Goal: Task Accomplishment & Management: Manage account settings

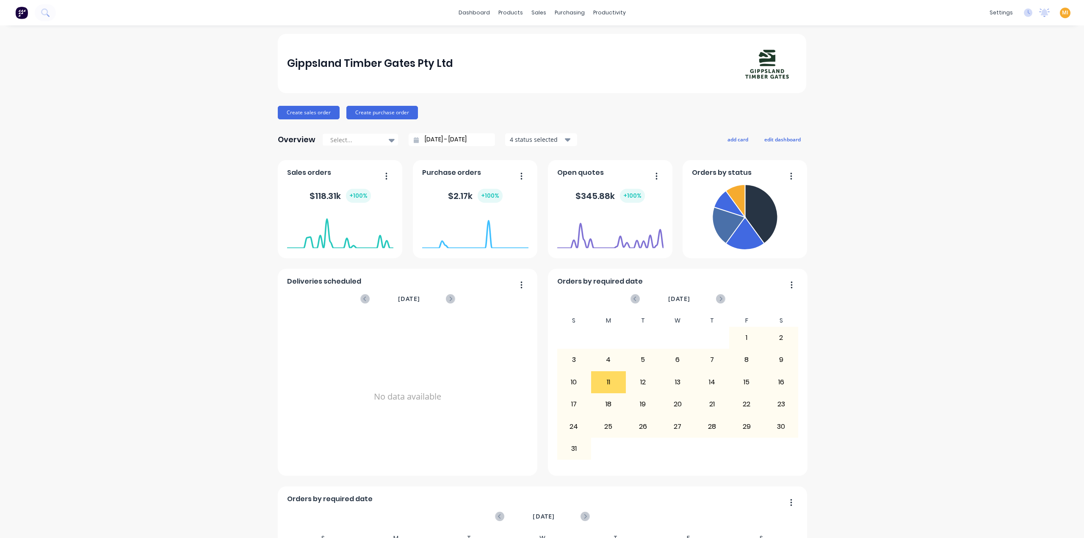
click at [1062, 11] on span "MI" at bounding box center [1065, 13] width 6 height 8
click at [1000, 100] on button "Sign out" at bounding box center [1012, 106] width 112 height 17
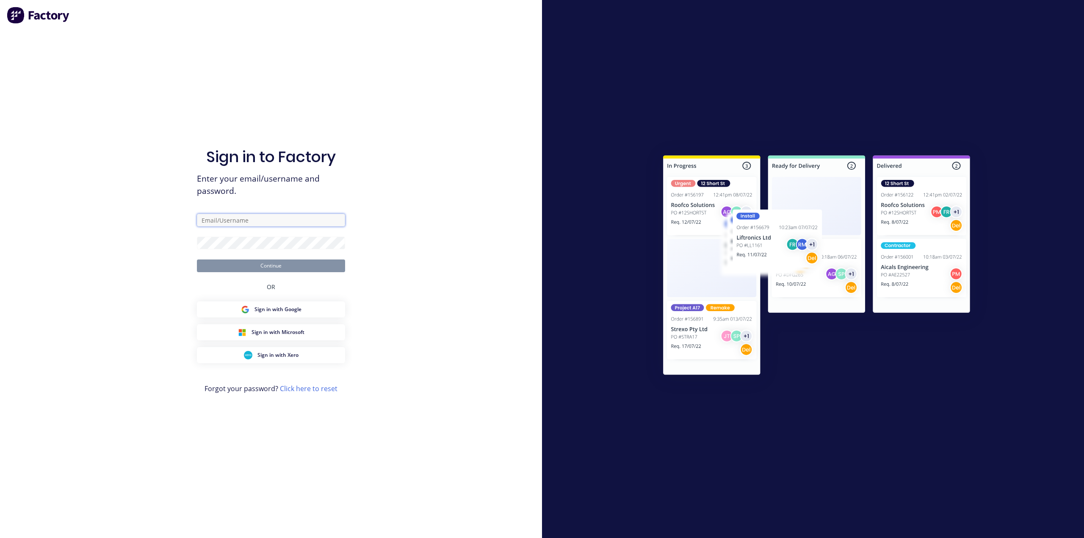
click at [299, 219] on input "text" at bounding box center [271, 220] width 148 height 13
click at [0, 538] on com-1password-button at bounding box center [0, 538] width 0 height 0
type input "[EMAIL_ADDRESS][DOMAIN_NAME]"
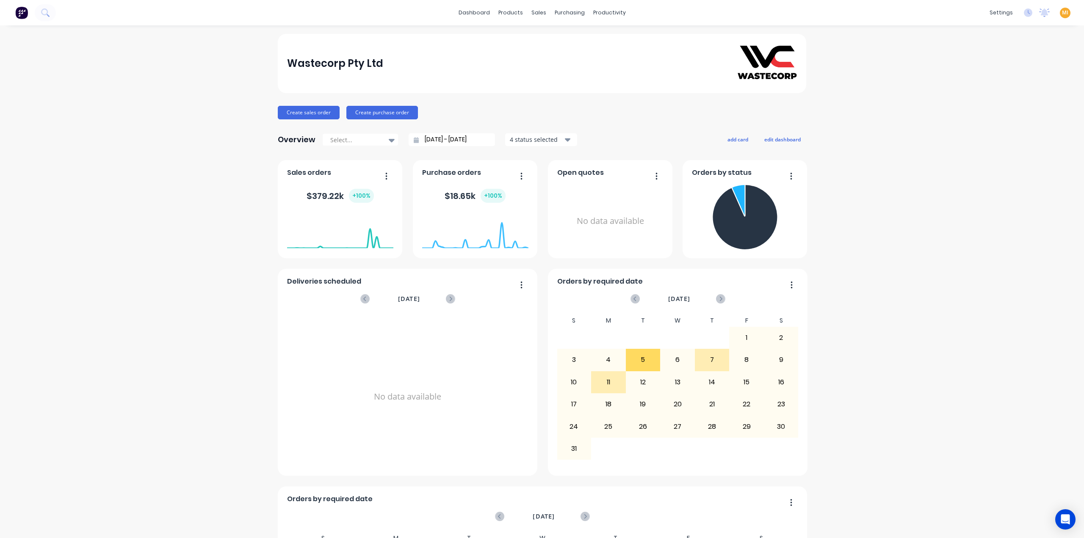
click at [960, 66] on link "Integrations" at bounding box center [954, 74] width 112 height 17
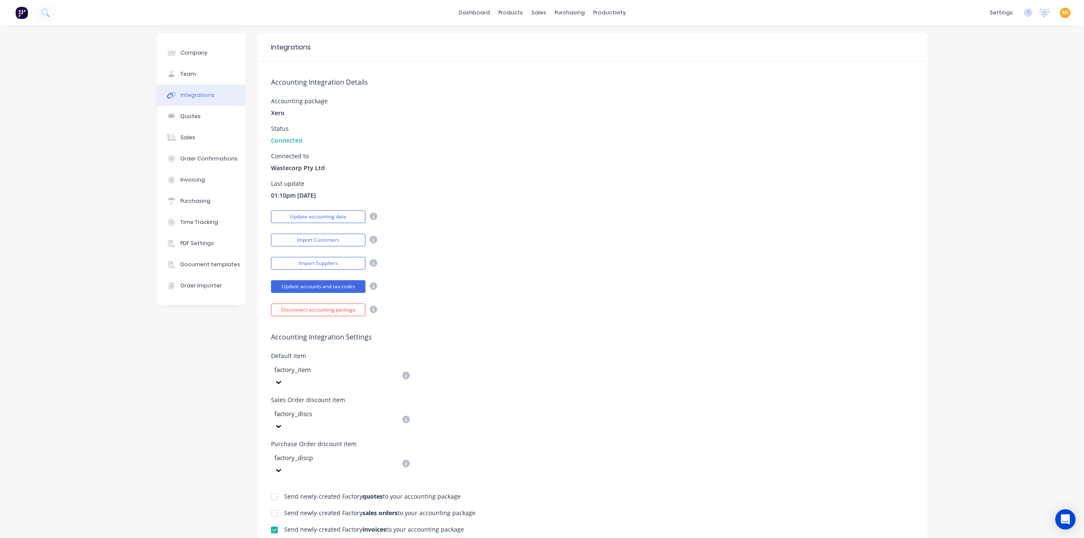
click at [1062, 13] on span "MI" at bounding box center [1065, 13] width 6 height 8
click at [996, 101] on button "Sign out" at bounding box center [1012, 106] width 112 height 17
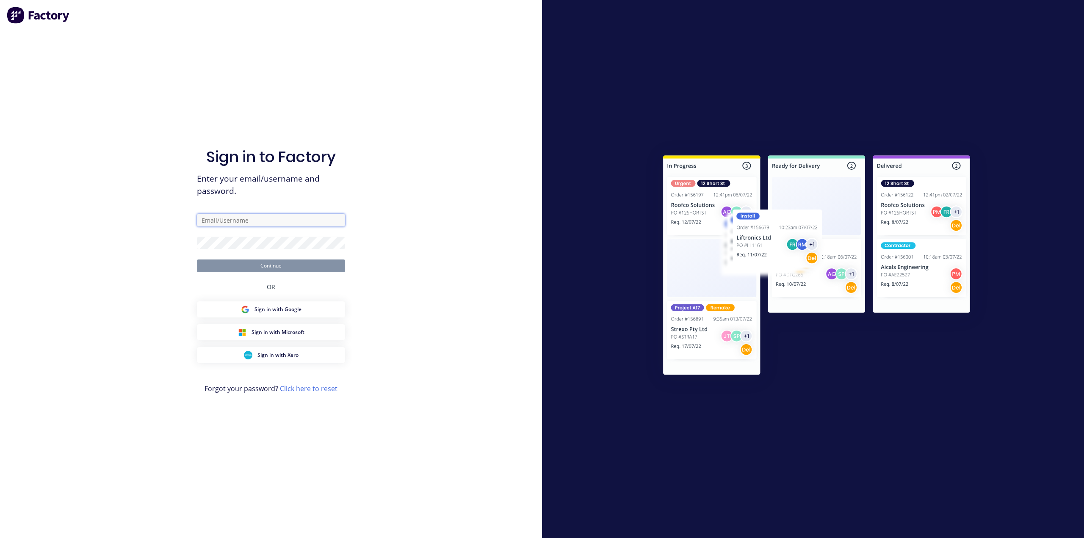
click at [270, 222] on input "text" at bounding box center [271, 220] width 148 height 13
type input "team+maricardemo@factory.app"
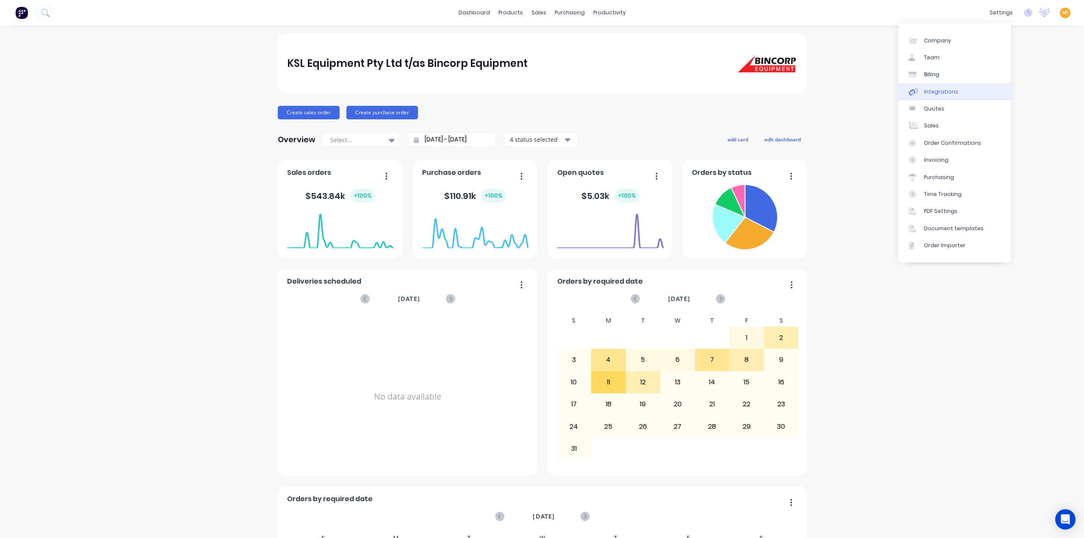
click at [953, 94] on div "Integrations" at bounding box center [941, 92] width 34 height 8
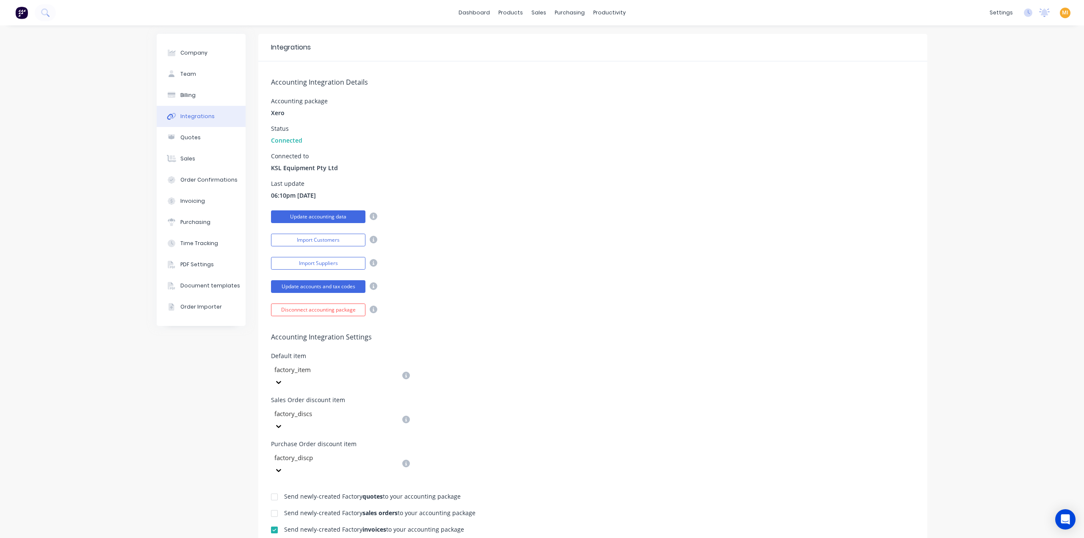
click at [331, 218] on button "Update accounting data" at bounding box center [318, 216] width 94 height 13
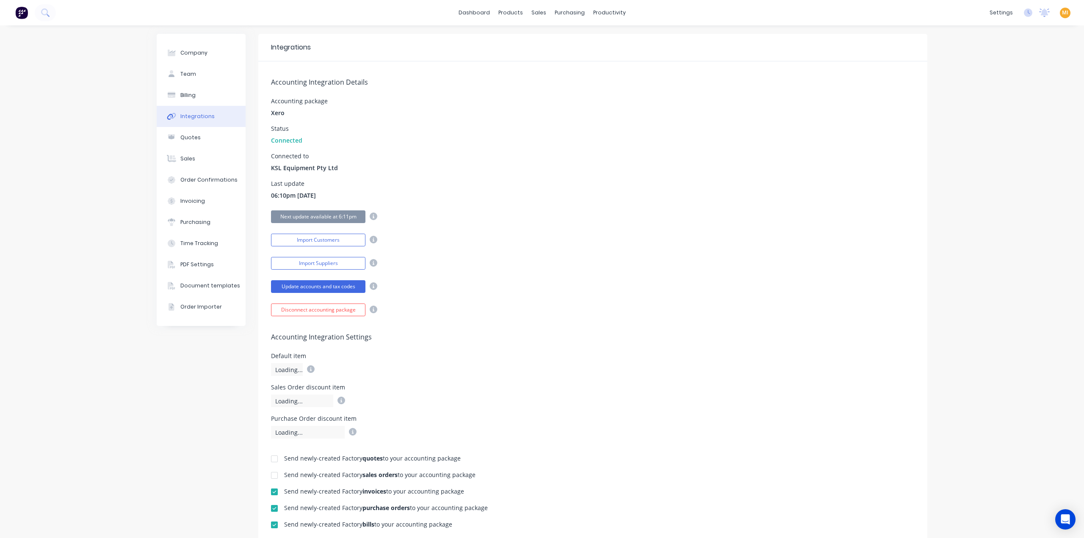
click at [1062, 11] on span "MI" at bounding box center [1065, 13] width 6 height 8
drag, startPoint x: 1001, startPoint y: 113, endPoint x: 603, endPoint y: 4, distance: 412.7
click at [1001, 113] on button "Sign out" at bounding box center [1012, 106] width 112 height 17
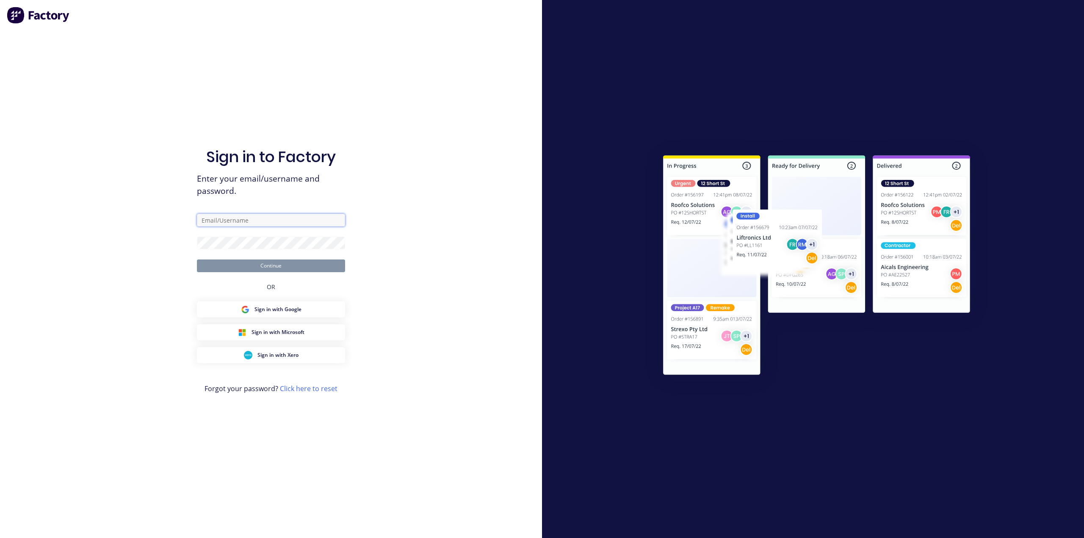
click at [234, 217] on input "text" at bounding box center [271, 220] width 148 height 13
type input "[EMAIL_ADDRESS][DOMAIN_NAME]"
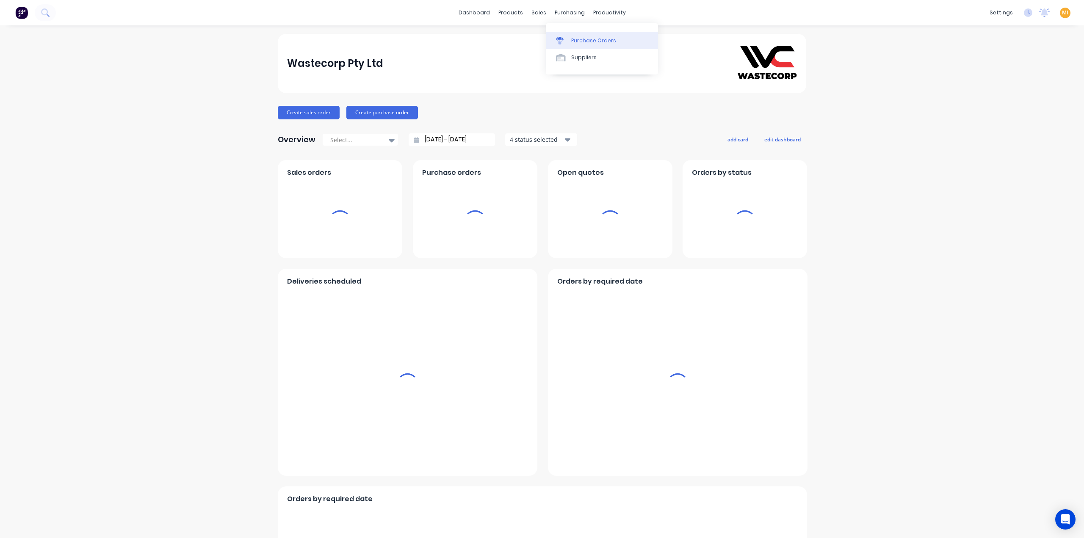
click at [601, 39] on div "Purchase Orders" at bounding box center [593, 41] width 45 height 8
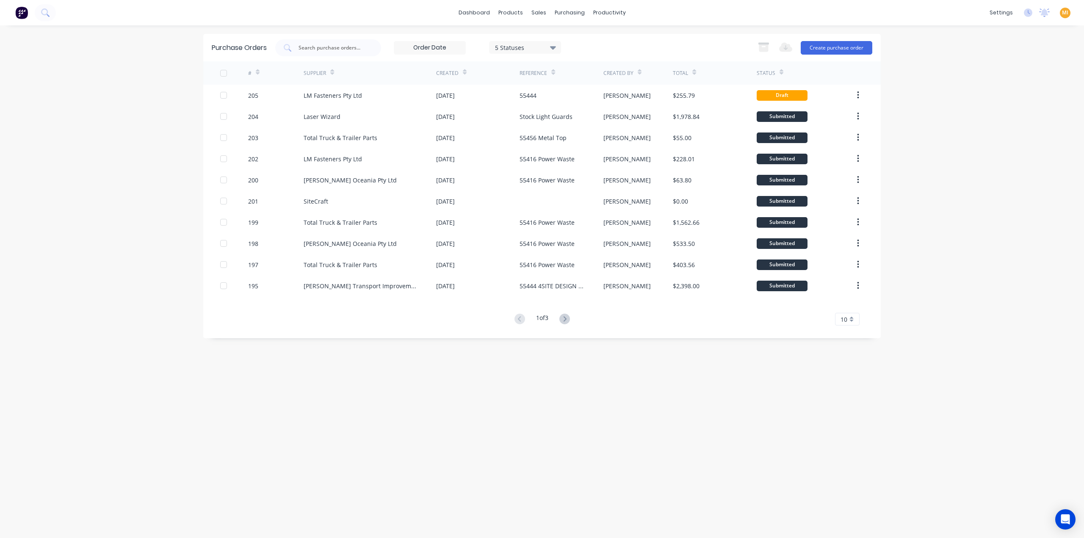
click at [271, 83] on div "#" at bounding box center [276, 72] width 56 height 23
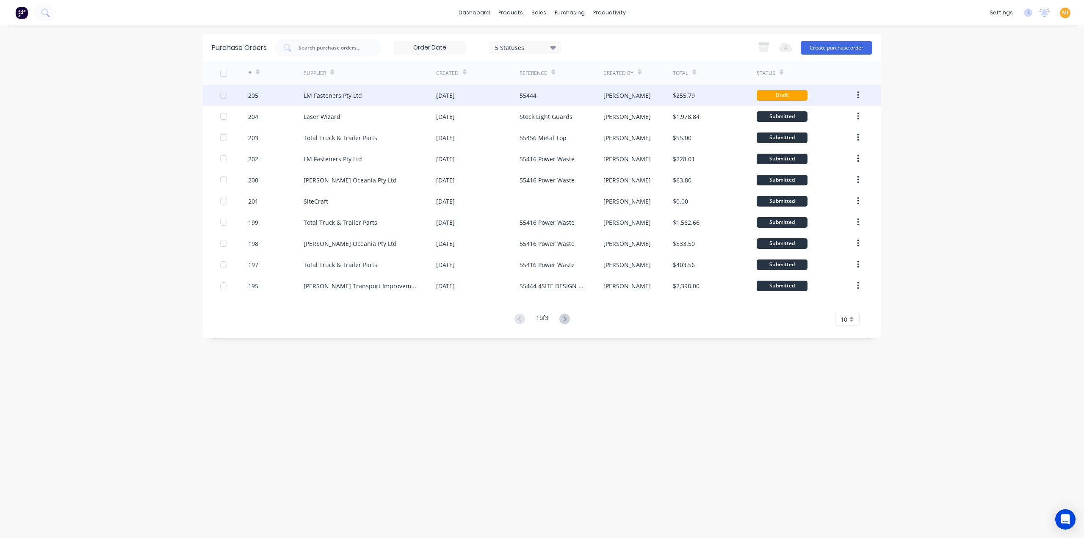
click at [269, 88] on div "205" at bounding box center [276, 95] width 56 height 21
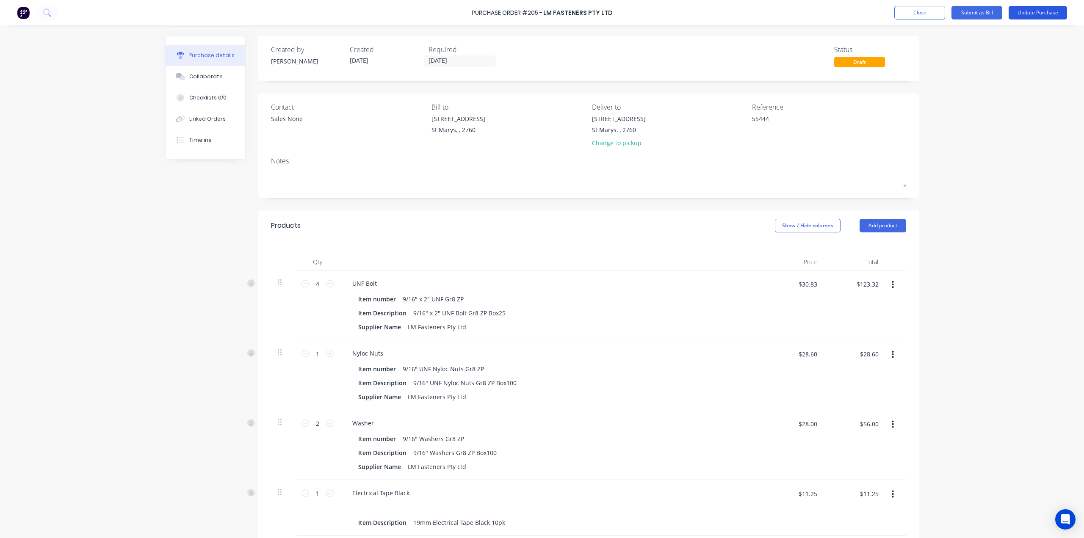
click at [1032, 14] on button "Update Purchase" at bounding box center [1038, 13] width 58 height 14
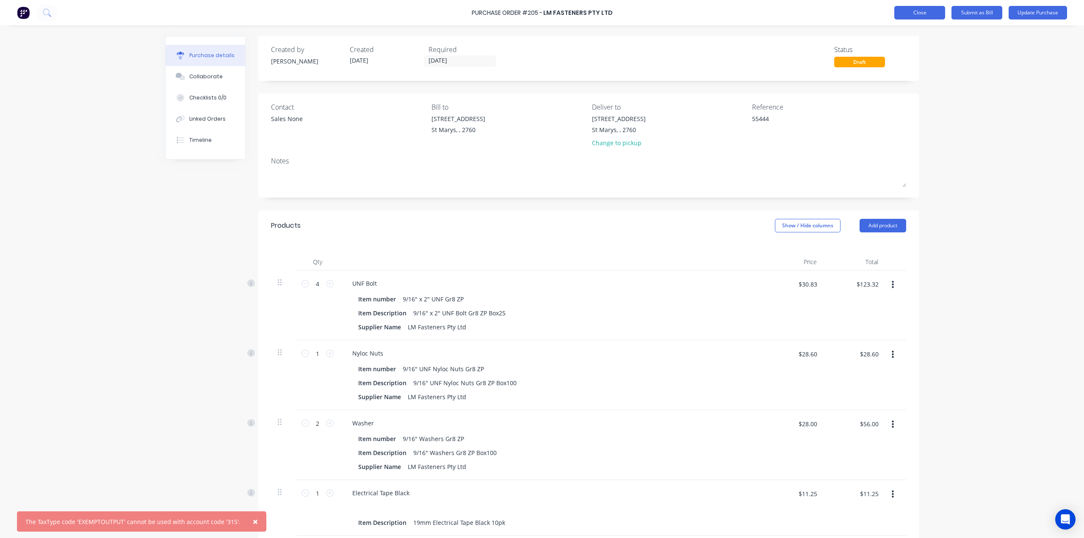
click at [920, 17] on button "Close" at bounding box center [919, 13] width 51 height 14
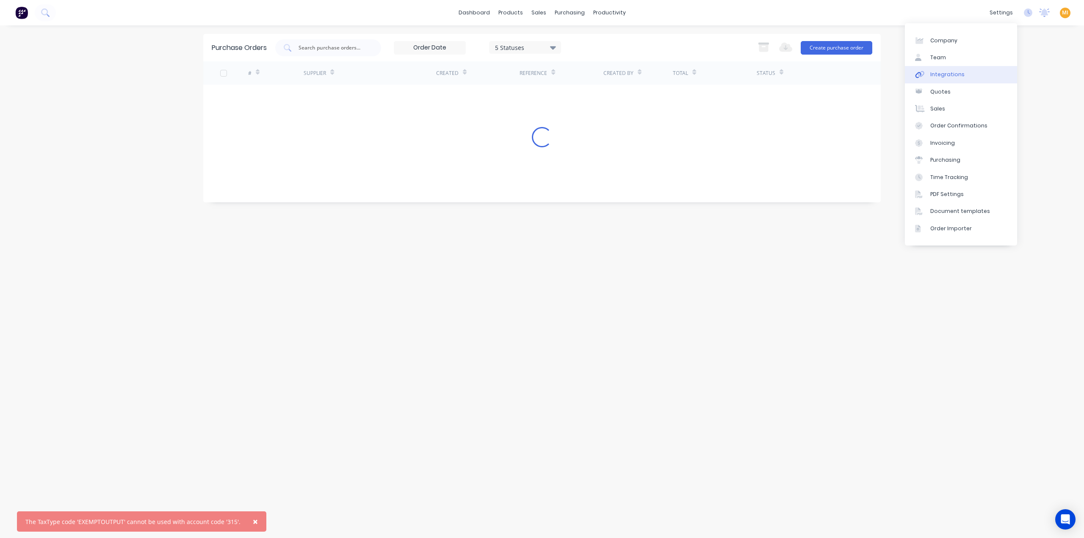
click at [956, 78] on link "Integrations" at bounding box center [961, 74] width 112 height 17
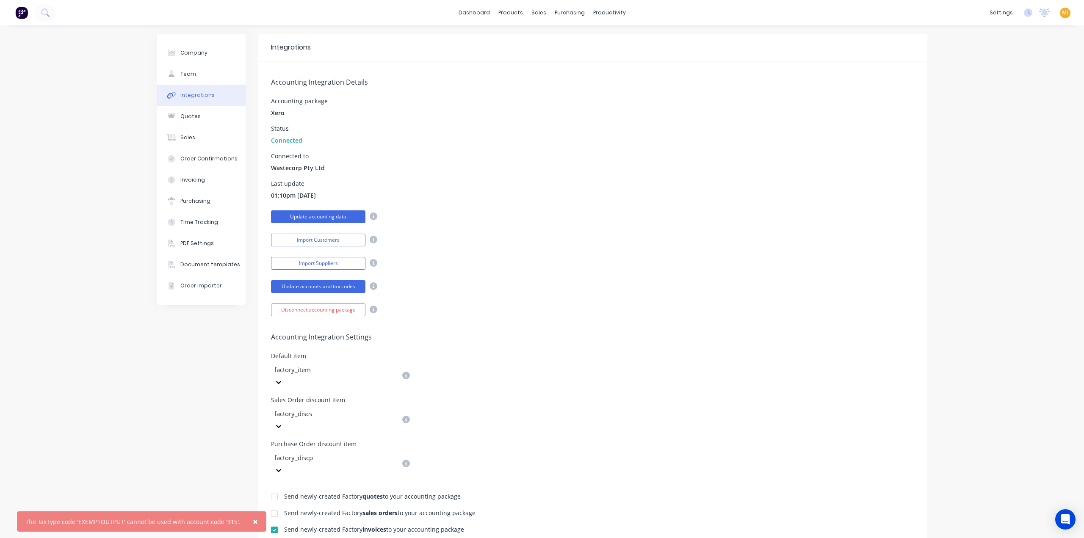
click at [331, 216] on button "Update accounting data" at bounding box center [318, 216] width 94 height 13
click at [253, 524] on button "×" at bounding box center [255, 521] width 22 height 20
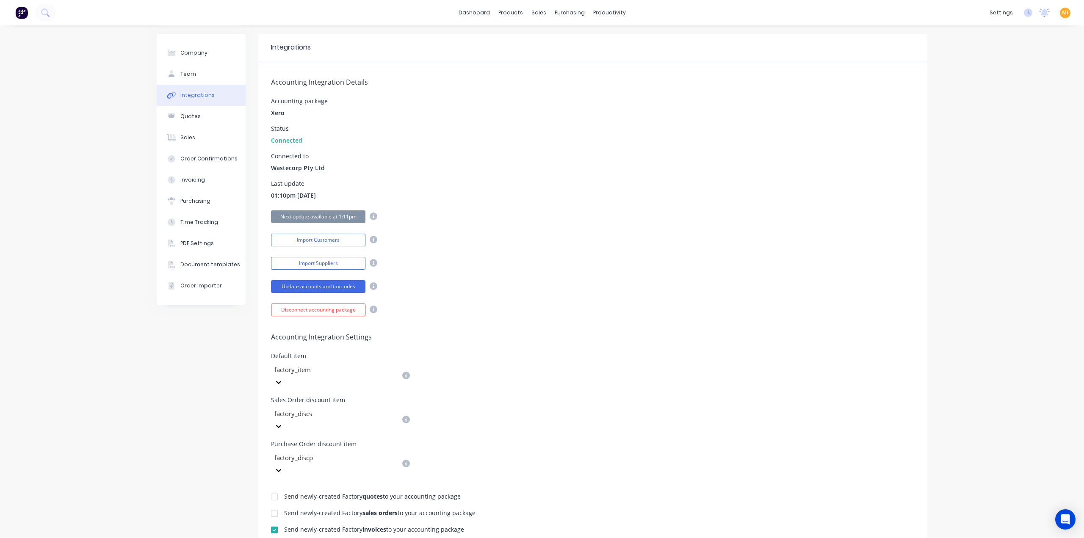
click at [167, 391] on div "Company Team Integrations Quotes Sales Order Confirmations Invoicing Purchasing…" at bounding box center [201, 390] width 89 height 712
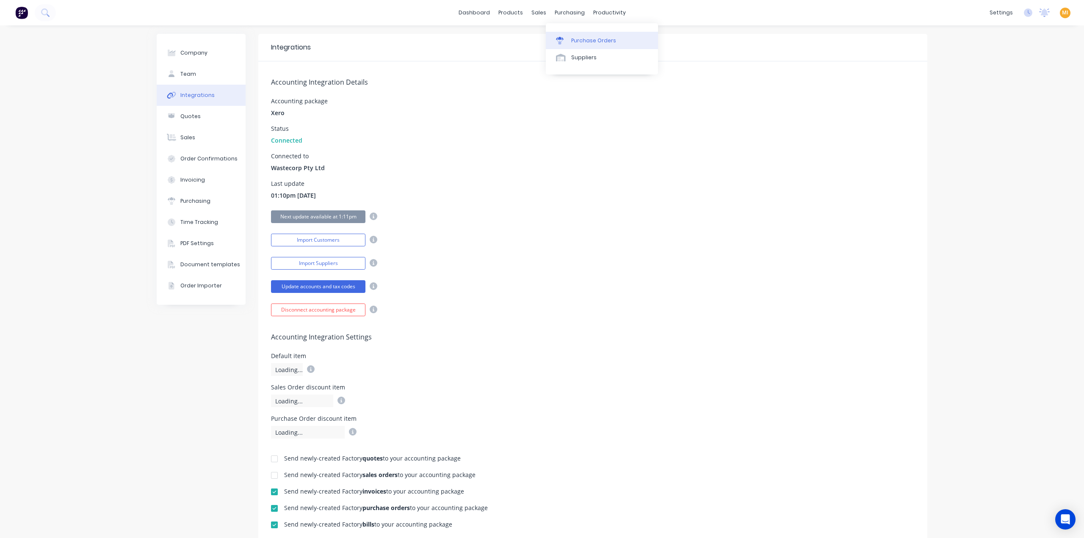
click at [582, 34] on link "Purchase Orders" at bounding box center [602, 40] width 112 height 17
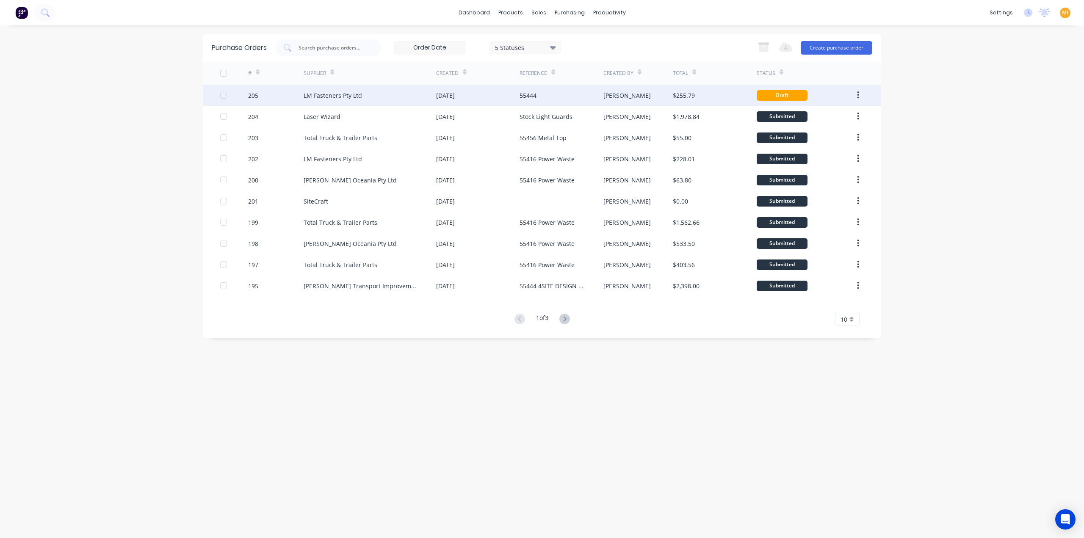
click at [443, 90] on div "[DATE]" at bounding box center [477, 95] width 83 height 21
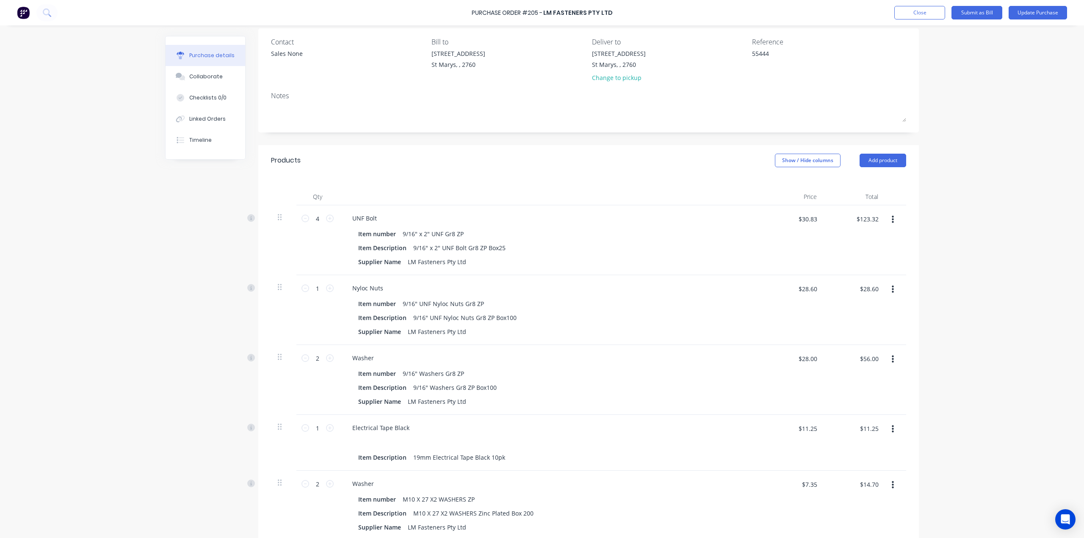
scroll to position [169, 0]
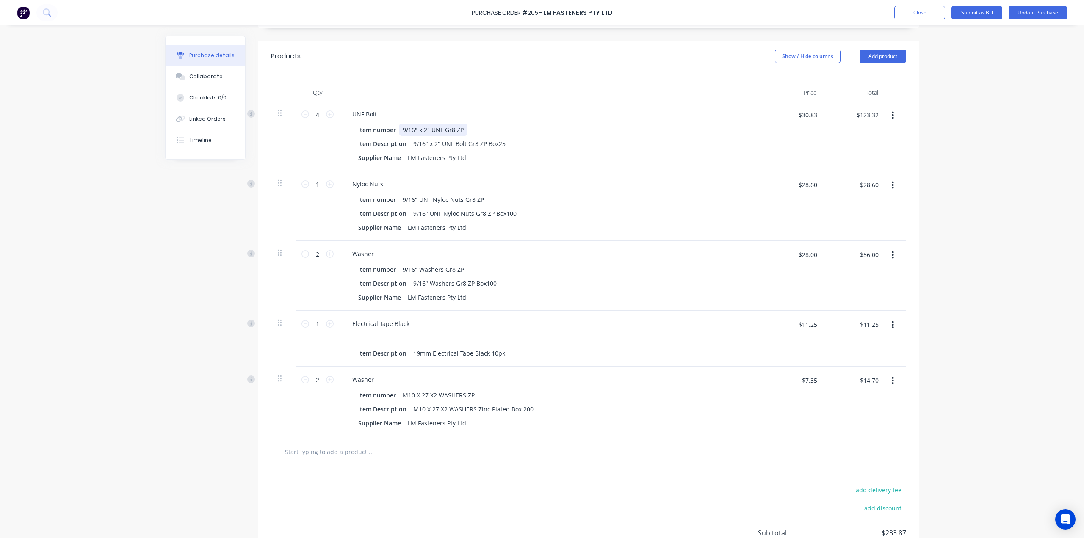
click at [434, 130] on div "9/16" x 2" UNF Gr8 ZP" at bounding box center [433, 130] width 68 height 12
click at [353, 112] on div "UNF Bolt" at bounding box center [364, 114] width 38 height 12
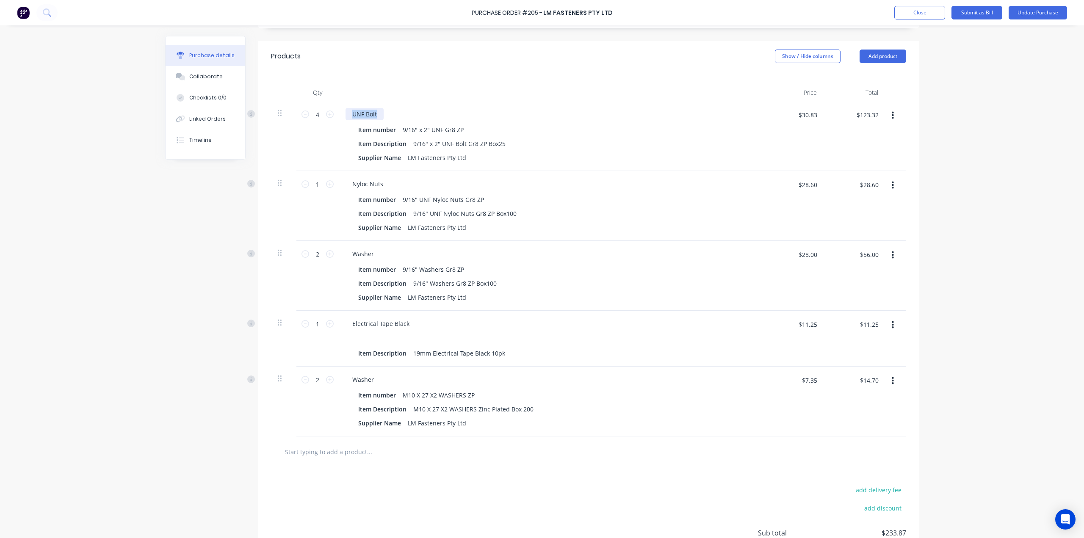
click at [353, 112] on div "UNF Bolt" at bounding box center [364, 114] width 38 height 12
copy div "UNF Bolt"
click at [364, 183] on div "Nyloc Nuts" at bounding box center [367, 184] width 44 height 12
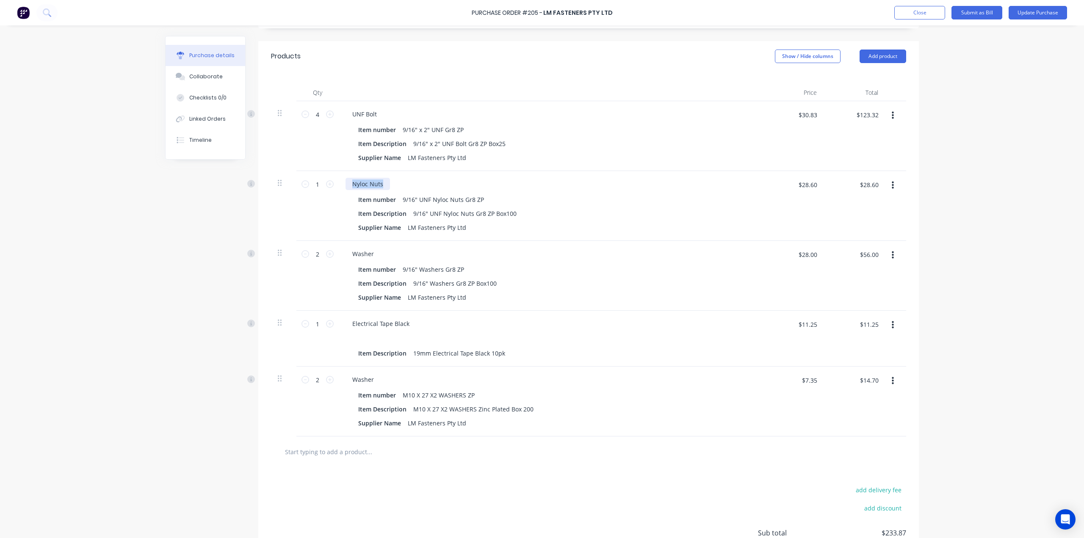
copy div "Nyloc Nuts"
click at [369, 252] on div "Washer" at bounding box center [362, 254] width 35 height 12
click at [366, 251] on div "Washer" at bounding box center [362, 254] width 35 height 12
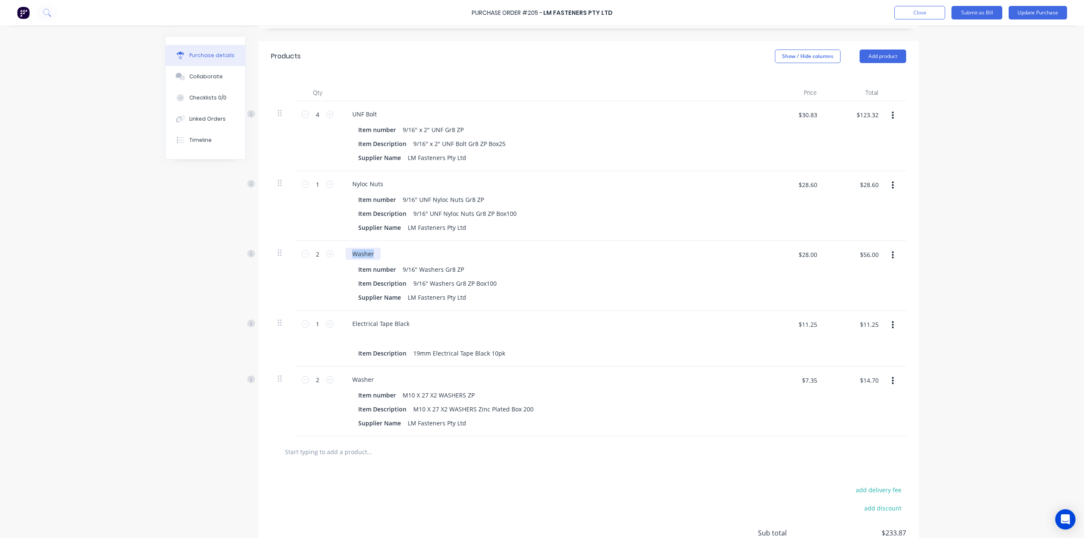
click at [366, 251] on div "Washer" at bounding box center [362, 254] width 35 height 12
copy div "Washer"
click at [385, 323] on div "Electrical Tape Black" at bounding box center [380, 324] width 71 height 12
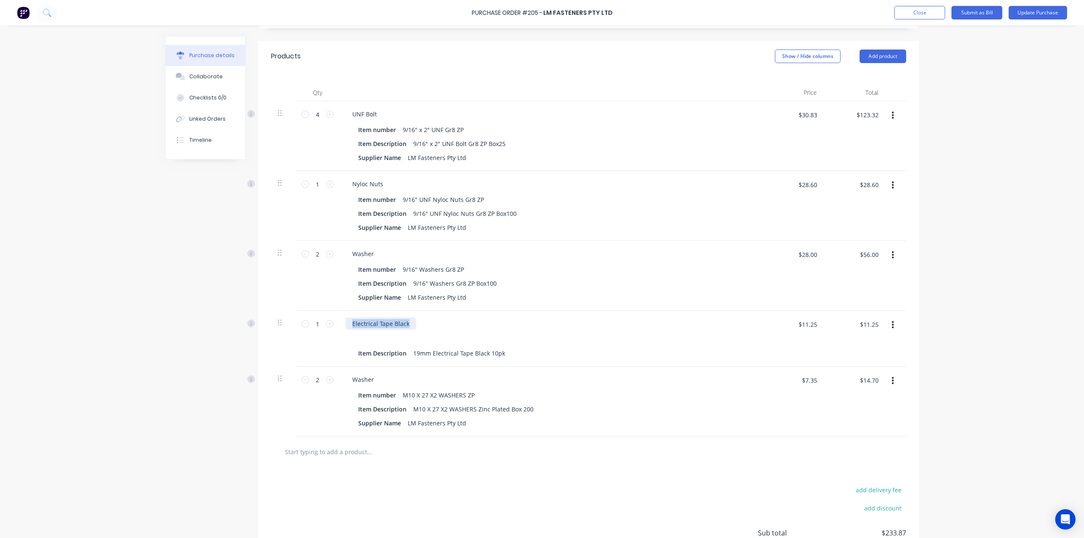
copy div "Electrical Tape Black"
click at [362, 380] on div "Washer" at bounding box center [362, 379] width 35 height 12
copy div "Washer"
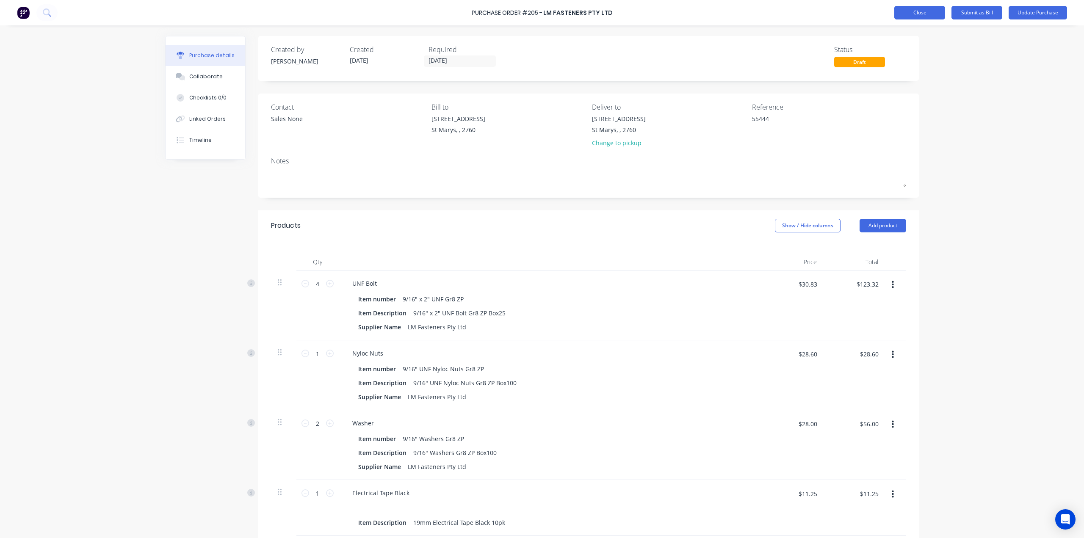
type textarea "x"
click at [905, 14] on button "Close" at bounding box center [919, 13] width 51 height 14
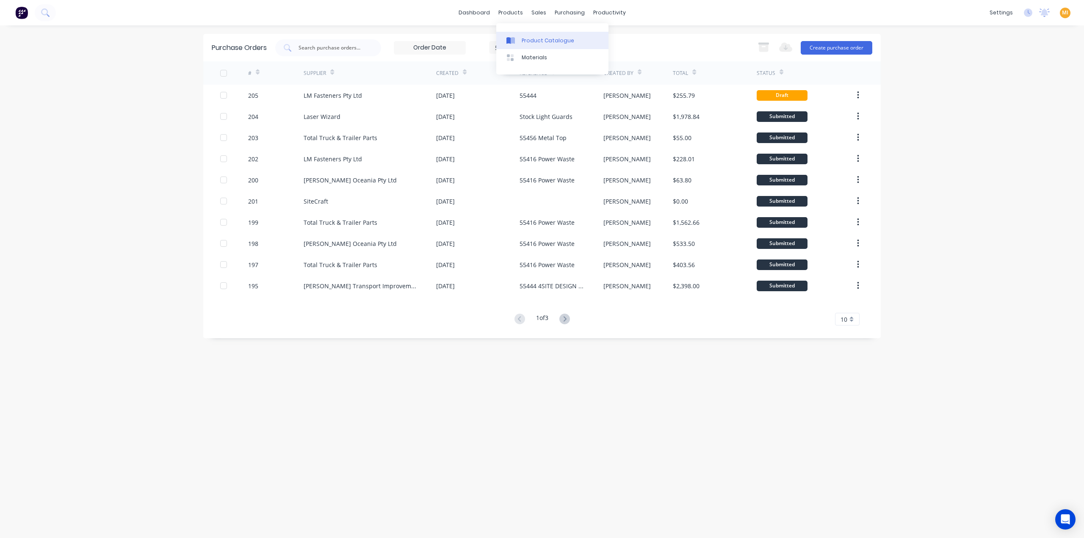
click at [526, 37] on div "Product Catalogue" at bounding box center [548, 41] width 53 height 8
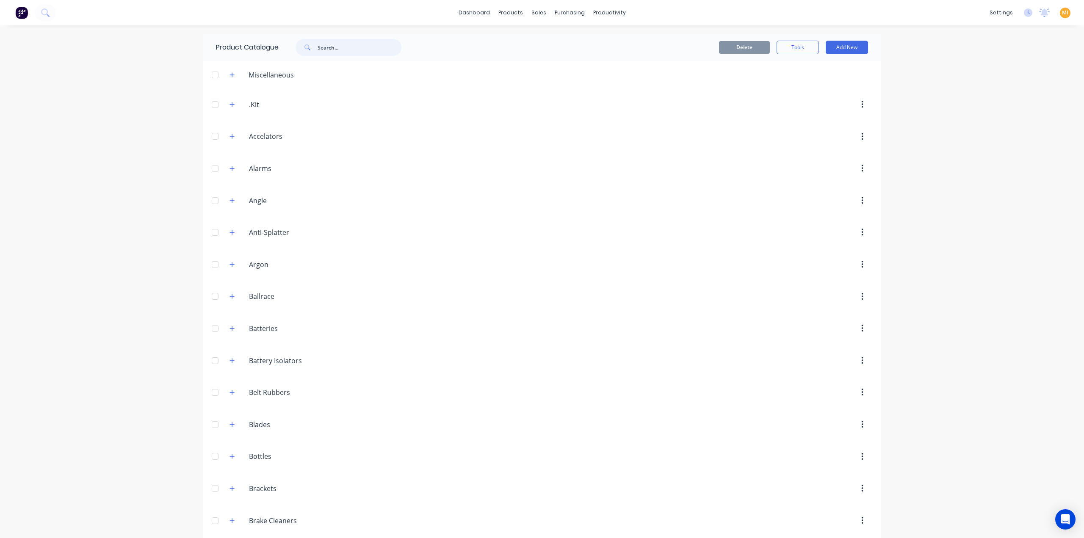
click at [334, 41] on input "text" at bounding box center [360, 47] width 84 height 17
paste input "UNF Bolt"
type input "UNF Bolt"
click at [264, 91] on header "UNF.Bolts UNF Bolts" at bounding box center [541, 77] width 677 height 32
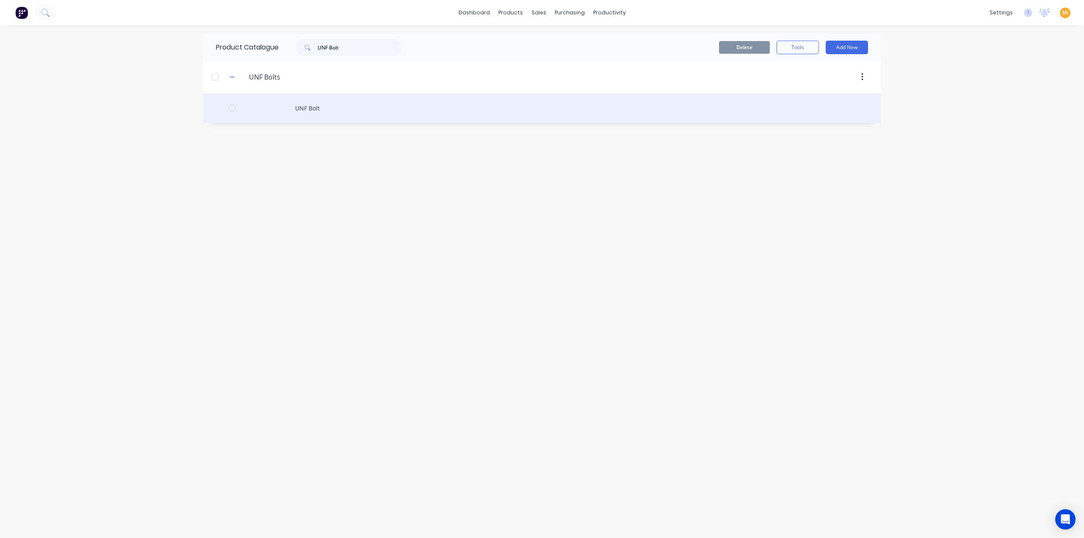
drag, startPoint x: 283, startPoint y: 116, endPoint x: 285, endPoint y: 120, distance: 4.6
click at [285, 120] on div "UNF Bolt" at bounding box center [541, 108] width 677 height 30
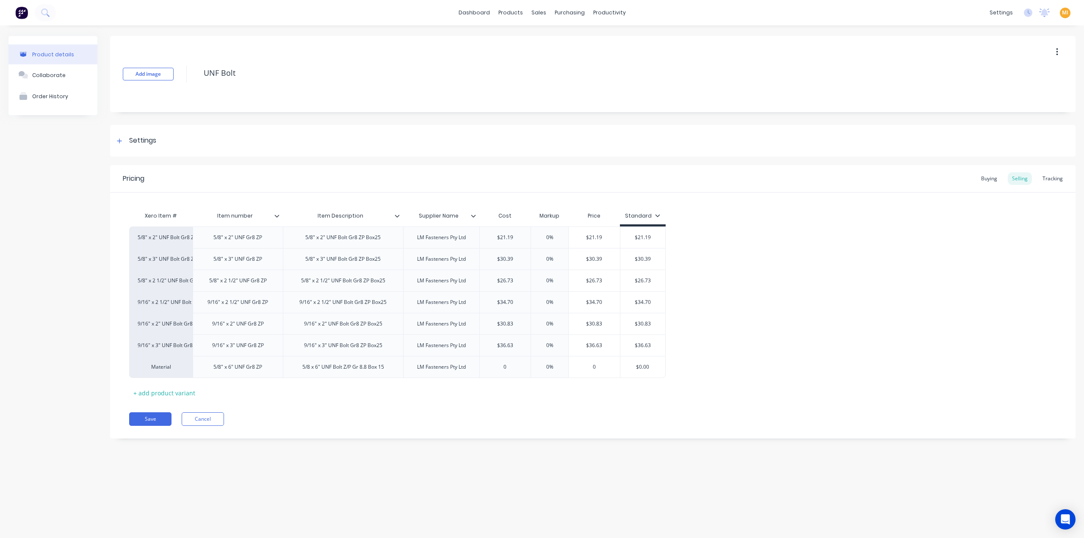
type textarea "x"
click at [525, 43] on div "Product Catalogue" at bounding box center [548, 41] width 53 height 8
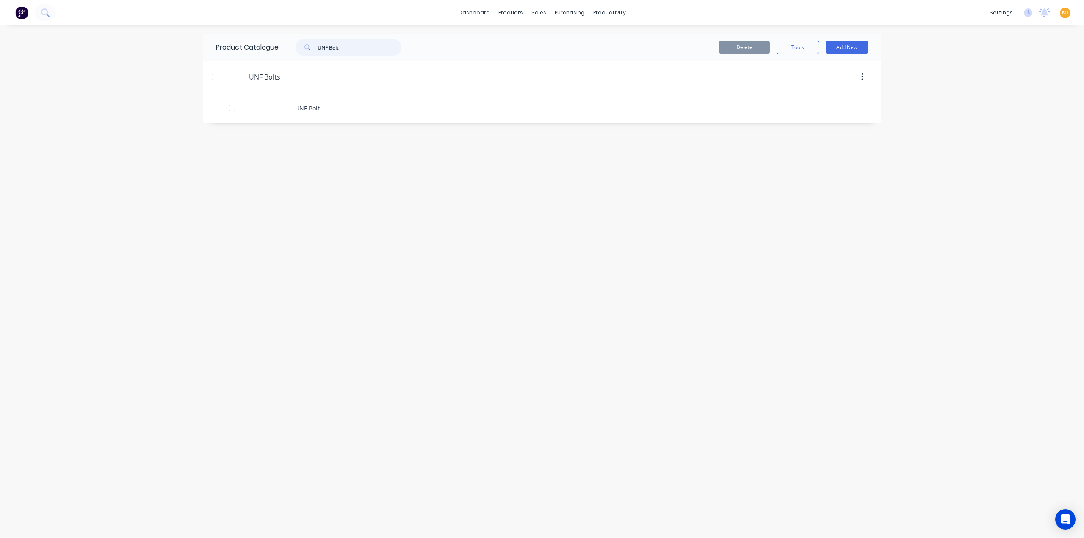
drag, startPoint x: 373, startPoint y: 49, endPoint x: 255, endPoint y: 44, distance: 118.7
click at [255, 44] on div "Product Catalogue UNF Bolt" at bounding box center [312, 47] width 219 height 27
paste input "Nyloc Nuts"
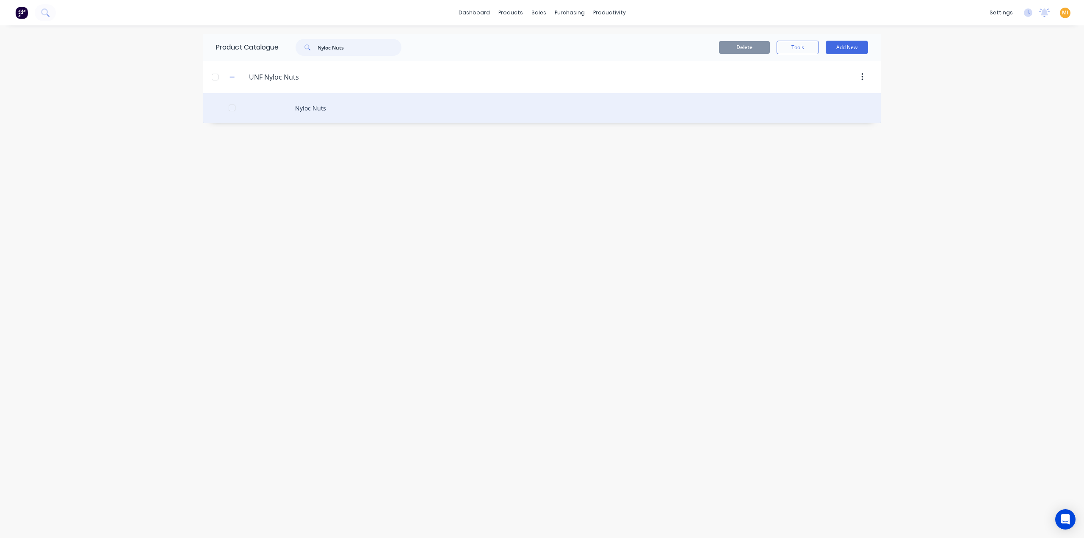
type input "Nyloc Nuts"
click at [359, 117] on div "Nyloc Nuts" at bounding box center [541, 108] width 677 height 30
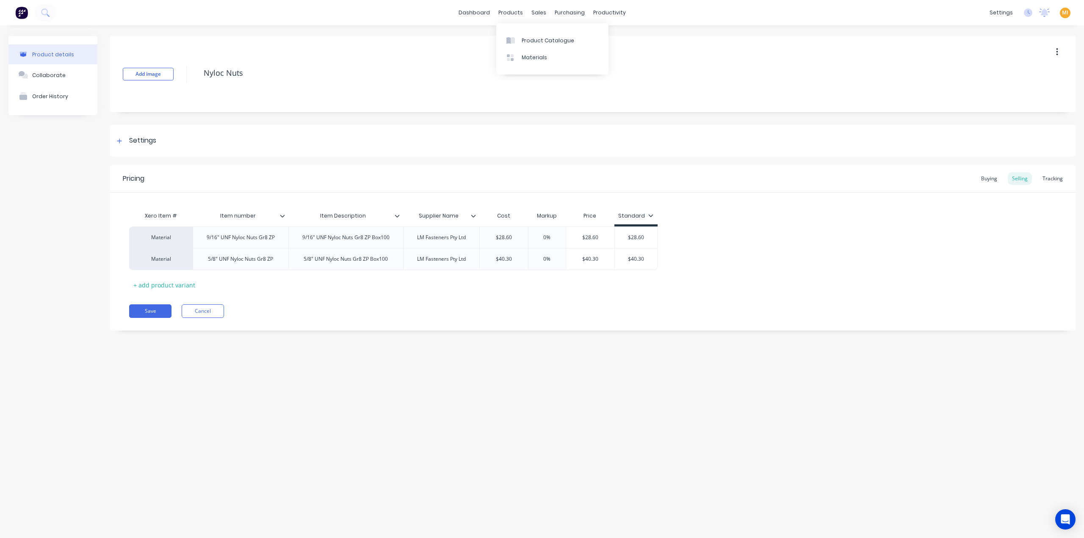
type textarea "x"
click at [534, 42] on div "Product Catalogue" at bounding box center [548, 41] width 53 height 8
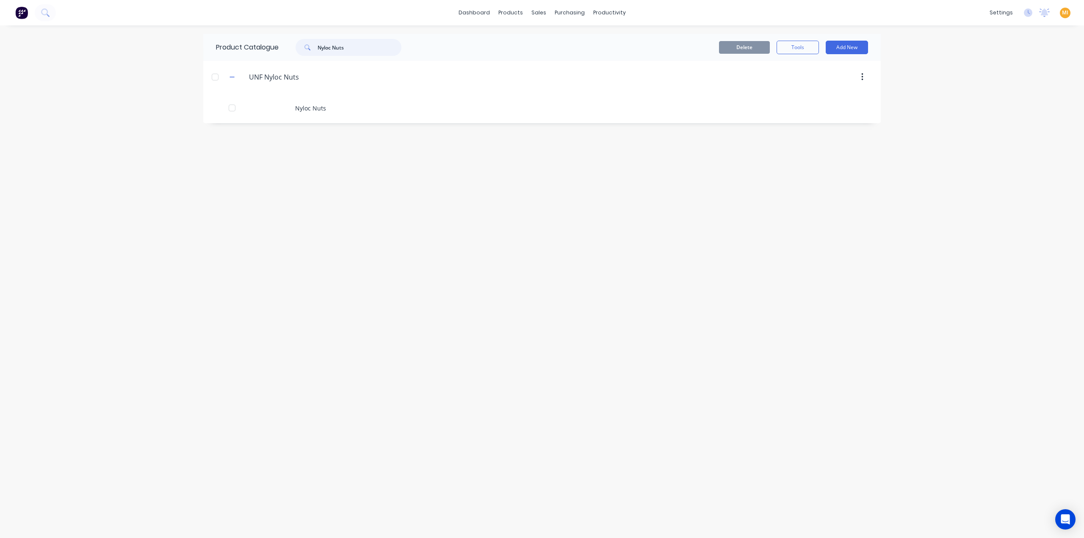
drag, startPoint x: 365, startPoint y: 44, endPoint x: 228, endPoint y: 46, distance: 136.8
click at [228, 46] on div "Product Catalogue Nyloc Nuts" at bounding box center [312, 47] width 219 height 27
paste input "Washer"
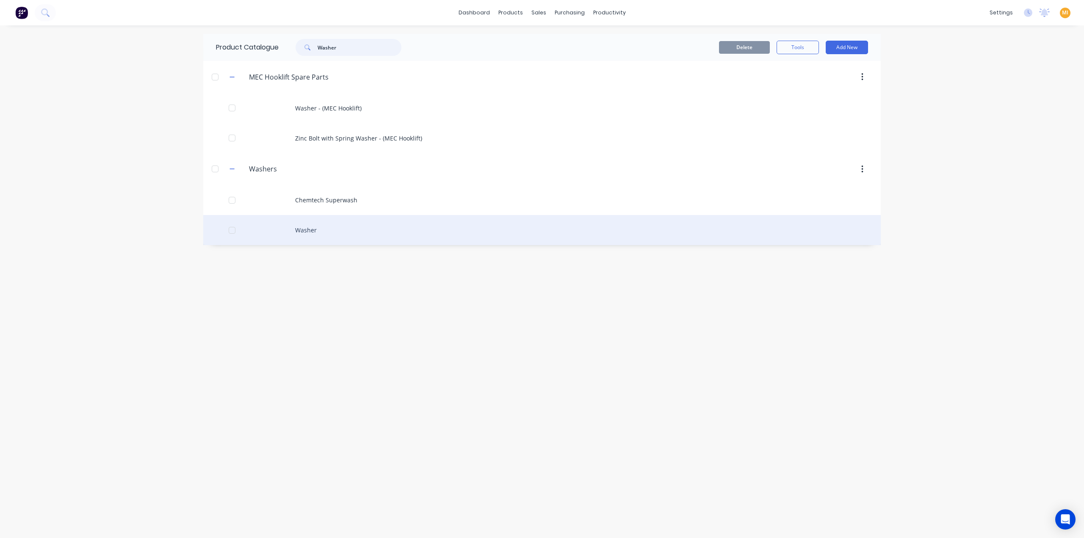
type input "Washer"
click at [314, 218] on div "Washer" at bounding box center [541, 230] width 677 height 30
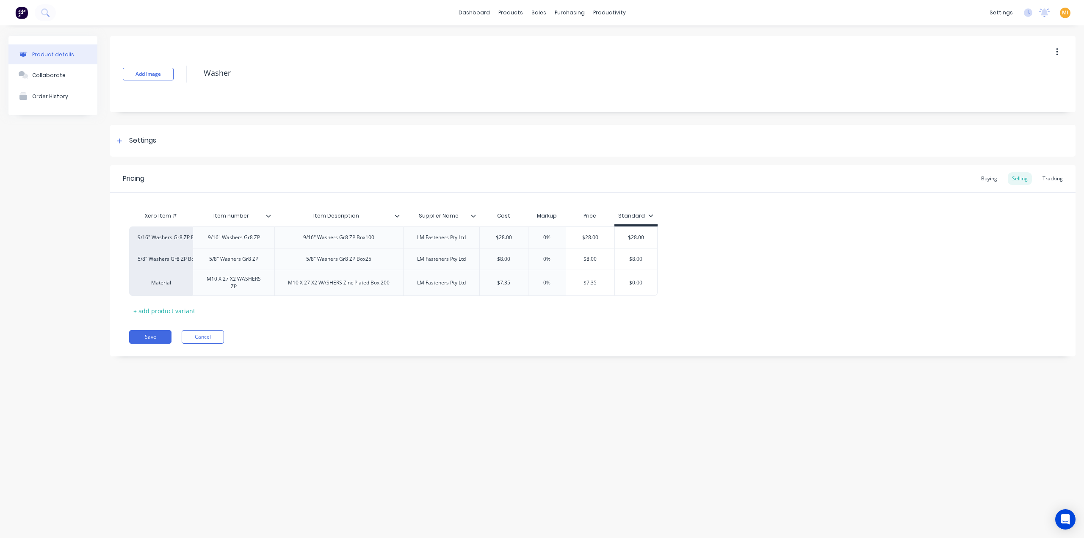
type textarea "x"
click at [519, 39] on link "Product Catalogue" at bounding box center [552, 40] width 112 height 17
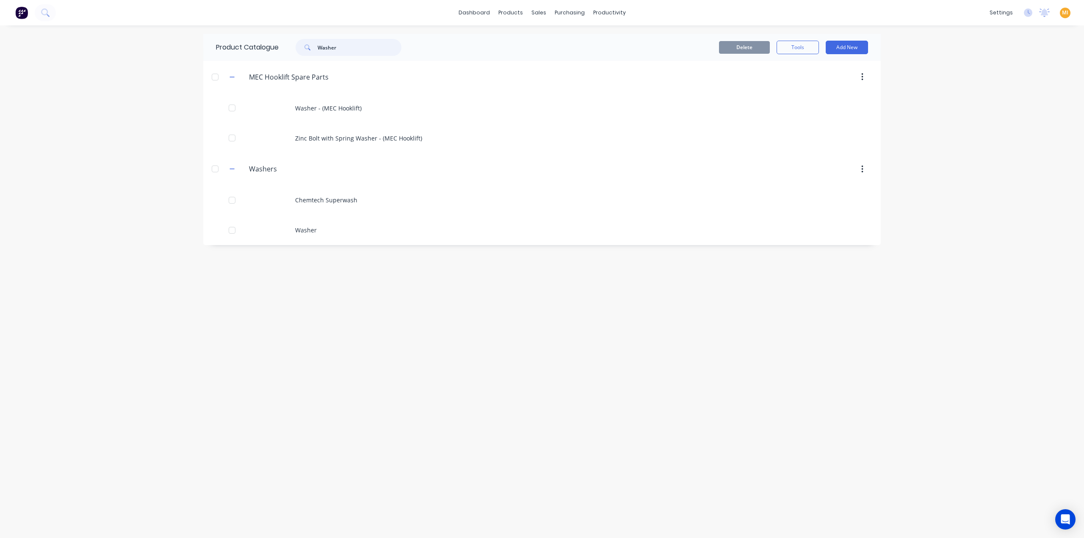
click at [347, 53] on input "Washer" at bounding box center [360, 47] width 84 height 17
drag, startPoint x: 347, startPoint y: 48, endPoint x: 162, endPoint y: 53, distance: 185.1
click at [162, 53] on div "dashboard products sales purchasing productivity dashboard products Product Cat…" at bounding box center [542, 269] width 1084 height 538
paste input "Electrical Tape Black"
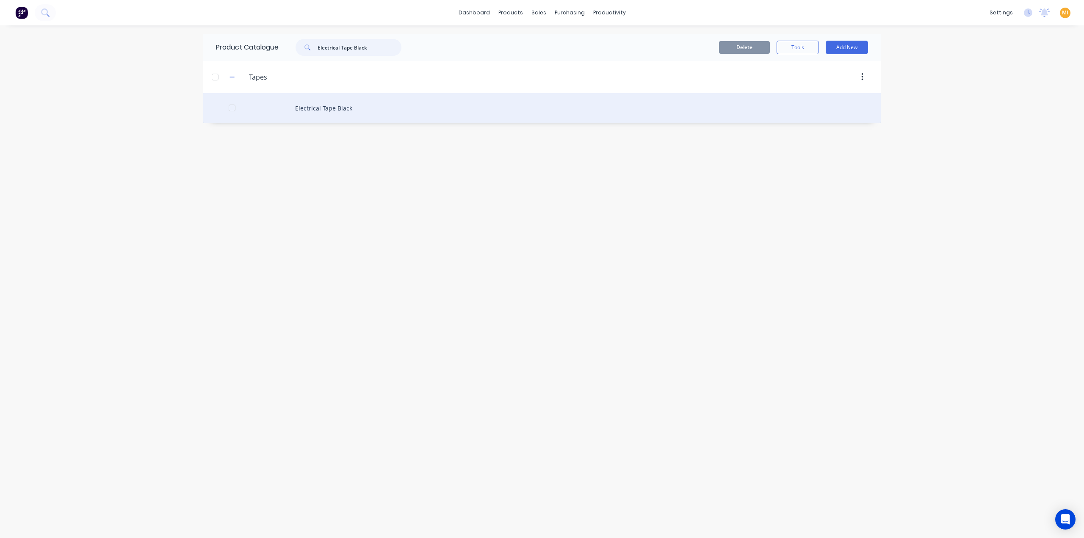
type input "Electrical Tape Black"
click at [315, 104] on div "Electrical Tape Black" at bounding box center [541, 108] width 677 height 30
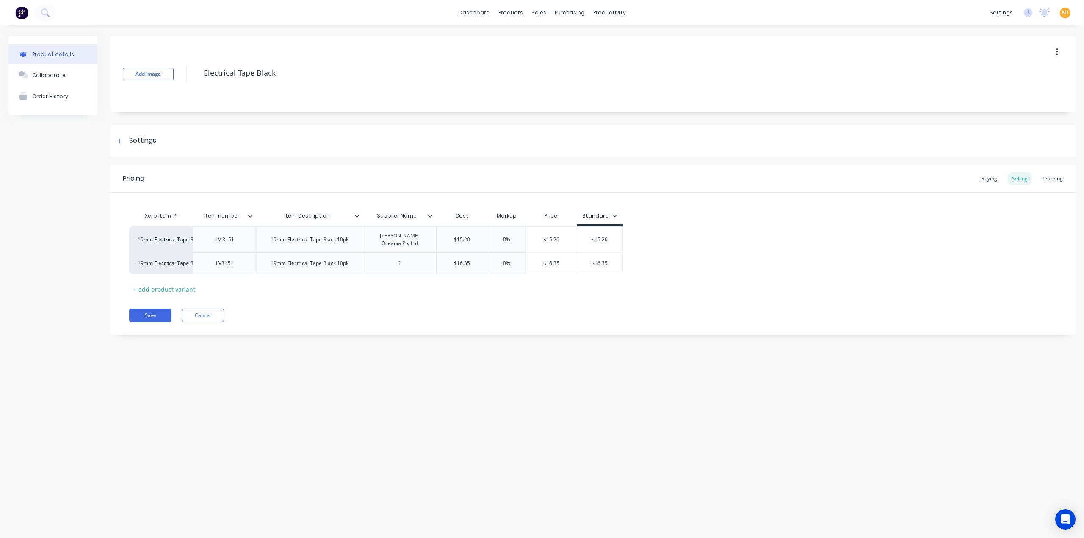
type textarea "x"
click at [518, 38] on div at bounding box center [512, 41] width 13 height 8
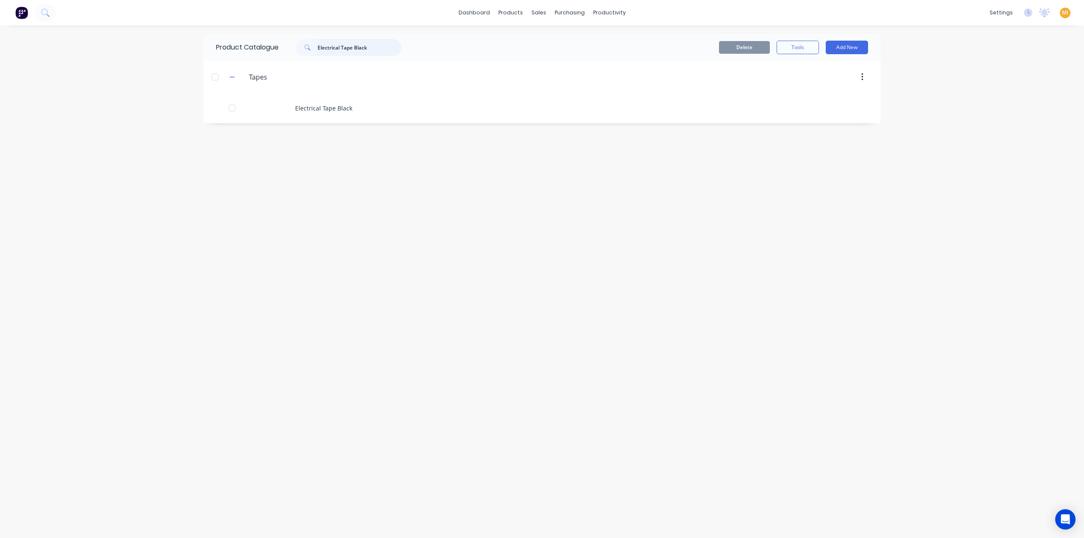
click at [376, 41] on input "Electrical Tape Black" at bounding box center [360, 47] width 84 height 17
paste input "Washer"
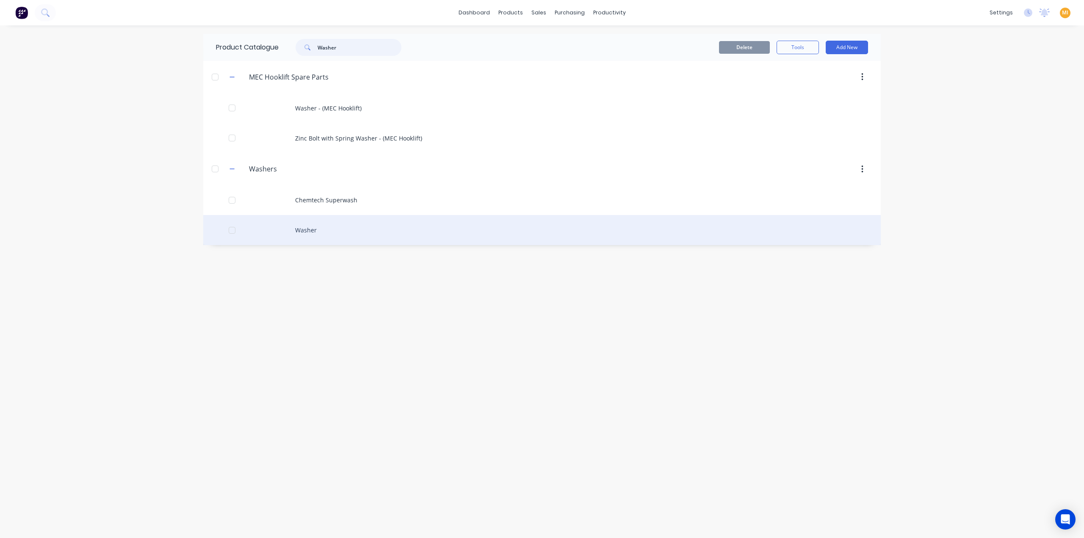
type input "Washer"
click at [332, 233] on div "Washer" at bounding box center [541, 230] width 677 height 30
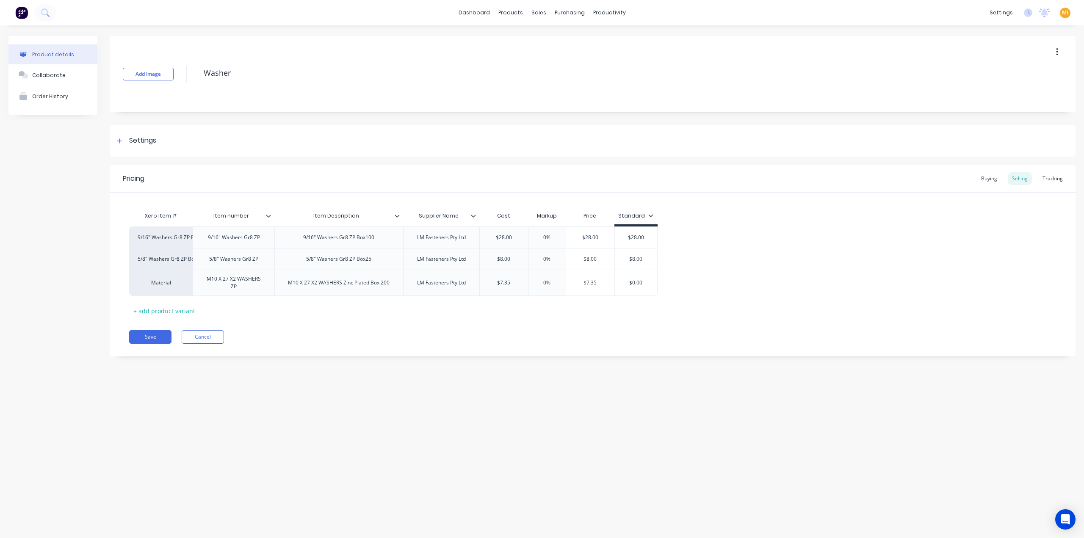
type textarea "x"
click at [22, 10] on img at bounding box center [21, 12] width 13 height 13
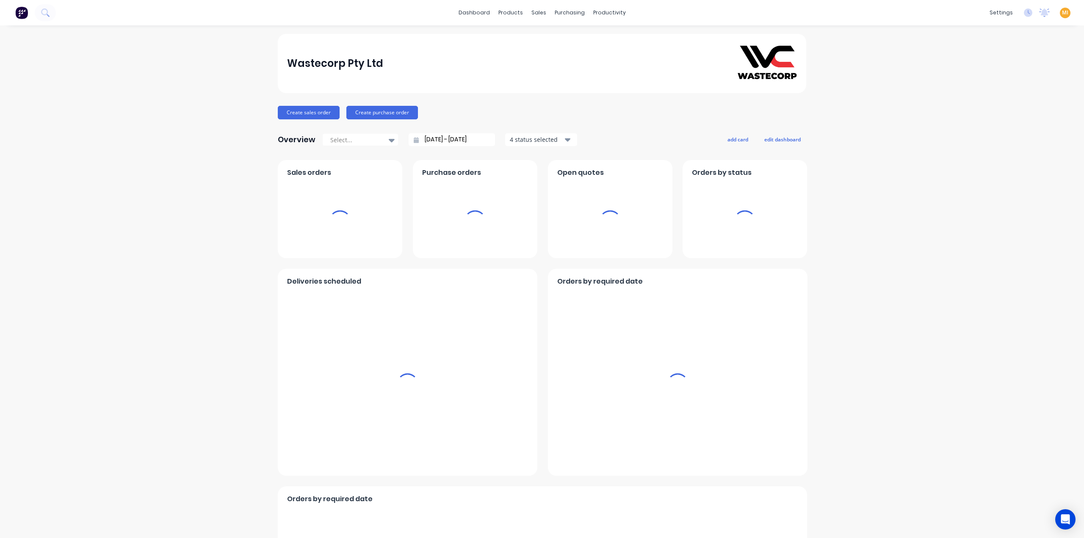
click at [1062, 13] on span "MI" at bounding box center [1065, 13] width 6 height 8
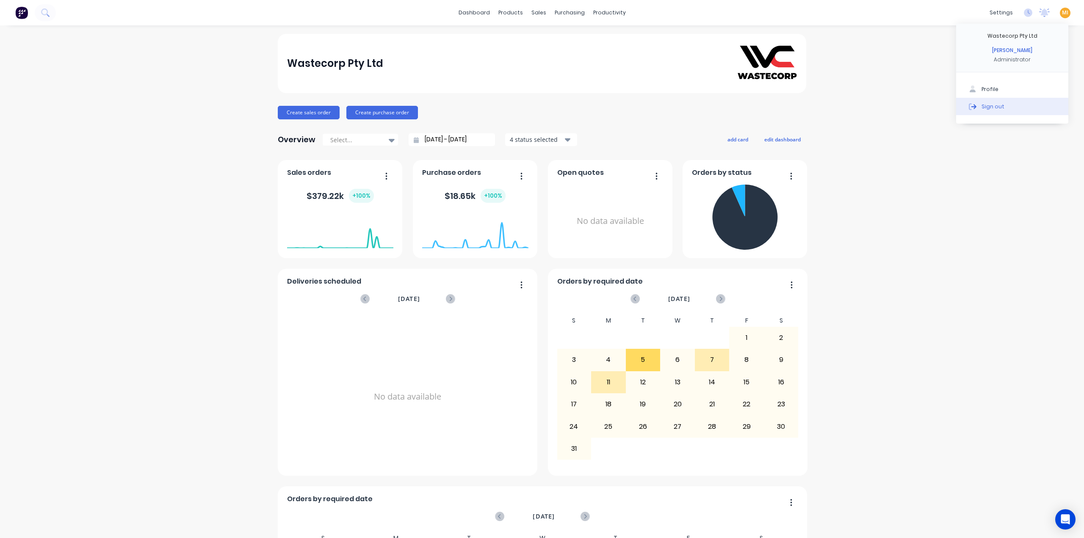
click at [1036, 103] on button "Sign out" at bounding box center [1012, 106] width 112 height 17
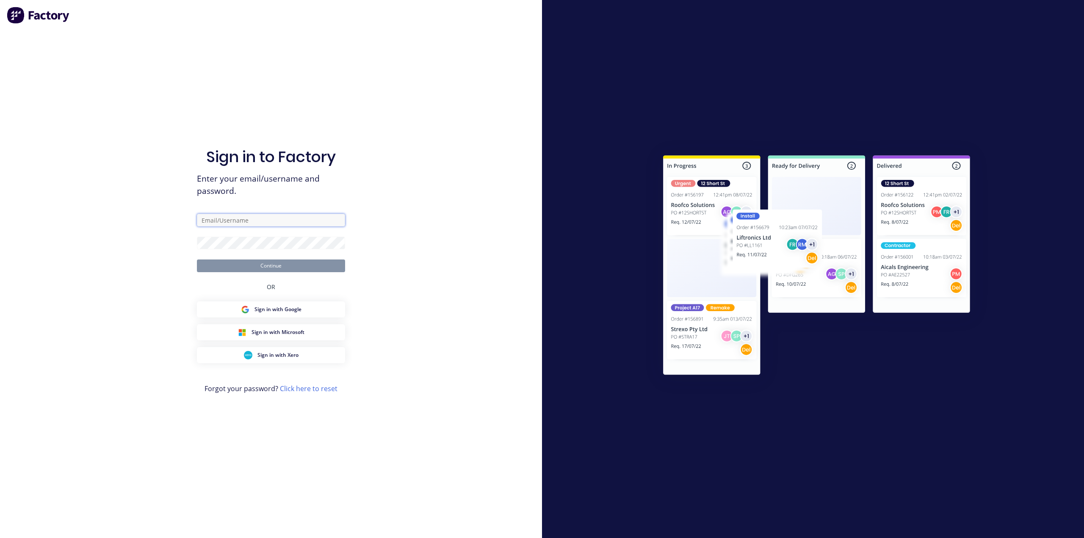
click at [235, 221] on input "text" at bounding box center [271, 220] width 148 height 13
type input "[EMAIL_ADDRESS][DOMAIN_NAME]"
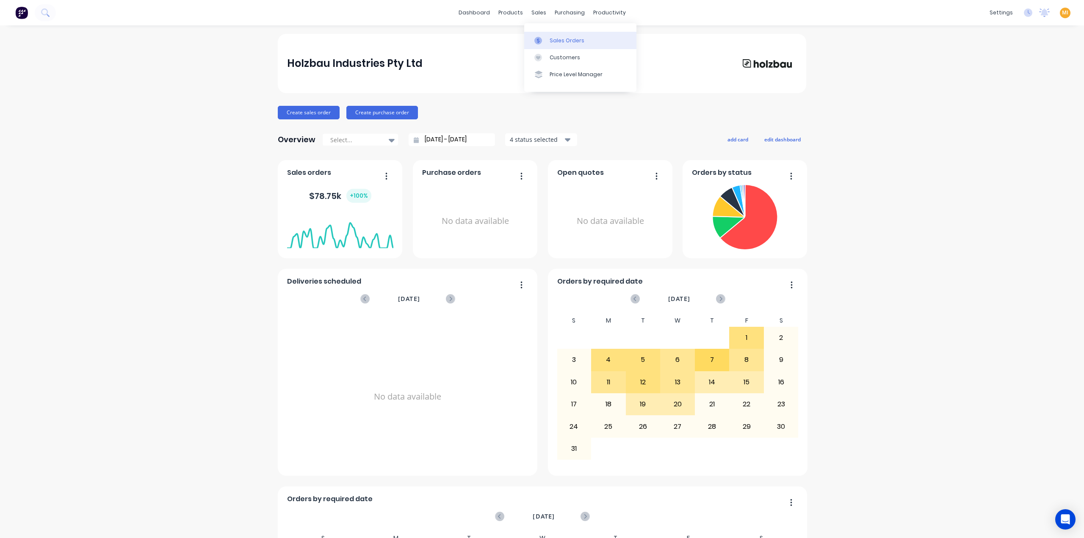
click at [567, 43] on div "Sales Orders" at bounding box center [567, 41] width 35 height 8
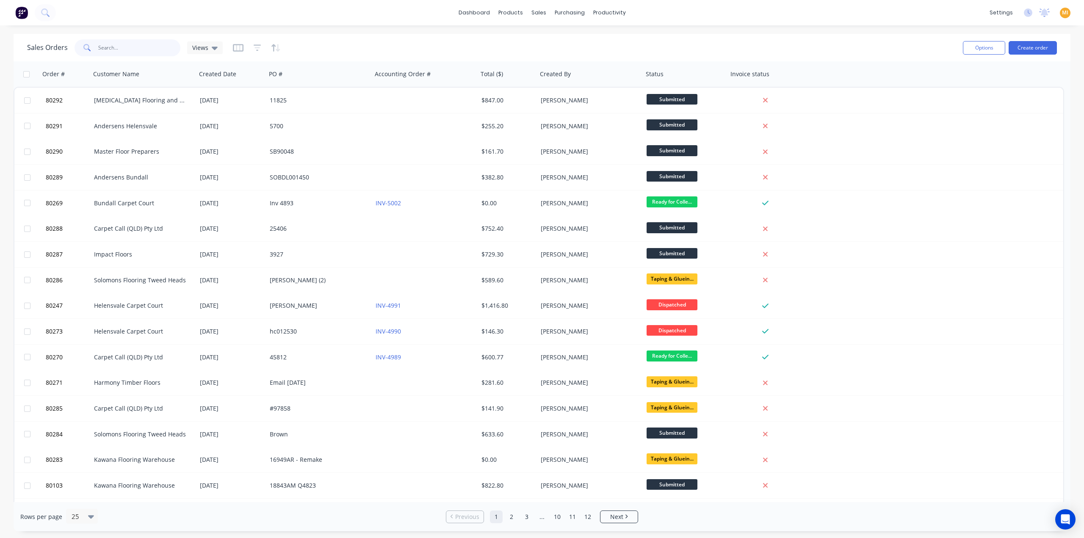
click at [114, 42] on input "text" at bounding box center [139, 47] width 83 height 17
paste input "80269"
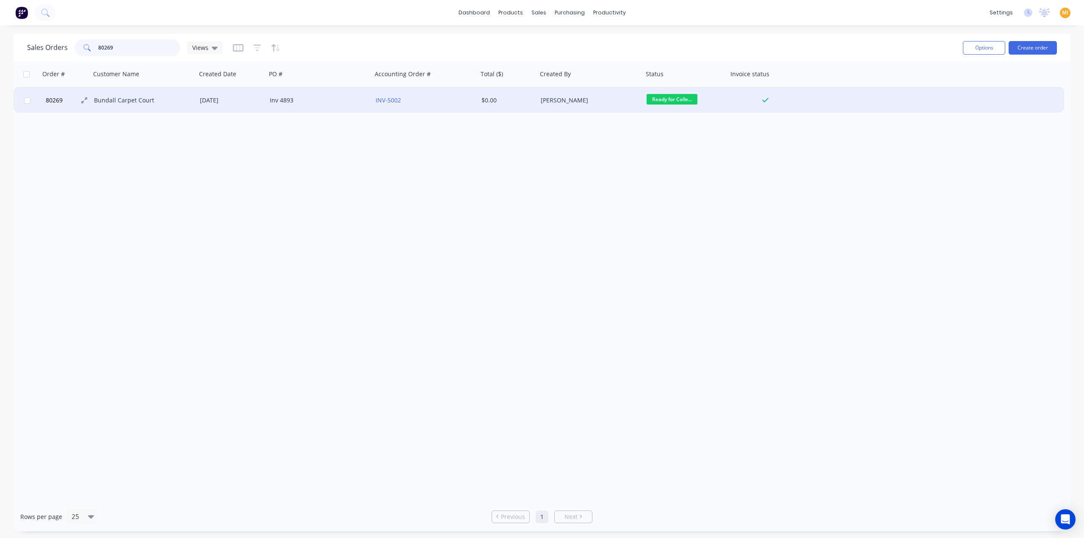
type input "80269"
click at [58, 95] on button "80269" at bounding box center [68, 100] width 51 height 25
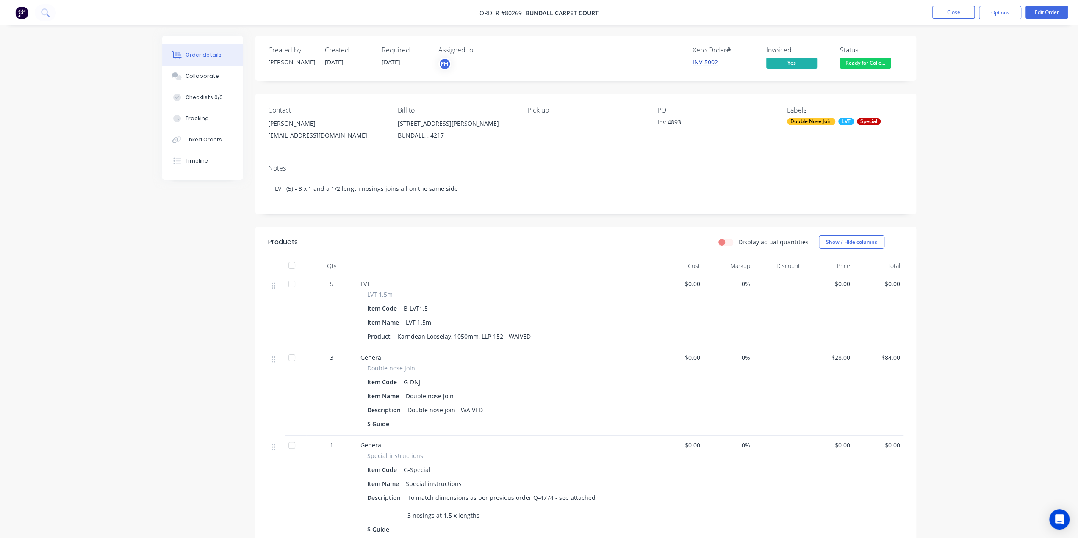
click at [711, 63] on link "INV-5002" at bounding box center [704, 62] width 25 height 8
click at [23, 14] on img at bounding box center [21, 12] width 13 height 13
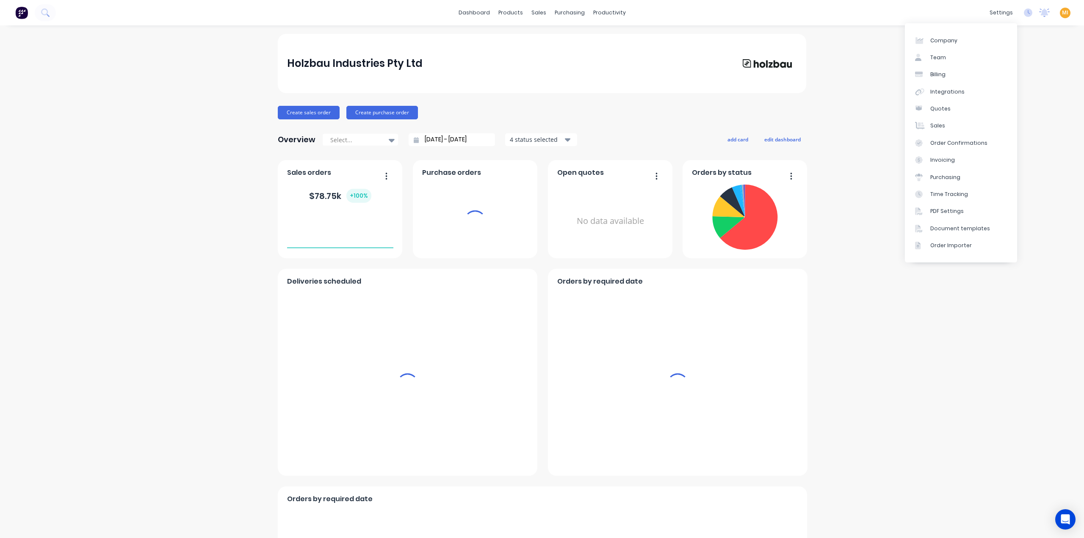
click at [1062, 14] on span "MI" at bounding box center [1065, 13] width 6 height 8
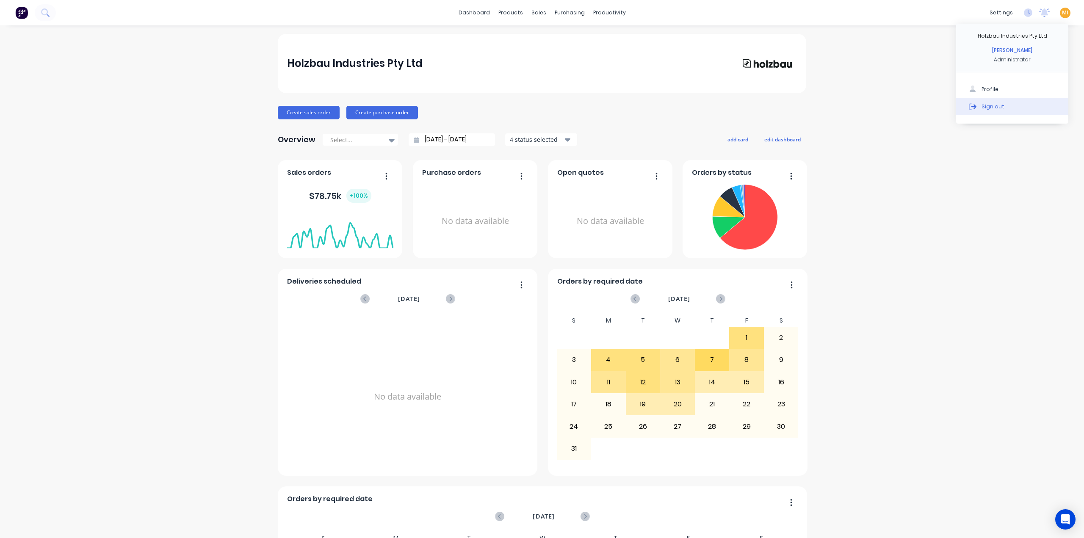
click at [998, 110] on button "Sign out" at bounding box center [1012, 106] width 112 height 17
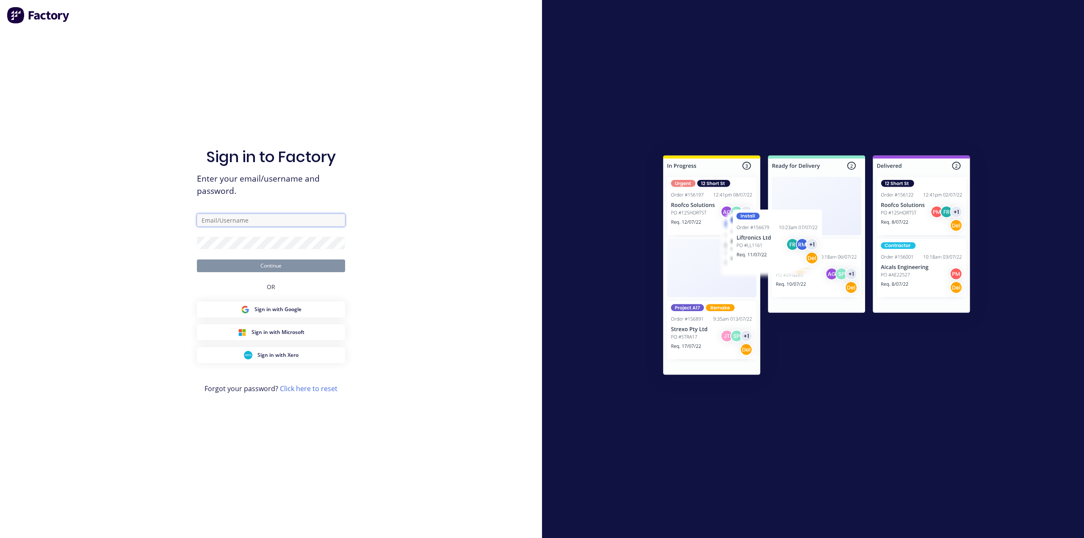
click at [278, 222] on input "text" at bounding box center [271, 220] width 148 height 13
type input "[EMAIL_ADDRESS][DOMAIN_NAME]"
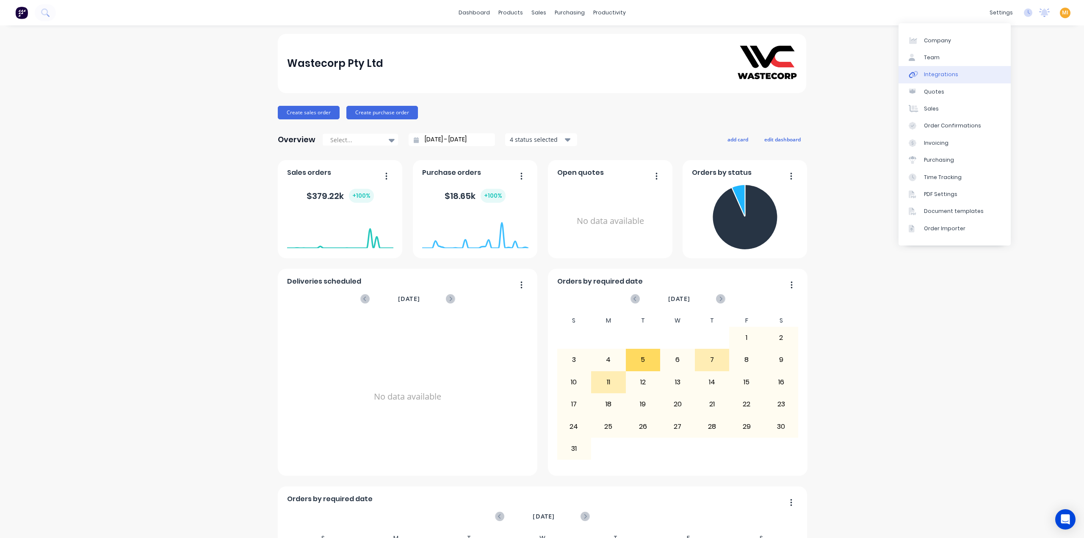
click at [953, 77] on div "Integrations" at bounding box center [941, 75] width 34 height 8
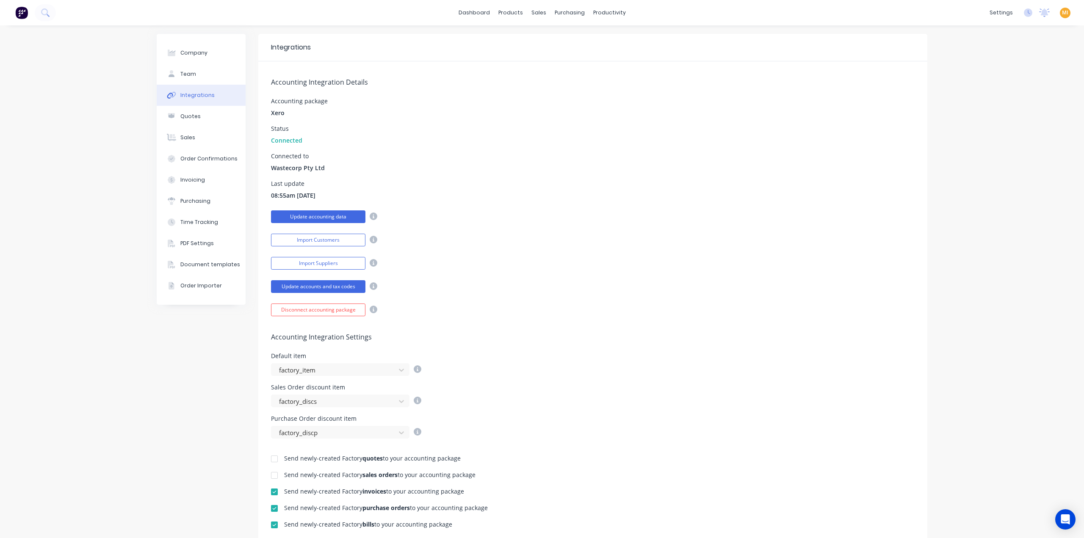
drag, startPoint x: 313, startPoint y: 214, endPoint x: 329, endPoint y: 216, distance: 15.9
click at [313, 214] on button "Update accounting data" at bounding box center [318, 216] width 94 height 13
click at [585, 39] on div "Purchase Orders" at bounding box center [593, 41] width 45 height 8
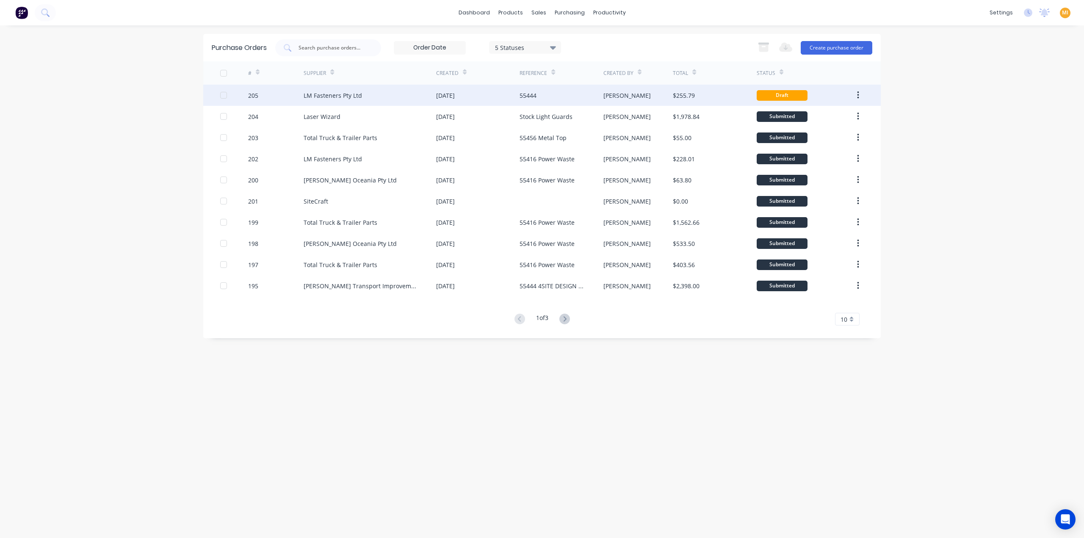
click at [293, 102] on div "205" at bounding box center [276, 95] width 56 height 21
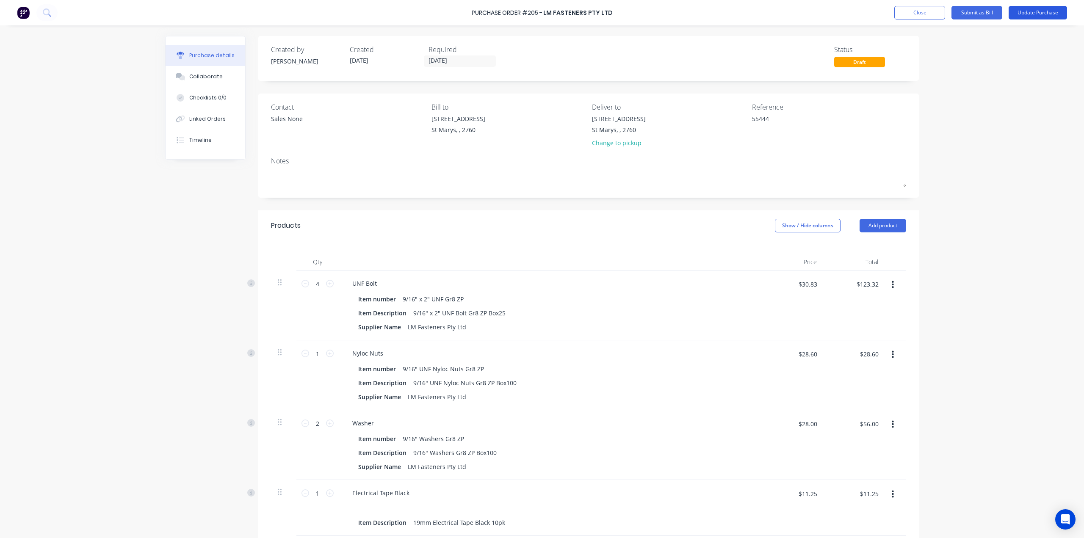
click at [1039, 11] on button "Update Purchase" at bounding box center [1038, 13] width 58 height 14
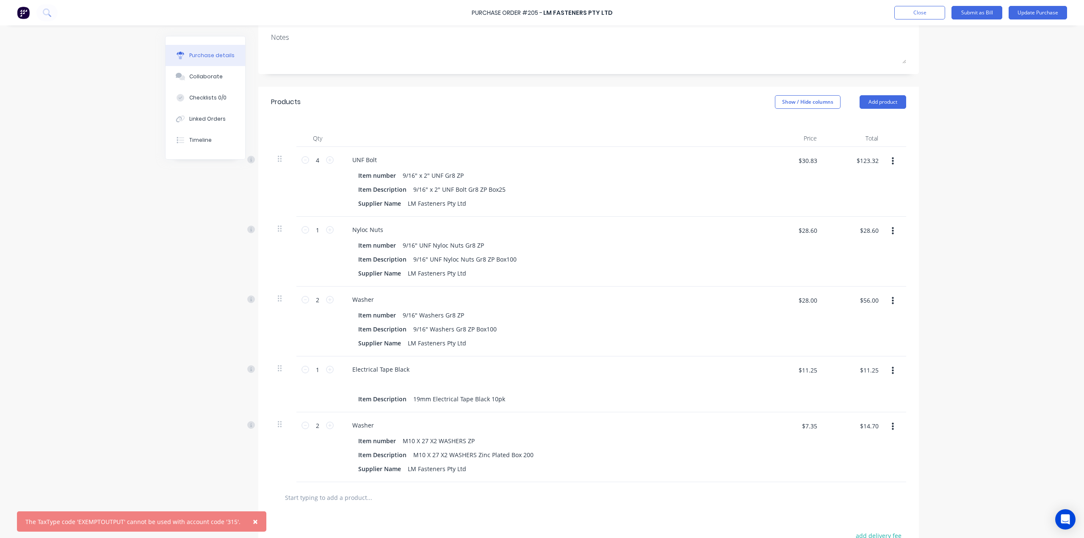
scroll to position [118, 0]
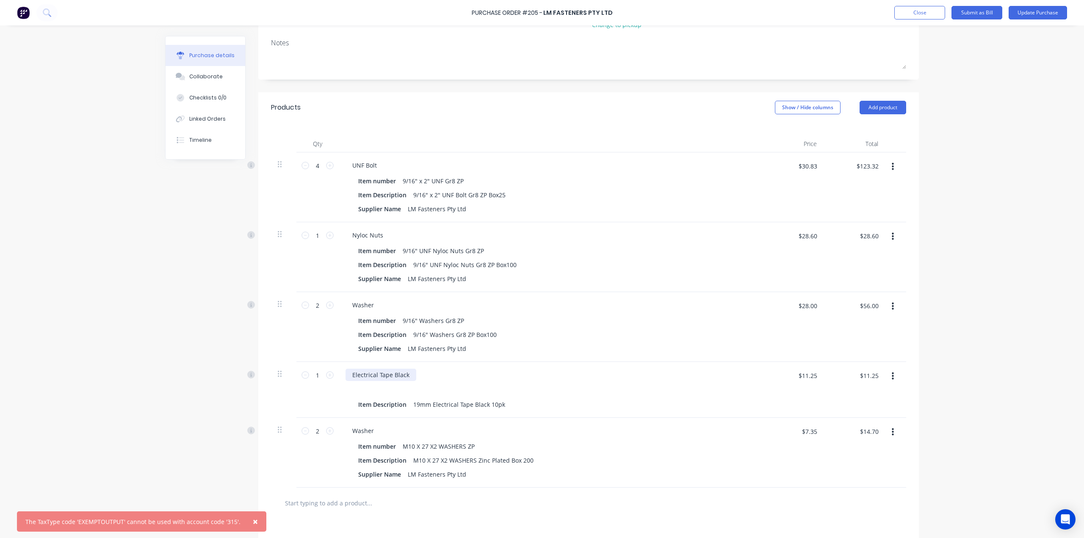
click at [366, 377] on div "Electrical Tape Black" at bounding box center [380, 375] width 71 height 12
copy div "Electrical Tape Black"
click at [363, 433] on div "Washer" at bounding box center [362, 431] width 35 height 12
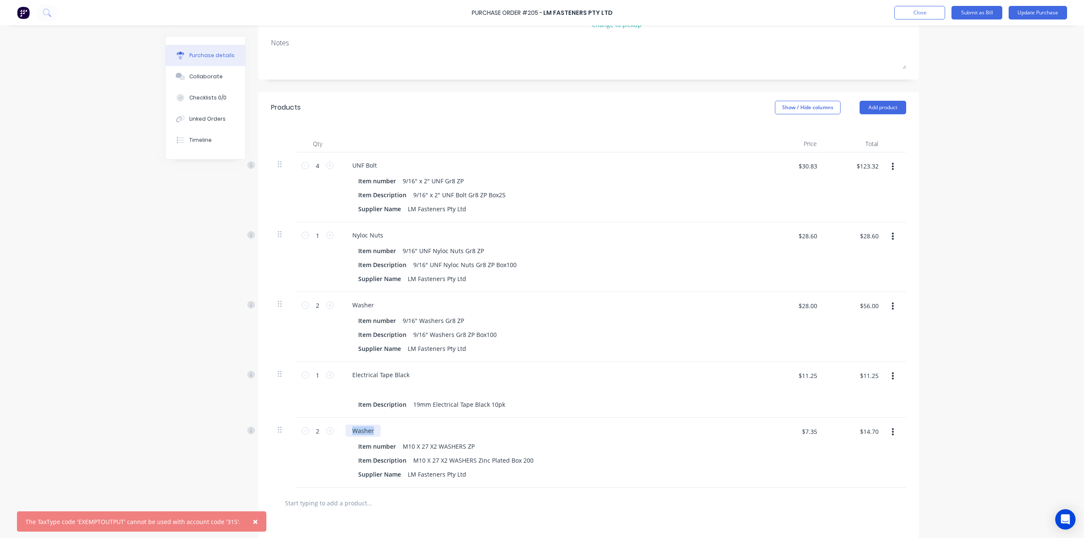
click at [363, 433] on div "Washer" at bounding box center [362, 431] width 35 height 12
copy div "Washer"
click at [910, 16] on button "Close" at bounding box center [919, 13] width 51 height 14
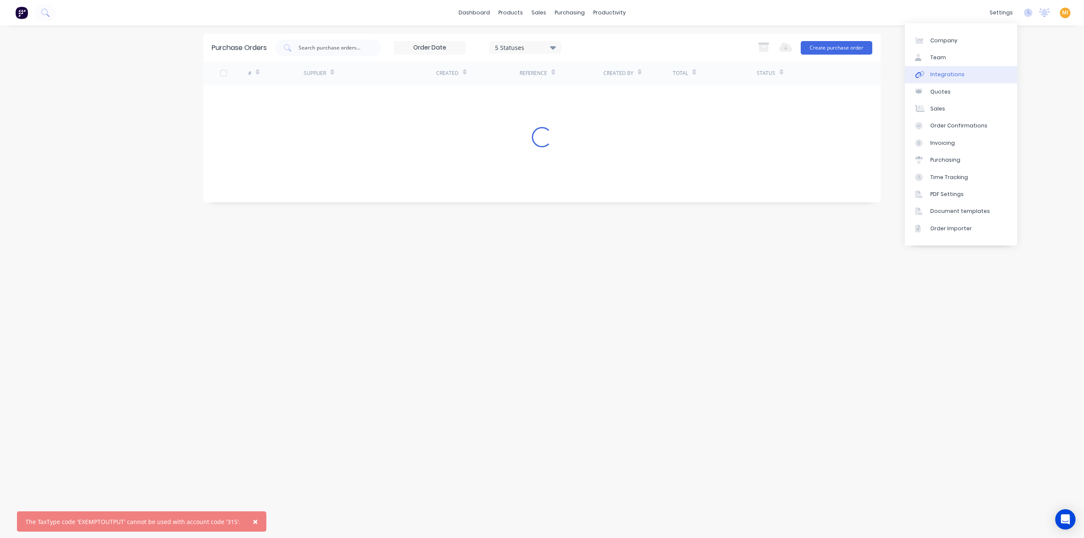
click at [975, 75] on link "Integrations" at bounding box center [961, 74] width 112 height 17
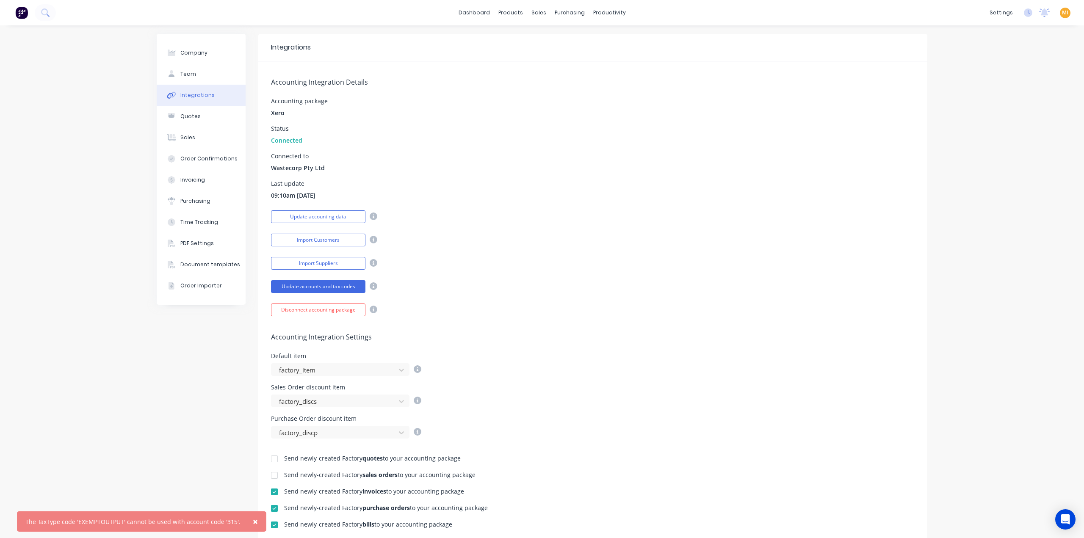
click at [253, 517] on span "×" at bounding box center [255, 522] width 5 height 12
click at [333, 208] on div "Update accounting data" at bounding box center [324, 215] width 106 height 15
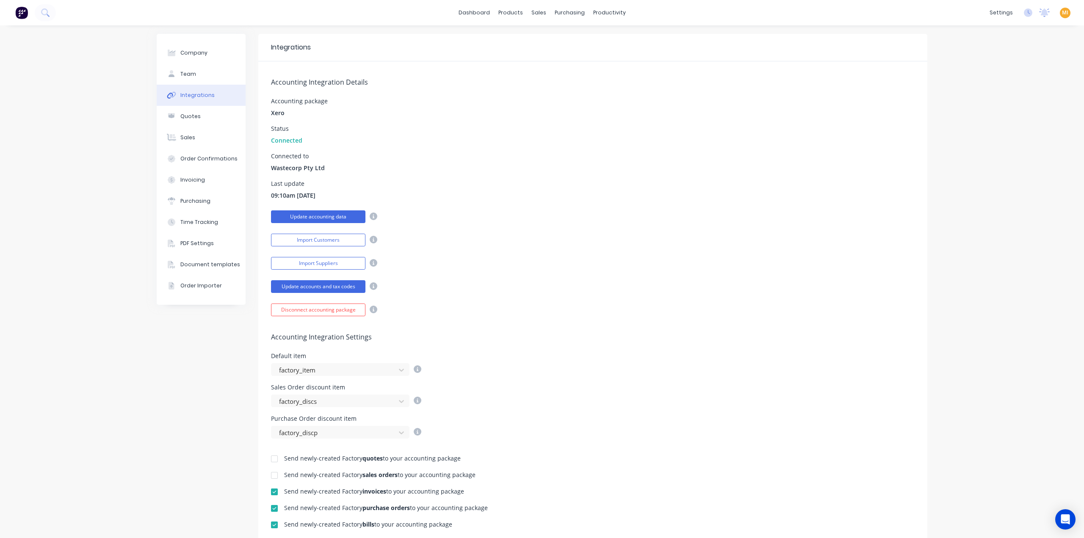
click at [332, 214] on button "Update accounting data" at bounding box center [318, 216] width 94 height 13
click at [578, 41] on div "Purchase Orders" at bounding box center [593, 41] width 45 height 8
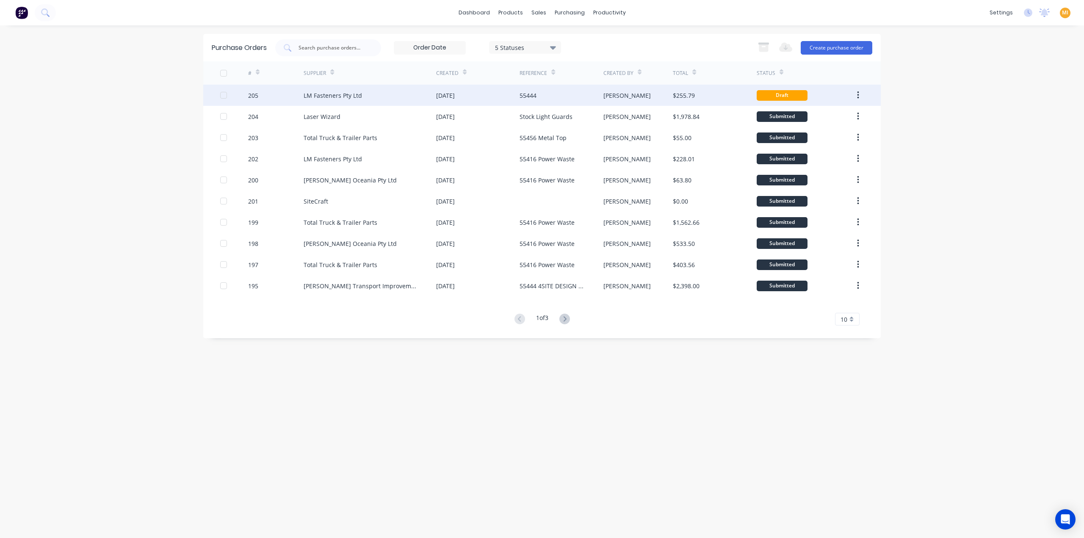
click at [417, 102] on div "LM Fasteners Pty Ltd" at bounding box center [370, 95] width 133 height 21
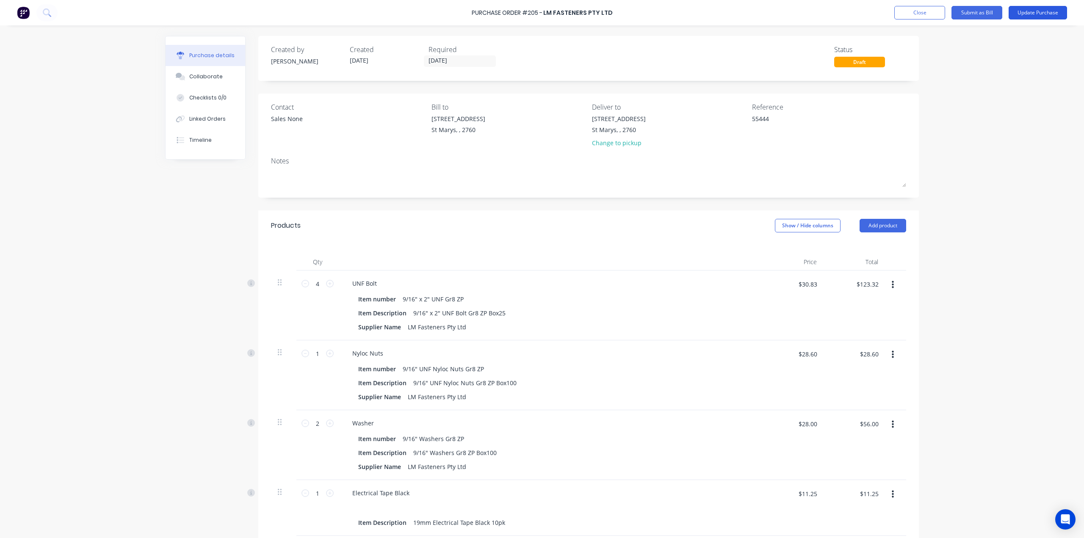
click at [1054, 14] on button "Update Purchase" at bounding box center [1038, 13] width 58 height 14
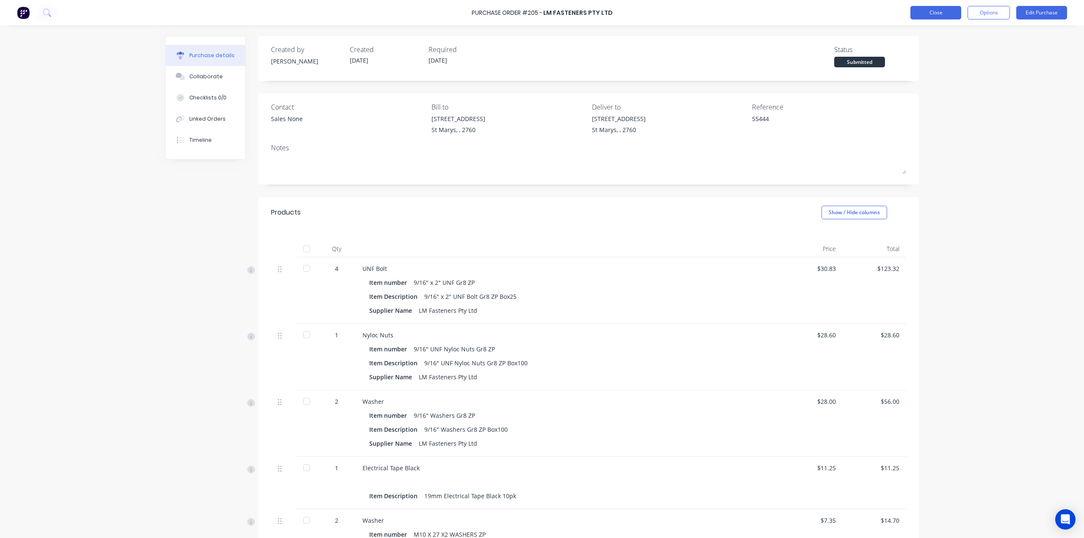
click at [927, 14] on button "Close" at bounding box center [935, 13] width 51 height 14
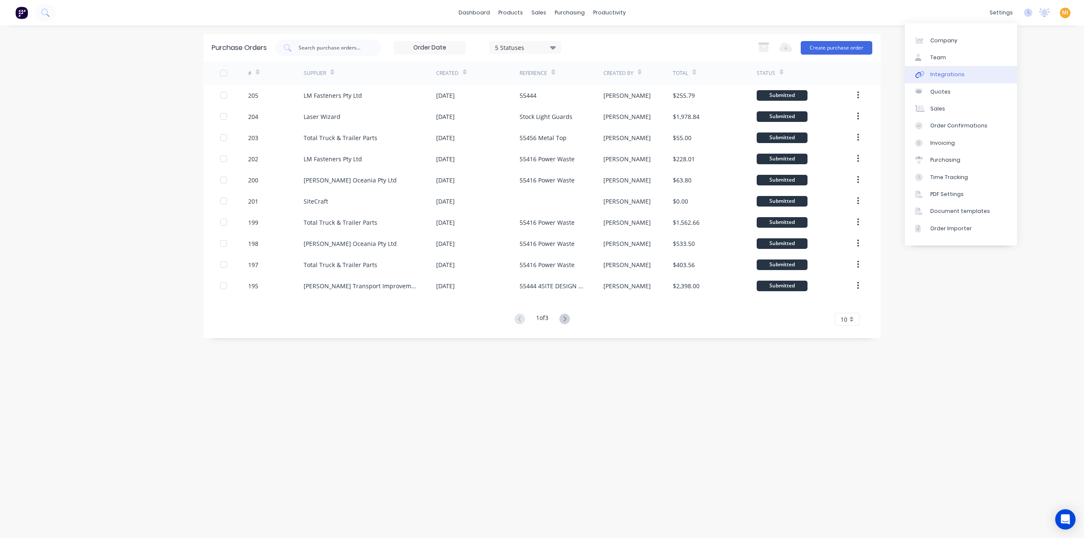
click at [960, 77] on div "Integrations" at bounding box center [947, 75] width 34 height 8
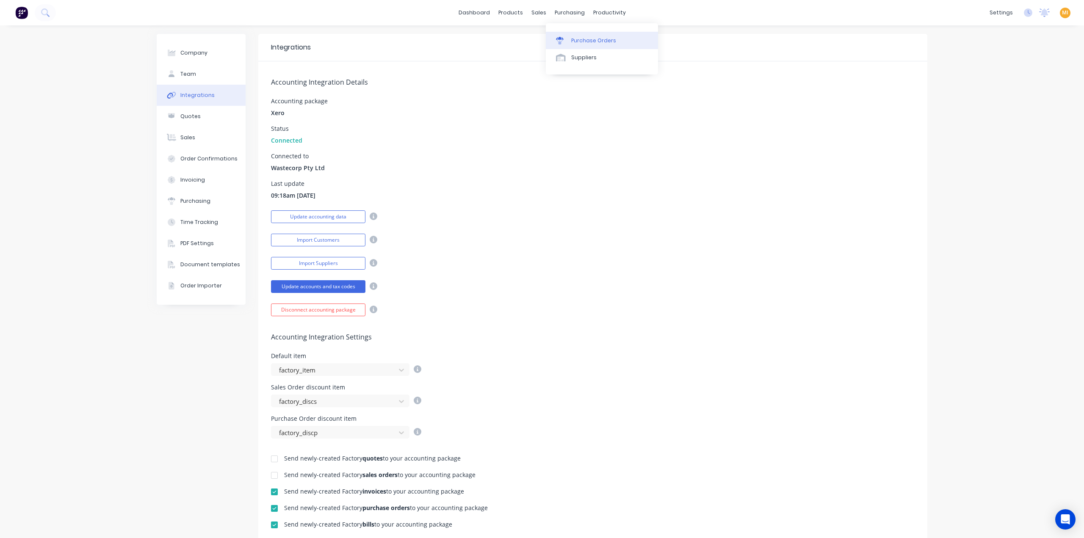
click at [586, 41] on div "Purchase Orders" at bounding box center [593, 41] width 45 height 8
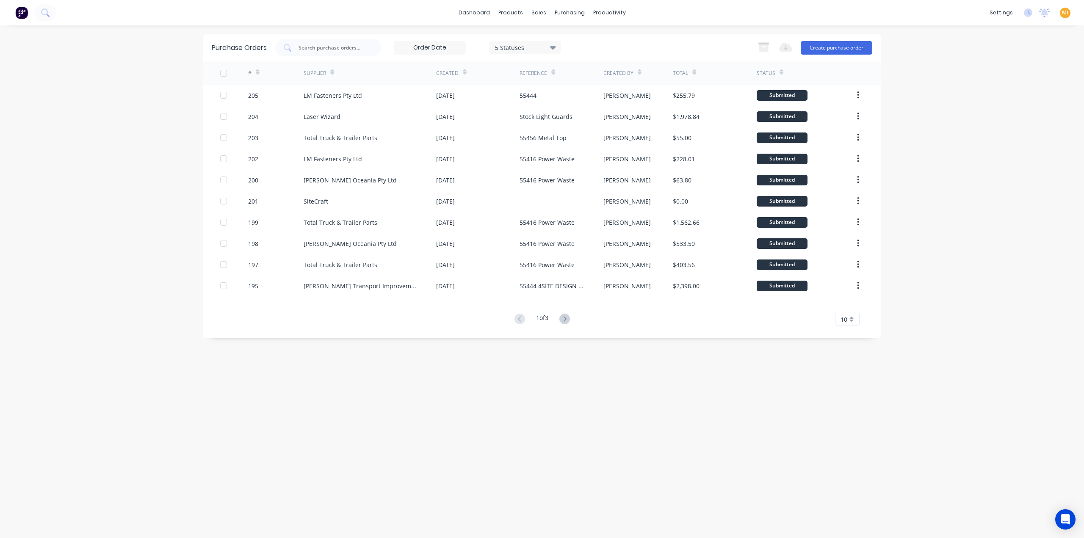
click at [421, 230] on div "Total Truck & Trailer Parts" at bounding box center [370, 222] width 133 height 21
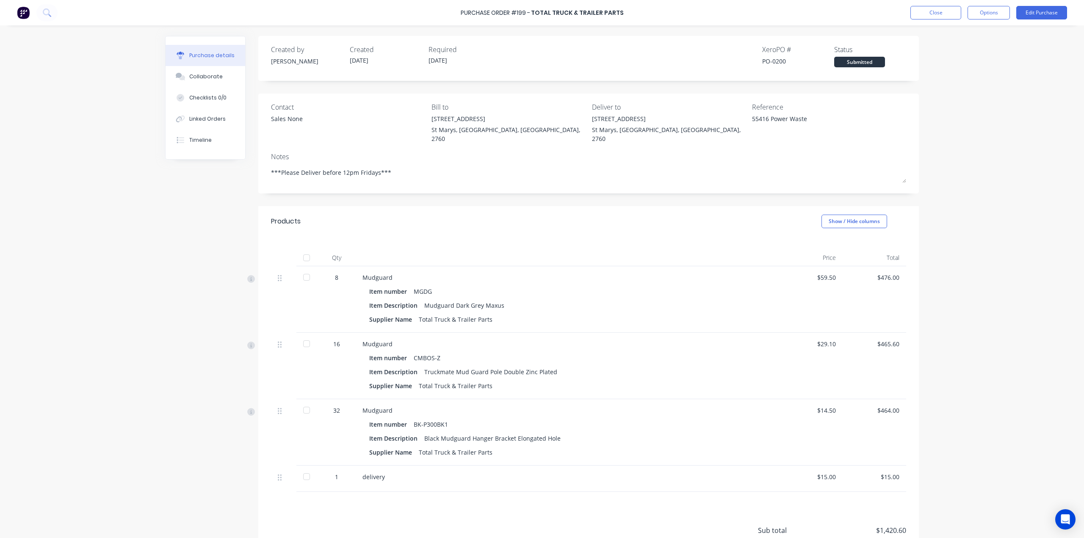
click at [914, 21] on div "Purchase Order #199 - Total Truck & Trailer Parts Close Options Edit Purchase" at bounding box center [542, 12] width 1084 height 25
click at [925, 12] on button "Close" at bounding box center [935, 13] width 51 height 14
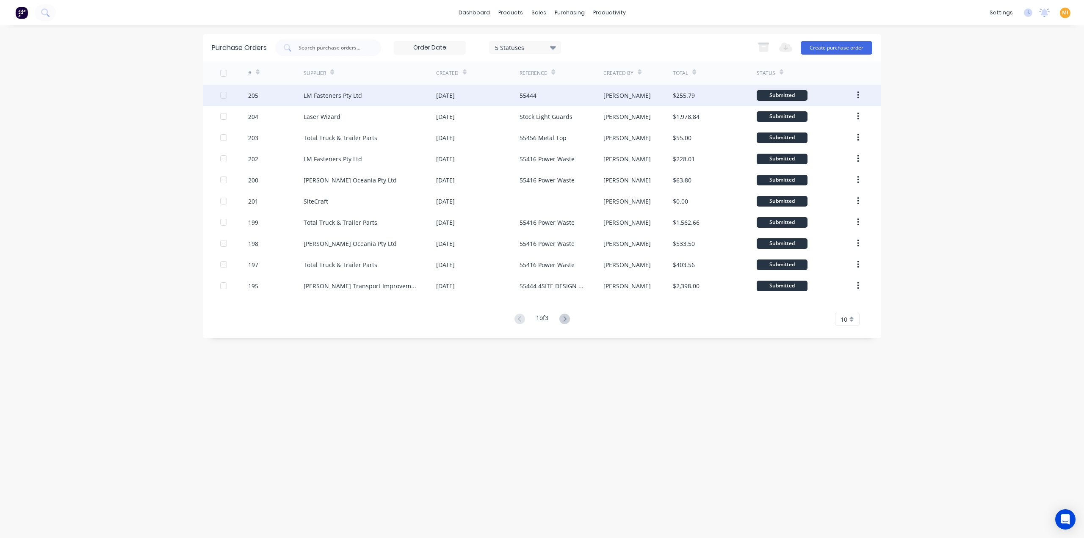
click at [596, 99] on div "55444" at bounding box center [561, 95] width 83 height 21
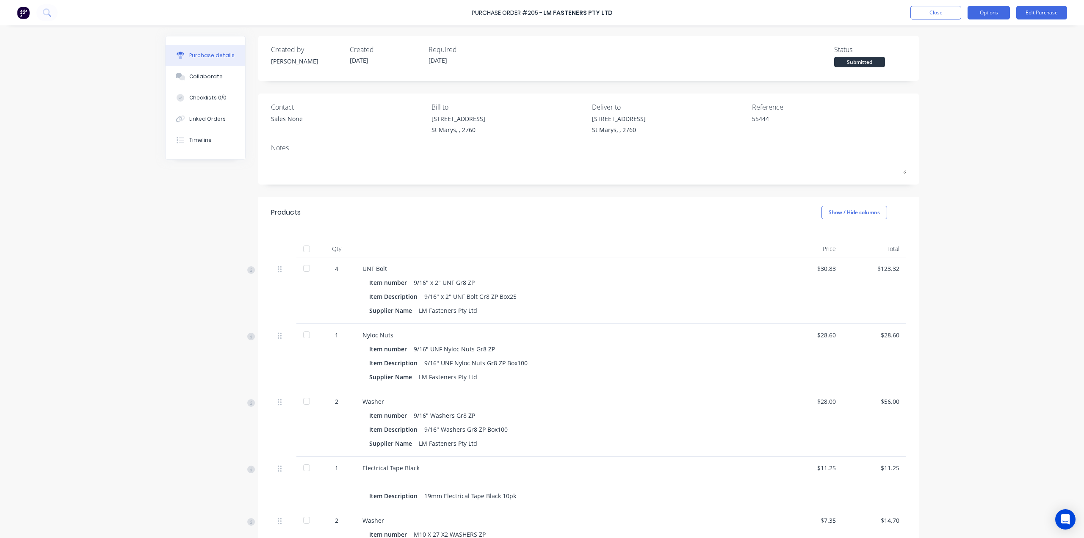
click at [997, 14] on button "Options" at bounding box center [988, 13] width 42 height 14
click at [962, 33] on div "Print / Email" at bounding box center [969, 34] width 65 height 12
click at [961, 63] on div "Without pricing" at bounding box center [969, 68] width 65 height 12
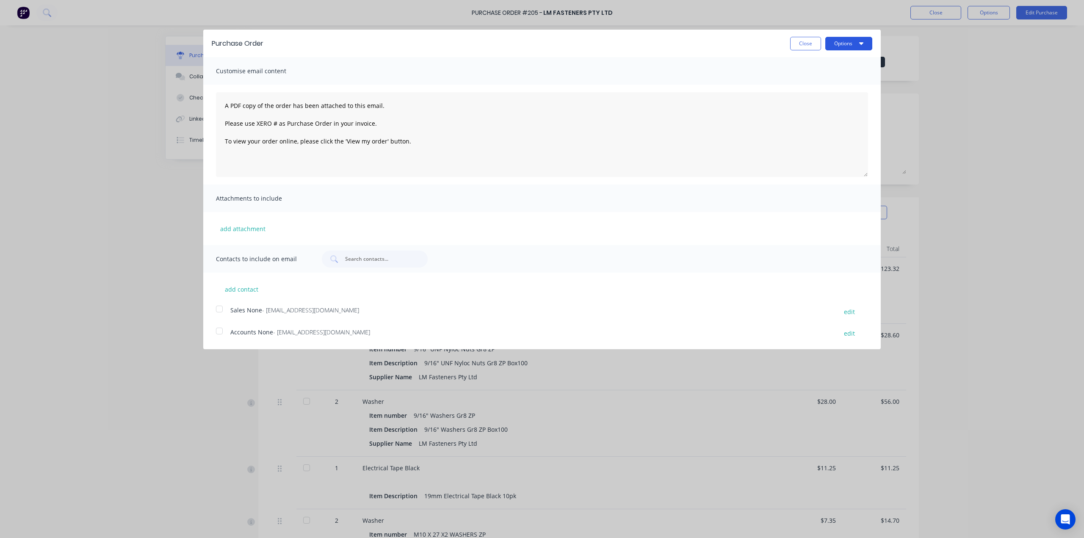
click at [857, 46] on button "Options" at bounding box center [848, 44] width 47 height 14
click at [844, 64] on div "Print" at bounding box center [831, 65] width 65 height 12
click at [809, 41] on button "Close" at bounding box center [805, 44] width 31 height 14
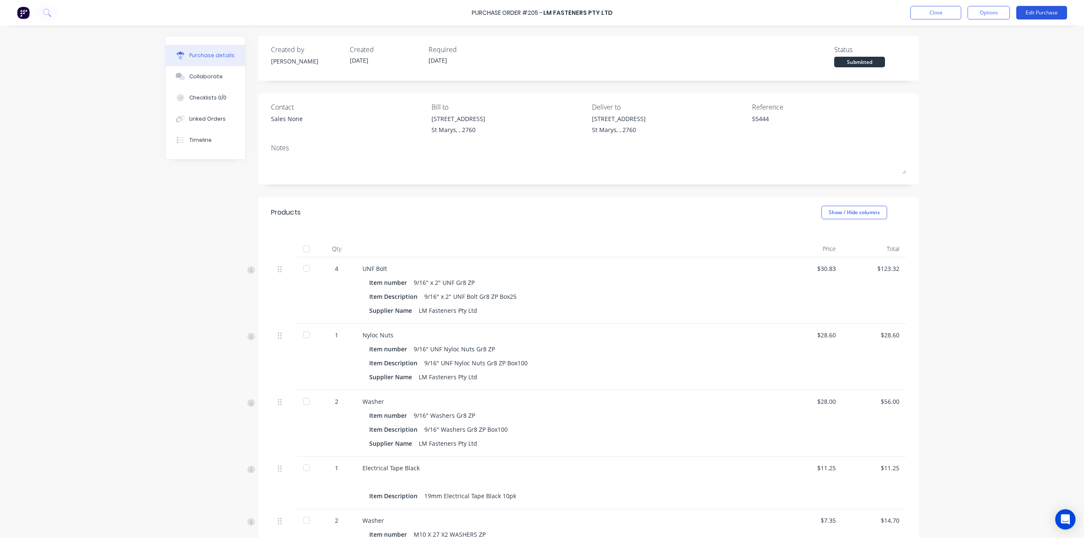
click at [1054, 11] on button "Edit Purchase" at bounding box center [1041, 13] width 51 height 14
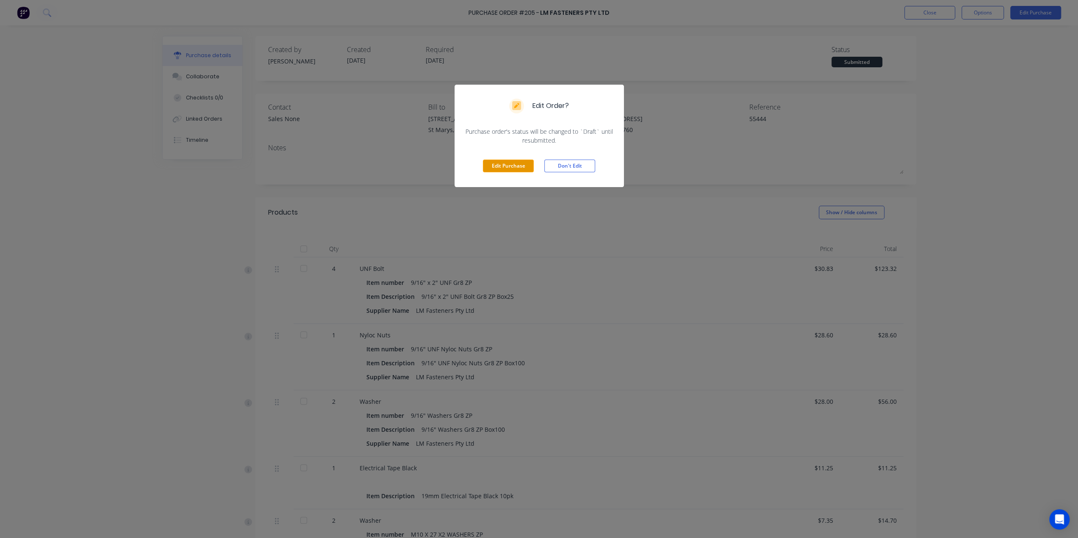
click at [515, 165] on button "Edit Purchase" at bounding box center [508, 166] width 51 height 13
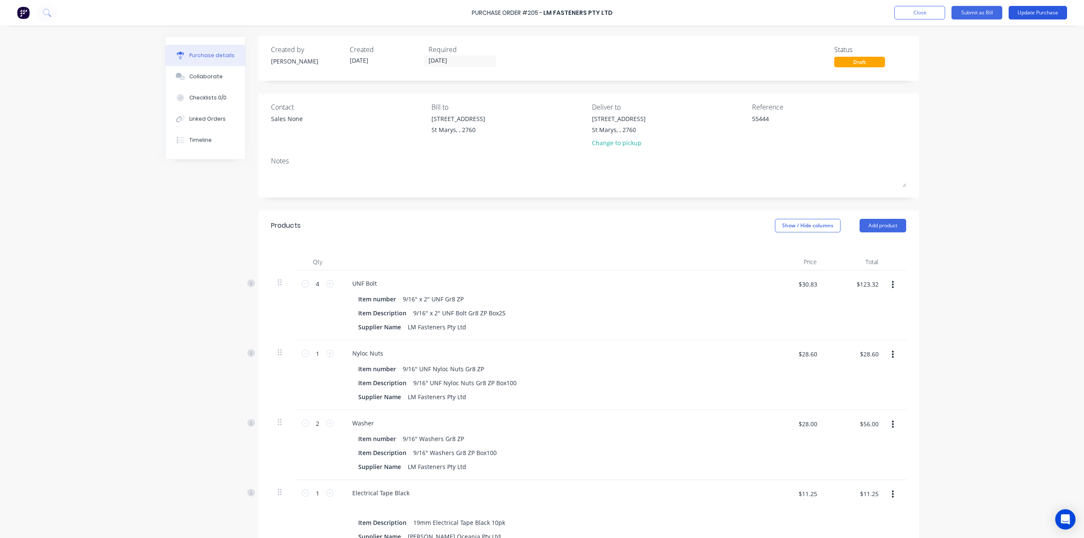
click at [1030, 13] on button "Update Purchase" at bounding box center [1038, 13] width 58 height 14
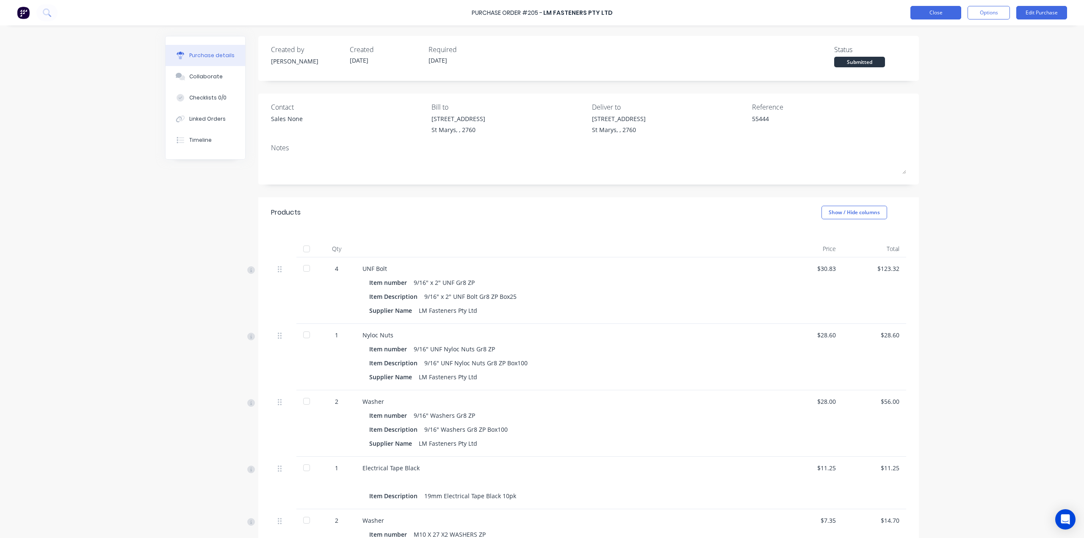
click at [927, 15] on button "Close" at bounding box center [935, 13] width 51 height 14
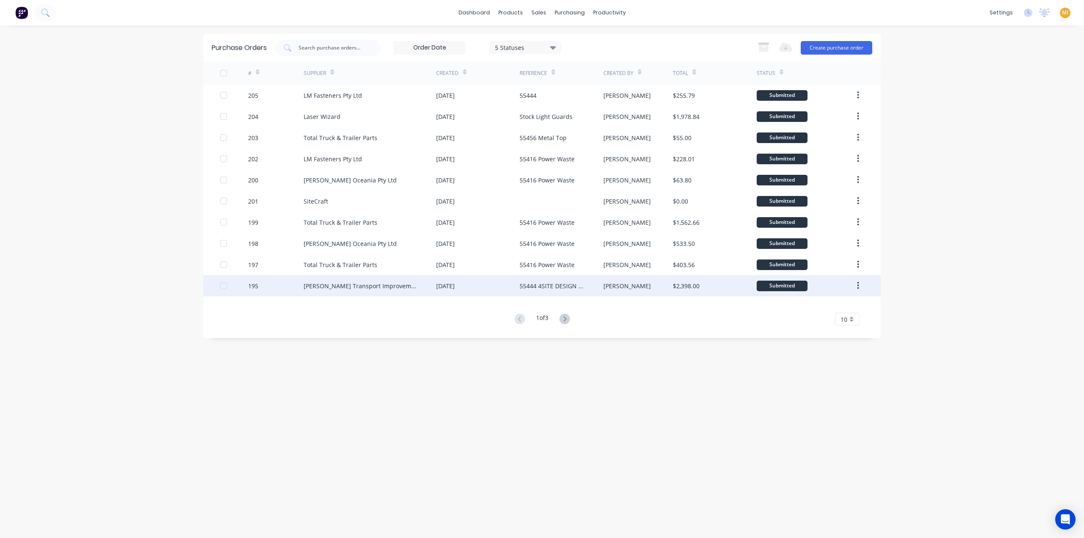
click at [504, 276] on div "04 Aug 2025" at bounding box center [477, 285] width 83 height 21
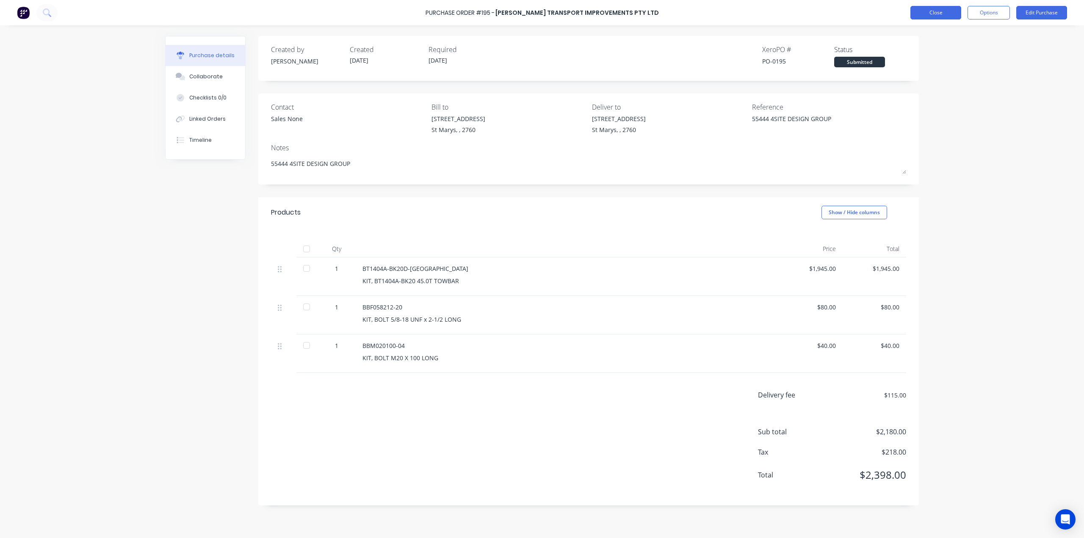
click at [926, 14] on button "Close" at bounding box center [935, 13] width 51 height 14
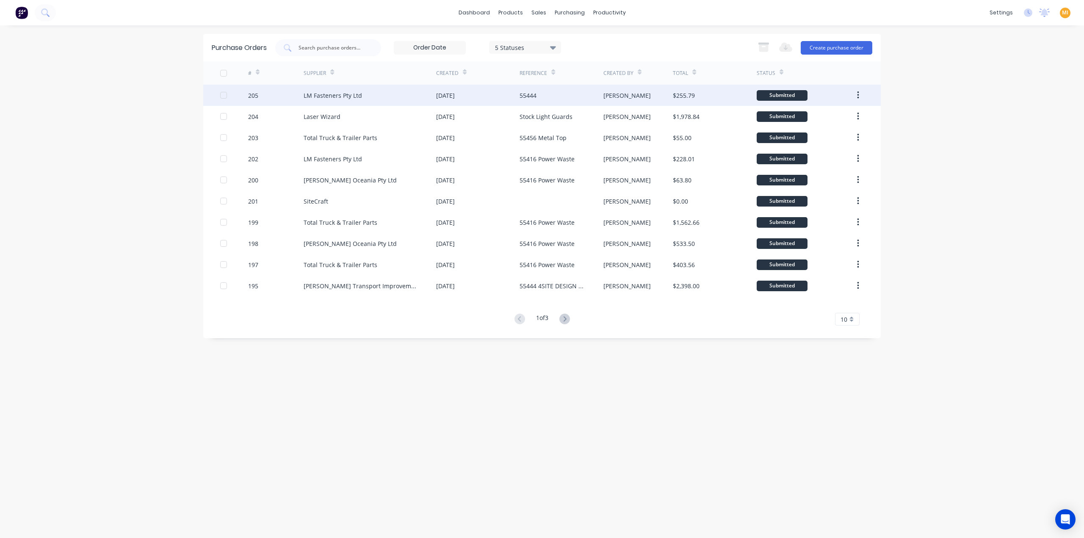
click at [636, 97] on div "Clarence" at bounding box center [638, 95] width 70 height 21
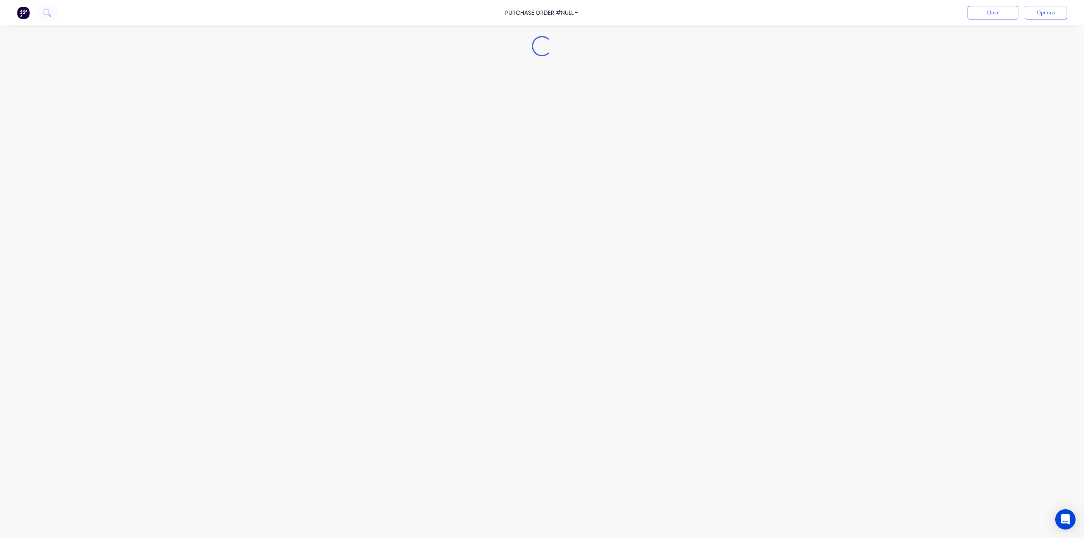
type textarea "x"
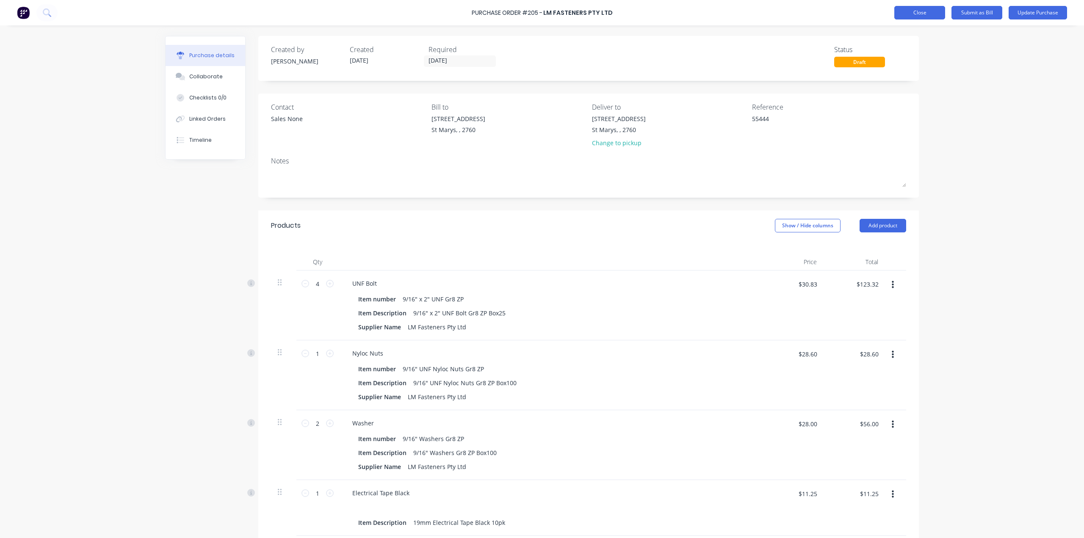
type textarea "x"
click at [910, 8] on button "Close" at bounding box center [919, 13] width 51 height 14
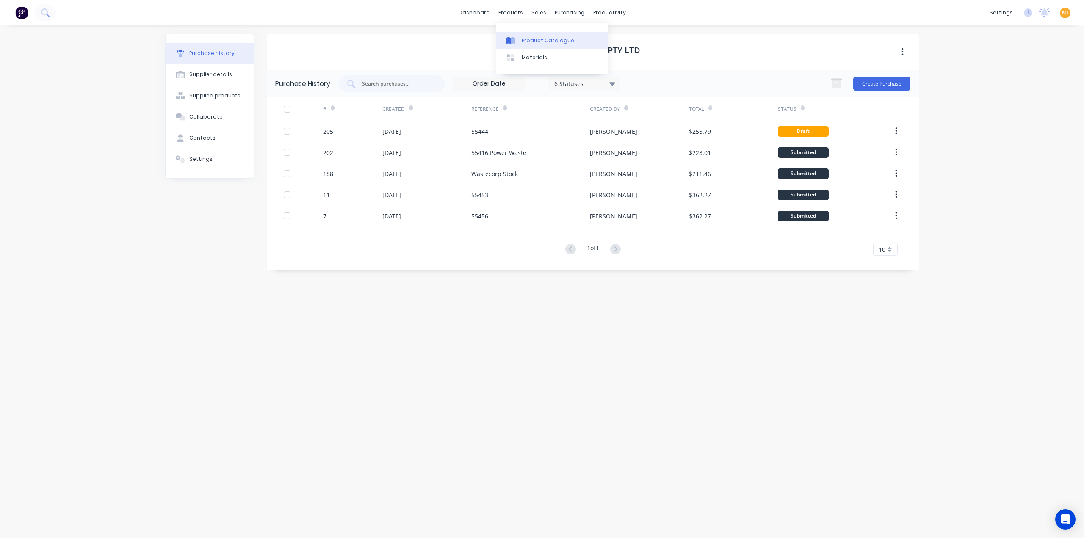
click at [535, 38] on div "Product Catalogue" at bounding box center [548, 41] width 53 height 8
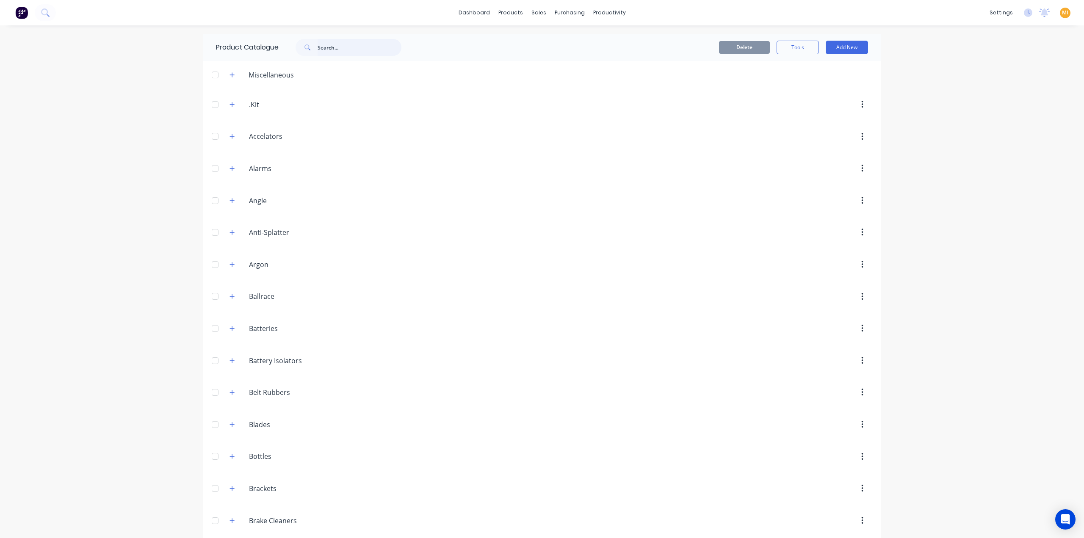
click at [341, 54] on input "text" at bounding box center [360, 47] width 84 height 17
paste input "Electrical Tape Black"
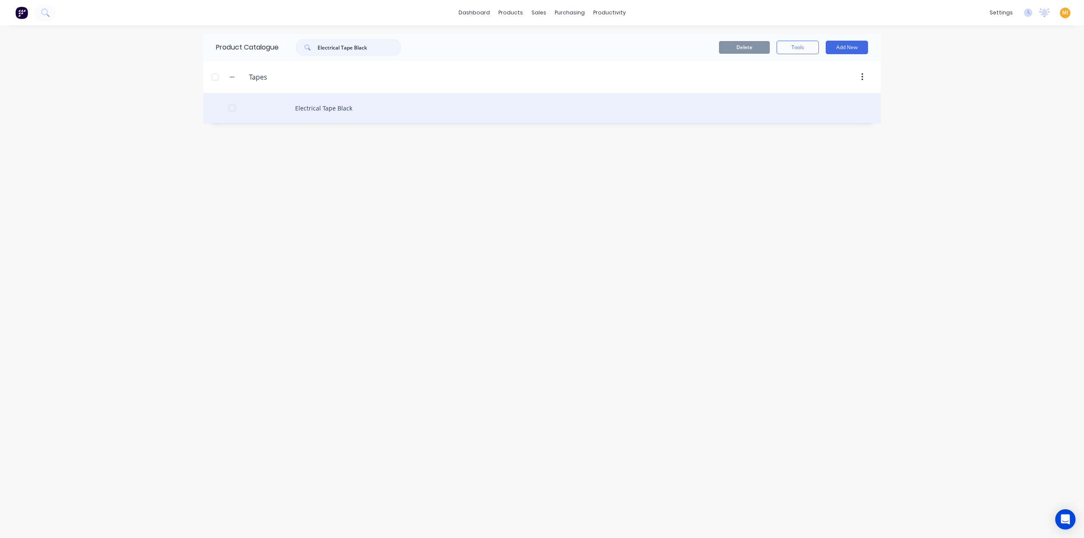
type input "Electrical Tape Black"
click at [290, 113] on div "Electrical Tape Black" at bounding box center [541, 108] width 677 height 30
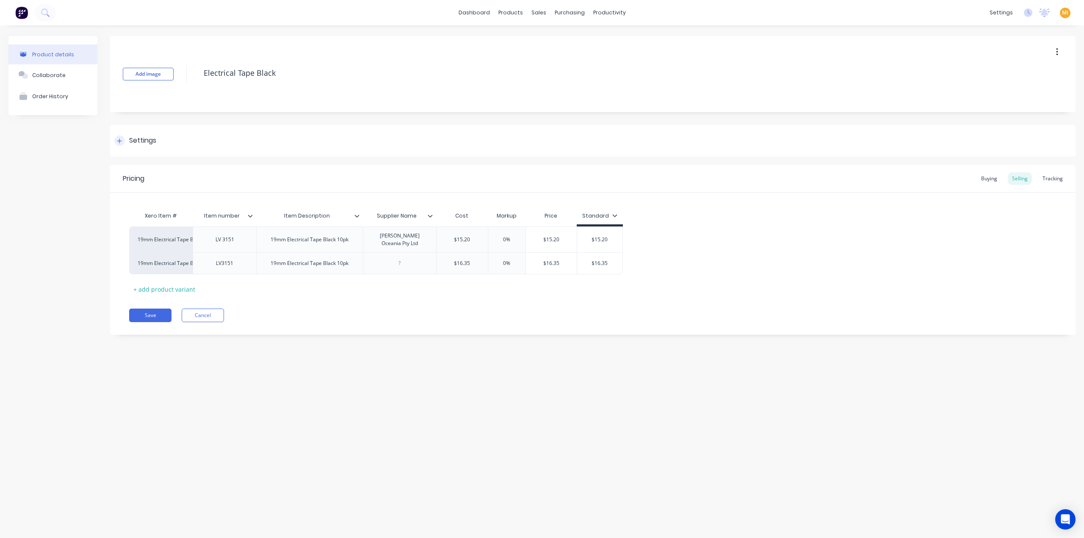
type textarea "x"
click at [153, 236] on div "19mm Electrical Tape Black 10pk" at bounding box center [161, 240] width 47 height 8
click at [292, 295] on div "Pricing Buying Selling Tracking Xero Item # Item number Item Description Suppli…" at bounding box center [592, 250] width 965 height 170
drag, startPoint x: 194, startPoint y: 311, endPoint x: 199, endPoint y: 309, distance: 5.1
click at [199, 309] on button "Cancel" at bounding box center [203, 316] width 42 height 14
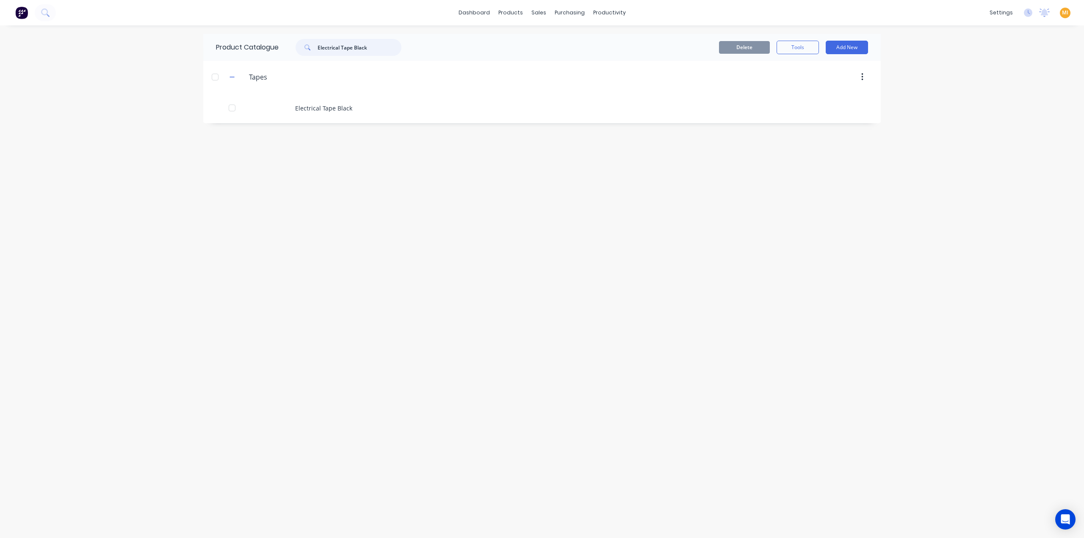
click at [367, 44] on input "Electrical Tape Black" at bounding box center [360, 47] width 84 height 17
paste input "Washer"
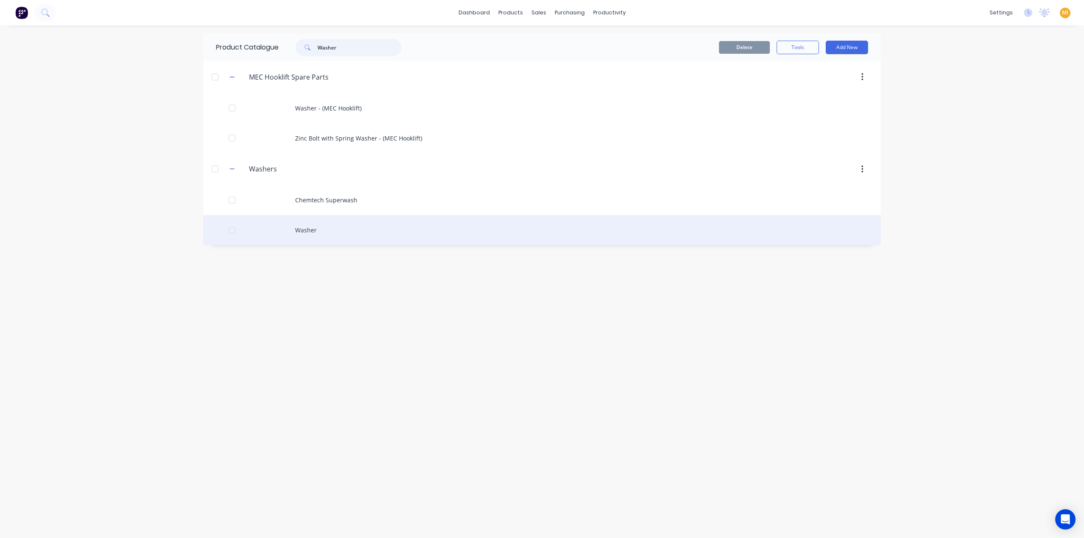
type input "Washer"
click at [289, 231] on div "Washer" at bounding box center [541, 230] width 677 height 30
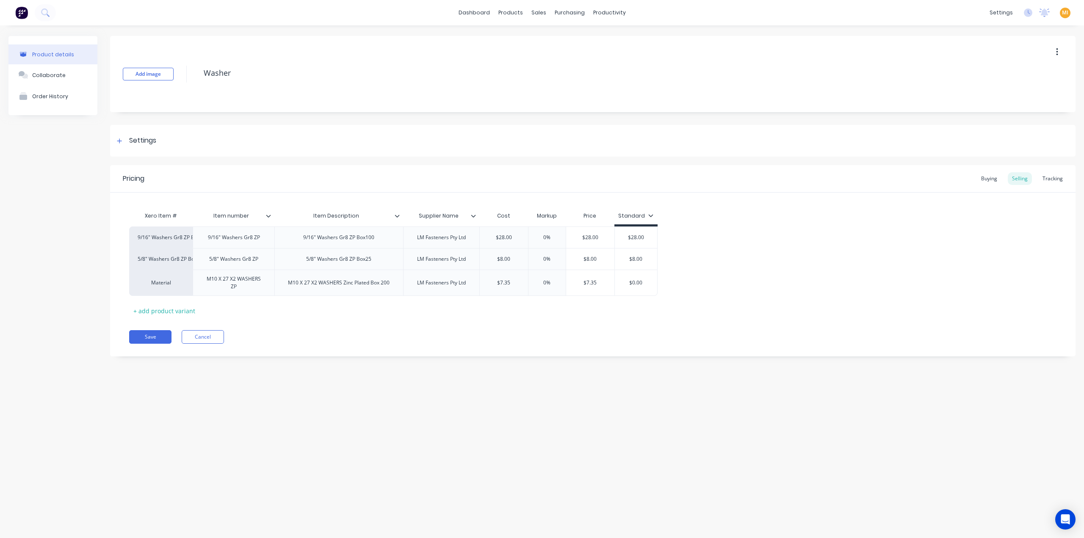
type textarea "x"
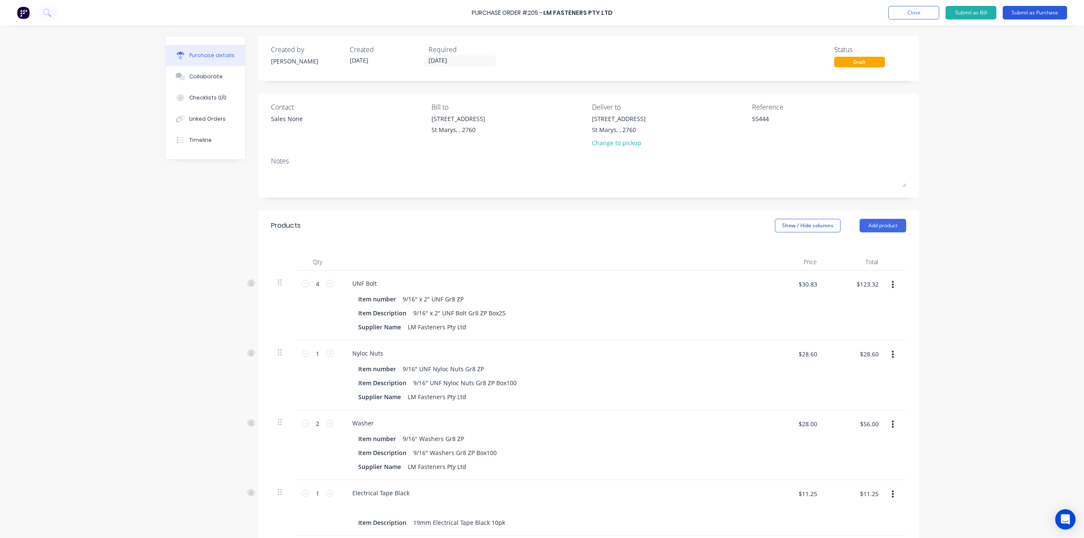
click at [1037, 16] on button "Submit as Purchase" at bounding box center [1035, 13] width 64 height 14
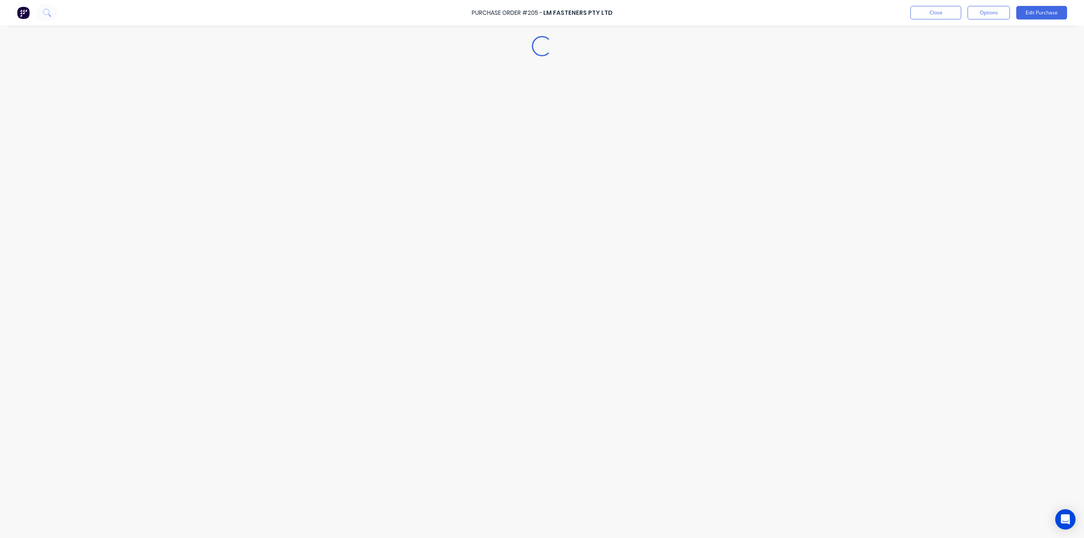
type textarea "x"
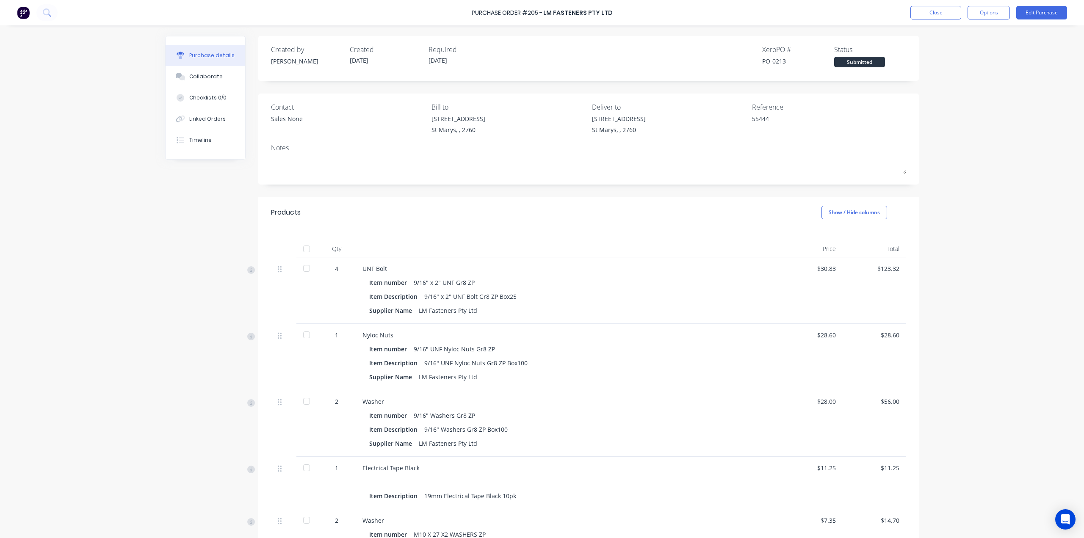
click at [24, 11] on img at bounding box center [23, 12] width 13 height 13
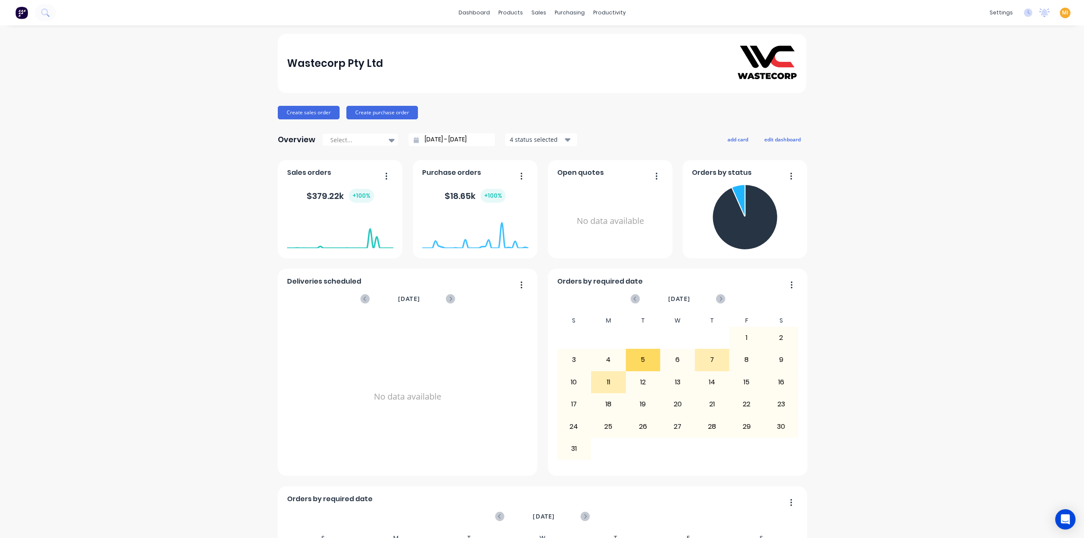
click at [1062, 13] on span "MI" at bounding box center [1065, 13] width 6 height 8
drag, startPoint x: 1002, startPoint y: 105, endPoint x: 775, endPoint y: 4, distance: 248.9
click at [1002, 105] on button "Sign out" at bounding box center [1012, 106] width 112 height 17
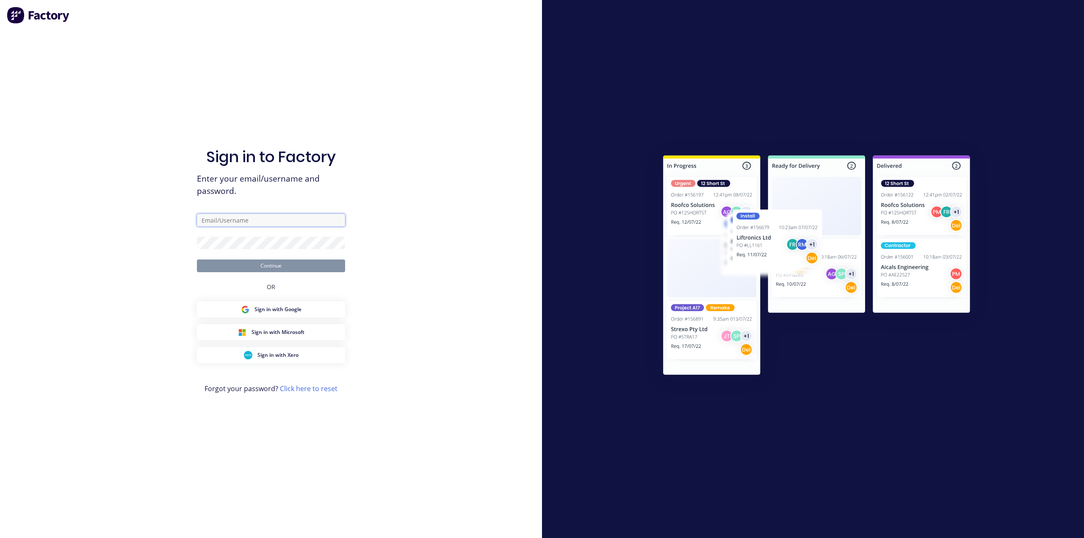
click at [303, 216] on input "text" at bounding box center [271, 220] width 148 height 13
type input "team+maricardemo@factory.app"
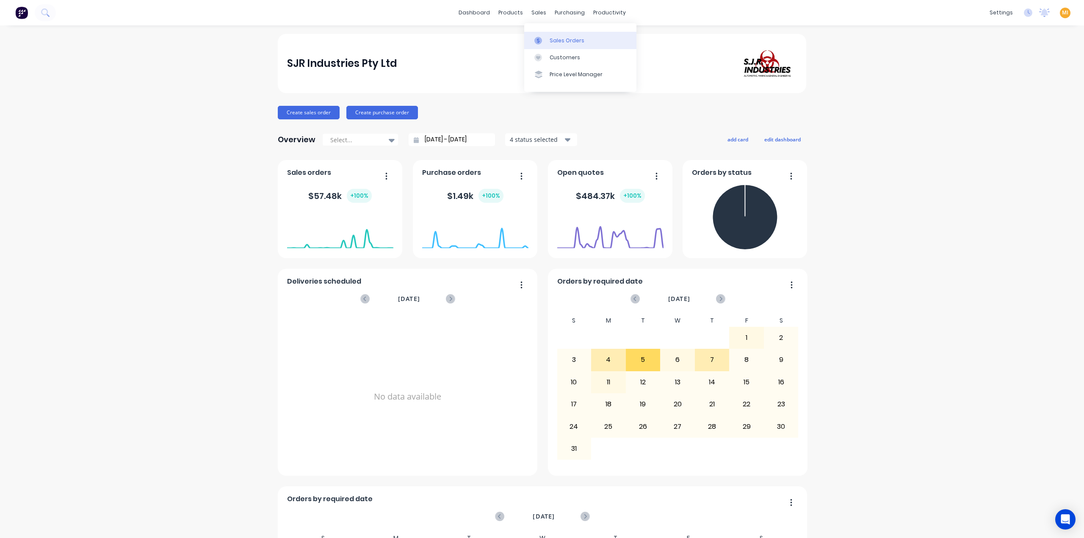
click at [550, 39] on div "Sales Orders" at bounding box center [567, 41] width 35 height 8
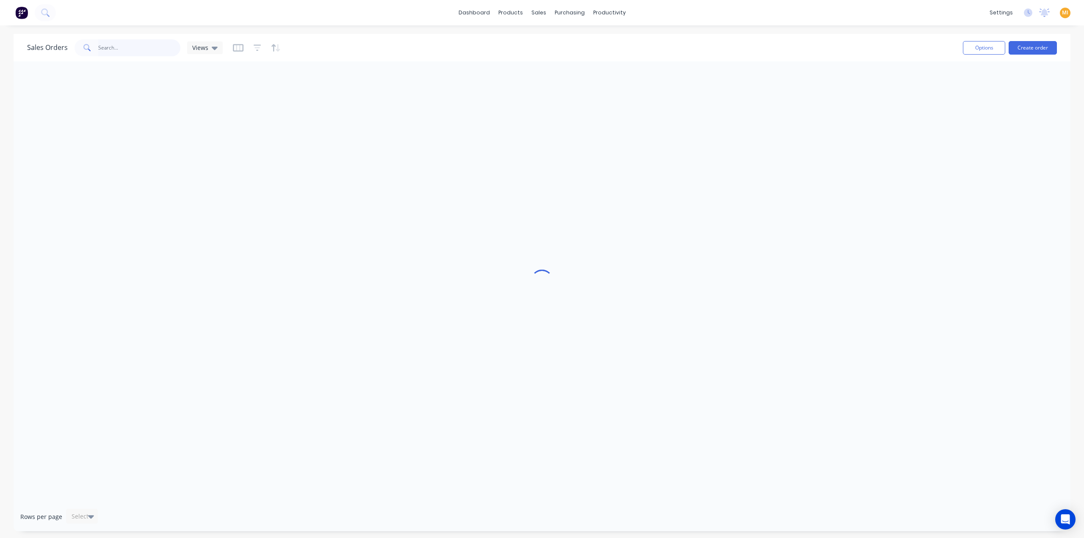
click at [123, 47] on input "text" at bounding box center [139, 47] width 83 height 17
paste input "10778"
type input "10778"
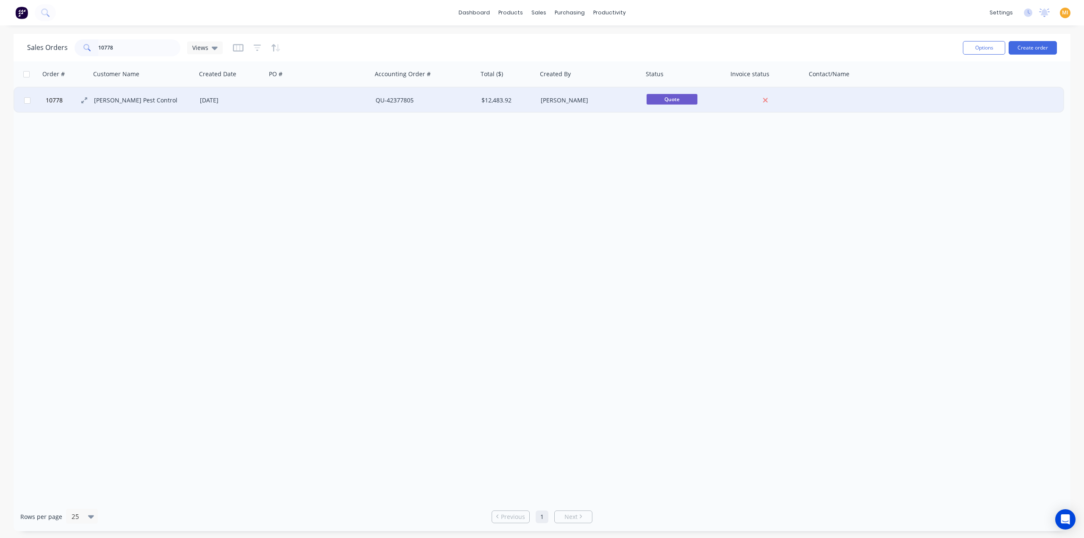
click at [59, 99] on span "10778" at bounding box center [54, 100] width 17 height 8
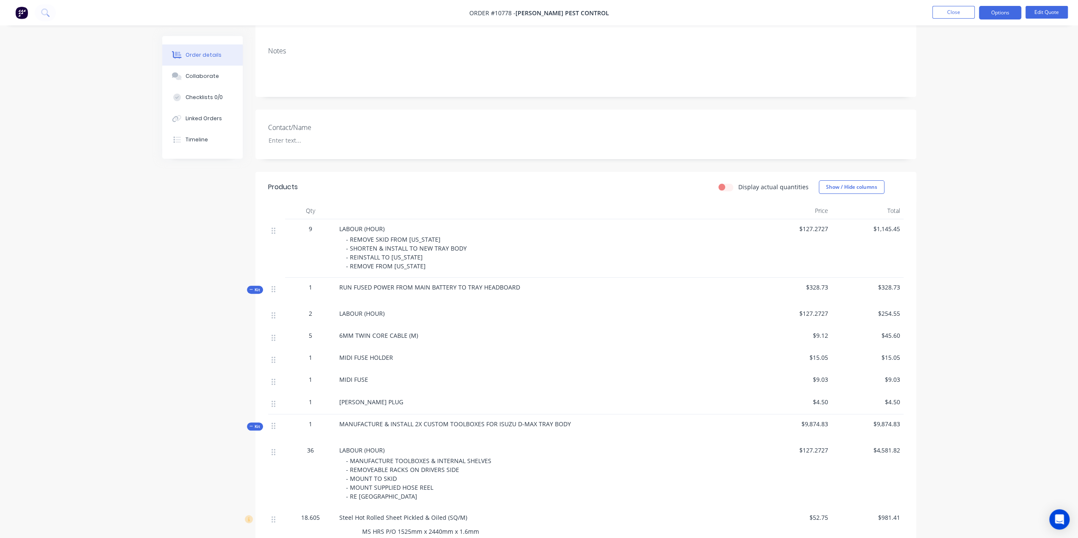
scroll to position [212, 0]
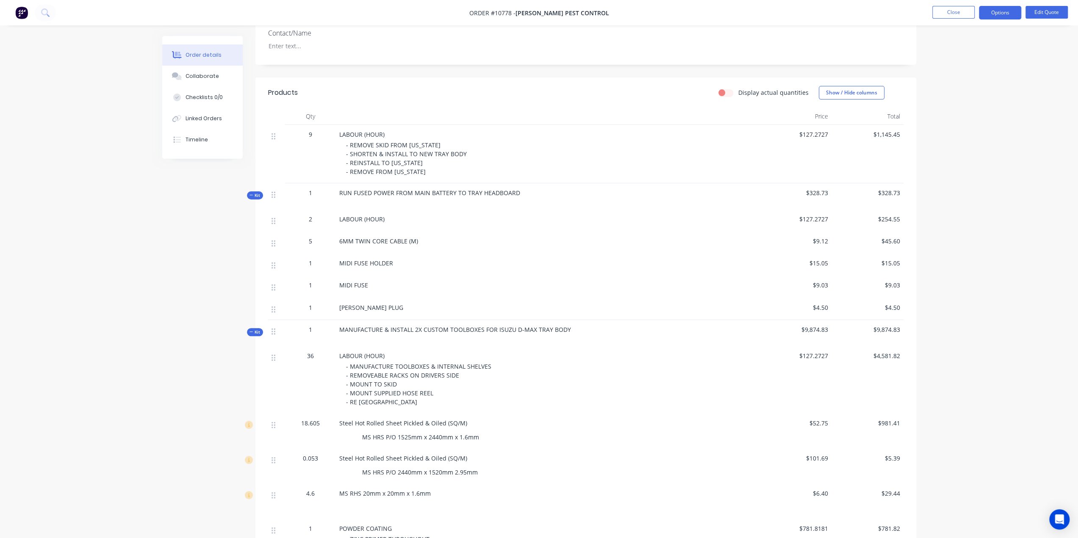
click at [255, 196] on span "Kit" at bounding box center [254, 195] width 11 height 6
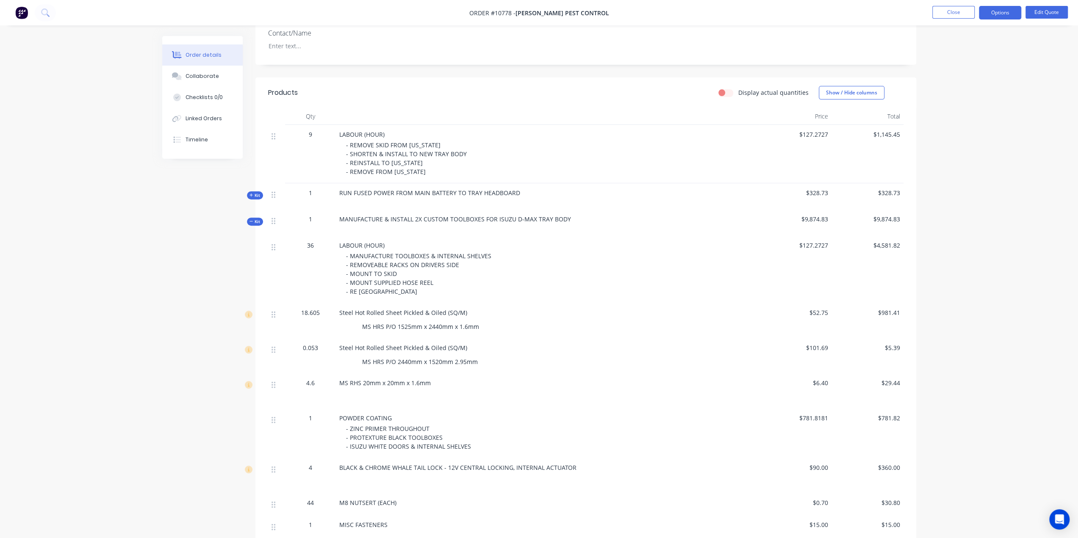
click at [257, 222] on span "Kit" at bounding box center [254, 221] width 11 height 6
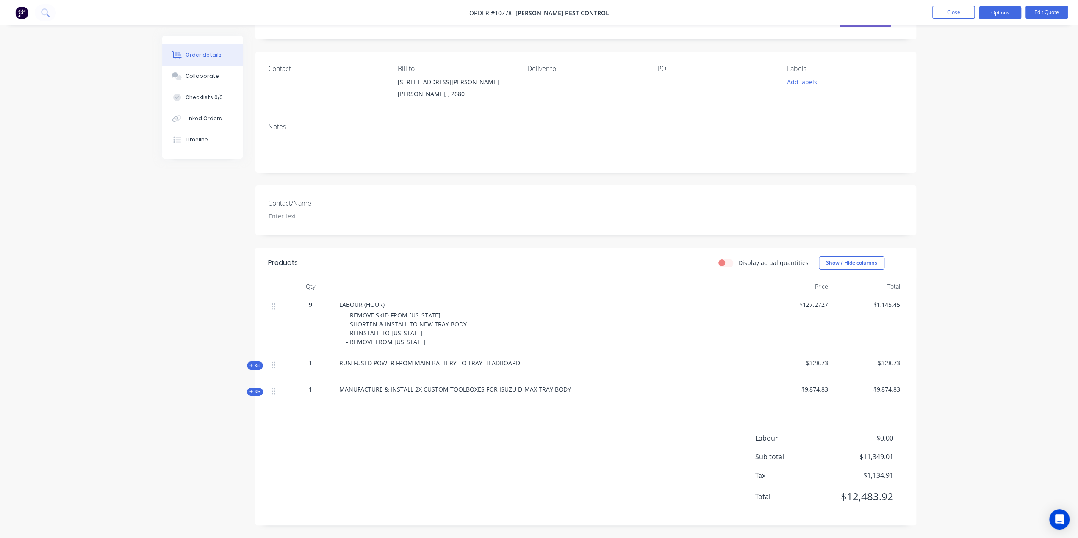
scroll to position [41, 0]
drag, startPoint x: 252, startPoint y: 363, endPoint x: 257, endPoint y: 360, distance: 6.1
click at [252, 363] on span "Kit" at bounding box center [254, 366] width 11 height 6
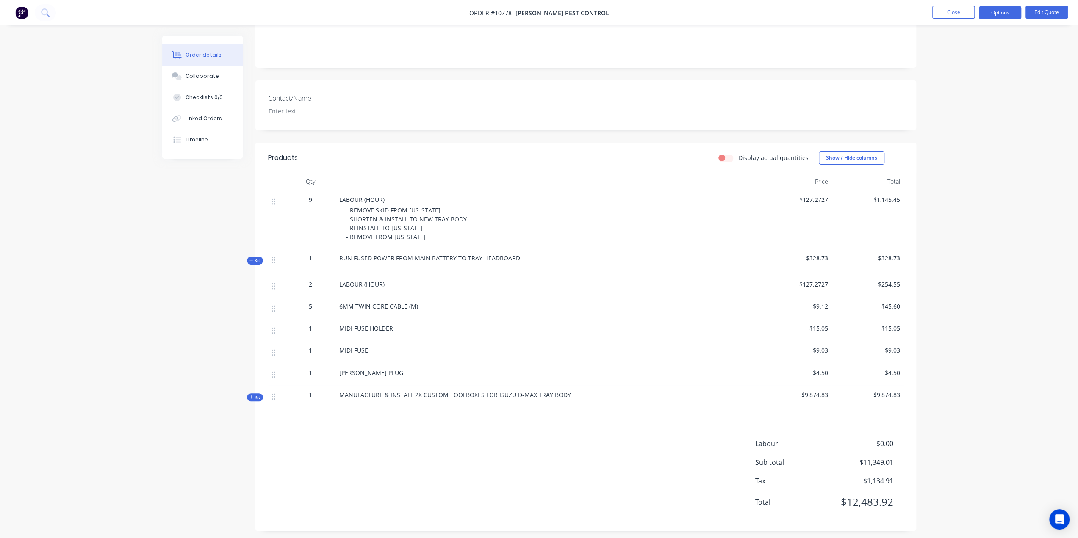
scroll to position [152, 0]
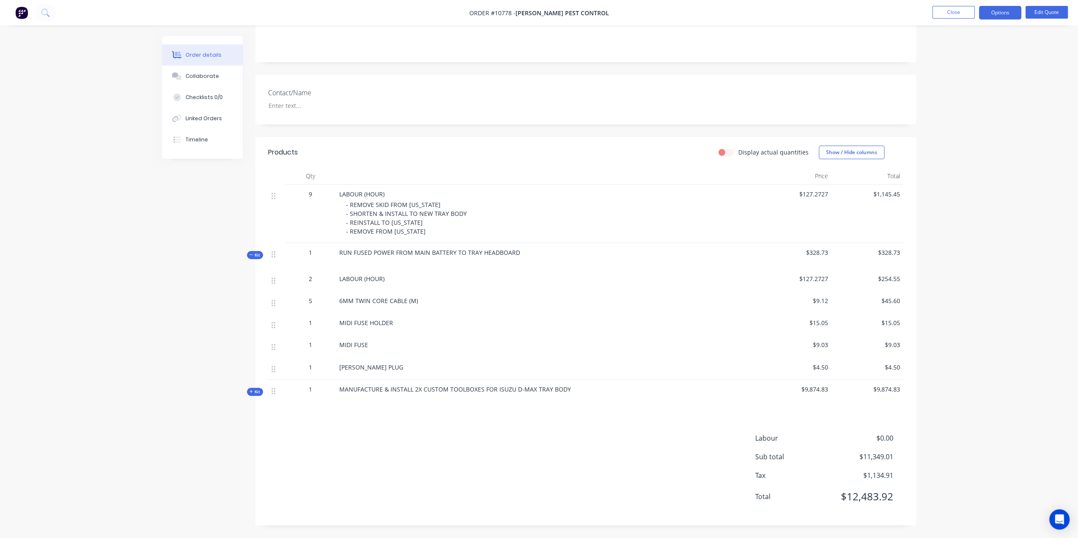
click at [22, 13] on img at bounding box center [21, 12] width 13 height 13
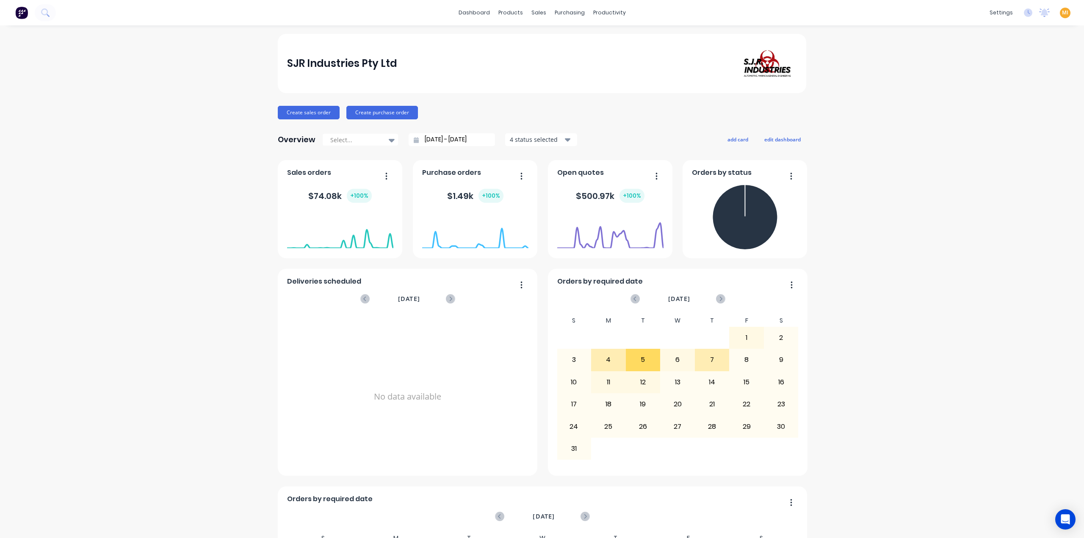
click at [1060, 12] on div "MI SJR Industries Pty Ltd Maricar Infante Administrator Profile Sign out" at bounding box center [1065, 13] width 11 height 11
click at [1062, 13] on span "MI" at bounding box center [1065, 13] width 6 height 8
click at [1000, 101] on button "Sign out" at bounding box center [1012, 106] width 112 height 17
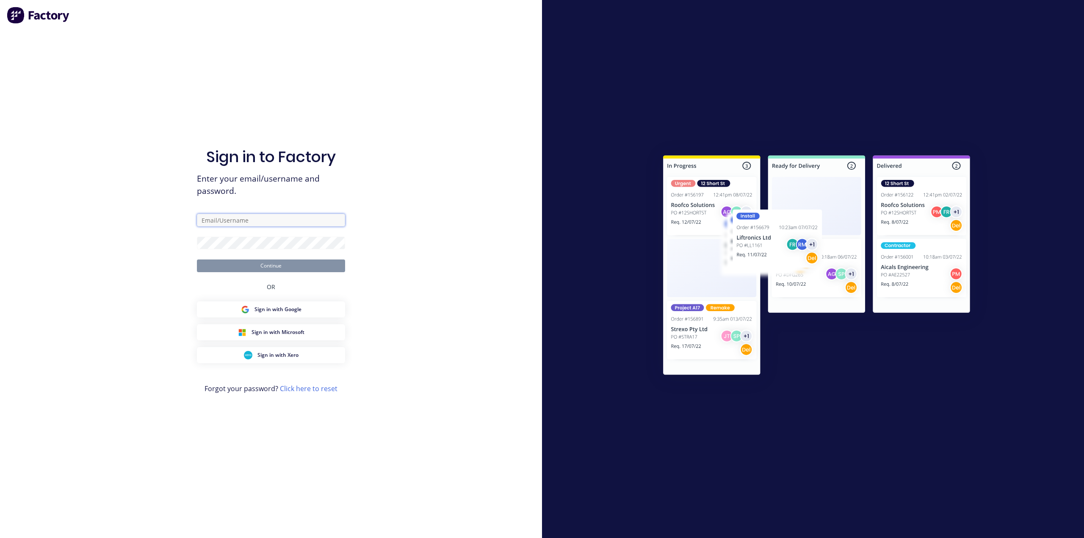
click at [246, 221] on input "text" at bounding box center [271, 220] width 148 height 13
type input "[EMAIL_ADDRESS][DOMAIN_NAME]"
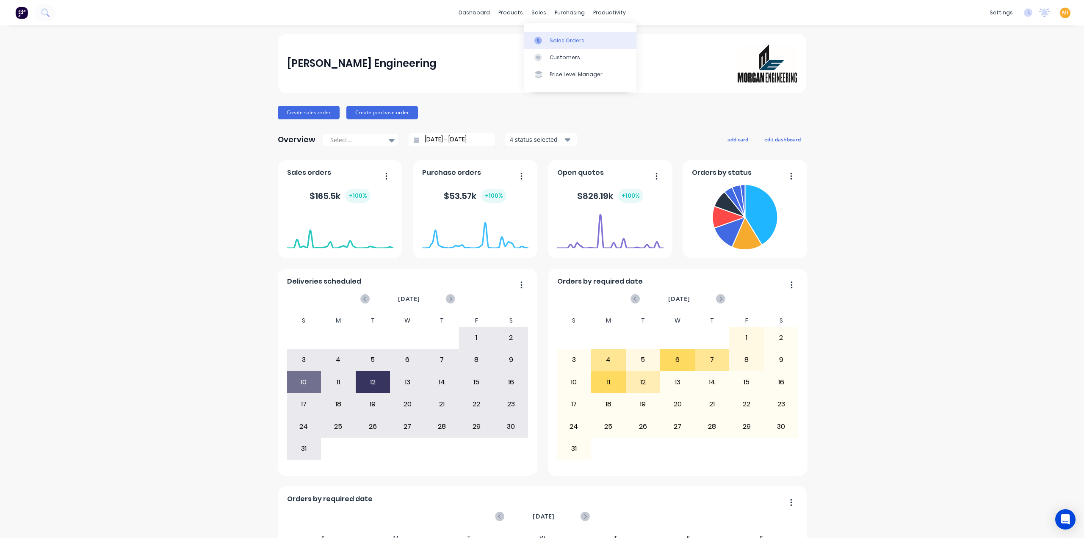
click at [545, 36] on link "Sales Orders" at bounding box center [580, 40] width 112 height 17
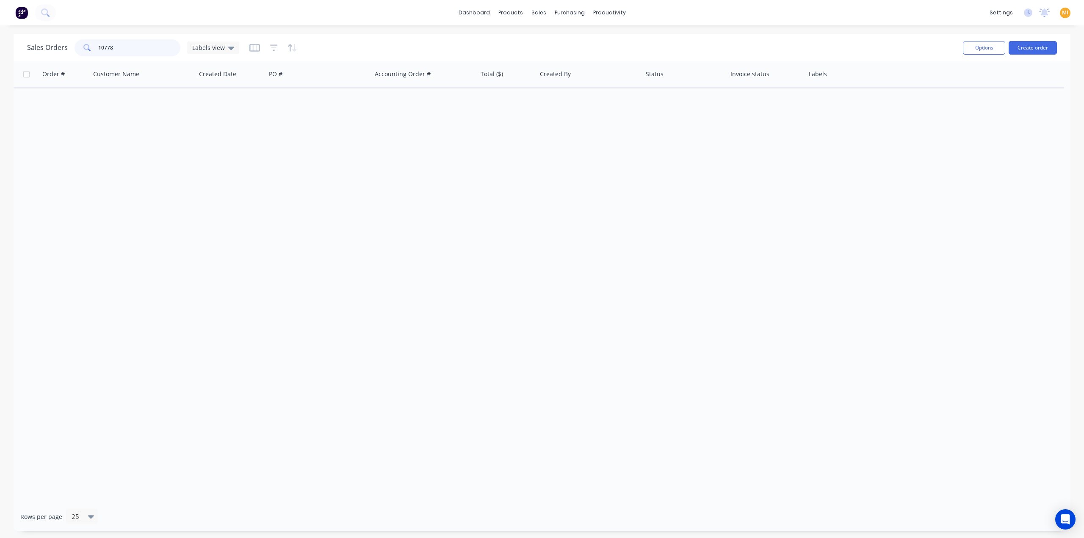
drag, startPoint x: 155, startPoint y: 51, endPoint x: -11, endPoint y: 41, distance: 166.3
click at [0, 41] on html "dashboard products sales purchasing productivity dashboard products Product Cat…" at bounding box center [542, 269] width 1084 height 538
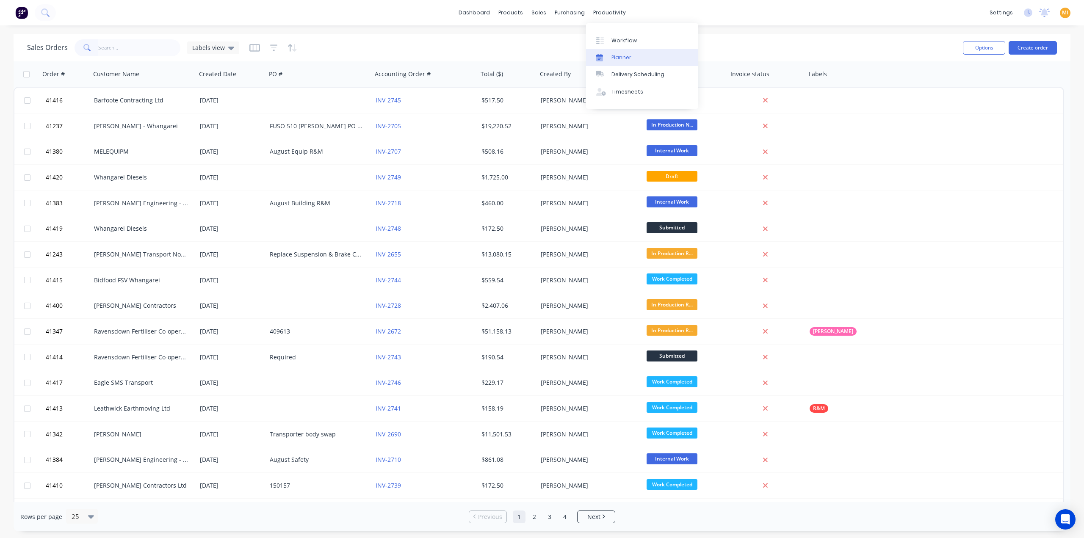
click at [614, 61] on link "Planner" at bounding box center [642, 57] width 112 height 17
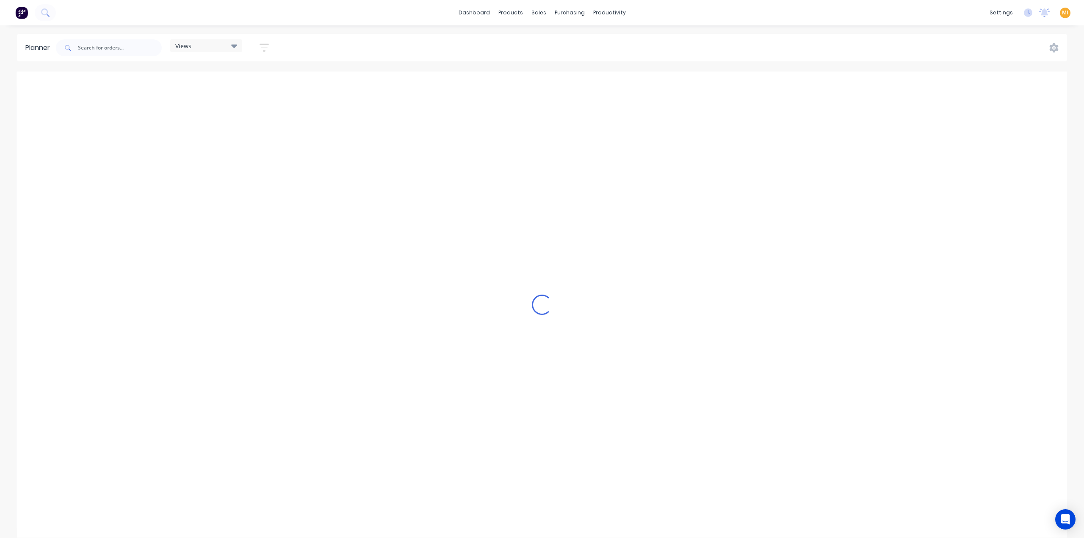
scroll to position [0, 271]
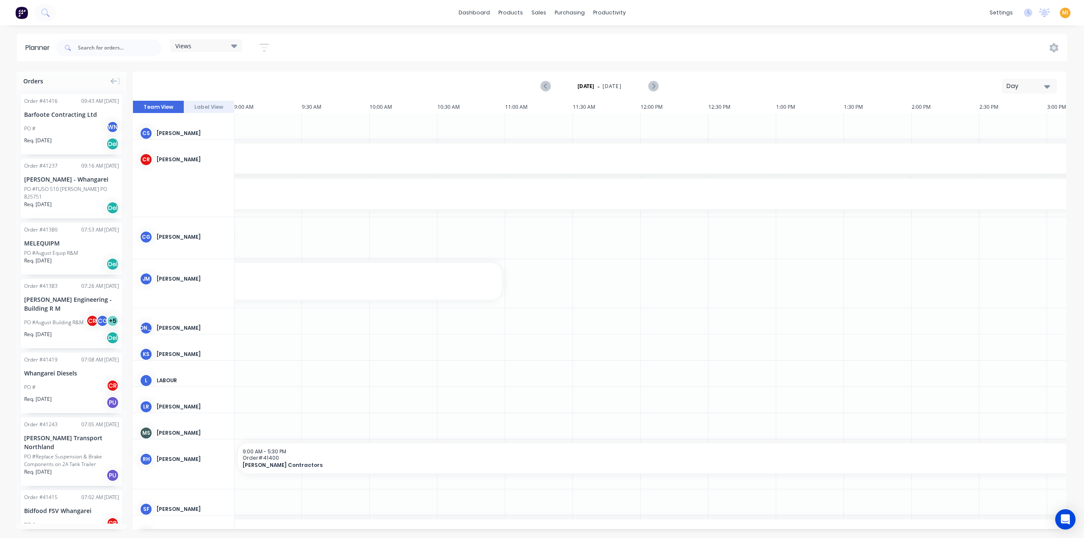
click at [204, 106] on button "Label View" at bounding box center [209, 107] width 51 height 13
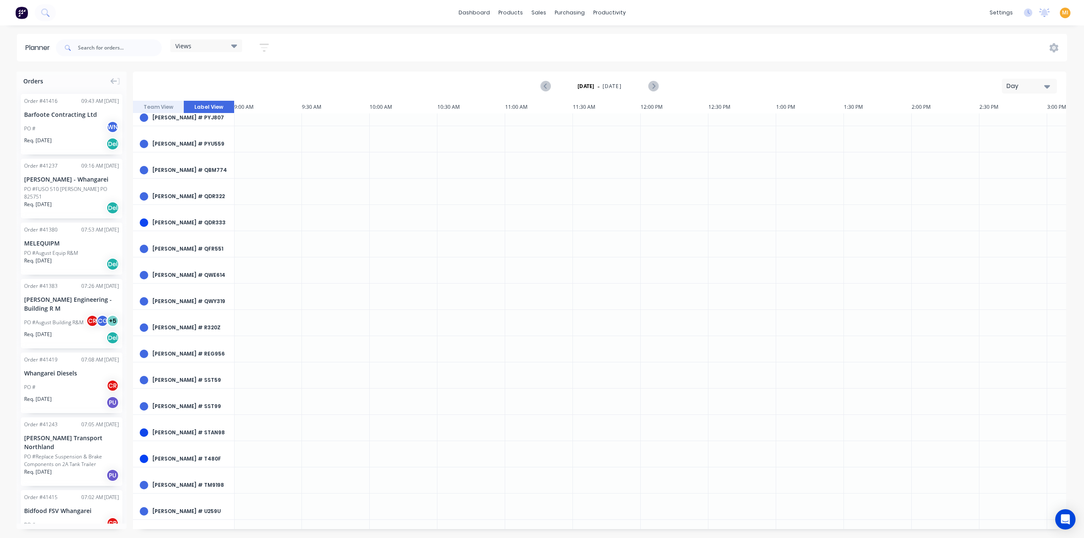
scroll to position [3870, 271]
click at [162, 107] on button "Team View" at bounding box center [158, 107] width 51 height 13
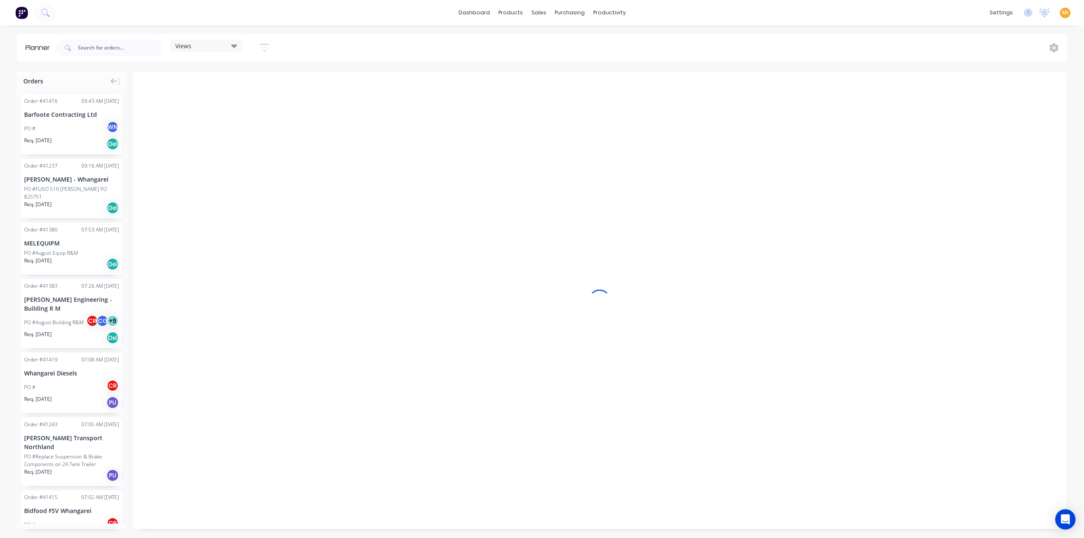
scroll to position [0, 271]
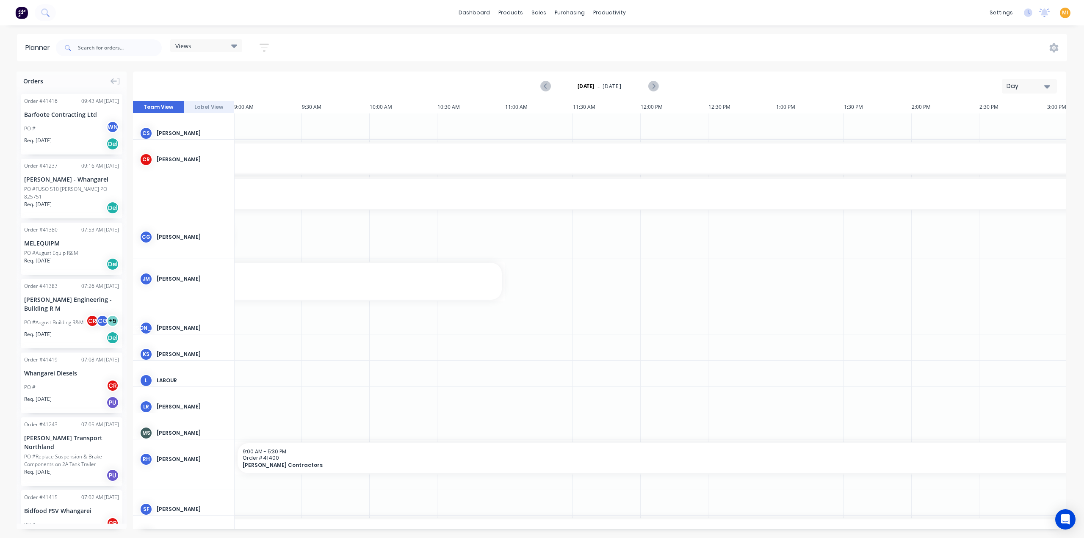
click at [202, 44] on div "Views" at bounding box center [206, 46] width 62 height 8
click at [264, 44] on icon "button" at bounding box center [264, 47] width 9 height 11
click at [264, 44] on icon "button" at bounding box center [264, 48] width 9 height 8
click at [220, 158] on div "Filter by assignee" at bounding box center [219, 155] width 59 height 9
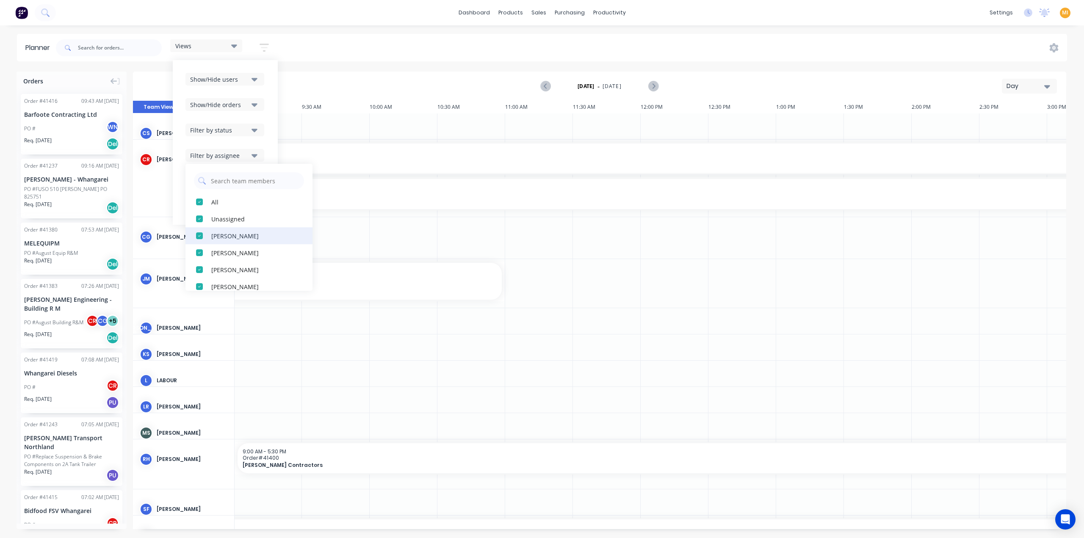
click at [200, 237] on div "button" at bounding box center [199, 235] width 17 height 17
click at [221, 242] on div "Jordan Olsen" at bounding box center [253, 244] width 85 height 9
click at [219, 240] on div "Kat Smith" at bounding box center [253, 244] width 85 height 9
click at [222, 257] on div "Leonie Rushbrook" at bounding box center [253, 261] width 85 height 9
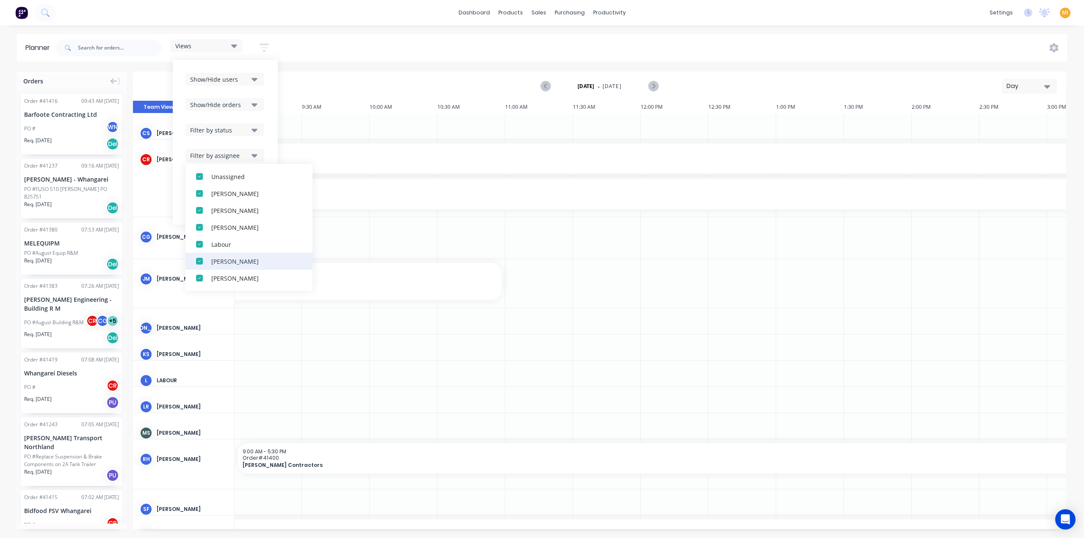
click at [247, 261] on div "Mike Sherwood" at bounding box center [253, 261] width 85 height 9
click at [242, 231] on div "Wayne Nichol" at bounding box center [253, 227] width 85 height 9
click at [237, 229] on div "Wayne Valentin" at bounding box center [253, 227] width 85 height 9
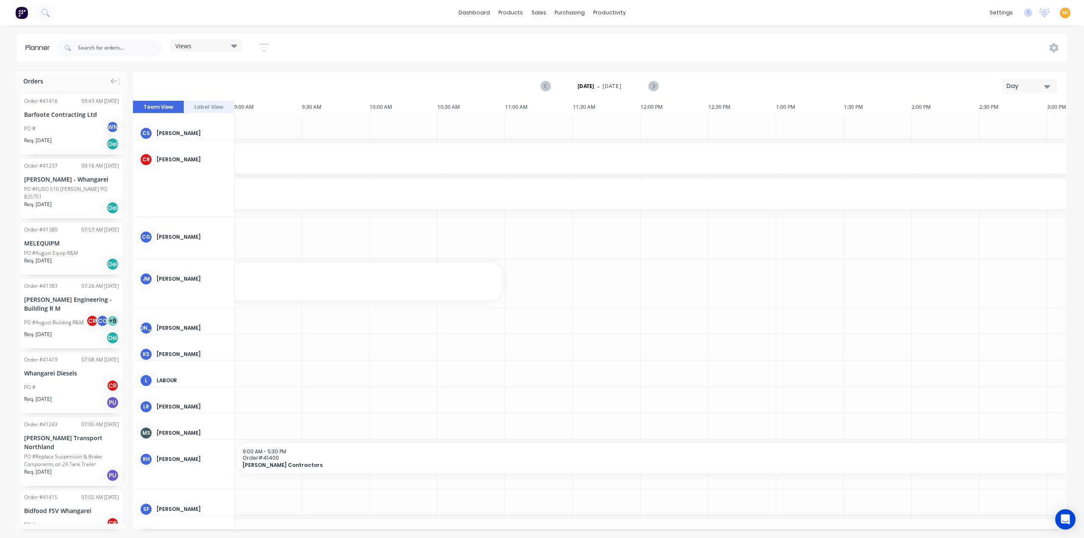
click at [342, 65] on div "Planner Views Save new view None (Default) edit Work Planner 1 edit Show/Hide u…" at bounding box center [542, 286] width 1084 height 504
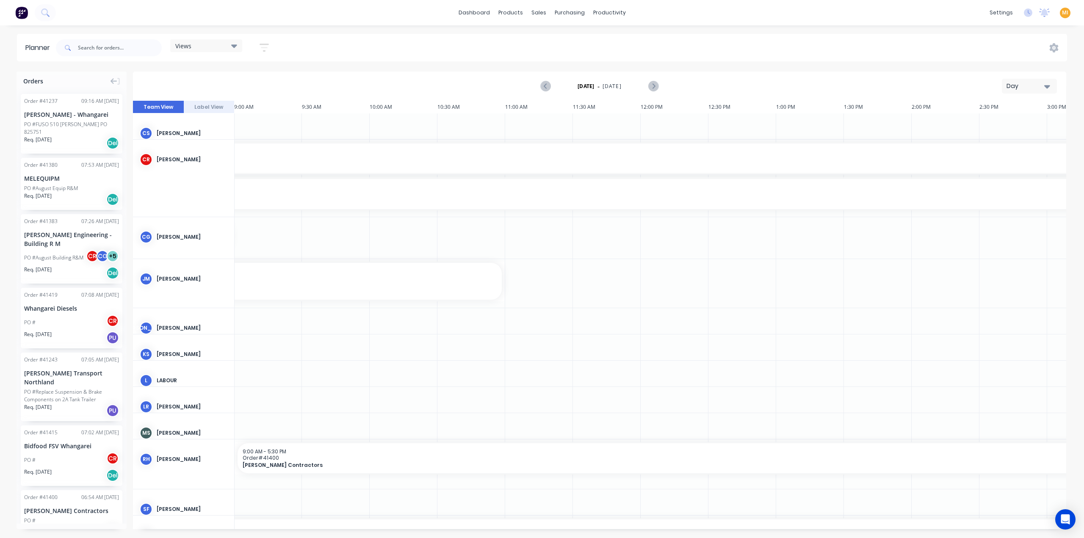
click at [274, 48] on button "button" at bounding box center [264, 47] width 27 height 17
click at [232, 47] on div "Views" at bounding box center [206, 46] width 62 height 8
click at [315, 81] on div "Tuesday - 12/08/25 Day" at bounding box center [599, 86] width 931 height 28
click at [269, 46] on icon "button" at bounding box center [264, 47] width 9 height 11
click at [214, 151] on div "Filter by assignee" at bounding box center [219, 155] width 59 height 9
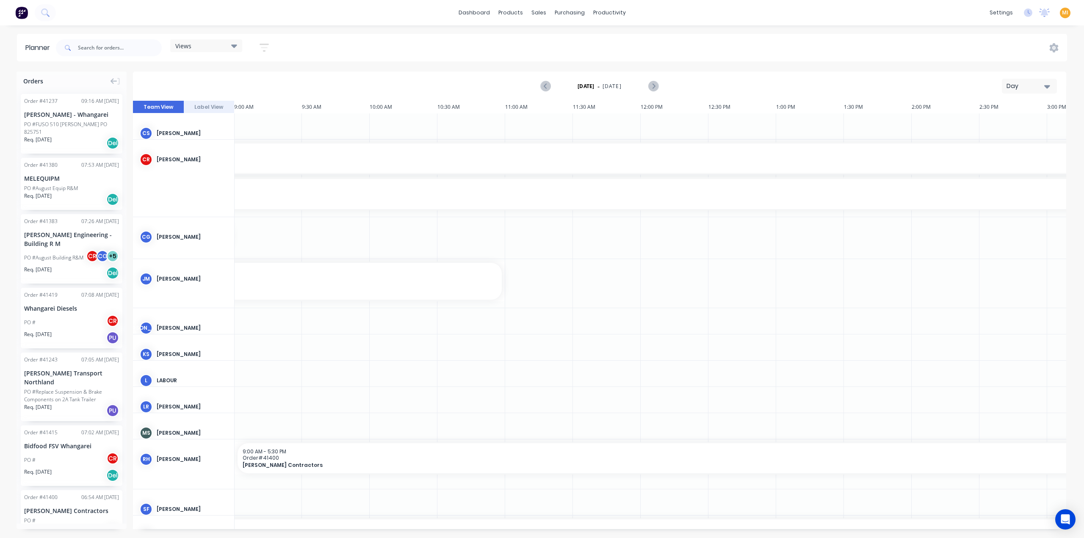
click at [312, 66] on div "Planner Views Save new view None (Default) edit Work Planner 1 edit Show/Hide u…" at bounding box center [542, 286] width 1084 height 504
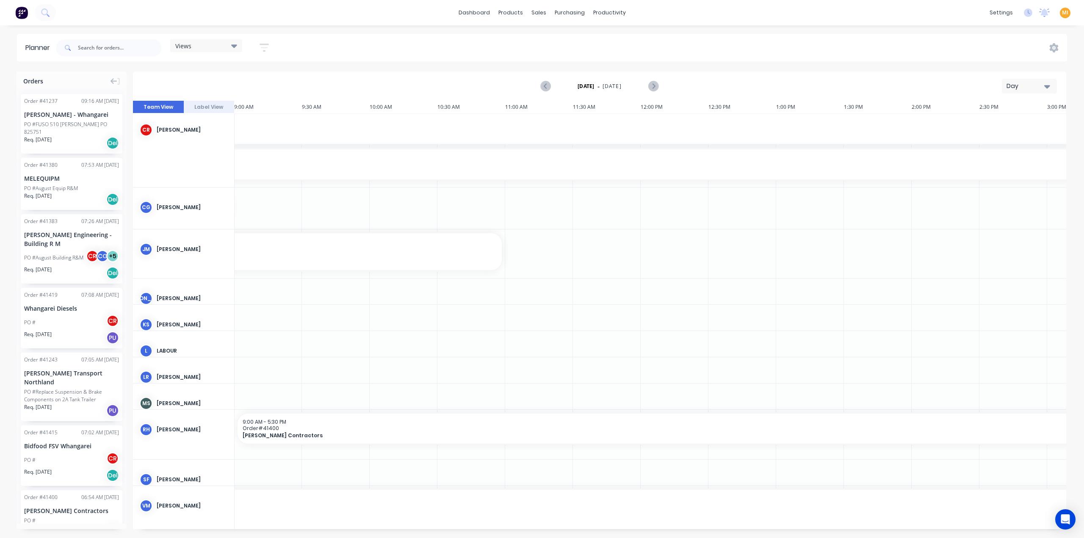
scroll to position [0, 271]
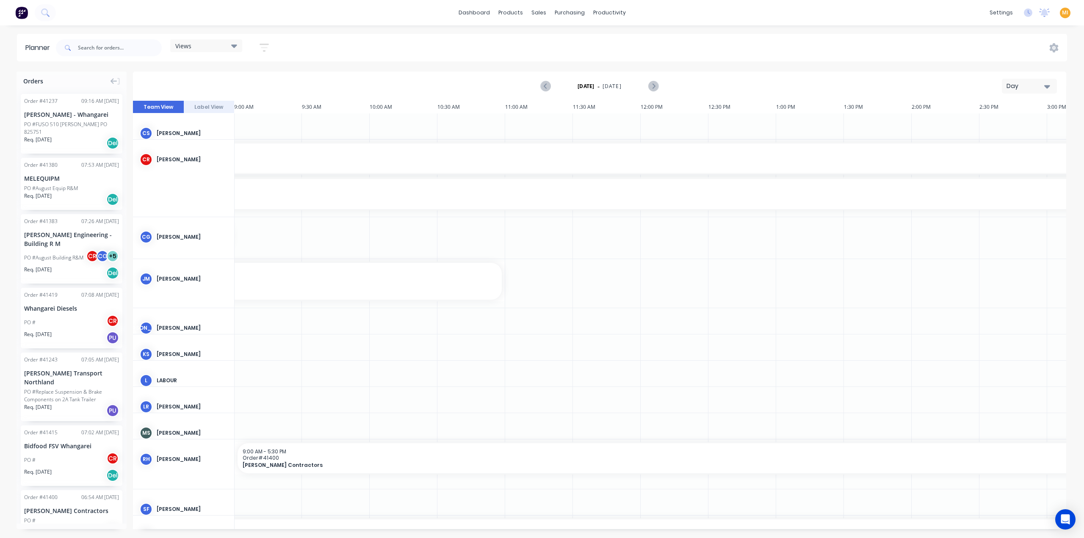
click at [204, 45] on div "Views" at bounding box center [206, 46] width 62 height 8
click at [223, 92] on button "Save new view" at bounding box center [230, 90] width 106 height 13
click at [315, 70] on input "text" at bounding box center [352, 70] width 92 height 16
type input "W"
click at [441, 82] on div "Tuesday - 12/08/25 Day" at bounding box center [599, 86] width 931 height 28
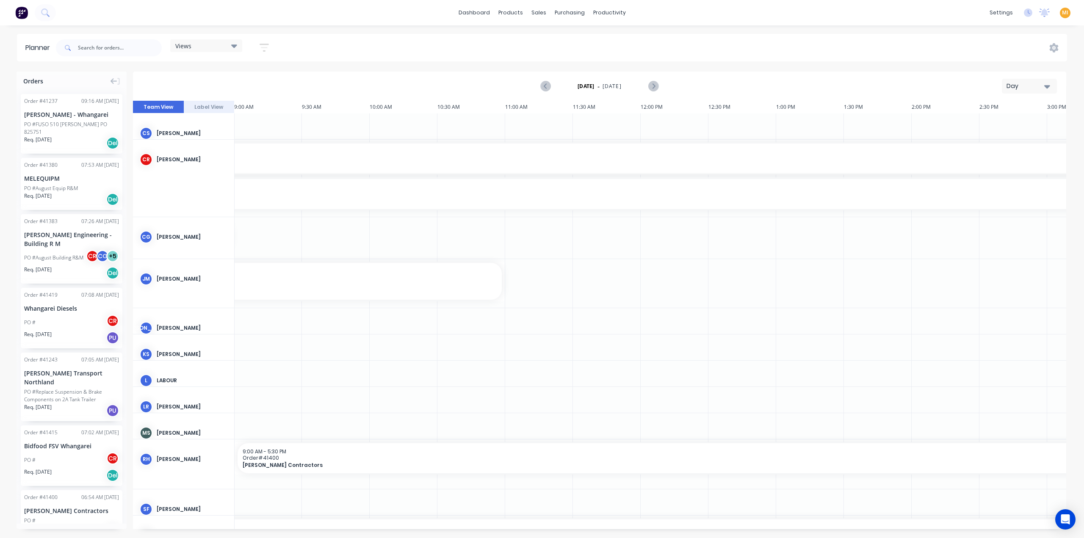
click at [205, 44] on div "Views" at bounding box center [206, 46] width 62 height 8
click at [360, 88] on div "Tuesday - 12/08/25 Day" at bounding box center [599, 86] width 931 height 28
click at [265, 50] on icon "button" at bounding box center [264, 48] width 9 height 8
click at [218, 159] on div "Filter by assignee" at bounding box center [219, 155] width 59 height 9
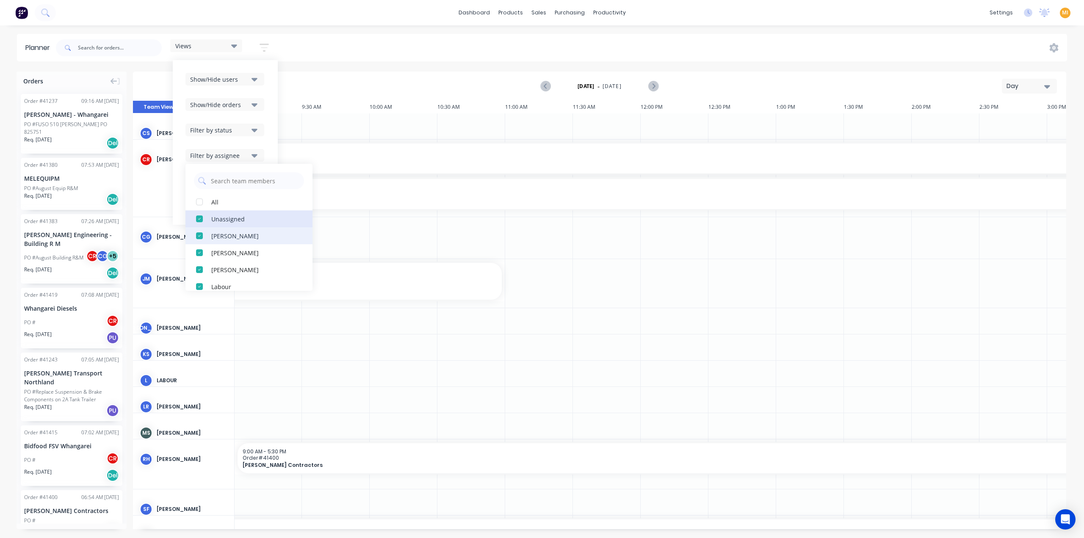
drag, startPoint x: 222, startPoint y: 221, endPoint x: 219, endPoint y: 239, distance: 18.5
click at [222, 223] on div "Unassigned" at bounding box center [253, 218] width 85 height 9
drag, startPoint x: 220, startPoint y: 235, endPoint x: 216, endPoint y: 246, distance: 11.6
click at [220, 235] on div "Clinton james Reiri" at bounding box center [253, 235] width 85 height 9
click at [216, 247] on button "Jamie Macrae" at bounding box center [248, 252] width 127 height 17
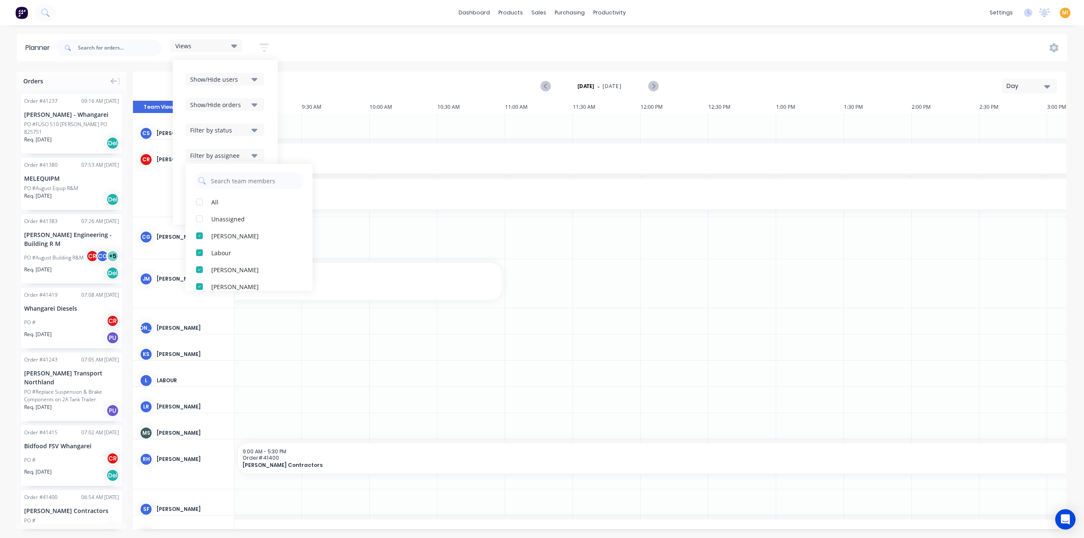
scroll to position [0, 0]
click at [332, 79] on div "Tuesday - 12/08/25 Day" at bounding box center [599, 86] width 931 height 28
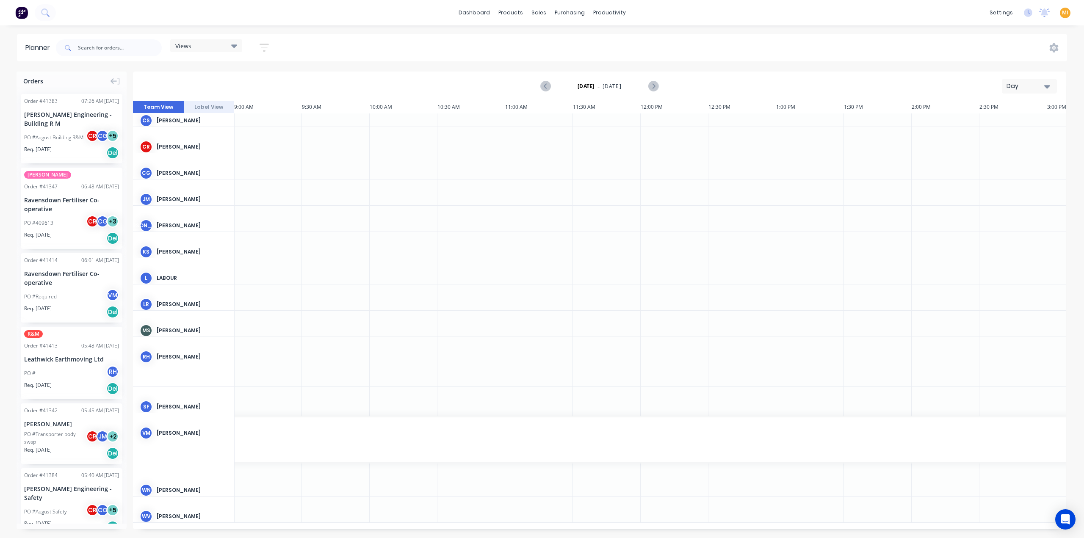
scroll to position [0, 271]
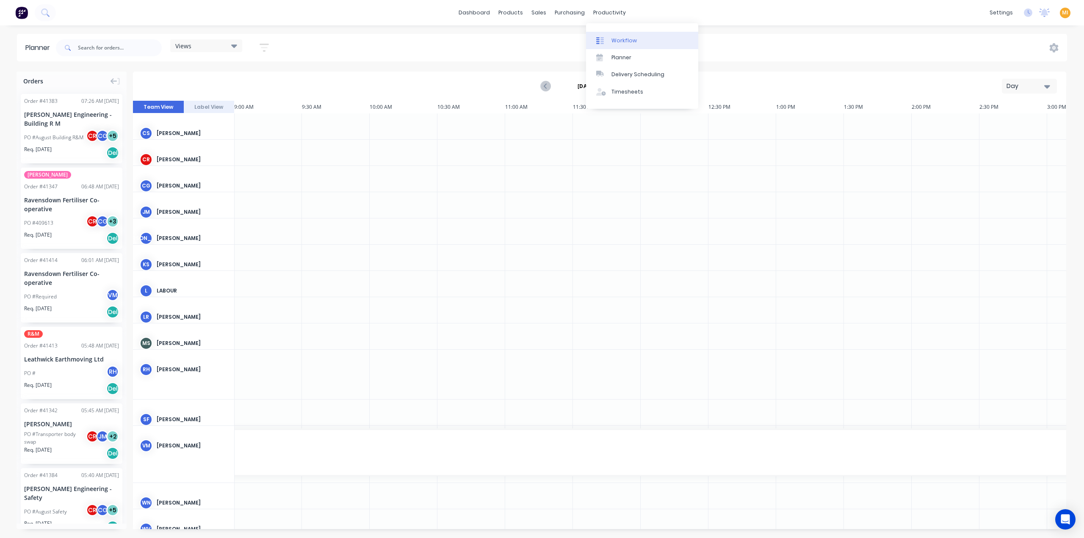
click at [622, 41] on div "Workflow" at bounding box center [623, 41] width 25 height 8
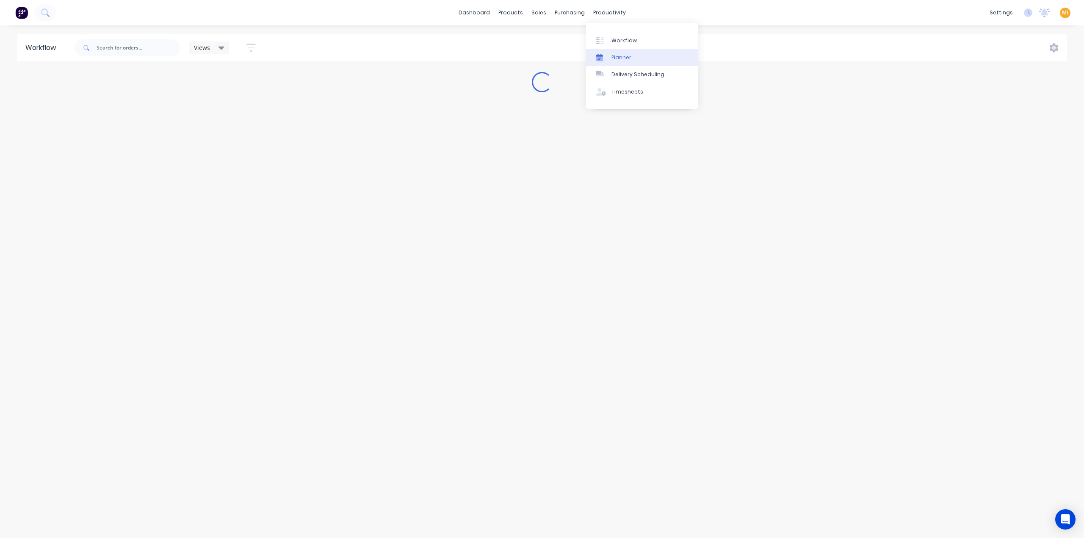
click at [616, 60] on div "Planner" at bounding box center [621, 58] width 20 height 8
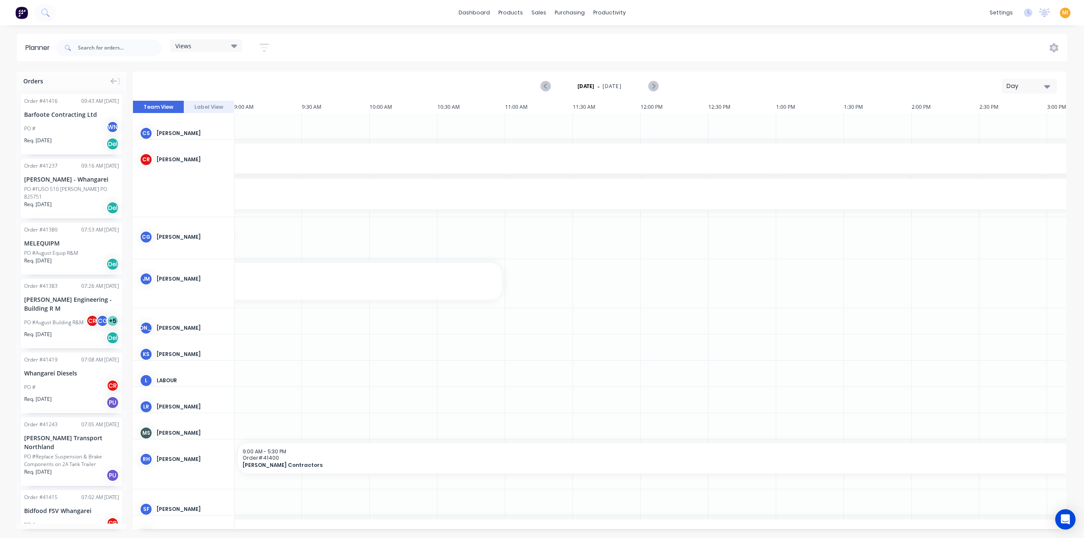
click at [224, 107] on button "Label View" at bounding box center [209, 107] width 51 height 13
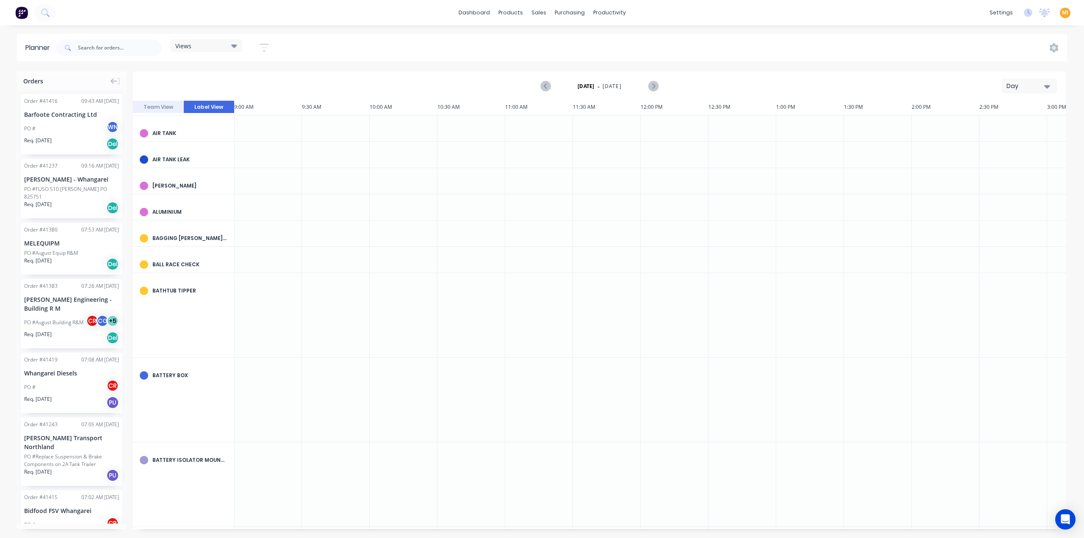
scroll to position [127, 271]
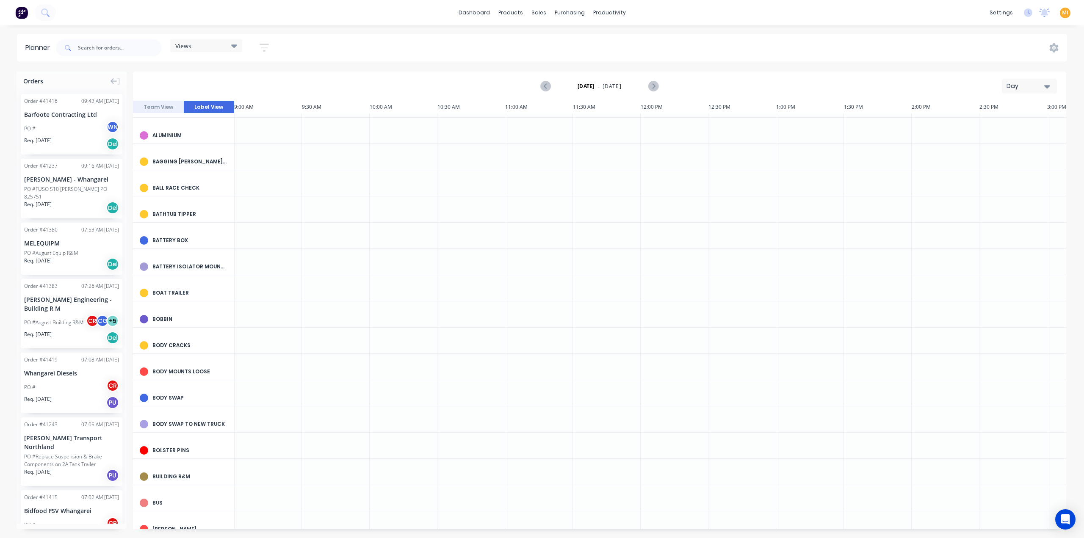
click at [1020, 83] on div "Day" at bounding box center [1025, 86] width 39 height 9
click at [1003, 129] on div "Week" at bounding box center [1014, 125] width 84 height 17
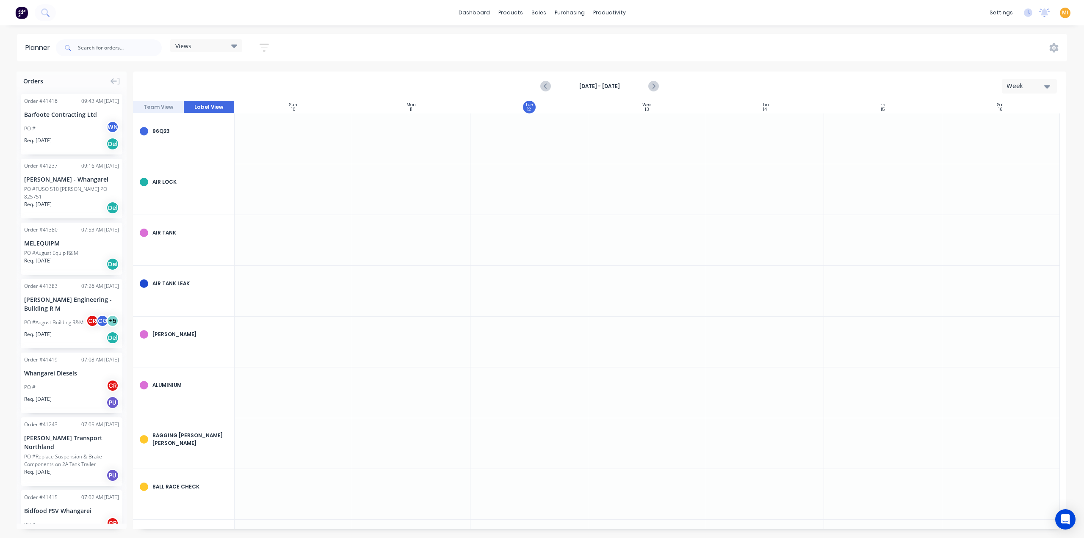
click at [145, 99] on div "Aug 10th - Aug 16th Week" at bounding box center [599, 86] width 931 height 28
click at [152, 104] on button "Team View" at bounding box center [158, 107] width 51 height 13
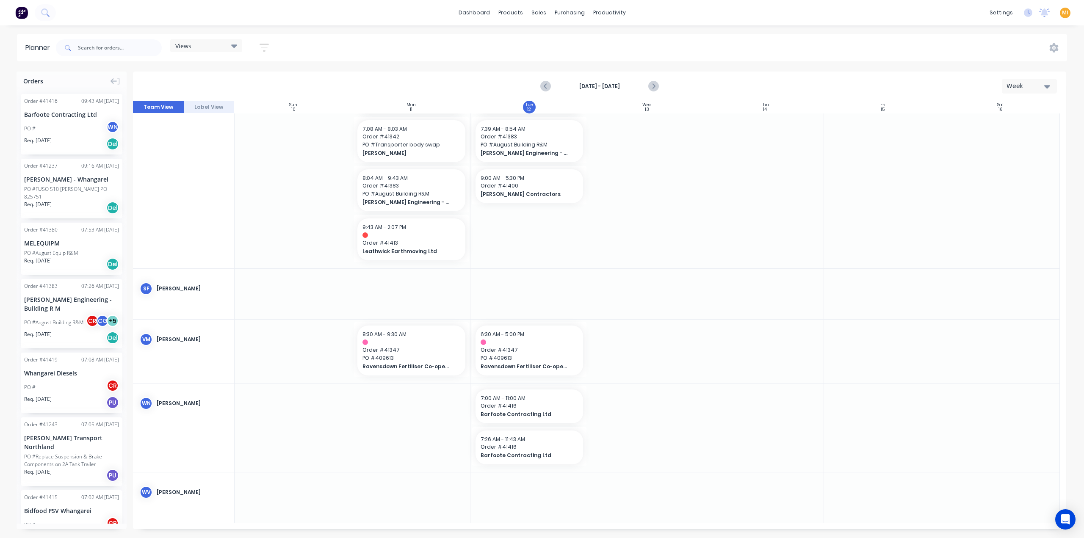
scroll to position [429, 0]
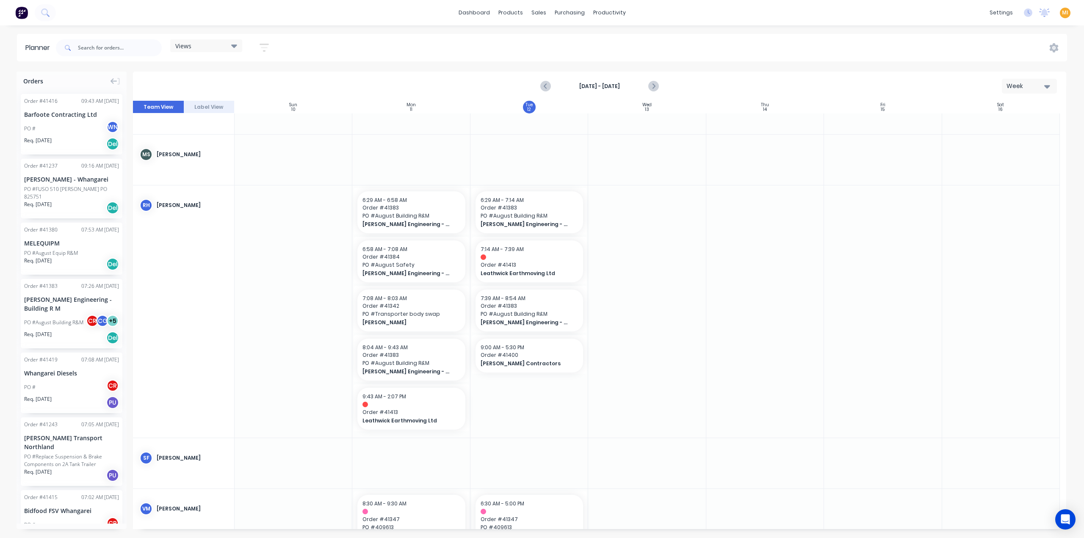
click at [271, 47] on button "button" at bounding box center [264, 47] width 27 height 17
click at [214, 151] on div "Filter by assignee" at bounding box center [219, 155] width 59 height 9
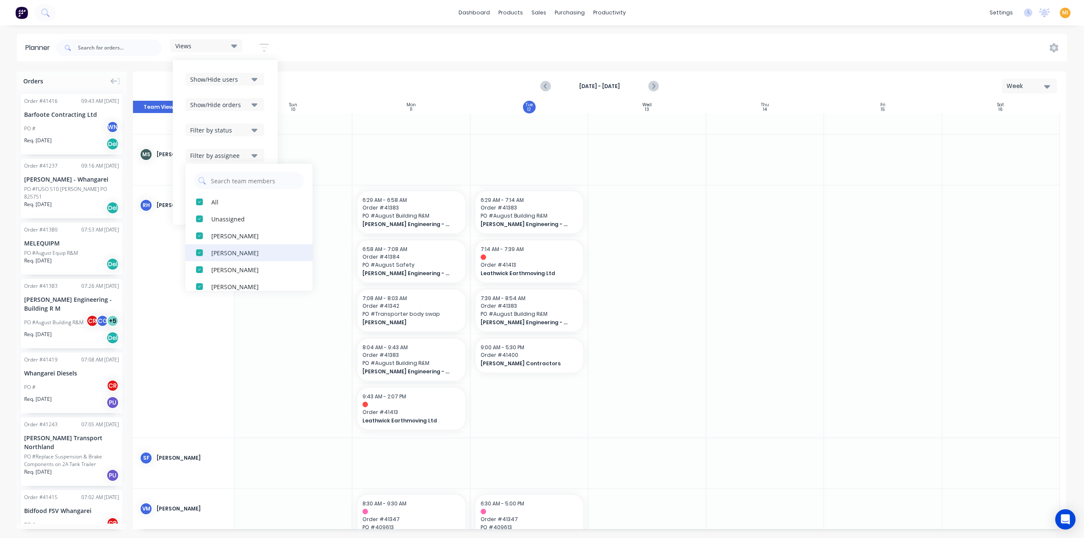
click at [200, 237] on div "button" at bounding box center [199, 235] width 17 height 17
click at [200, 242] on div "button" at bounding box center [199, 244] width 17 height 17
click at [202, 246] on div "button" at bounding box center [199, 244] width 17 height 17
click at [200, 263] on div "button" at bounding box center [199, 261] width 17 height 17
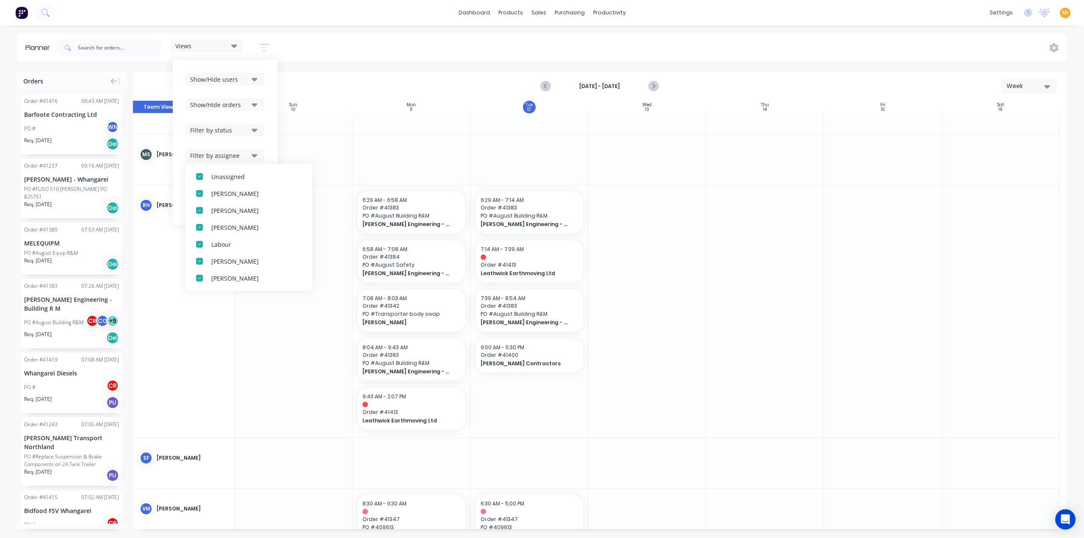
click at [335, 49] on div "Views Save new view None (Default) edit Work Planner 1 edit Show/Hide users Sho…" at bounding box center [560, 47] width 1013 height 25
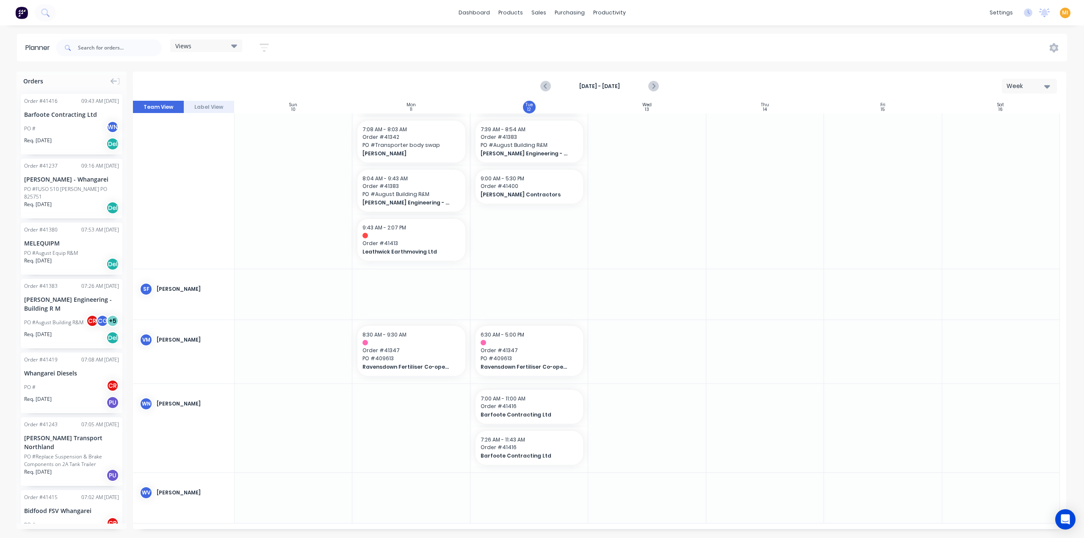
scroll to position [598, 0]
click at [216, 111] on button "Label View" at bounding box center [209, 107] width 51 height 13
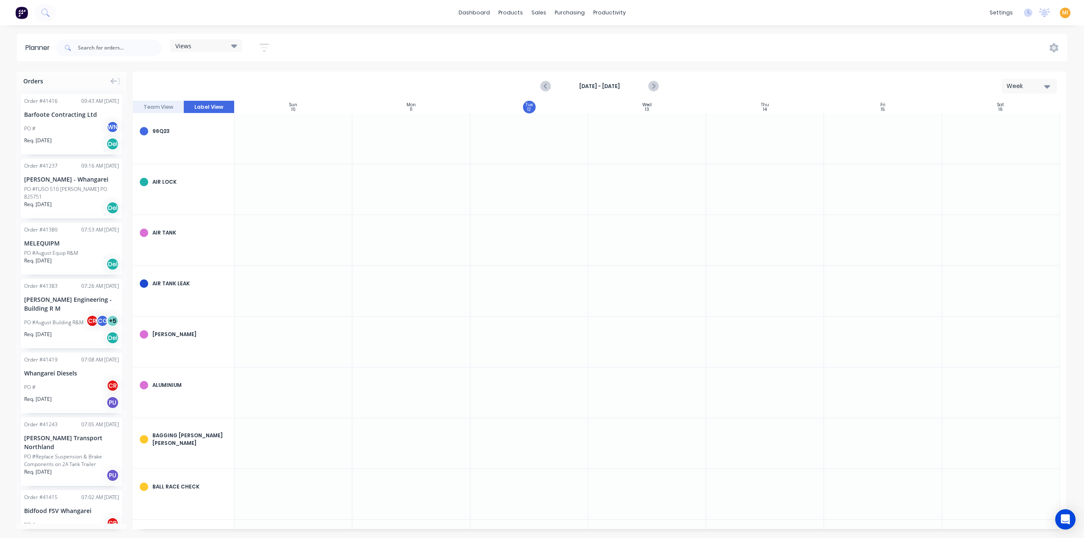
click at [261, 48] on icon "button" at bounding box center [264, 47] width 9 height 11
drag, startPoint x: 220, startPoint y: 179, endPoint x: 273, endPoint y: 188, distance: 53.2
click at [220, 180] on div "Filter by labels" at bounding box center [219, 181] width 59 height 9
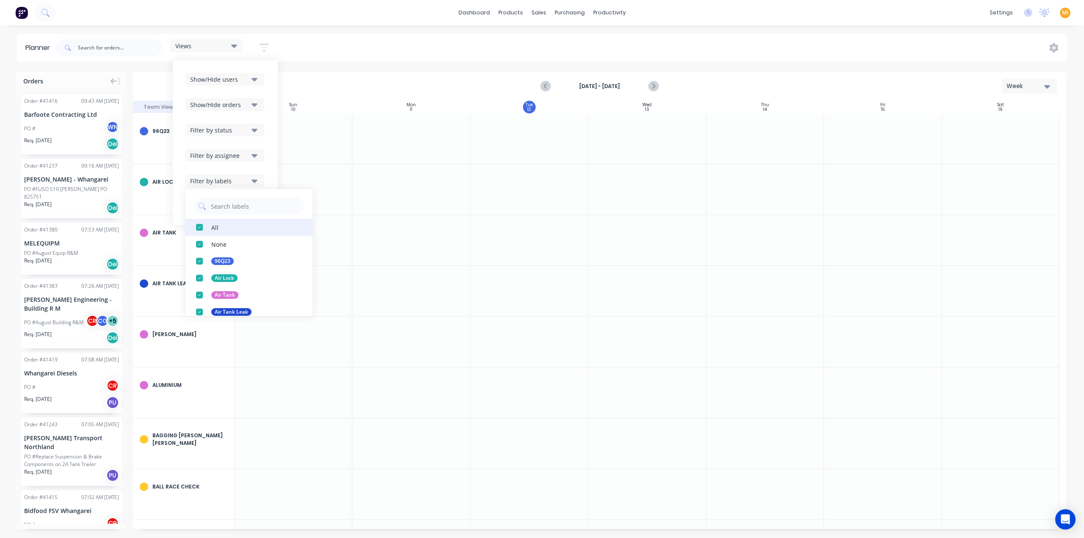
click at [203, 227] on div "button" at bounding box center [199, 227] width 17 height 17
click at [200, 258] on div "button" at bounding box center [199, 261] width 17 height 17
click at [200, 277] on div "button" at bounding box center [199, 278] width 17 height 17
drag, startPoint x: 202, startPoint y: 296, endPoint x: 200, endPoint y: 308, distance: 12.4
click at [202, 295] on div "button" at bounding box center [199, 295] width 17 height 17
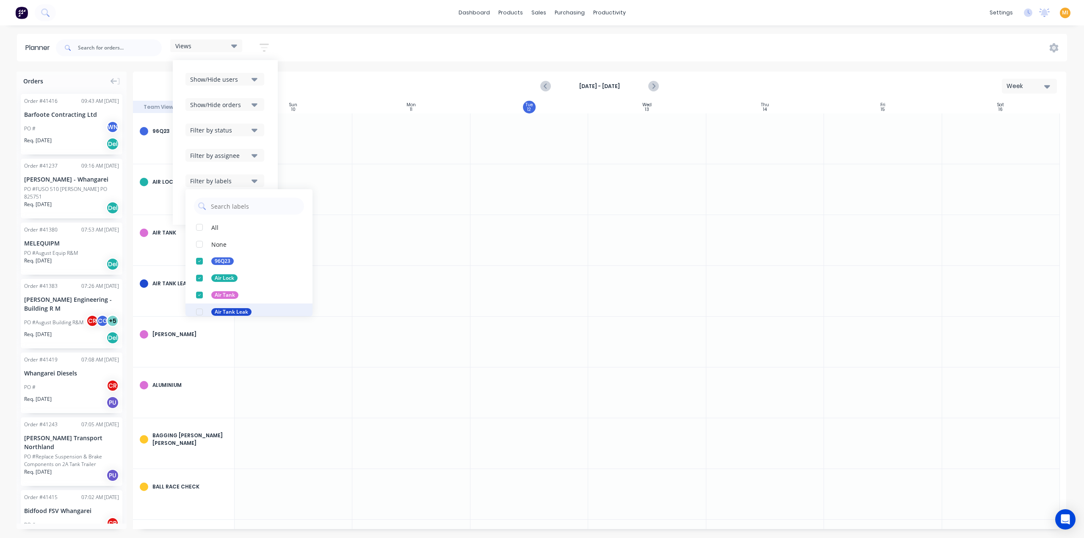
click at [202, 314] on div "button" at bounding box center [199, 312] width 17 height 17
click at [367, 72] on div "Aug 10th - Aug 16th Week" at bounding box center [599, 86] width 933 height 29
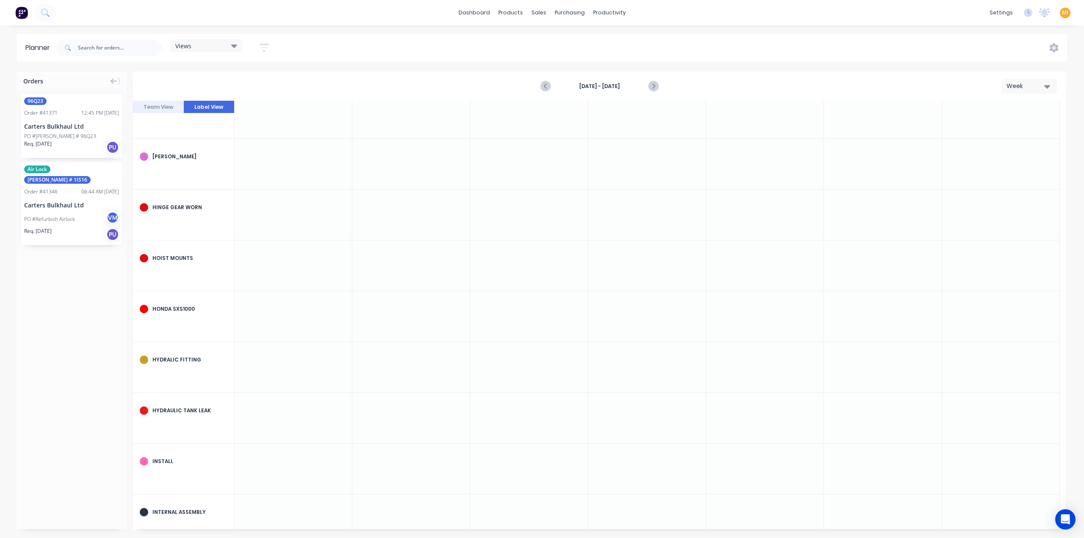
scroll to position [2625, 0]
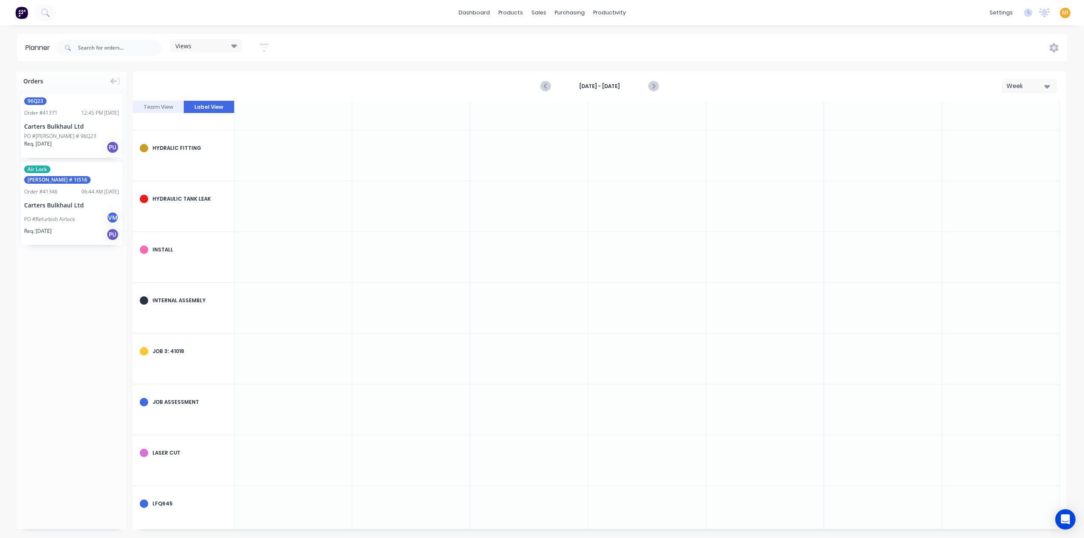
click at [171, 106] on button "Team View" at bounding box center [158, 107] width 51 height 13
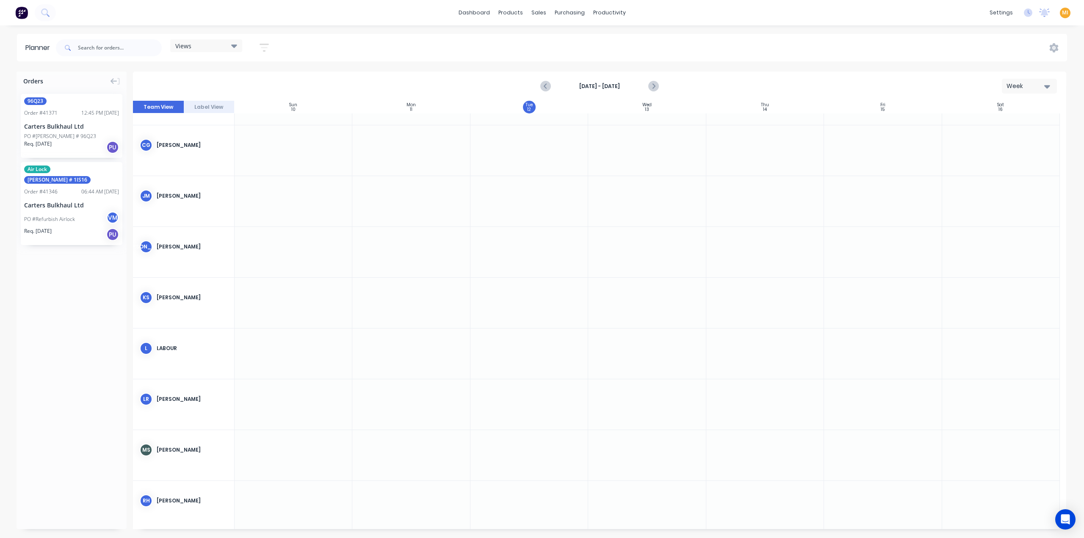
scroll to position [0, 0]
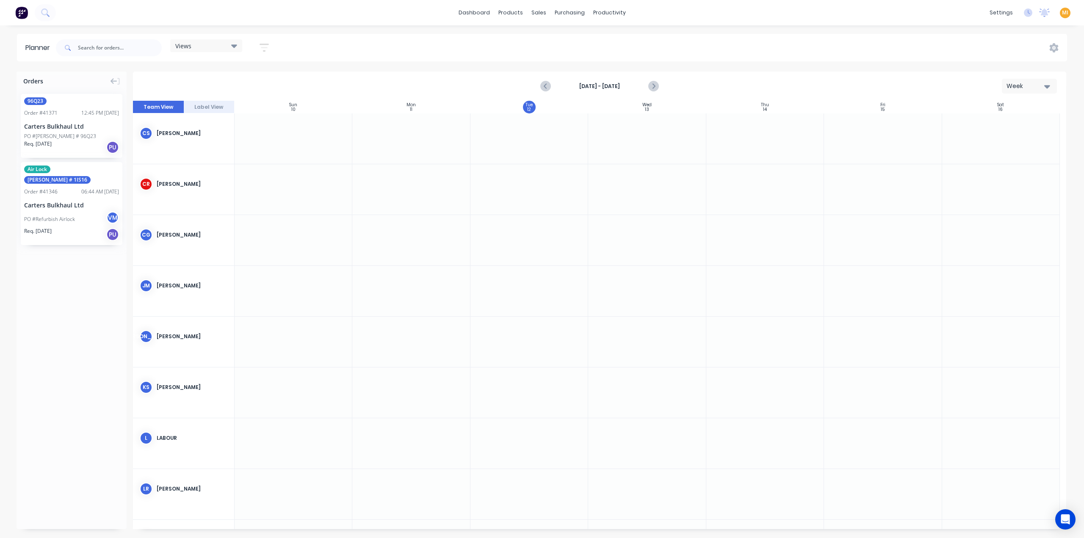
click at [264, 45] on icon "button" at bounding box center [264, 47] width 9 height 11
click at [222, 178] on div "Filter by labels" at bounding box center [219, 181] width 59 height 9
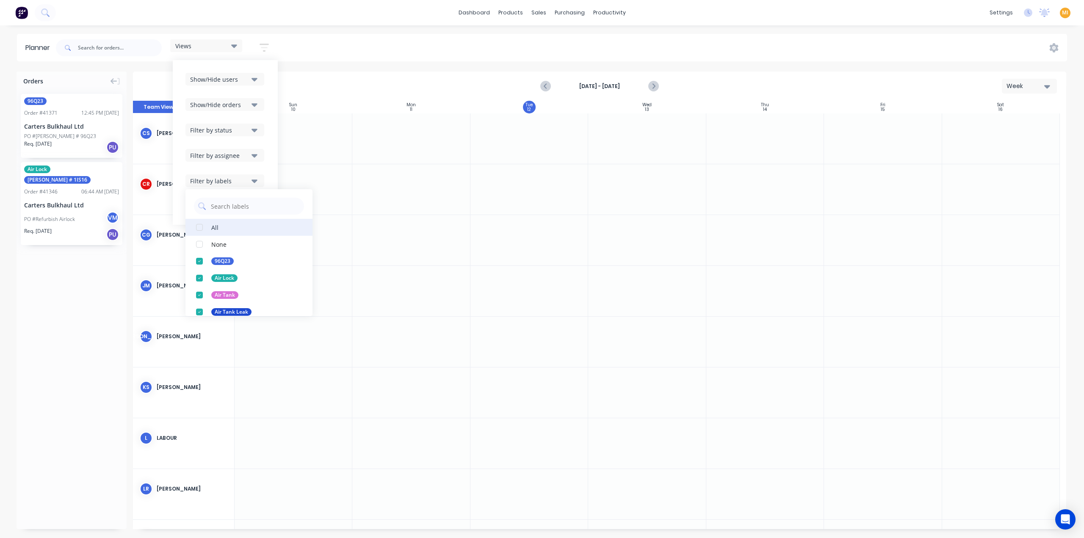
click at [198, 232] on div "button" at bounding box center [199, 227] width 17 height 17
click at [67, 290] on div "Orders 96Q23 Order # 41371 12:45 PM 11/08/25 Carters Bulkhaul Ltd PO #Rego # 96…" at bounding box center [72, 301] width 110 height 458
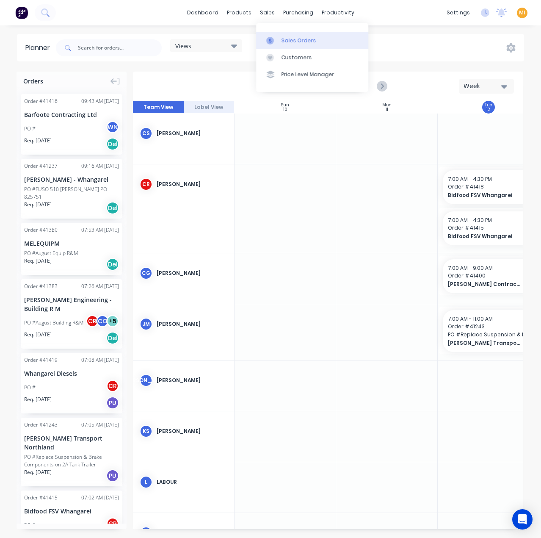
click at [285, 44] on link "Sales Orders" at bounding box center [312, 40] width 112 height 17
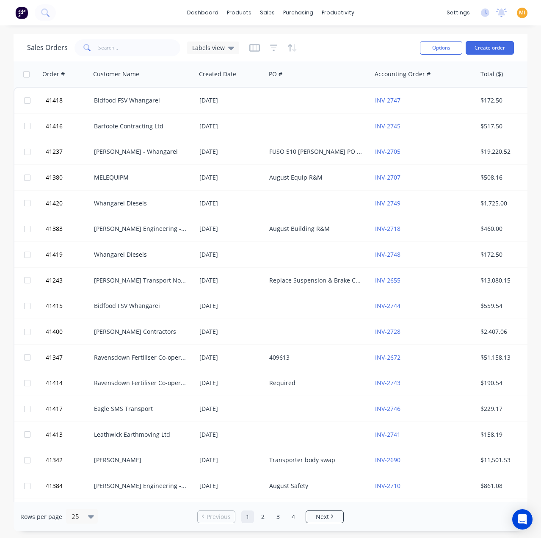
click at [21, 14] on img at bounding box center [21, 12] width 13 height 13
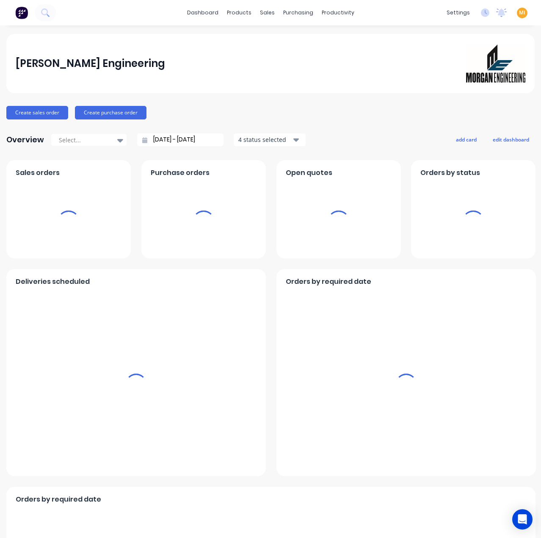
click at [519, 14] on span "MI" at bounding box center [522, 13] width 6 height 8
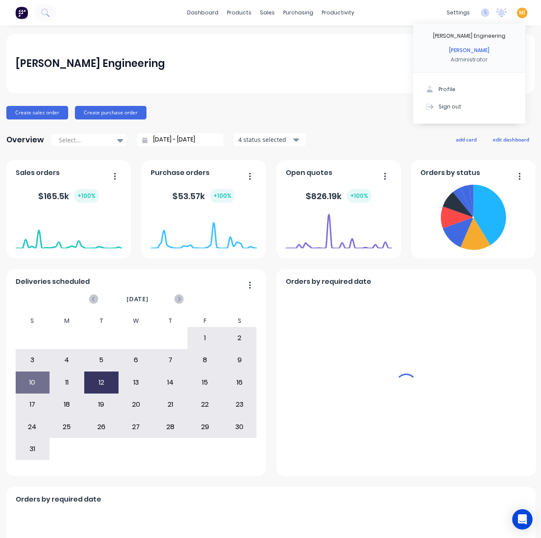
click at [452, 105] on div "Sign out" at bounding box center [450, 106] width 23 height 8
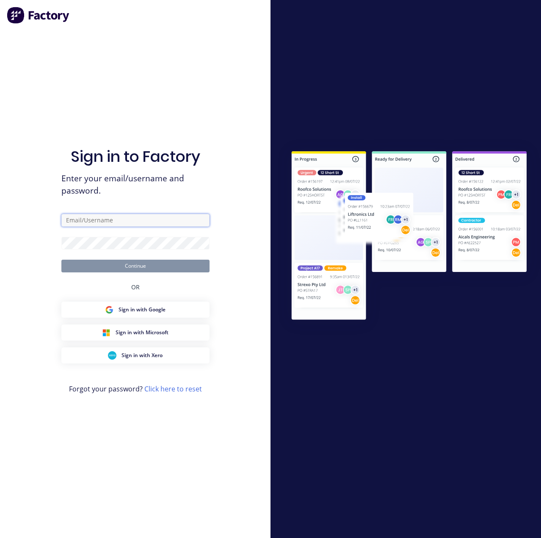
click at [147, 219] on input "text" at bounding box center [135, 220] width 148 height 13
type input "[EMAIL_ADDRESS][DOMAIN_NAME]"
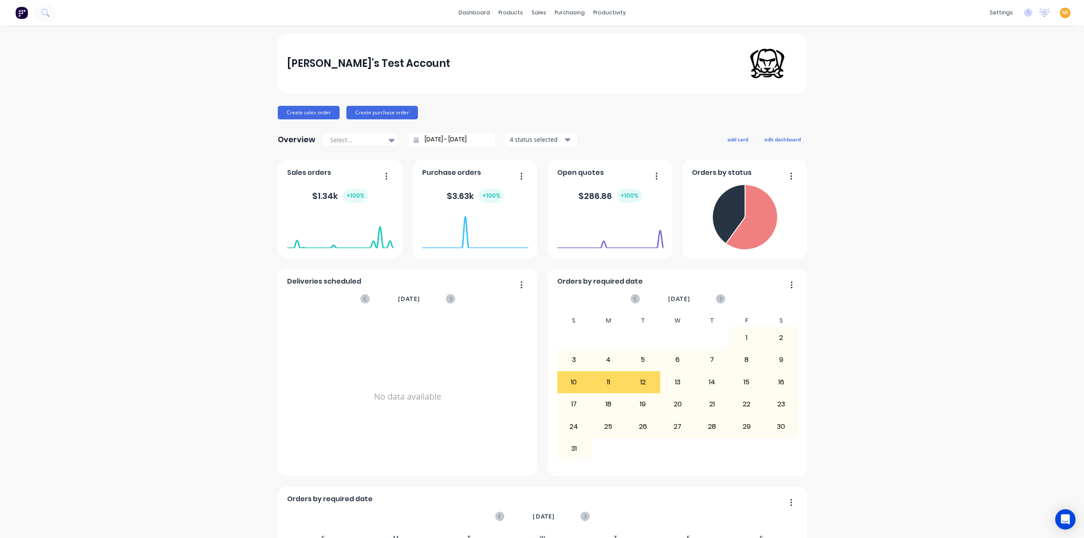
click at [1062, 14] on span "MI" at bounding box center [1065, 13] width 6 height 8
click at [1031, 104] on button "Sign out" at bounding box center [1012, 106] width 112 height 17
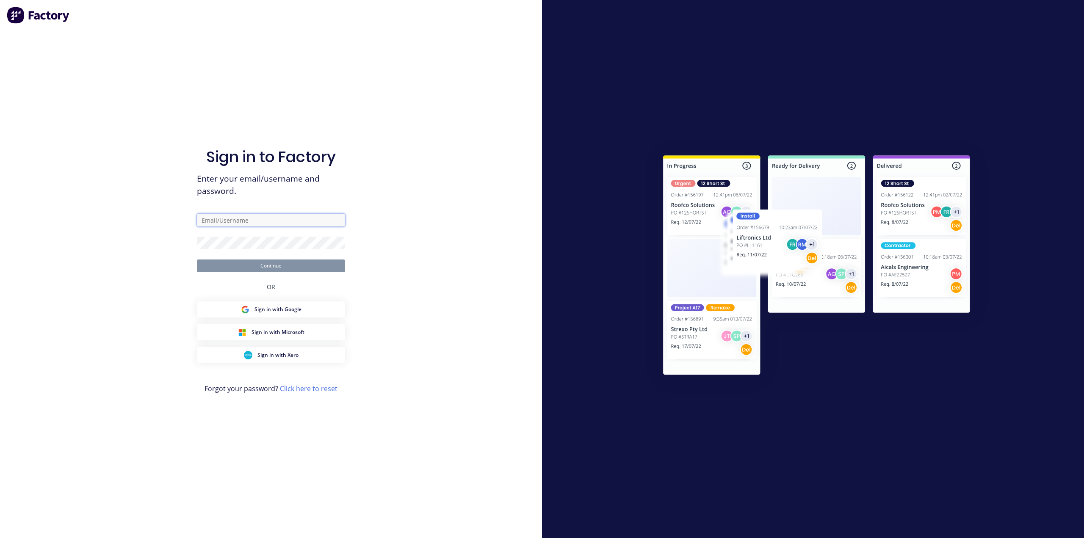
click at [266, 222] on input "text" at bounding box center [271, 220] width 148 height 13
click at [0, 538] on com-1password-button at bounding box center [0, 538] width 0 height 0
type input "[EMAIL_ADDRESS][DOMAIN_NAME]"
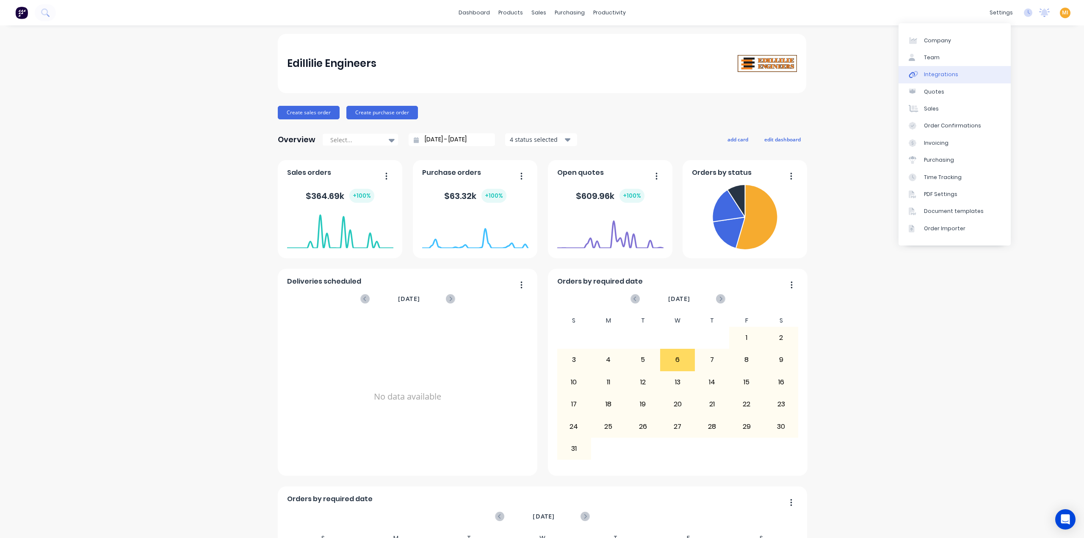
click at [939, 74] on div "Integrations" at bounding box center [941, 75] width 34 height 8
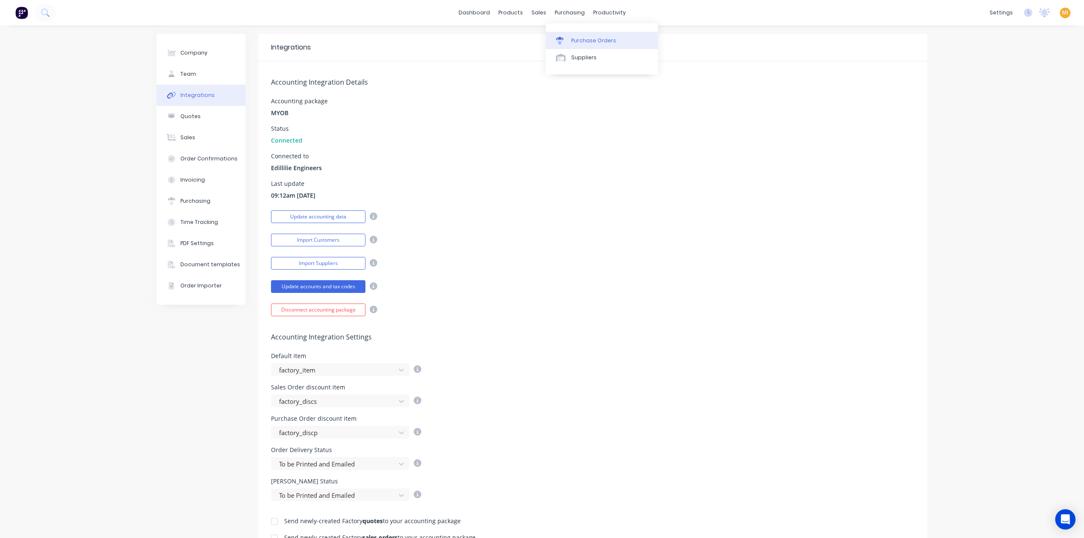
click at [583, 44] on div "Purchase Orders" at bounding box center [593, 41] width 45 height 8
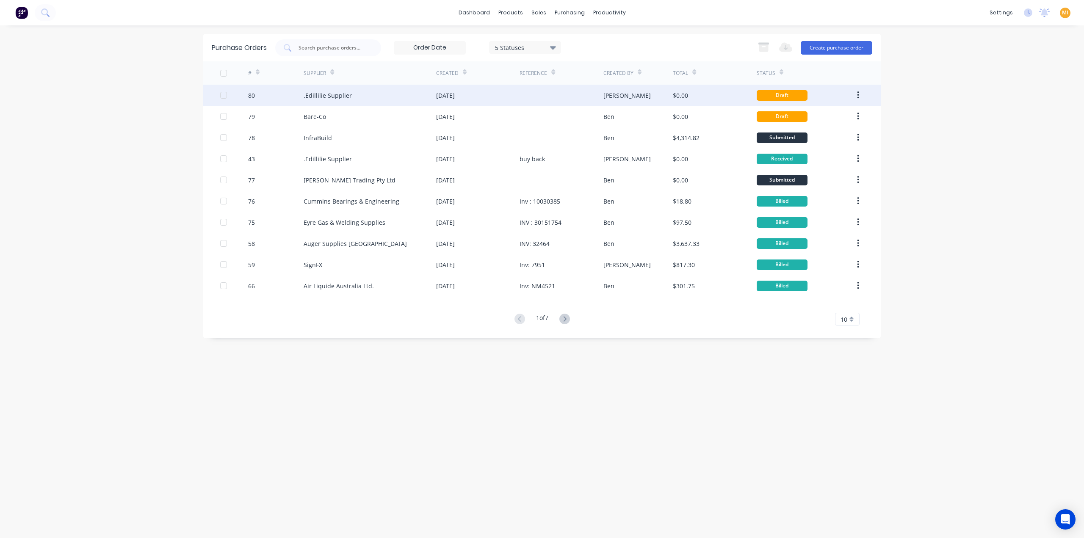
click at [386, 93] on div ".Edillilie Supplier" at bounding box center [370, 95] width 133 height 21
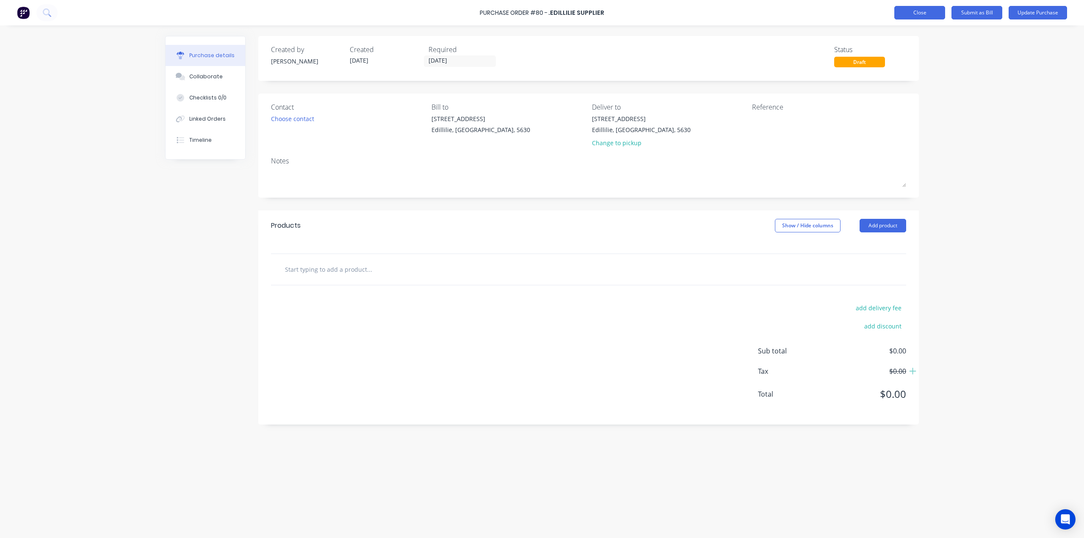
click at [918, 10] on button "Close" at bounding box center [919, 13] width 51 height 14
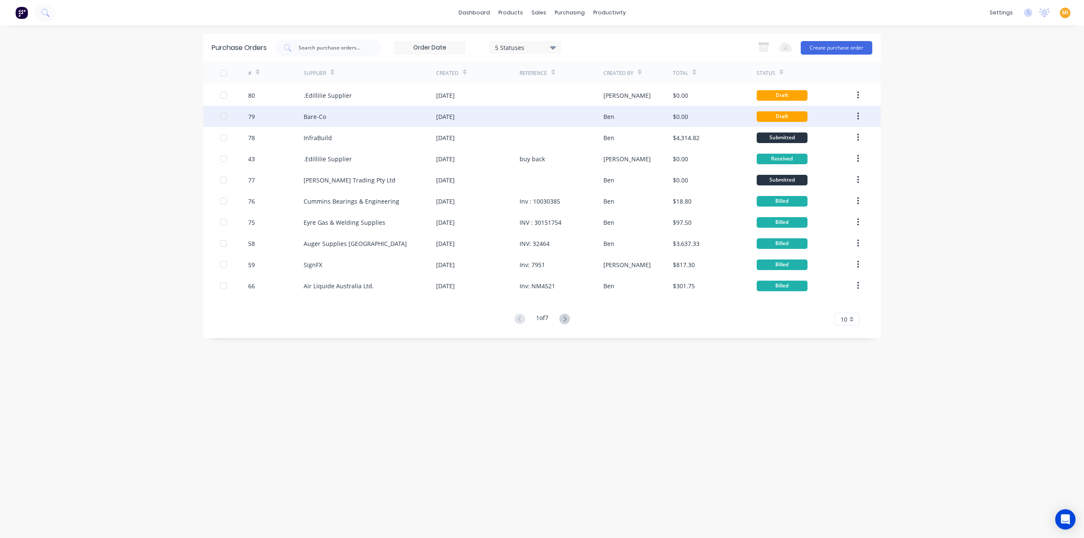
click at [437, 118] on div "[DATE]" at bounding box center [445, 116] width 19 height 9
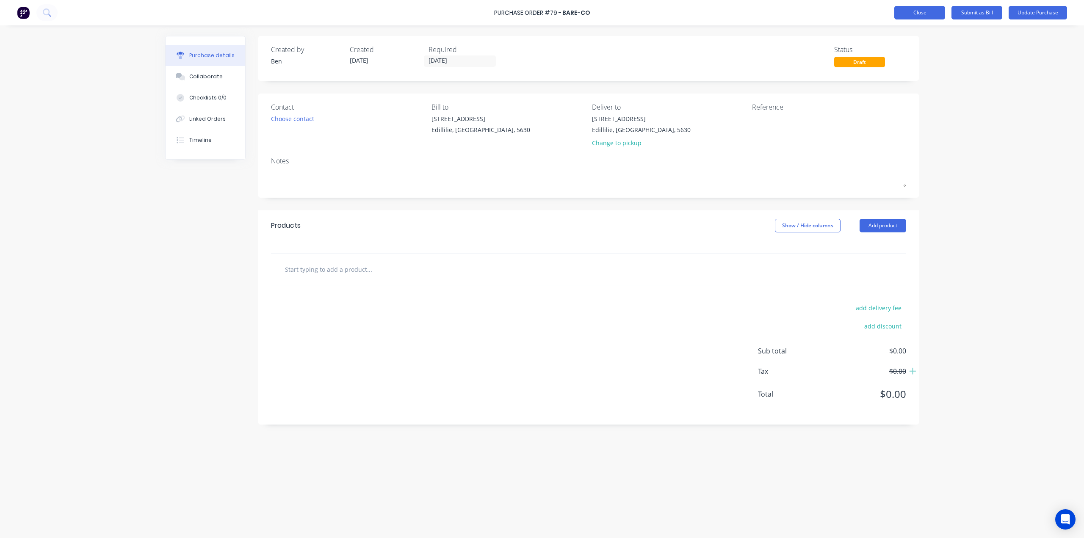
click at [912, 18] on button "Close" at bounding box center [919, 13] width 51 height 14
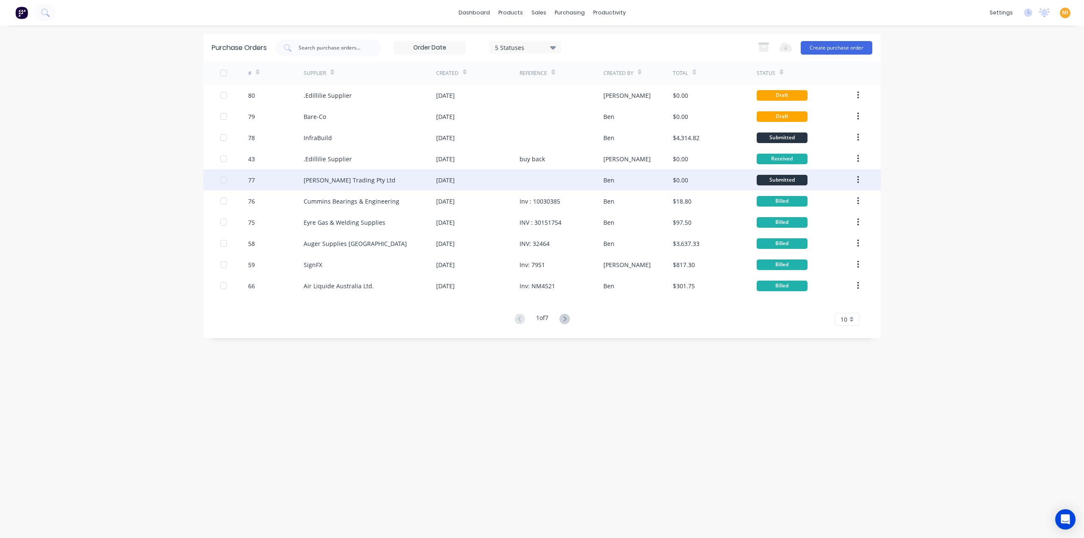
click at [510, 183] on div "[DATE]" at bounding box center [477, 179] width 83 height 21
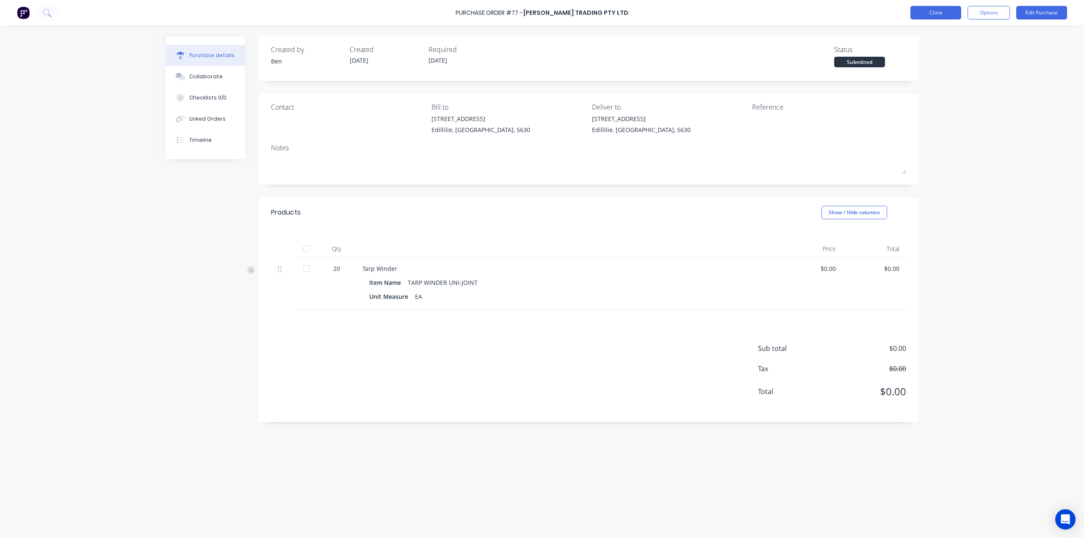
click at [941, 16] on button "Close" at bounding box center [935, 13] width 51 height 14
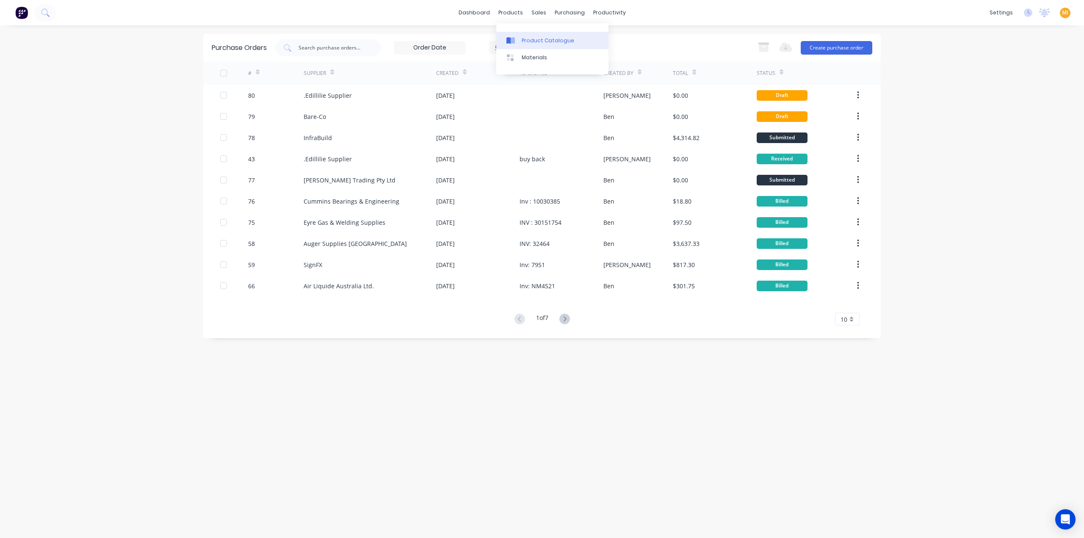
click at [529, 39] on div "Product Catalogue" at bounding box center [548, 41] width 53 height 8
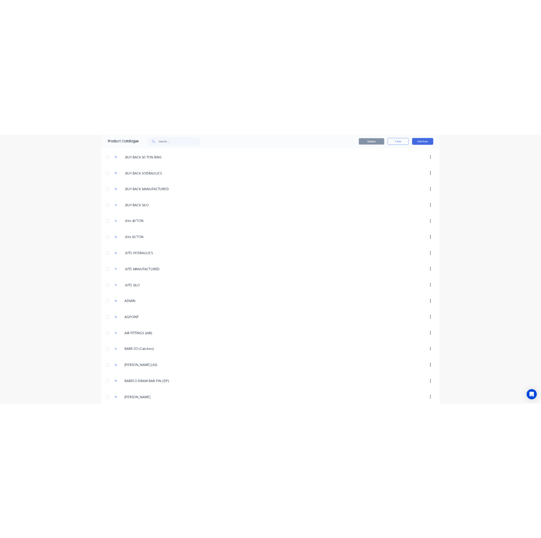
scroll to position [169, 0]
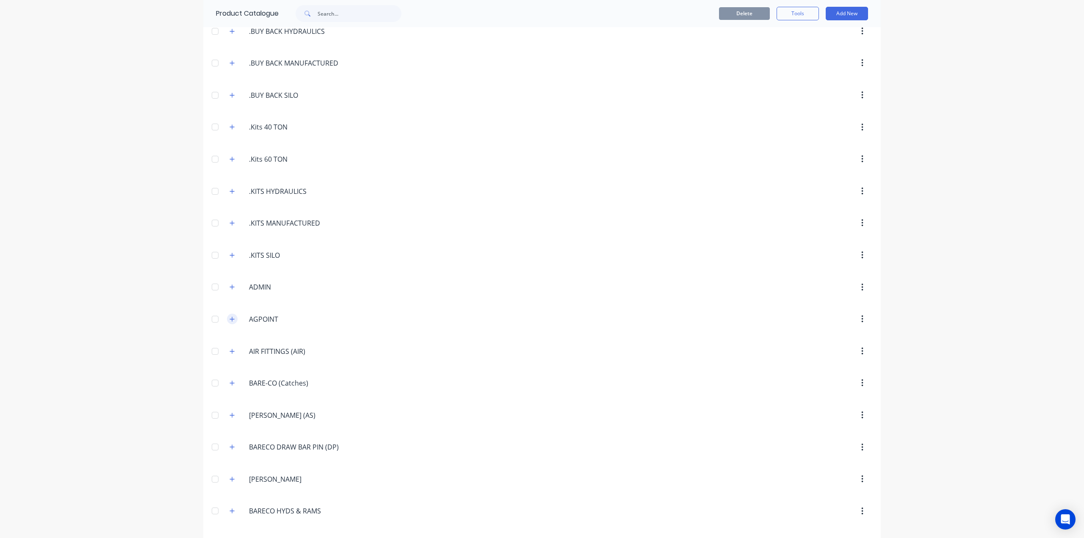
click at [229, 316] on icon "button" at bounding box center [231, 319] width 5 height 6
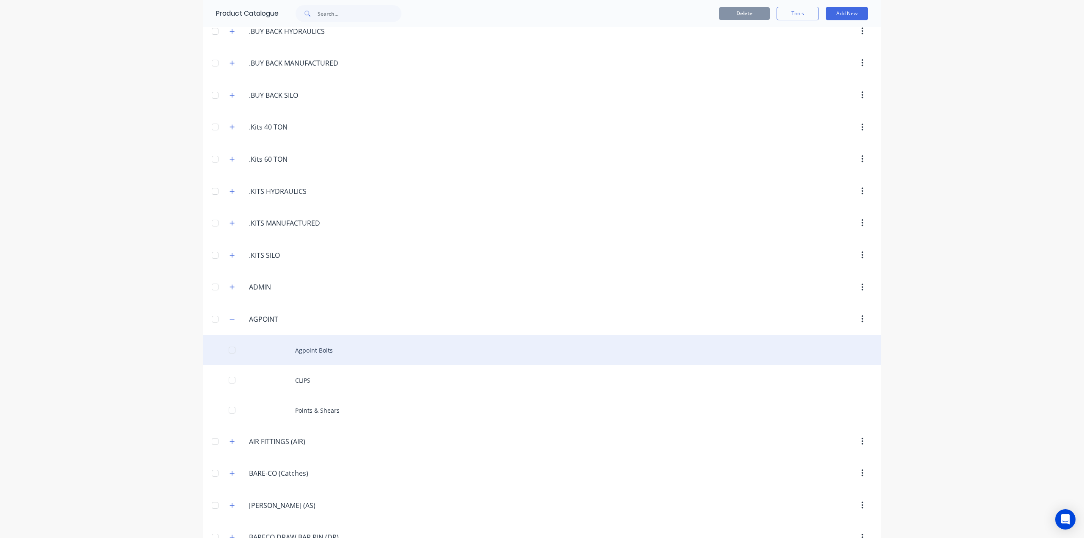
click at [292, 337] on div "Agpoint Bolts" at bounding box center [541, 350] width 677 height 30
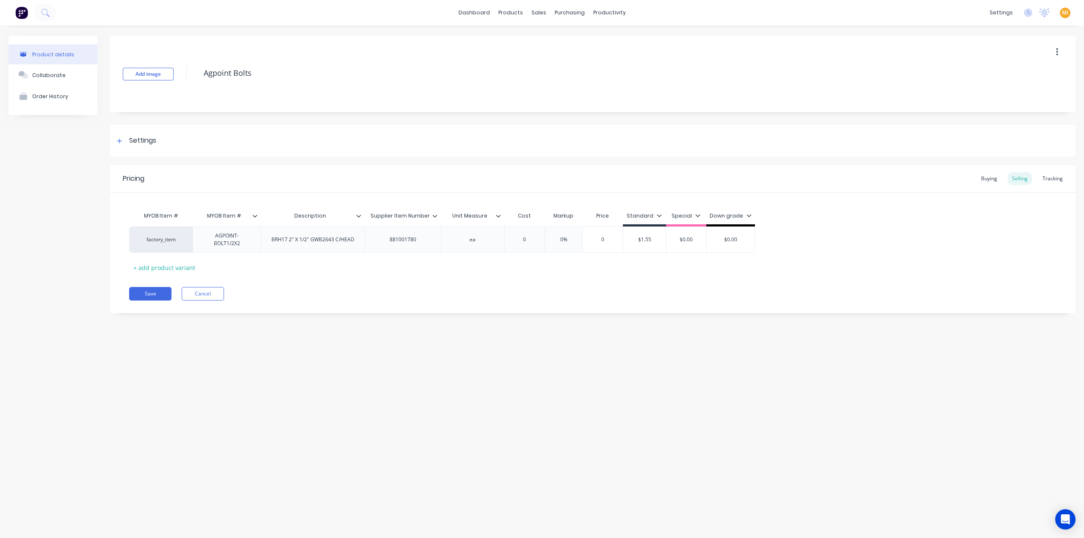
click at [434, 215] on icon at bounding box center [434, 215] width 5 height 5
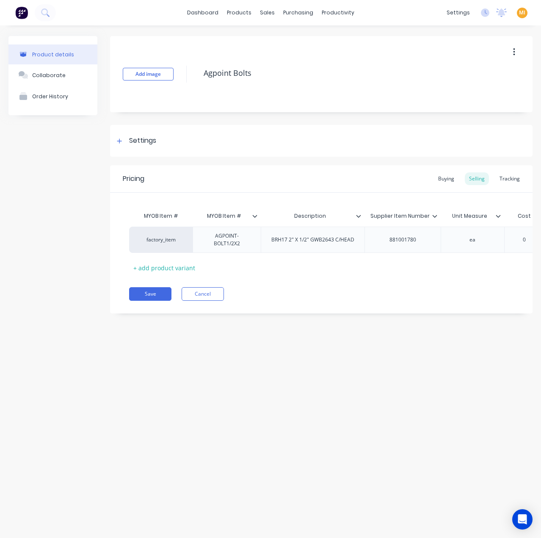
click at [437, 219] on div at bounding box center [438, 216] width 5 height 8
click at [203, 296] on button "Cancel" at bounding box center [203, 294] width 42 height 14
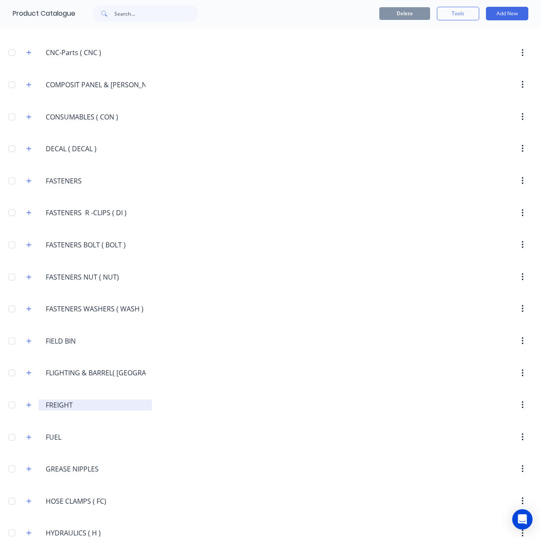
scroll to position [931, 0]
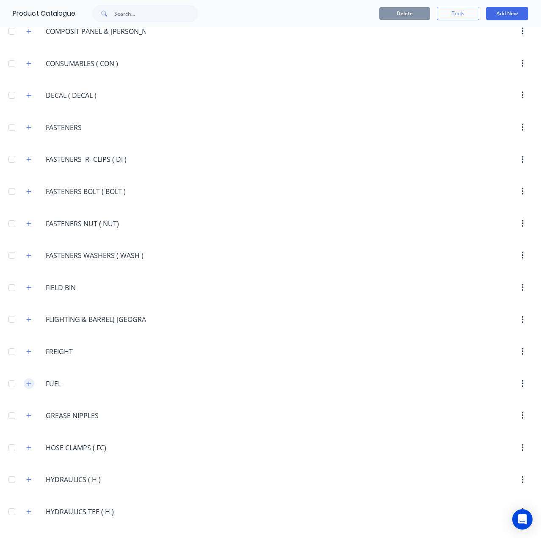
click at [30, 381] on icon "button" at bounding box center [28, 384] width 5 height 6
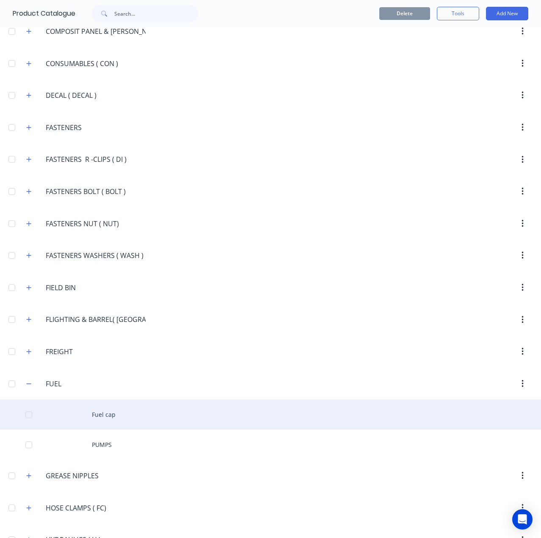
click at [113, 401] on div "Fuel cap" at bounding box center [270, 414] width 541 height 30
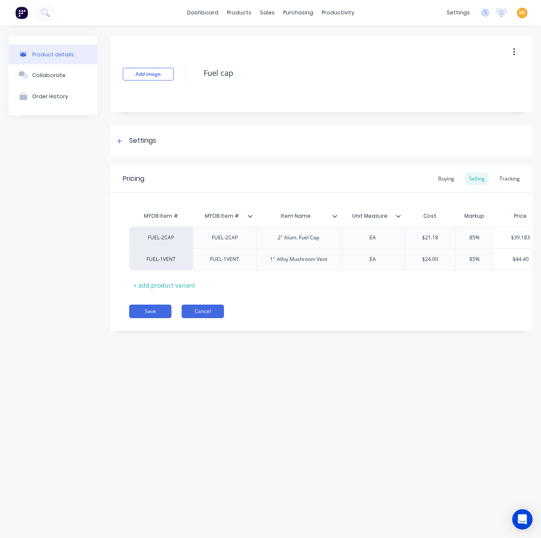
click at [211, 312] on button "Cancel" at bounding box center [203, 311] width 42 height 14
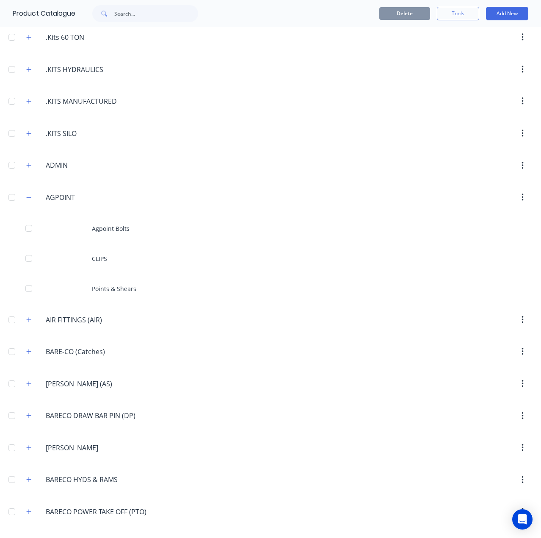
scroll to position [423, 0]
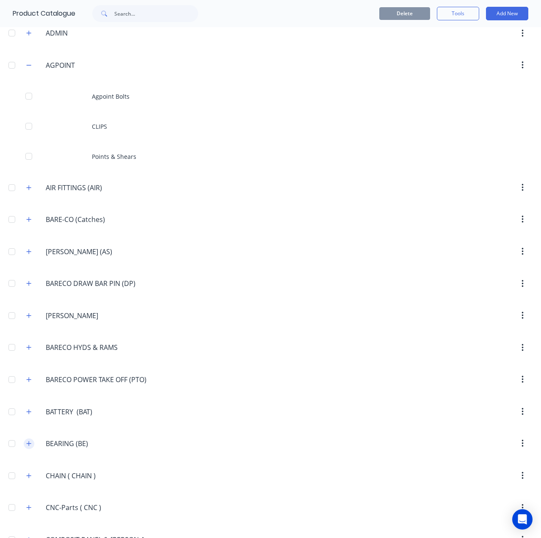
click at [34, 439] on button "button" at bounding box center [29, 443] width 11 height 11
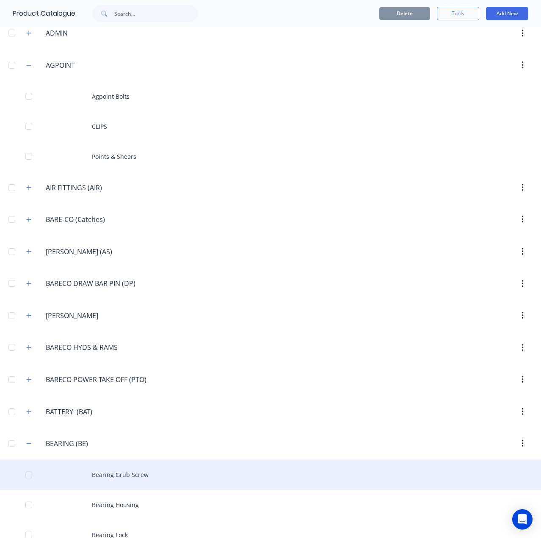
click at [95, 467] on div "Bearing Grub Screw" at bounding box center [270, 474] width 541 height 30
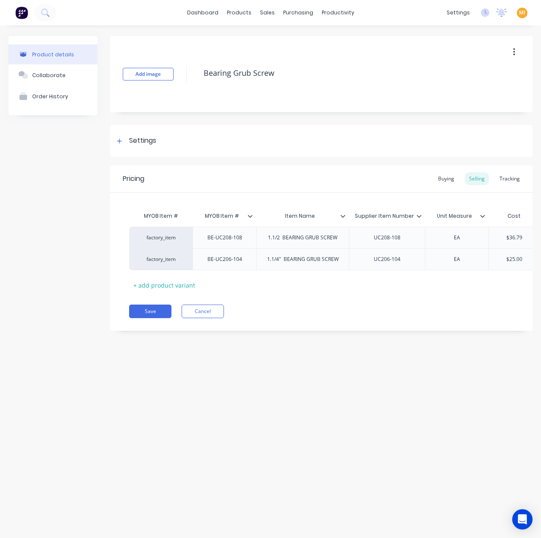
click at [419, 215] on icon at bounding box center [419, 215] width 5 height 5
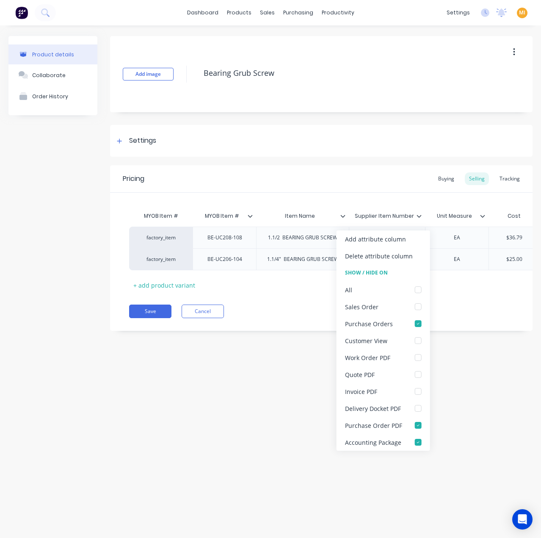
type textarea "x"
click at [196, 379] on div "Product details Collaborate Order History Add image Bearing Grub Screw Settings…" at bounding box center [270, 272] width 541 height 495
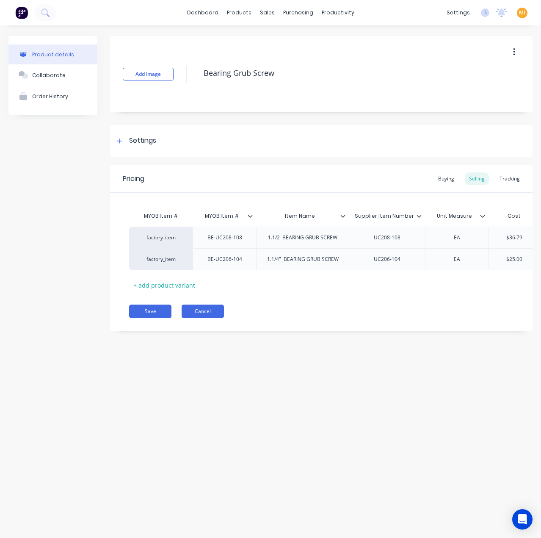
click at [210, 318] on button "Cancel" at bounding box center [203, 311] width 42 height 14
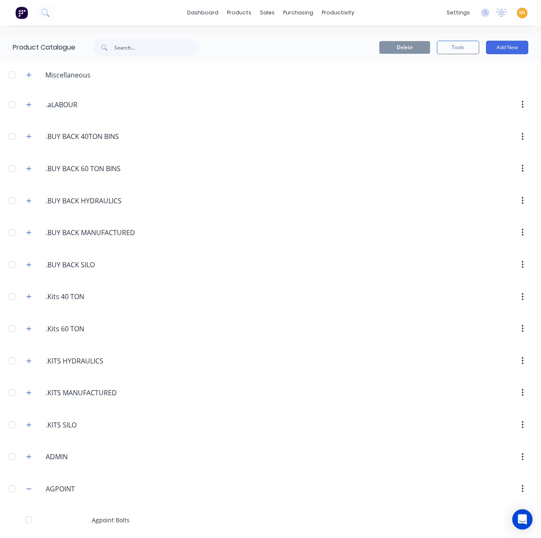
click at [25, 12] on img at bounding box center [21, 12] width 13 height 13
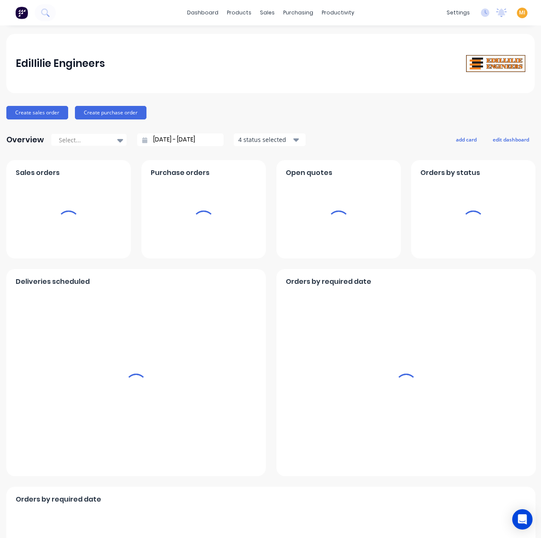
click at [519, 13] on span "MI" at bounding box center [522, 13] width 6 height 8
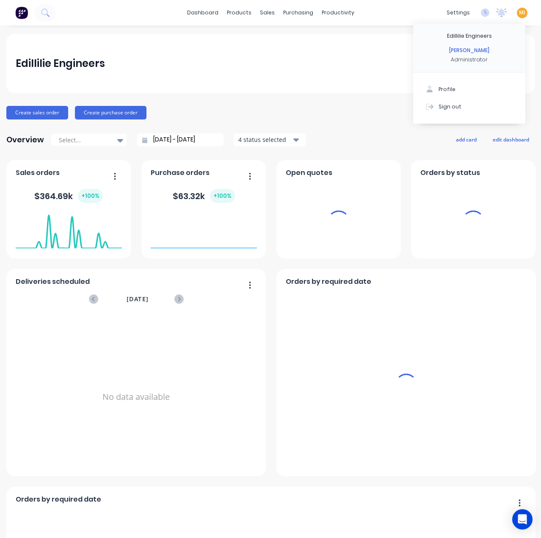
click at [479, 102] on button "Sign out" at bounding box center [469, 106] width 112 height 17
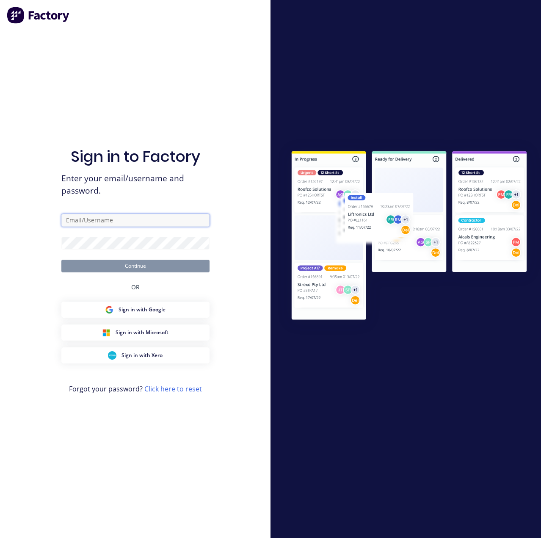
click at [124, 219] on input "text" at bounding box center [135, 220] width 148 height 13
click at [0, 538] on com-1password-button at bounding box center [0, 538] width 0 height 0
click at [148, 222] on input "text" at bounding box center [135, 220] width 148 height 13
click at [0, 538] on com-1password-button at bounding box center [0, 538] width 0 height 0
click at [119, 221] on input "text" at bounding box center [135, 220] width 148 height 13
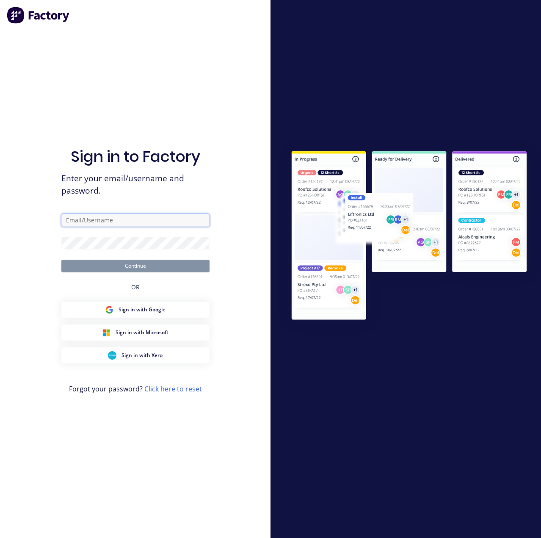
click at [198, 224] on input "text" at bounding box center [135, 220] width 148 height 13
click at [0, 538] on com-1password-button at bounding box center [0, 538] width 0 height 0
type input "[EMAIL_ADDRESS][DOMAIN_NAME]"
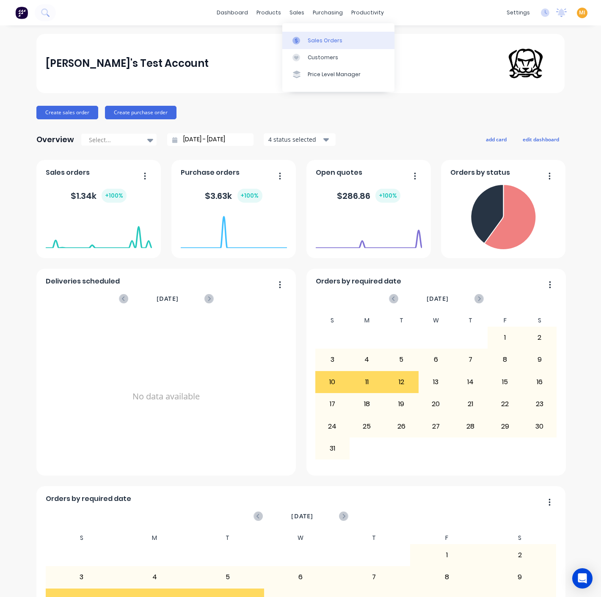
click at [317, 36] on link "Sales Orders" at bounding box center [338, 40] width 112 height 17
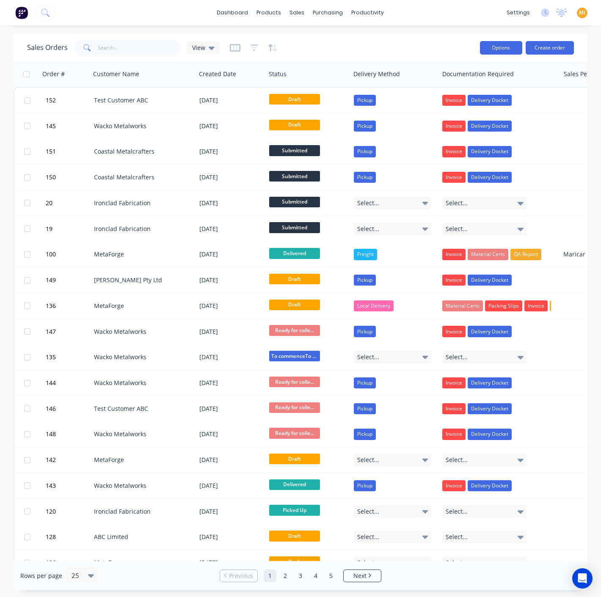
click at [500, 47] on button "Options" at bounding box center [501, 48] width 42 height 14
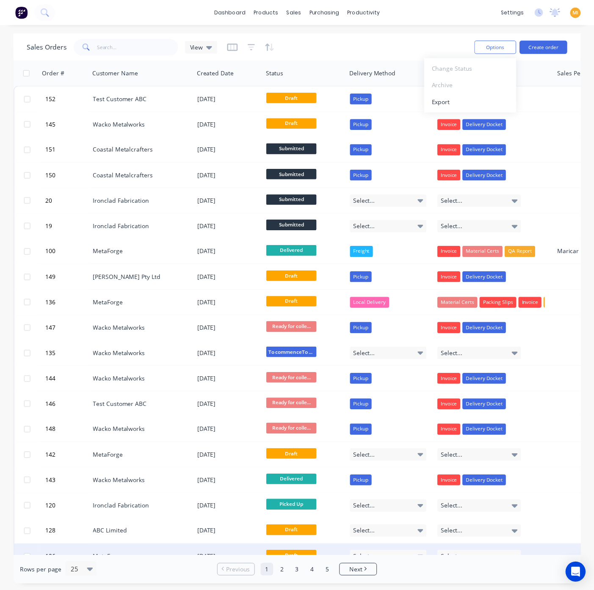
scroll to position [172, 0]
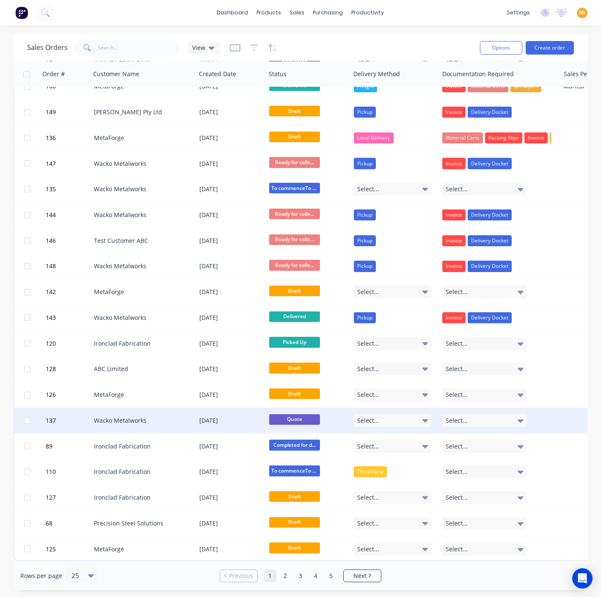
click at [263, 417] on div "[DATE]" at bounding box center [231, 420] width 70 height 25
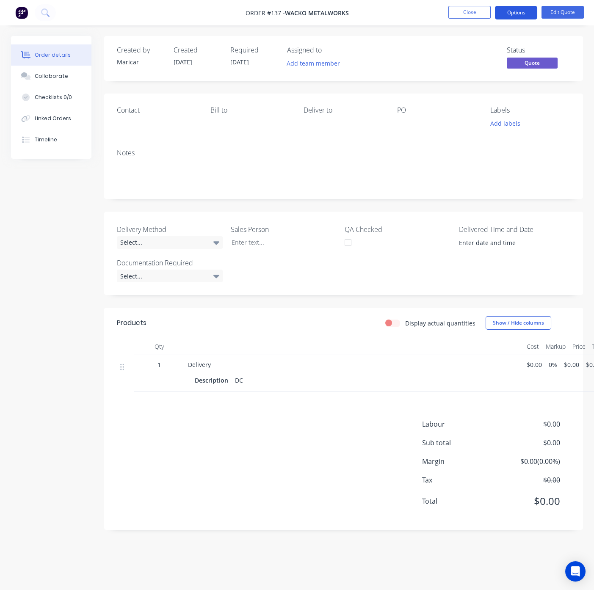
click at [515, 6] on button "Options" at bounding box center [516, 13] width 42 height 14
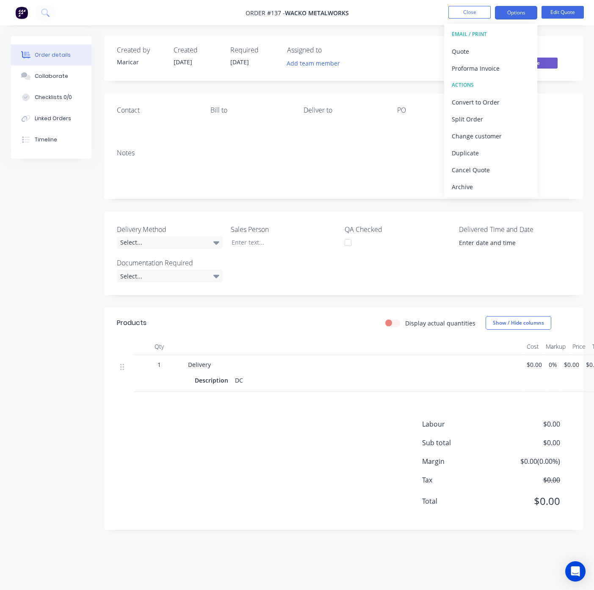
click at [448, 13] on ul "Close Options EMAIL / PRINT Quote Proforma Invoice ACTIONS Convert to Order Spl…" at bounding box center [516, 13] width 156 height 14
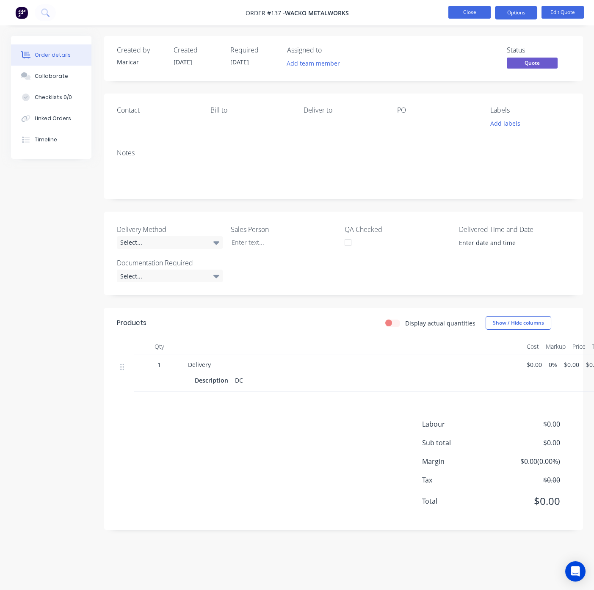
click at [460, 13] on button "Close" at bounding box center [469, 12] width 42 height 13
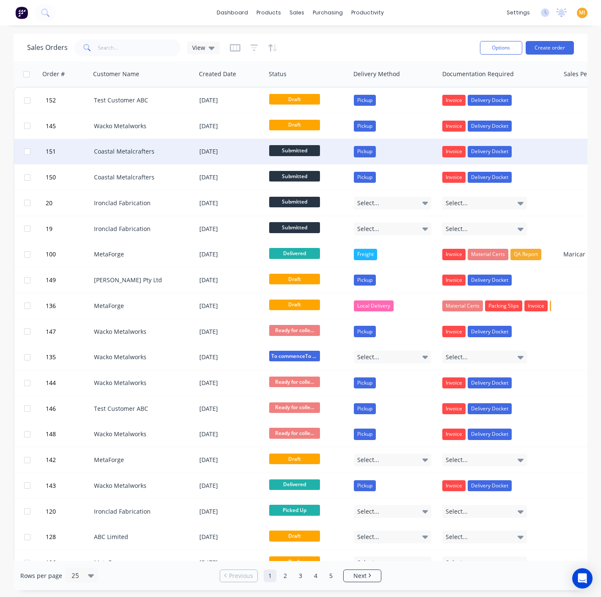
click at [147, 155] on div "Coastal Metalcrafters" at bounding box center [141, 151] width 94 height 8
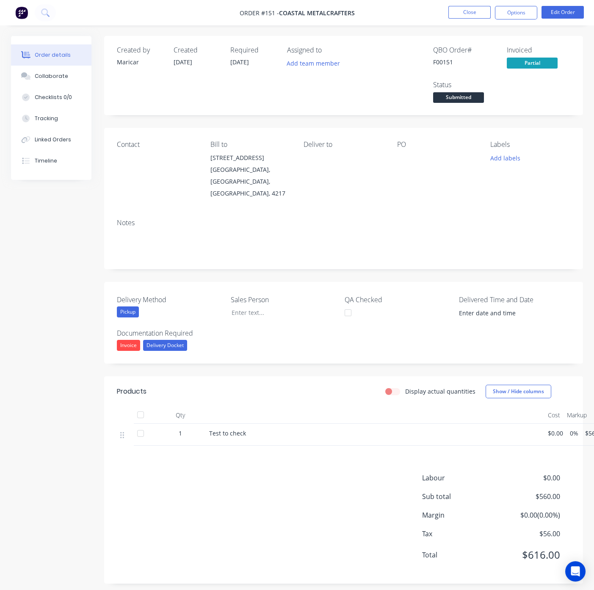
click at [518, 4] on nav "Order #151 - Coastal Metalcrafters Close Options Edit Order" at bounding box center [297, 12] width 594 height 25
click at [519, 10] on button "Options" at bounding box center [516, 13] width 42 height 14
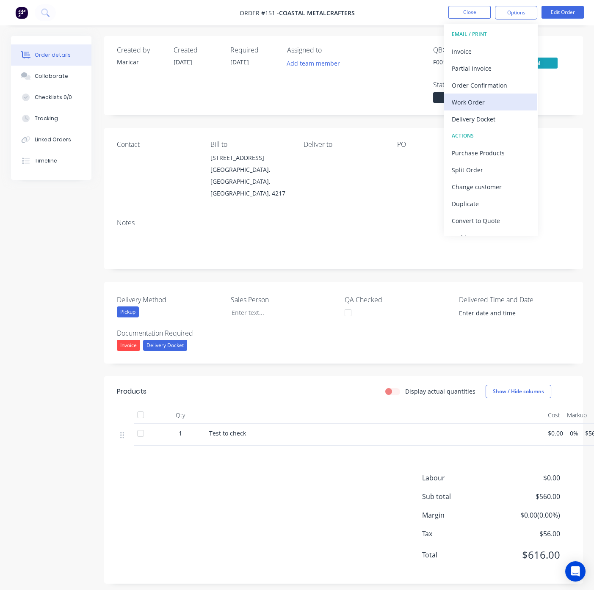
click at [490, 100] on div "Work Order" at bounding box center [491, 102] width 78 height 12
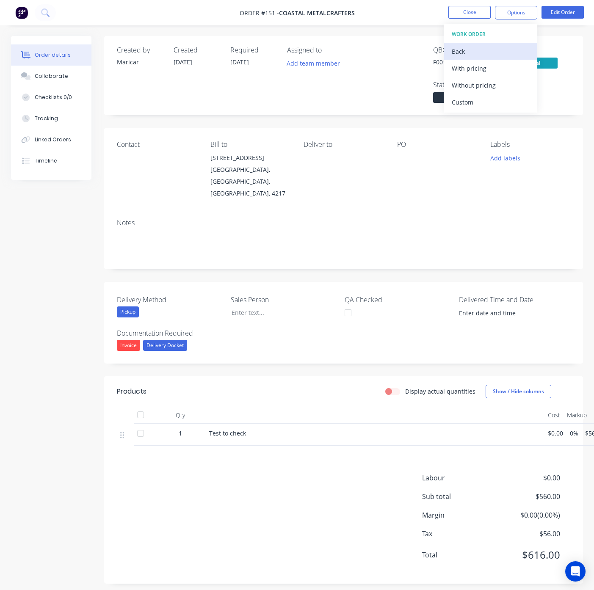
click at [465, 53] on div "Back" at bounding box center [491, 51] width 78 height 12
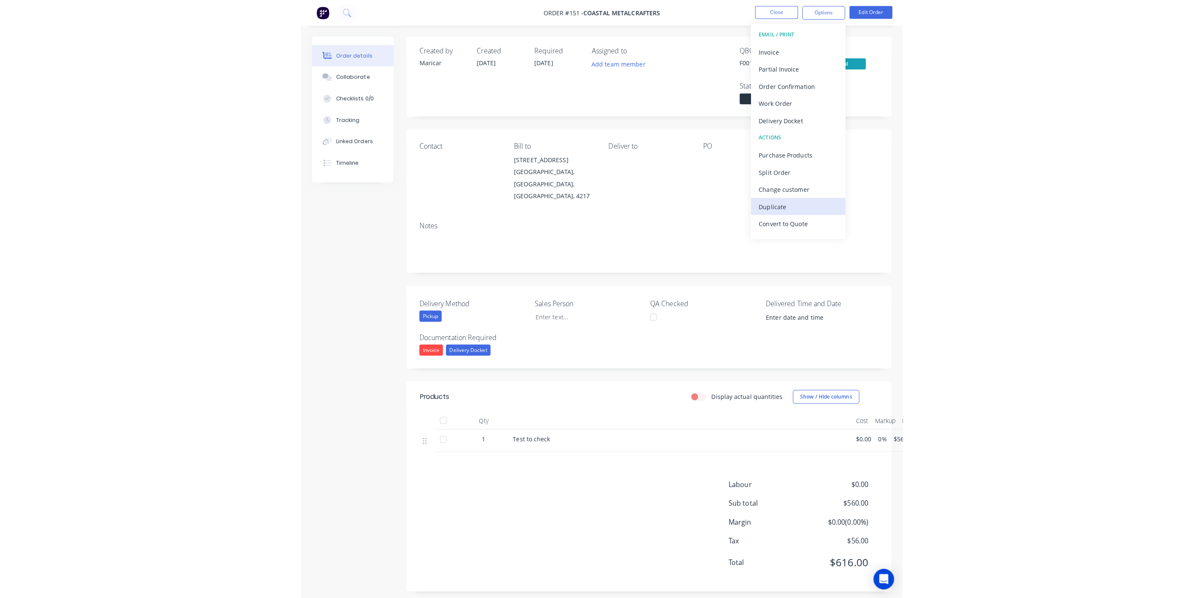
scroll to position [12, 0]
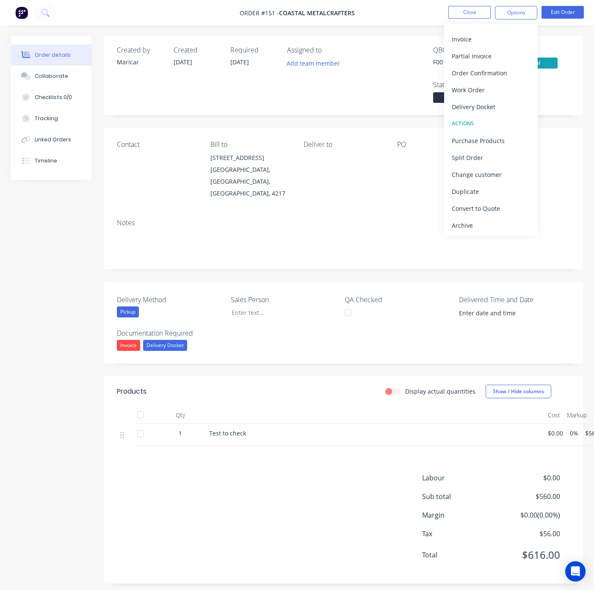
click at [20, 13] on img at bounding box center [21, 12] width 13 height 13
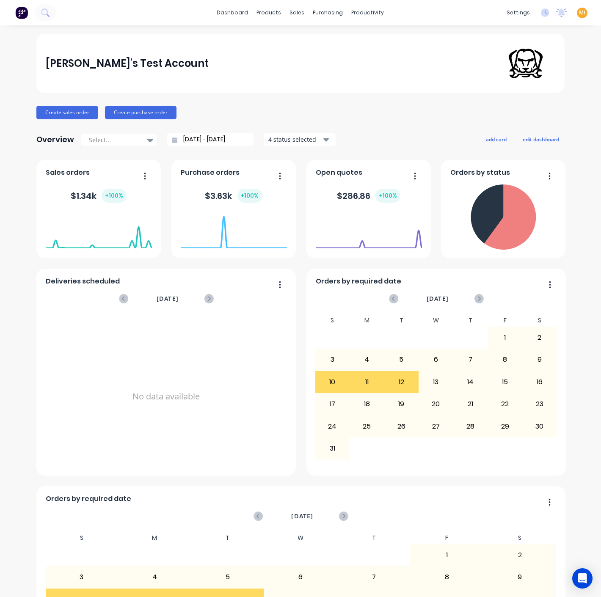
click at [579, 14] on span "MI" at bounding box center [582, 13] width 6 height 8
click at [507, 105] on div "Sign out" at bounding box center [510, 106] width 23 height 8
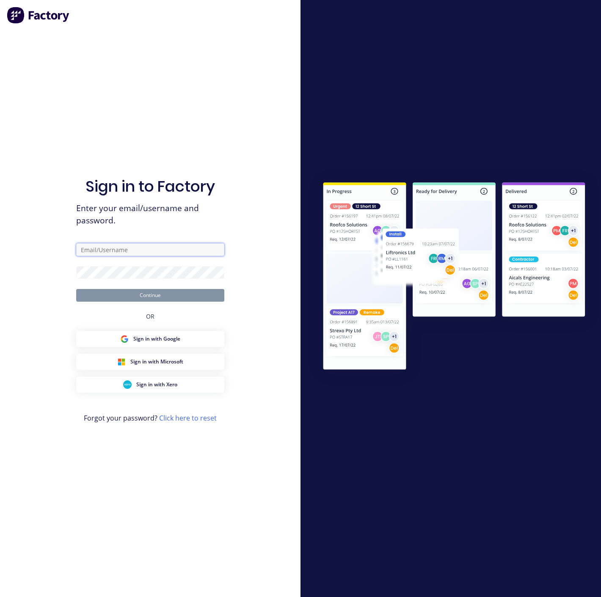
click at [152, 252] on input "text" at bounding box center [150, 249] width 148 height 13
type input "team+maricardemo@factory.app"
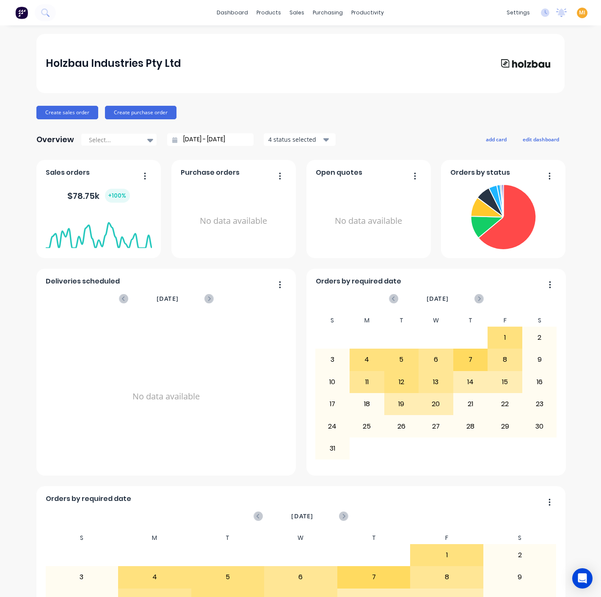
click at [579, 10] on span "MI" at bounding box center [582, 13] width 6 height 8
click at [517, 111] on button "Sign out" at bounding box center [529, 105] width 112 height 17
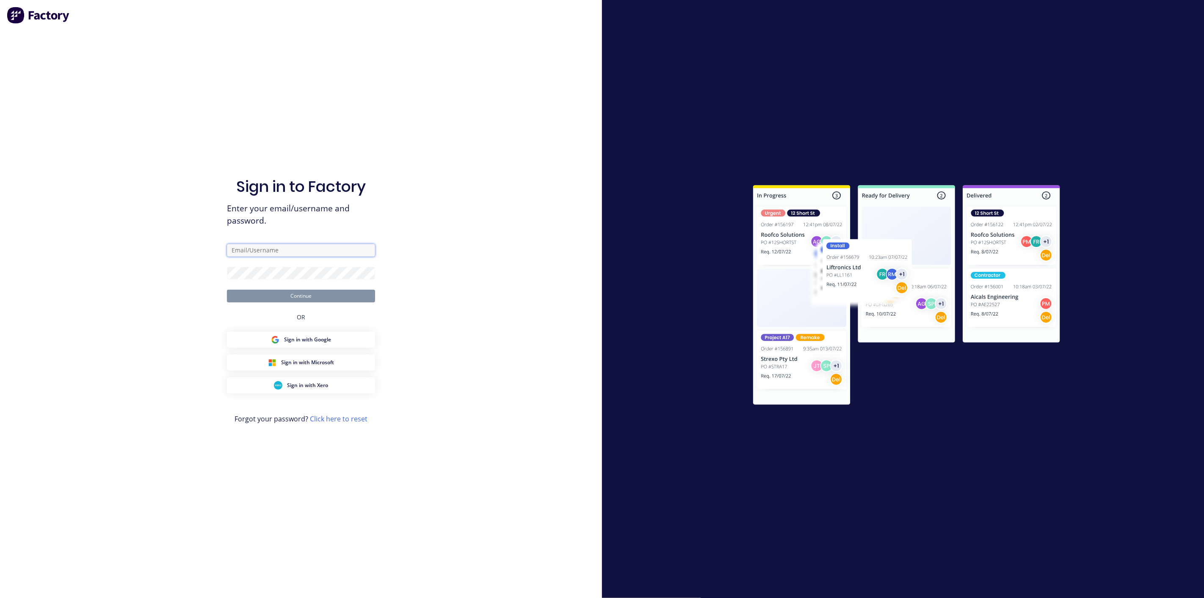
click at [279, 253] on input "text" at bounding box center [301, 250] width 148 height 13
type input "team+maricardemo@factory.app"
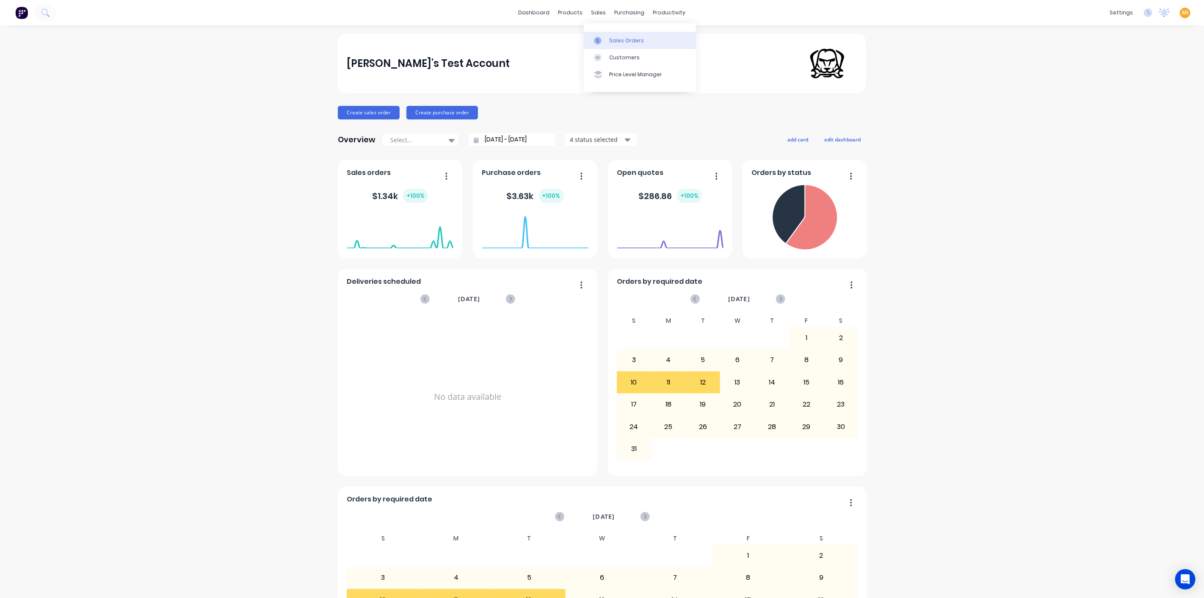
click at [607, 45] on link "Sales Orders" at bounding box center [640, 40] width 112 height 17
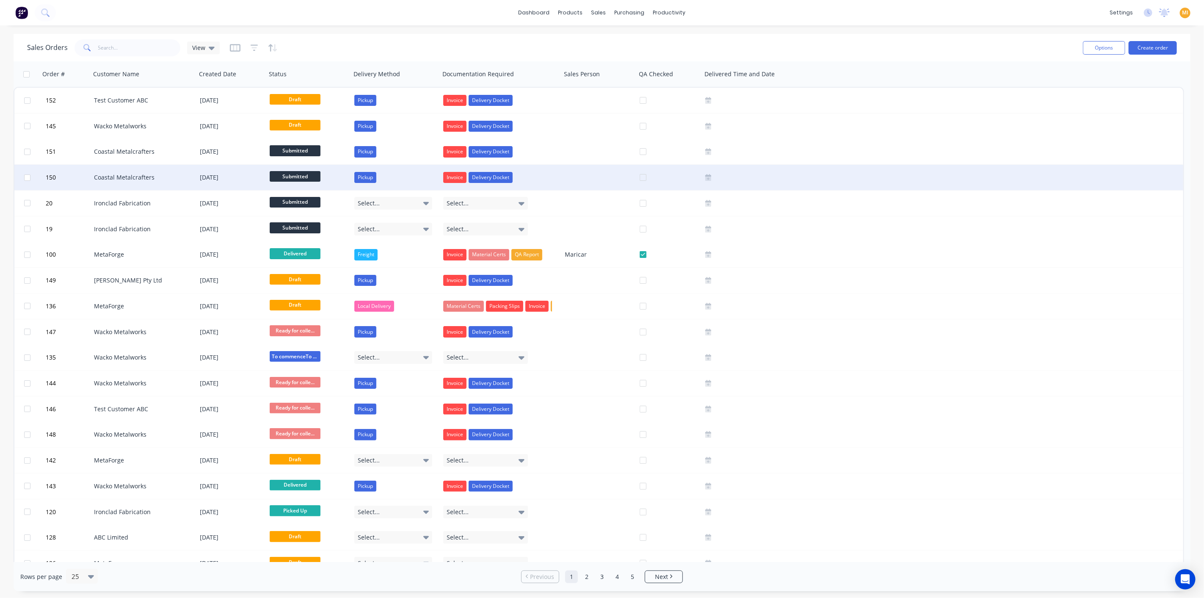
click at [143, 179] on div "Coastal Metalcrafters" at bounding box center [141, 177] width 94 height 8
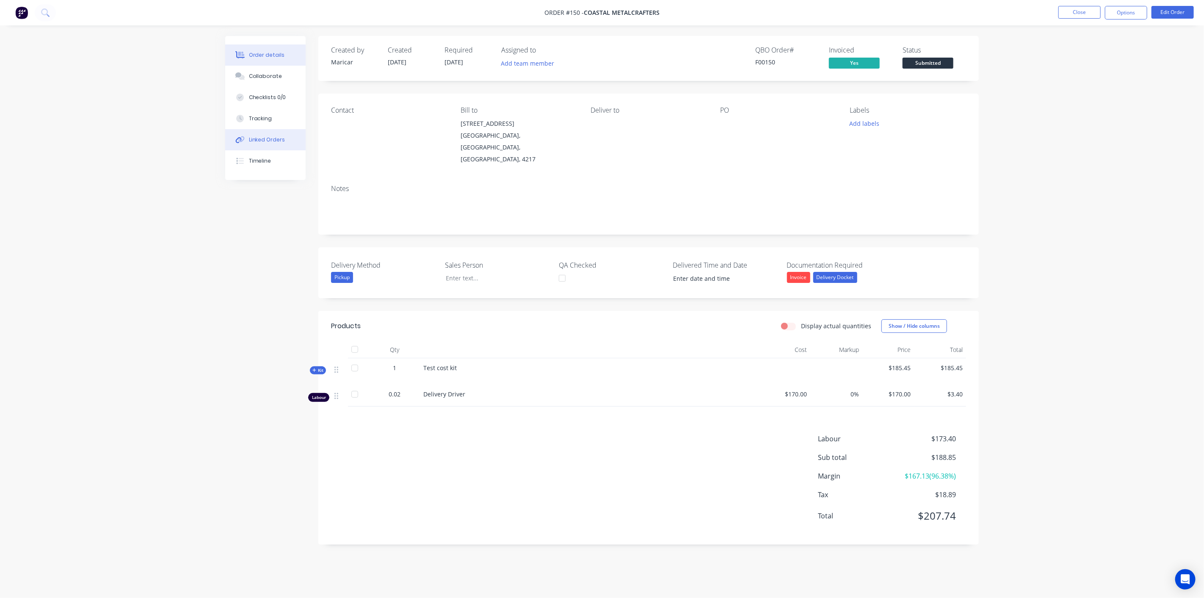
drag, startPoint x: 248, startPoint y: 139, endPoint x: 263, endPoint y: 144, distance: 16.1
click at [248, 139] on button "Linked Orders" at bounding box center [265, 139] width 80 height 21
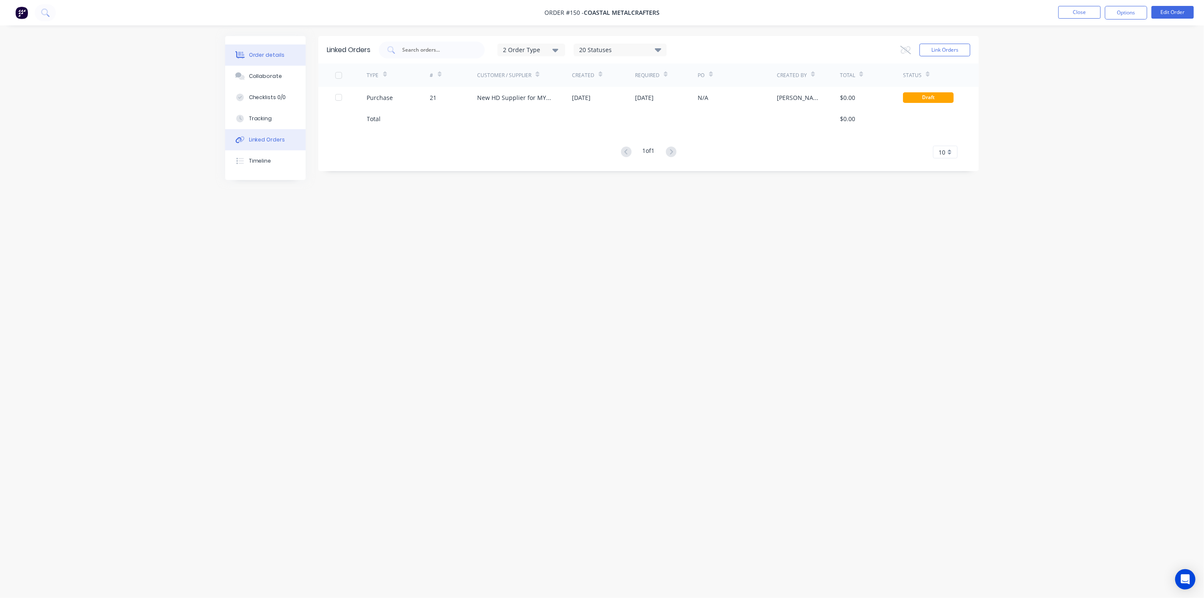
click at [259, 53] on div "Order details" at bounding box center [267, 55] width 36 height 8
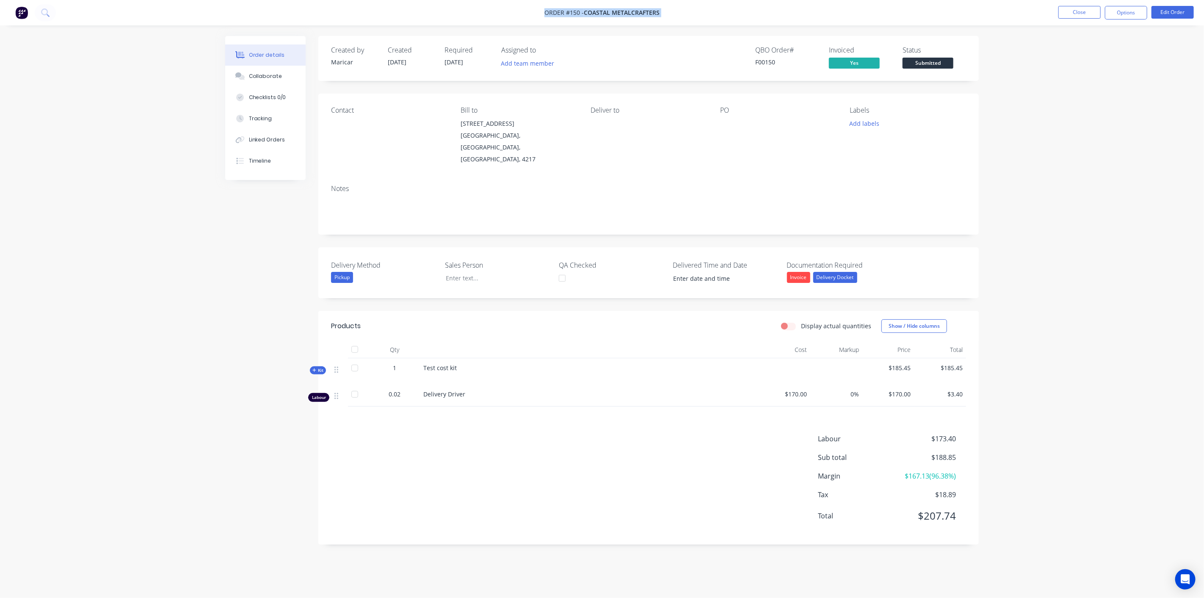
drag, startPoint x: 672, startPoint y: 8, endPoint x: 528, endPoint y: 7, distance: 143.1
click at [528, 7] on nav "Order #150 - Coastal Metalcrafters Close Options Edit Order" at bounding box center [602, 12] width 1204 height 25
click at [257, 147] on button "Linked Orders" at bounding box center [265, 139] width 80 height 21
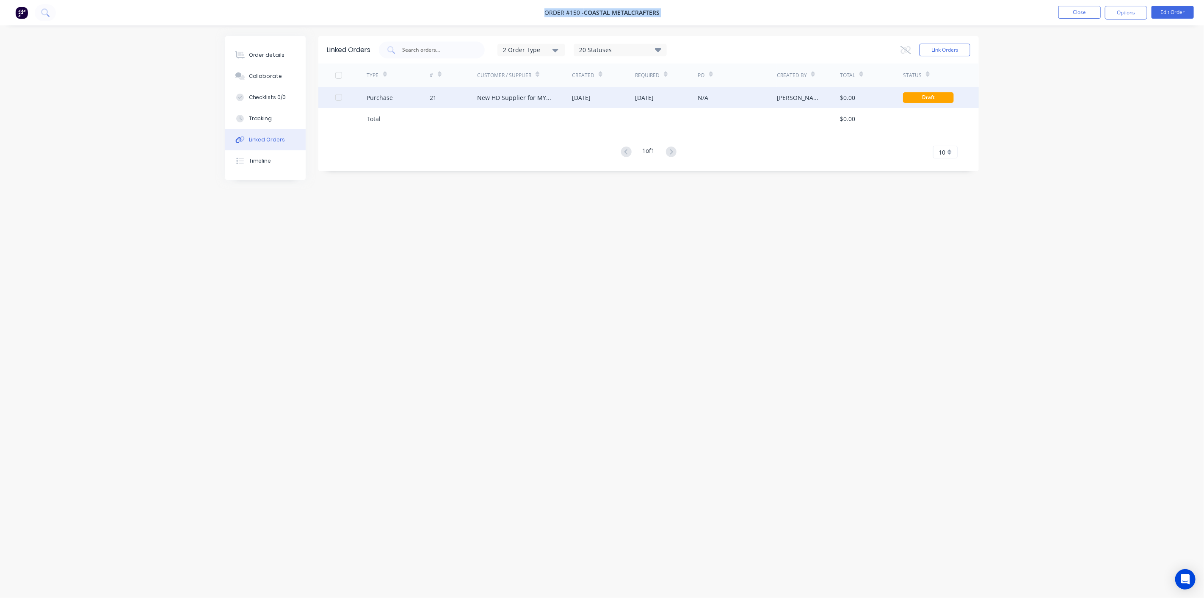
click at [337, 99] on div at bounding box center [338, 97] width 17 height 17
click at [1083, 11] on button "Options" at bounding box center [1126, 13] width 42 height 14
click at [702, 238] on div "Linked Orders 2 Order Type 20 Statuses Sales Order Status All Archived Draft Qu…" at bounding box center [602, 283] width 754 height 494
click at [824, 224] on div "Linked Orders 2 Order Type 20 Statuses Sales Order Status All Archived Draft Qu…" at bounding box center [602, 283] width 754 height 494
click at [1065, 16] on button "Close" at bounding box center [1080, 12] width 42 height 13
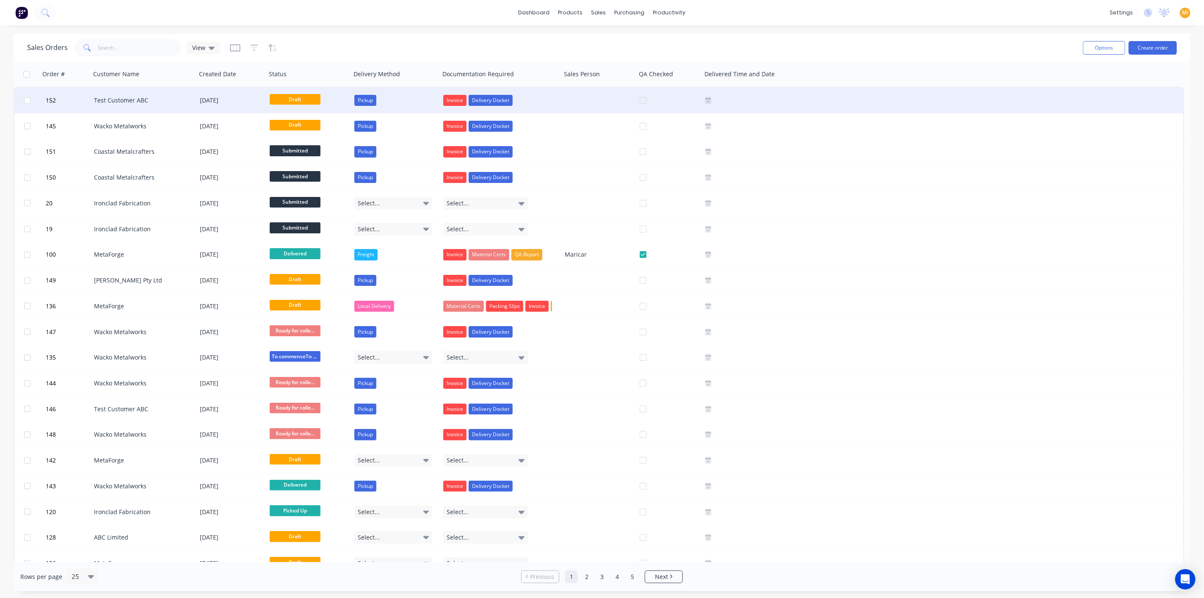
click at [28, 97] on input "checkbox" at bounding box center [27, 100] width 6 height 6
checkbox input "true"
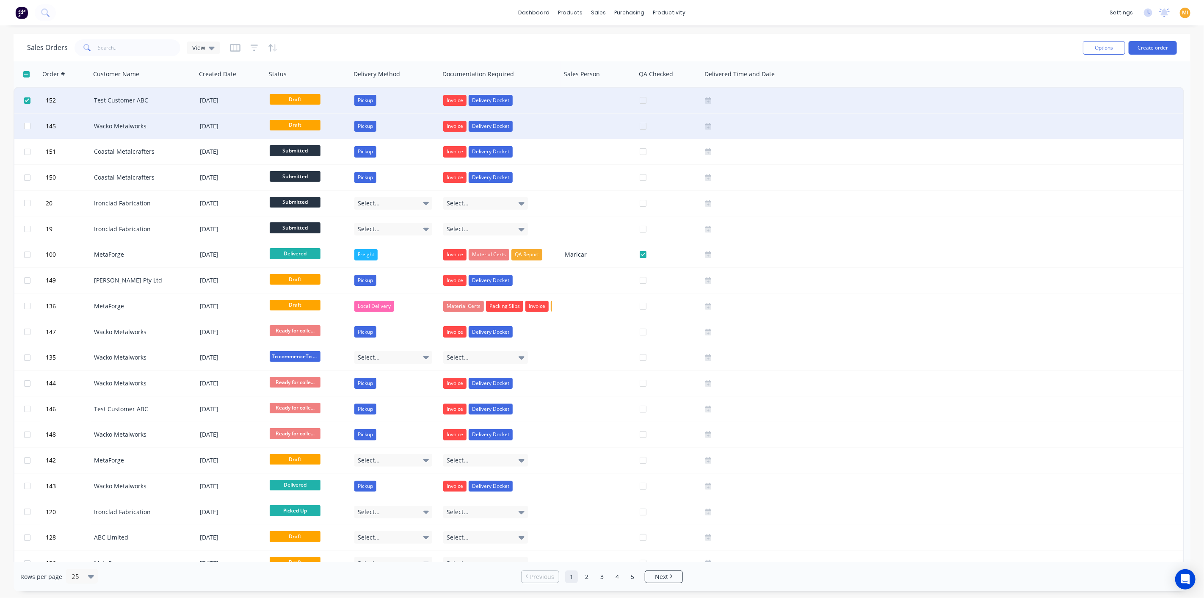
click at [27, 127] on input "checkbox" at bounding box center [27, 126] width 6 height 6
checkbox input "true"
click at [1083, 39] on div "Options Create order" at bounding box center [1128, 47] width 97 height 21
click at [1083, 50] on button "Options" at bounding box center [1104, 48] width 42 height 14
click at [69, 149] on button "Duplicate" at bounding box center [100, 142] width 85 height 17
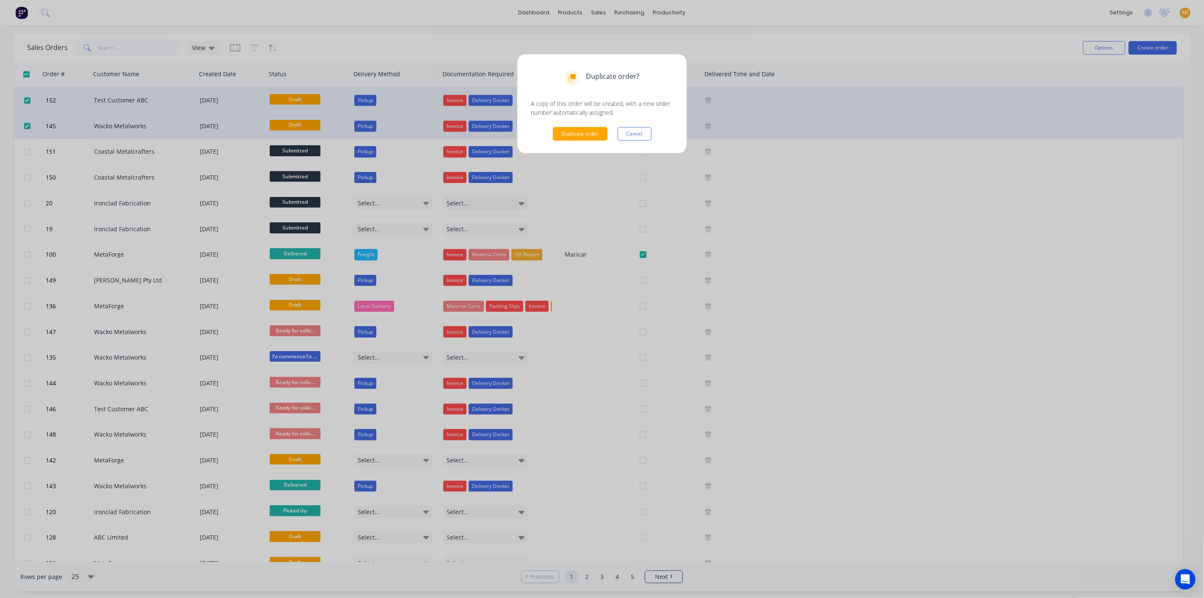
click at [68, 159] on div "Duplicate order? A copy of this order will be created, with a new order number …" at bounding box center [602, 299] width 1204 height 598
click at [623, 131] on button "Cancel" at bounding box center [635, 134] width 34 height 14
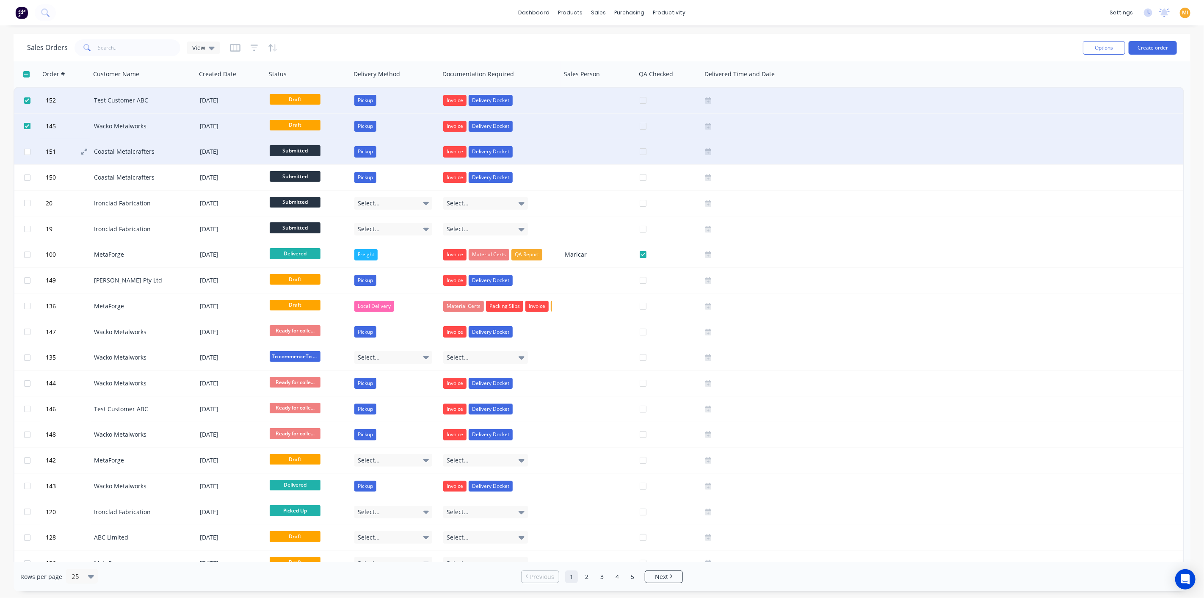
click at [67, 149] on button "151" at bounding box center [68, 151] width 51 height 25
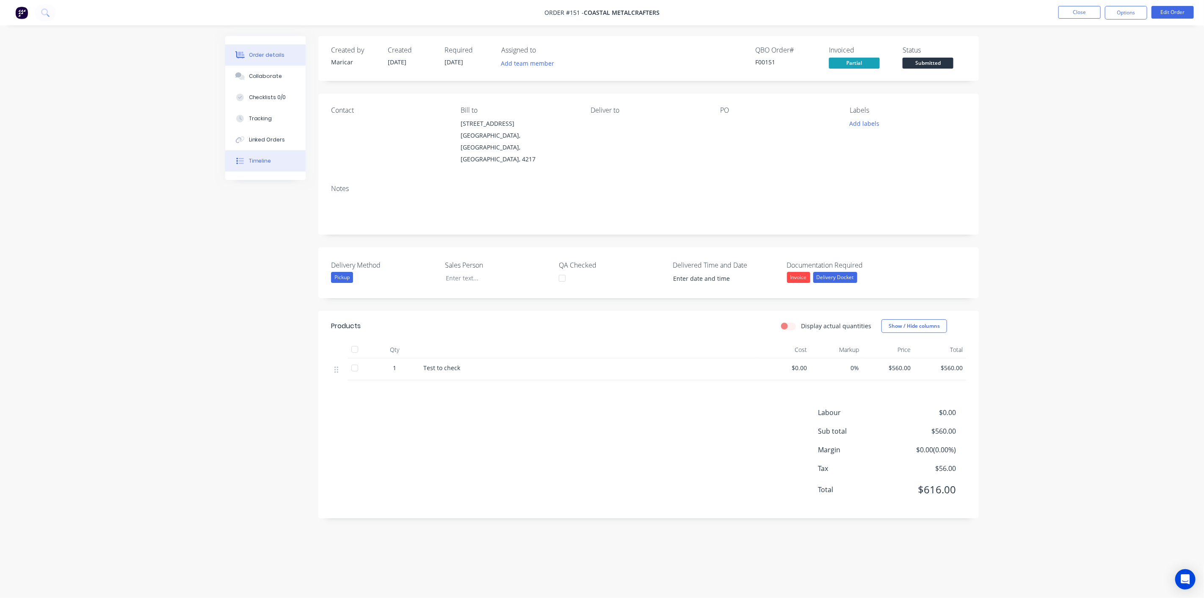
click at [264, 162] on div "Timeline" at bounding box center [260, 161] width 22 height 8
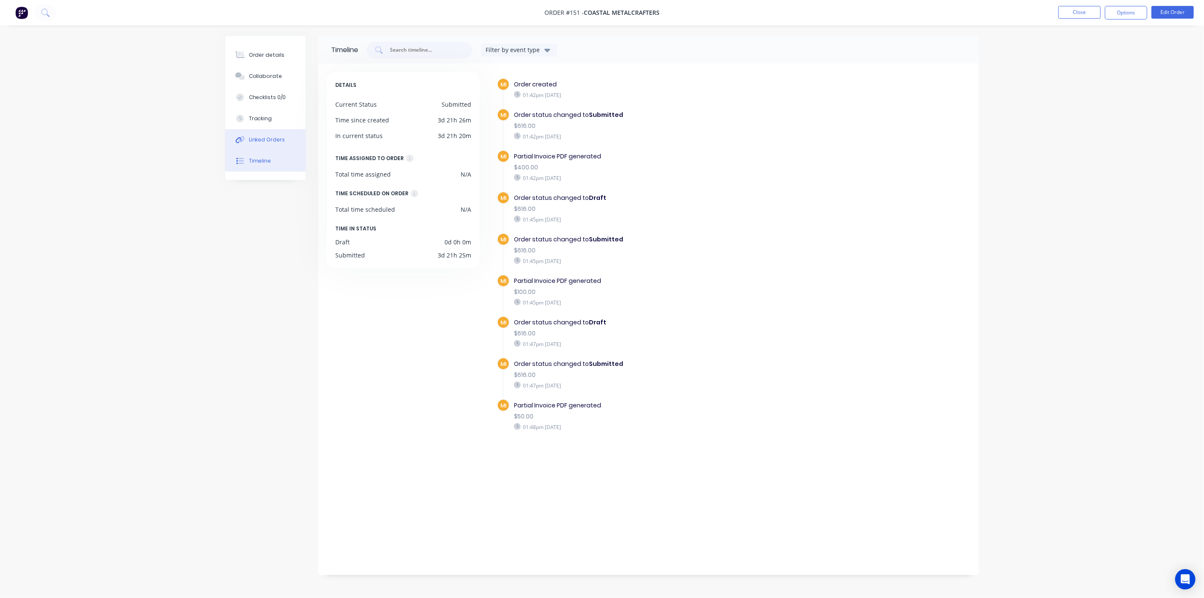
click at [258, 138] on div "Linked Orders" at bounding box center [267, 140] width 36 height 8
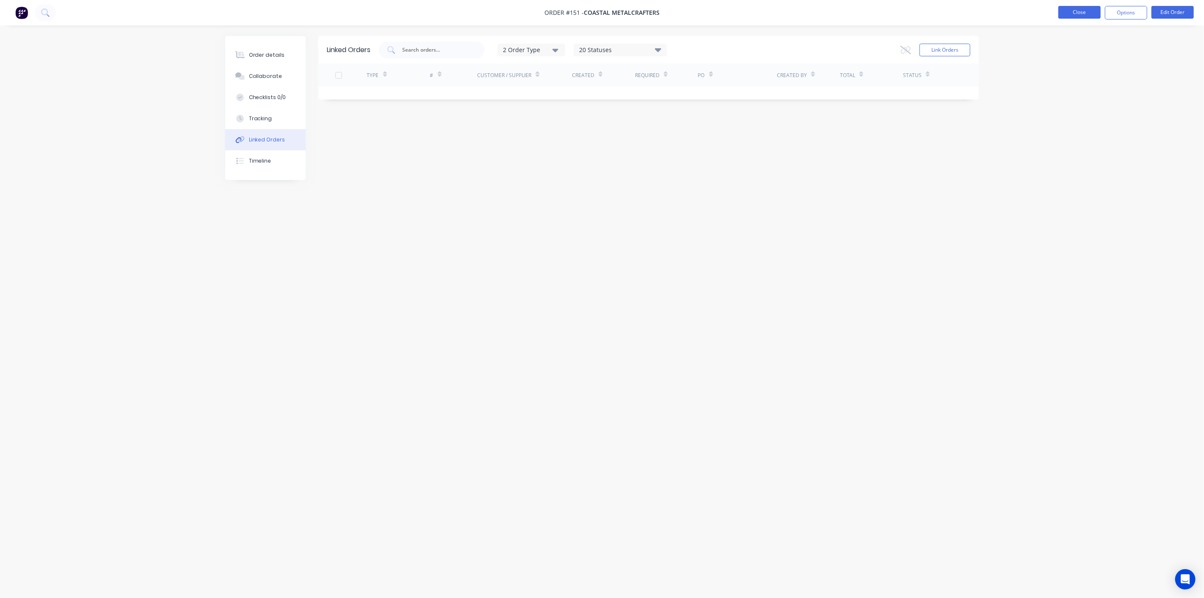
click at [1079, 6] on button "Close" at bounding box center [1080, 12] width 42 height 13
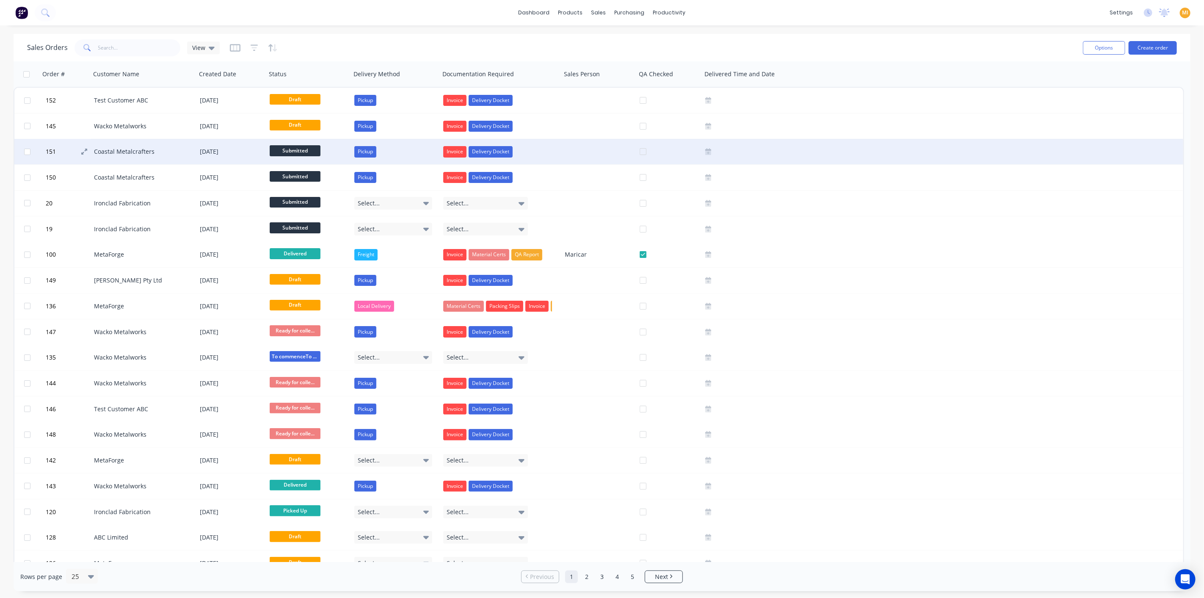
click at [71, 148] on button "151" at bounding box center [68, 151] width 51 height 25
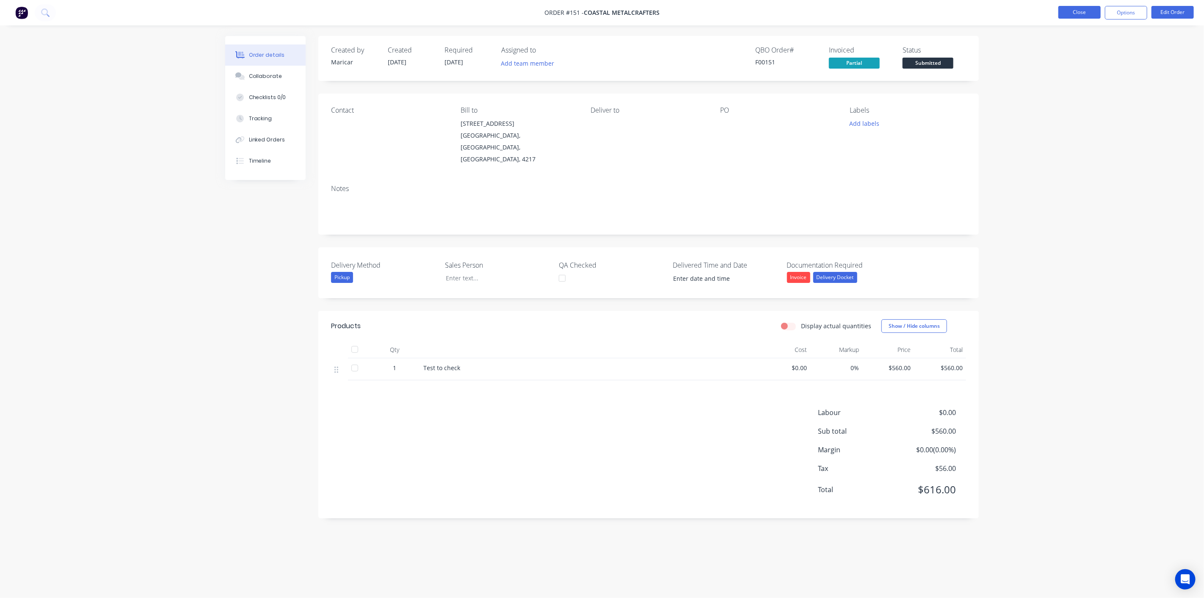
click at [1083, 9] on button "Close" at bounding box center [1080, 12] width 42 height 13
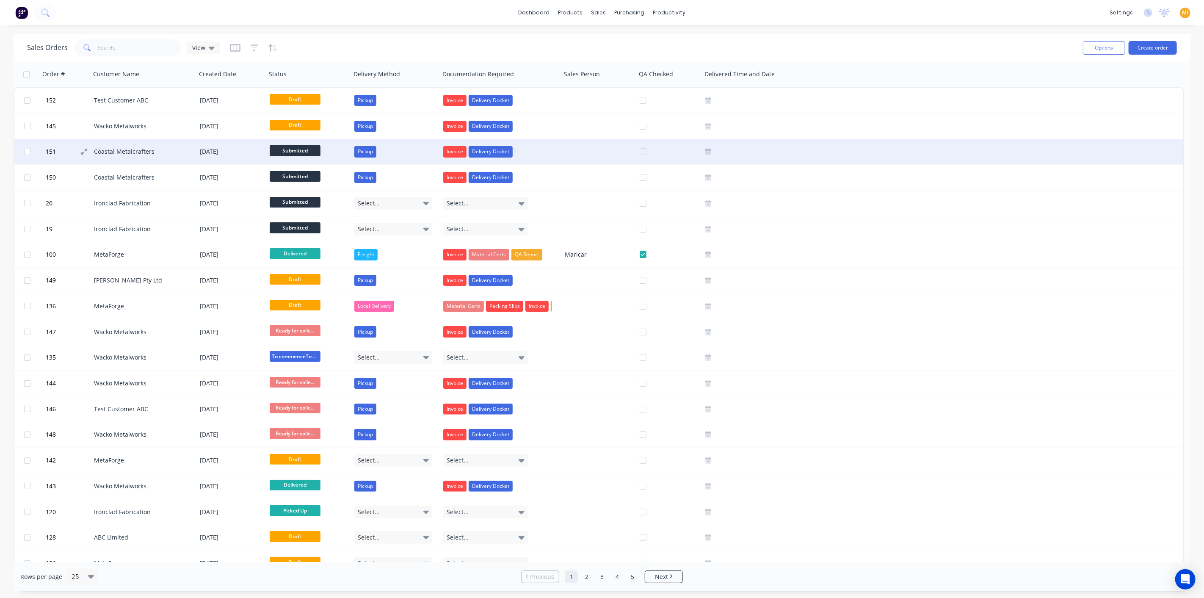
click at [90, 158] on button "151" at bounding box center [68, 151] width 51 height 25
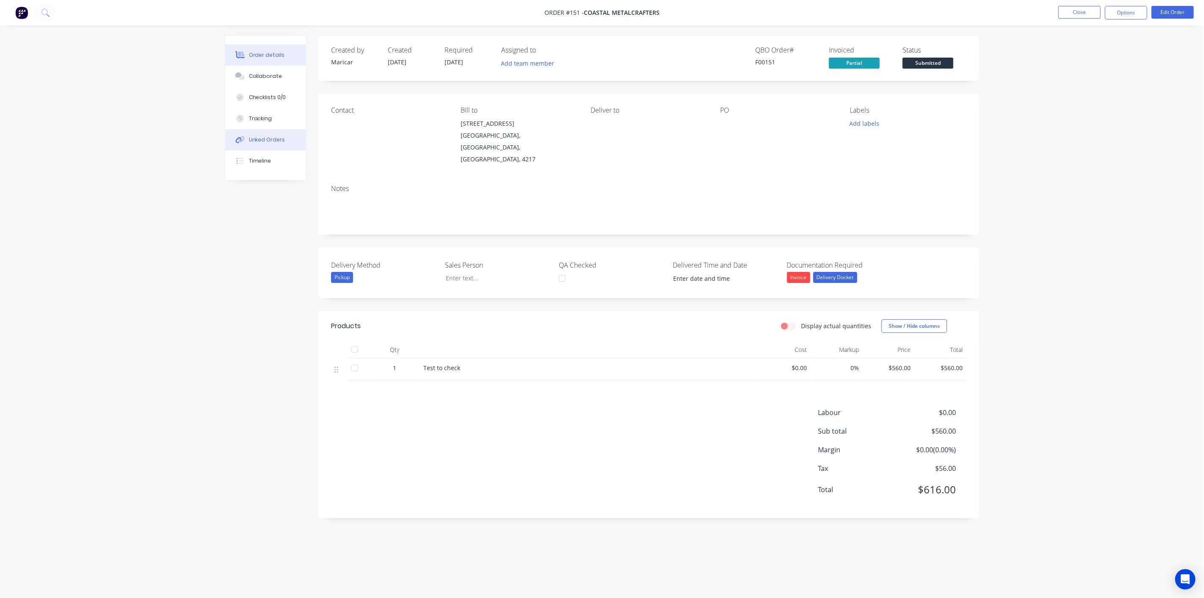
click at [245, 142] on div at bounding box center [240, 140] width 13 height 8
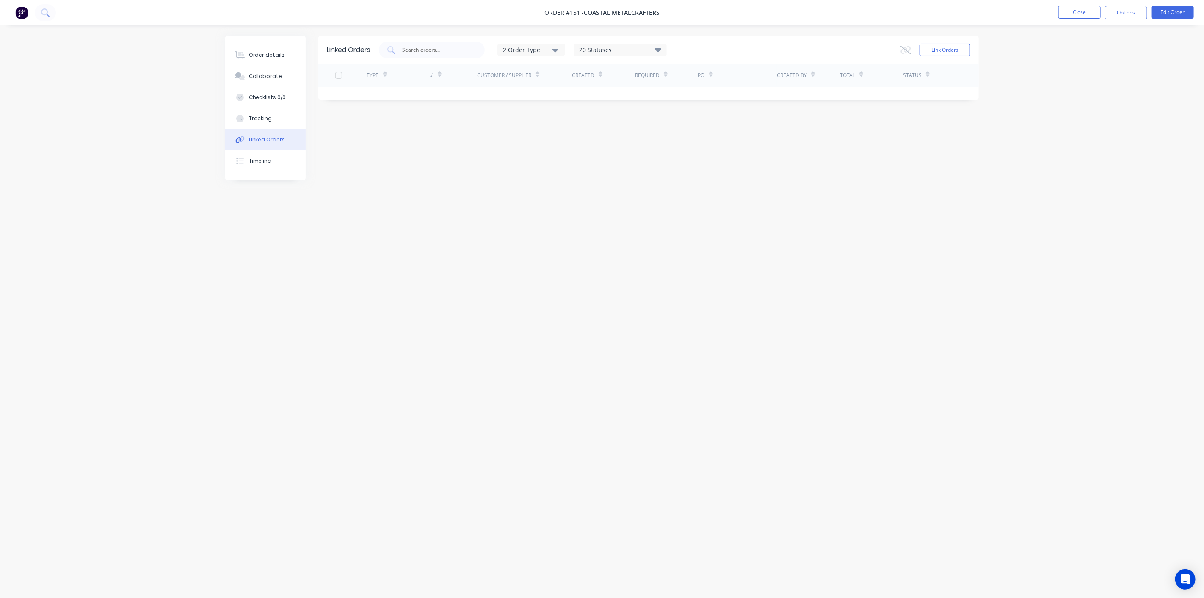
click at [643, 48] on div "20 Statuses" at bounding box center [620, 49] width 92 height 9
click at [667, 106] on div "Archived" at bounding box center [627, 101] width 106 height 17
click at [680, 97] on label at bounding box center [680, 97] width 0 height 0
click at [680, 98] on input "checkbox" at bounding box center [683, 101] width 7 height 8
checkbox input "false"
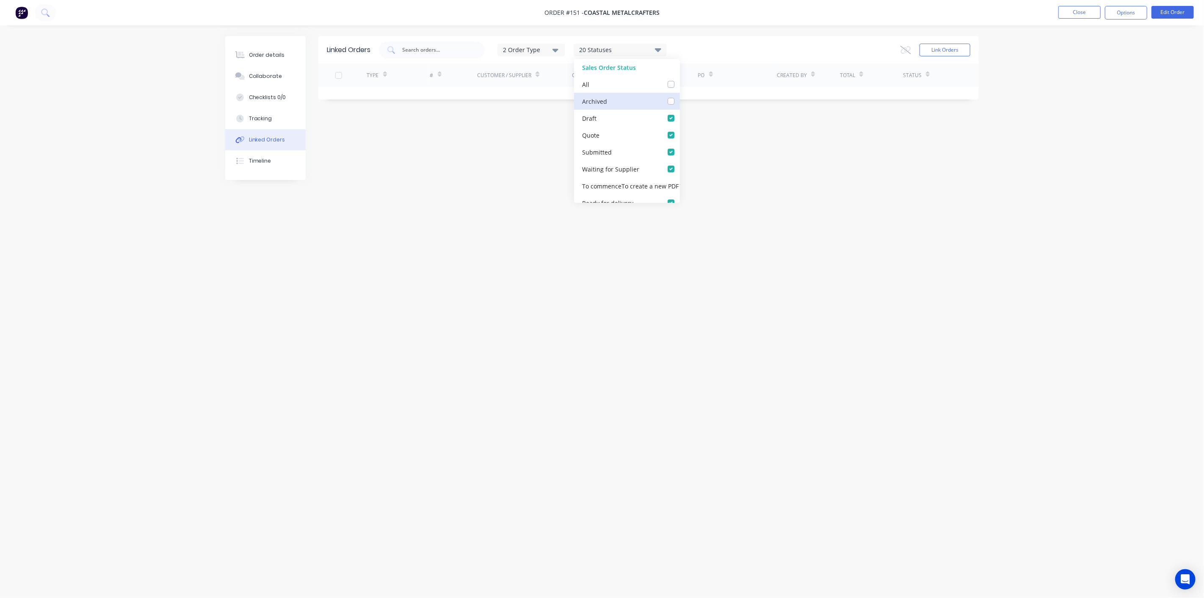
checkbox input "false"
click at [485, 145] on div "Linked Orders 2 Order Type 19 Statuses Sales Order Status All Archived Draft Qu…" at bounding box center [602, 283] width 754 height 494
click at [1078, 11] on button "Close" at bounding box center [1080, 12] width 42 height 13
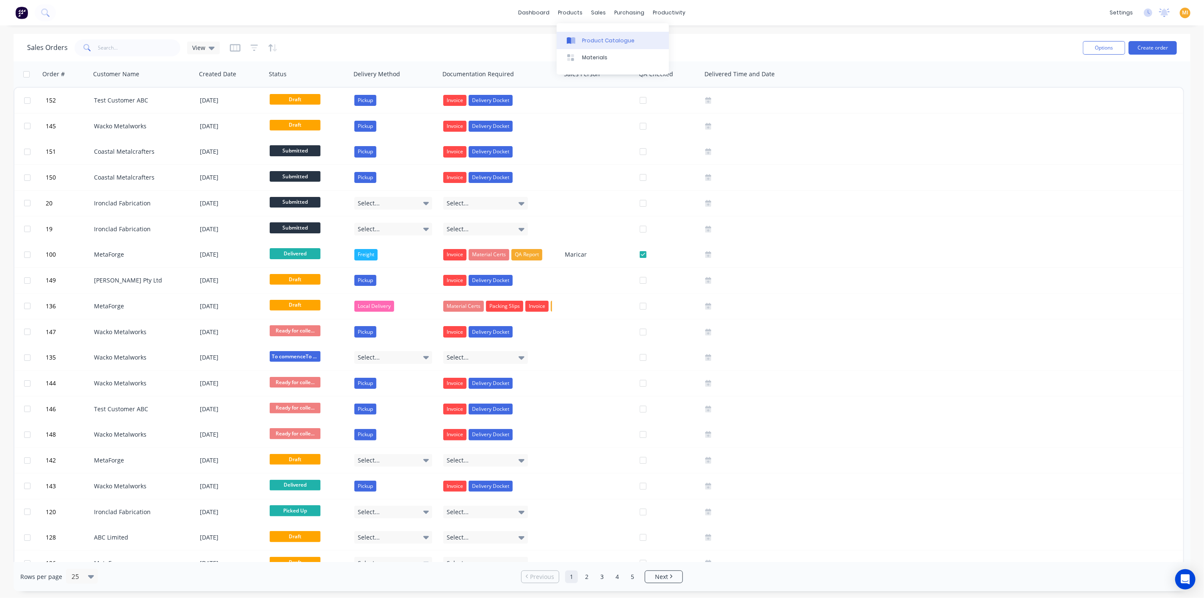
click at [594, 44] on link "Product Catalogue" at bounding box center [613, 40] width 112 height 17
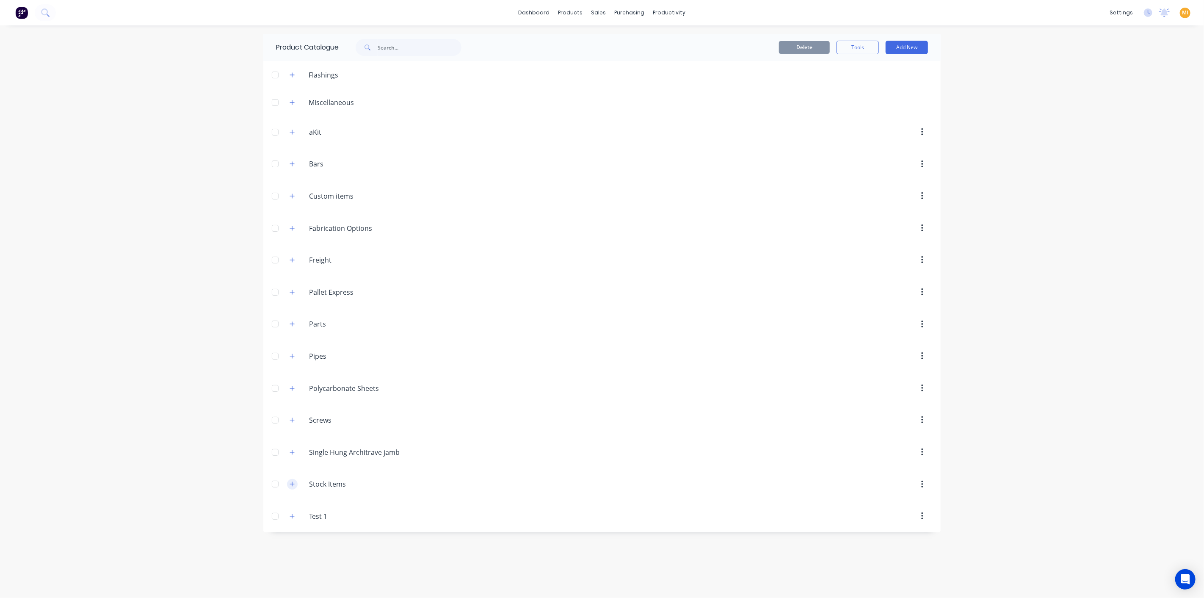
click at [292, 483] on icon "button" at bounding box center [292, 484] width 5 height 6
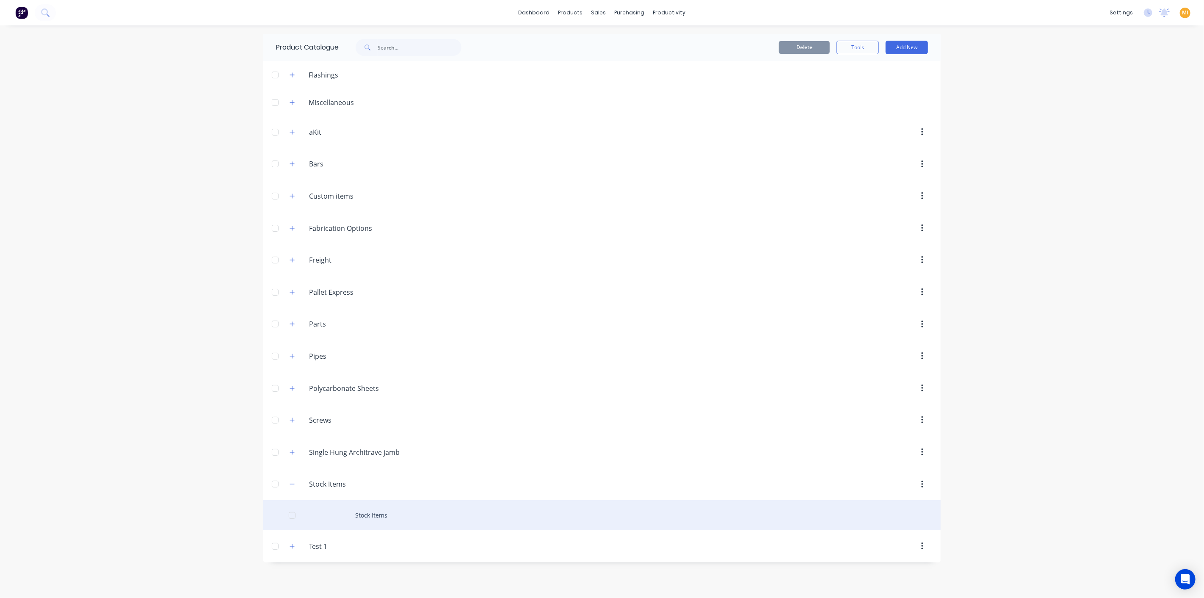
click at [340, 514] on div "Stock Items" at bounding box center [601, 515] width 677 height 30
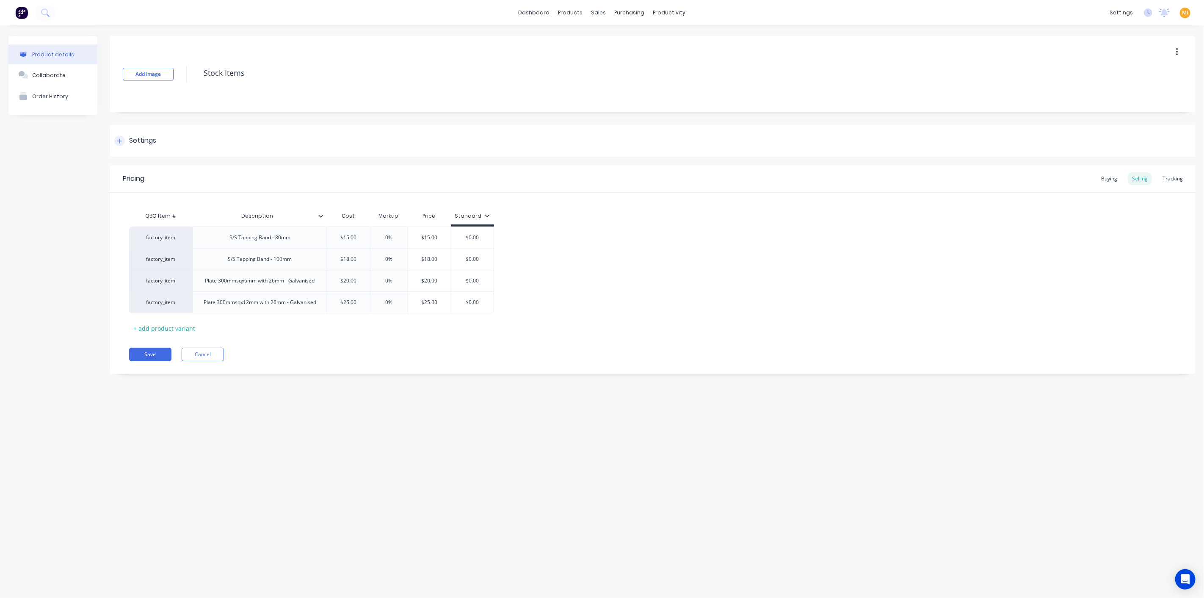
type textarea "x"
click at [58, 91] on button "Order History" at bounding box center [52, 96] width 89 height 21
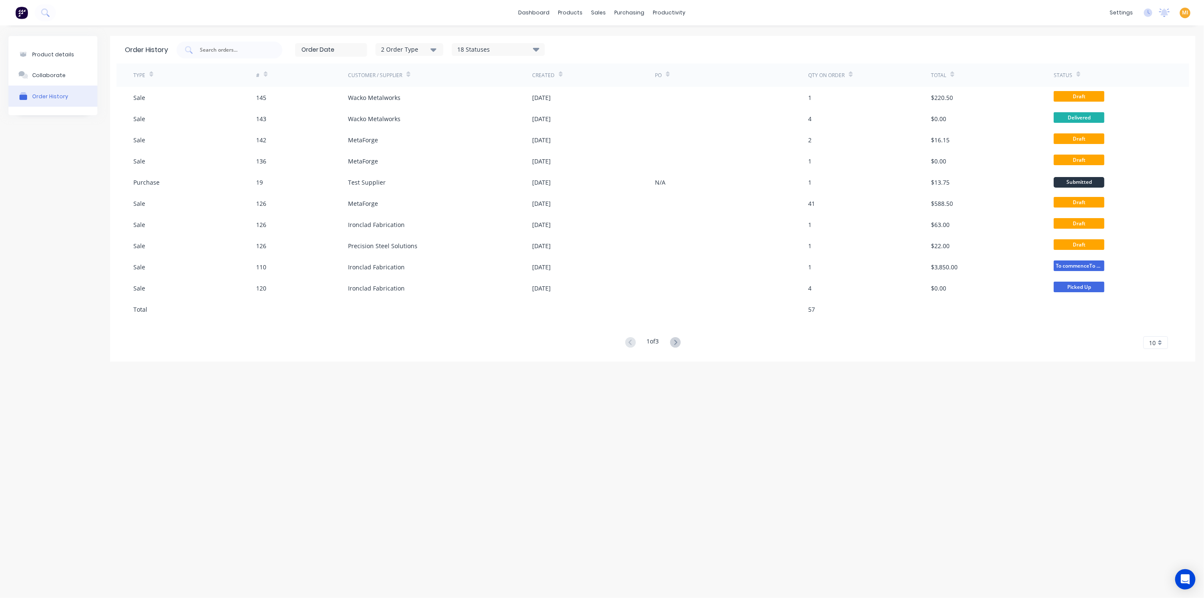
click at [520, 47] on div "18 Statuses" at bounding box center [498, 49] width 92 height 9
click at [558, 96] on label at bounding box center [558, 96] width 0 height 0
click at [558, 103] on input "checkbox" at bounding box center [561, 100] width 7 height 8
checkbox input "true"
click at [599, 54] on div "2 Order Type 19 Statuses Sales Order Status All Archived Draft Quote Submitted …" at bounding box center [679, 49] width 1004 height 17
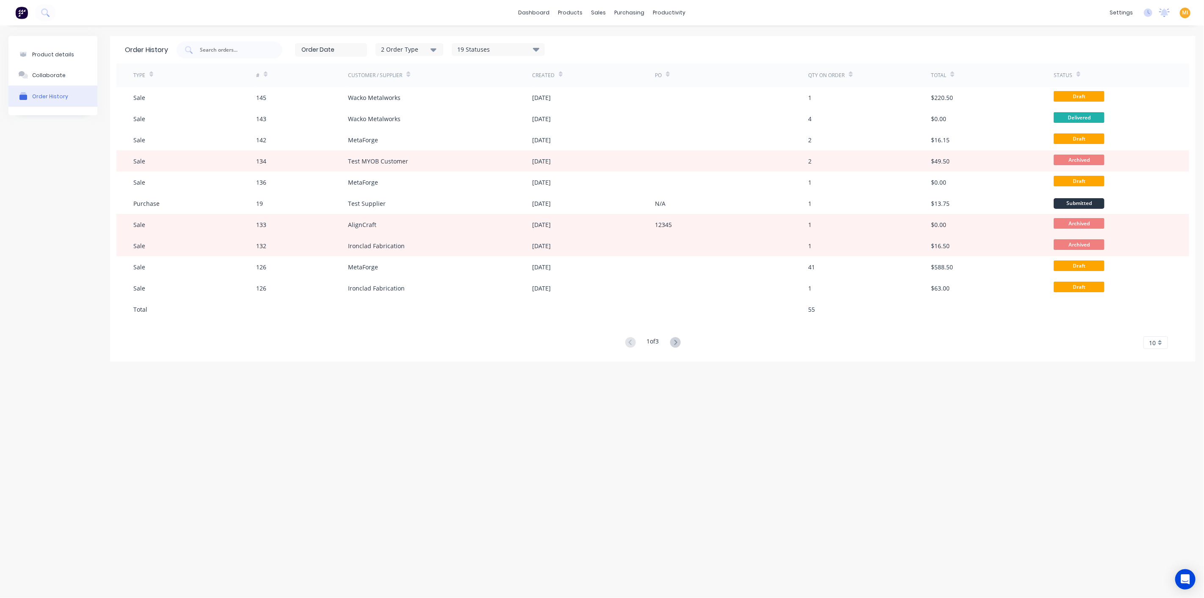
click at [495, 56] on div "2 Order Type 19 Statuses Sales Order Status All Archived Draft Quote Submitted …" at bounding box center [420, 50] width 250 height 14
click at [497, 53] on div "19 Statuses" at bounding box center [498, 49] width 92 height 9
click at [558, 96] on label at bounding box center [558, 96] width 0 height 0
click at [558, 103] on input "checkbox" at bounding box center [561, 100] width 7 height 8
checkbox input "false"
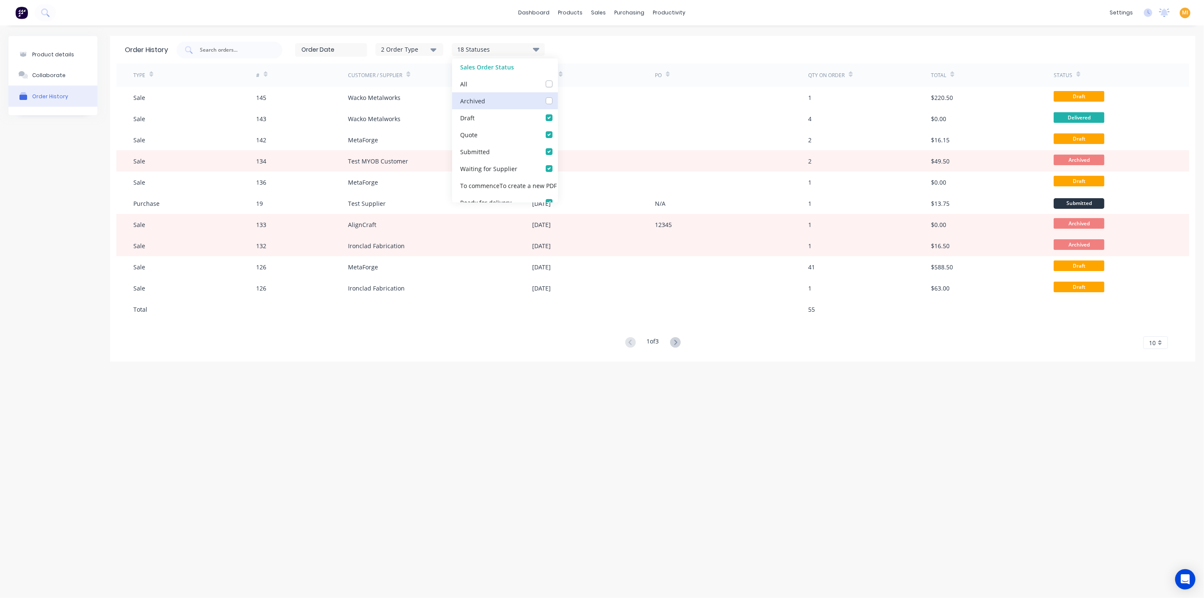
checkbox input "false"
click at [329, 445] on div "Product details Collaborate Order History Order History 2 Order Type 18 Statuse…" at bounding box center [602, 303] width 1204 height 556
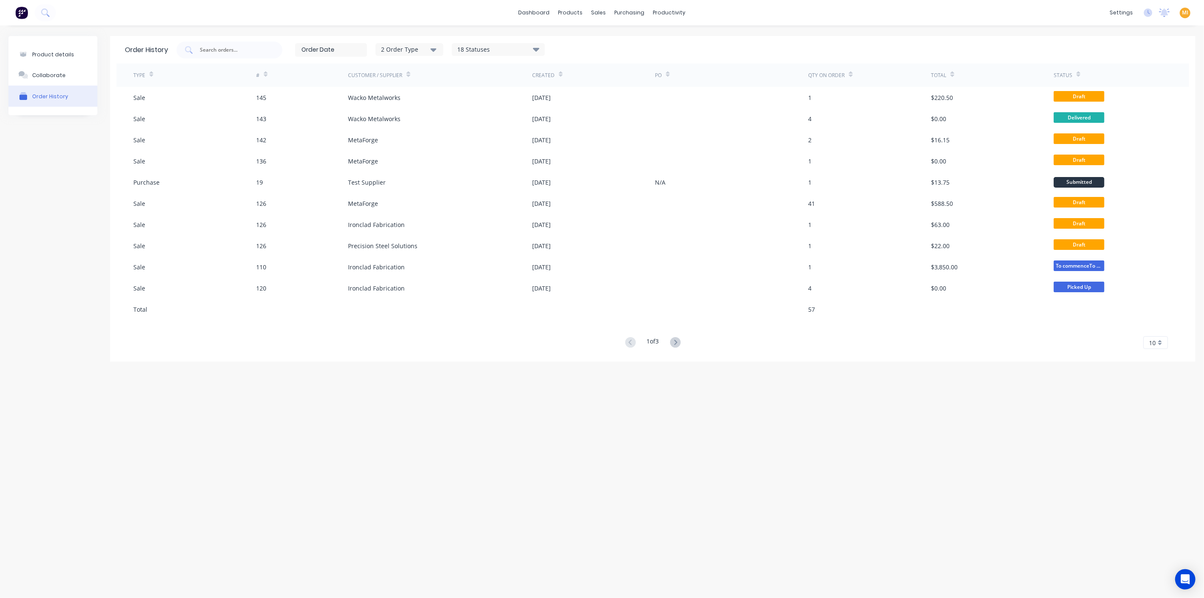
click at [16, 9] on img at bounding box center [21, 12] width 13 height 13
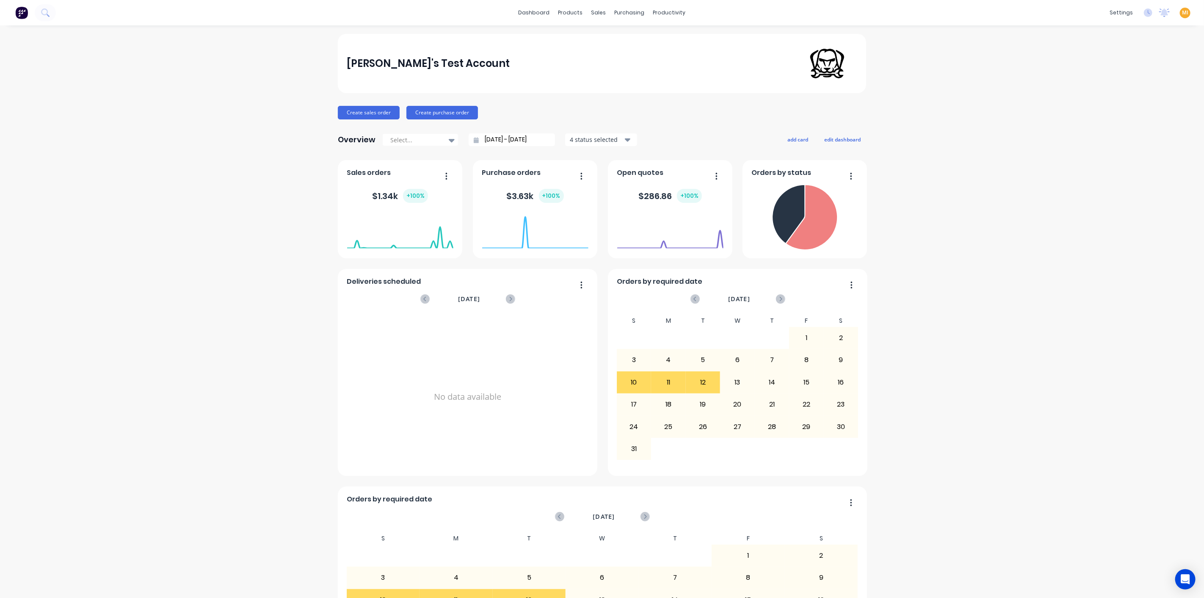
click at [1083, 15] on span "MI" at bounding box center [1185, 13] width 6 height 8
click at [1083, 110] on button "Sign out" at bounding box center [1132, 105] width 112 height 17
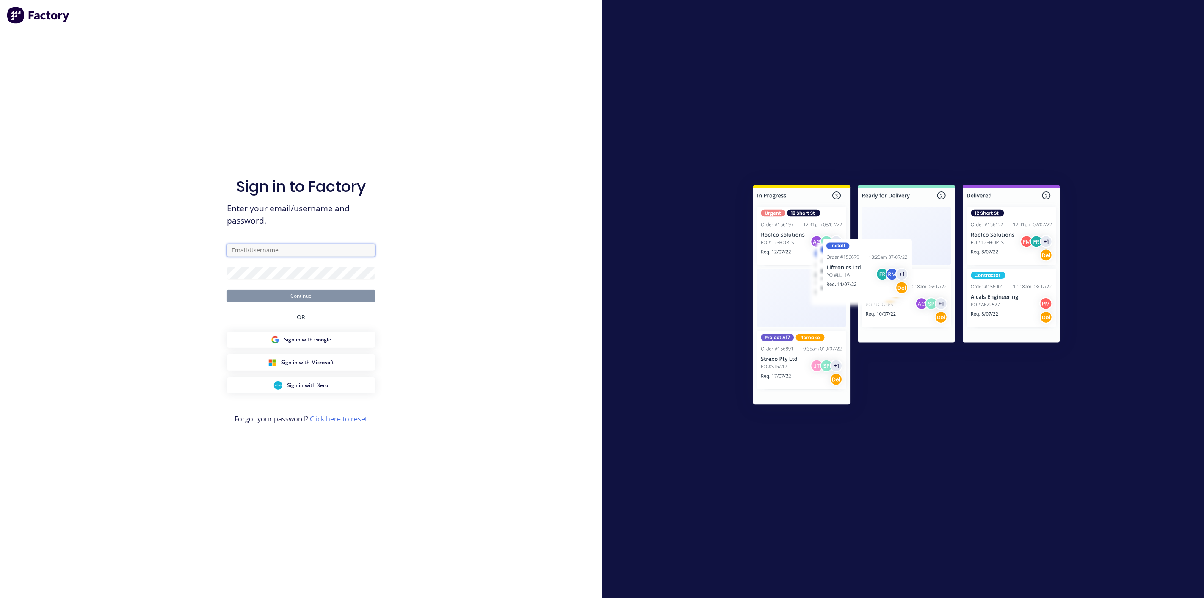
click at [295, 250] on input "text" at bounding box center [301, 250] width 148 height 13
type input "team+maricardemo@factory.app"
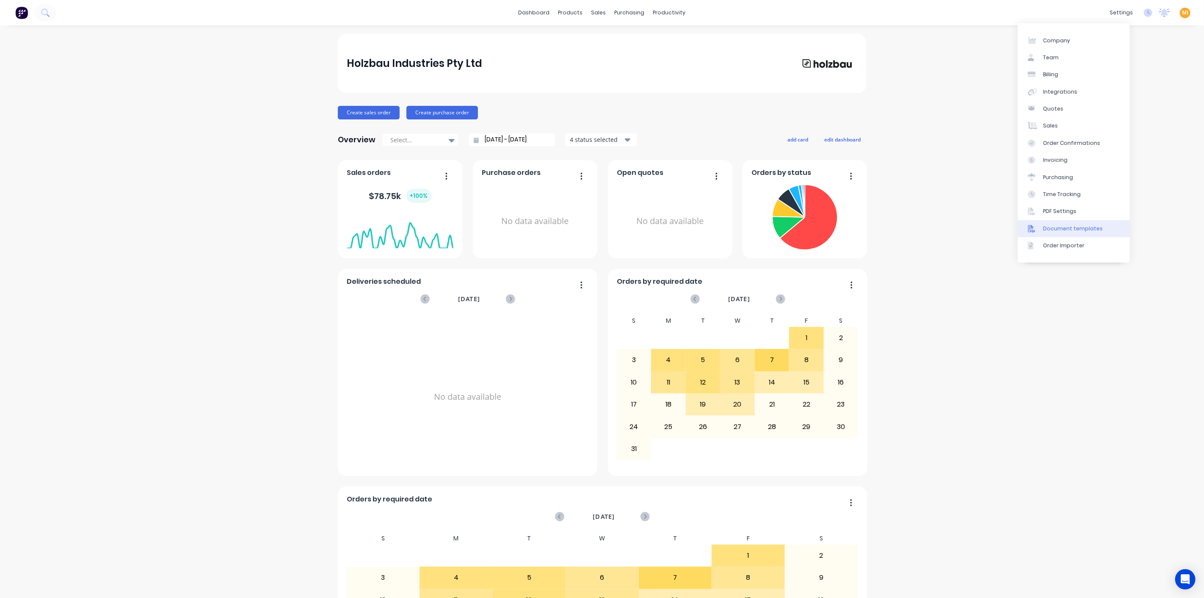
click at [1078, 225] on div "Document templates" at bounding box center [1073, 229] width 60 height 8
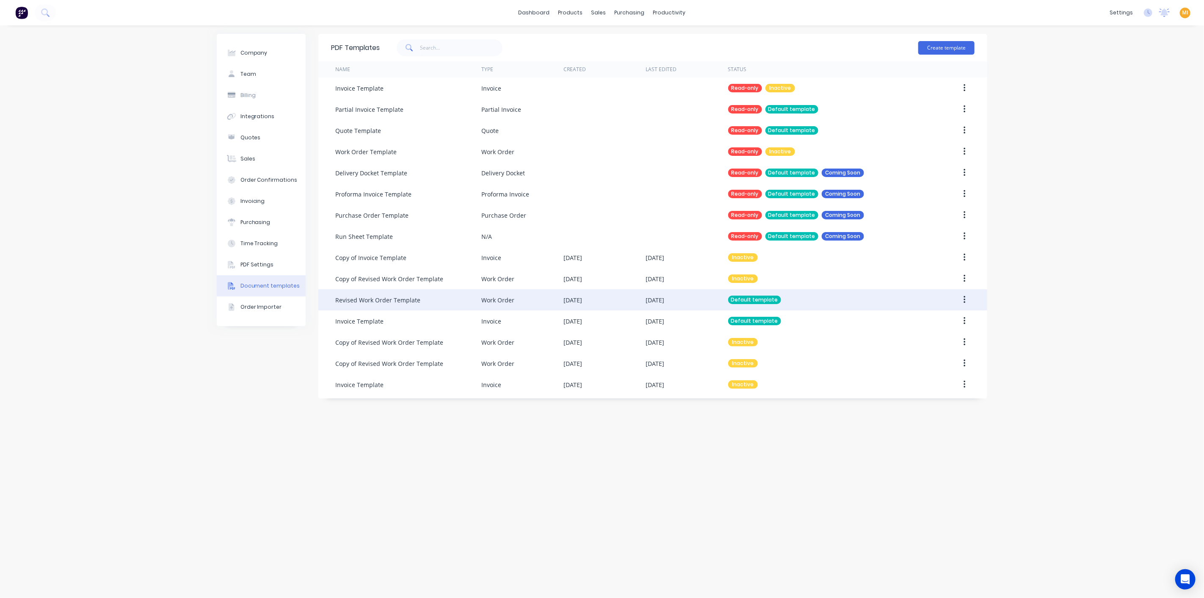
click at [388, 301] on div "Revised Work Order Template" at bounding box center [377, 300] width 85 height 9
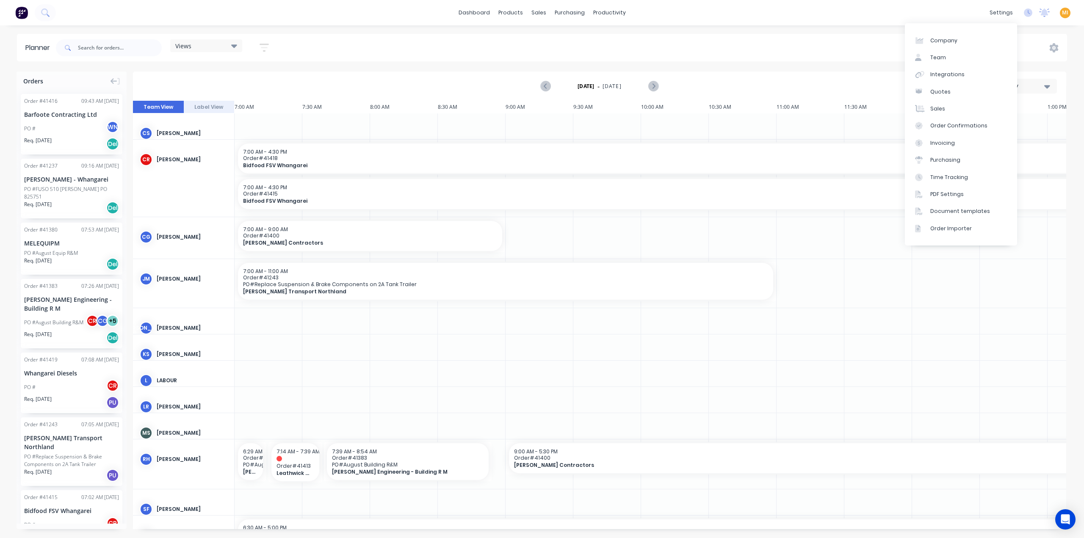
click at [976, 55] on link "Team" at bounding box center [961, 57] width 112 height 17
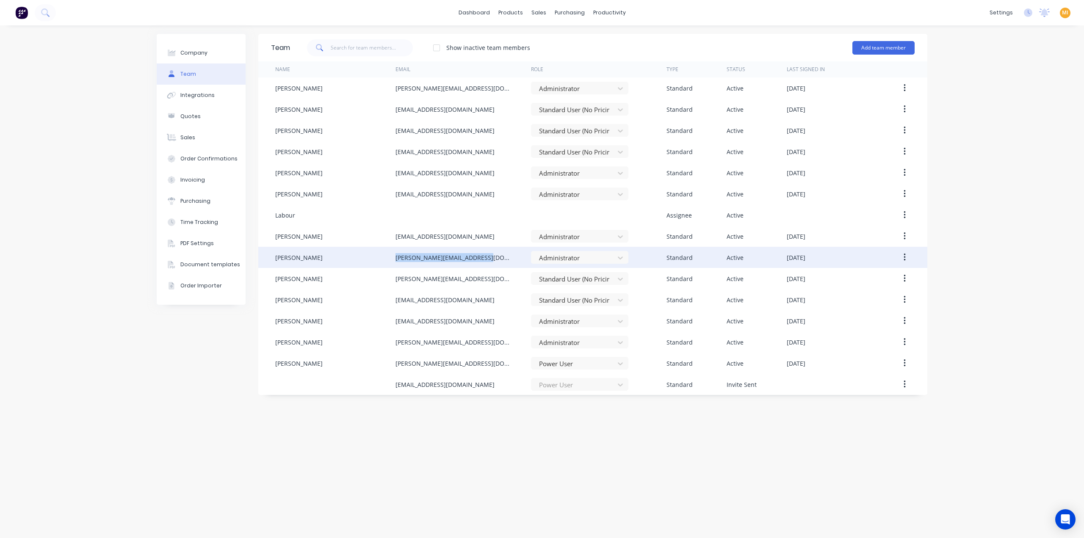
drag, startPoint x: 496, startPoint y: 260, endPoint x: 374, endPoint y: 258, distance: 121.9
click at [374, 258] on div "[PERSON_NAME] [PERSON_NAME][EMAIL_ADDRESS][DOMAIN_NAME] Administrator Standard …" at bounding box center [592, 257] width 669 height 21
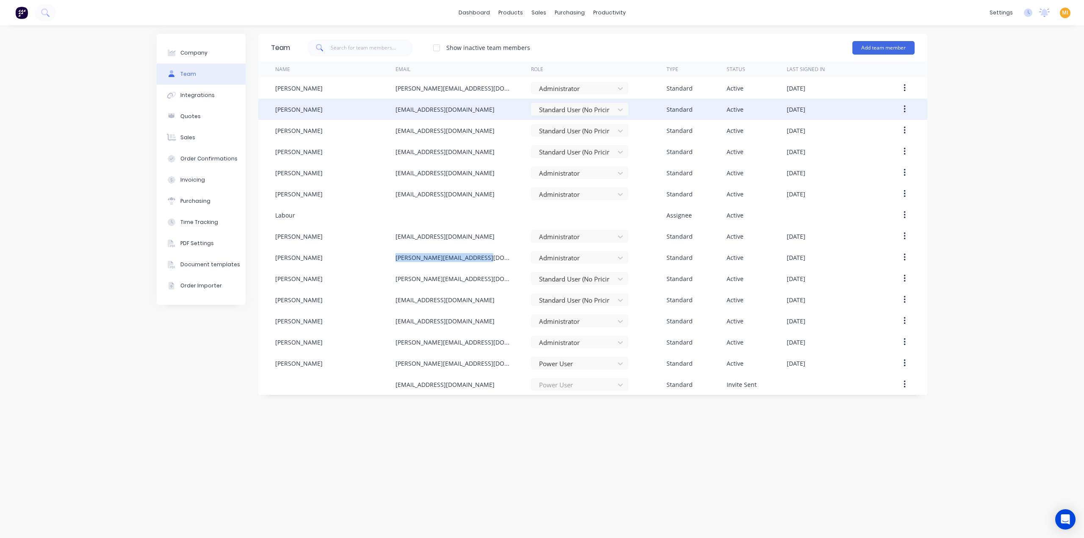
copy div "[PERSON_NAME][EMAIL_ADDRESS][DOMAIN_NAME]"
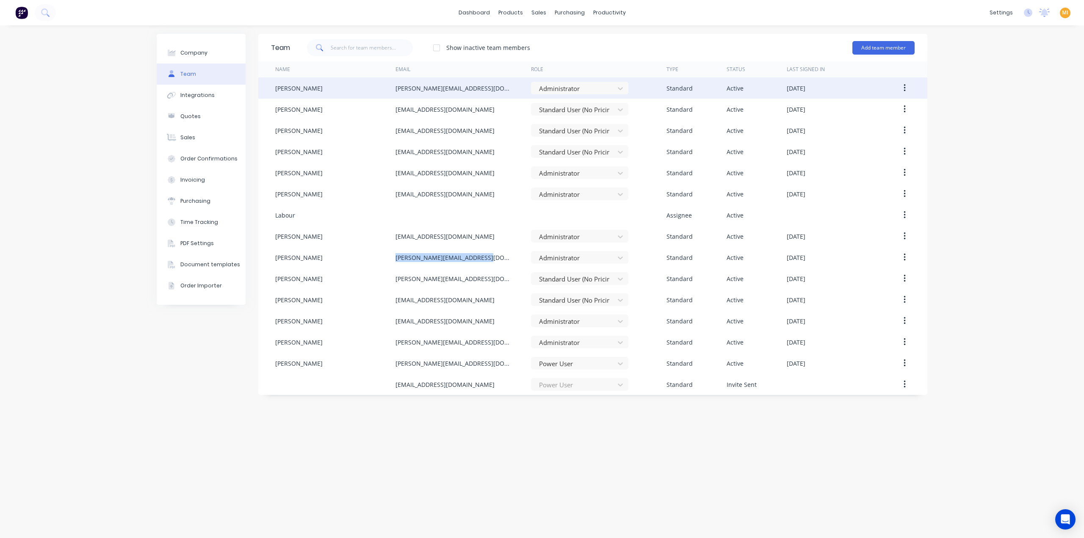
copy div "[PERSON_NAME][EMAIL_ADDRESS][DOMAIN_NAME]"
drag, startPoint x: 511, startPoint y: 88, endPoint x: 362, endPoint y: 88, distance: 149.0
click at [362, 88] on div "[PERSON_NAME] [PERSON_NAME][EMAIL_ADDRESS][DOMAIN_NAME] Administrator Standard …" at bounding box center [592, 87] width 669 height 21
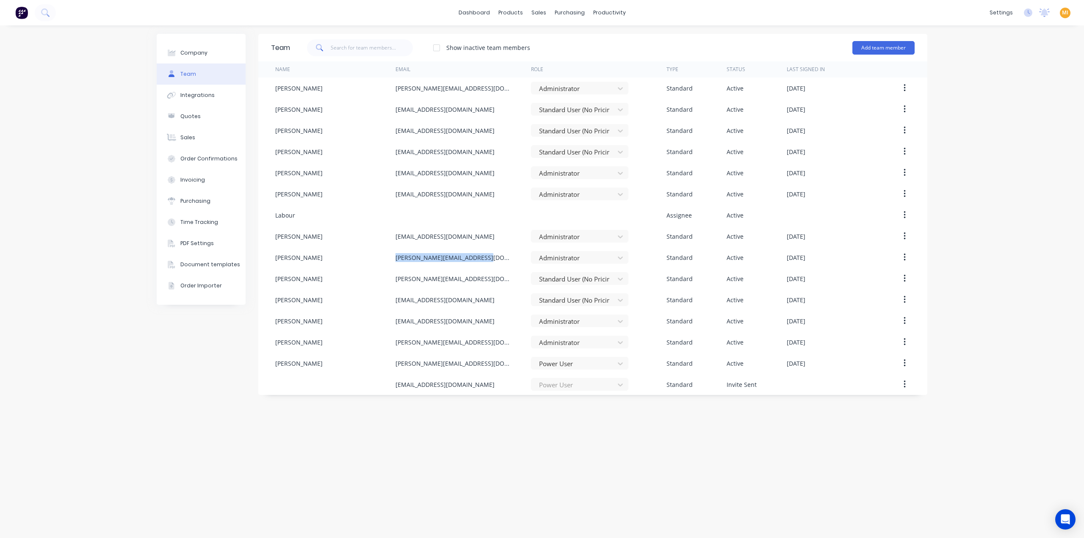
copy div "[PERSON_NAME][EMAIL_ADDRESS][DOMAIN_NAME]"
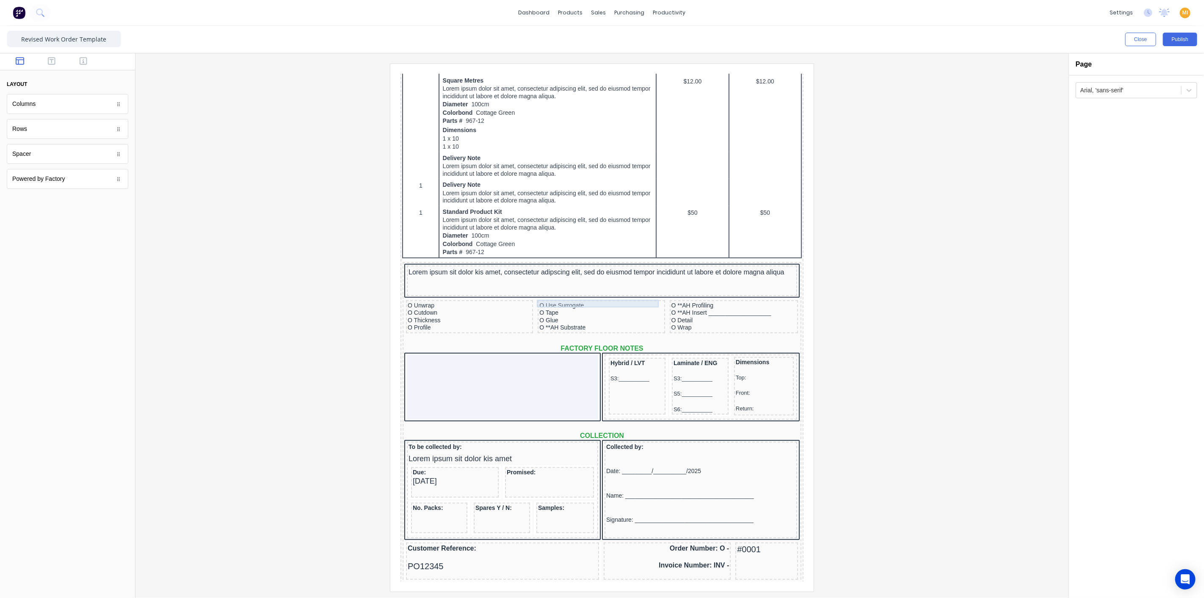
scroll to position [464, 0]
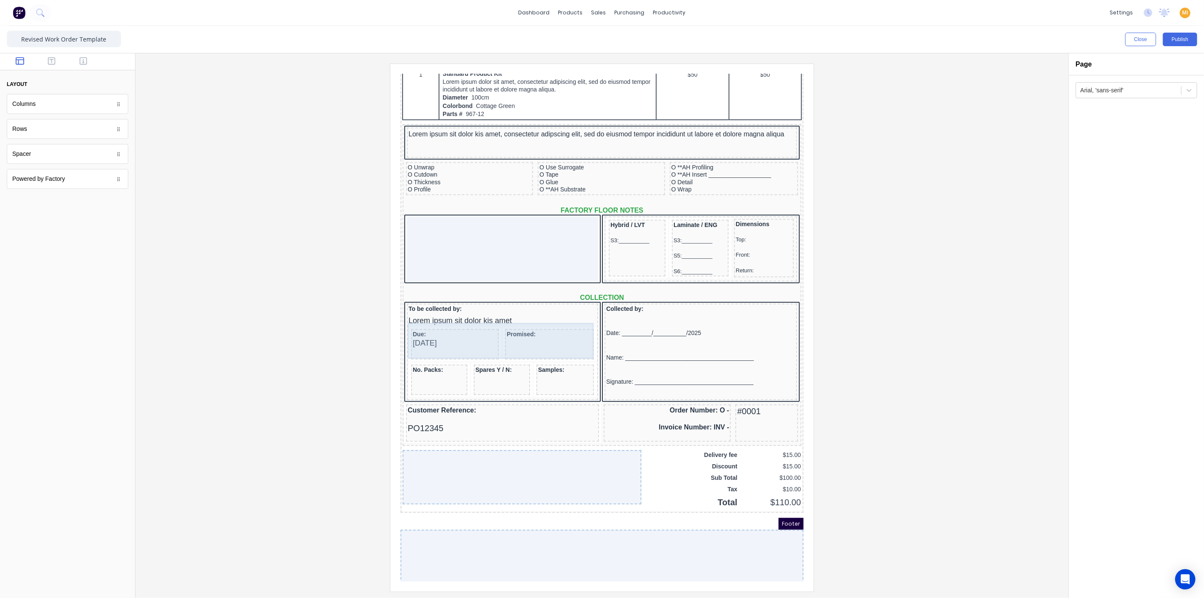
click at [485, 338] on div "Due: [DATE]" at bounding box center [445, 333] width 88 height 30
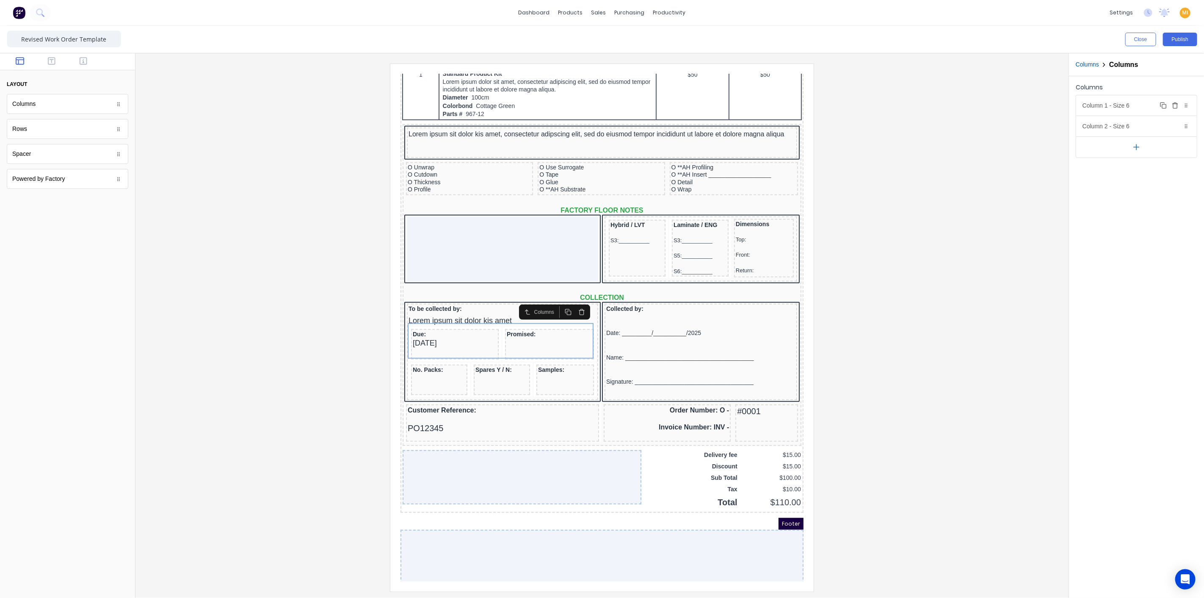
click at [1121, 110] on div "Column 1 - Size 6 Duplicate Delete" at bounding box center [1136, 105] width 121 height 20
click at [1093, 205] on div at bounding box center [1092, 210] width 19 height 10
click at [1095, 285] on div at bounding box center [1091, 287] width 9 height 9
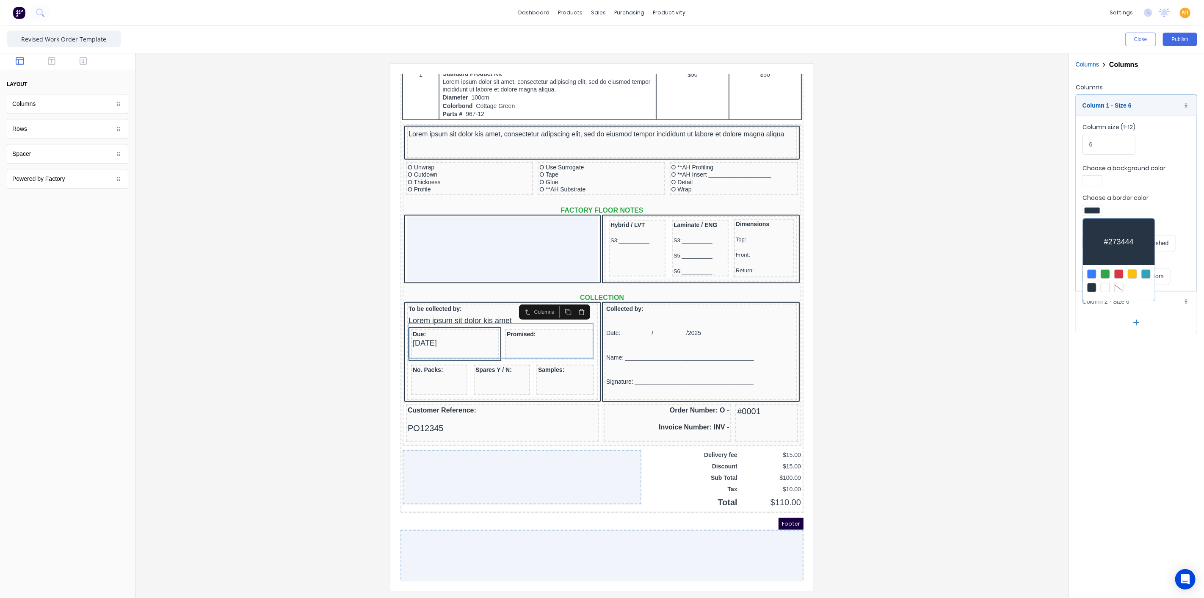
click at [1097, 181] on div at bounding box center [602, 299] width 1204 height 598
click at [1128, 241] on button "Dotted" at bounding box center [1126, 243] width 32 height 16
click at [1157, 240] on button "Dashed" at bounding box center [1158, 243] width 34 height 16
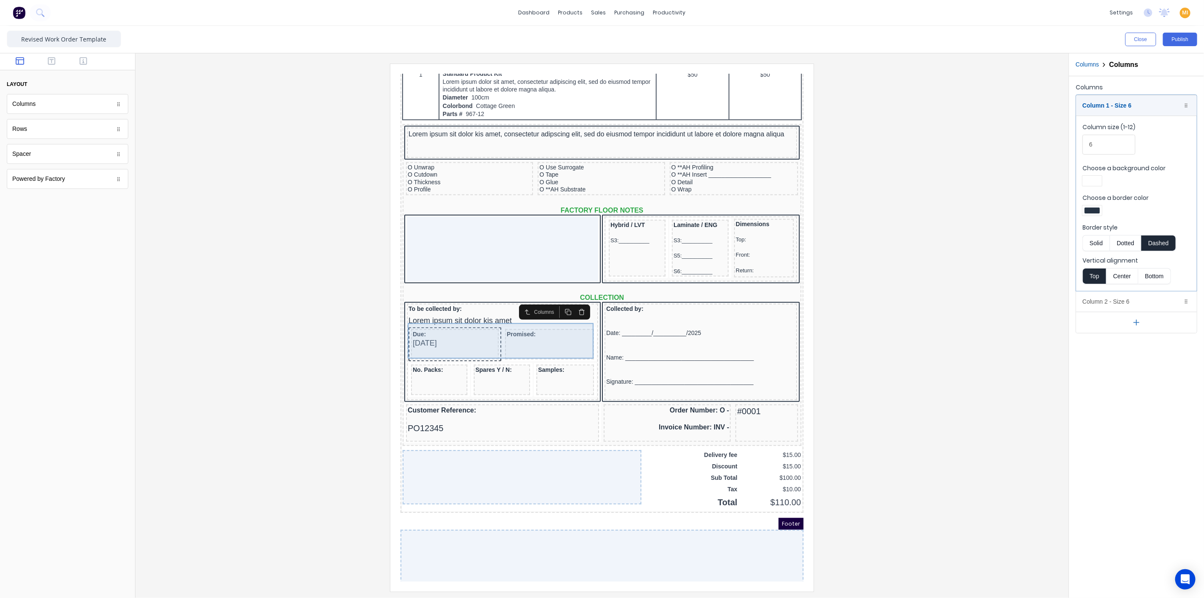
click at [538, 336] on div "Promised:" at bounding box center [539, 333] width 89 height 30
click at [1089, 205] on div at bounding box center [1092, 210] width 19 height 10
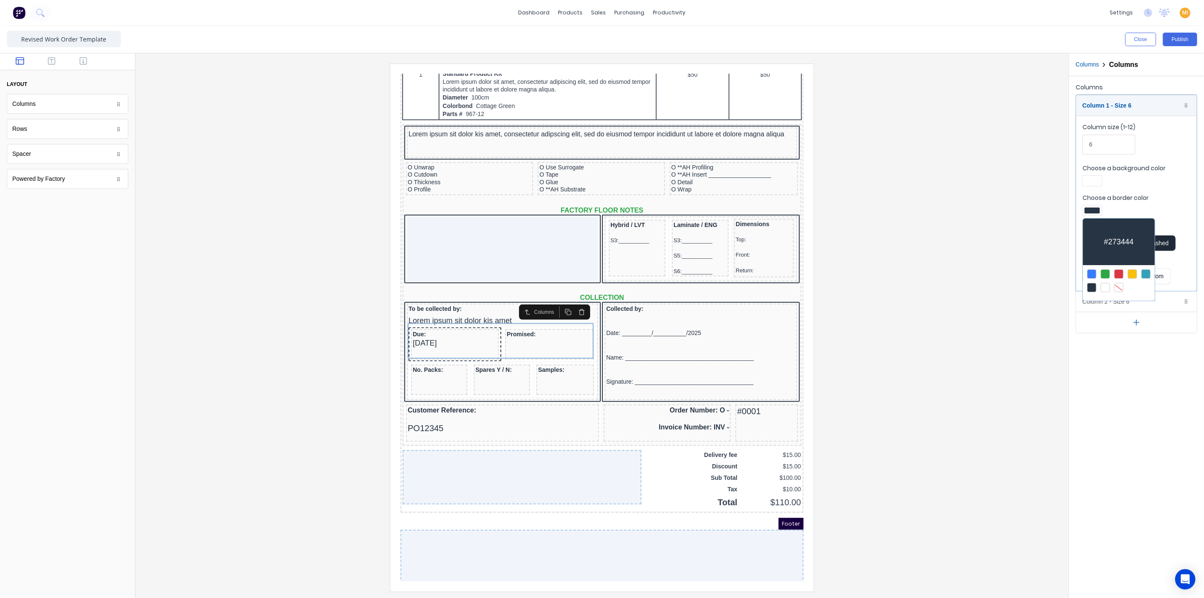
click at [993, 271] on div at bounding box center [602, 299] width 1204 height 598
click at [1094, 239] on button "Solid" at bounding box center [1096, 243] width 27 height 16
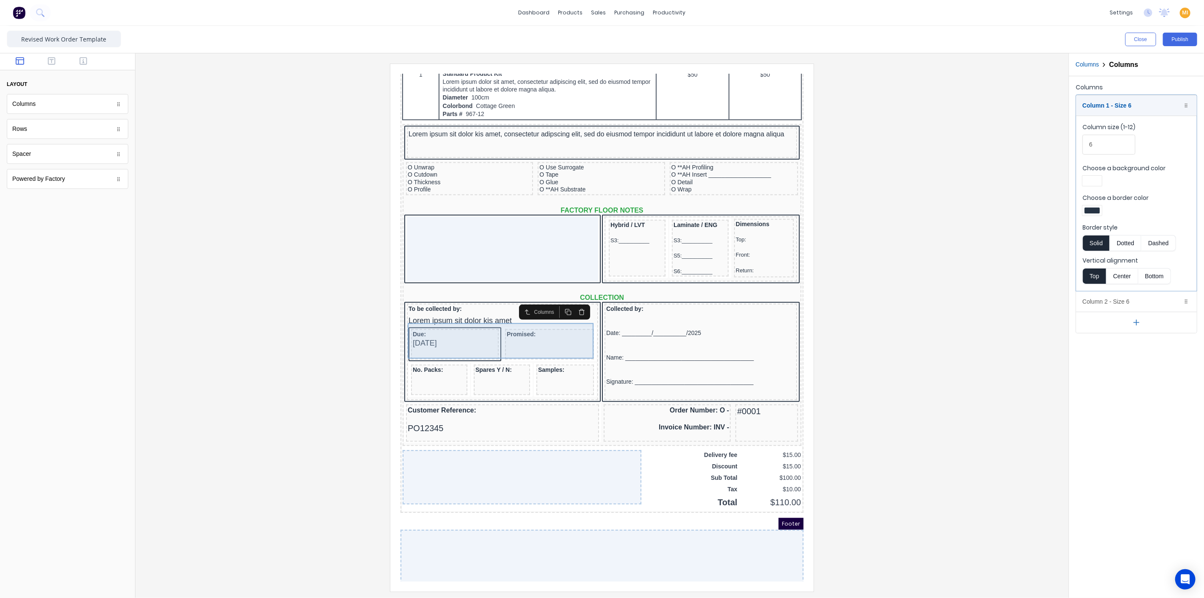
click at [531, 326] on div "Promised:" at bounding box center [539, 333] width 89 height 30
click at [1097, 301] on div "Column 2 - Size 6 Duplicate Delete" at bounding box center [1136, 301] width 121 height 20
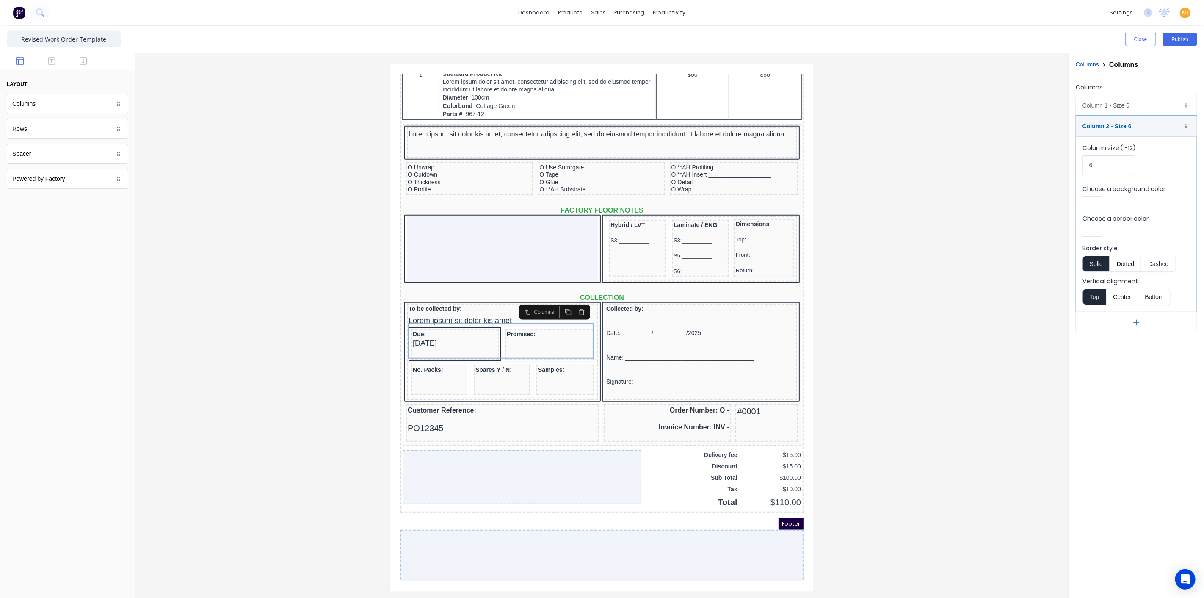
click at [1100, 226] on div at bounding box center [1092, 231] width 19 height 10
click at [1092, 305] on div at bounding box center [1091, 308] width 9 height 9
click at [441, 377] on div at bounding box center [602, 299] width 1204 height 598
click at [468, 364] on div "Spares Y / N:" at bounding box center [491, 369] width 56 height 30
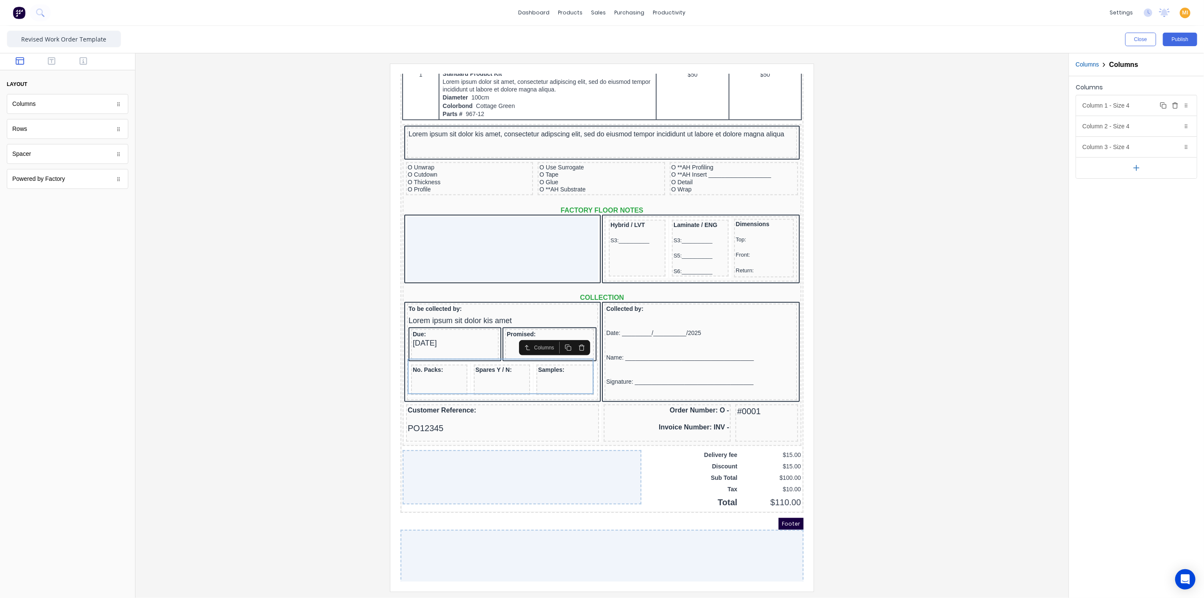
click at [1123, 103] on div "Column 1 - Size 4 Duplicate Delete" at bounding box center [1136, 105] width 121 height 20
click at [1098, 207] on div at bounding box center [1092, 210] width 15 height 6
click at [1092, 285] on div at bounding box center [1091, 287] width 9 height 9
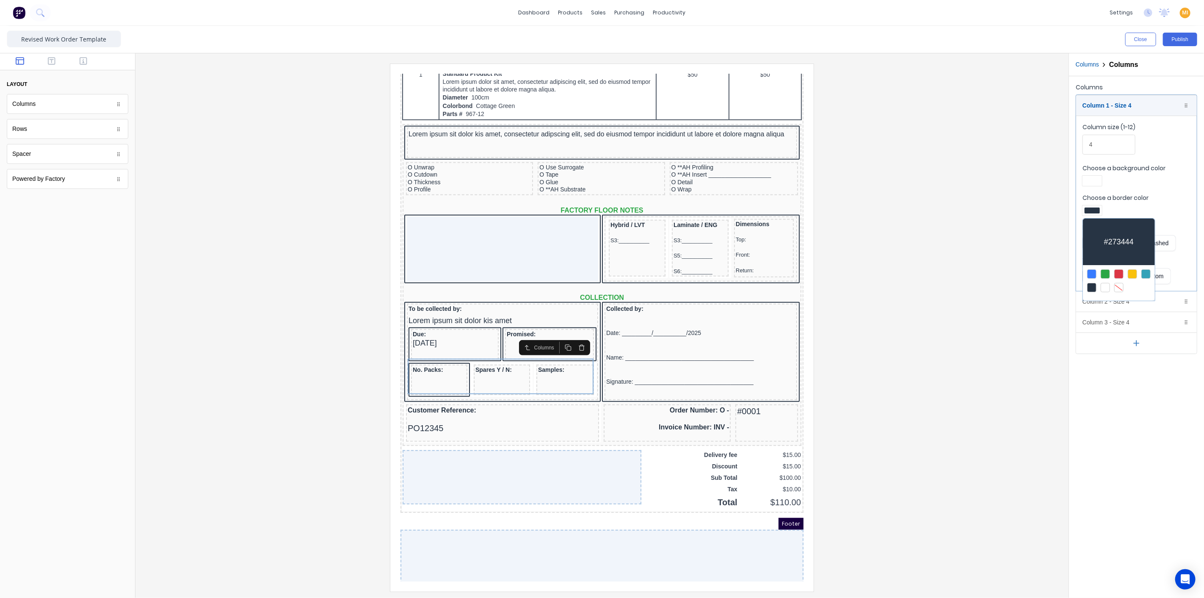
click at [945, 305] on div at bounding box center [602, 299] width 1204 height 598
drag, startPoint x: 1089, startPoint y: 305, endPoint x: 1089, endPoint y: 314, distance: 9.3
click at [1089, 304] on div "Column 2 - Size 4 Duplicate Delete" at bounding box center [1136, 301] width 121 height 20
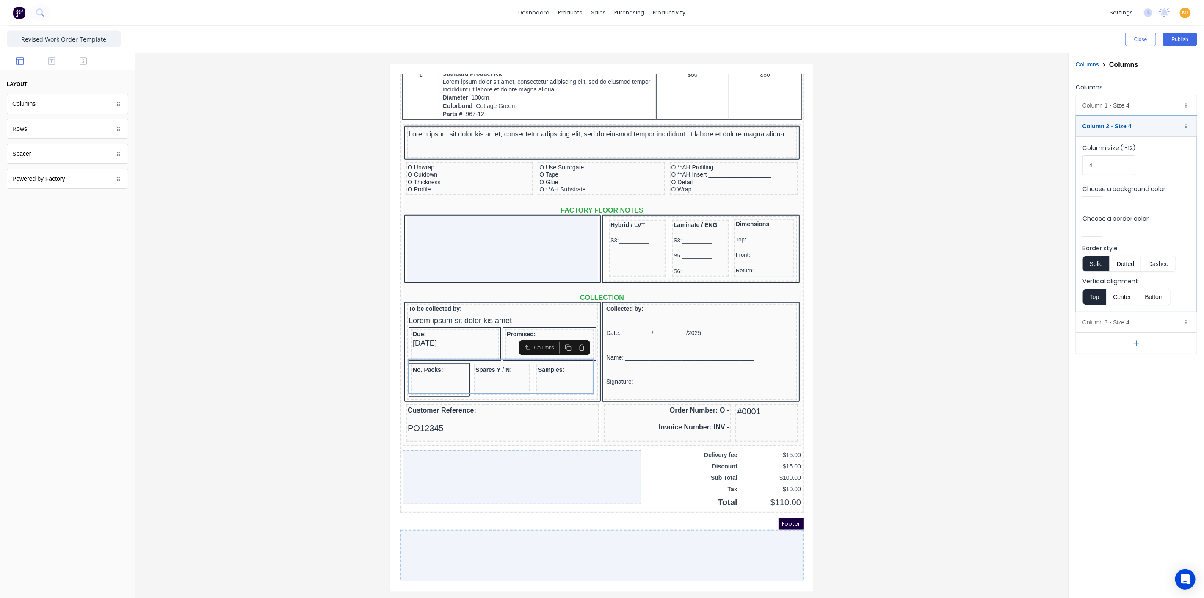
click at [1093, 229] on div at bounding box center [1092, 231] width 15 height 6
click at [1094, 304] on div at bounding box center [1091, 308] width 9 height 9
click at [974, 355] on div at bounding box center [602, 299] width 1204 height 598
drag, startPoint x: 1100, startPoint y: 320, endPoint x: 1102, endPoint y: 325, distance: 5.4
click at [1100, 320] on div "Column 3 - Size 4 Duplicate Delete" at bounding box center [1136, 322] width 121 height 20
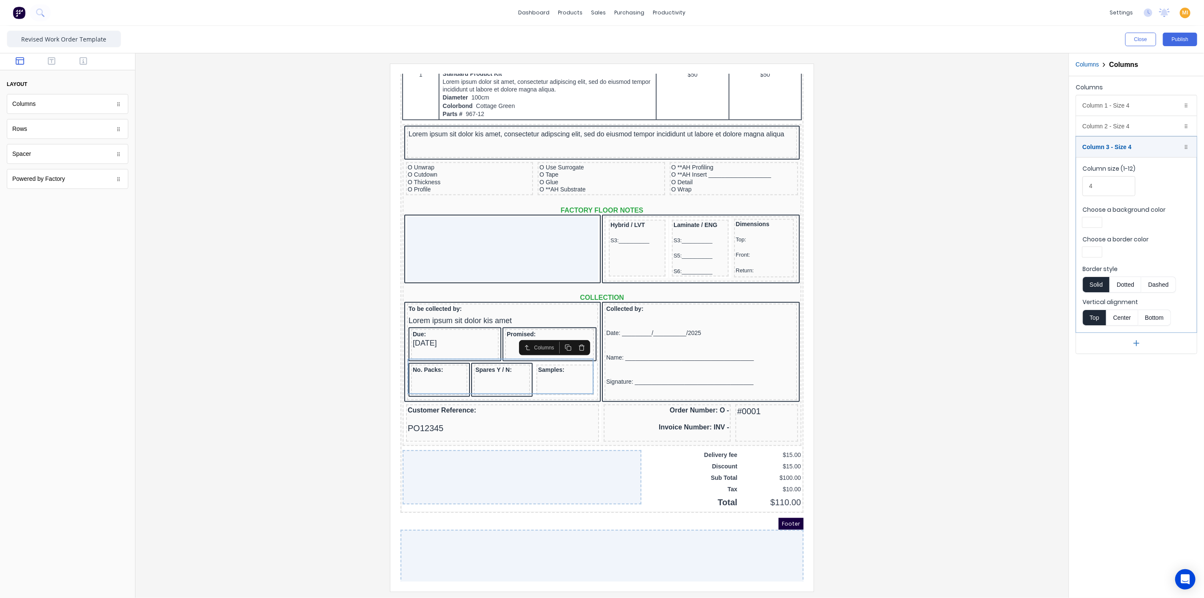
click at [1093, 249] on div at bounding box center [1092, 252] width 15 height 6
click at [1089, 328] on div at bounding box center [1091, 328] width 9 height 9
click at [990, 365] on div at bounding box center [602, 299] width 1204 height 598
click at [319, 388] on div at bounding box center [602, 328] width 920 height 528
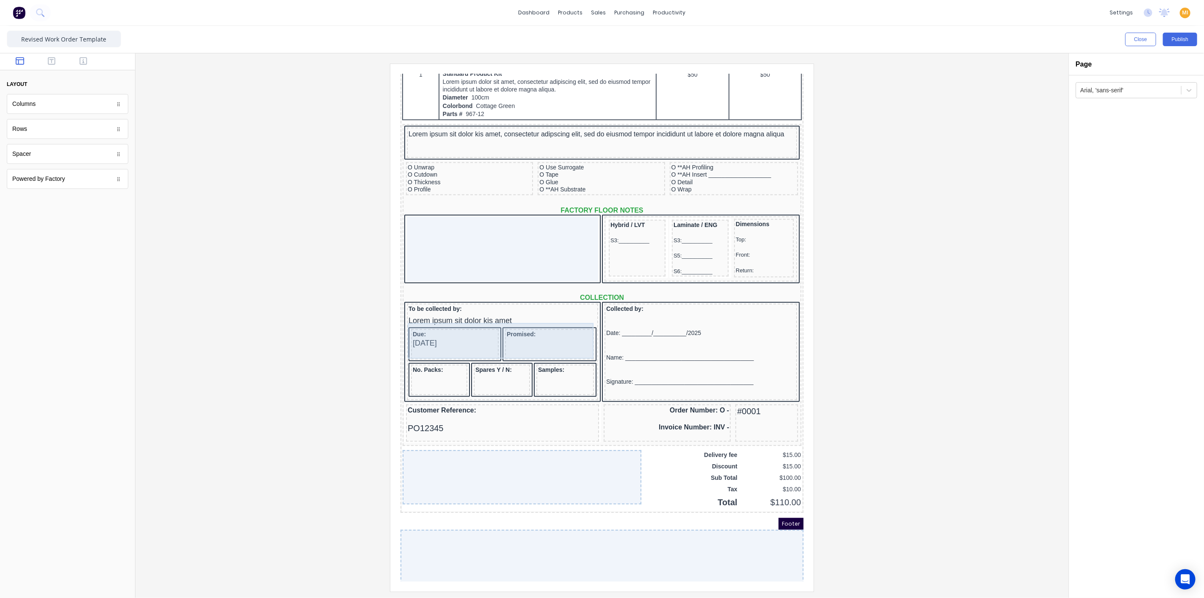
click at [463, 335] on div "Due: [DATE]" at bounding box center [445, 333] width 88 height 30
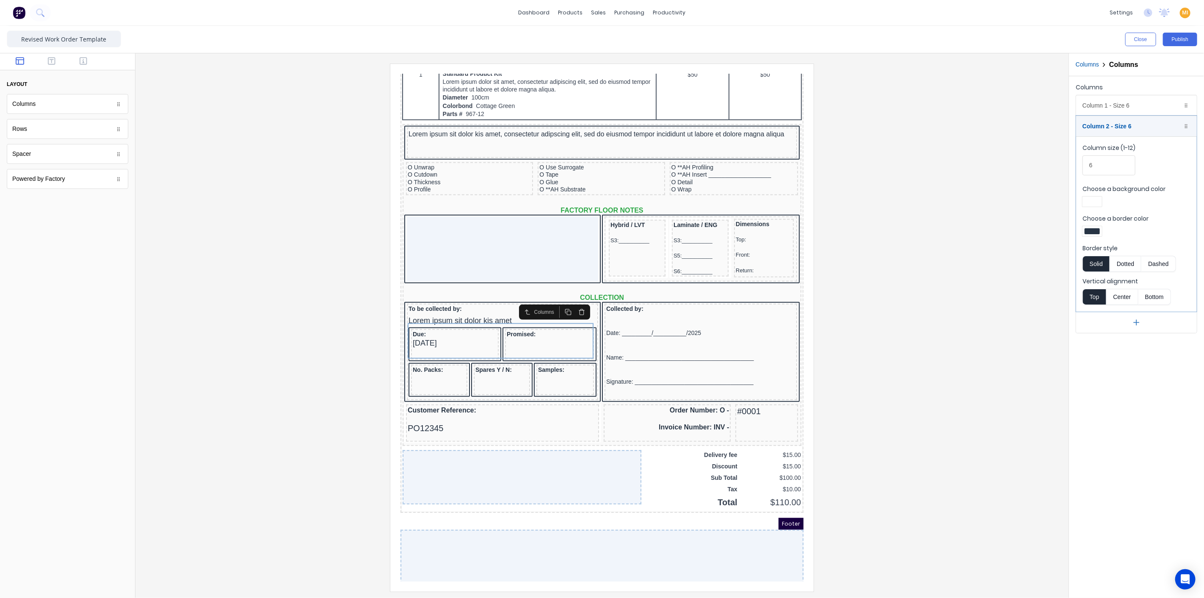
drag, startPoint x: 1159, startPoint y: 263, endPoint x: 1152, endPoint y: 264, distance: 7.4
click at [1159, 262] on button "Dashed" at bounding box center [1158, 264] width 34 height 16
click at [1091, 229] on div at bounding box center [1092, 231] width 15 height 6
click at [1114, 257] on div "#273444" at bounding box center [1119, 262] width 72 height 47
click at [1008, 302] on div at bounding box center [602, 299] width 1204 height 598
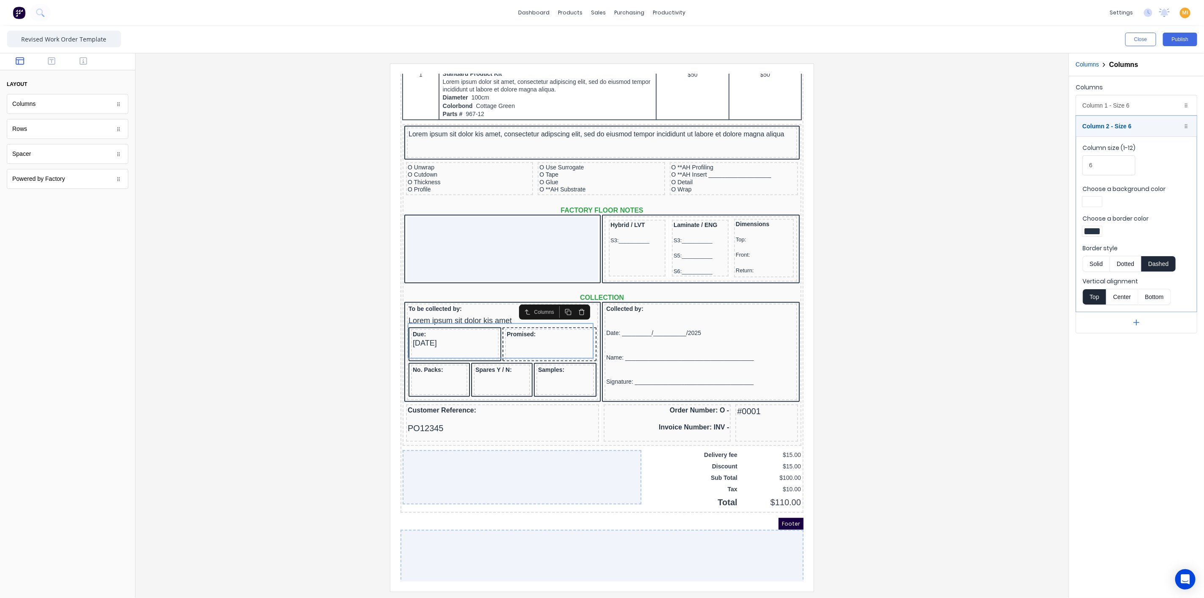
click at [1094, 260] on button "Solid" at bounding box center [1096, 264] width 27 height 16
click at [1129, 260] on button "Dotted" at bounding box center [1126, 264] width 32 height 16
click at [1126, 111] on div "Column 1 - Size 6 Duplicate Delete" at bounding box center [1136, 105] width 121 height 20
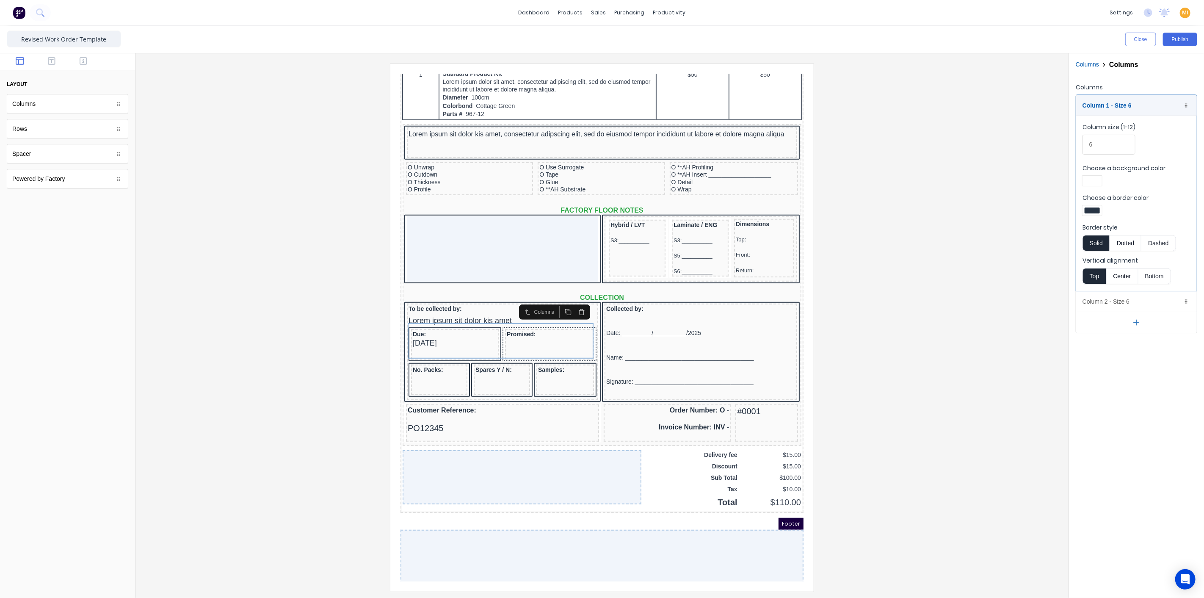
click at [1098, 212] on div at bounding box center [1092, 210] width 15 height 6
drag, startPoint x: 1020, startPoint y: 237, endPoint x: 1068, endPoint y: 232, distance: 48.6
click at [1021, 237] on div at bounding box center [602, 299] width 1204 height 598
click at [1157, 241] on button "Dashed" at bounding box center [1158, 243] width 34 height 16
click at [1125, 243] on button "Dotted" at bounding box center [1126, 243] width 32 height 16
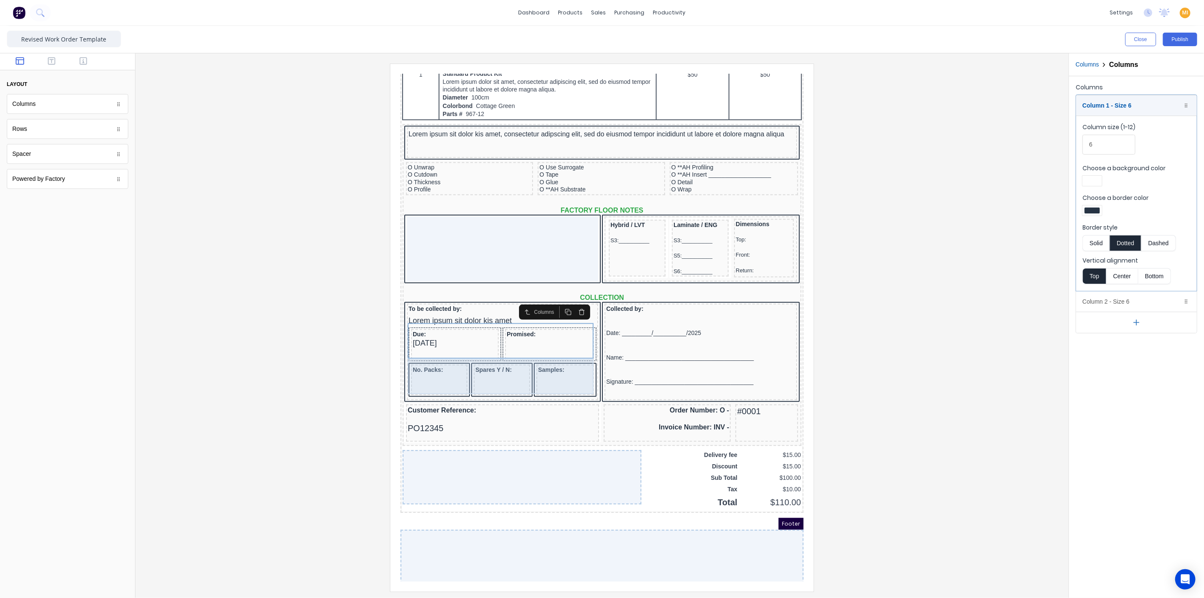
drag, startPoint x: 447, startPoint y: 363, endPoint x: 451, endPoint y: 359, distance: 6.0
click at [447, 362] on div "No. Packs:" at bounding box center [429, 369] width 56 height 30
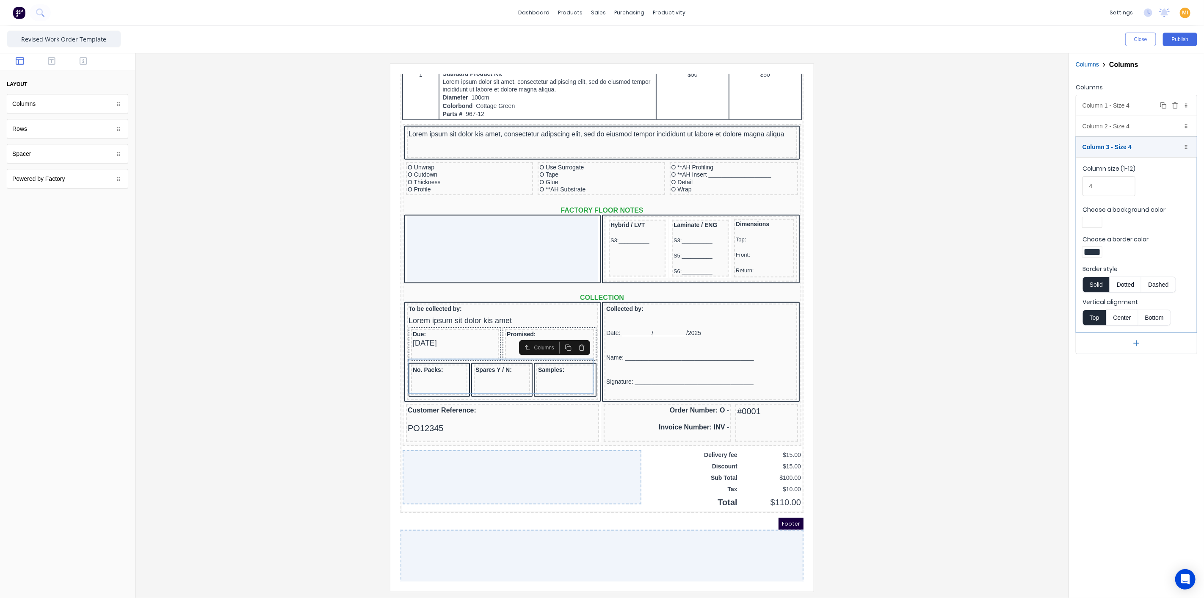
click at [1113, 106] on div "Column 1 - Size 4 Duplicate Delete" at bounding box center [1136, 105] width 121 height 20
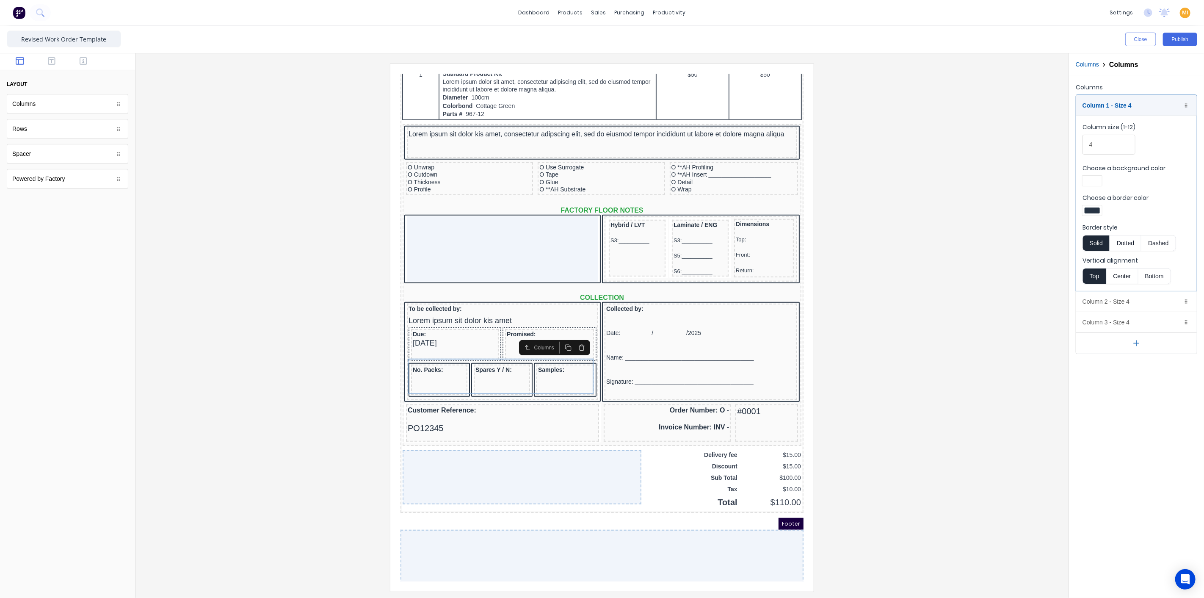
click at [1131, 237] on button "Dotted" at bounding box center [1126, 243] width 32 height 16
click at [1090, 301] on div "Column 2 - Size 4 Duplicate Delete" at bounding box center [1136, 301] width 121 height 20
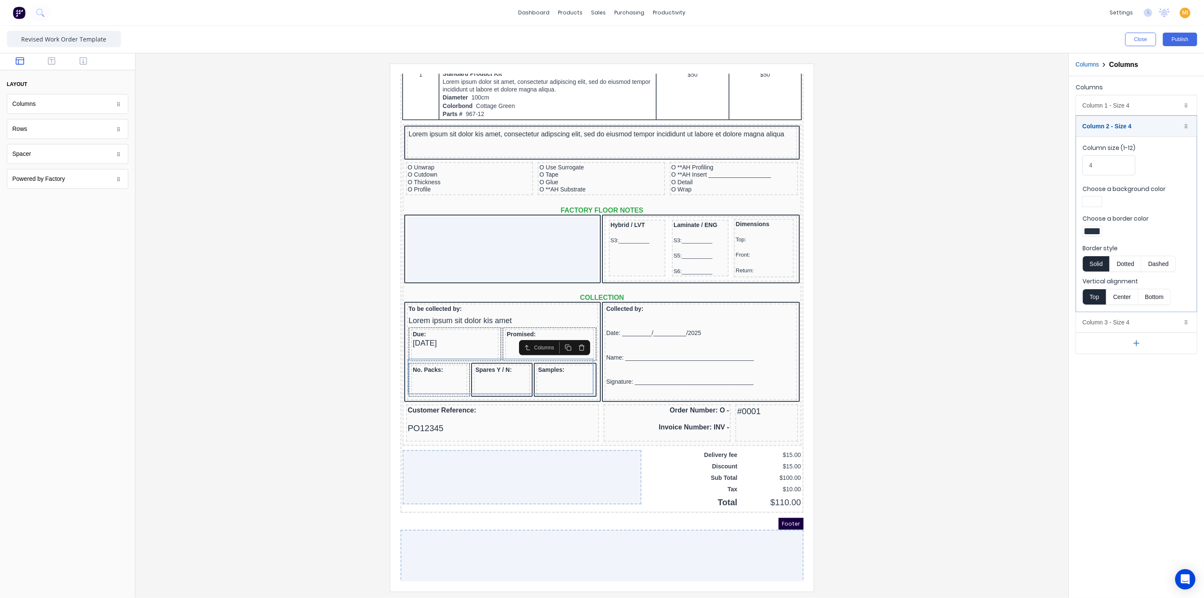
click at [1122, 260] on button "Dotted" at bounding box center [1126, 264] width 32 height 16
drag, startPoint x: 1109, startPoint y: 314, endPoint x: 1122, endPoint y: 328, distance: 18.6
click at [1109, 315] on div "Column 3 - Size 4 Duplicate Delete" at bounding box center [1136, 322] width 121 height 20
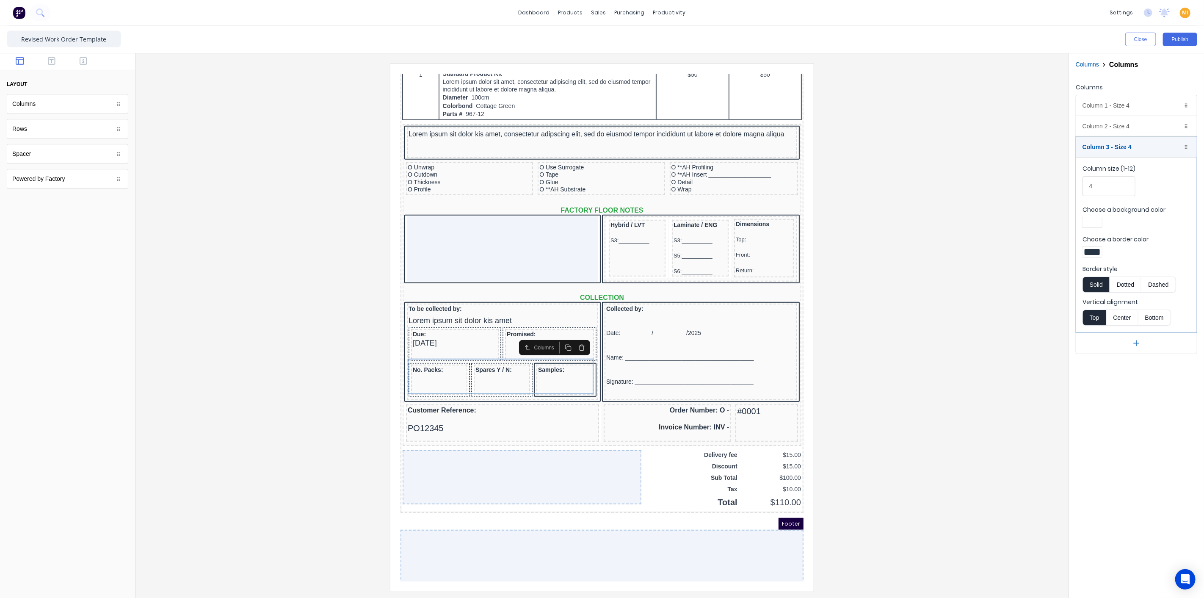
click at [1126, 279] on button "Dotted" at bounding box center [1126, 284] width 32 height 16
click at [1008, 354] on div at bounding box center [602, 328] width 920 height 528
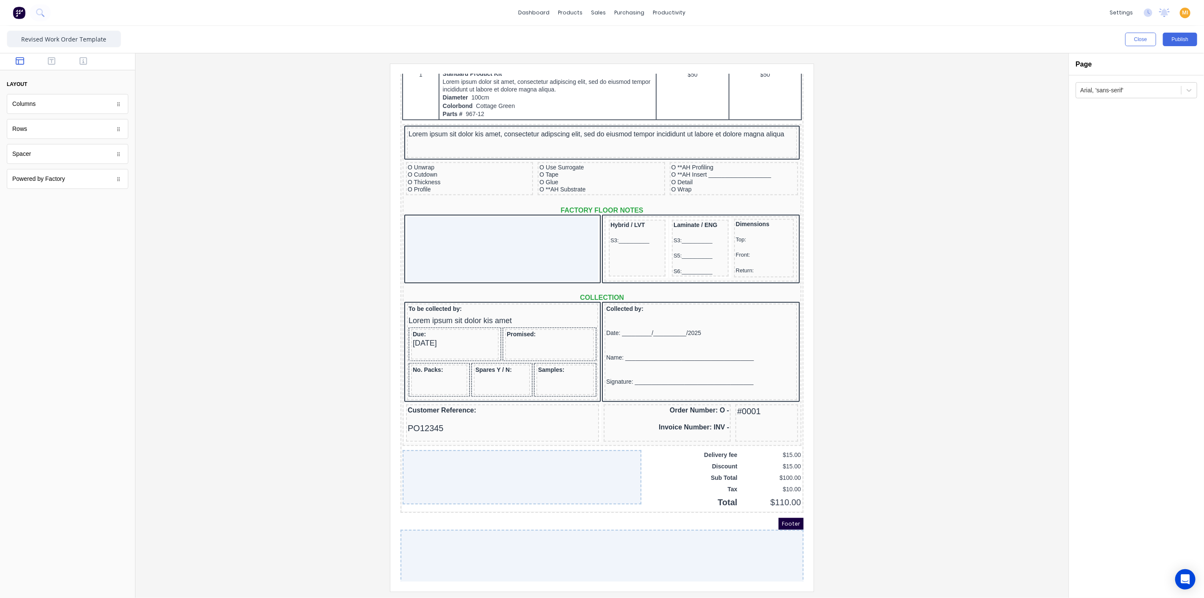
click at [329, 393] on div at bounding box center [602, 328] width 920 height 528
click at [1179, 40] on button "Publish" at bounding box center [1180, 40] width 34 height 14
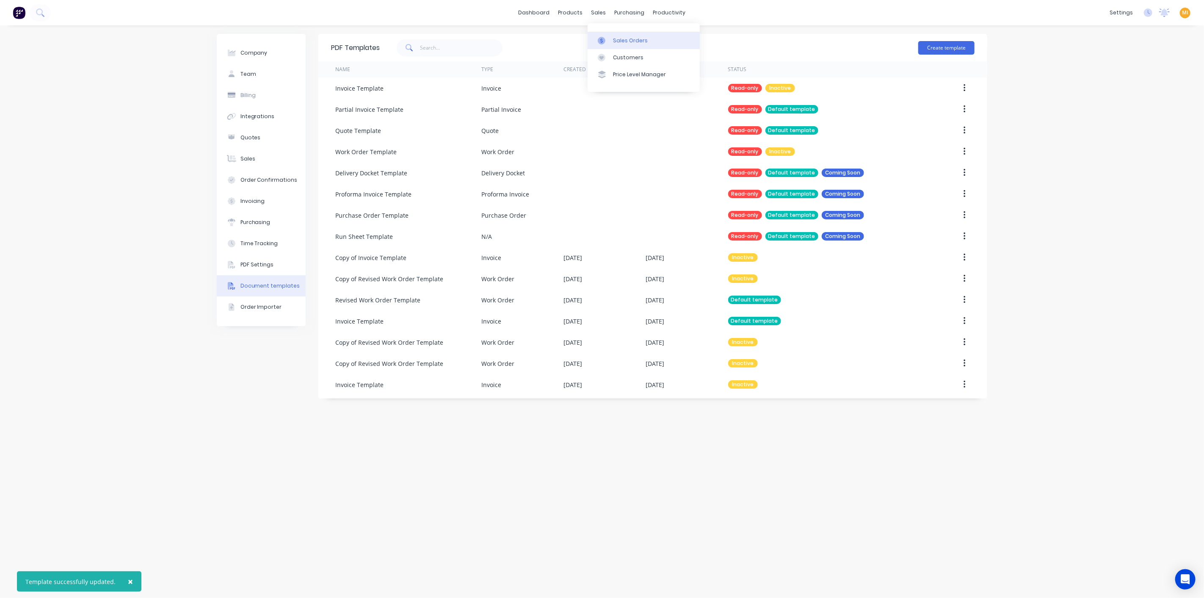
click at [620, 37] on div "Sales Orders" at bounding box center [630, 41] width 35 height 8
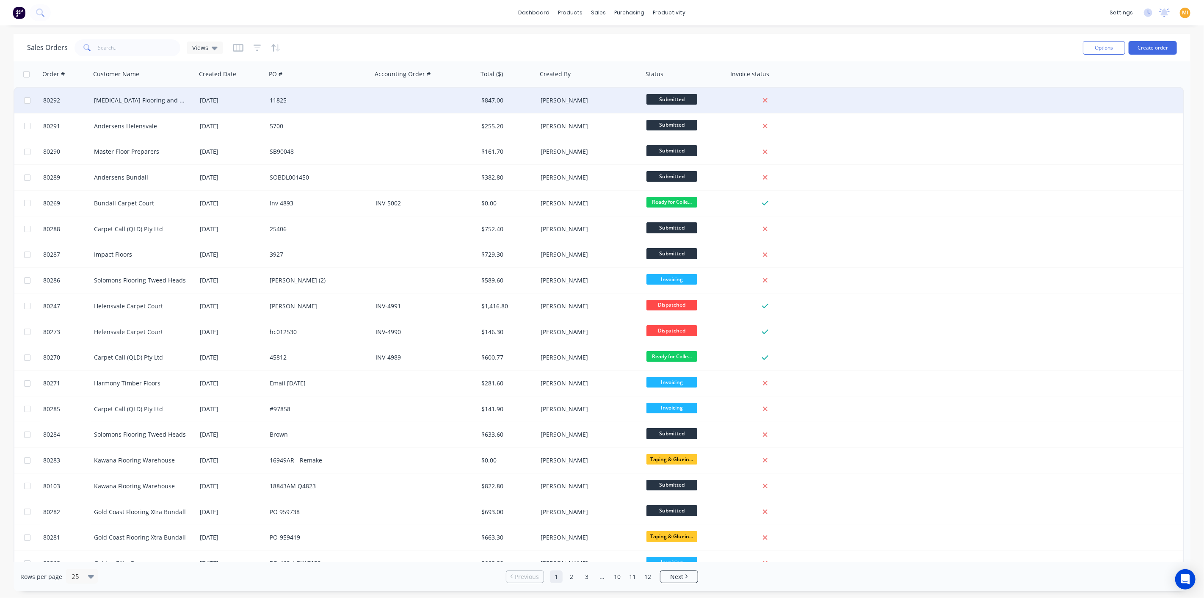
click at [163, 101] on div "BAL Flooring and Carpentry" at bounding box center [141, 100] width 94 height 8
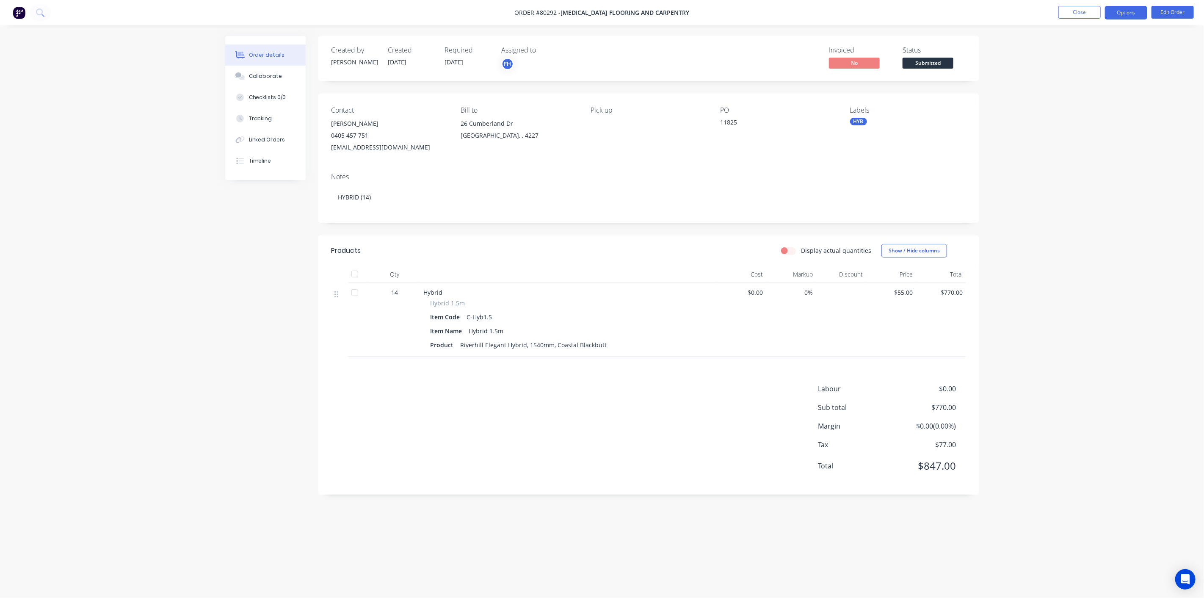
click at [1128, 8] on button "Options" at bounding box center [1126, 13] width 42 height 14
drag, startPoint x: 1087, startPoint y: 106, endPoint x: 908, endPoint y: 111, distance: 179.2
click at [1088, 107] on div "Work Order" at bounding box center [1101, 102] width 78 height 12
click at [1082, 79] on div "Without pricing" at bounding box center [1101, 85] width 78 height 12
click at [18, 14] on img at bounding box center [19, 12] width 13 height 13
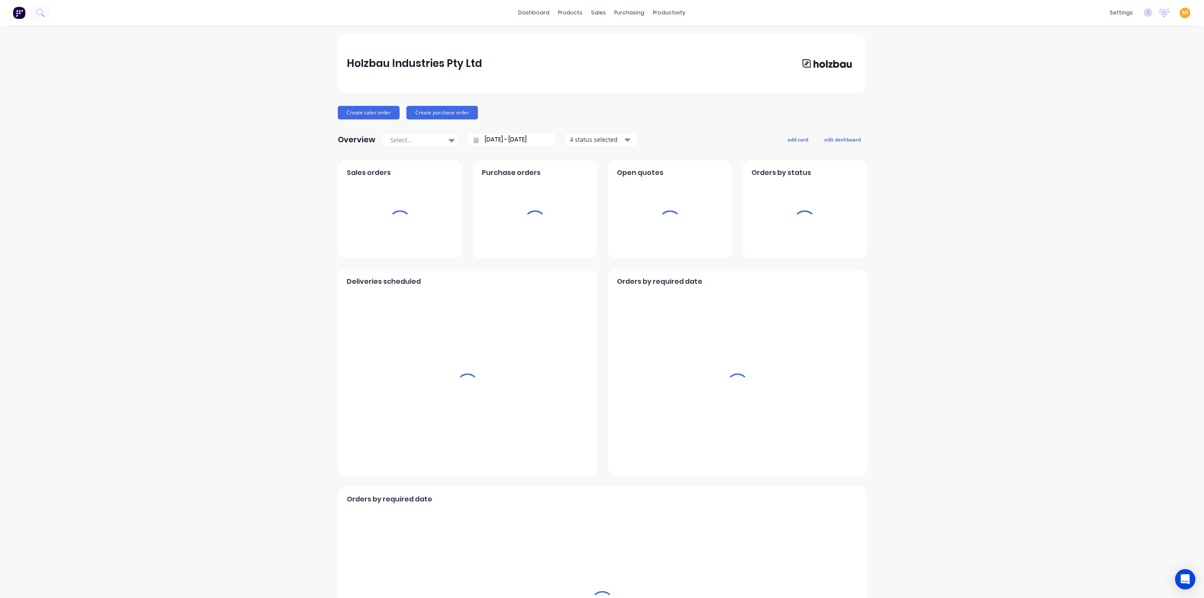
click at [1182, 15] on span "MI" at bounding box center [1185, 13] width 6 height 8
click at [1155, 108] on button "Sign out" at bounding box center [1132, 105] width 112 height 17
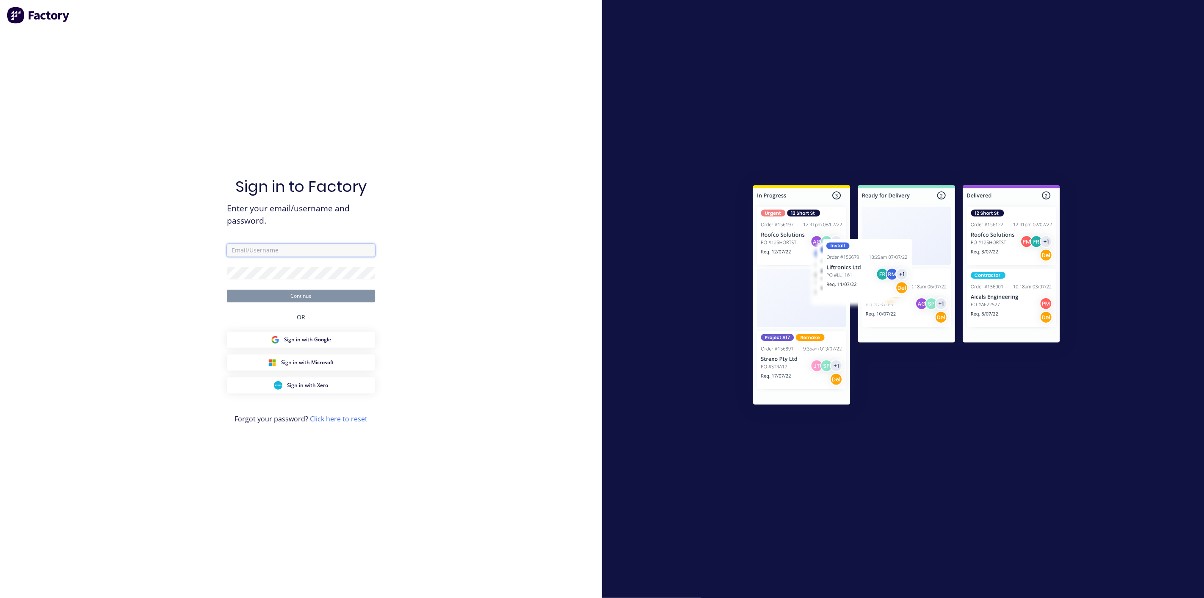
click at [298, 254] on input "text" at bounding box center [301, 250] width 148 height 13
type input "[EMAIL_ADDRESS][DOMAIN_NAME]"
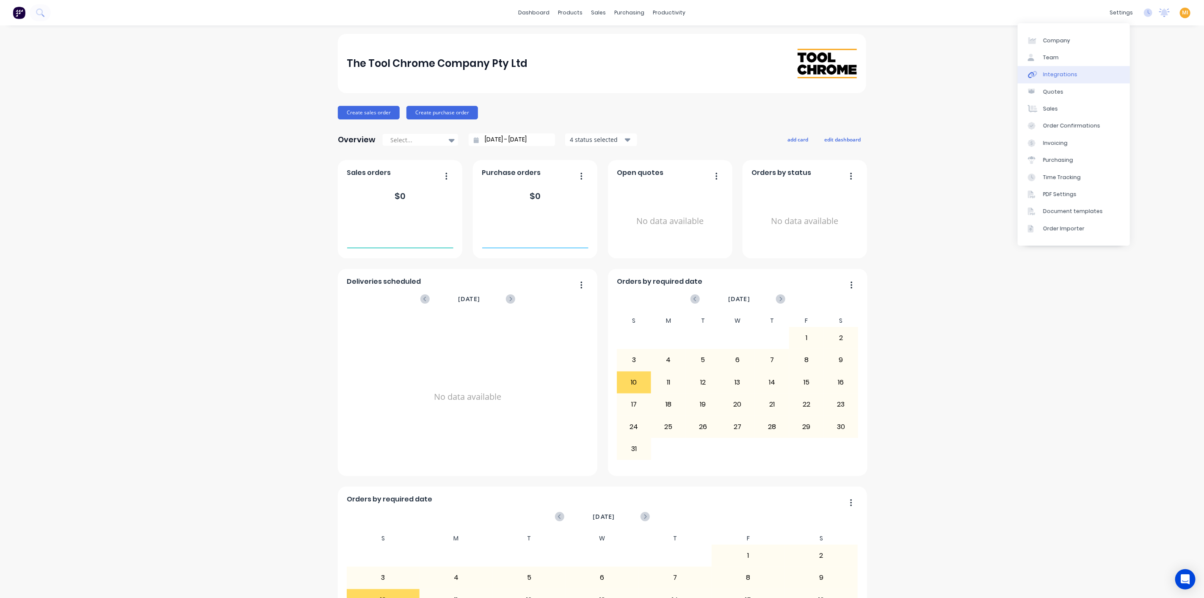
click at [1060, 68] on link "Integrations" at bounding box center [1074, 74] width 112 height 17
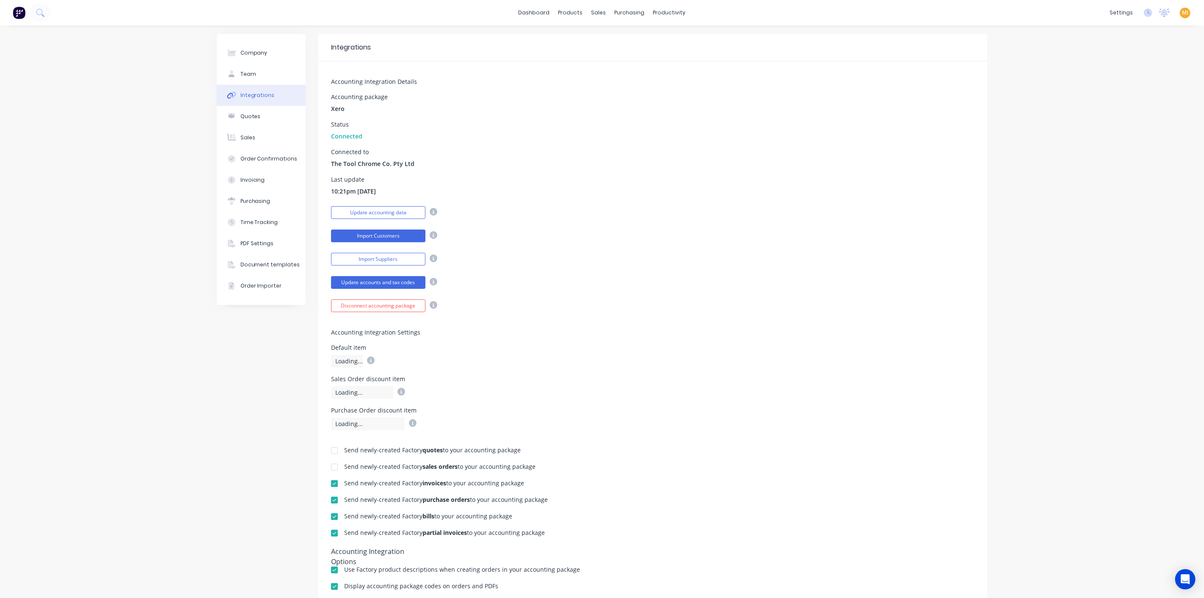
click at [398, 233] on button "Import Customers" at bounding box center [378, 235] width 94 height 13
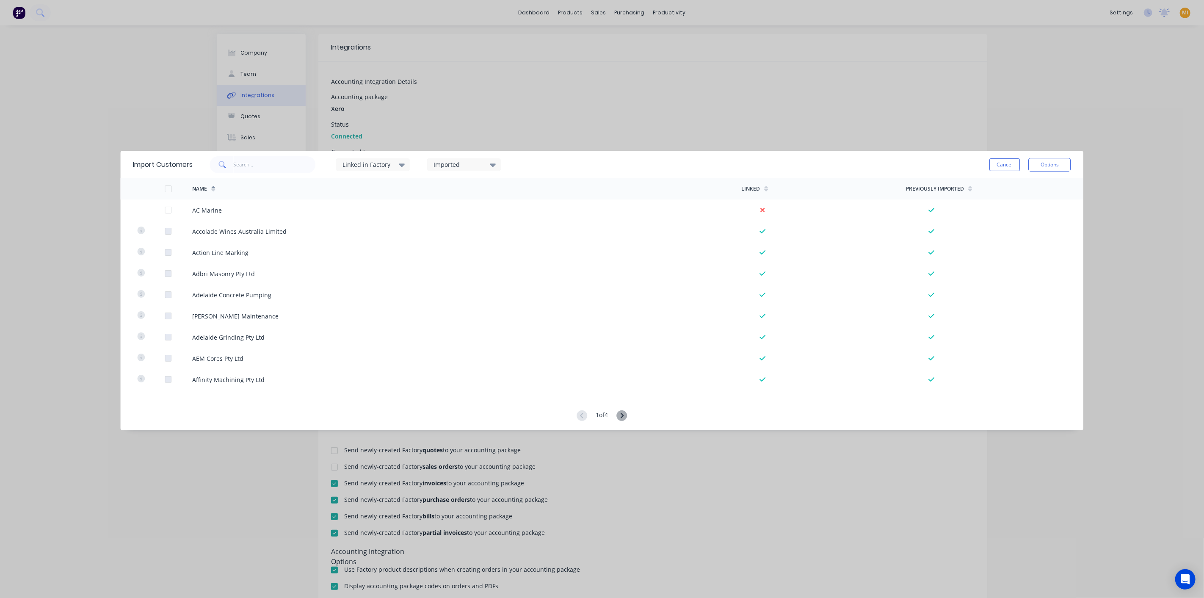
click at [386, 166] on div "Linked in Factory" at bounding box center [369, 164] width 53 height 9
click at [539, 167] on div "Linked in Factory Imported Cancel Options" at bounding box center [632, 164] width 878 height 25
click at [452, 163] on div "Imported" at bounding box center [460, 164] width 53 height 9
click at [579, 165] on div "Linked in Factory Imported Cancel Options" at bounding box center [632, 164] width 878 height 25
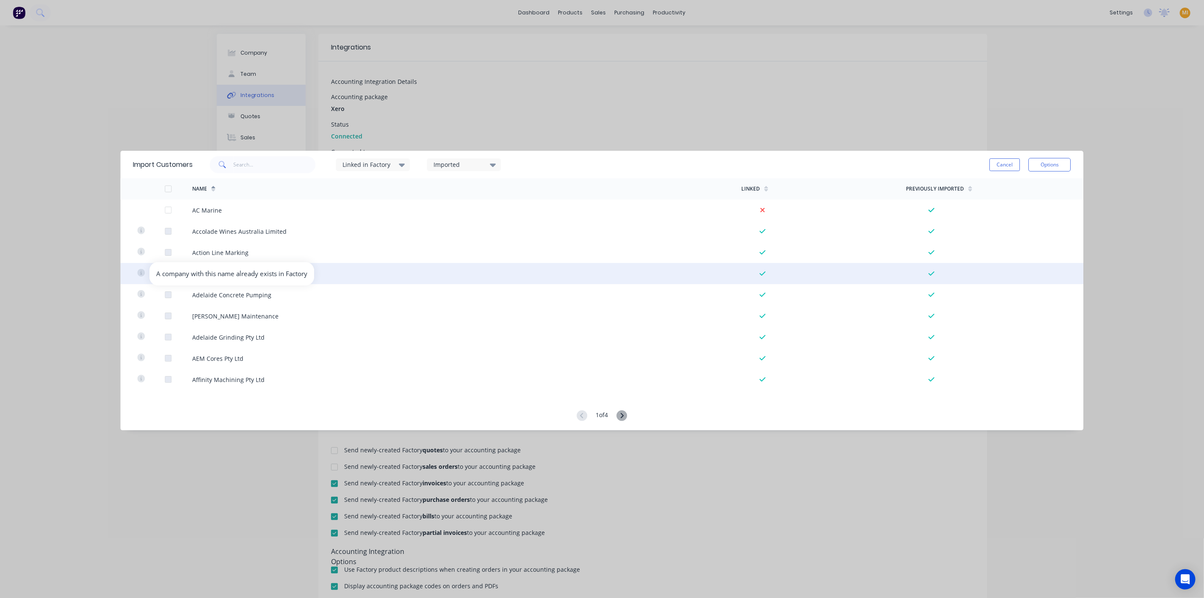
click at [142, 274] on icon at bounding box center [141, 273] width 8 height 8
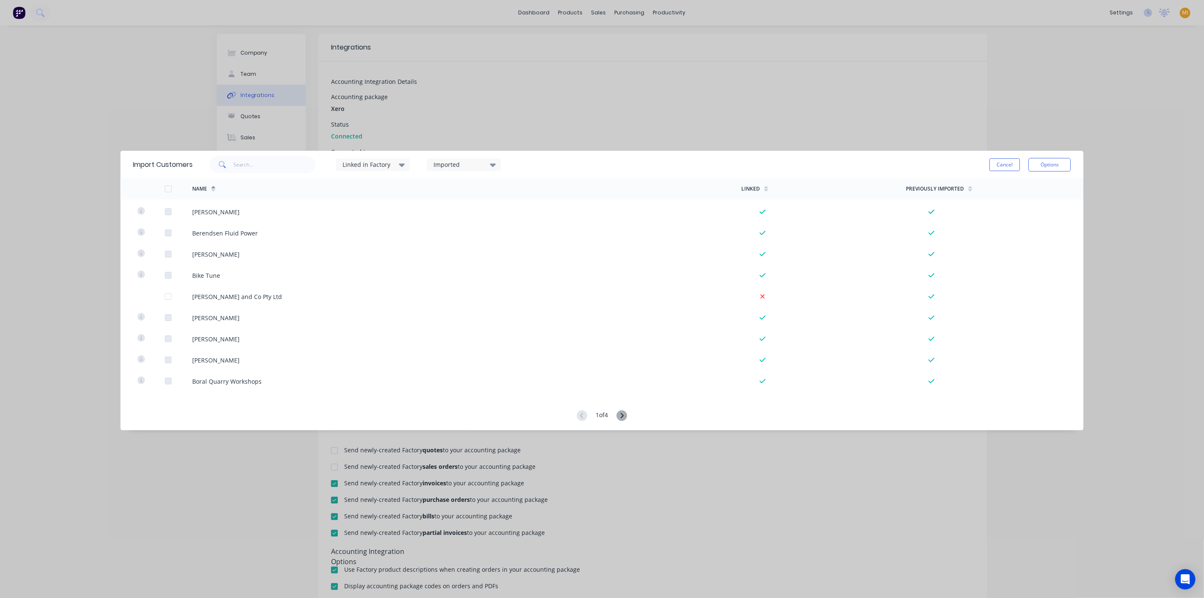
scroll to position [611, 0]
click at [623, 143] on div "Import Customers Linked in Factory Imported Cancel Options Name Linked Previous…" at bounding box center [602, 299] width 1204 height 598
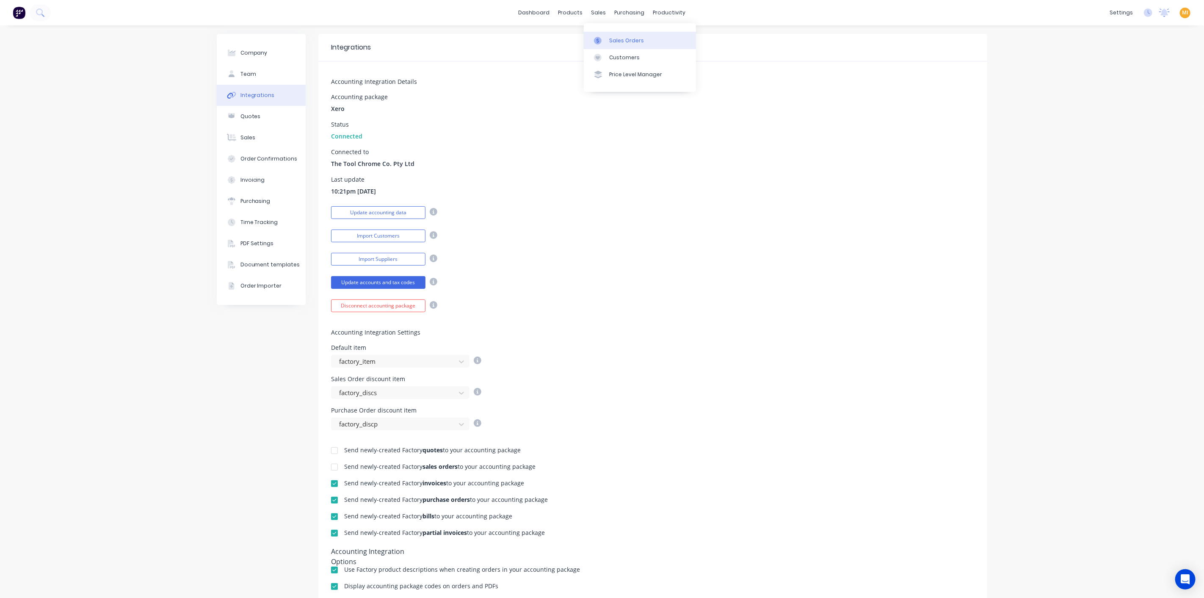
click at [619, 43] on div "Sales Orders" at bounding box center [626, 41] width 35 height 8
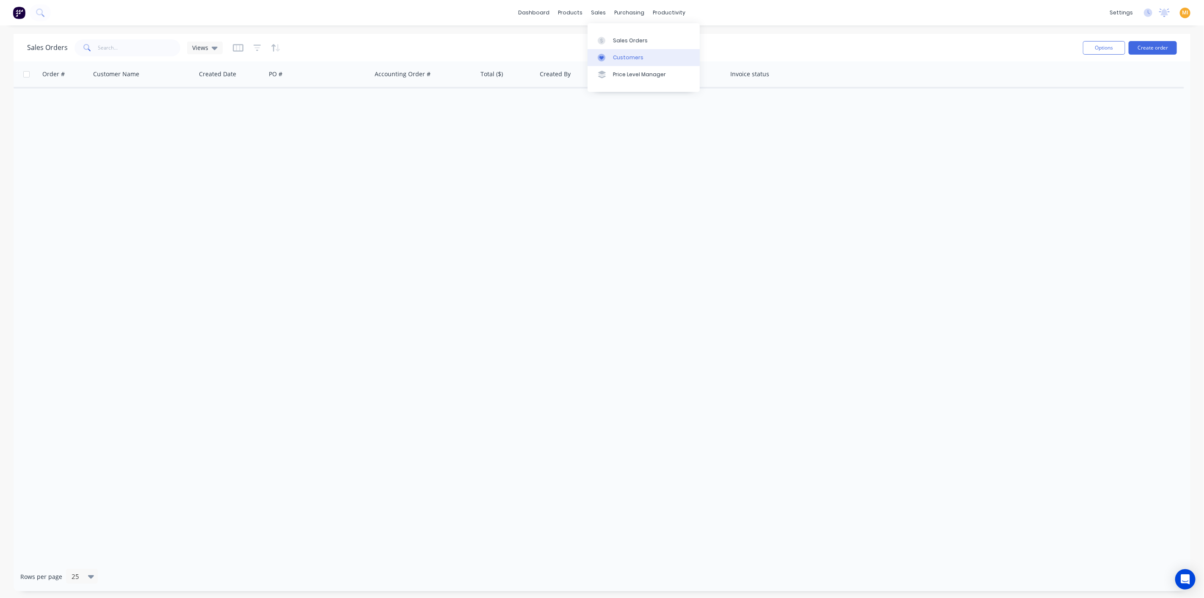
drag, startPoint x: 624, startPoint y: 55, endPoint x: 605, endPoint y: 62, distance: 20.2
click at [624, 56] on div "Customers" at bounding box center [628, 58] width 30 height 8
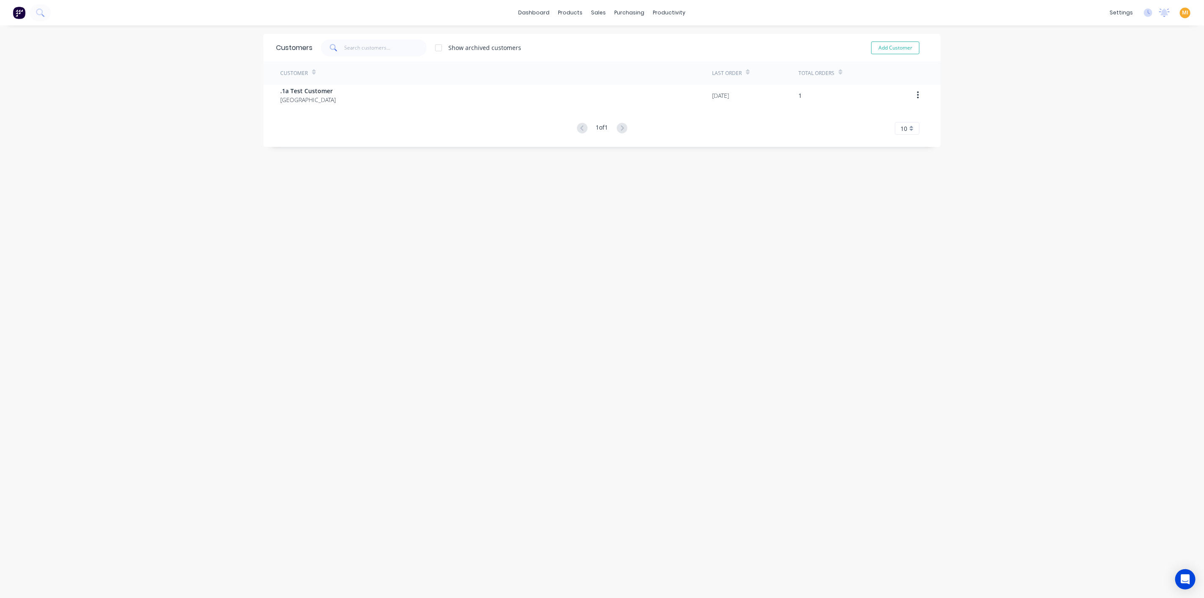
click at [435, 47] on div at bounding box center [438, 47] width 17 height 17
click at [326, 348] on div "Customers Show archived customers Add Customer Customer Last Order Total Orders…" at bounding box center [601, 320] width 677 height 572
click at [1182, 9] on span "MI" at bounding box center [1185, 13] width 6 height 8
click at [544, 260] on div "Customers Show archived customers Add Customer Customer Last Order Total Orders…" at bounding box center [601, 320] width 677 height 572
click at [1078, 78] on link "Integrations" at bounding box center [1074, 74] width 112 height 17
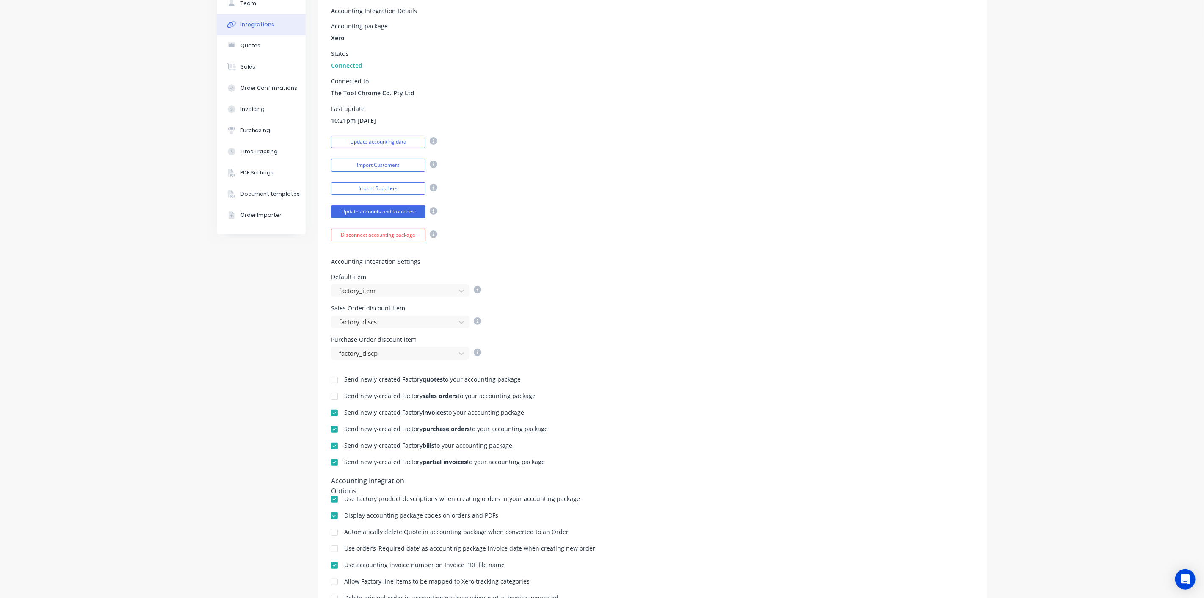
scroll to position [108, 0]
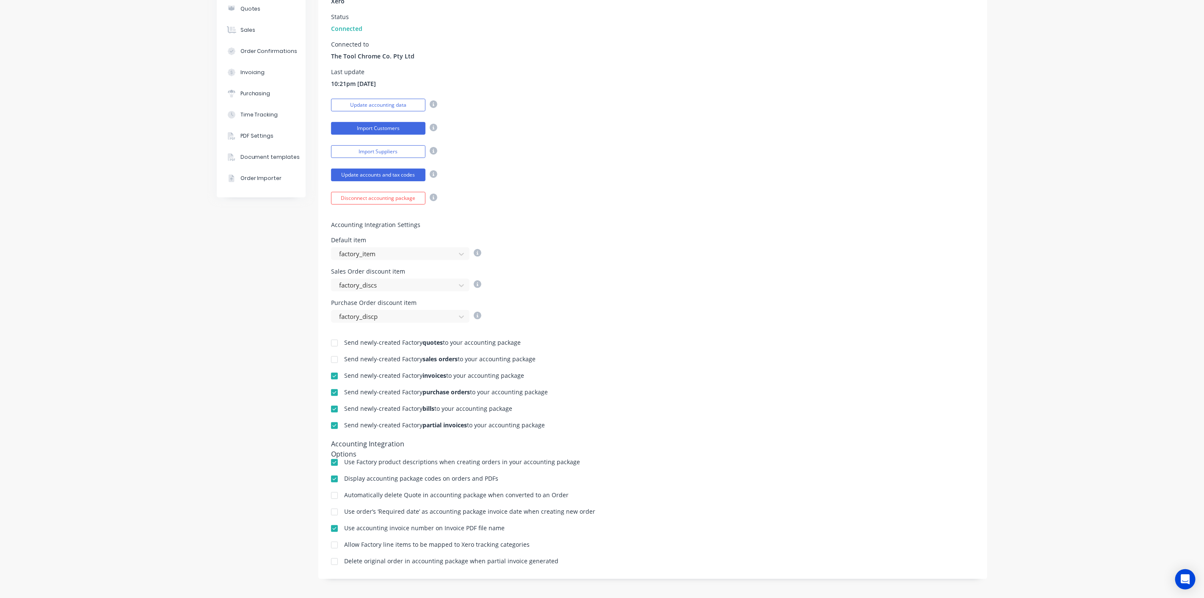
click at [369, 126] on button "Import Customers" at bounding box center [378, 128] width 94 height 13
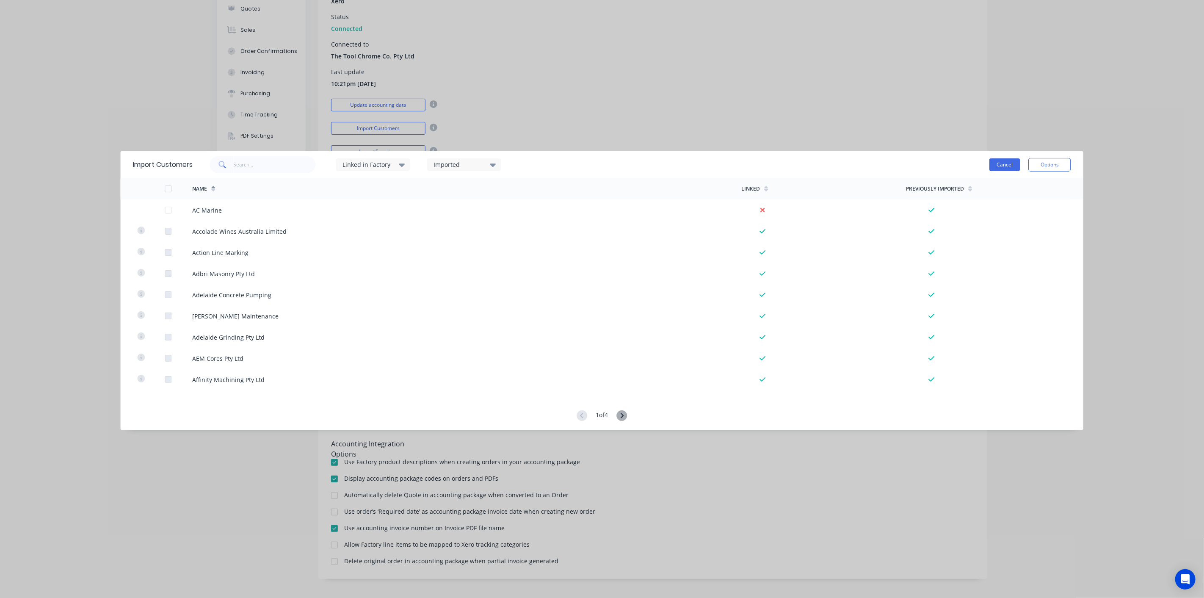
click at [1000, 166] on button "Cancel" at bounding box center [1005, 164] width 30 height 13
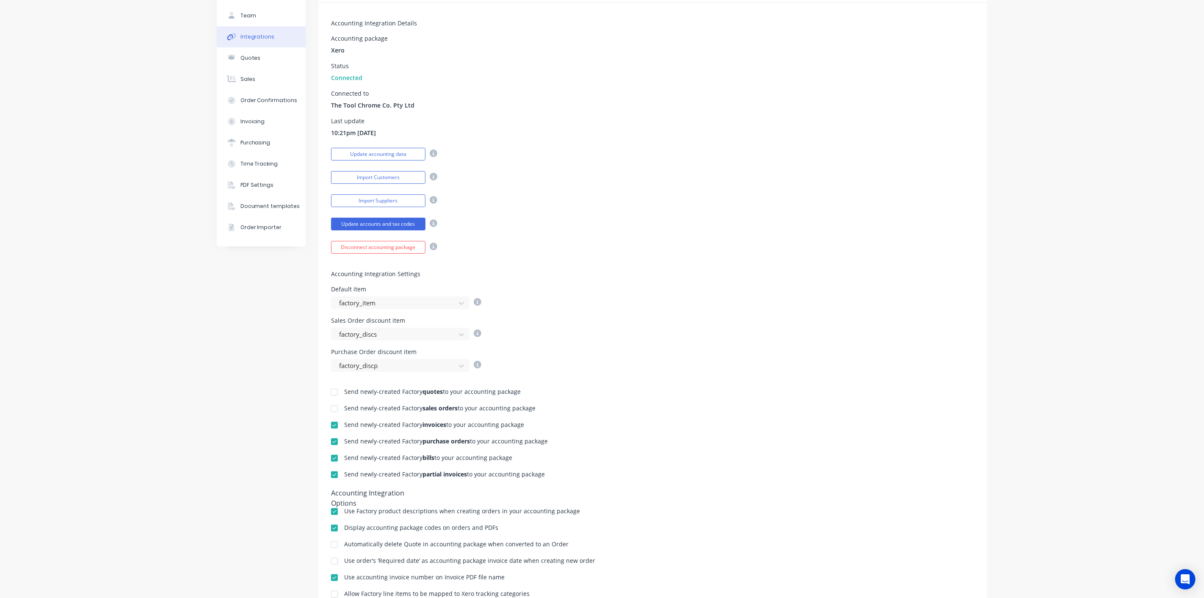
scroll to position [0, 0]
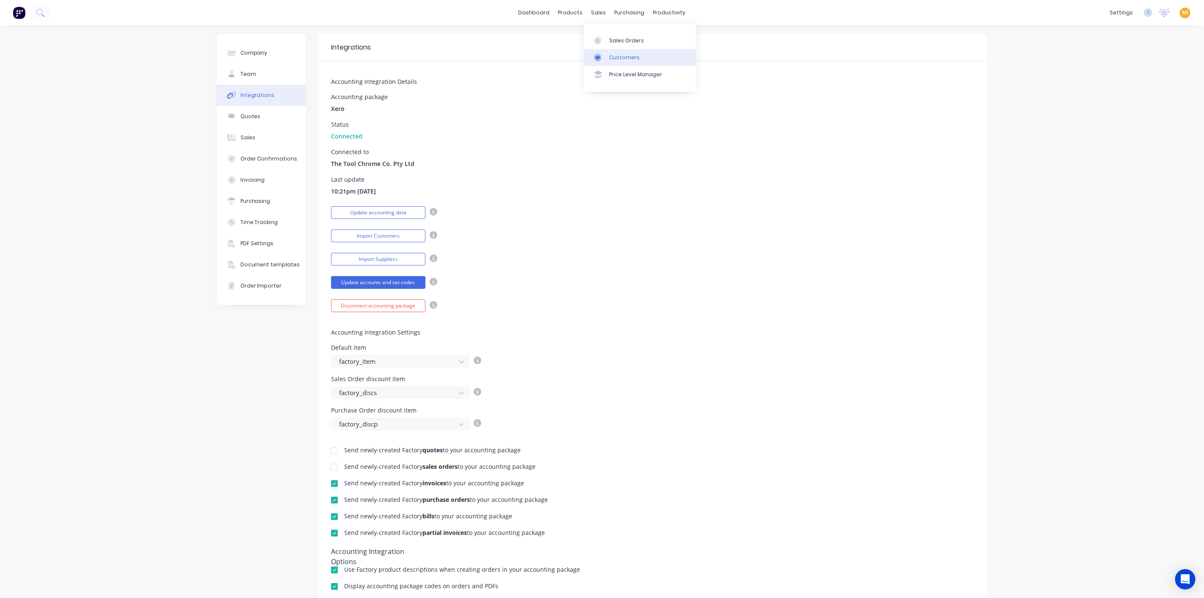
click at [612, 54] on div "Customers" at bounding box center [624, 58] width 30 height 8
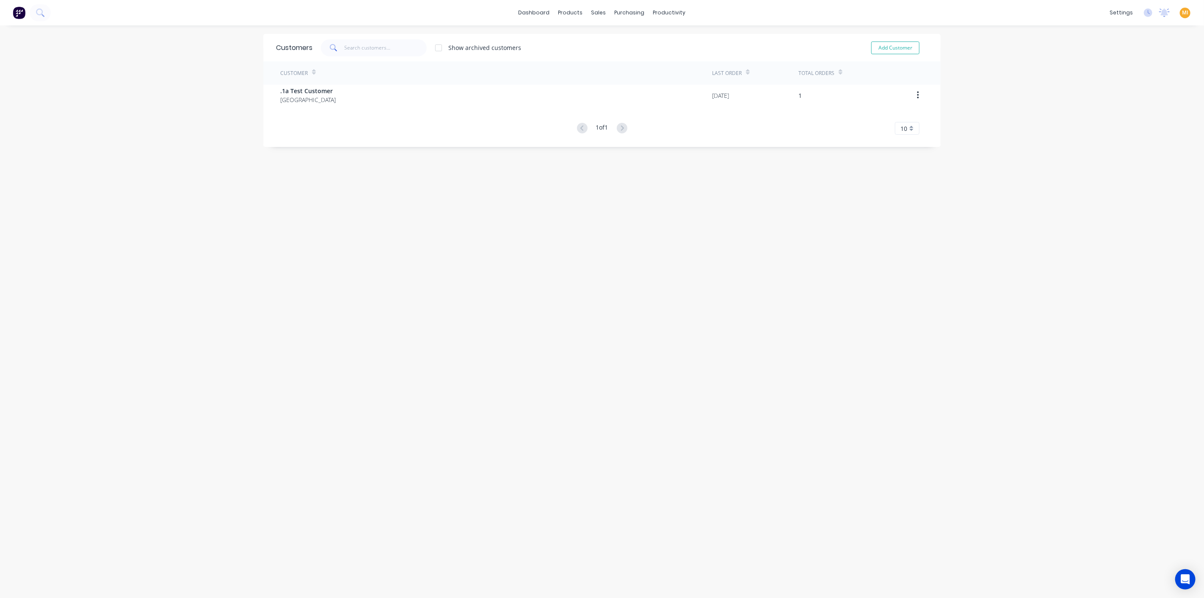
click at [438, 48] on div at bounding box center [438, 47] width 17 height 17
click at [435, 49] on div at bounding box center [438, 47] width 17 height 17
click at [1075, 74] on link "Integrations" at bounding box center [1074, 74] width 112 height 17
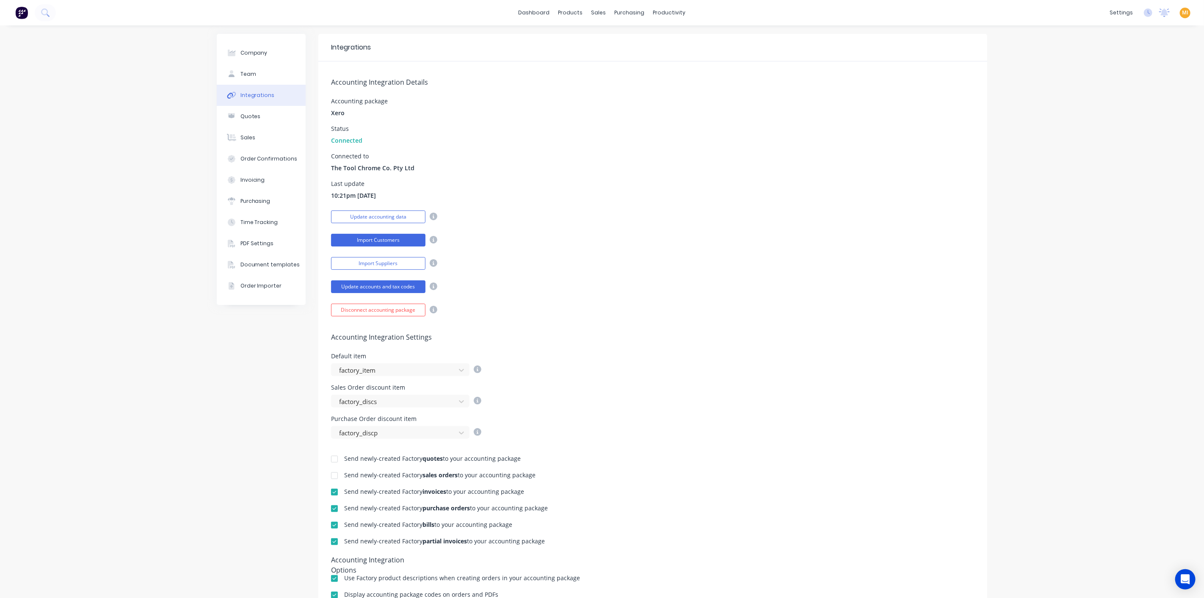
click at [372, 238] on button "Import Customers" at bounding box center [378, 240] width 94 height 13
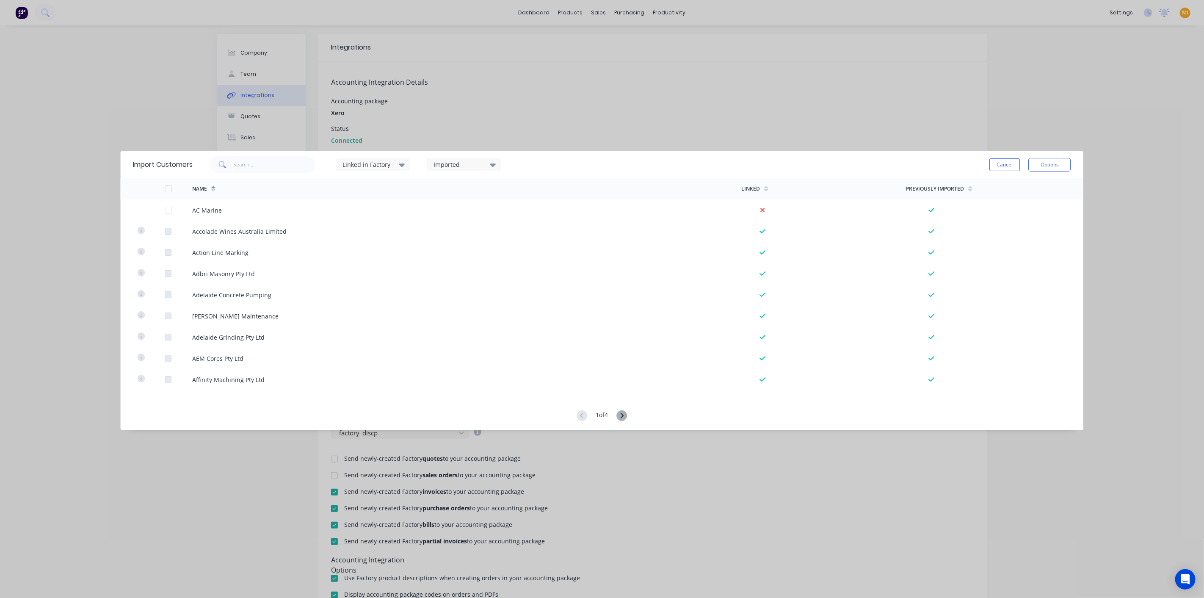
click at [387, 166] on div "Linked in Factory" at bounding box center [369, 164] width 53 height 9
click at [487, 162] on div "Imported" at bounding box center [460, 164] width 53 height 9
click at [442, 192] on div at bounding box center [442, 192] width 17 height 17
click at [457, 164] on div "Imported" at bounding box center [460, 164] width 53 height 9
click at [442, 207] on div at bounding box center [442, 209] width 17 height 17
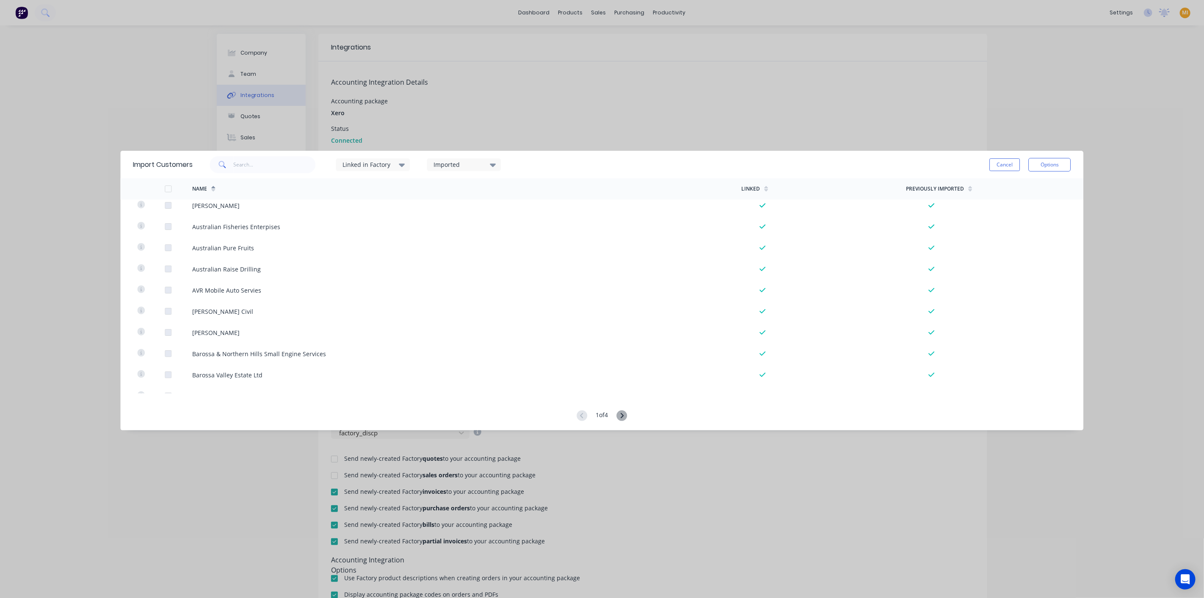
scroll to position [517, 0]
click at [369, 163] on div "Linked in Factory" at bounding box center [369, 164] width 53 height 9
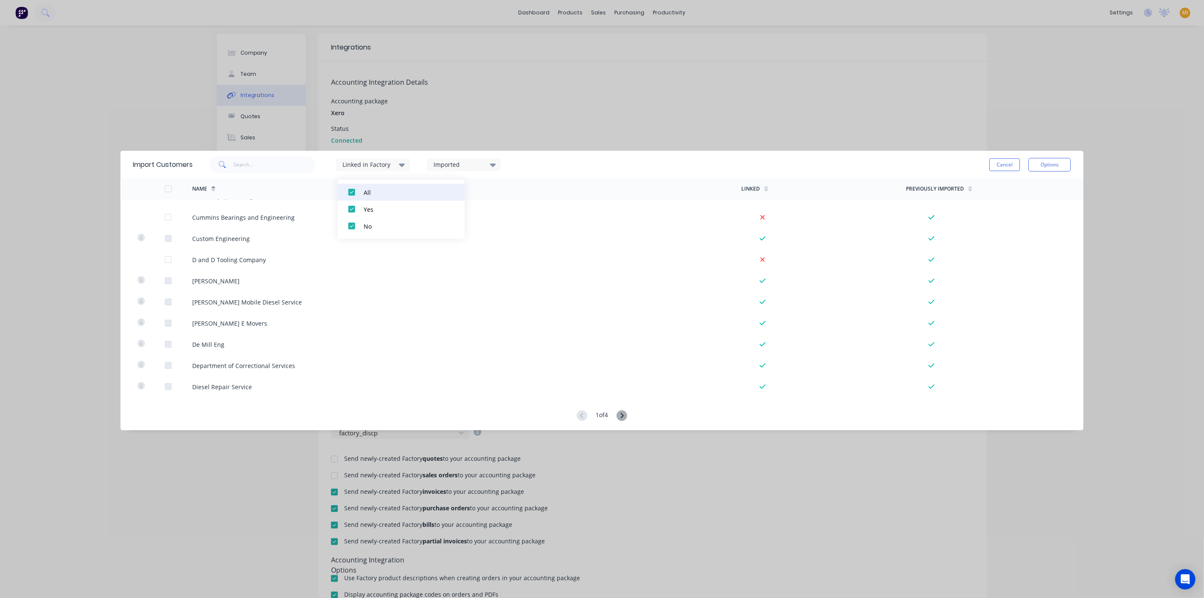
click at [351, 191] on div at bounding box center [351, 192] width 17 height 17
click at [372, 168] on div "Linked in Factory" at bounding box center [369, 164] width 53 height 9
click at [581, 171] on div "Linked in Factory Imported Cancel Options" at bounding box center [632, 164] width 878 height 25
click at [382, 171] on div "Linked in Factory" at bounding box center [373, 164] width 74 height 13
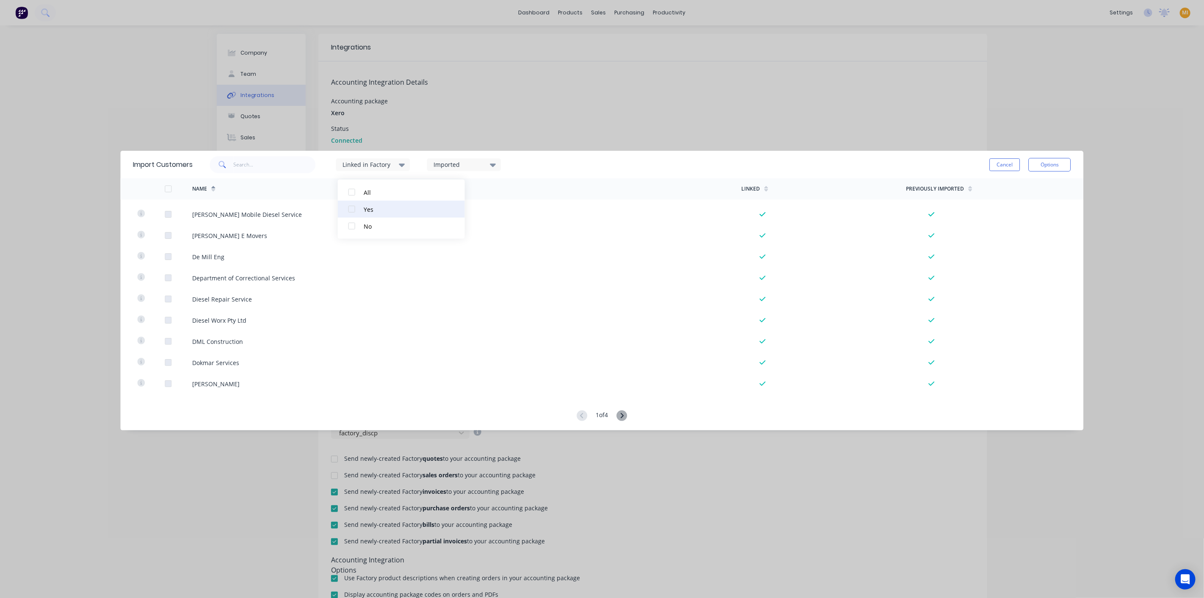
click at [349, 210] on div at bounding box center [351, 209] width 17 height 17
click at [545, 165] on div "Linked in Factory Imported Cancel Options" at bounding box center [632, 164] width 878 height 25
click at [1000, 165] on button "Cancel" at bounding box center [1005, 164] width 30 height 13
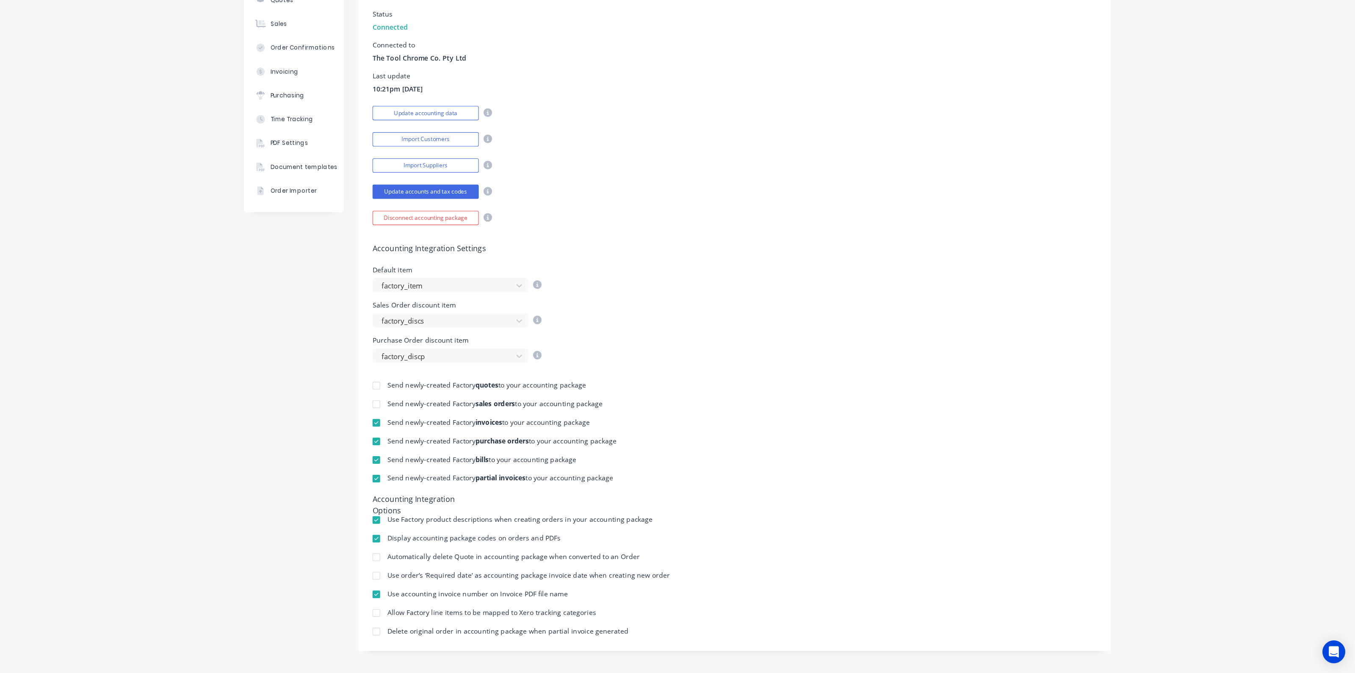
scroll to position [0, 0]
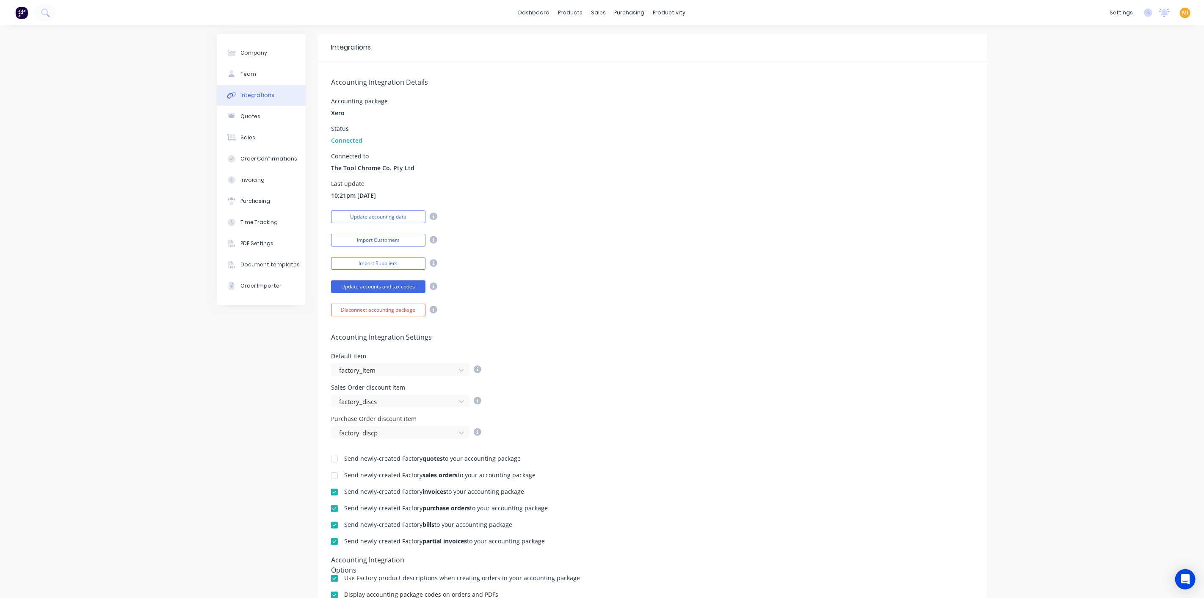
drag, startPoint x: 109, startPoint y: 304, endPoint x: 64, endPoint y: 298, distance: 45.7
click at [109, 304] on div "Company Team Integrations Quotes Sales Order Confirmations Invoicing Purchasing…" at bounding box center [602, 370] width 1204 height 691
click at [379, 237] on button "Import Customers" at bounding box center [378, 240] width 94 height 13
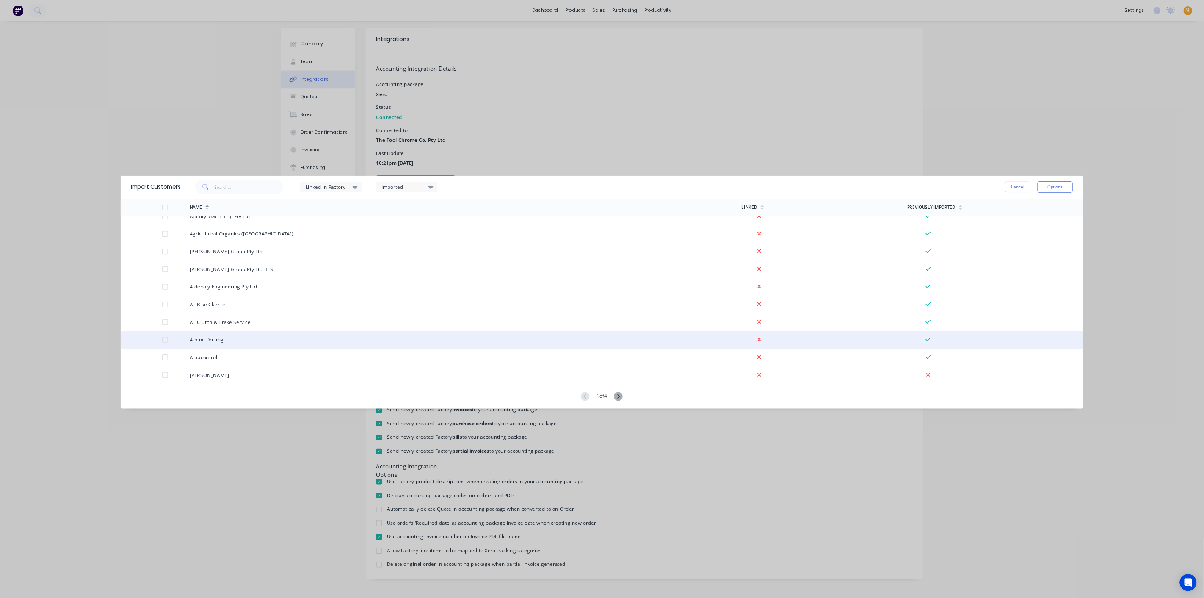
scroll to position [124, 0]
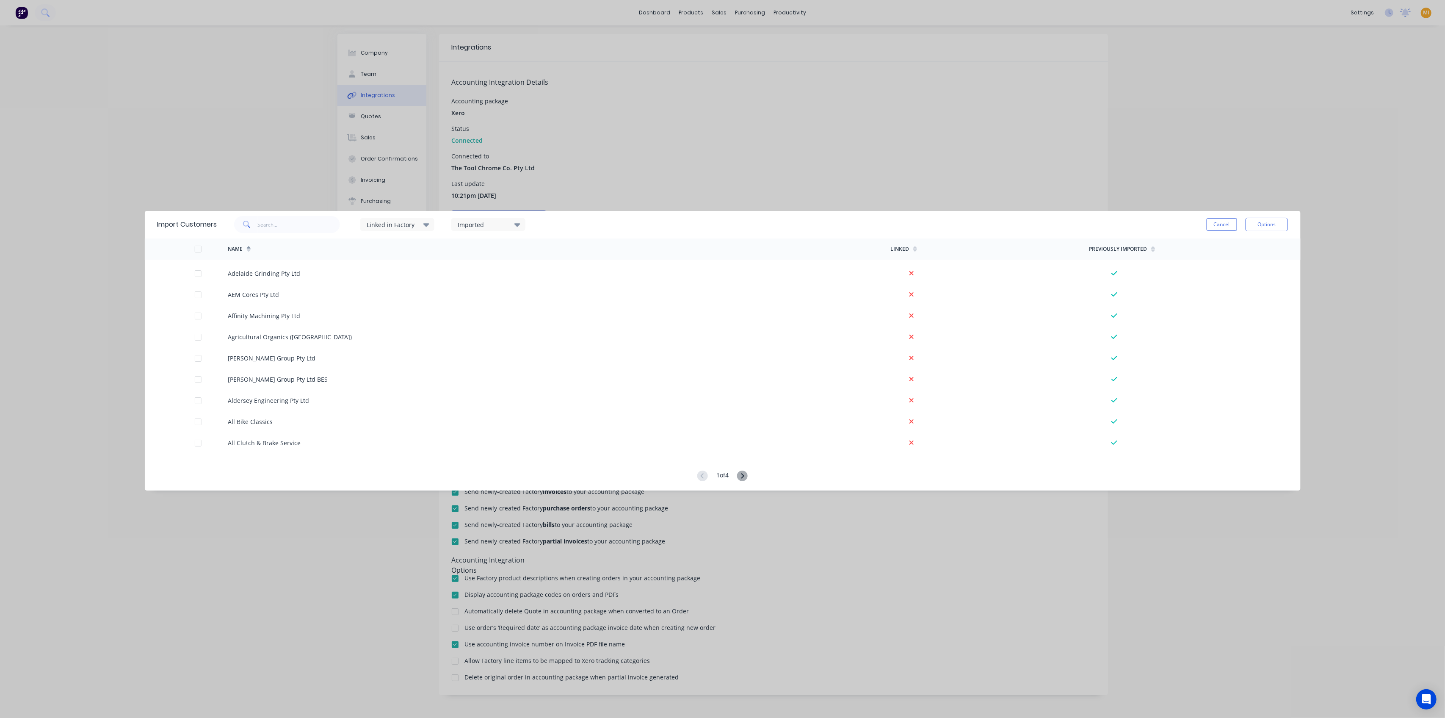
click at [1062, 144] on div "Import Customers Linked in Factory Imported Cancel Options Name Linked Previous…" at bounding box center [722, 359] width 1445 height 718
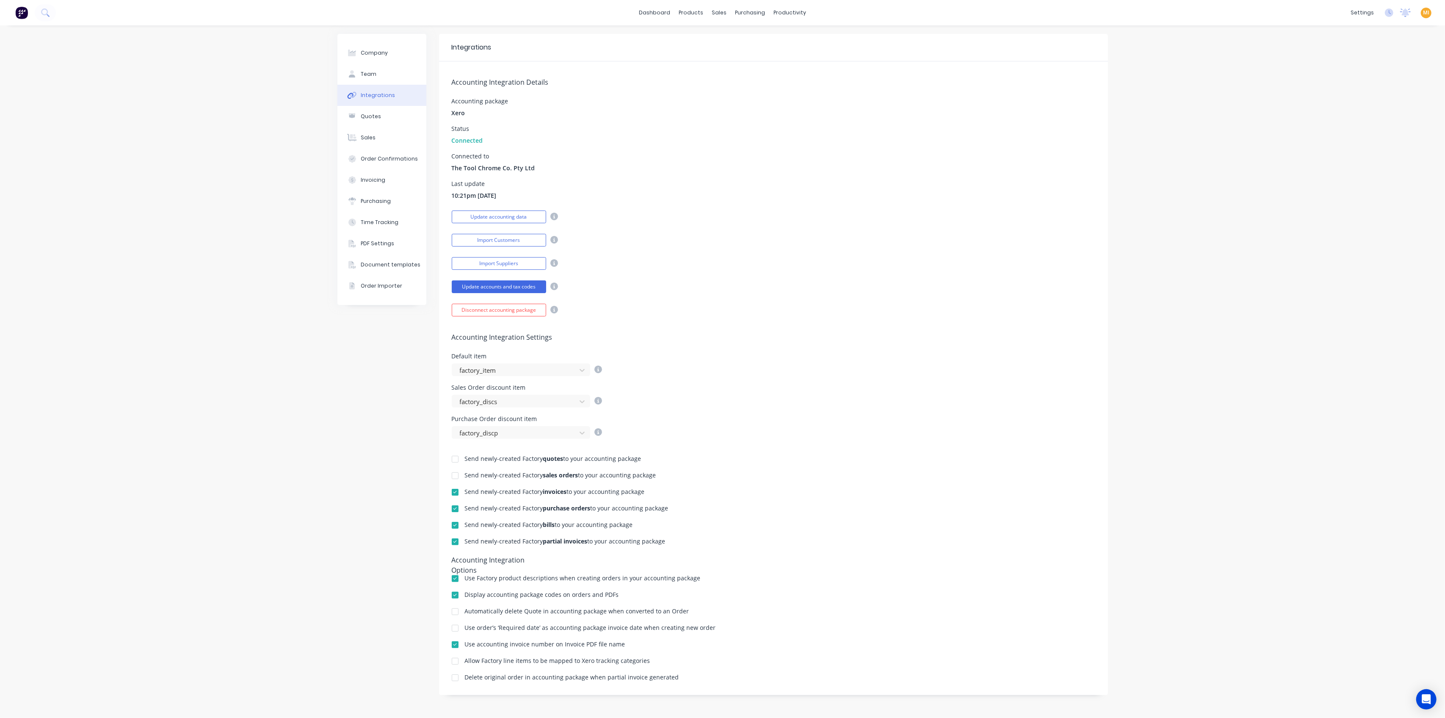
click at [1204, 12] on span "MI" at bounding box center [1426, 13] width 6 height 8
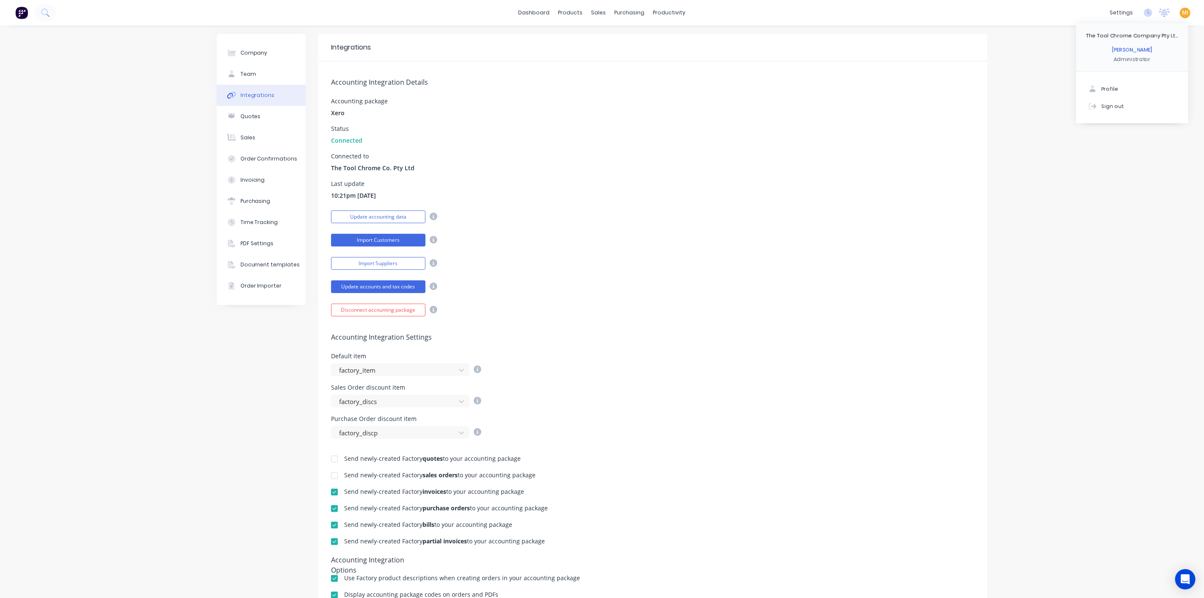
click at [347, 239] on button "Import Customers" at bounding box center [378, 240] width 94 height 13
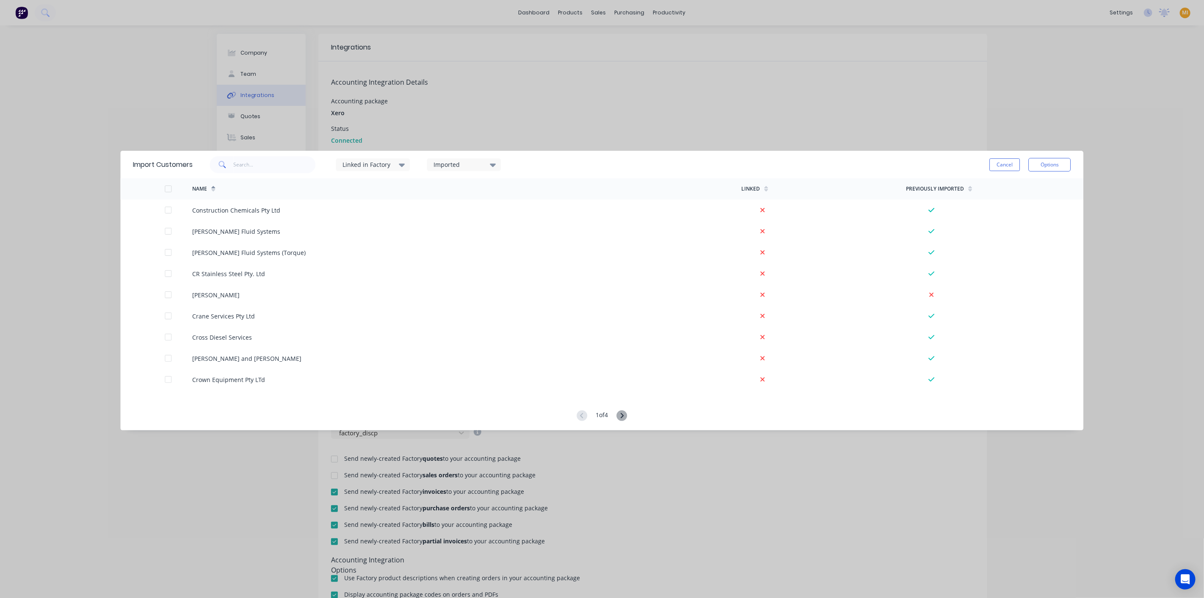
scroll to position [1835, 0]
click at [169, 188] on div at bounding box center [168, 188] width 17 height 17
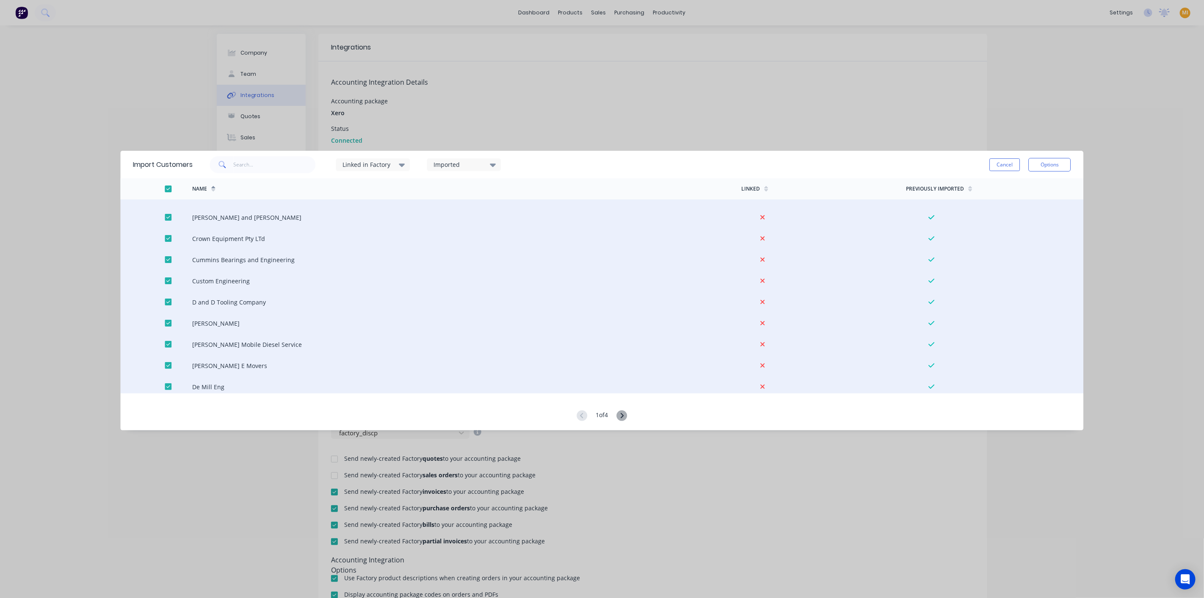
click at [169, 188] on div at bounding box center [168, 188] width 17 height 17
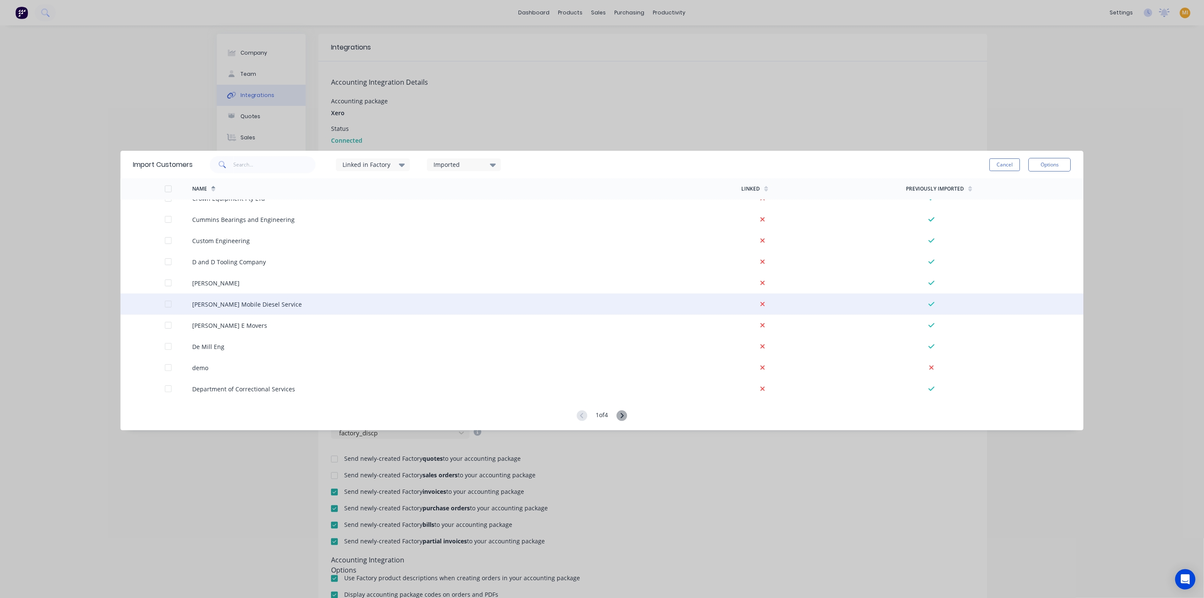
scroll to position [1922, 0]
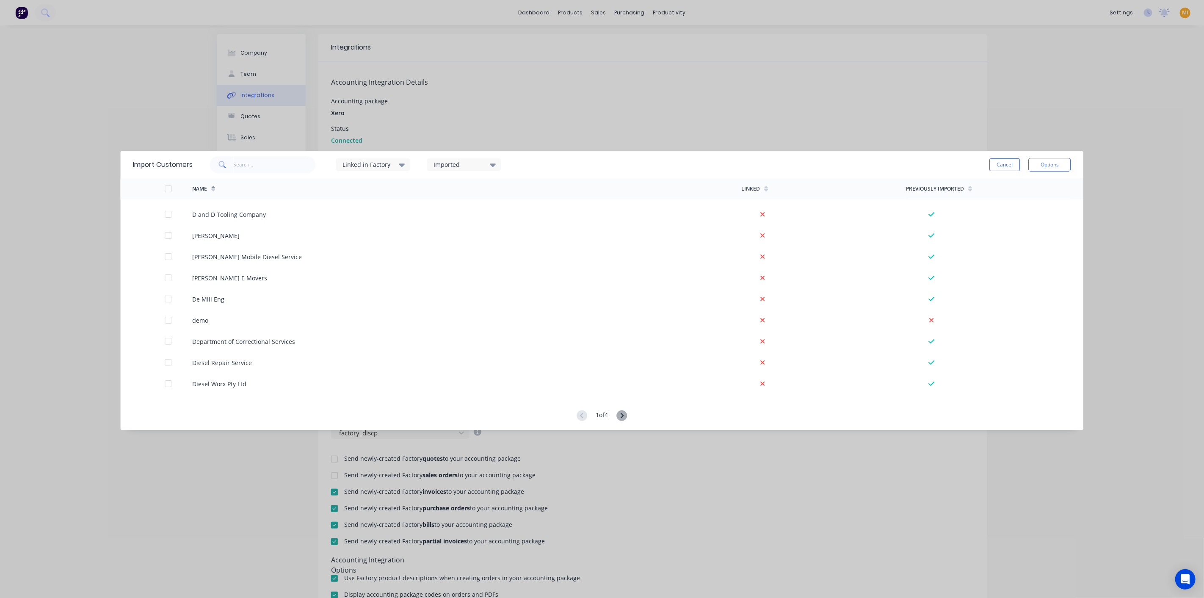
click at [466, 164] on div "Imported" at bounding box center [460, 164] width 53 height 9
click at [171, 187] on div at bounding box center [168, 188] width 17 height 17
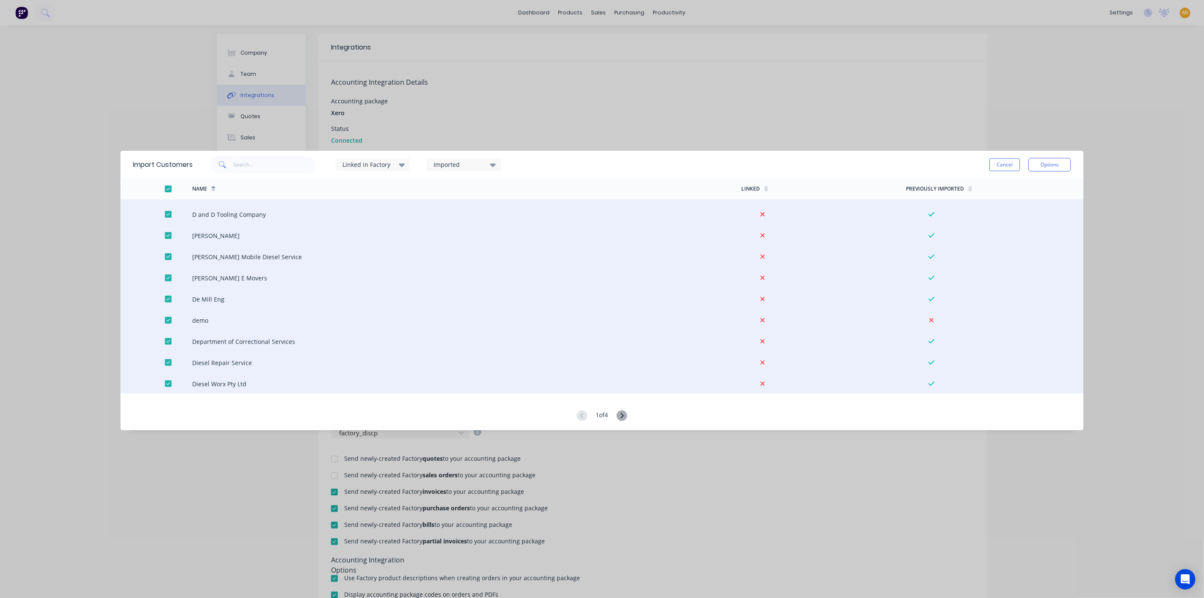
click at [171, 187] on div at bounding box center [168, 188] width 17 height 17
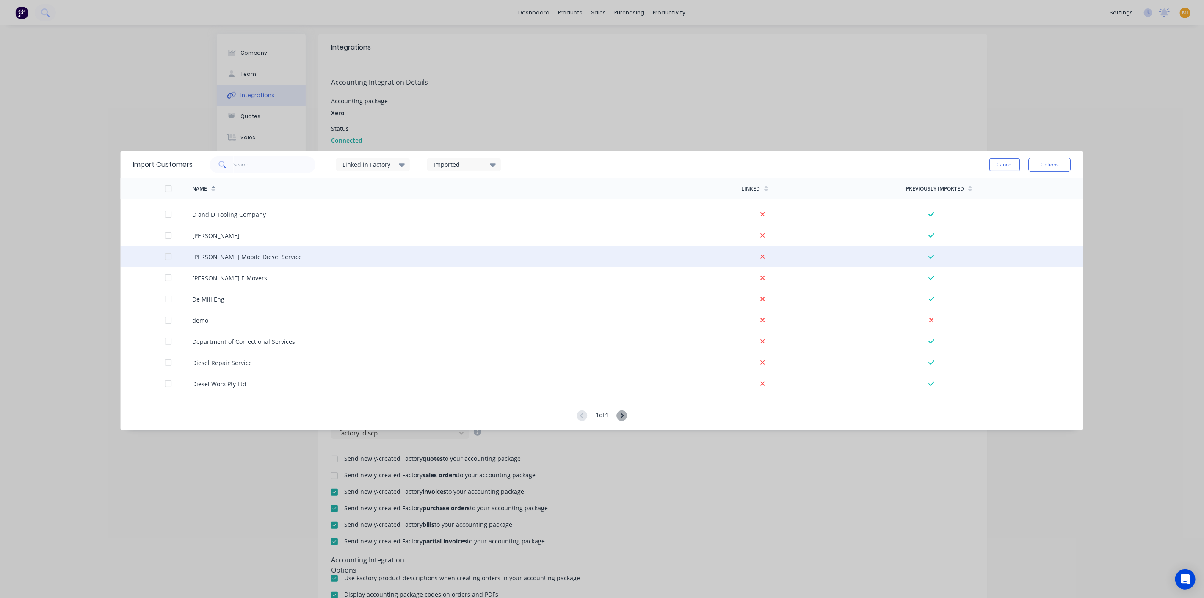
click at [166, 260] on div at bounding box center [179, 256] width 28 height 21
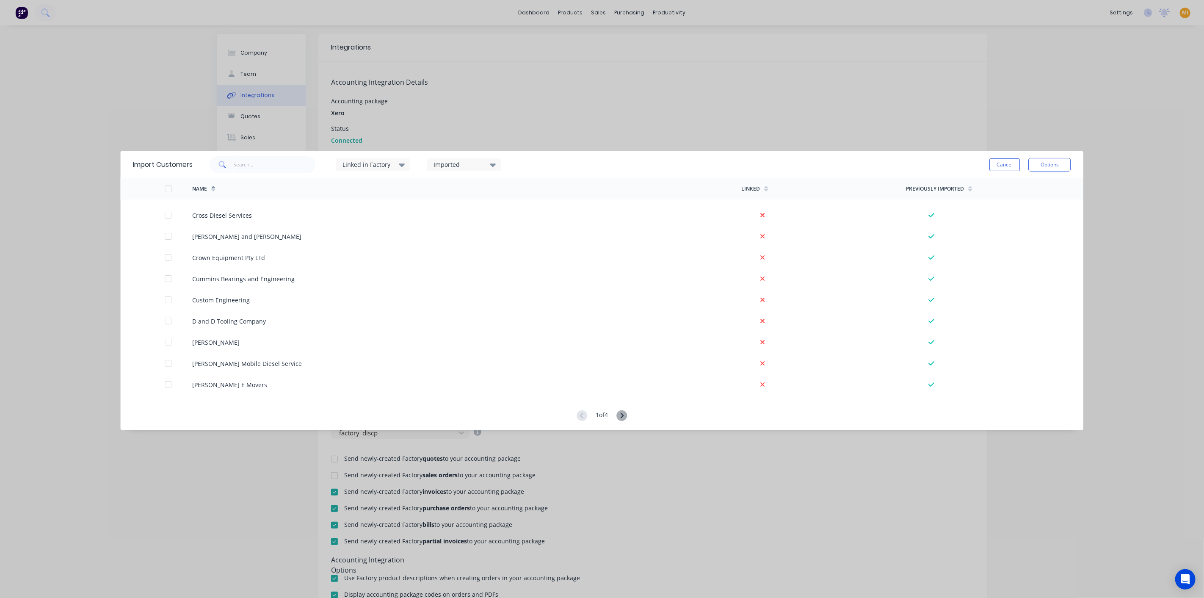
scroll to position [1734, 0]
click at [1007, 167] on button "Cancel" at bounding box center [1005, 164] width 30 height 13
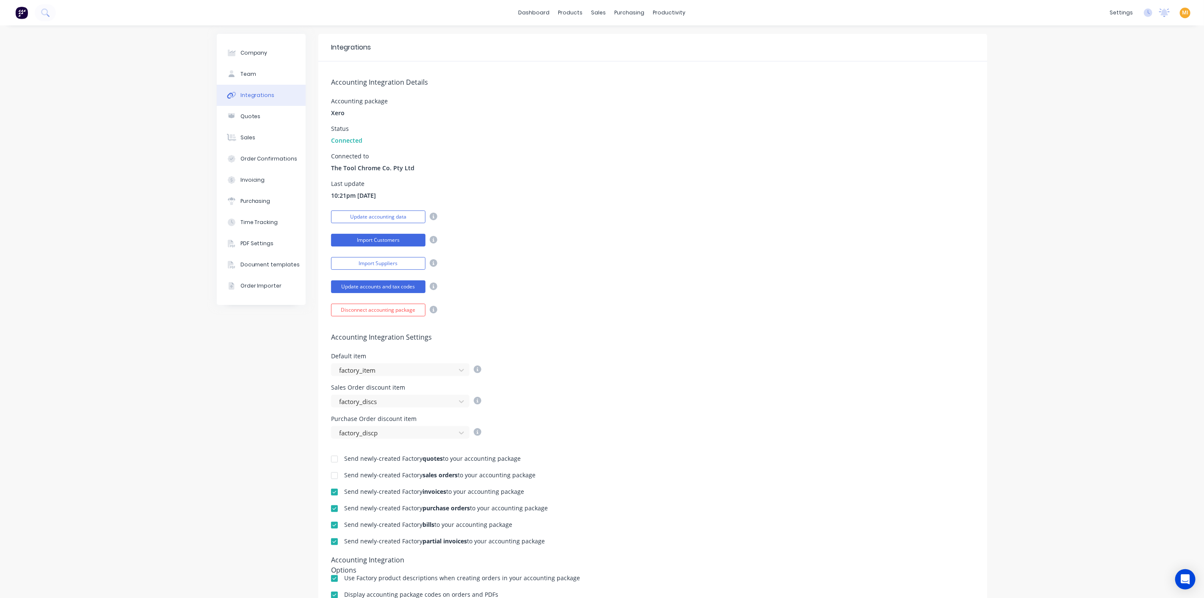
click at [364, 243] on button "Import Customers" at bounding box center [378, 240] width 94 height 13
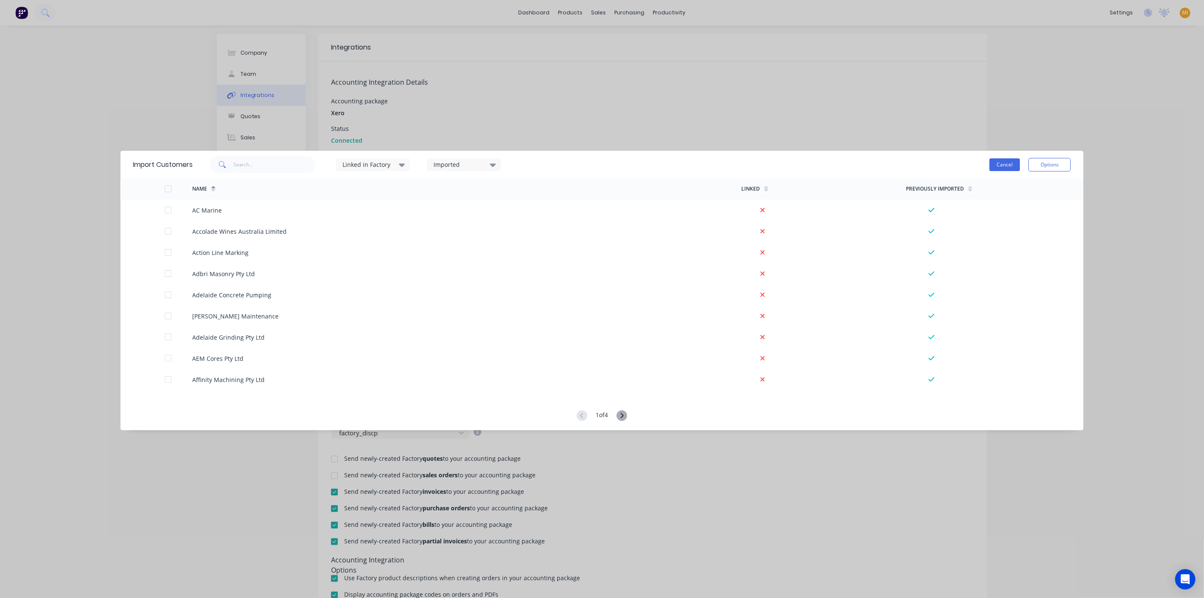
click at [1017, 162] on button "Cancel" at bounding box center [1005, 164] width 30 height 13
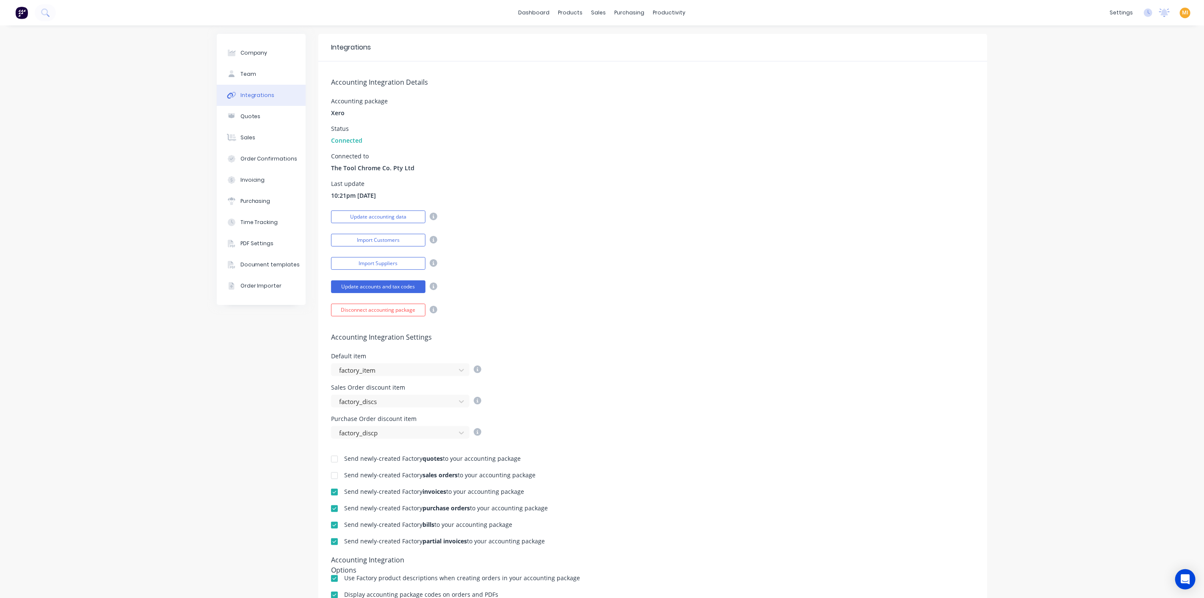
click at [22, 11] on img at bounding box center [21, 12] width 13 height 13
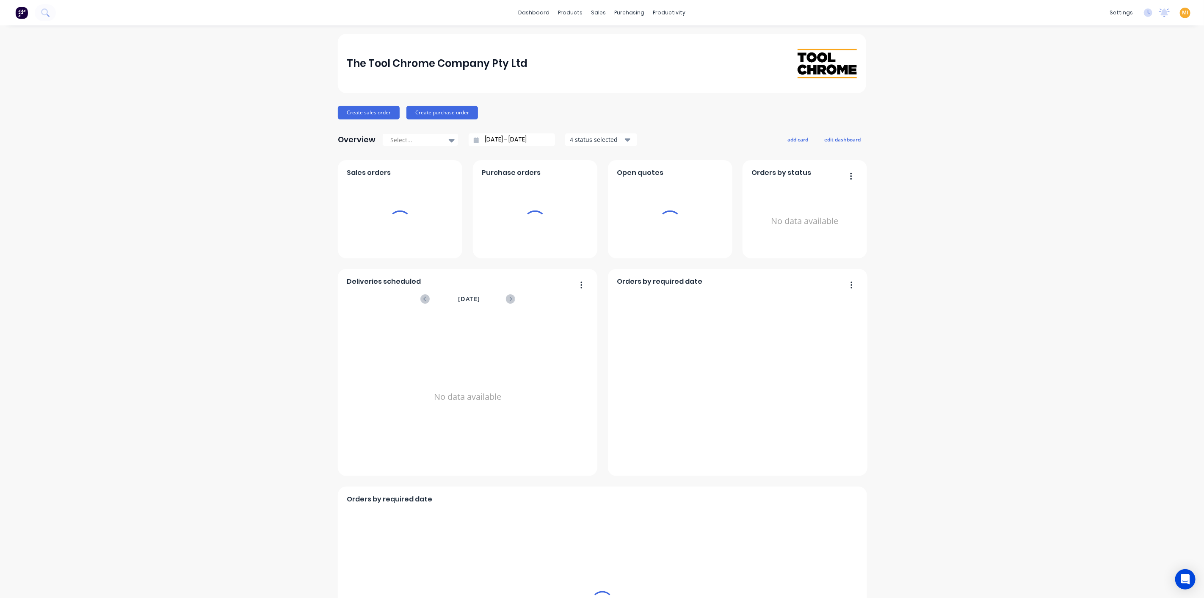
click at [1182, 11] on span "MI" at bounding box center [1185, 13] width 6 height 8
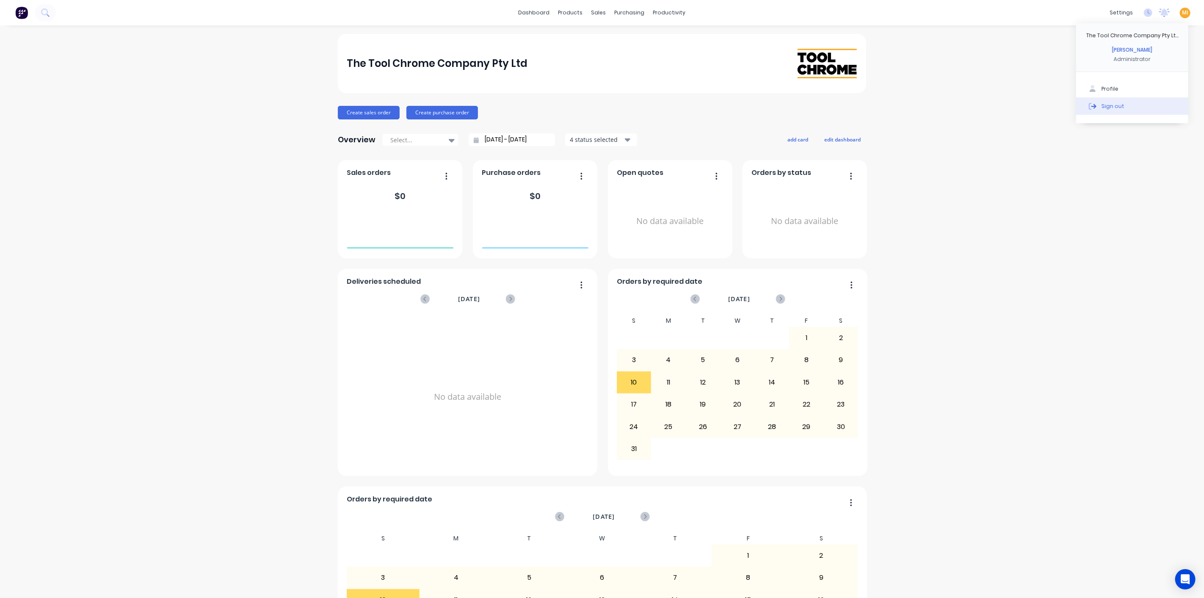
click at [1147, 102] on button "Sign out" at bounding box center [1132, 105] width 112 height 17
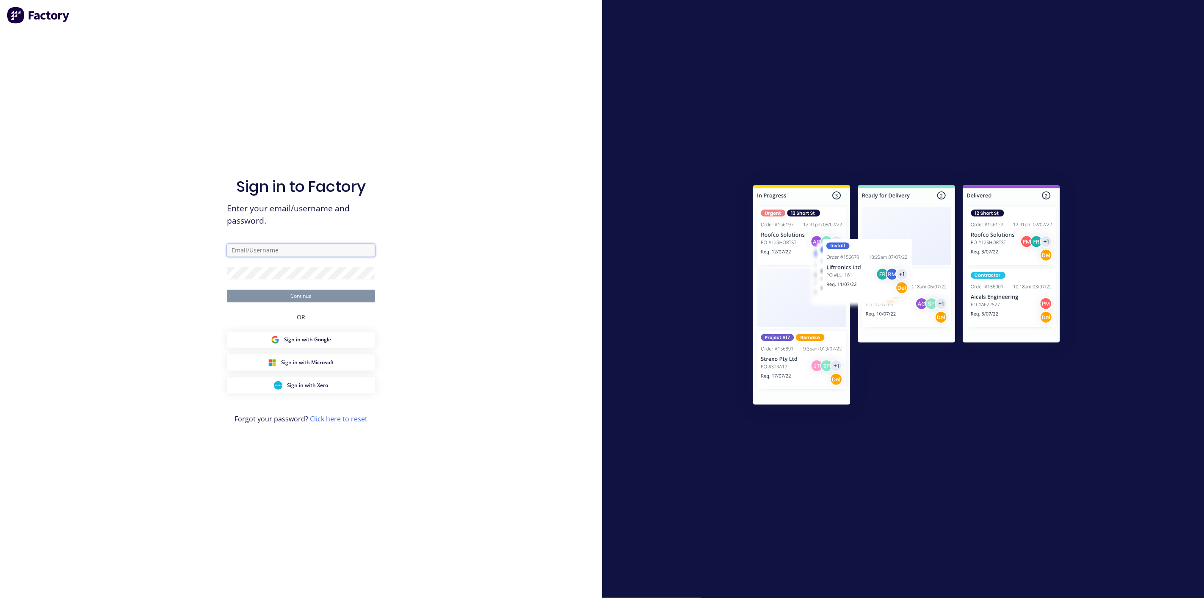
click at [305, 247] on input "text" at bounding box center [301, 250] width 148 height 13
type input "[EMAIL_ADDRESS][DOMAIN_NAME]"
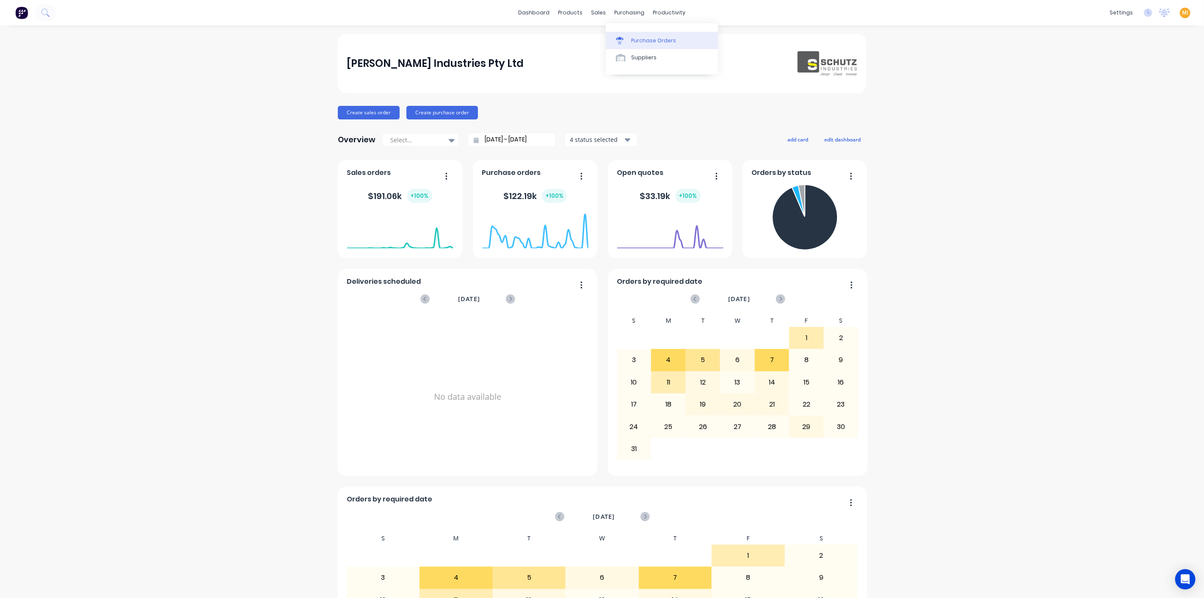
click at [650, 43] on div "Purchase Orders" at bounding box center [653, 41] width 45 height 8
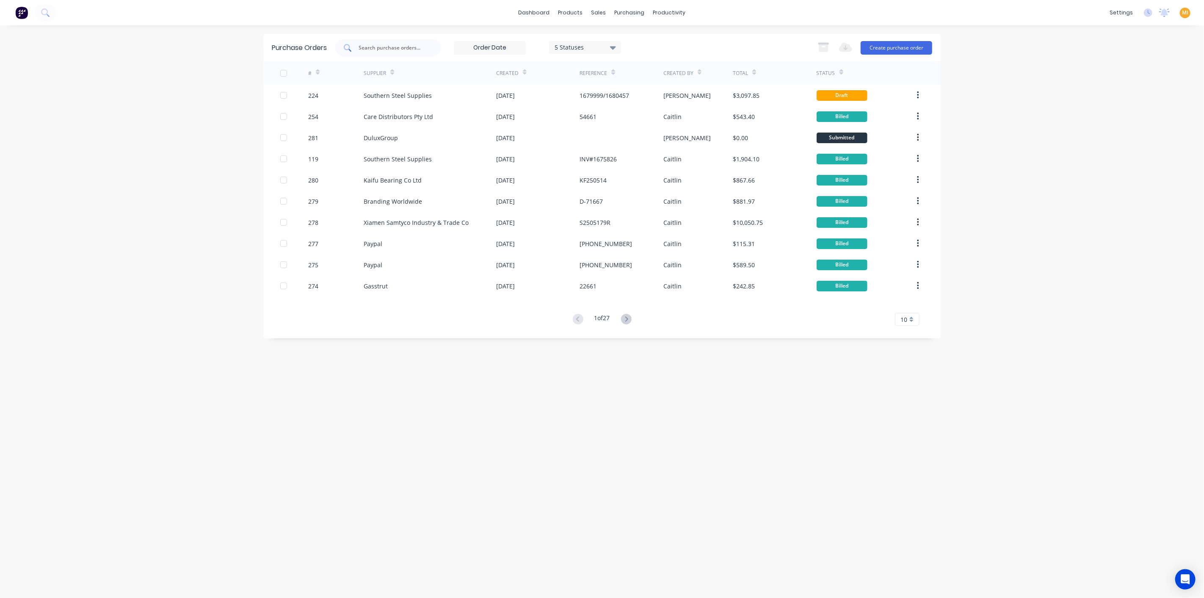
click at [404, 49] on input "text" at bounding box center [393, 48] width 70 height 8
paste input "224"
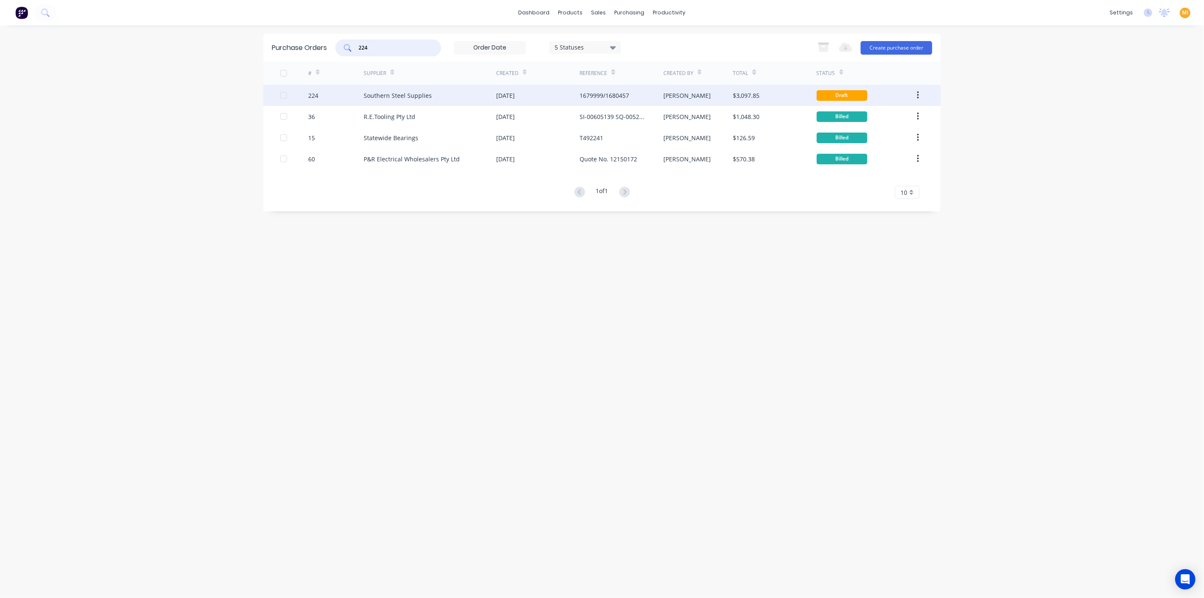
type input "224"
click at [338, 96] on div "224" at bounding box center [336, 95] width 56 height 21
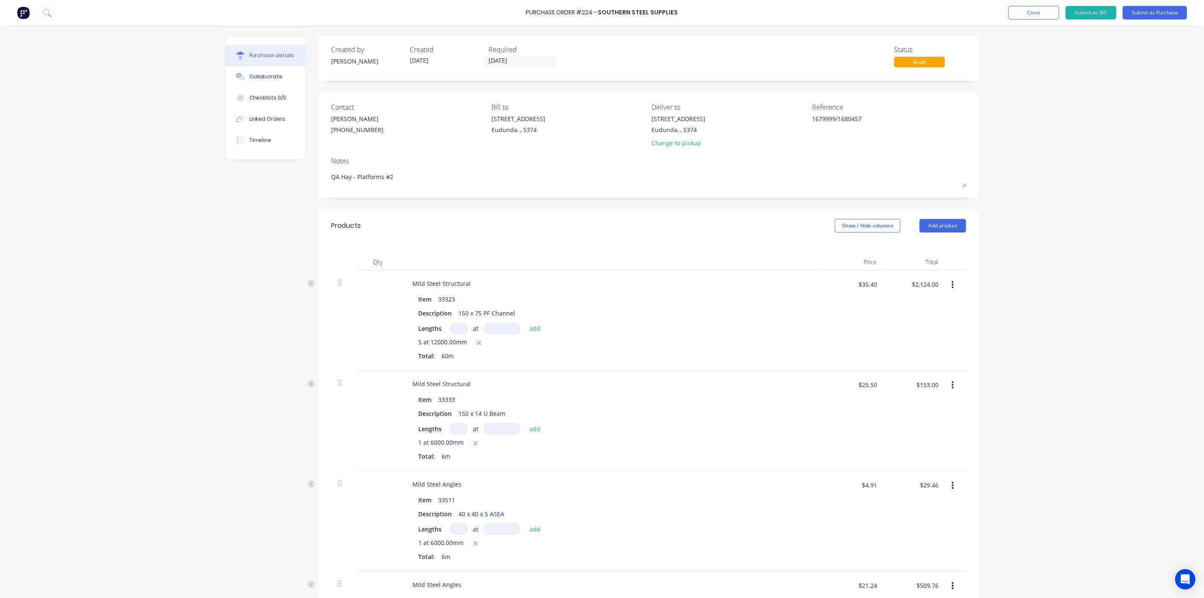
type textarea "x"
click at [27, 16] on img at bounding box center [23, 12] width 13 height 13
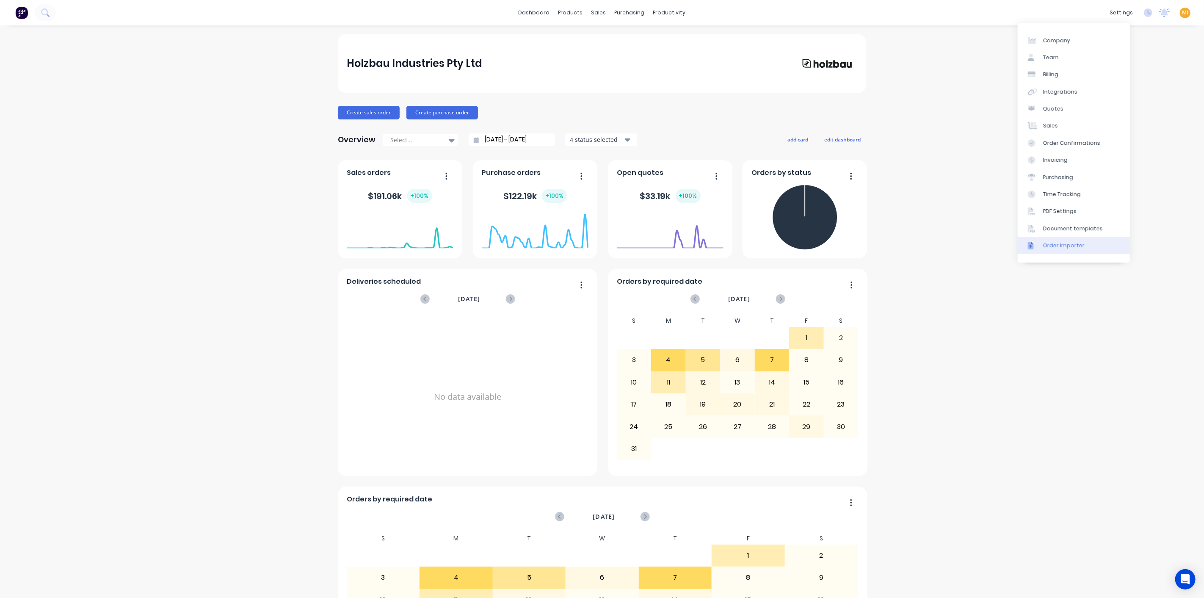
click at [1072, 237] on div "Company Team Billing Integrations Quotes Sales Order Confirmations Invoicing Pu…" at bounding box center [1074, 142] width 112 height 239
click at [1045, 232] on div "Document templates" at bounding box center [1073, 229] width 60 height 8
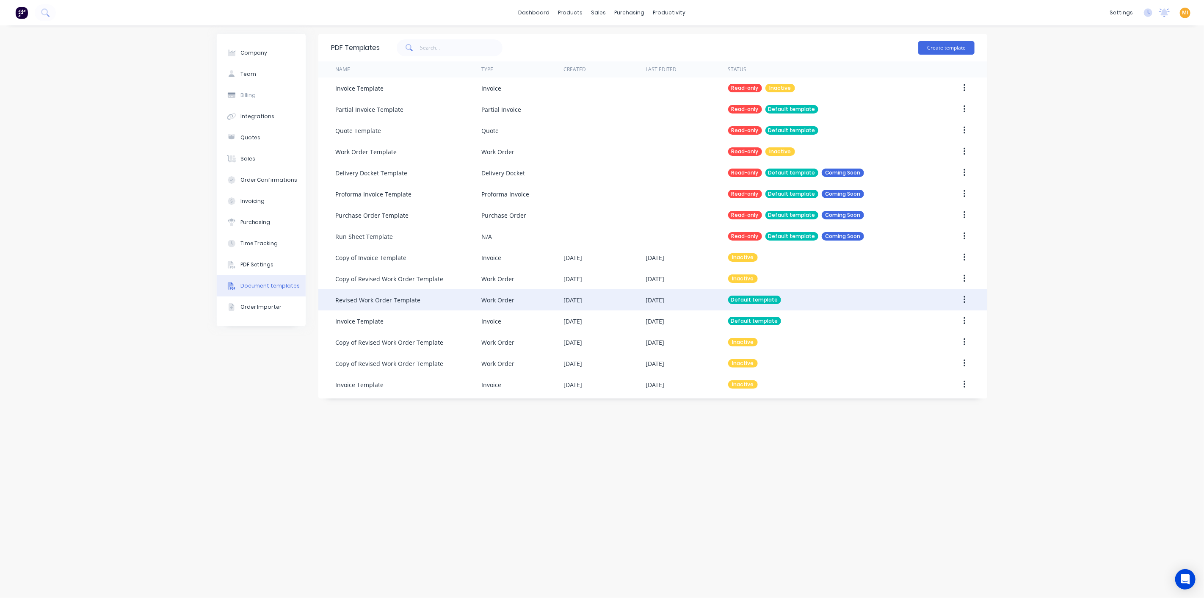
click at [668, 304] on div "[DATE]" at bounding box center [687, 299] width 82 height 21
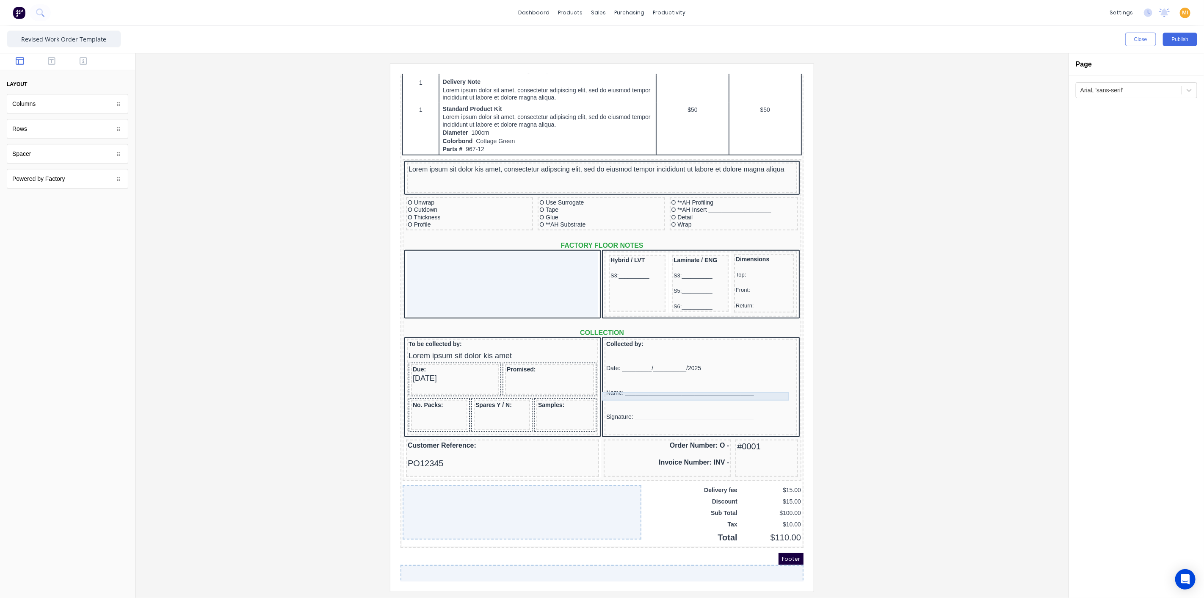
scroll to position [464, 0]
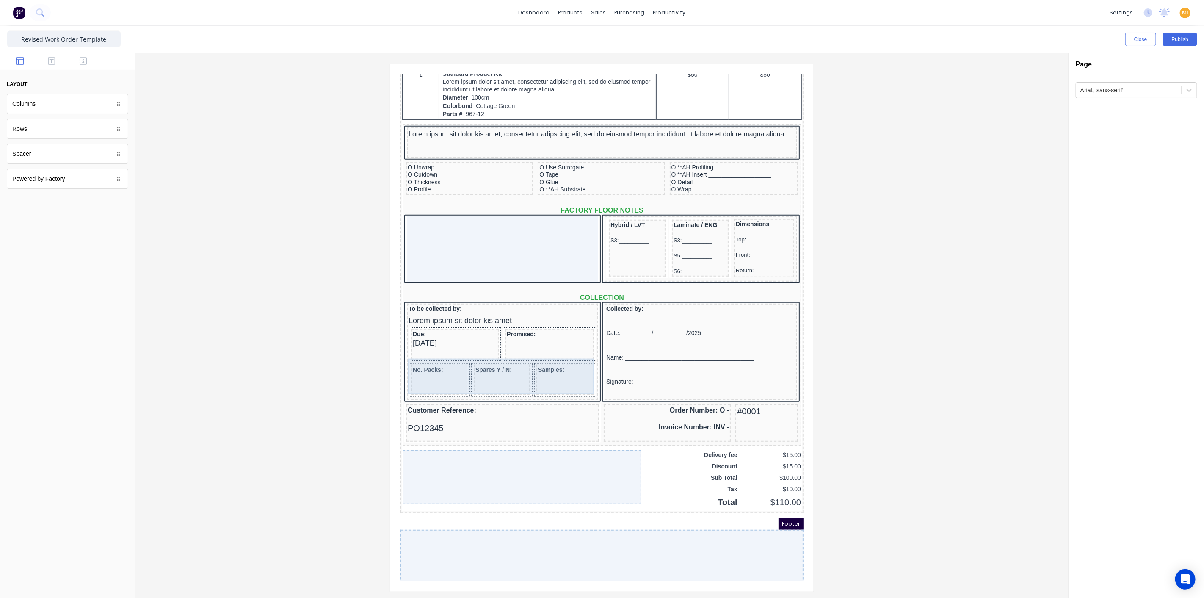
click at [537, 365] on div "Samples:" at bounding box center [555, 369] width 58 height 30
drag, startPoint x: 39, startPoint y: 160, endPoint x: 424, endPoint y: 370, distance: 438.6
click at [452, 345] on icon "button" at bounding box center [449, 347] width 7 height 7
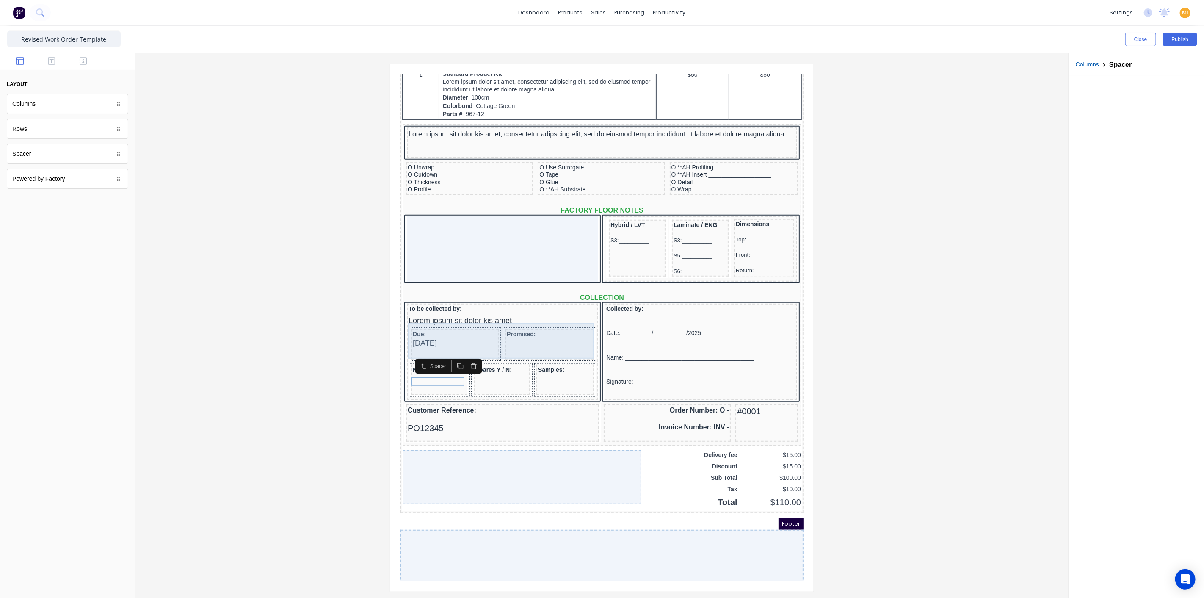
click at [452, 345] on div "Due: [DATE] Promised:" at bounding box center [492, 335] width 188 height 36
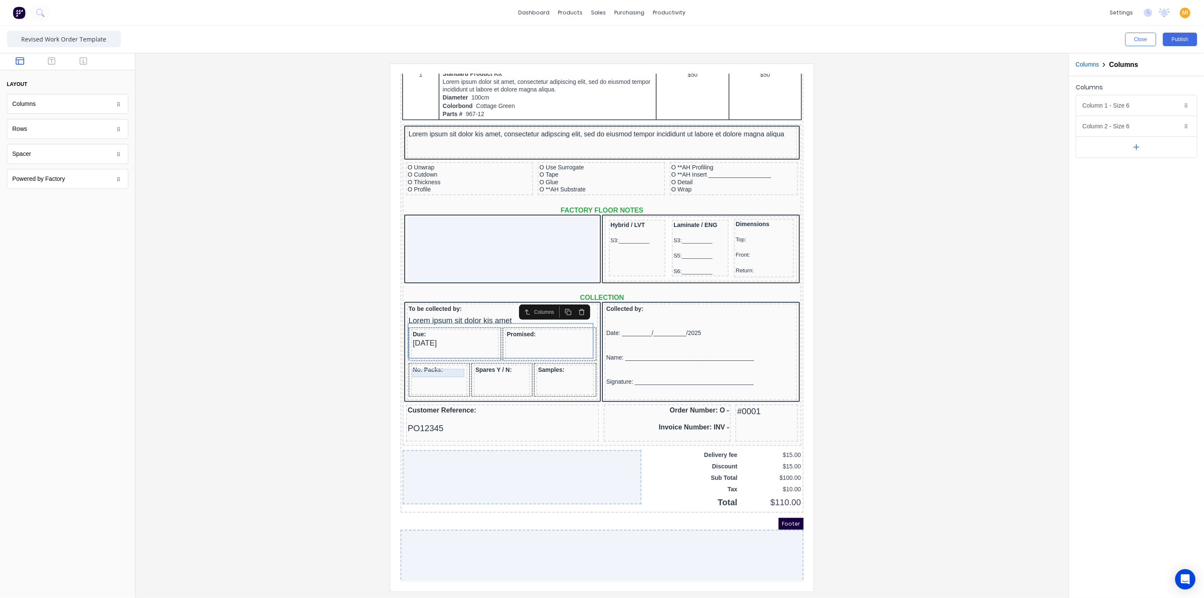
click at [437, 365] on div at bounding box center [428, 367] width 53 height 8
click at [432, 372] on div at bounding box center [428, 376] width 53 height 8
click at [429, 374] on div at bounding box center [428, 376] width 53 height 8
drag, startPoint x: 58, startPoint y: 158, endPoint x: 498, endPoint y: 375, distance: 490.2
click at [490, 345] on icon "button" at bounding box center [490, 347] width 7 height 7
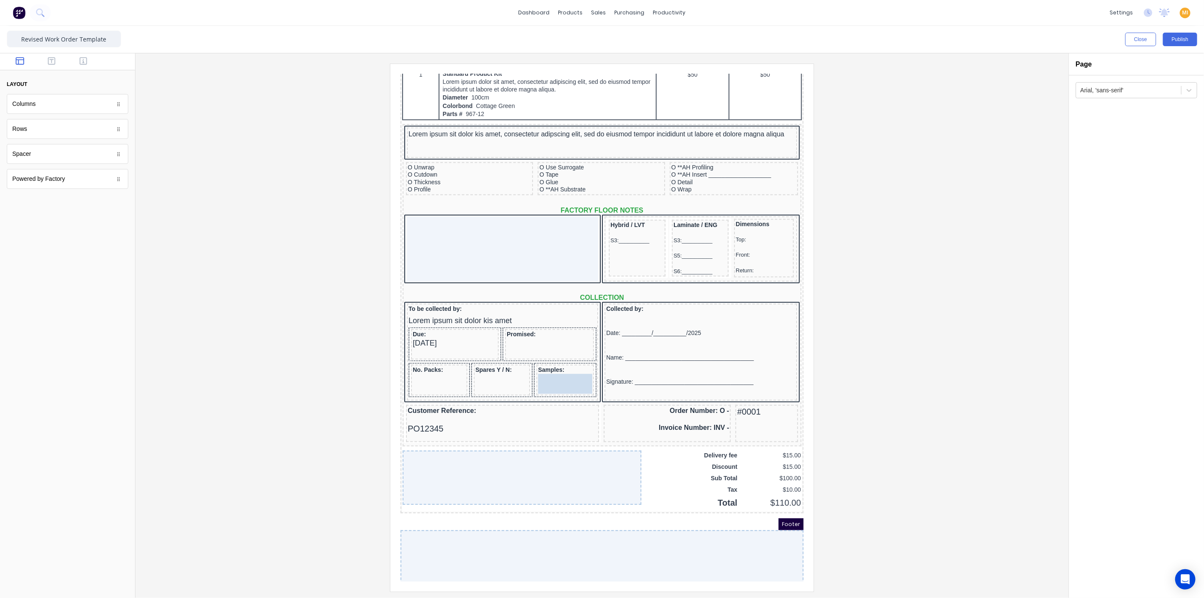
drag, startPoint x: 62, startPoint y: 157, endPoint x: 157, endPoint y: 294, distance: 166.4
click at [554, 348] on icon "button" at bounding box center [553, 347] width 7 height 7
click at [946, 249] on div at bounding box center [602, 328] width 920 height 528
click at [1203, 36] on div "Close Publish" at bounding box center [602, 39] width 1204 height 27
click at [1185, 39] on button "Publish" at bounding box center [1180, 40] width 34 height 14
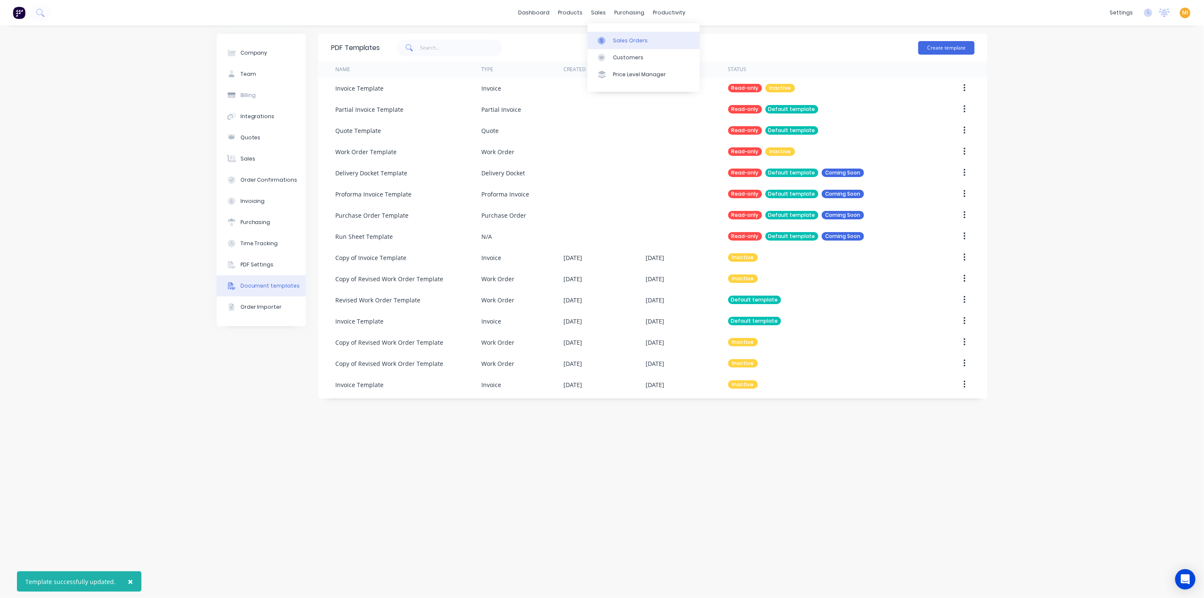
click at [626, 42] on div "Sales Orders" at bounding box center [630, 41] width 35 height 8
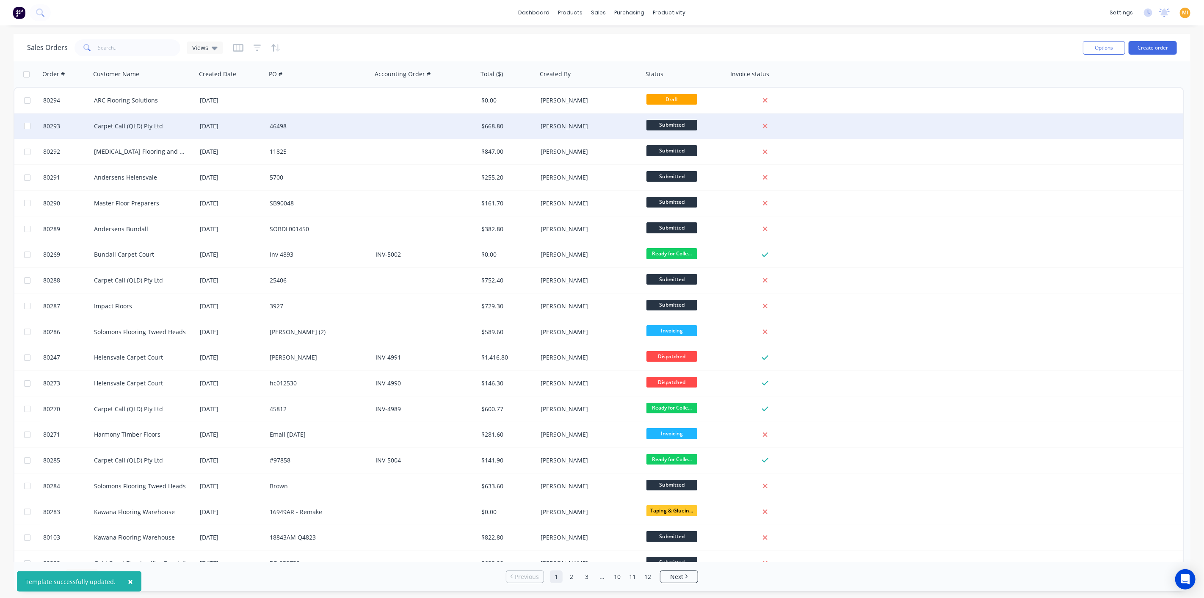
click at [94, 129] on div "Carpet Call (QLD) Pty Ltd" at bounding box center [141, 126] width 94 height 8
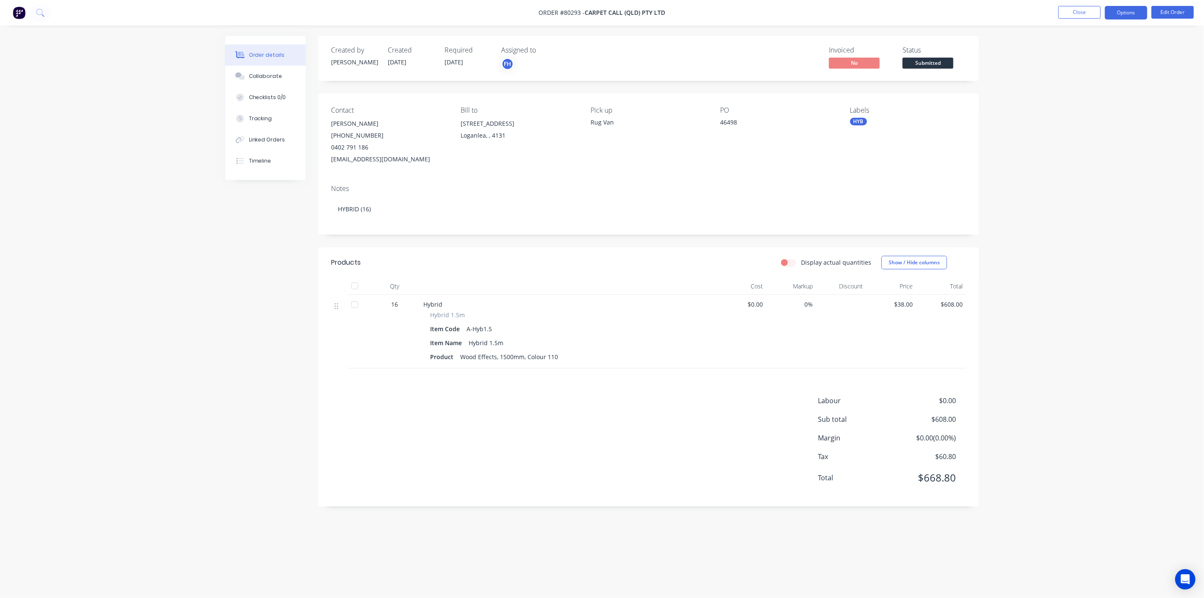
click at [1135, 11] on button "Options" at bounding box center [1126, 13] width 42 height 14
click at [1093, 109] on button "Work Order" at bounding box center [1100, 102] width 93 height 17
click at [1092, 80] on div "Without pricing" at bounding box center [1101, 85] width 78 height 12
click at [20, 15] on img at bounding box center [19, 12] width 13 height 13
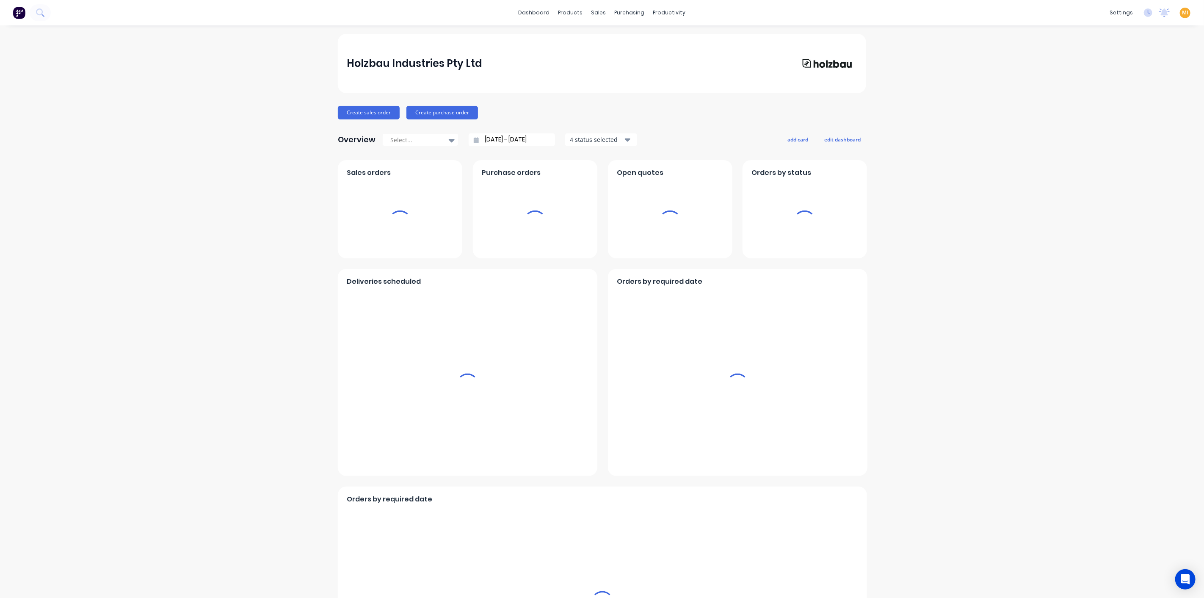
click at [1182, 13] on span "MI" at bounding box center [1185, 13] width 6 height 8
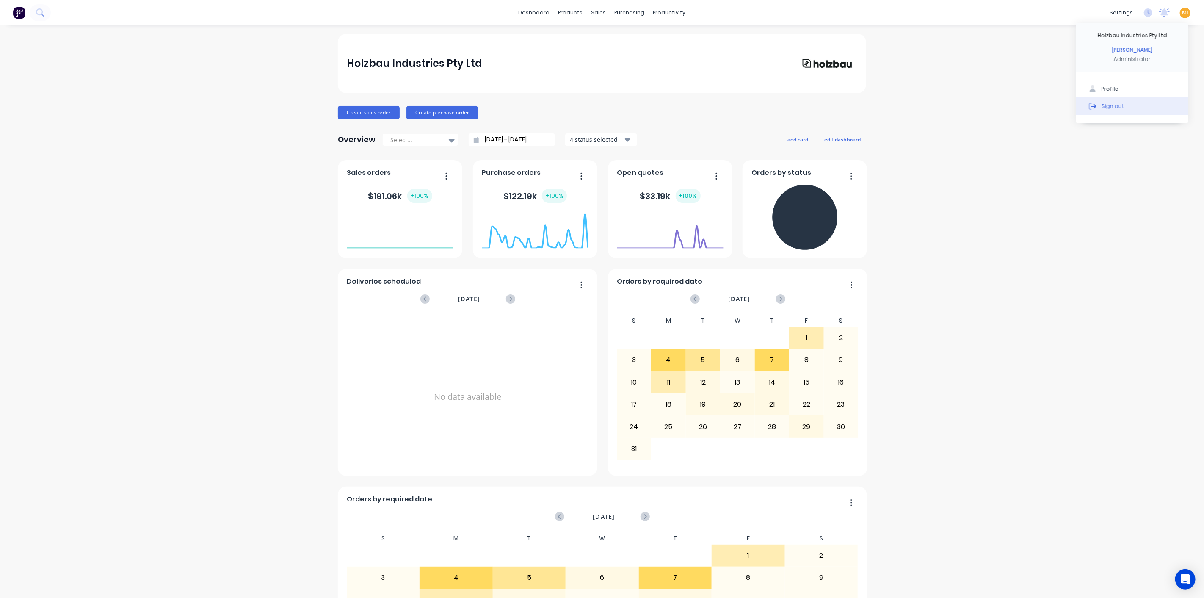
click at [1146, 108] on button "Sign out" at bounding box center [1132, 105] width 112 height 17
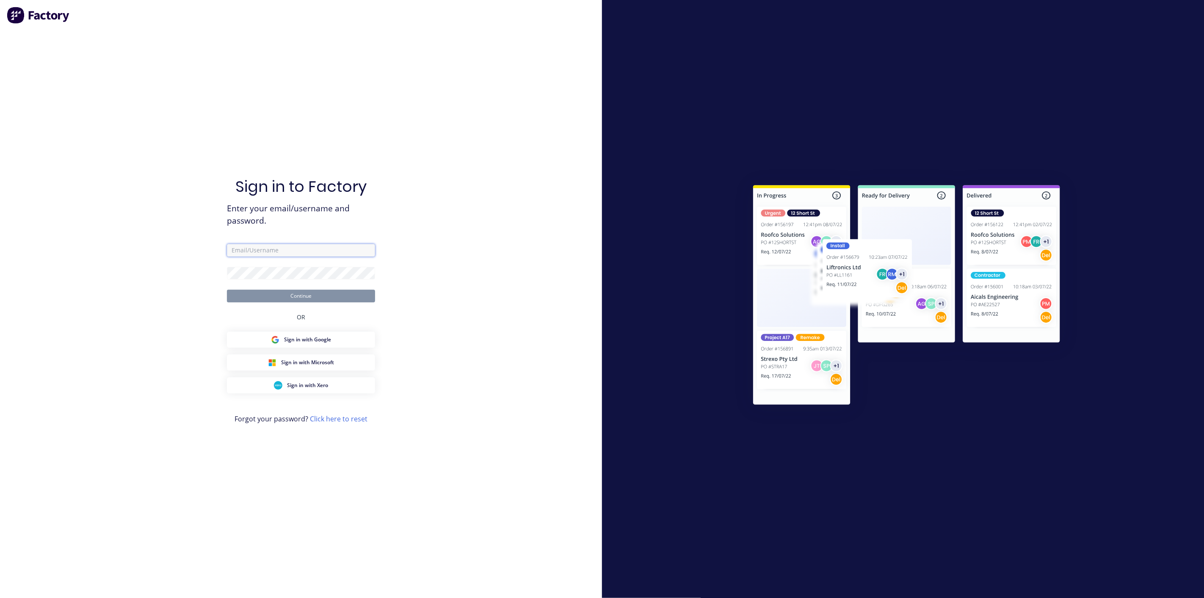
drag, startPoint x: 274, startPoint y: 248, endPoint x: 280, endPoint y: 250, distance: 6.3
click at [275, 249] on input "text" at bounding box center [301, 250] width 148 height 13
type input "[EMAIL_ADDRESS][DOMAIN_NAME]"
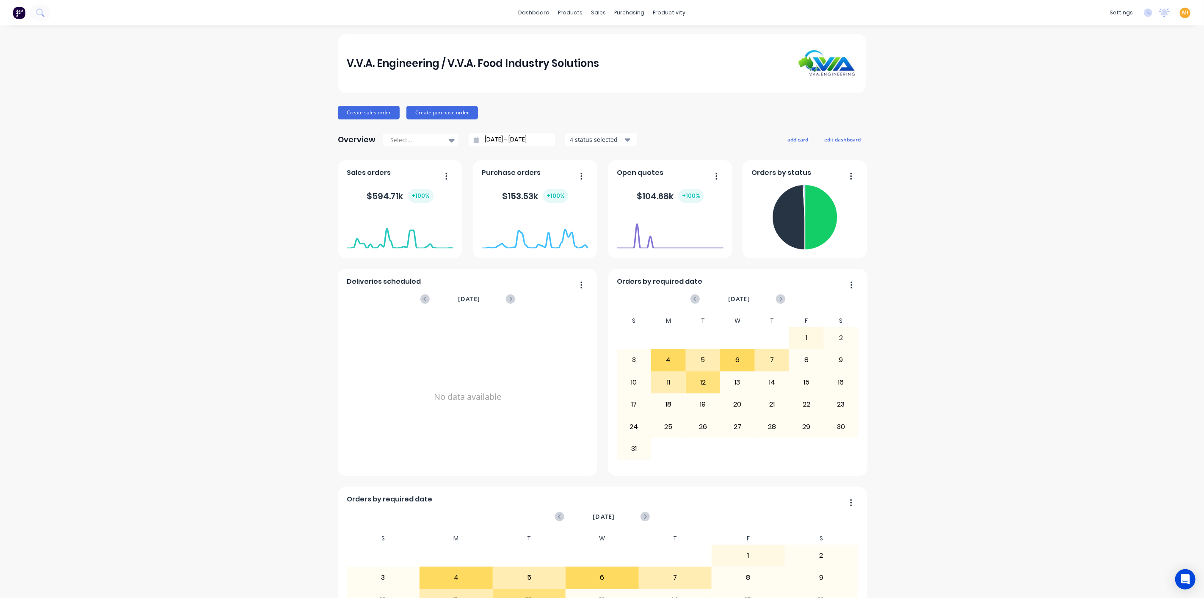
click at [617, 36] on link "Sales Orders" at bounding box center [640, 40] width 112 height 17
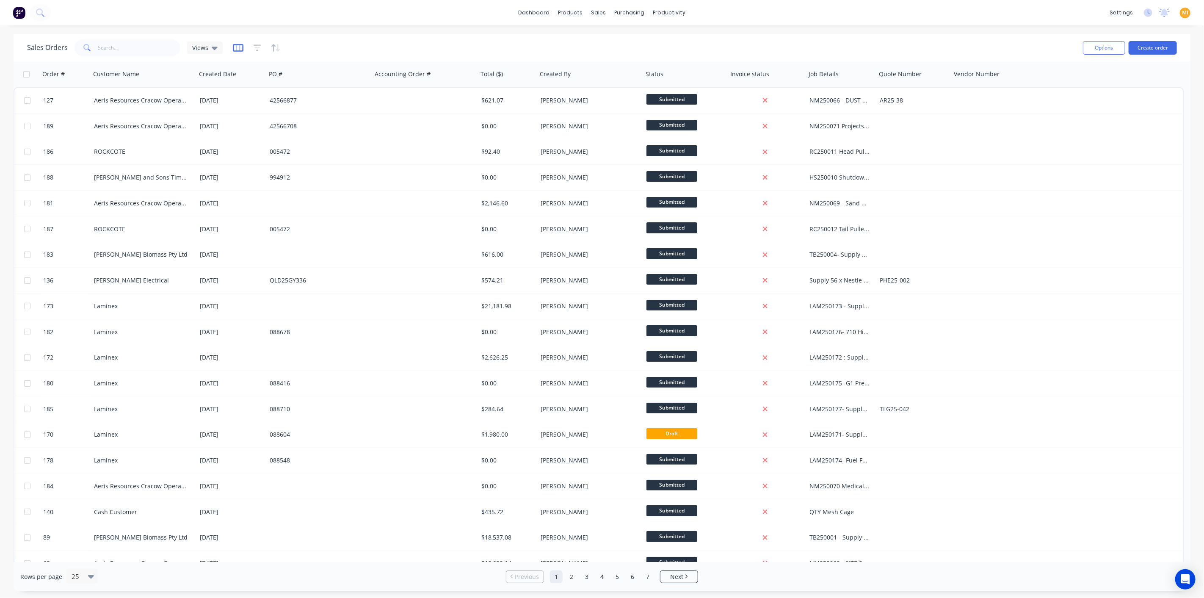
click at [240, 49] on icon "button" at bounding box center [238, 48] width 11 height 8
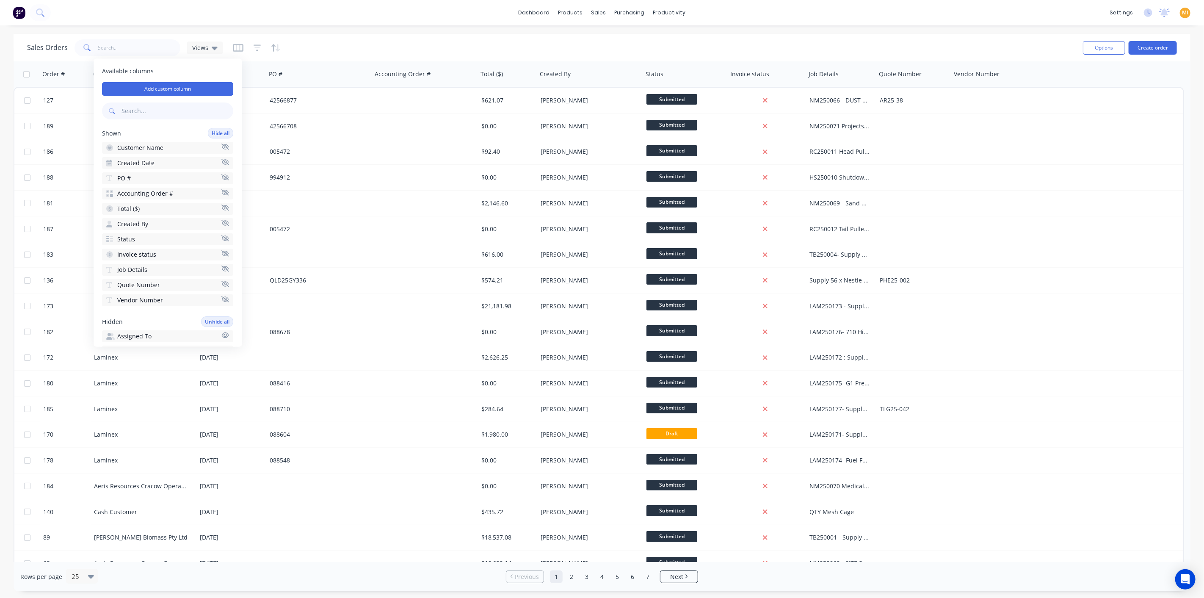
click at [166, 108] on input "text" at bounding box center [178, 111] width 112 height 17
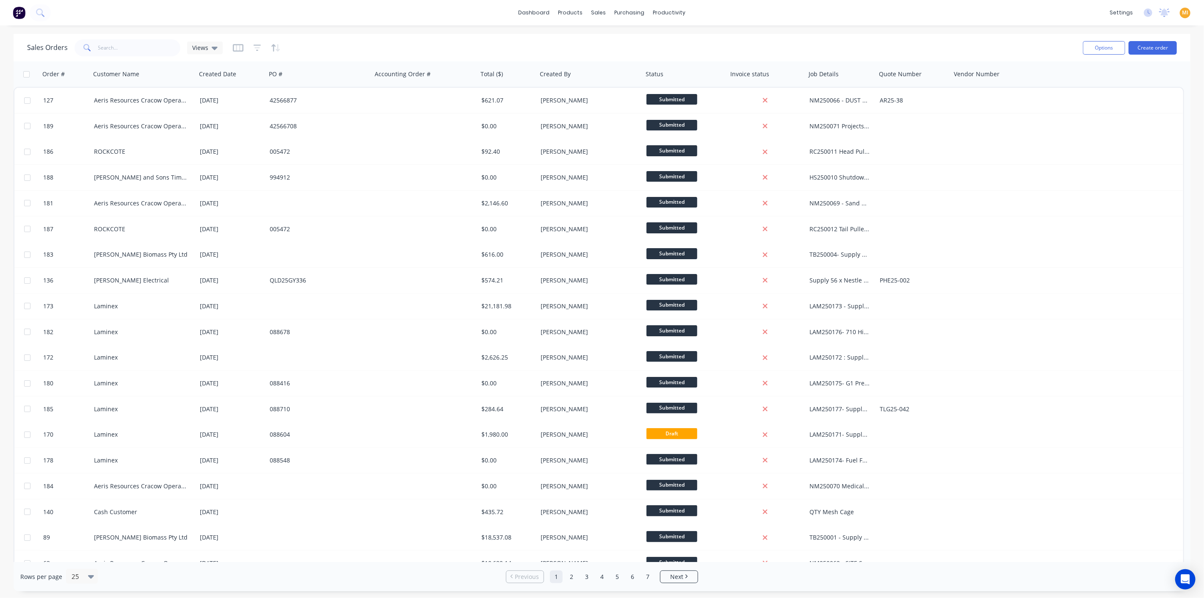
click at [346, 58] on div "Sales Orders Views Options Create order" at bounding box center [602, 48] width 1177 height 28
click at [1085, 213] on div "Document templates" at bounding box center [1081, 211] width 60 height 8
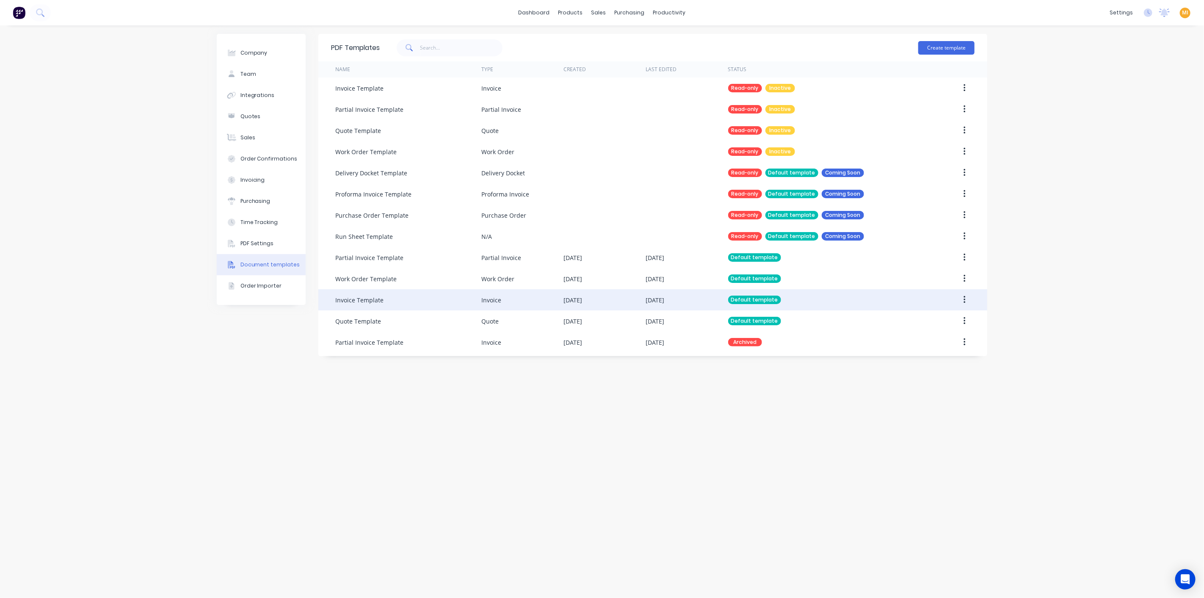
click at [504, 293] on div "Invoice" at bounding box center [522, 299] width 82 height 21
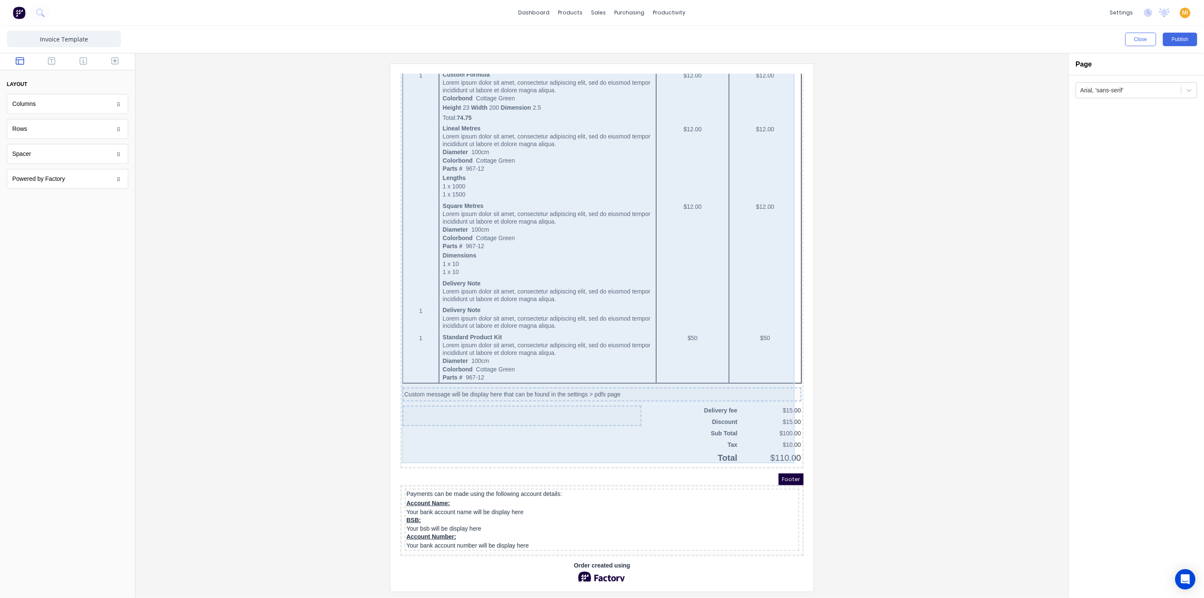
scroll to position [378, 0]
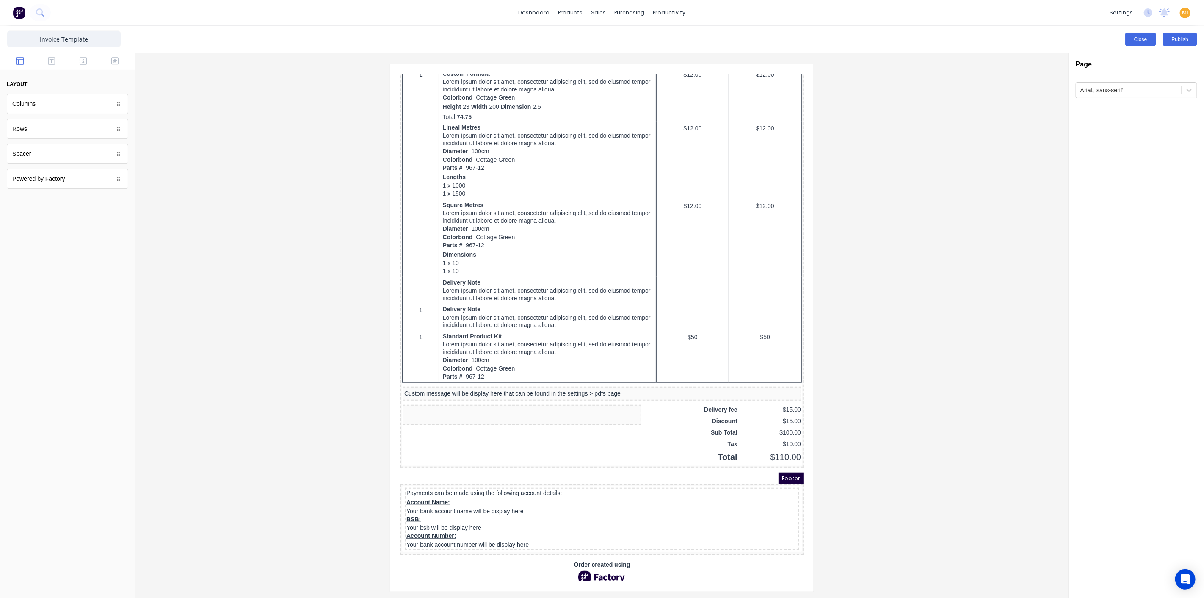
click at [1149, 40] on button "Close" at bounding box center [1140, 40] width 31 height 14
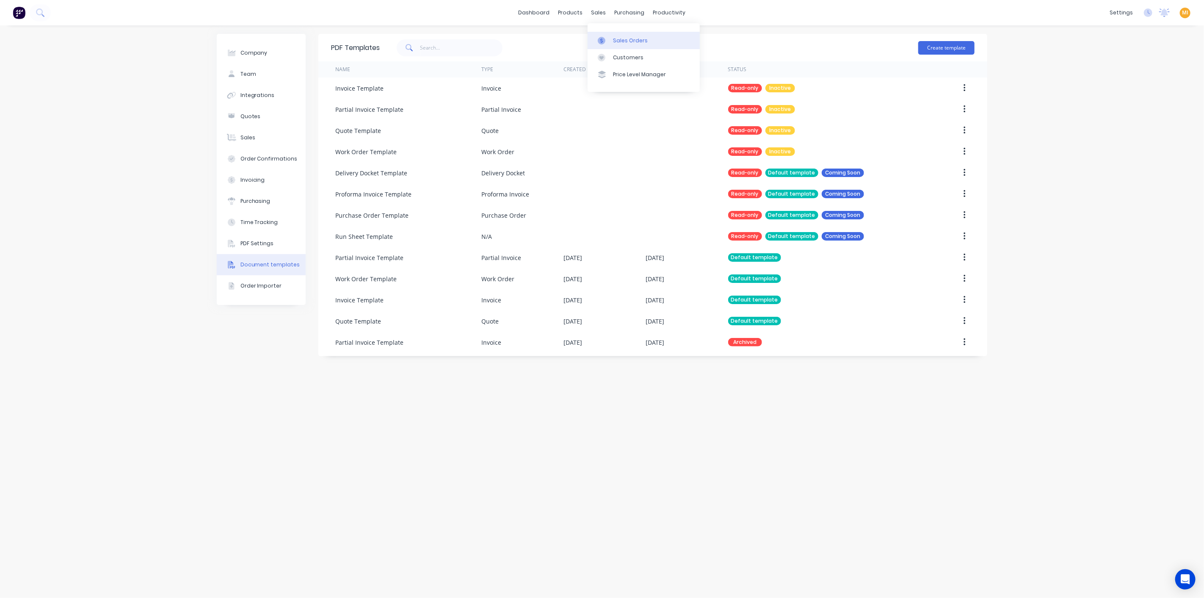
click at [621, 39] on div "Sales Orders" at bounding box center [630, 41] width 35 height 8
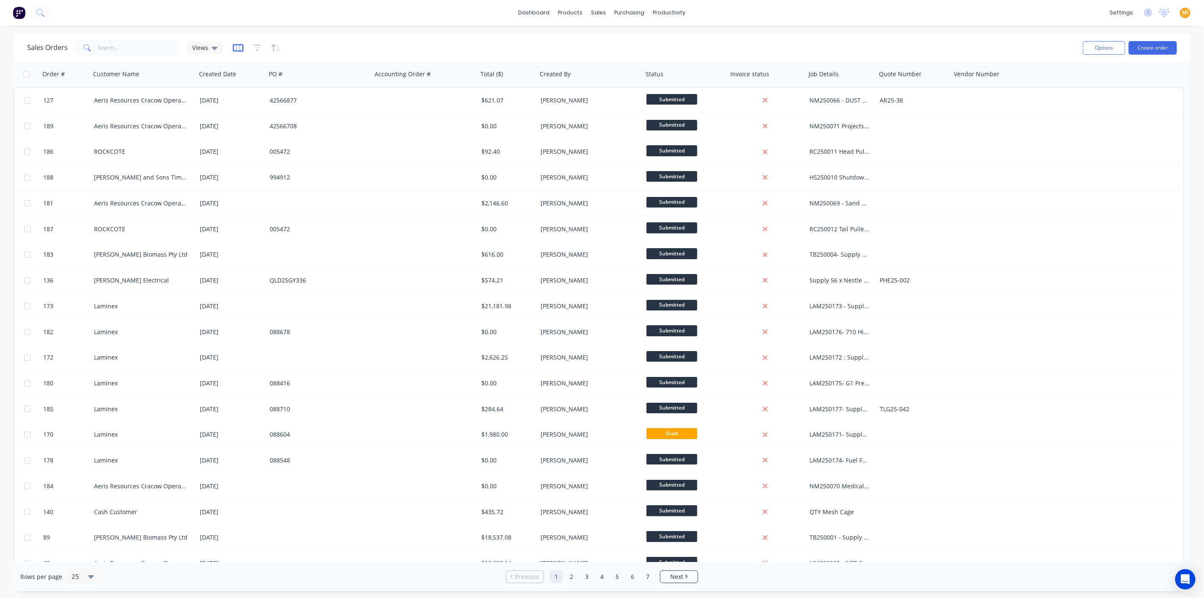
click at [234, 47] on icon "button" at bounding box center [238, 48] width 11 height 8
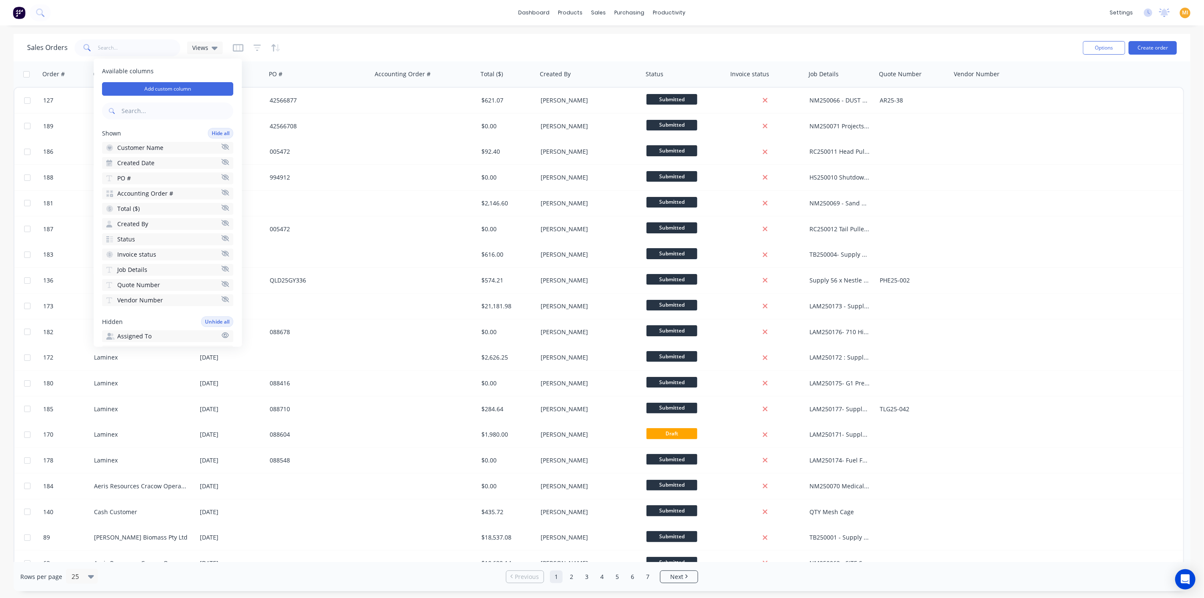
click at [165, 111] on input "text" at bounding box center [178, 111] width 112 height 17
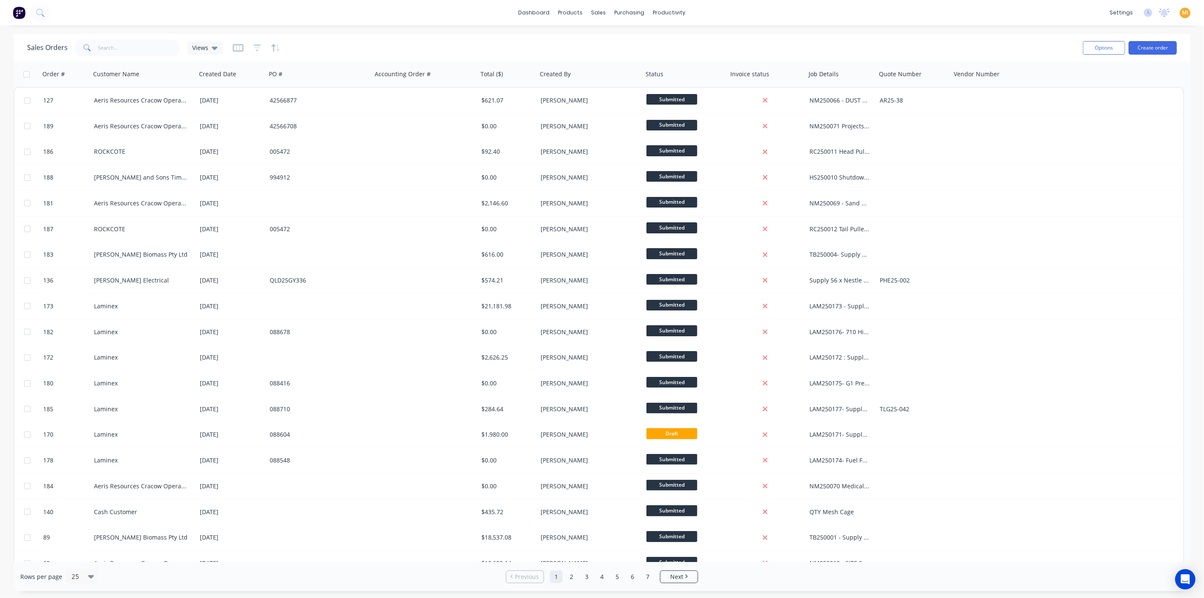
click at [341, 58] on div "Sales Orders Views Options Create order" at bounding box center [602, 48] width 1177 height 28
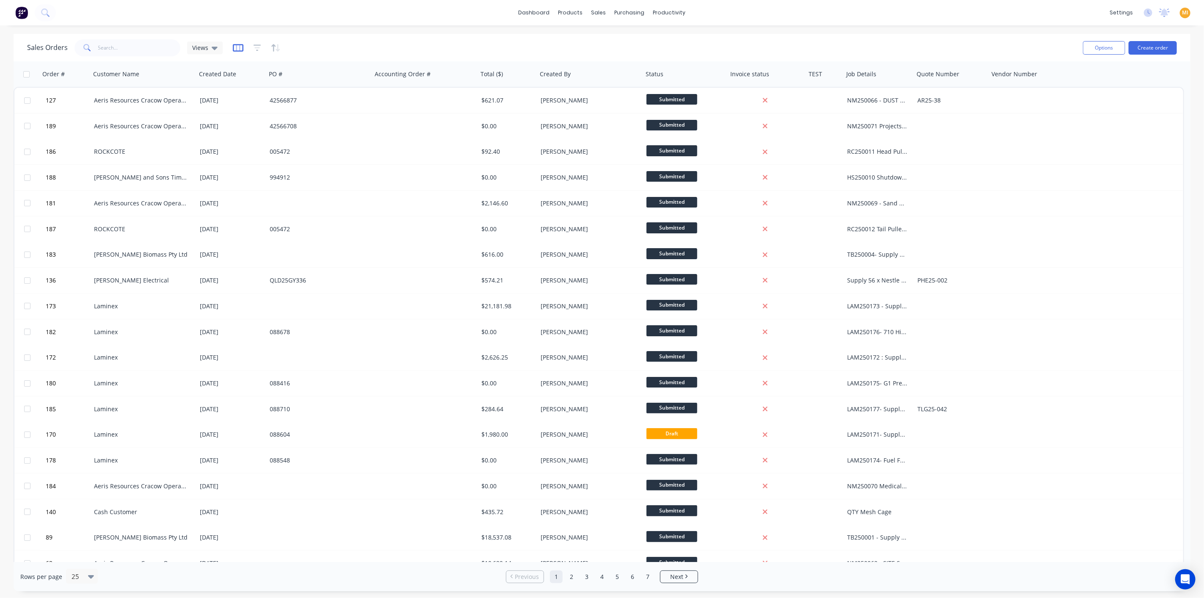
click at [236, 46] on icon "button" at bounding box center [238, 48] width 4 height 6
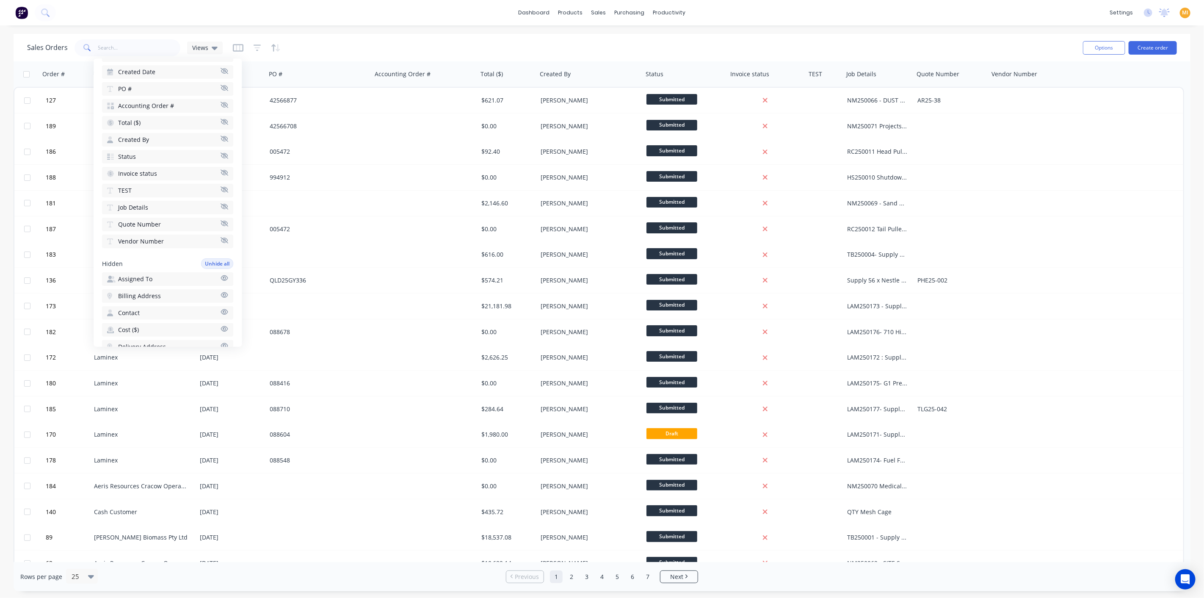
scroll to position [94, 0]
click at [339, 47] on div "Sales Orders Views" at bounding box center [551, 47] width 1049 height 21
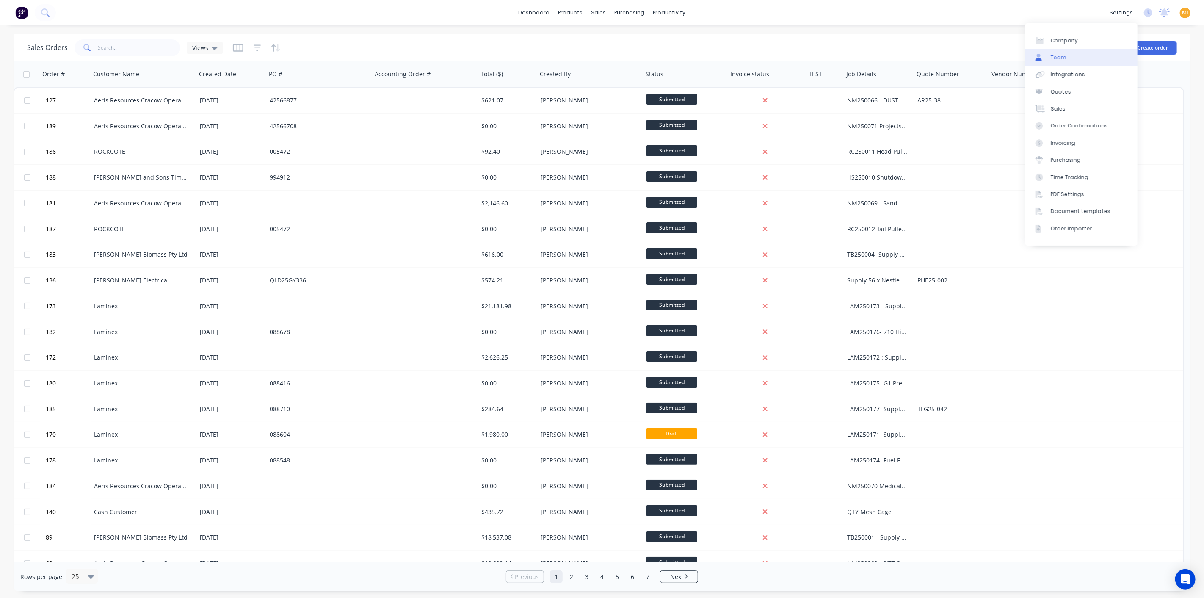
click at [1064, 60] on div "Team" at bounding box center [1059, 58] width 16 height 8
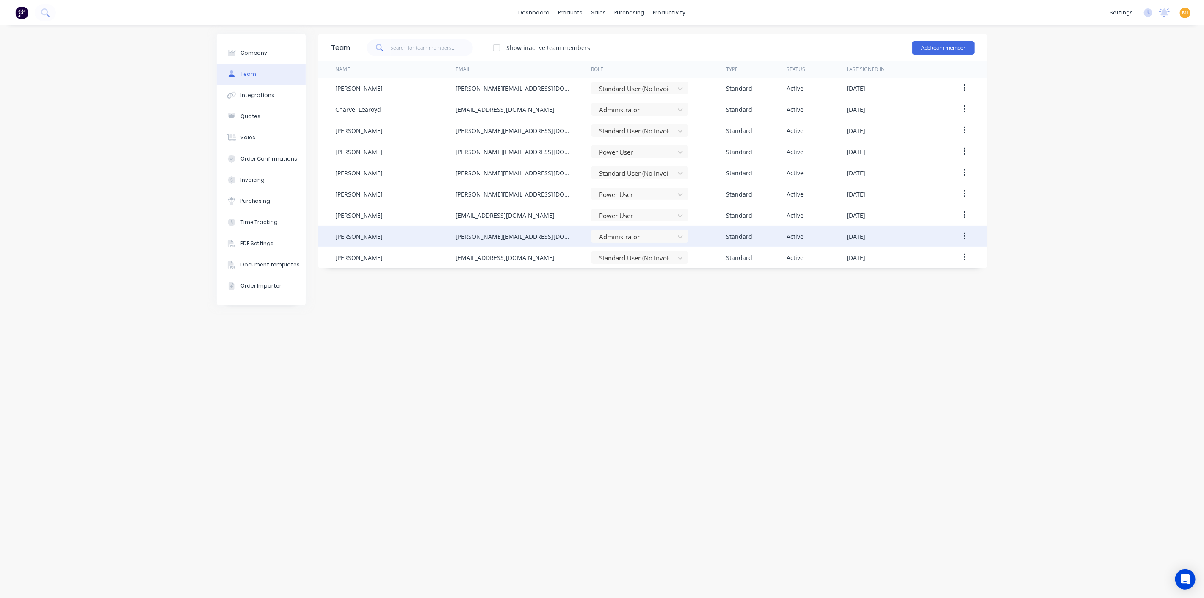
click at [545, 236] on div "shannon@vvaengineering.com" at bounding box center [523, 236] width 135 height 21
drag, startPoint x: 562, startPoint y: 238, endPoint x: 446, endPoint y: 229, distance: 116.8
click at [446, 229] on div "Shannon Brown shannon@vvaengineering.com Administrator Standard Active August 1…" at bounding box center [652, 236] width 669 height 21
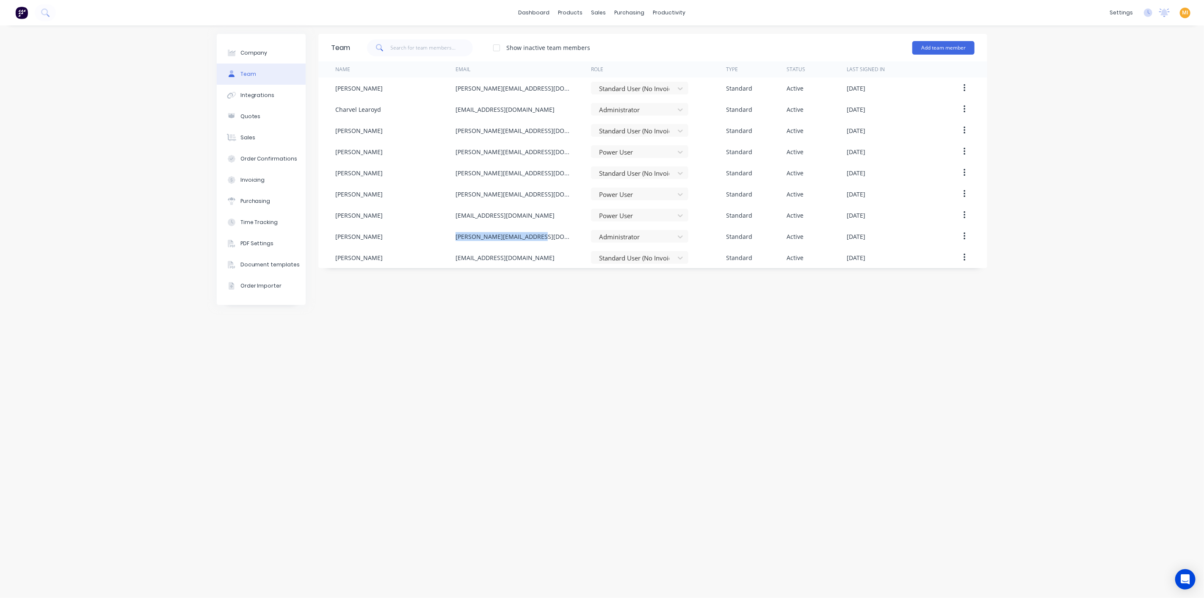
copy div "shannon@vvaengineering.com"
click at [625, 35] on link "Sales Orders" at bounding box center [644, 40] width 112 height 17
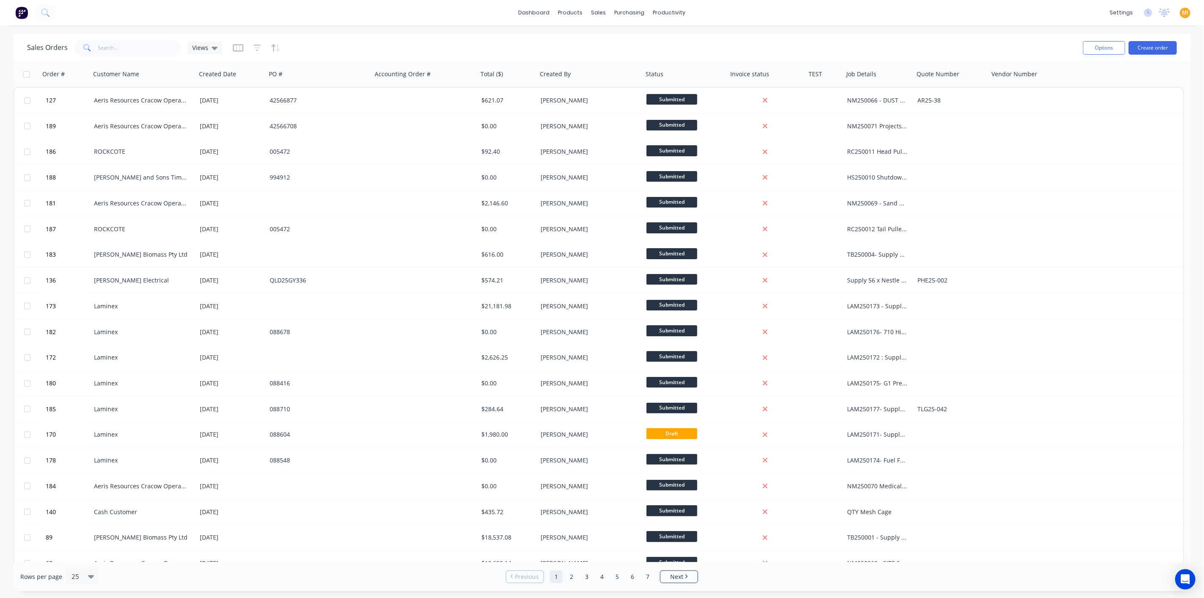
click at [240, 55] on div "Sales Orders Views" at bounding box center [551, 47] width 1049 height 21
click at [242, 48] on icon "button" at bounding box center [238, 48] width 11 height 8
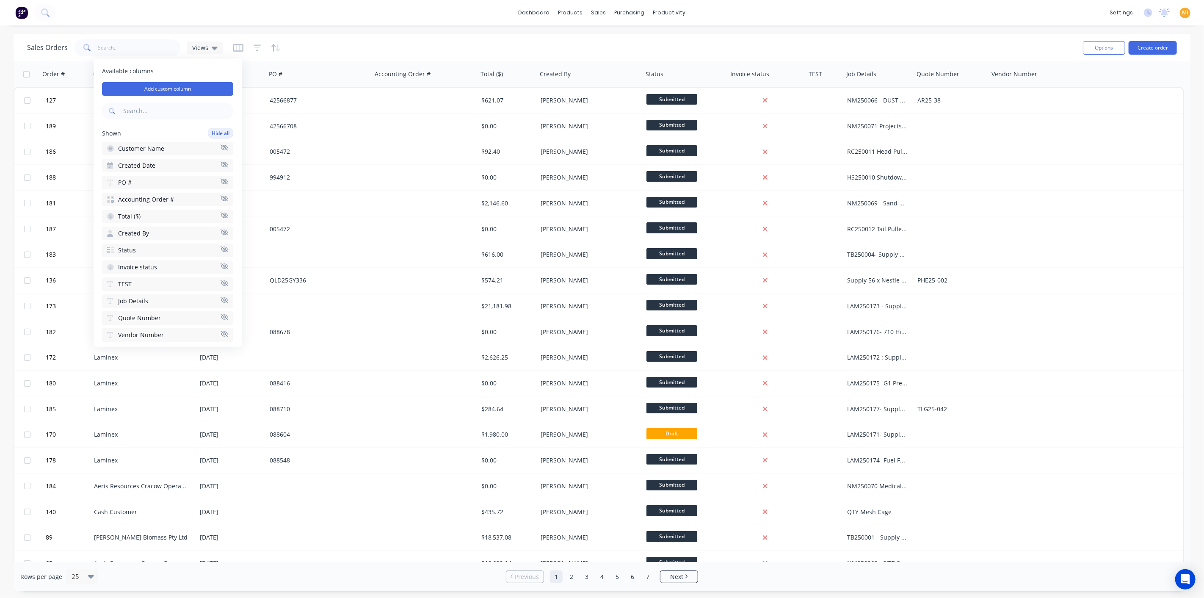
click at [384, 29] on div "dashboard products sales purchasing productivity dashboard products Product Cat…" at bounding box center [602, 299] width 1204 height 598
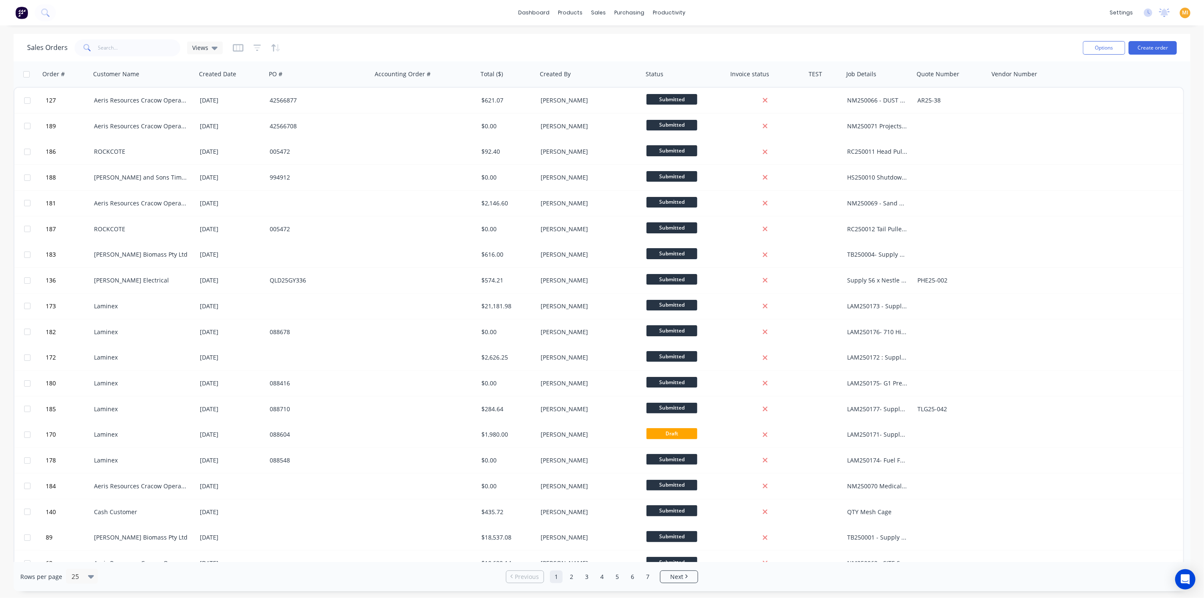
click at [22, 15] on img at bounding box center [21, 12] width 13 height 13
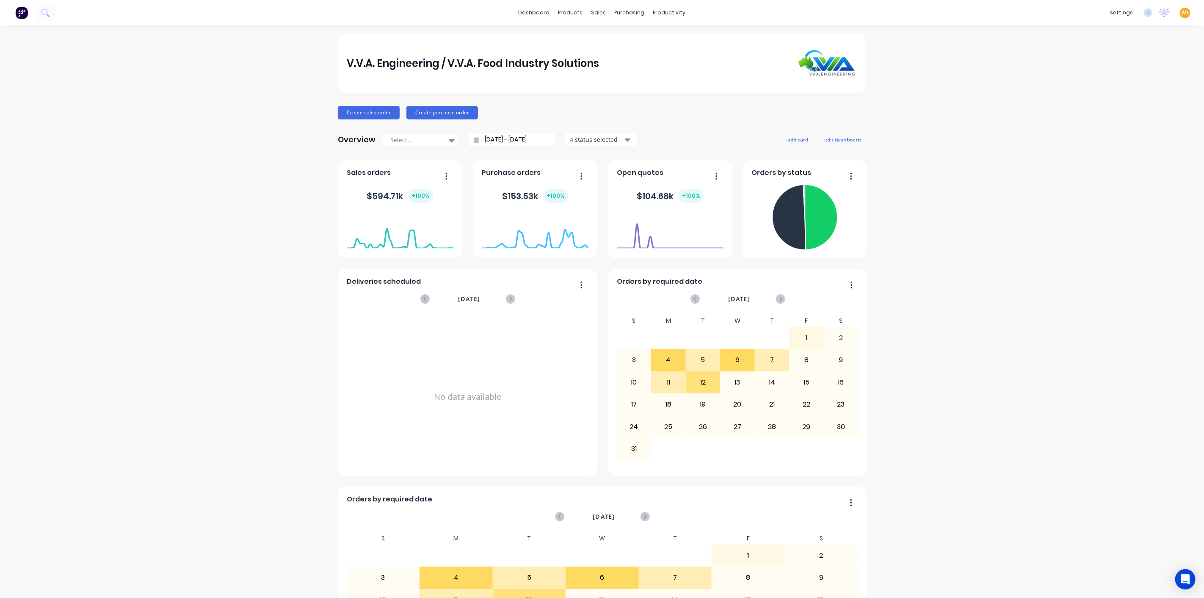
click at [1182, 16] on span "MI" at bounding box center [1185, 13] width 6 height 8
click at [1182, 12] on span "MI" at bounding box center [1185, 13] width 6 height 8
click at [1181, 10] on div "MI V.V.A. Engineering / V.V.A. Fo... Maricar Infante Administrator Profile Sign…" at bounding box center [1185, 13] width 11 height 11
click at [1182, 12] on span "MI" at bounding box center [1185, 13] width 6 height 8
drag, startPoint x: 1114, startPoint y: 106, endPoint x: 982, endPoint y: 65, distance: 138.6
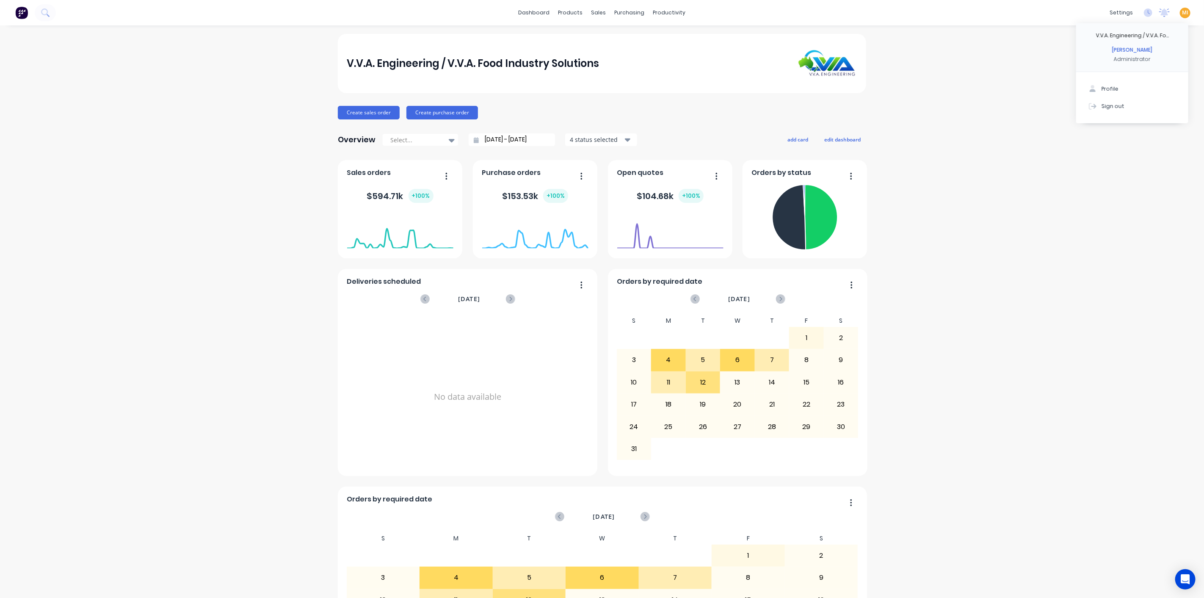
click at [1113, 106] on div "Sign out" at bounding box center [1113, 106] width 23 height 8
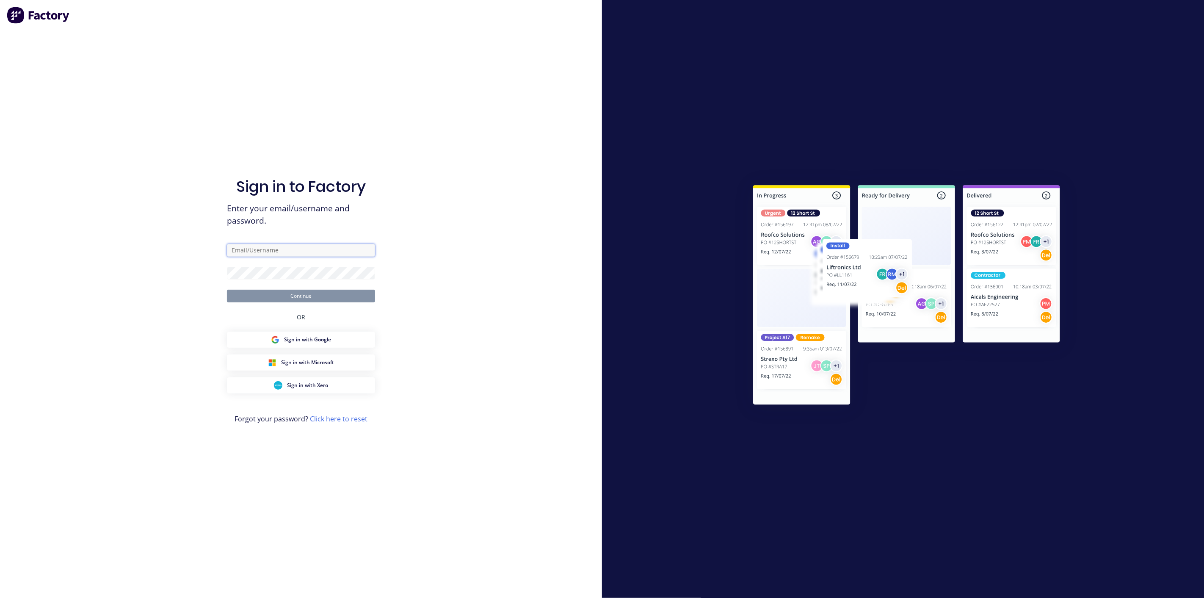
drag, startPoint x: 294, startPoint y: 248, endPoint x: 294, endPoint y: 255, distance: 7.6
click at [294, 248] on input "text" at bounding box center [301, 250] width 148 height 13
type input "team+maricardemo@factory.app"
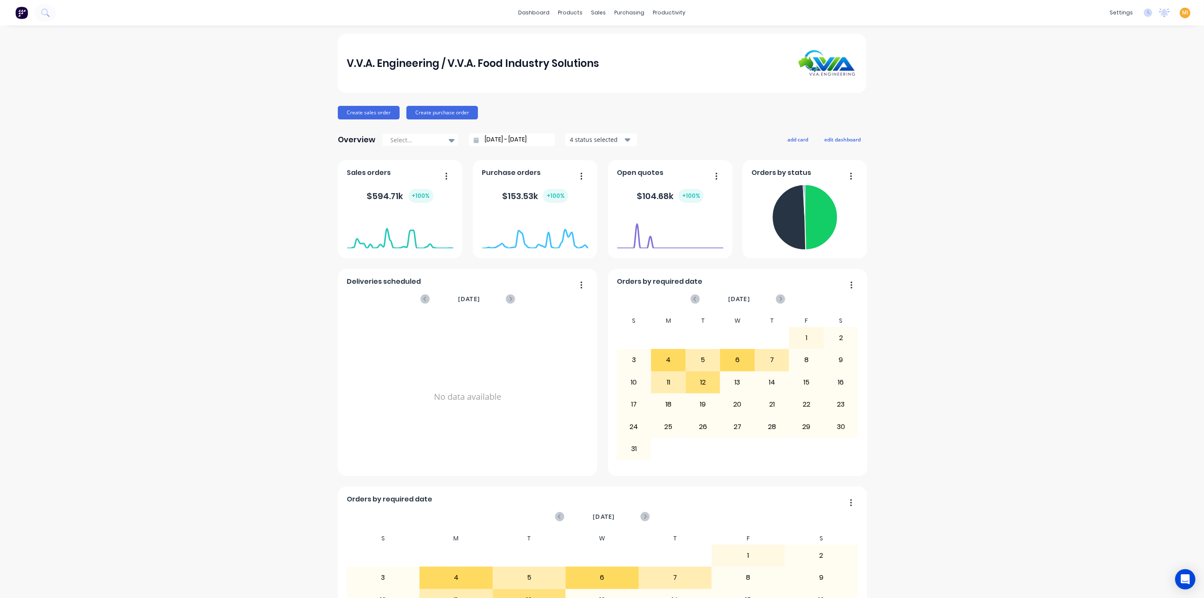
click at [1182, 11] on span "MI" at bounding box center [1185, 13] width 6 height 8
click at [1128, 105] on button "Sign out" at bounding box center [1132, 105] width 112 height 17
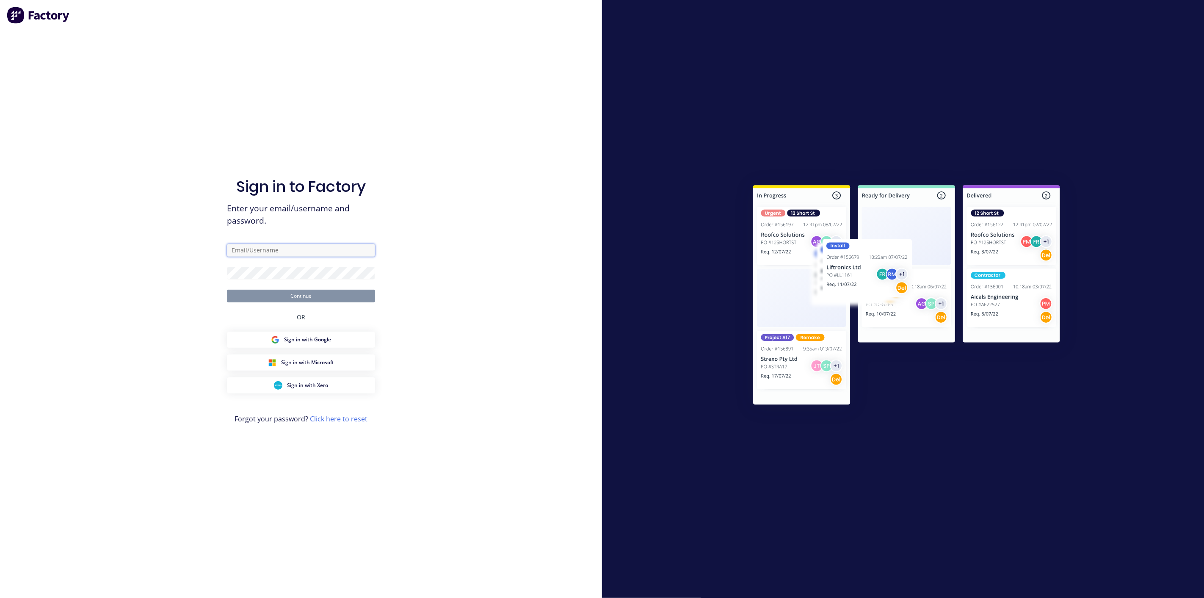
click at [301, 246] on input "text" at bounding box center [301, 250] width 148 height 13
type input "team+maricardemo@factory.app"
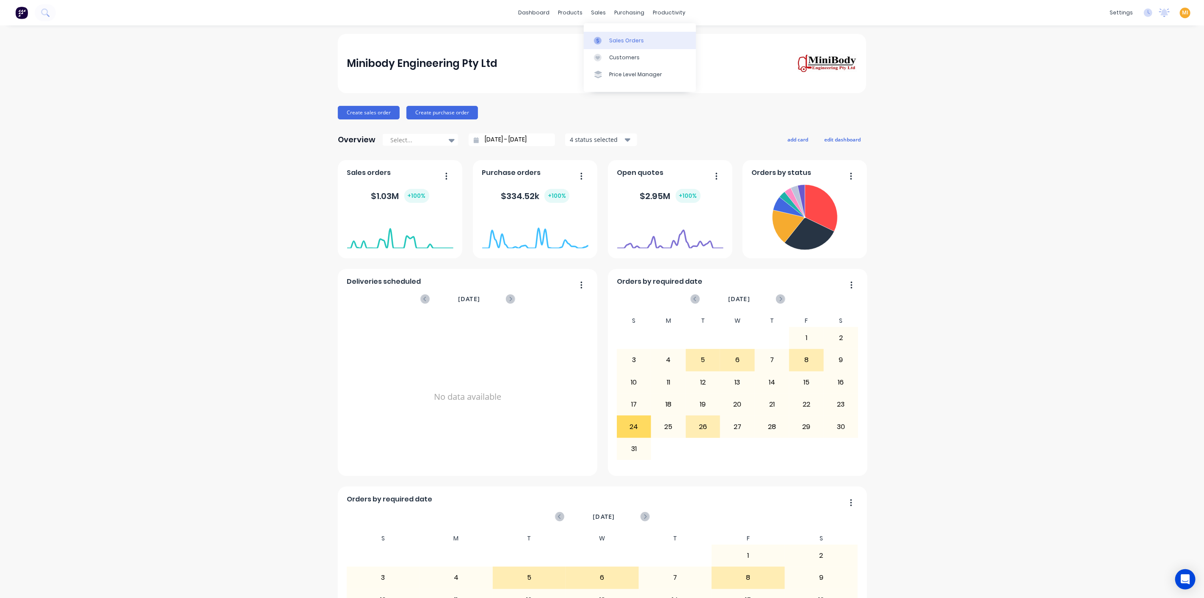
click at [617, 37] on div "Sales Orders" at bounding box center [626, 41] width 35 height 8
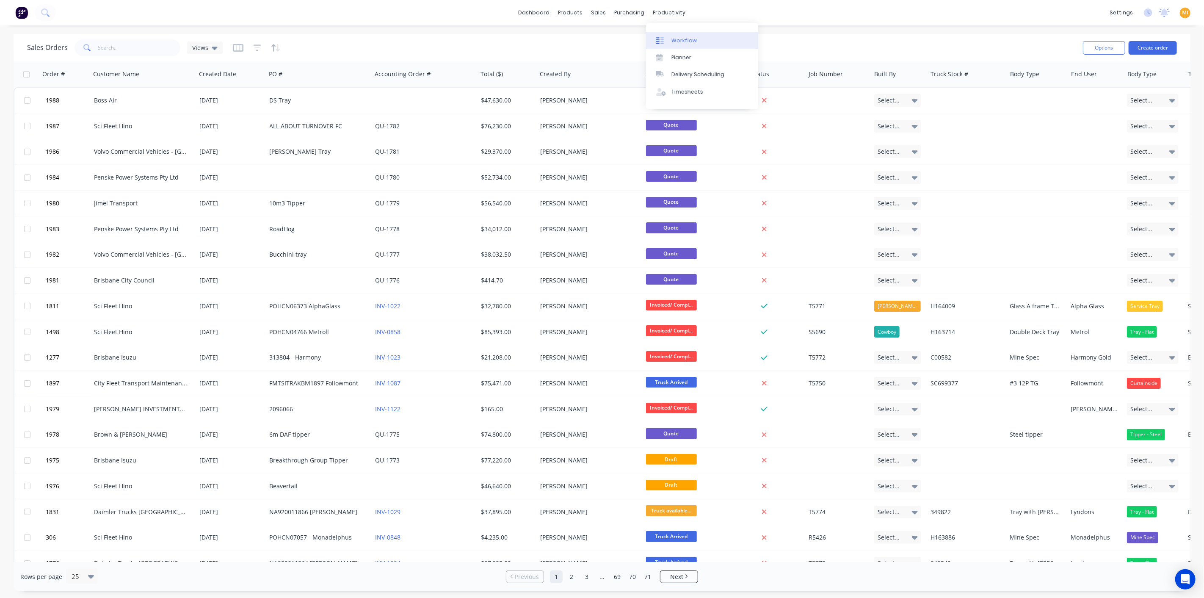
click at [682, 39] on div "Workflow" at bounding box center [684, 41] width 25 height 8
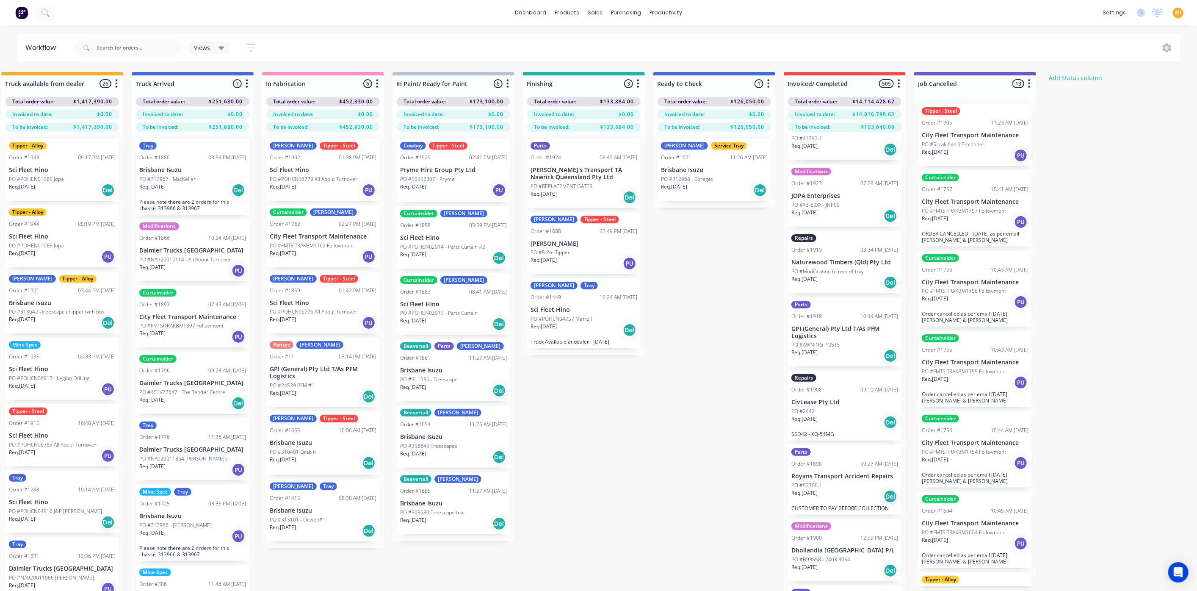
scroll to position [329, 0]
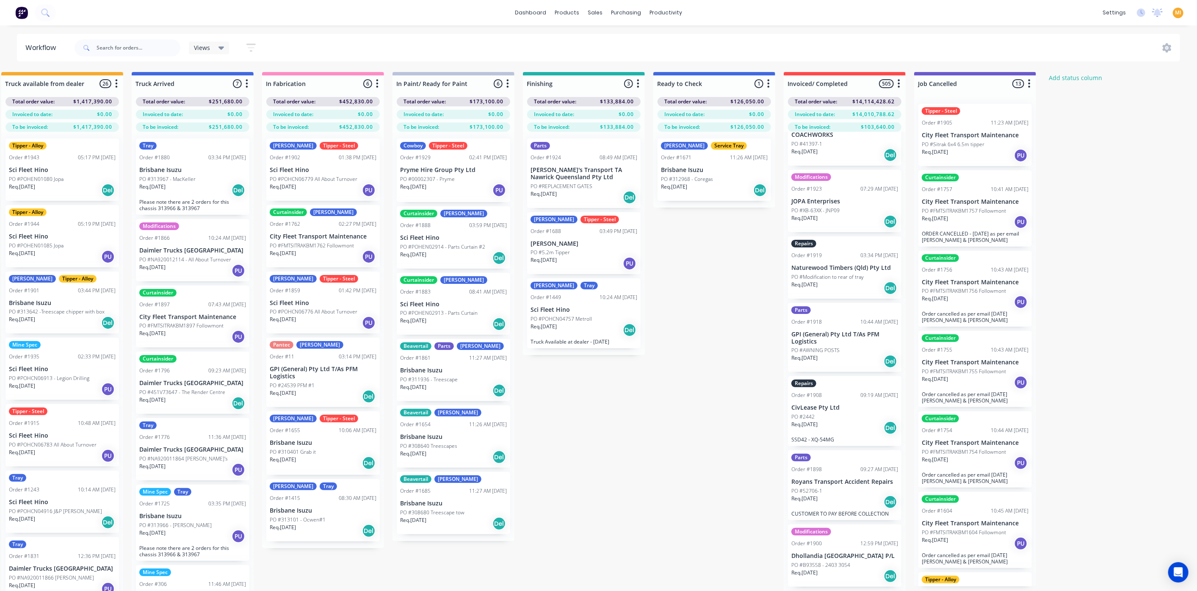
click at [843, 318] on div "Order #1918 10:44 AM [DATE]" at bounding box center [844, 322] width 107 height 8
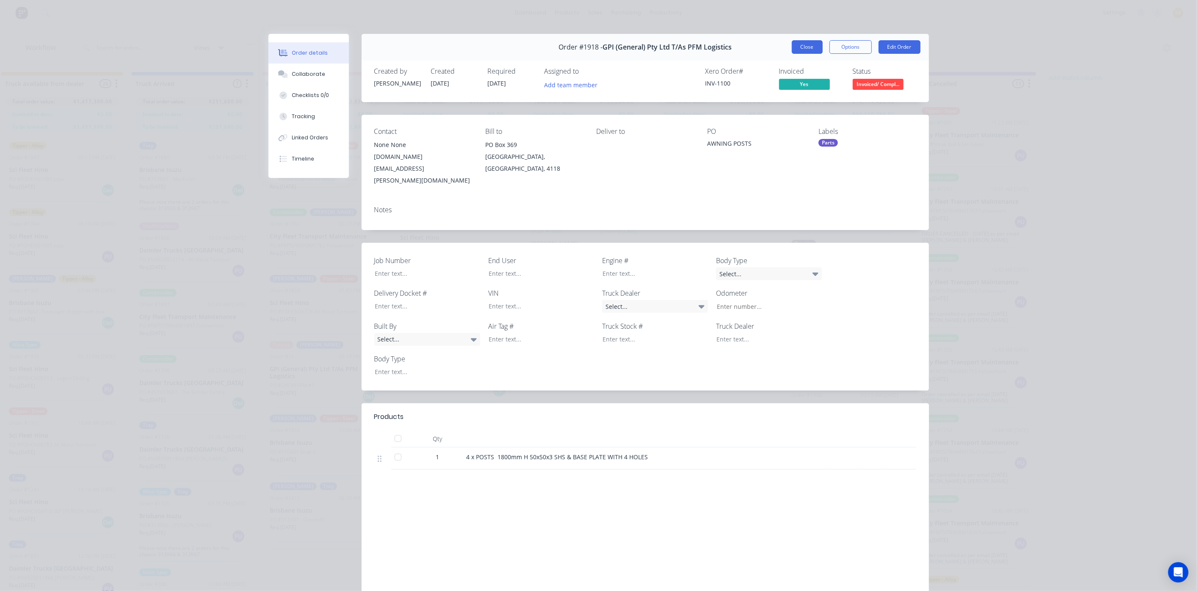
click at [800, 48] on button "Close" at bounding box center [807, 47] width 31 height 14
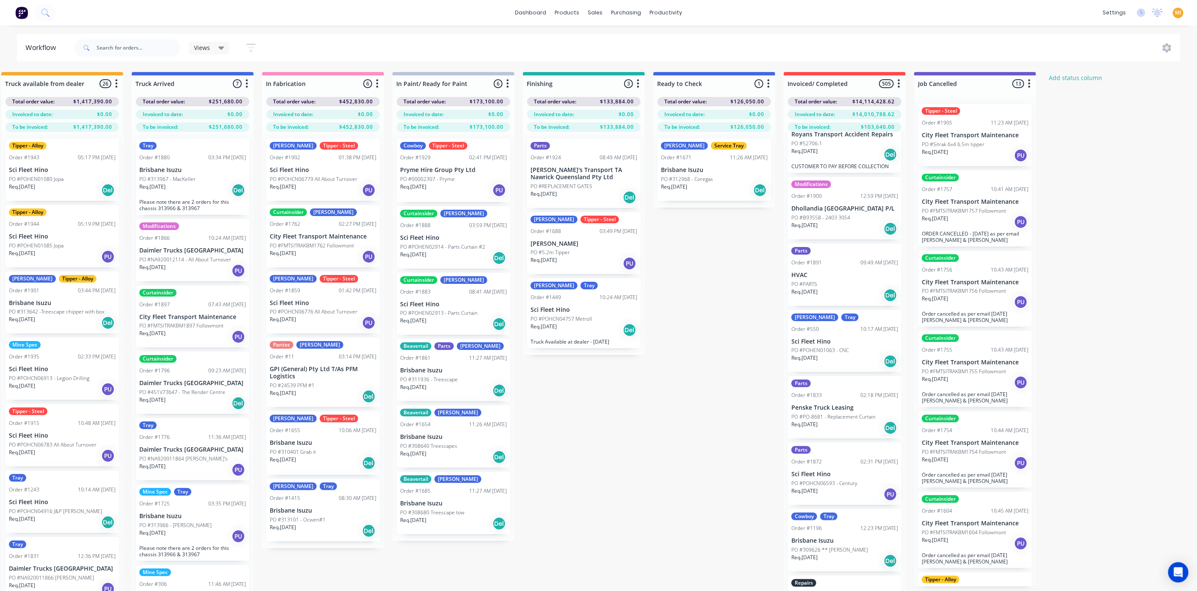
scroll to position [752, 0]
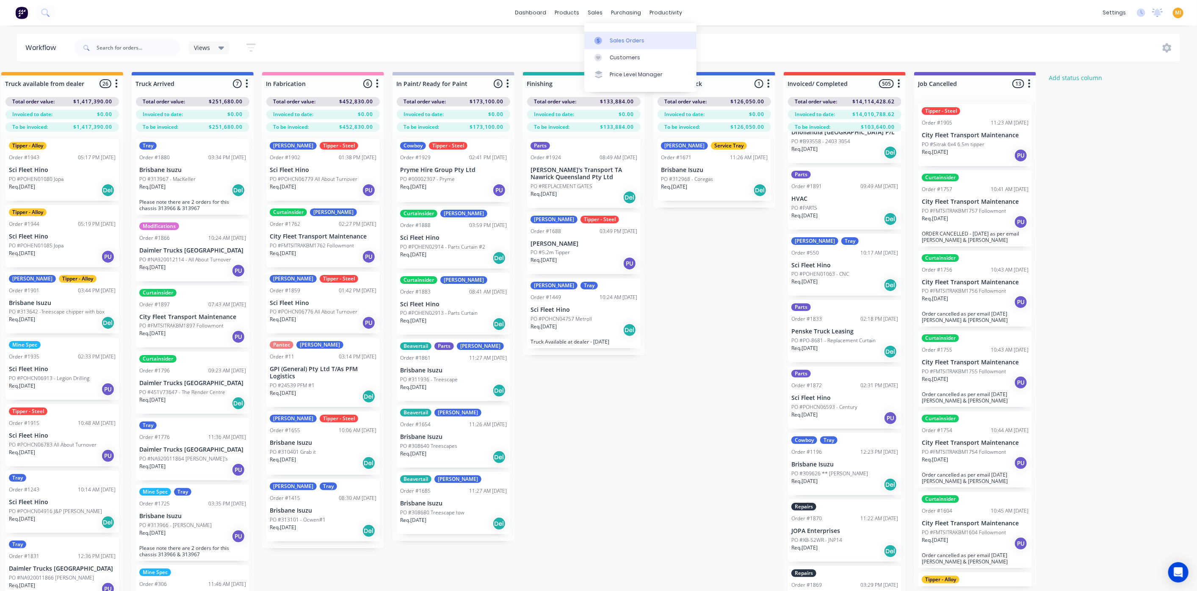
click at [616, 33] on link "Sales Orders" at bounding box center [640, 40] width 112 height 17
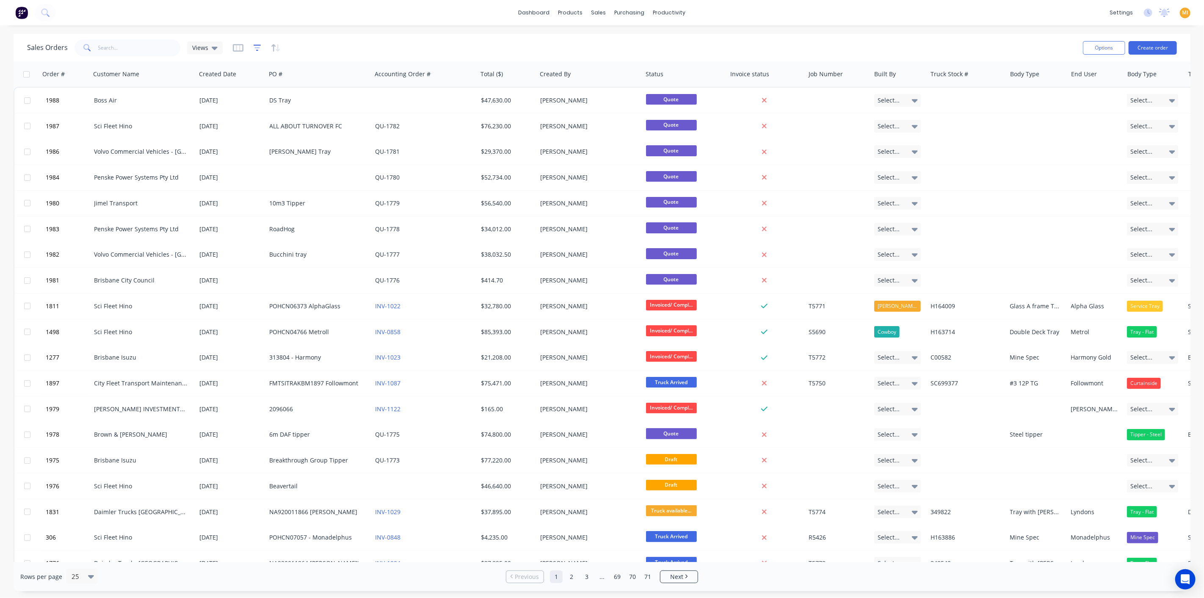
click at [257, 50] on icon "button" at bounding box center [258, 48] width 8 height 8
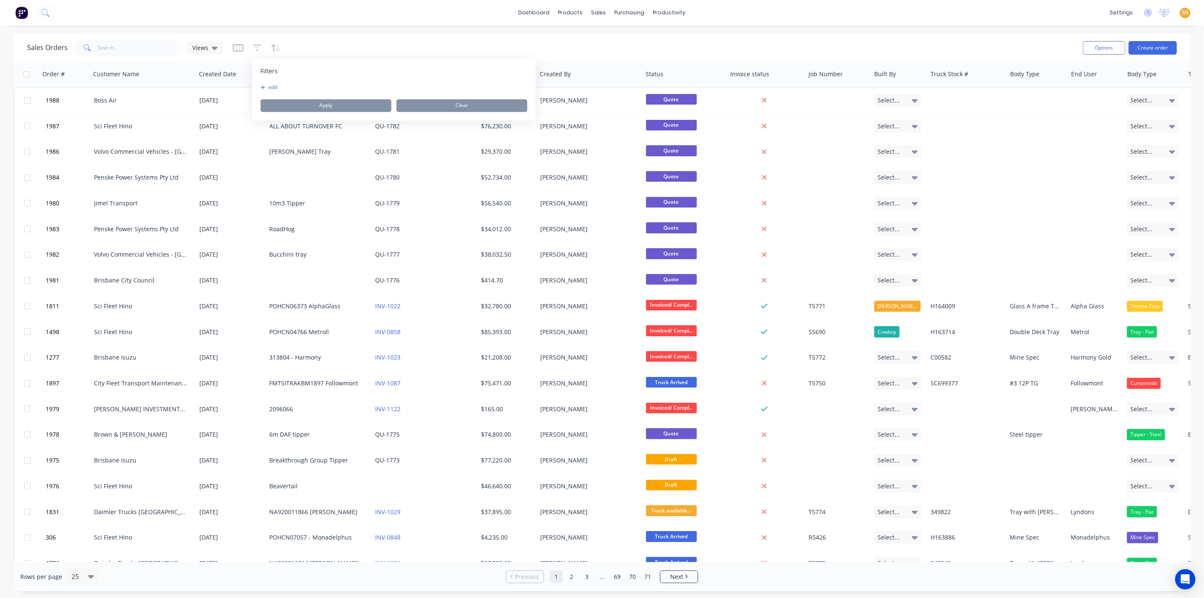
drag, startPoint x: 271, startPoint y: 85, endPoint x: 315, endPoint y: 109, distance: 49.5
click at [272, 86] on button "add" at bounding box center [271, 87] width 21 height 7
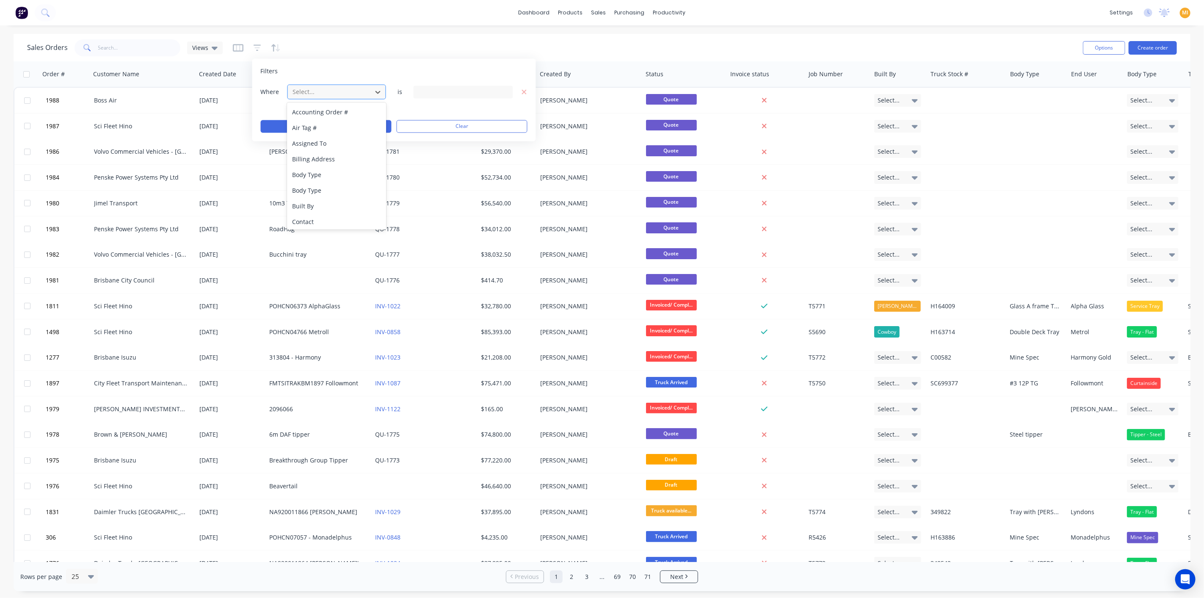
click at [325, 90] on div at bounding box center [330, 92] width 76 height 11
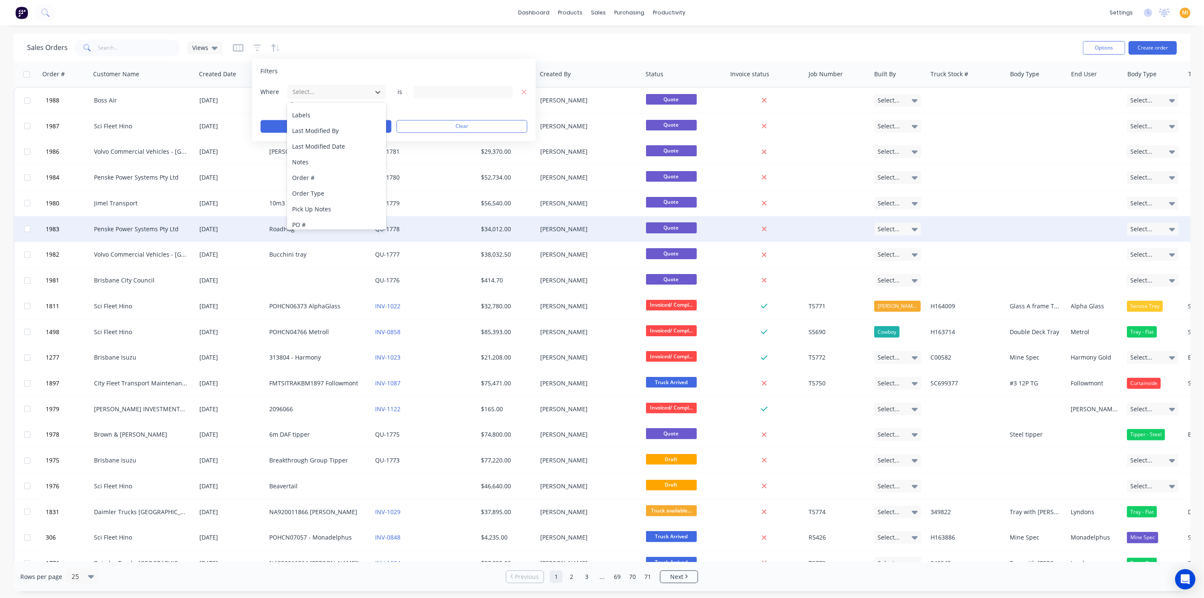
scroll to position [393, 0]
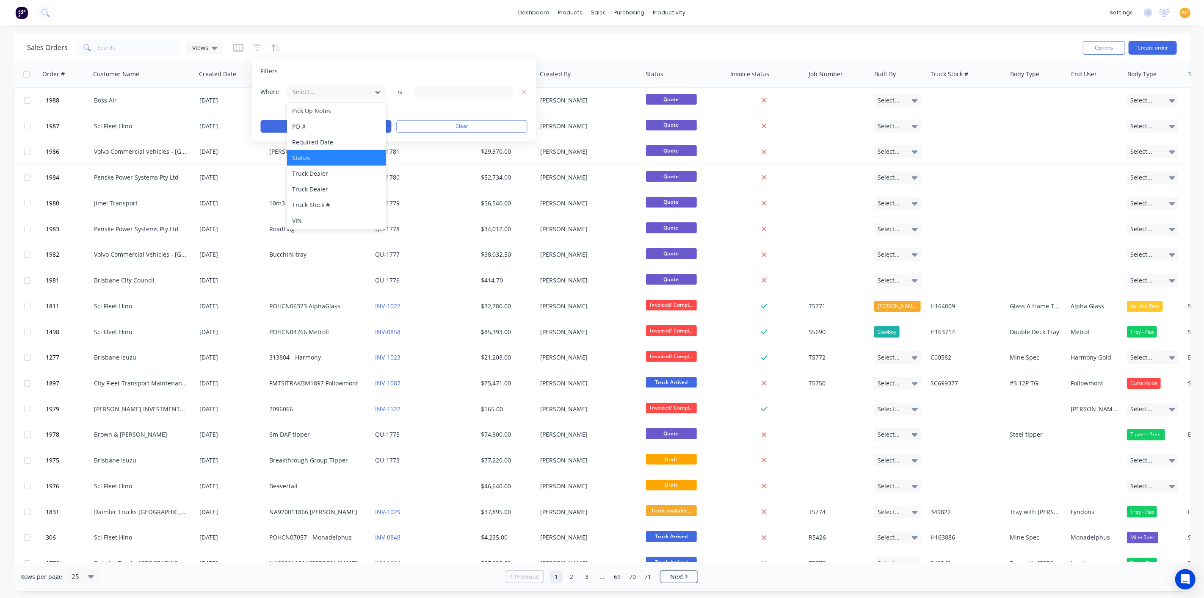
click at [322, 156] on div "Status" at bounding box center [336, 158] width 99 height 16
drag, startPoint x: 433, startPoint y: 87, endPoint x: 439, endPoint y: 97, distance: 12.3
click at [433, 88] on div "13 Status selected" at bounding box center [456, 92] width 77 height 9
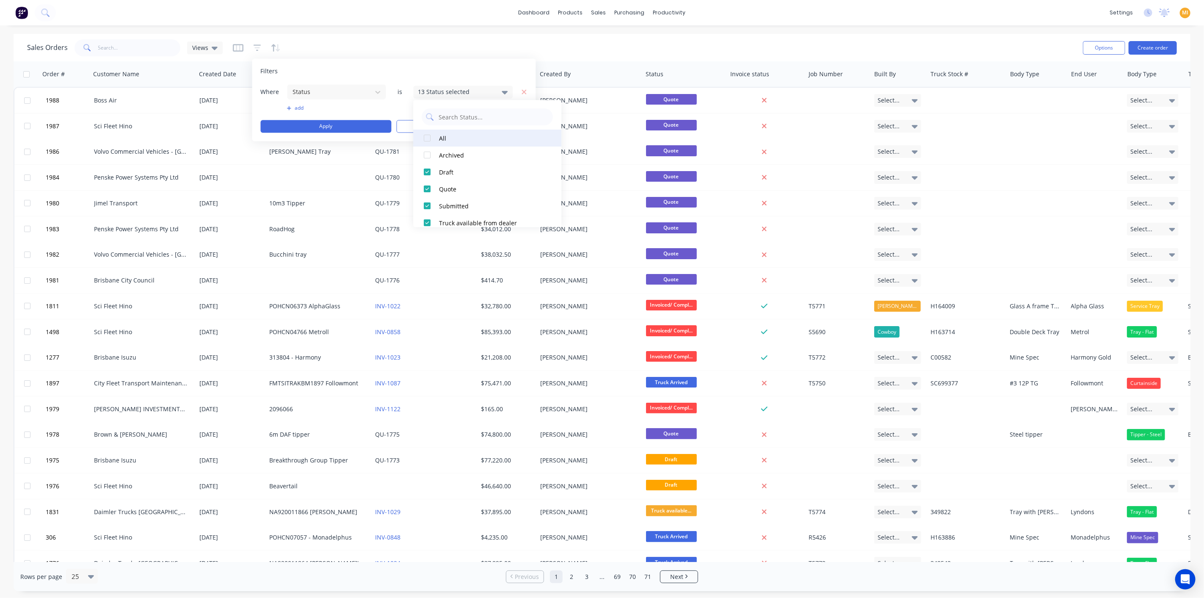
click at [424, 138] on div at bounding box center [427, 138] width 17 height 17
click at [425, 138] on div at bounding box center [427, 138] width 17 height 17
click at [473, 165] on div "Invoiced/ Completed" at bounding box center [490, 163] width 102 height 9
click at [337, 130] on button "Apply" at bounding box center [326, 126] width 131 height 13
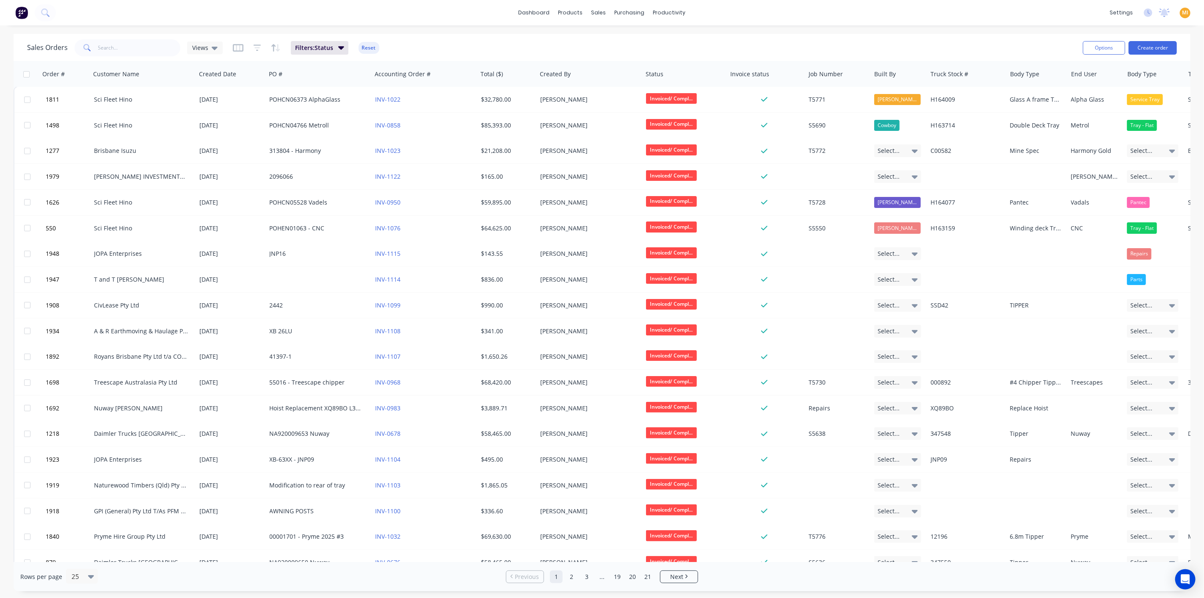
scroll to position [0, 0]
click at [24, 10] on img at bounding box center [21, 12] width 13 height 13
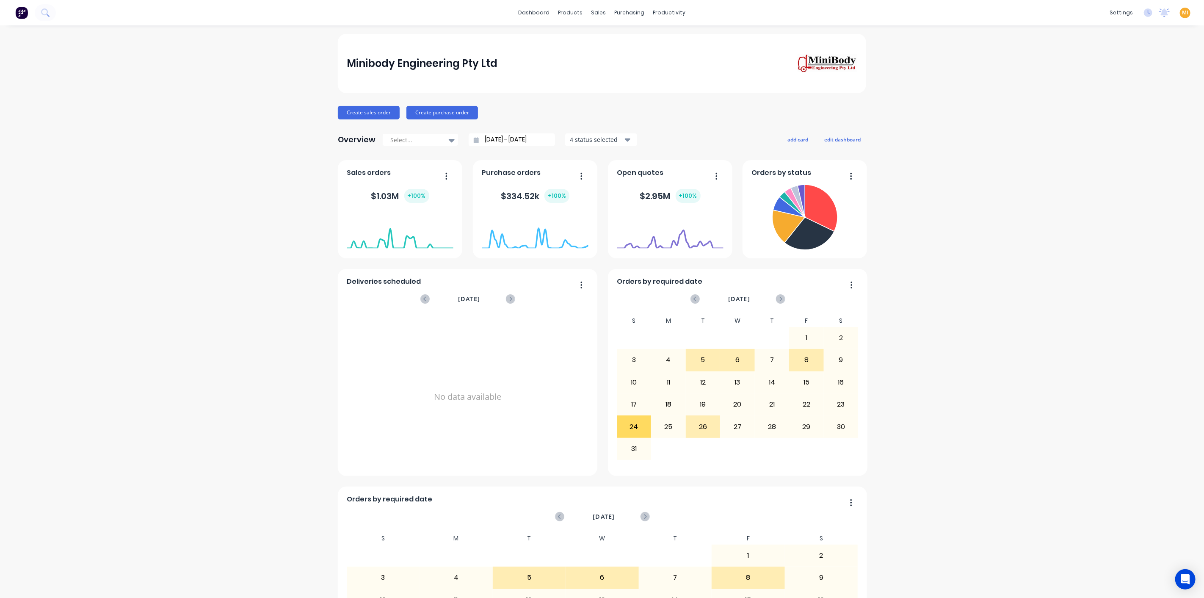
click at [1182, 11] on span "MI" at bounding box center [1185, 13] width 6 height 8
click at [1121, 107] on button "Sign out" at bounding box center [1132, 105] width 112 height 17
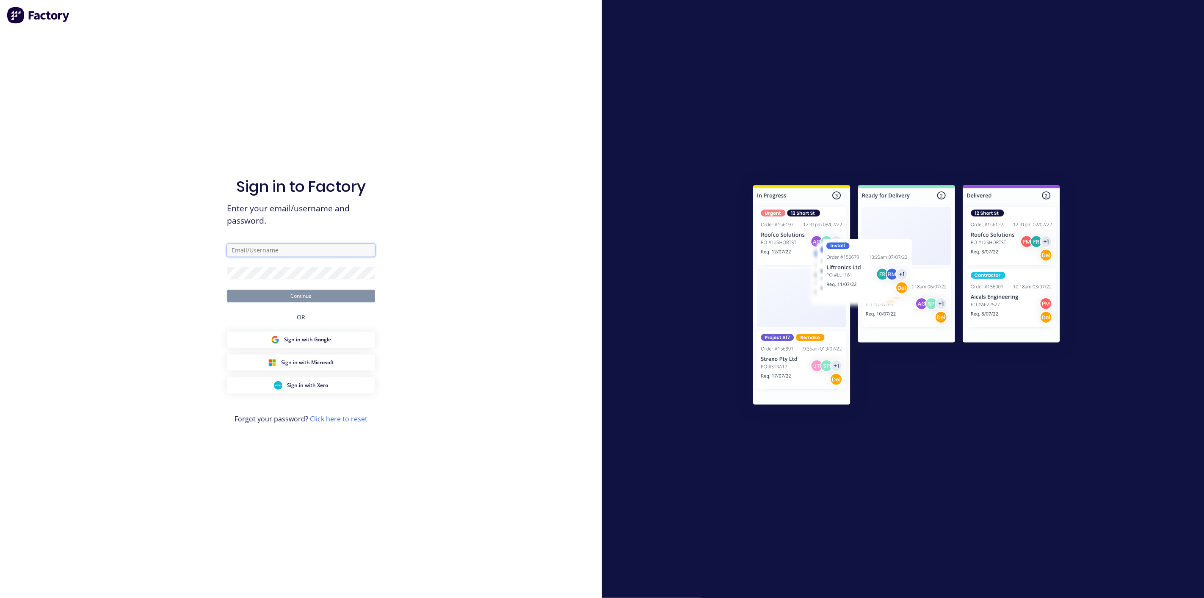
click at [312, 250] on input "text" at bounding box center [301, 250] width 148 height 13
type input "[EMAIL_ADDRESS][DOMAIN_NAME]"
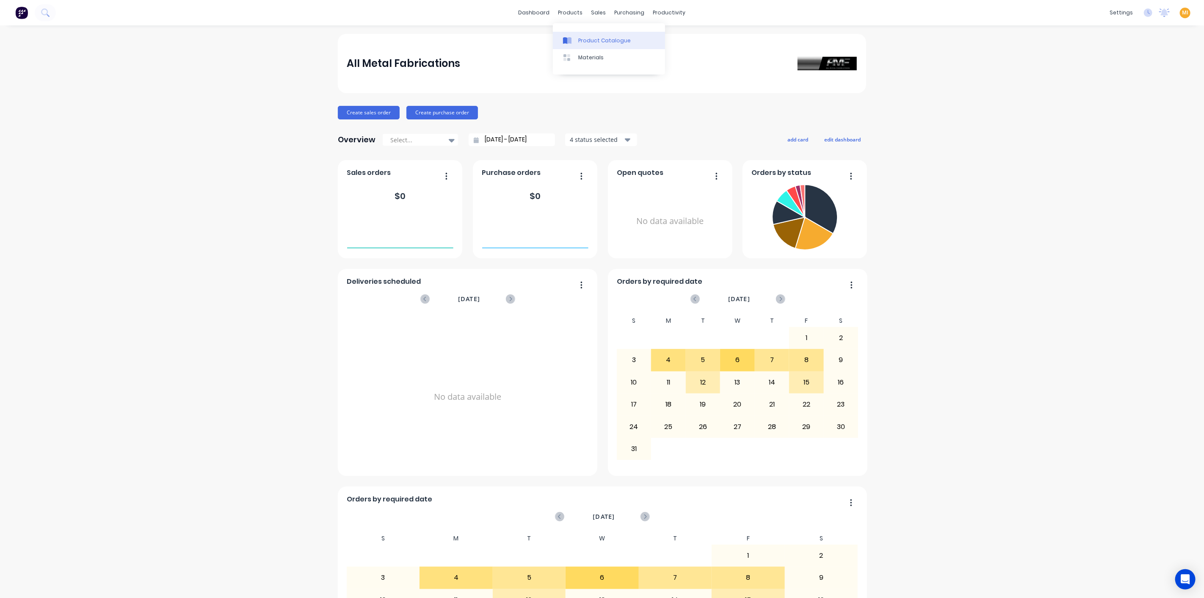
click at [595, 34] on link "Product Catalogue" at bounding box center [609, 40] width 112 height 17
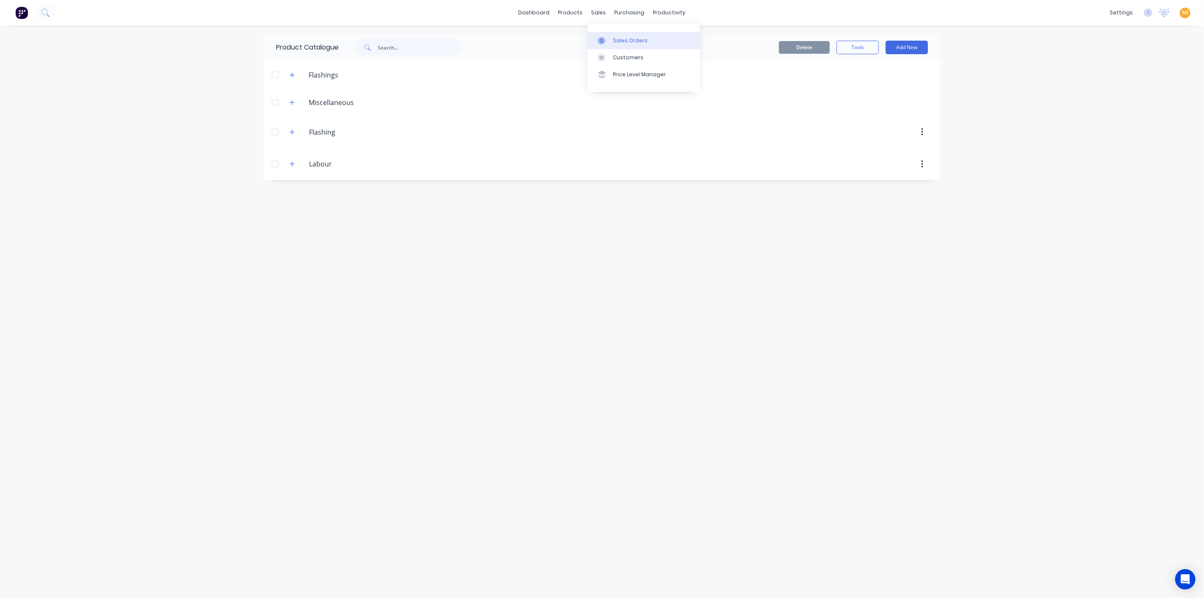
click at [636, 38] on div "Sales Orders" at bounding box center [630, 41] width 35 height 8
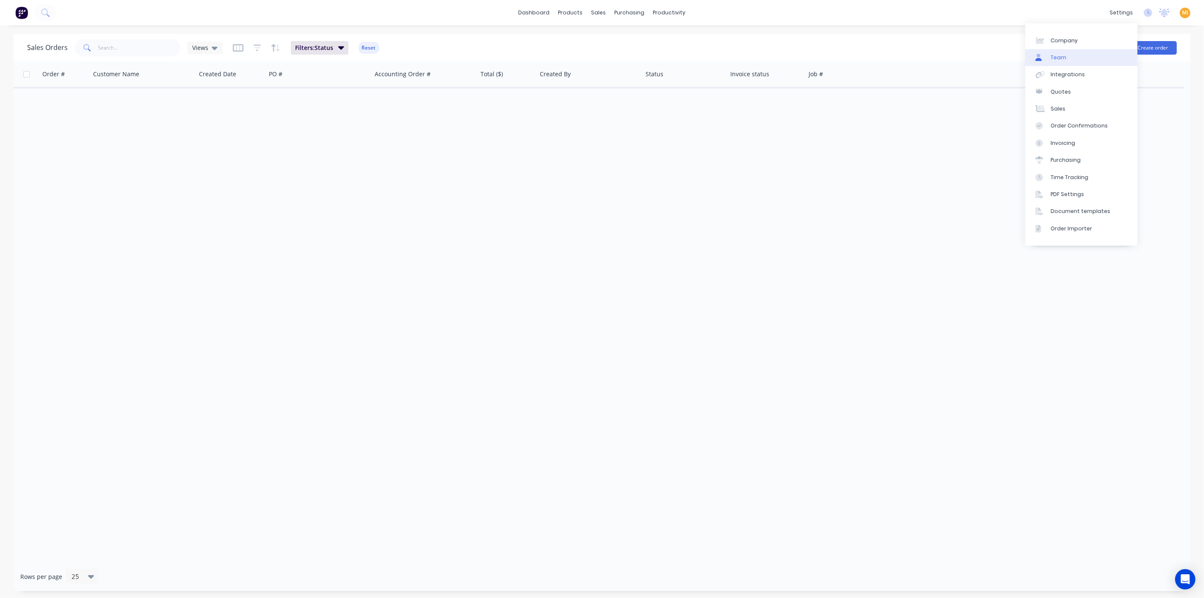
click at [1068, 57] on link "Team" at bounding box center [1081, 57] width 112 height 17
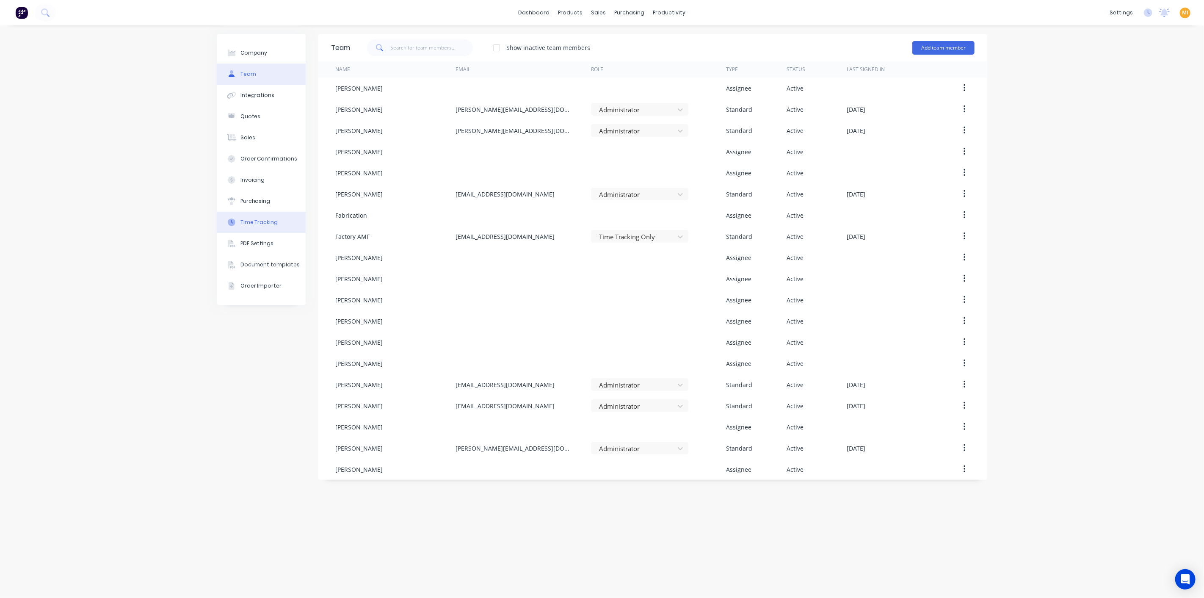
click at [268, 225] on div "Time Tracking" at bounding box center [259, 222] width 38 height 8
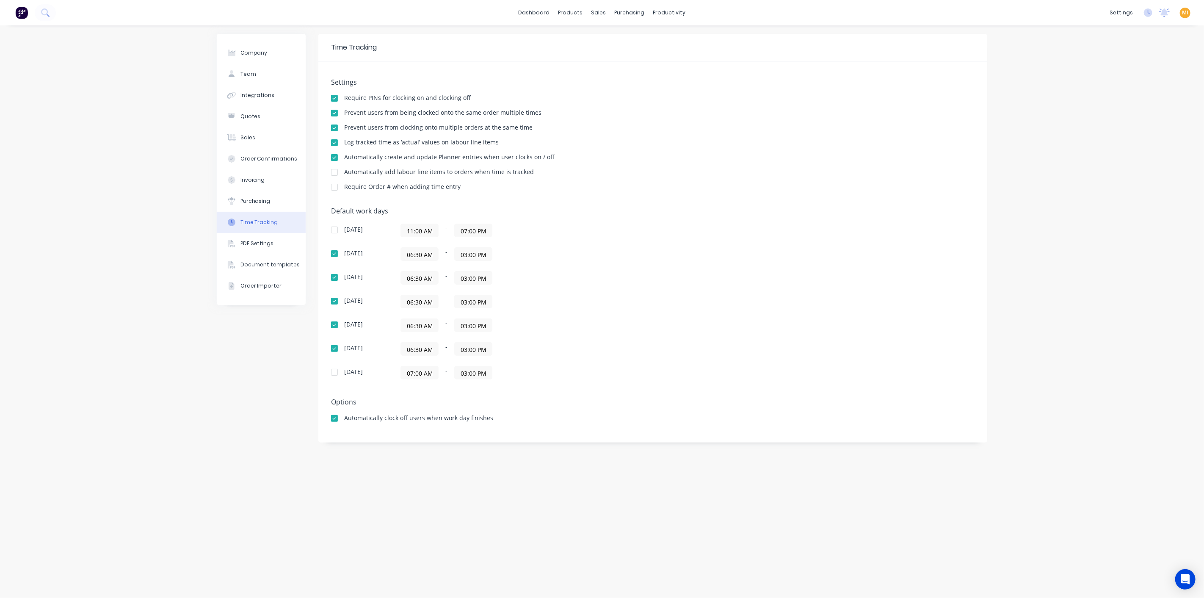
click at [17, 14] on img at bounding box center [21, 12] width 13 height 13
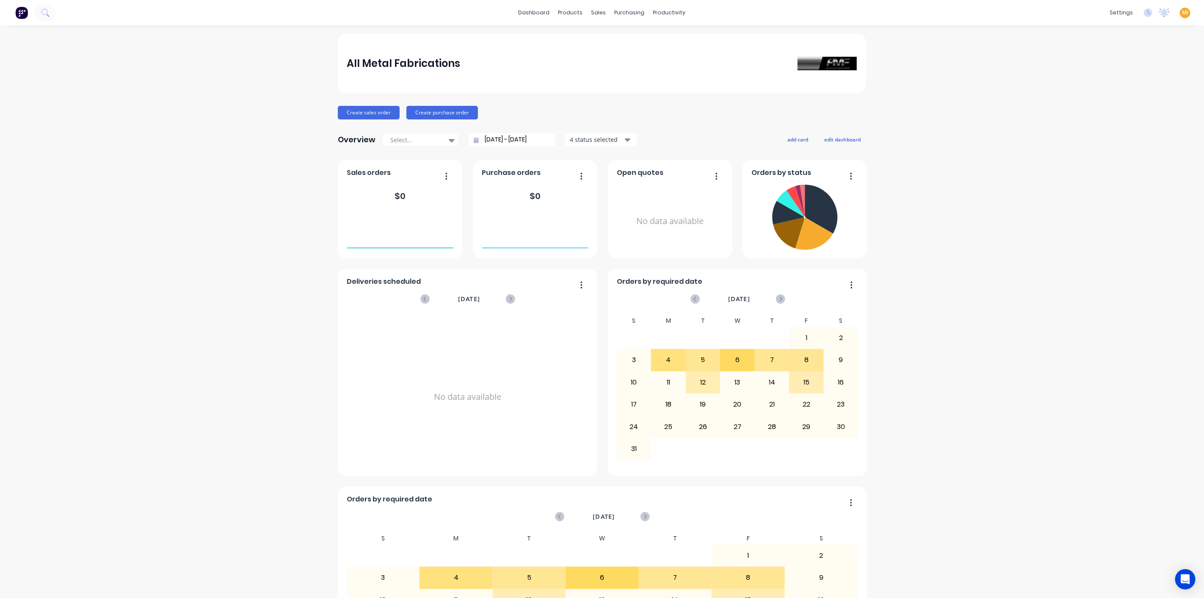
click at [1182, 14] on span "MI" at bounding box center [1185, 13] width 6 height 8
click at [1129, 111] on button "Sign out" at bounding box center [1132, 105] width 112 height 17
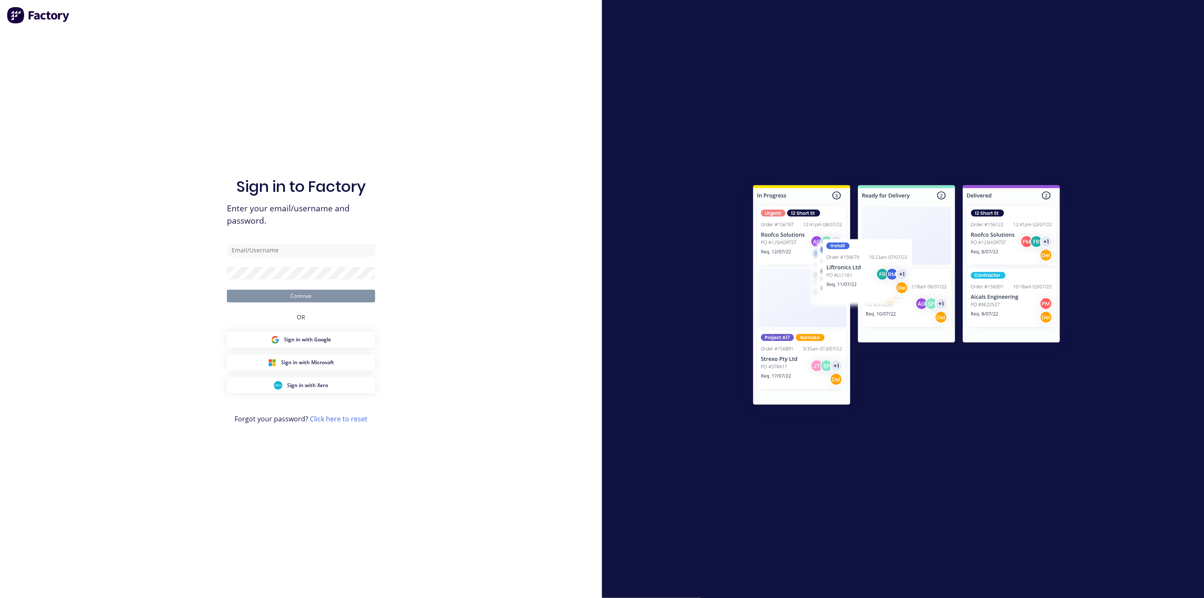
click at [285, 243] on div "Sign in to Factory Enter your email/username and password. Continue OR Sign in …" at bounding box center [301, 307] width 148 height 567
click at [284, 255] on input "text" at bounding box center [301, 250] width 148 height 13
type input "[EMAIL_ADDRESS][DOMAIN_NAME]"
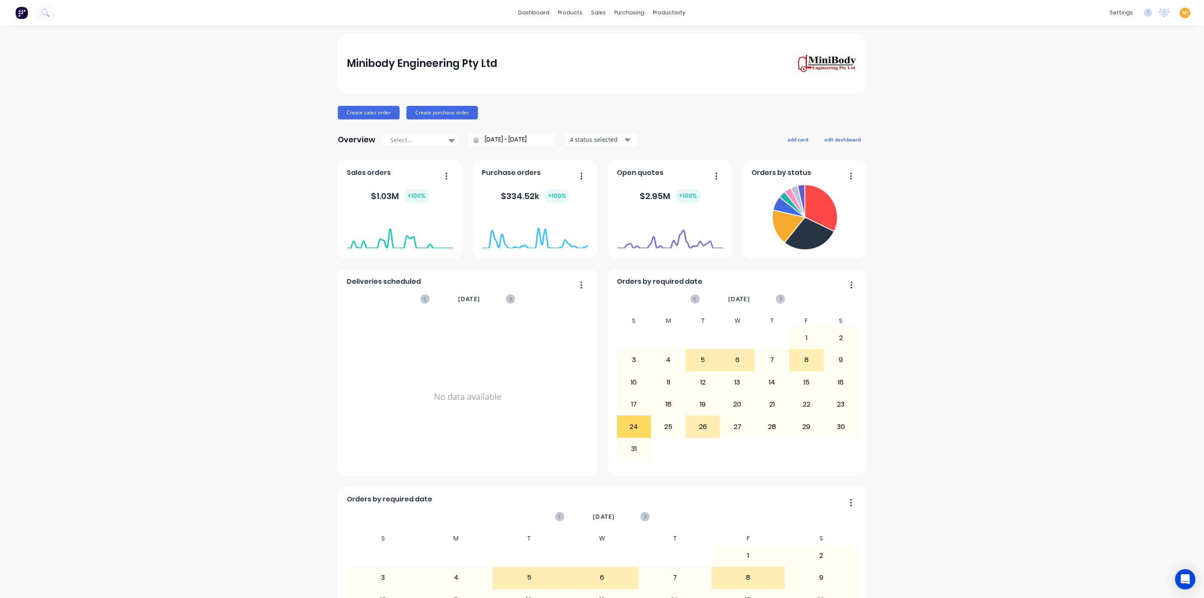
drag, startPoint x: 313, startPoint y: 299, endPoint x: 292, endPoint y: 308, distance: 22.8
click at [683, 47] on link "Workflow" at bounding box center [699, 40] width 112 height 17
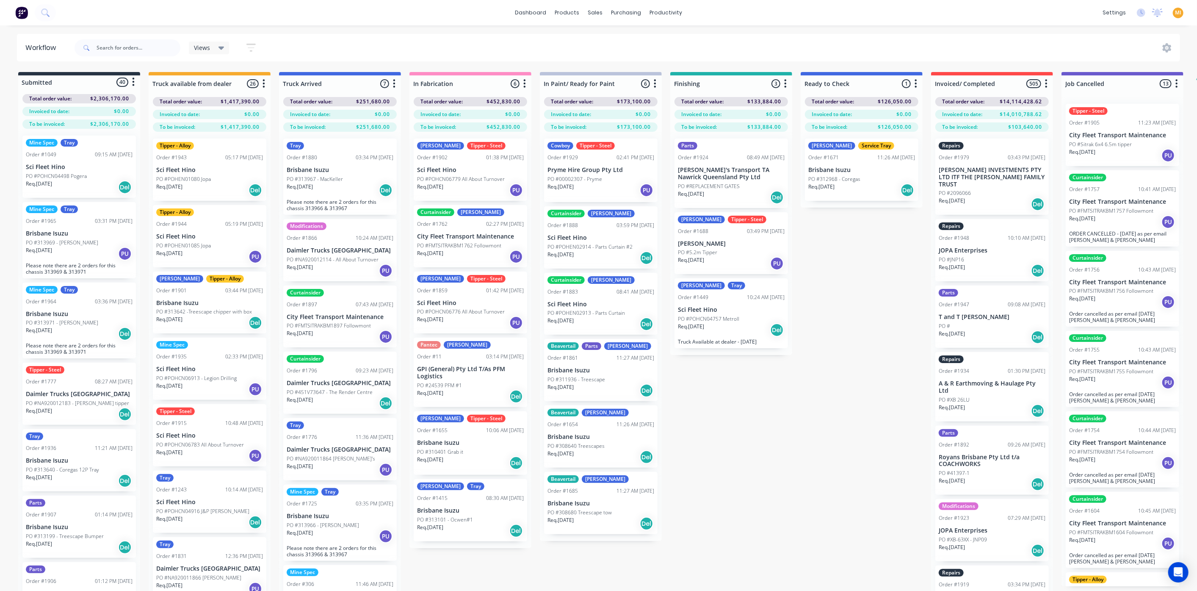
click at [20, 10] on img at bounding box center [21, 12] width 13 height 13
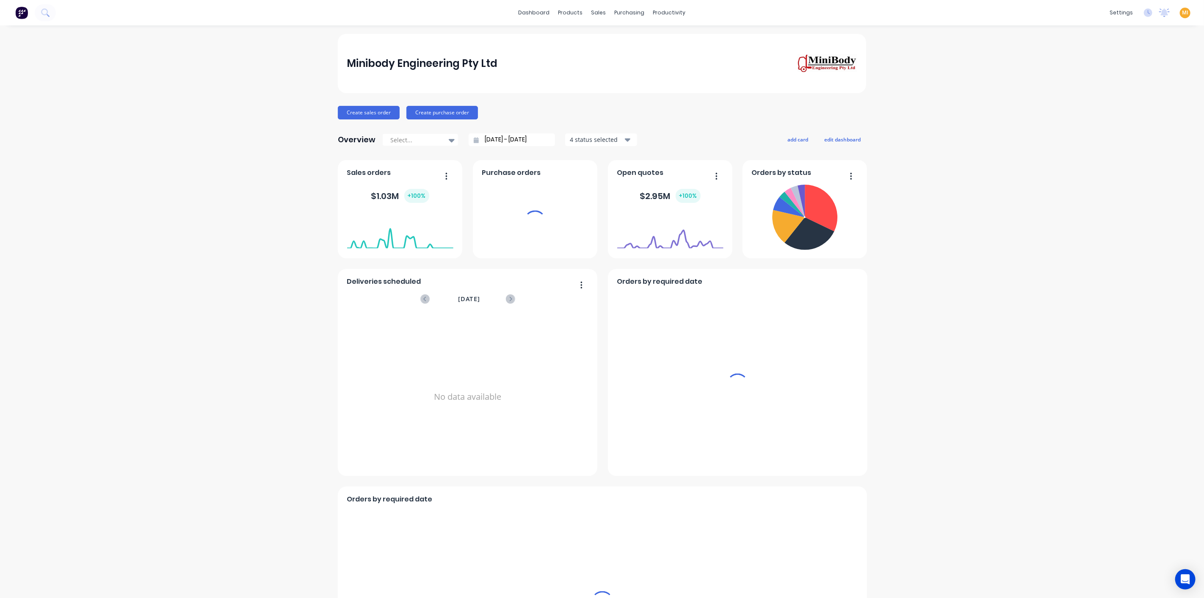
click at [1182, 14] on span "MI" at bounding box center [1185, 13] width 6 height 8
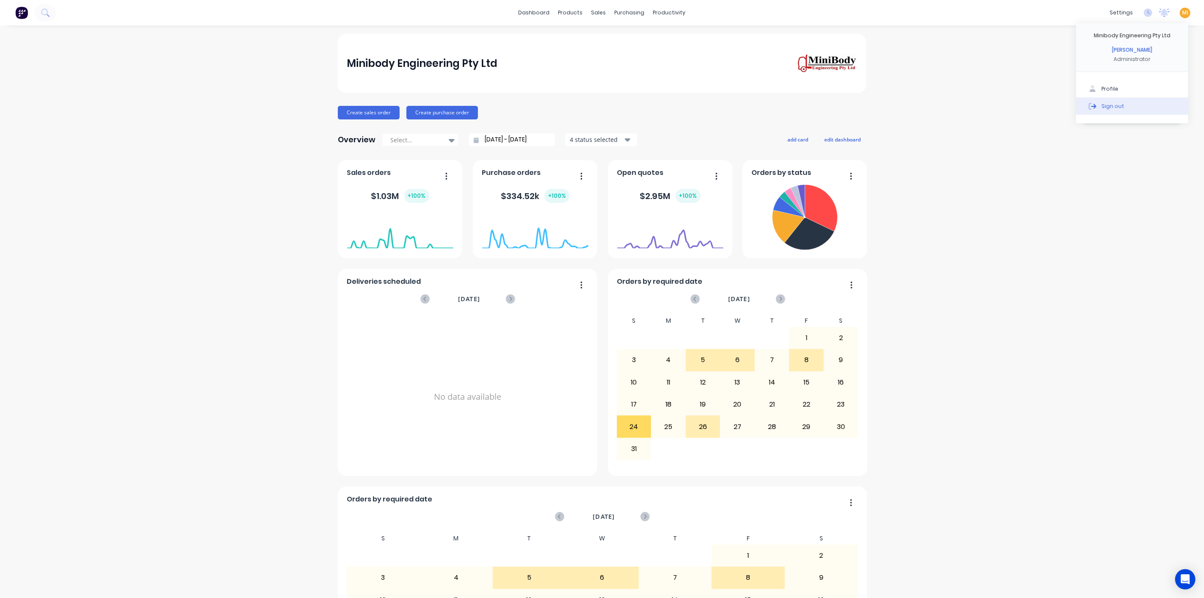
click at [1102, 103] on div "Sign out" at bounding box center [1113, 106] width 23 height 8
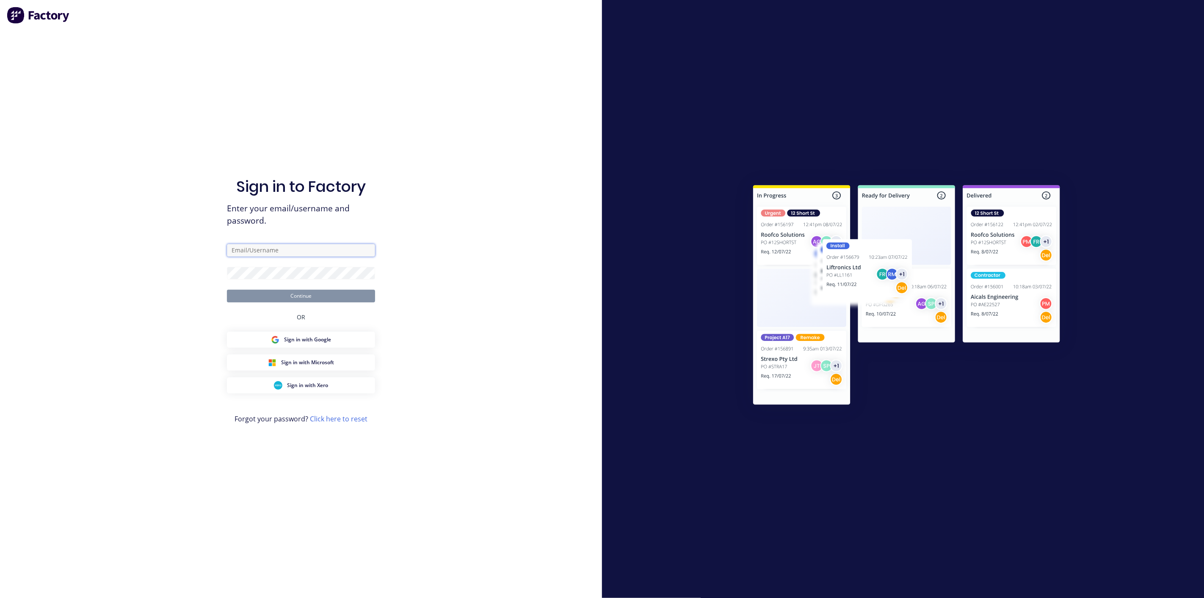
click at [285, 245] on input "text" at bounding box center [301, 250] width 148 height 13
type input "[EMAIL_ADDRESS][DOMAIN_NAME]"
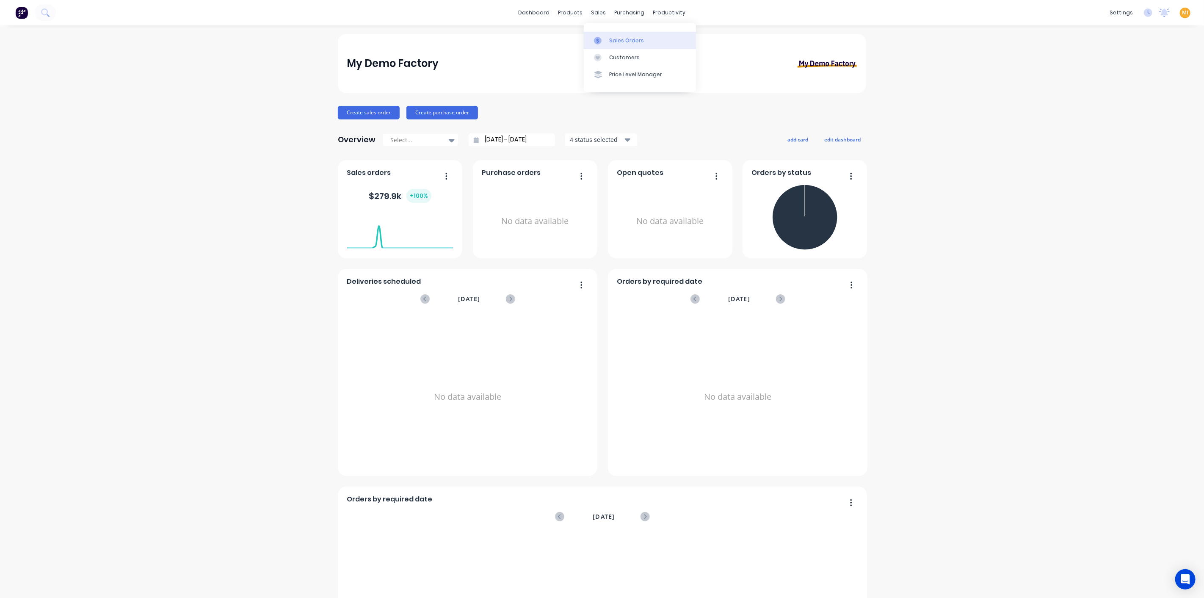
click at [612, 37] on div "Sales Orders" at bounding box center [626, 41] width 35 height 8
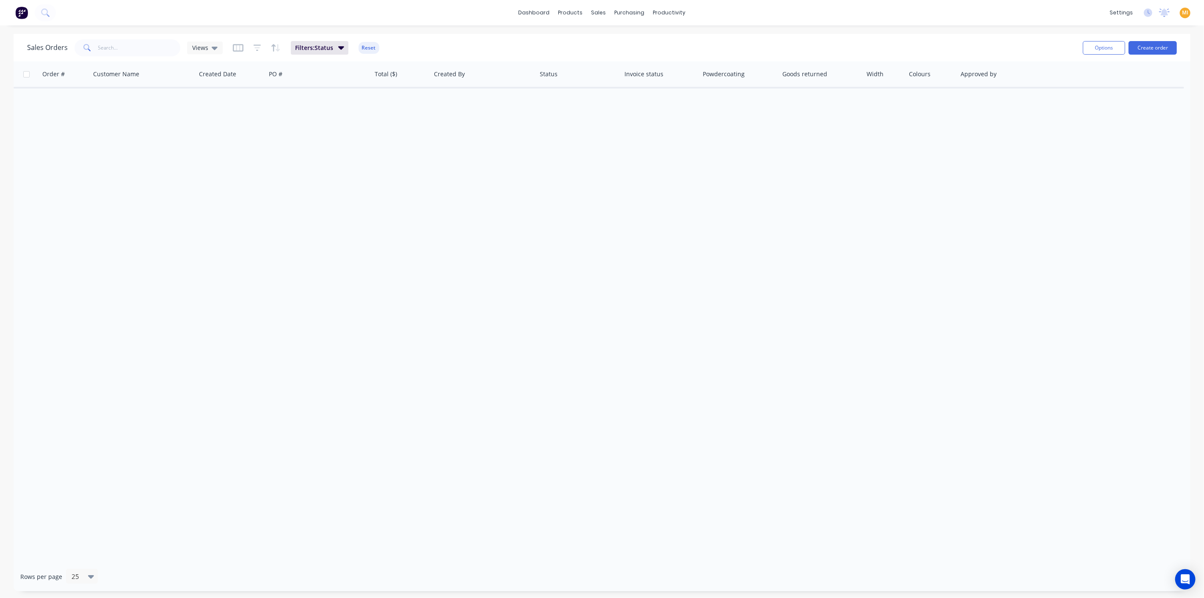
click at [366, 45] on button "Reset" at bounding box center [369, 48] width 21 height 12
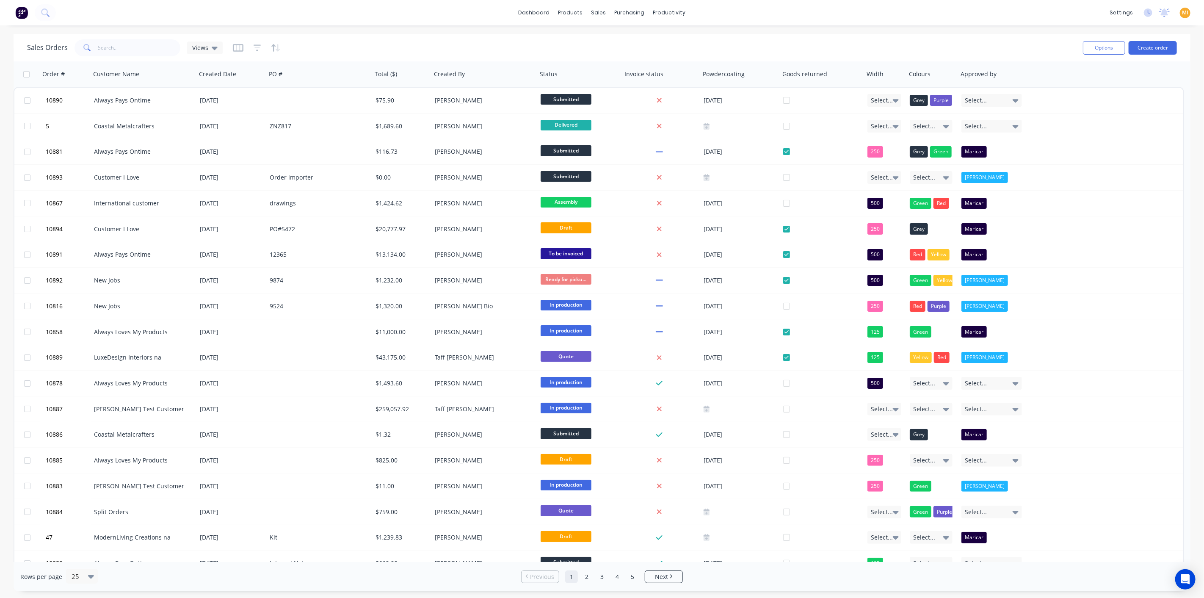
click at [1184, 11] on span "MI" at bounding box center [1185, 13] width 6 height 8
click at [1104, 88] on div "Profile" at bounding box center [1110, 89] width 17 height 8
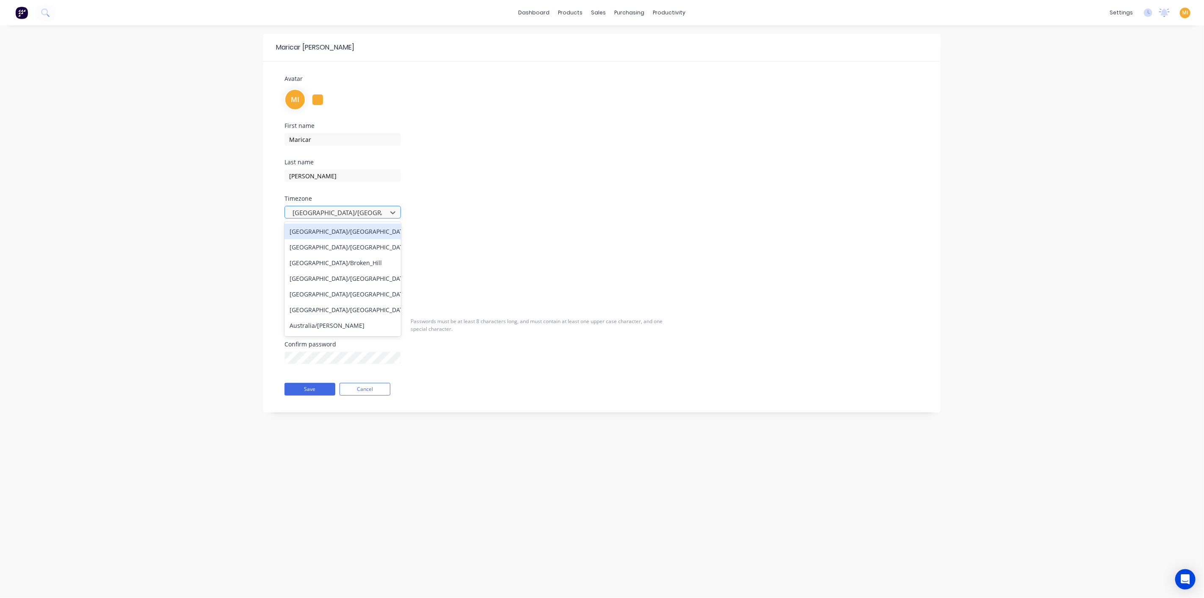
click at [333, 215] on div at bounding box center [337, 212] width 91 height 11
type input "sy"
click at [305, 386] on button "Save" at bounding box center [310, 389] width 51 height 13
click at [322, 387] on button "Save" at bounding box center [310, 389] width 51 height 13
click at [19, 13] on img at bounding box center [21, 12] width 13 height 13
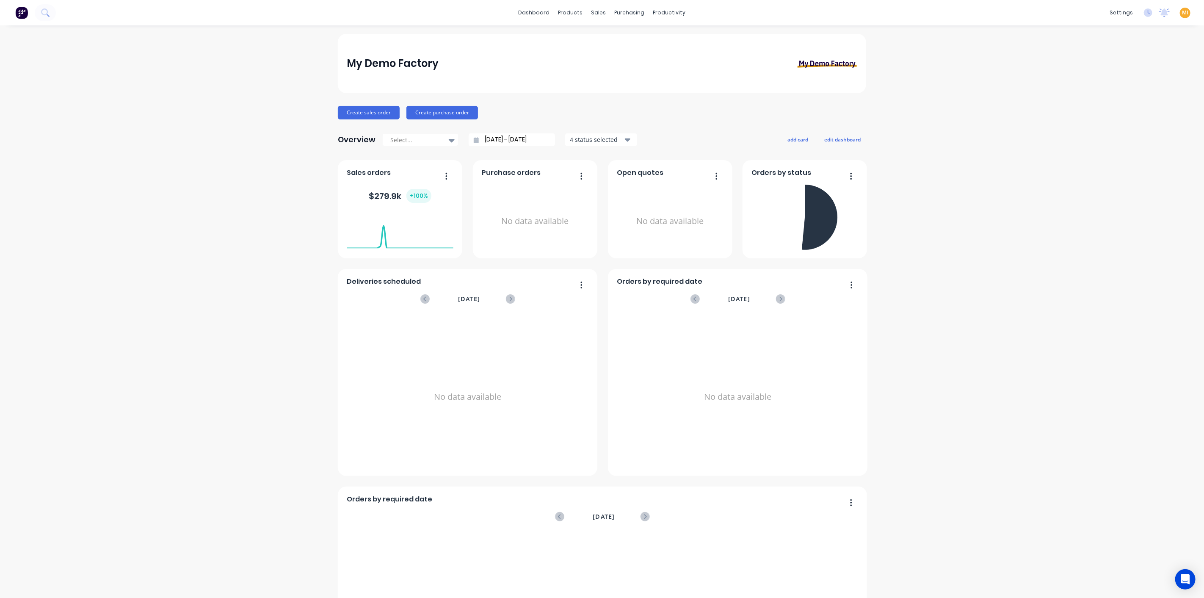
click at [1180, 8] on div "MI My Demo Factory [PERSON_NAME] Administrator Profile Sign out" at bounding box center [1185, 13] width 11 height 11
click at [1182, 14] on span "MI" at bounding box center [1185, 13] width 6 height 8
drag, startPoint x: 1120, startPoint y: 107, endPoint x: 1046, endPoint y: 91, distance: 76.1
click at [1120, 107] on button "Sign out" at bounding box center [1132, 105] width 112 height 17
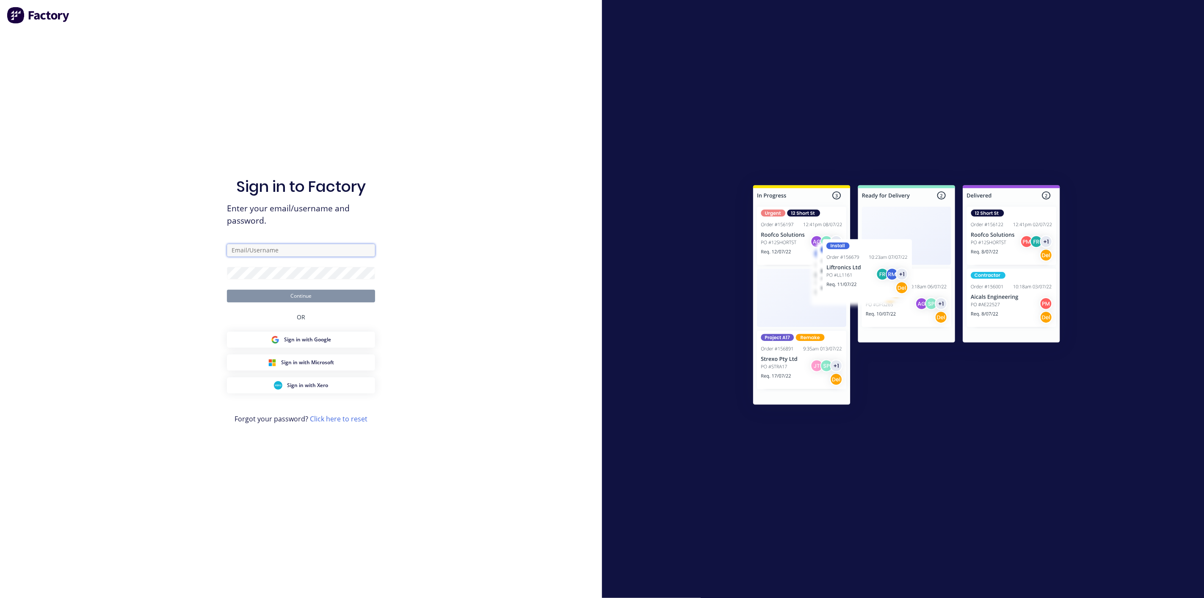
click at [288, 254] on input "text" at bounding box center [301, 250] width 148 height 13
type input "[EMAIL_ADDRESS][DOMAIN_NAME]"
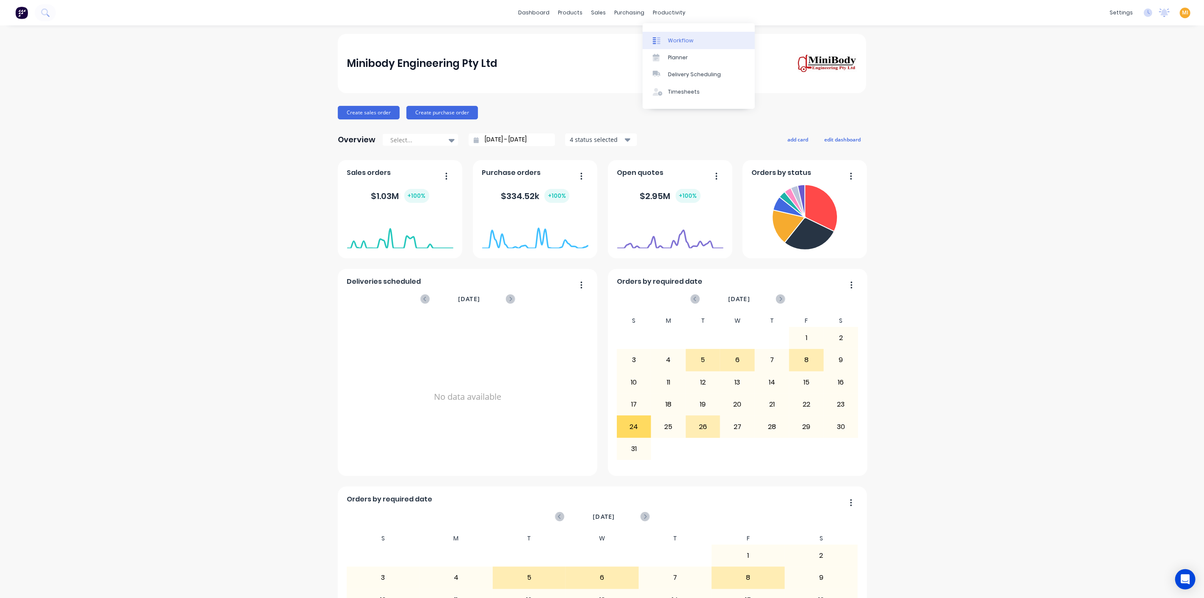
click at [682, 37] on div "Workflow" at bounding box center [680, 41] width 25 height 8
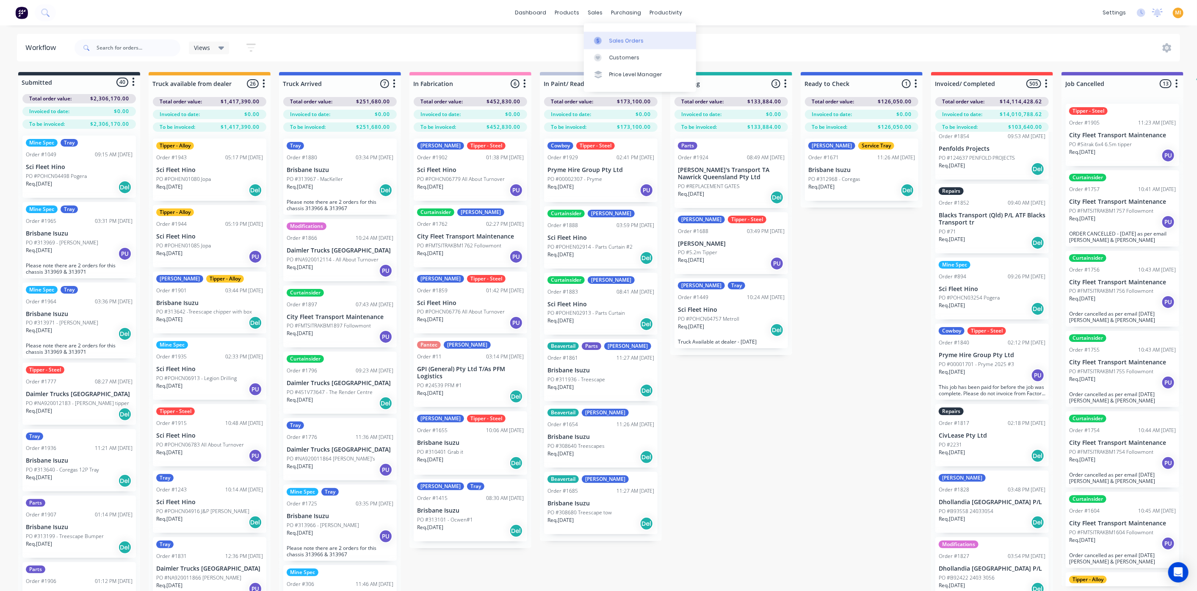
click at [615, 44] on link "Sales Orders" at bounding box center [640, 40] width 112 height 17
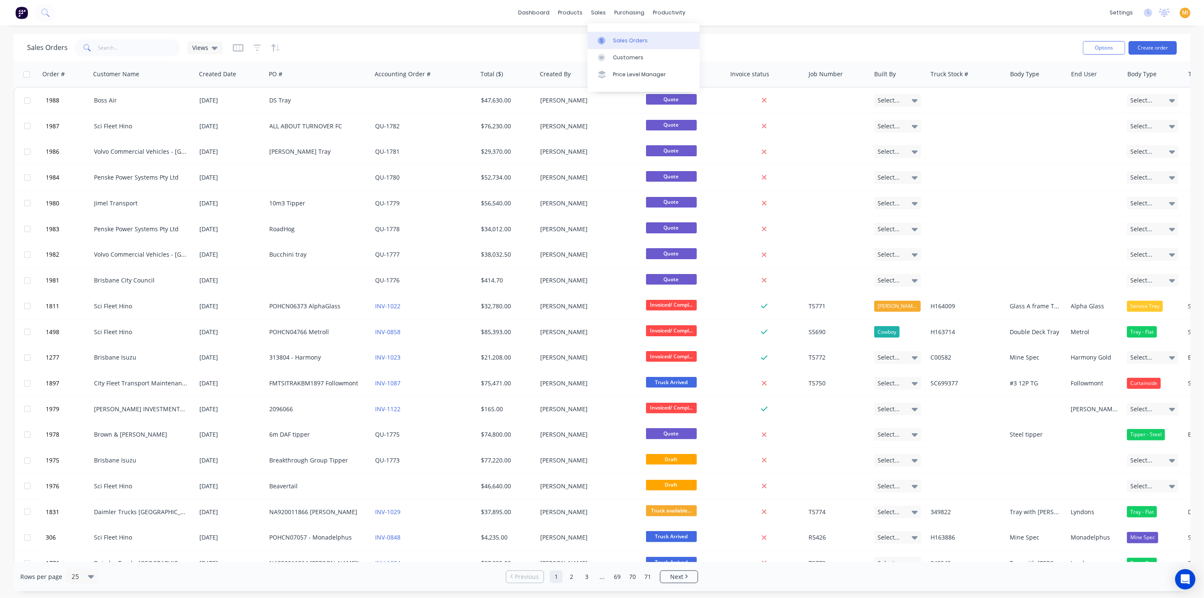
click at [617, 40] on div "Sales Orders" at bounding box center [630, 41] width 35 height 8
click at [254, 45] on icon "button" at bounding box center [258, 47] width 8 height 6
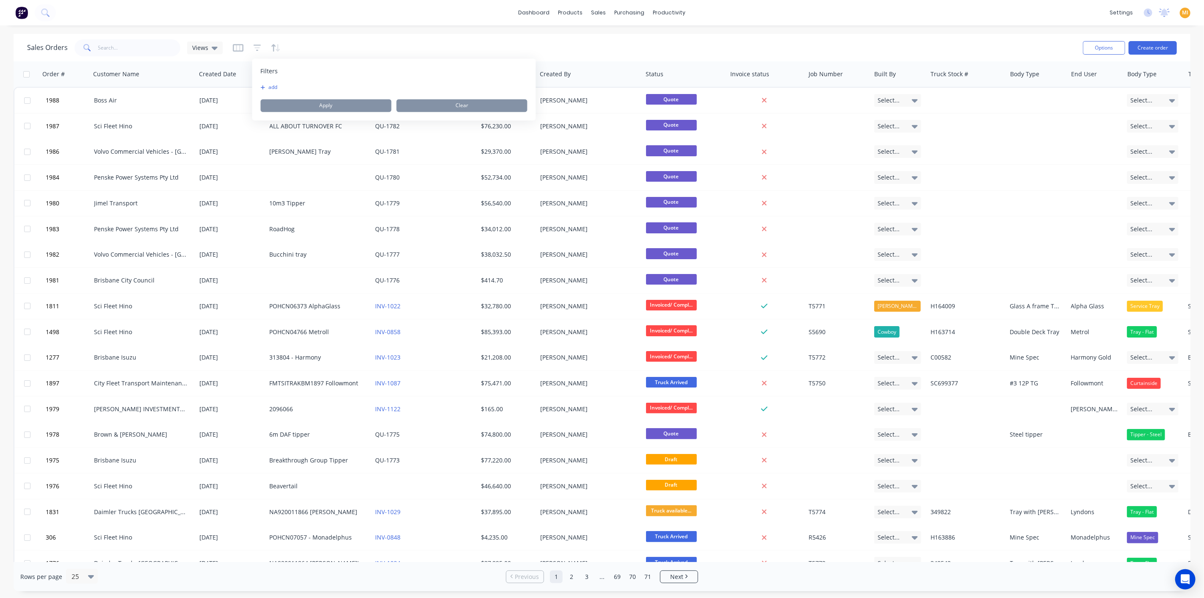
click at [266, 91] on div "add Apply Clear" at bounding box center [394, 98] width 267 height 28
click at [266, 86] on button "add" at bounding box center [271, 87] width 21 height 7
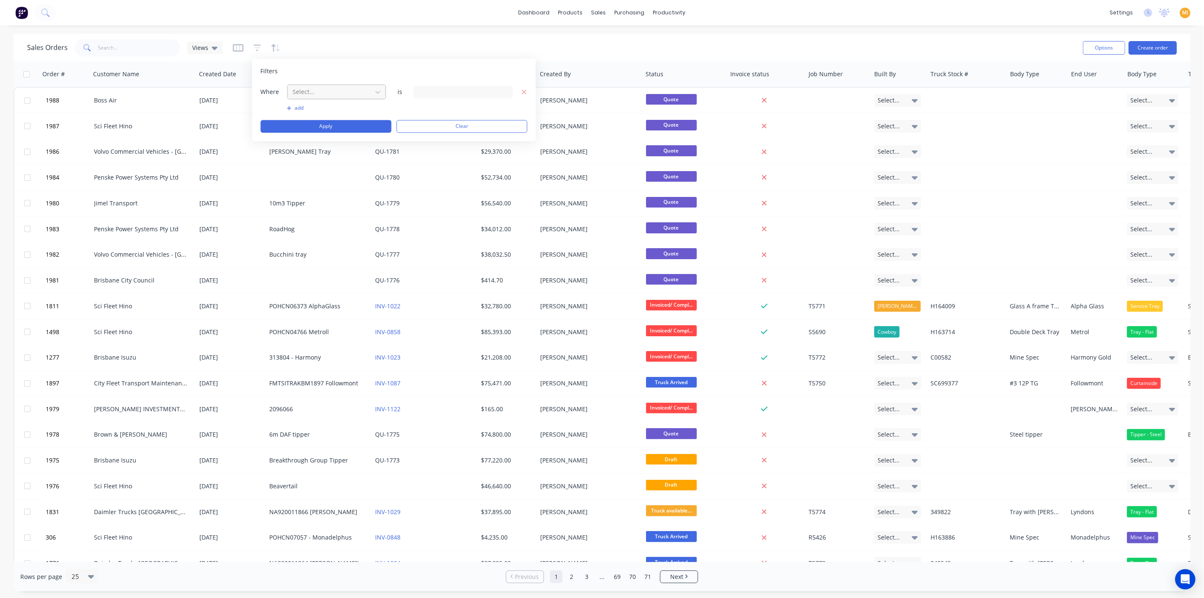
click at [321, 91] on div at bounding box center [330, 92] width 76 height 11
click at [318, 156] on div "Status" at bounding box center [336, 158] width 99 height 16
click at [431, 92] on div "13 Status selected" at bounding box center [456, 92] width 77 height 9
click at [420, 137] on div at bounding box center [427, 138] width 17 height 17
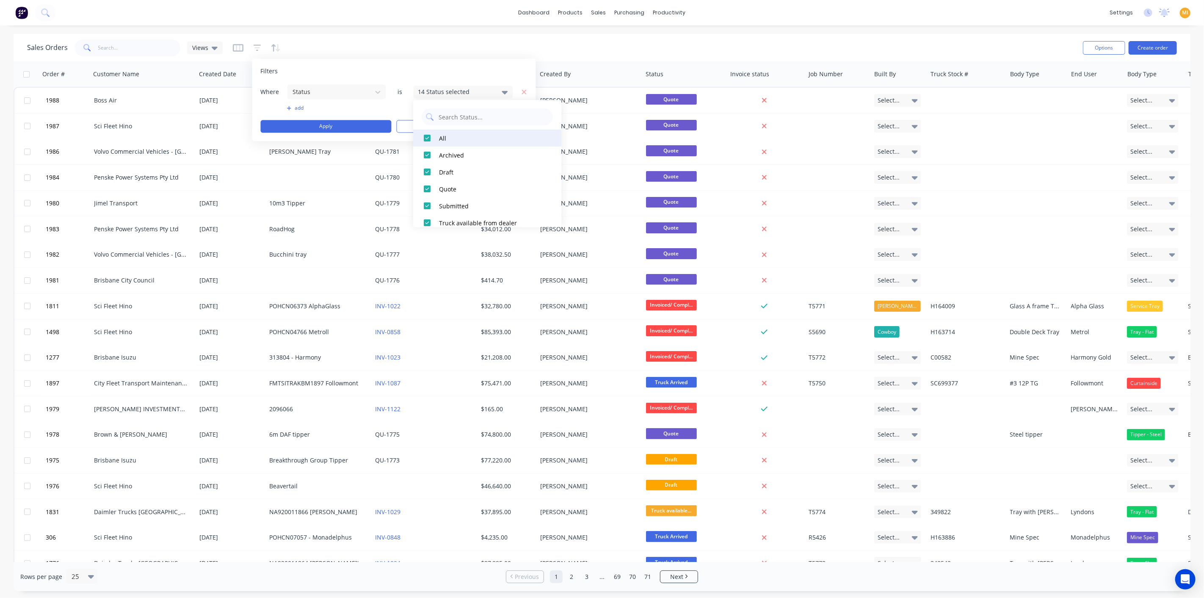
click at [420, 137] on div at bounding box center [427, 138] width 17 height 17
click at [468, 159] on div "Invoiced/ Completed" at bounding box center [490, 163] width 102 height 9
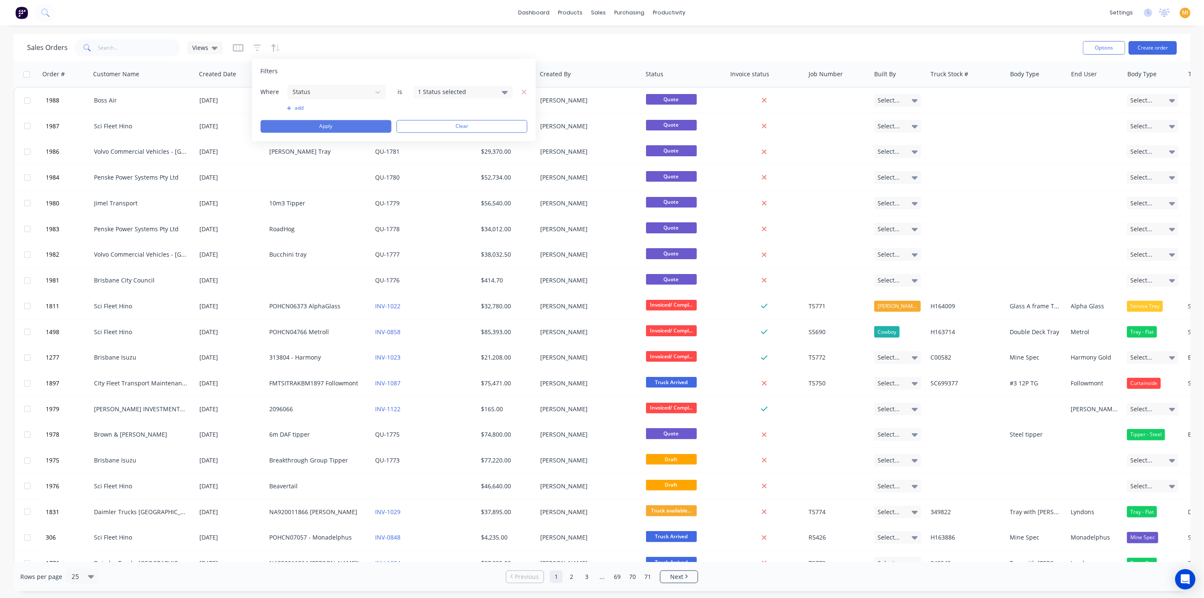
click at [357, 124] on button "Apply" at bounding box center [326, 126] width 131 height 13
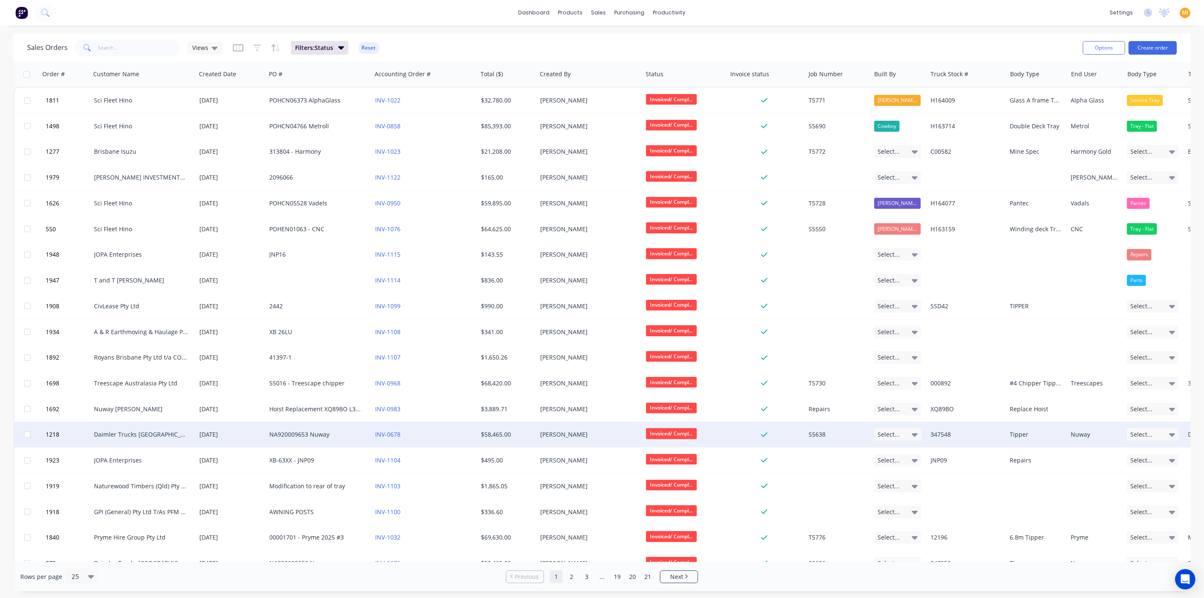
scroll to position [171, 0]
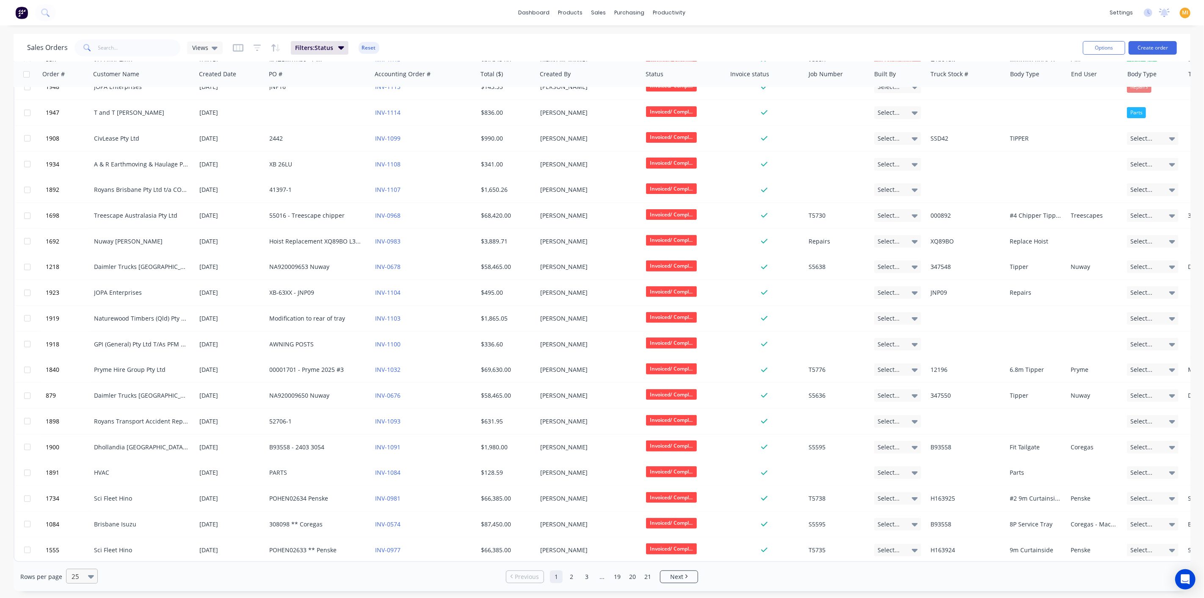
click at [79, 576] on div at bounding box center [78, 576] width 15 height 10
click at [81, 557] on div "100" at bounding box center [80, 556] width 32 height 16
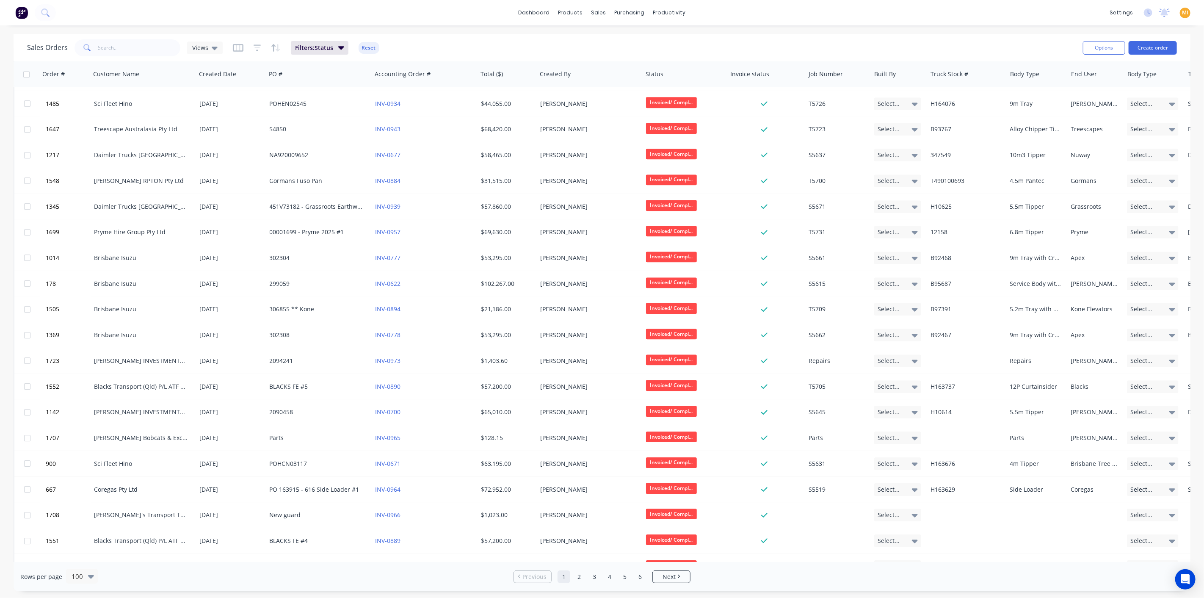
scroll to position [2100, 0]
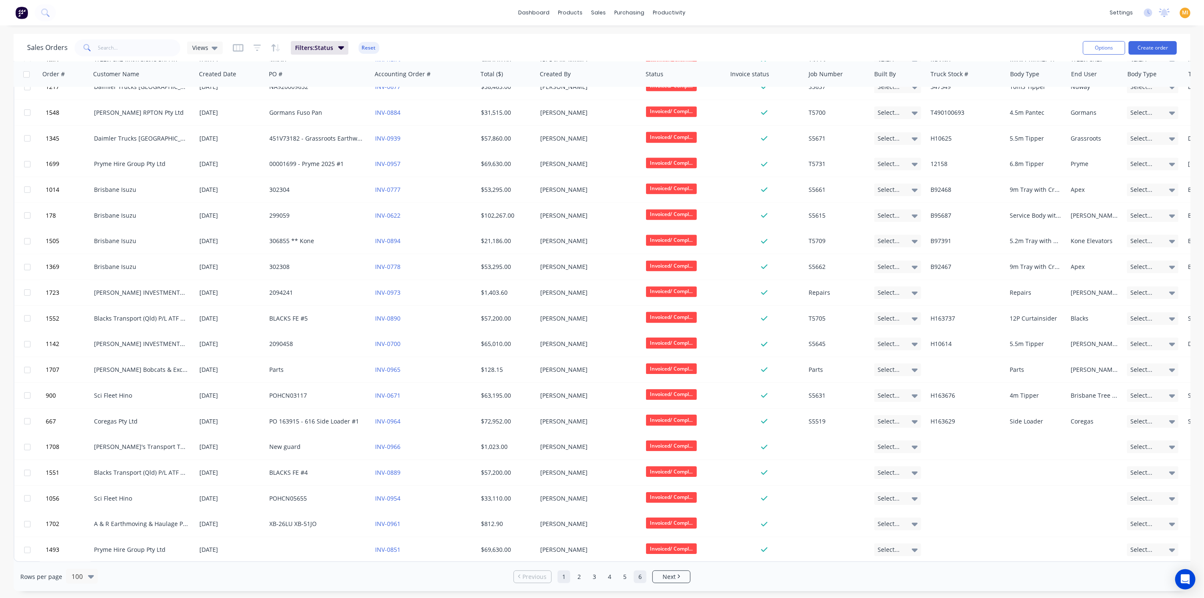
click at [644, 576] on link "6" at bounding box center [640, 576] width 13 height 13
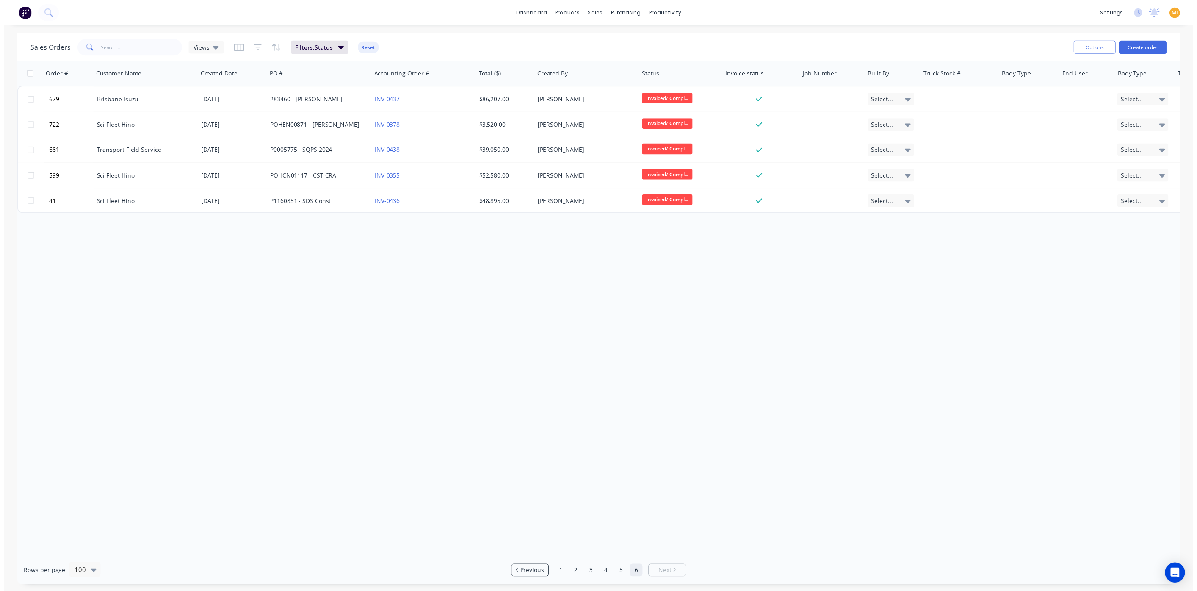
scroll to position [0, 0]
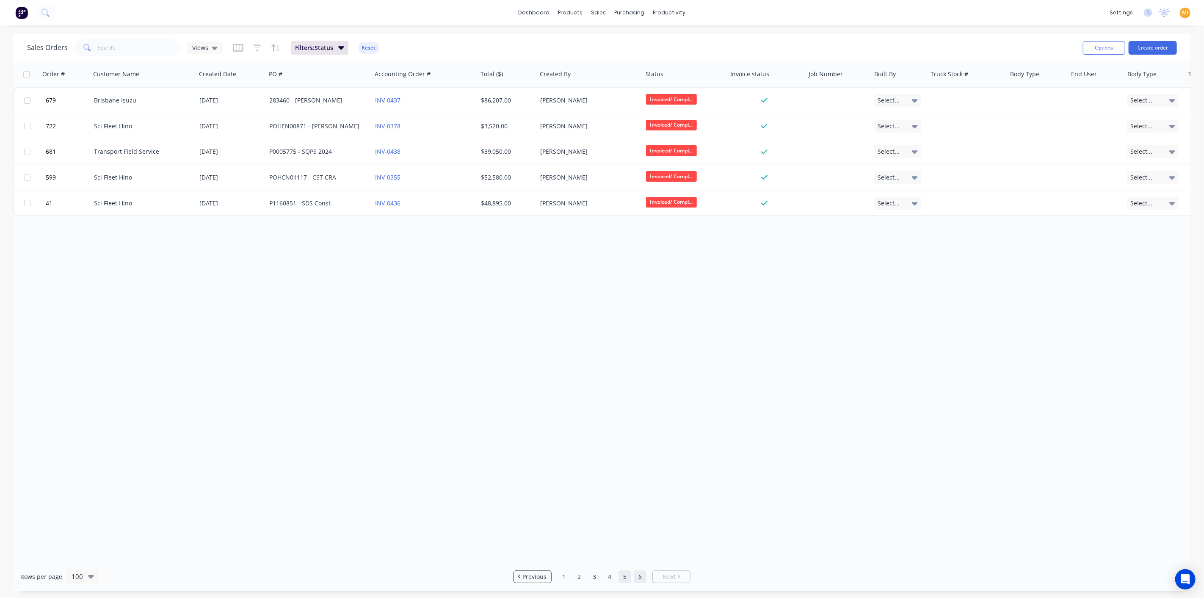
click at [628, 577] on link "5" at bounding box center [625, 576] width 13 height 13
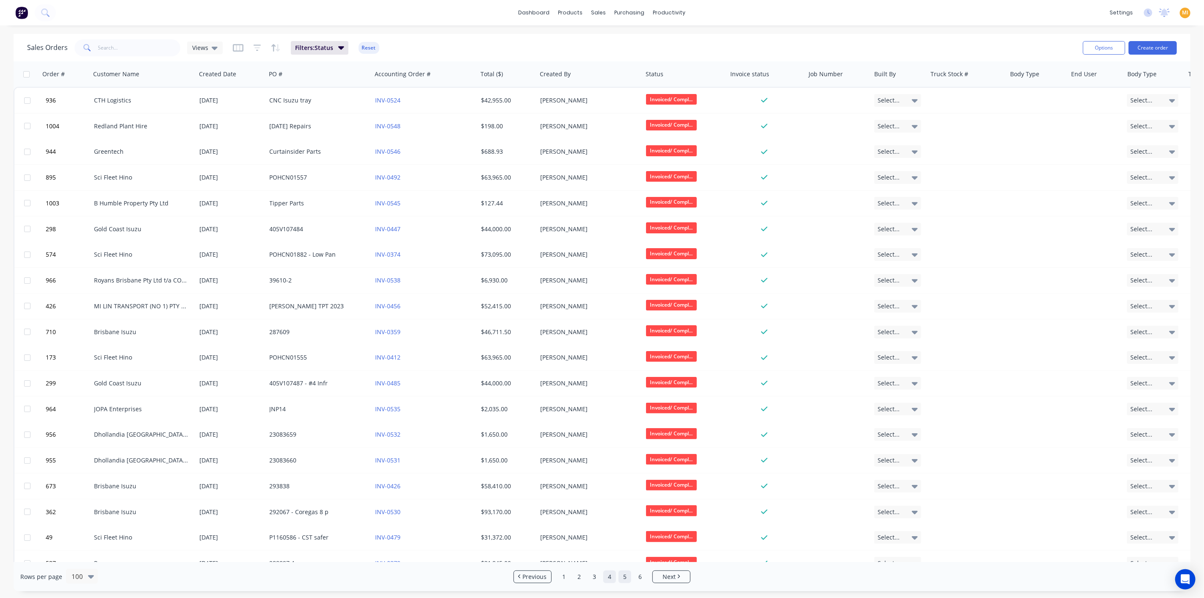
click at [611, 575] on link "4" at bounding box center [609, 576] width 13 height 13
click at [594, 577] on link "3" at bounding box center [594, 576] width 13 height 13
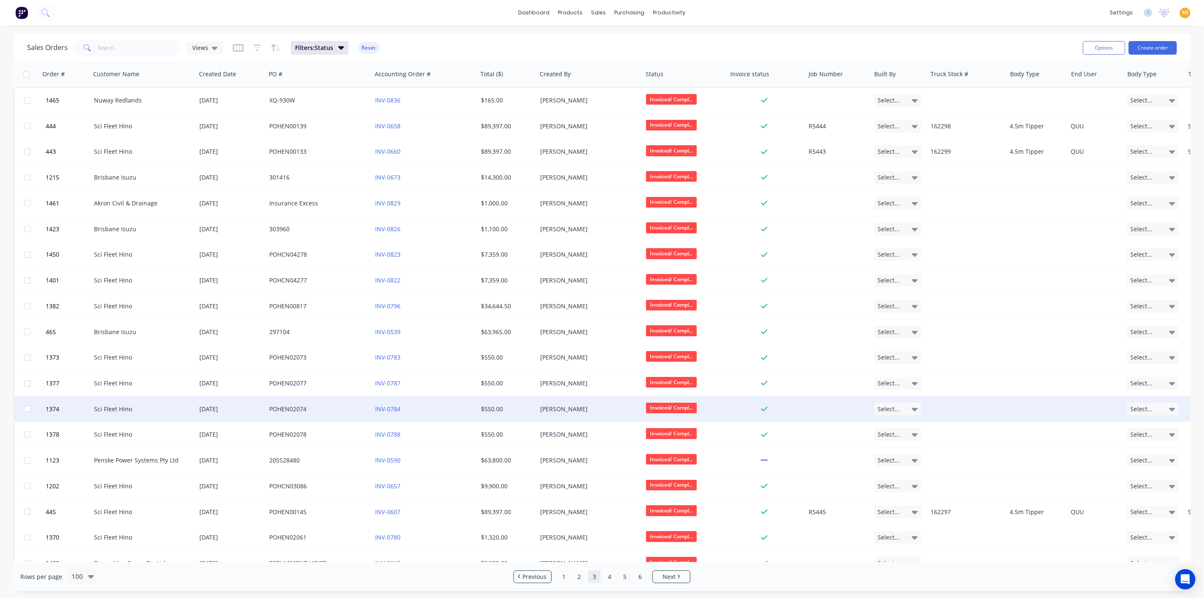
click at [586, 409] on div "[PERSON_NAME]" at bounding box center [587, 409] width 94 height 8
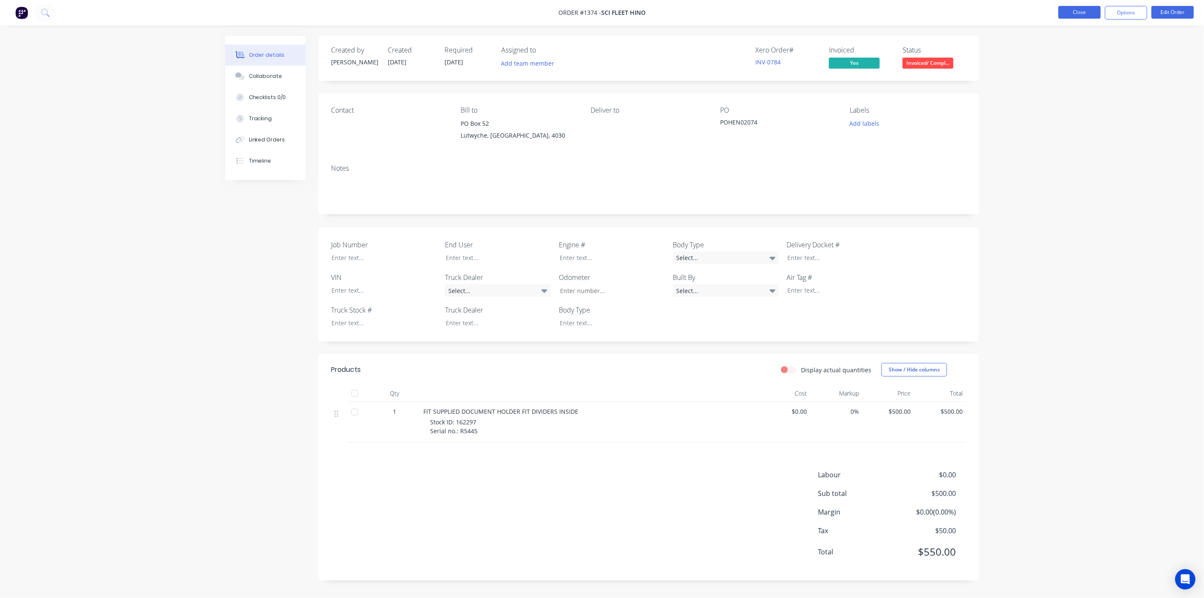
click at [1083, 12] on button "Close" at bounding box center [1080, 12] width 42 height 13
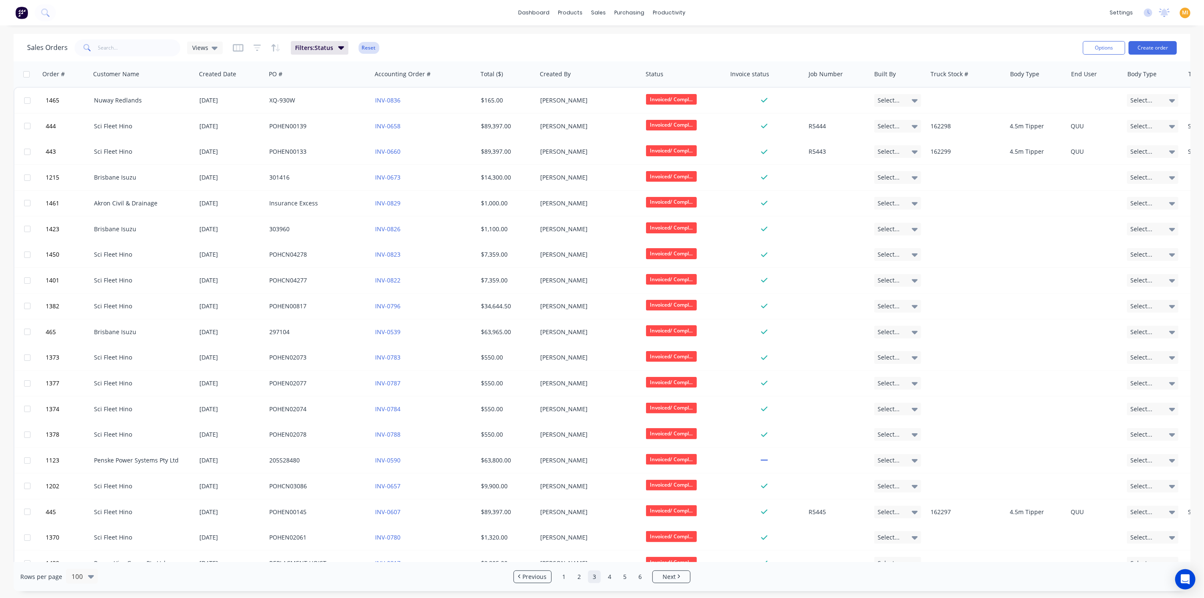
click at [367, 45] on button "Reset" at bounding box center [369, 48] width 21 height 12
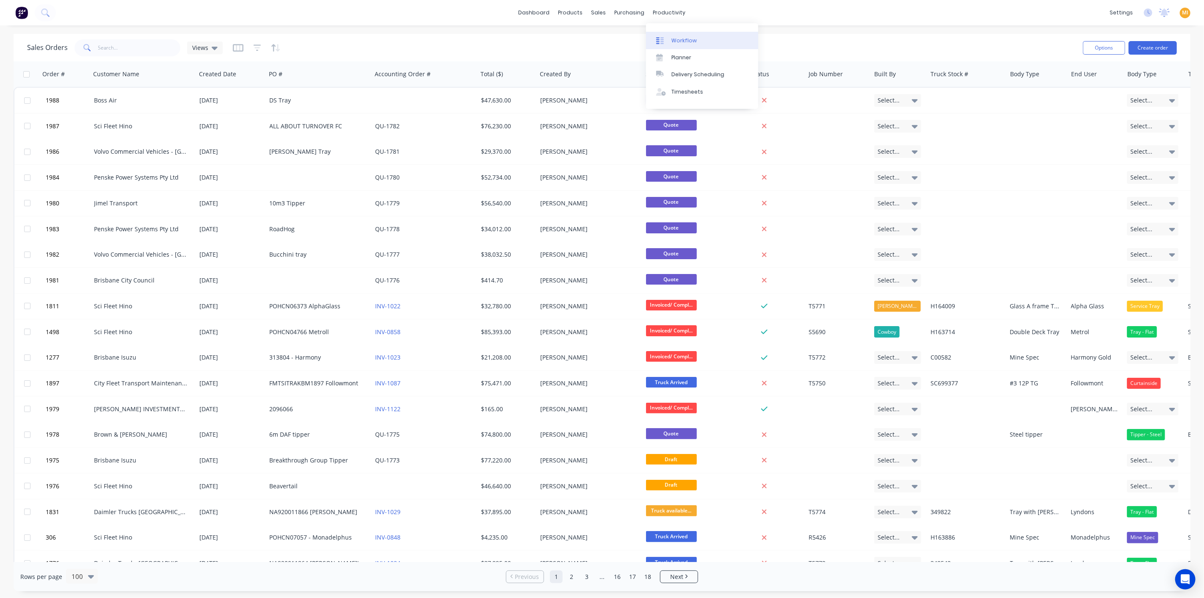
click at [691, 39] on div "Workflow" at bounding box center [684, 41] width 25 height 8
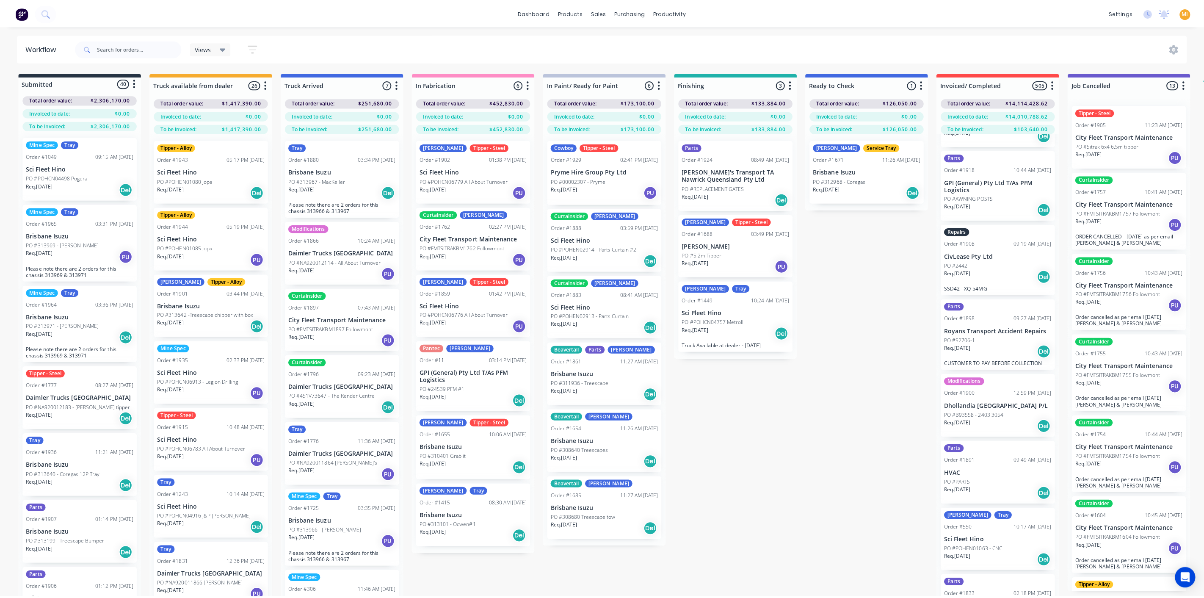
scroll to position [611, 0]
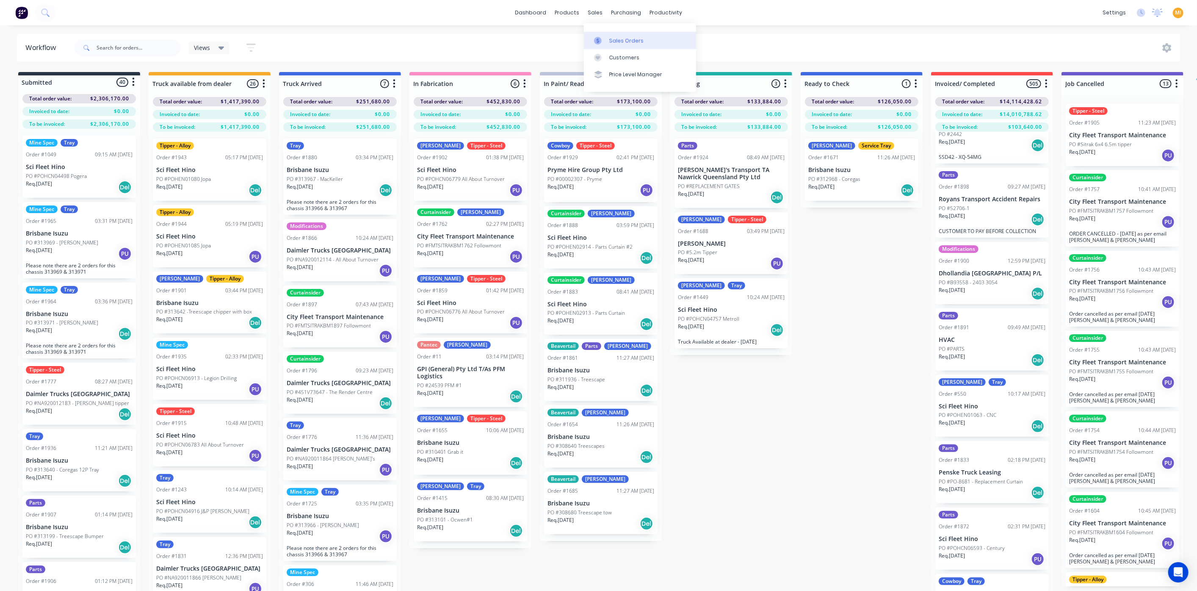
click at [617, 36] on link "Sales Orders" at bounding box center [640, 40] width 112 height 17
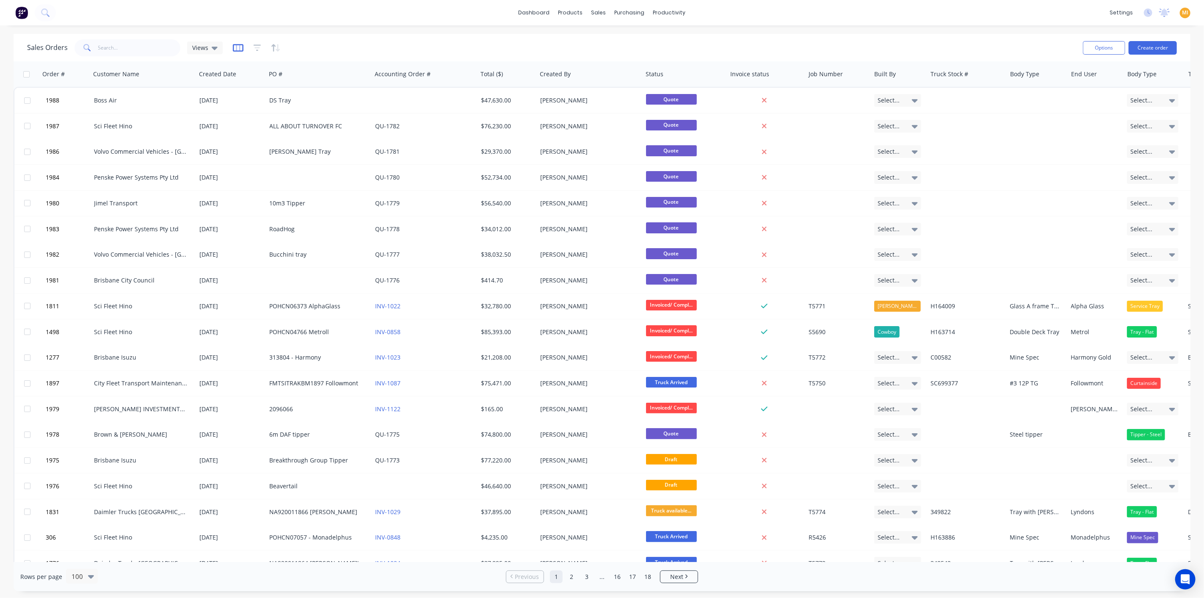
click at [238, 47] on icon "button" at bounding box center [238, 48] width 4 height 6
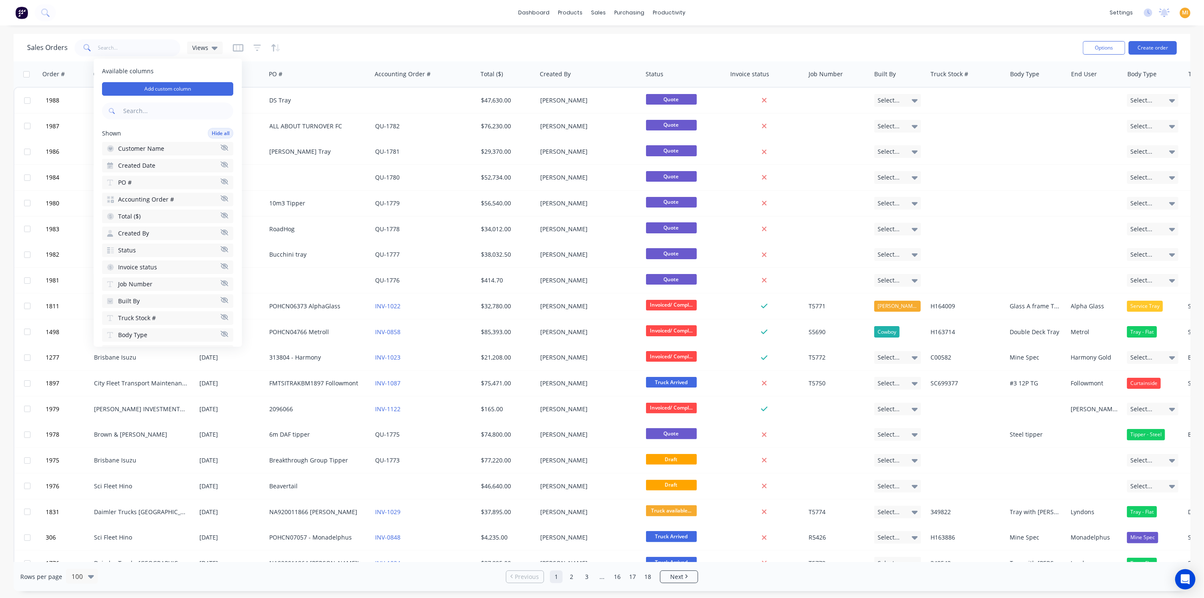
click at [254, 48] on icon "button" at bounding box center [257, 47] width 6 height 1
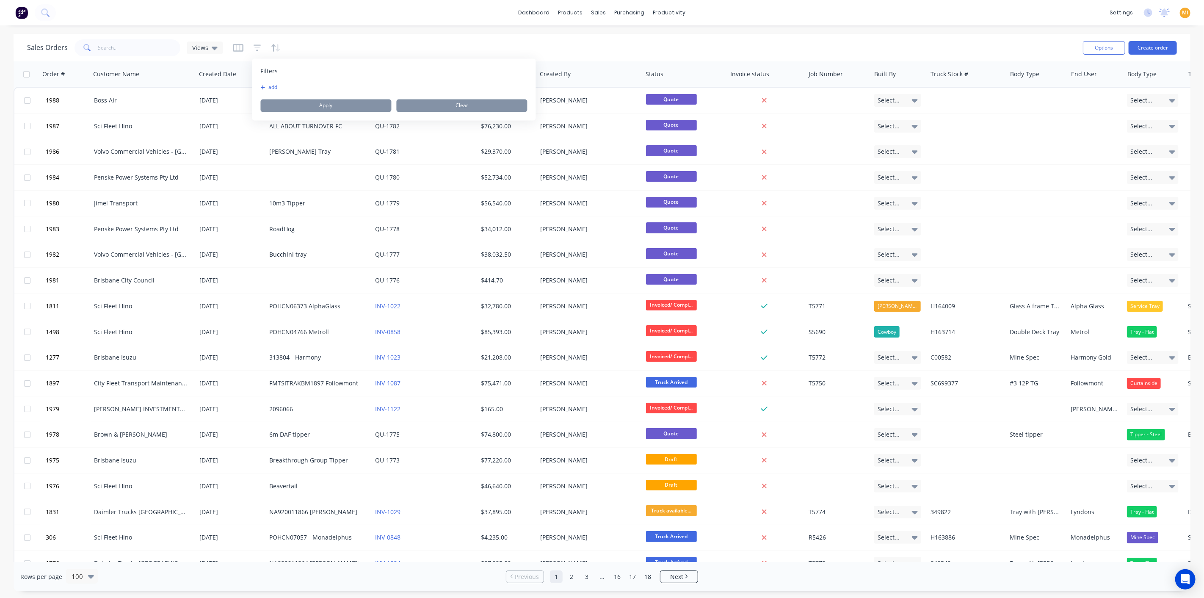
click at [271, 81] on div "Filters add Apply Clear" at bounding box center [394, 90] width 284 height 62
click at [271, 87] on button "add" at bounding box center [271, 87] width 21 height 7
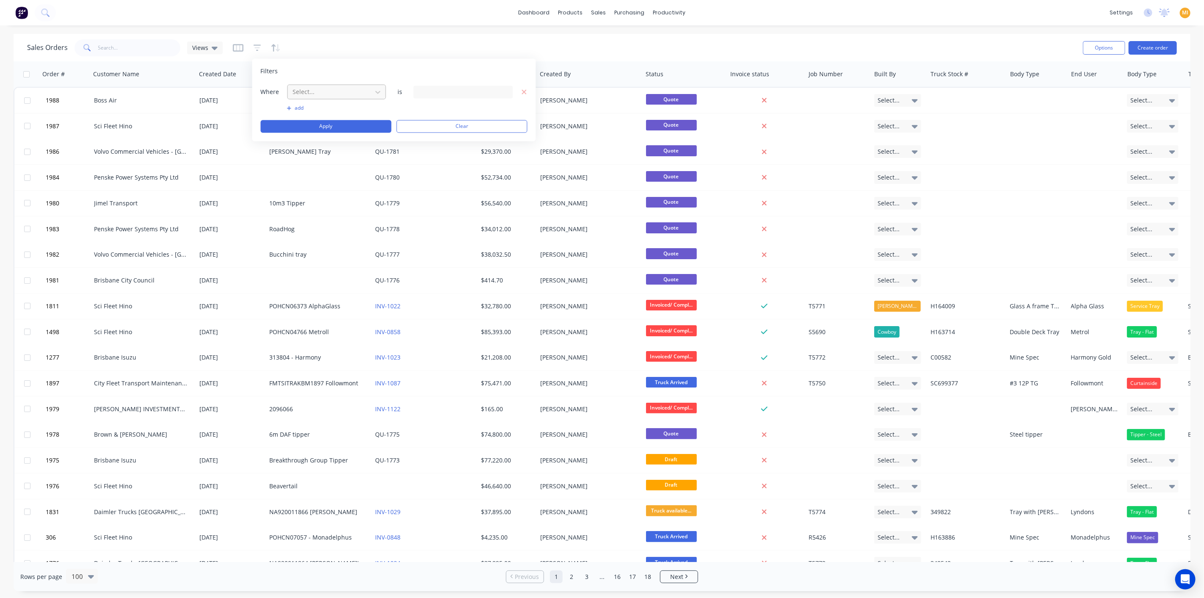
click at [302, 92] on div at bounding box center [330, 92] width 76 height 11
click at [318, 158] on div "Status" at bounding box center [336, 158] width 99 height 16
click at [297, 108] on button "add" at bounding box center [336, 108] width 99 height 7
click at [320, 118] on div "Select..." at bounding box center [330, 113] width 81 height 14
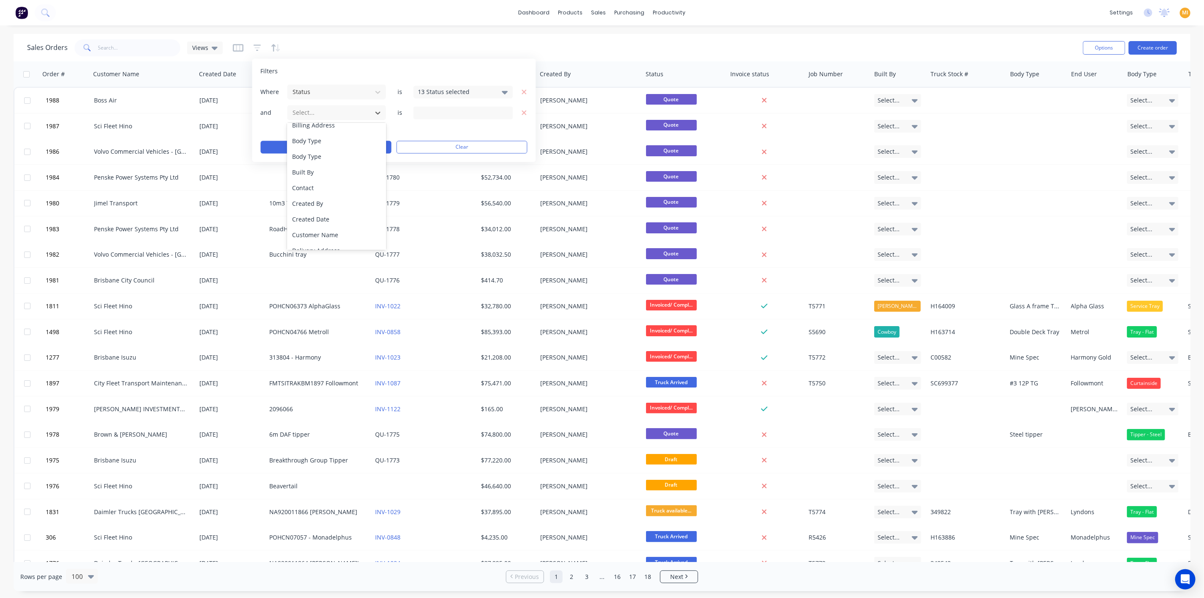
scroll to position [188, 0]
click at [323, 196] on div "Invoice status" at bounding box center [336, 195] width 99 height 16
click at [440, 118] on div "3 Invoice status selected" at bounding box center [463, 112] width 99 height 13
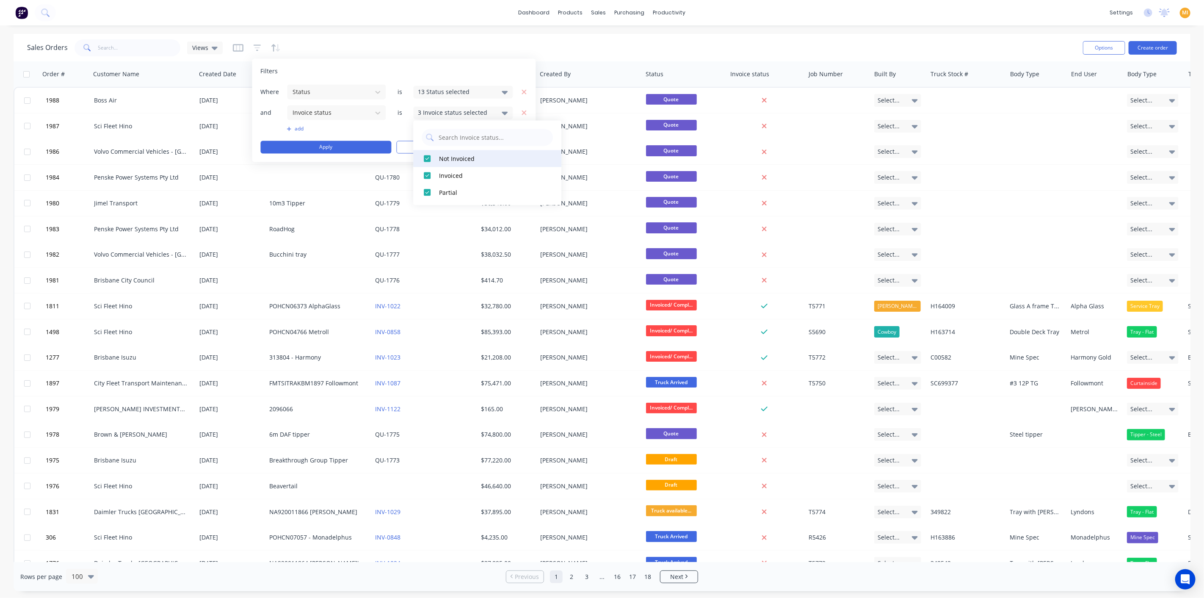
click at [424, 158] on div at bounding box center [427, 158] width 17 height 17
drag, startPoint x: 428, startPoint y: 171, endPoint x: 428, endPoint y: 176, distance: 5.5
click at [428, 172] on div at bounding box center [427, 175] width 17 height 17
click at [426, 191] on div at bounding box center [427, 192] width 17 height 17
drag, startPoint x: 425, startPoint y: 157, endPoint x: 429, endPoint y: 172, distance: 15.8
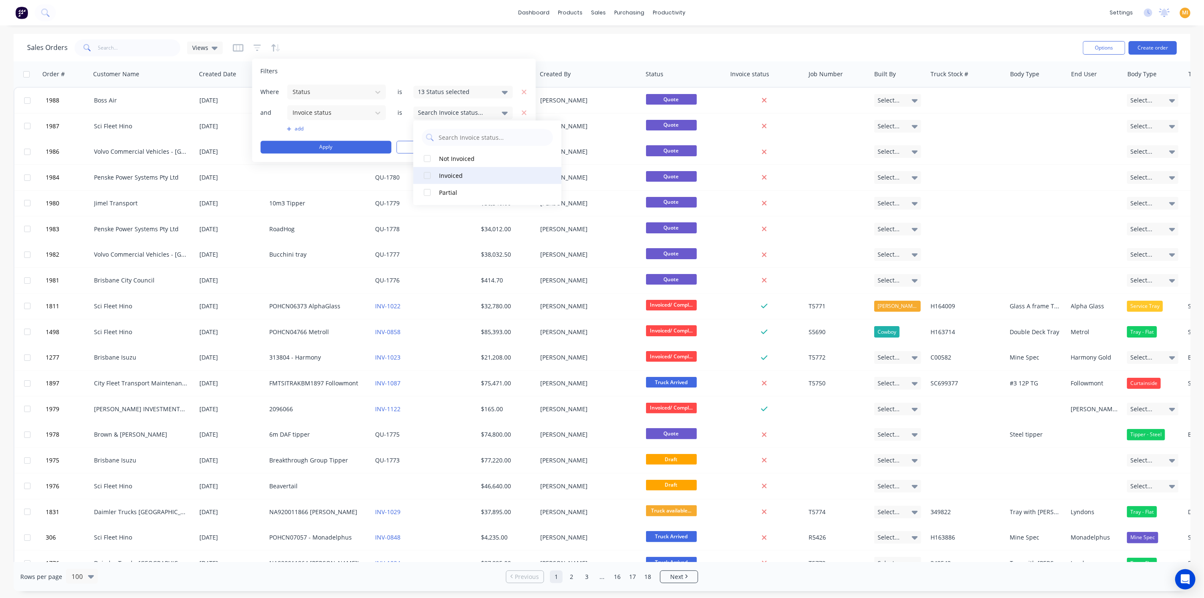
click at [426, 159] on div at bounding box center [427, 158] width 17 height 17
click at [426, 191] on div at bounding box center [427, 192] width 17 height 17
click at [439, 96] on div "13 Status selected" at bounding box center [456, 92] width 77 height 9
click at [426, 141] on div at bounding box center [427, 138] width 17 height 17
click at [426, 138] on div at bounding box center [427, 138] width 17 height 17
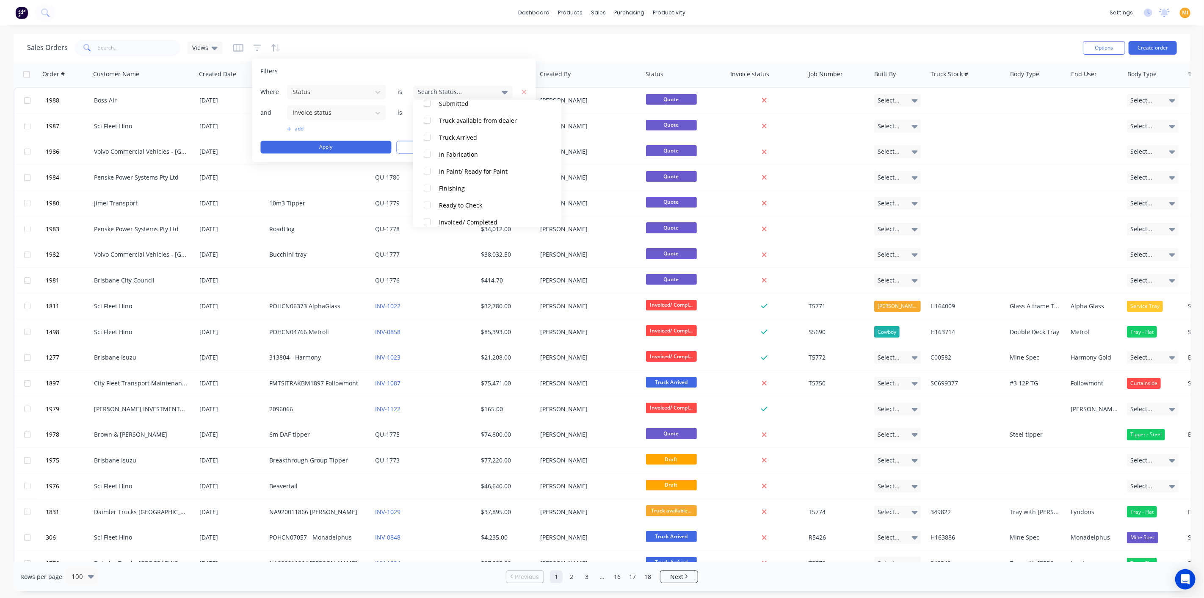
scroll to position [161, 0]
click at [475, 161] on div "Invoiced/ Completed" at bounding box center [490, 163] width 102 height 9
drag, startPoint x: 342, startPoint y: 137, endPoint x: 345, endPoint y: 144, distance: 7.6
click at [342, 141] on div "Where Status is 1 Status selected and Invoice status is 2 Invoice status select…" at bounding box center [394, 118] width 267 height 69
click at [346, 146] on button "Apply" at bounding box center [326, 147] width 131 height 13
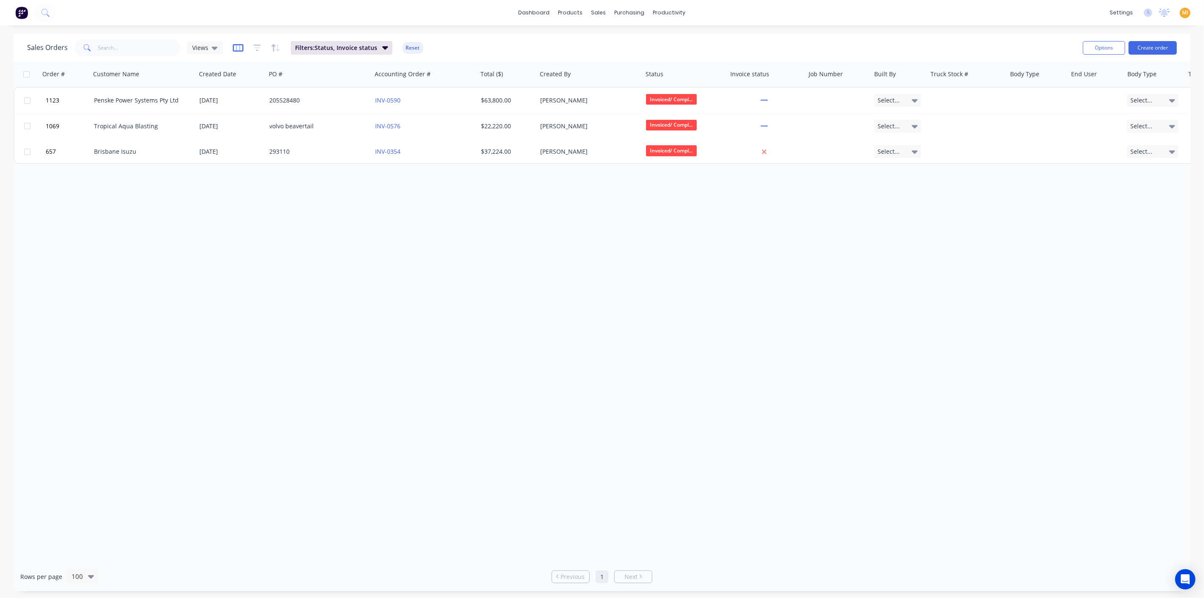
click at [236, 51] on icon "button" at bounding box center [238, 48] width 11 height 8
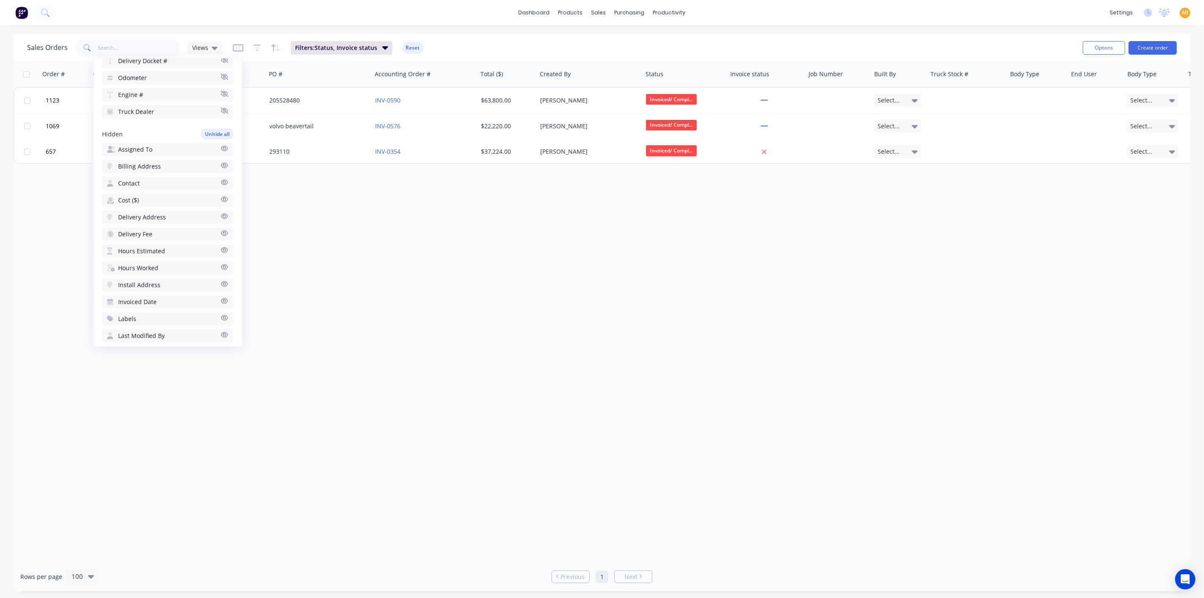
scroll to position [500, 0]
click at [446, 305] on div "Order # Customer Name Created Date PO # Accounting Order # Total ($) Created By…" at bounding box center [602, 311] width 1177 height 500
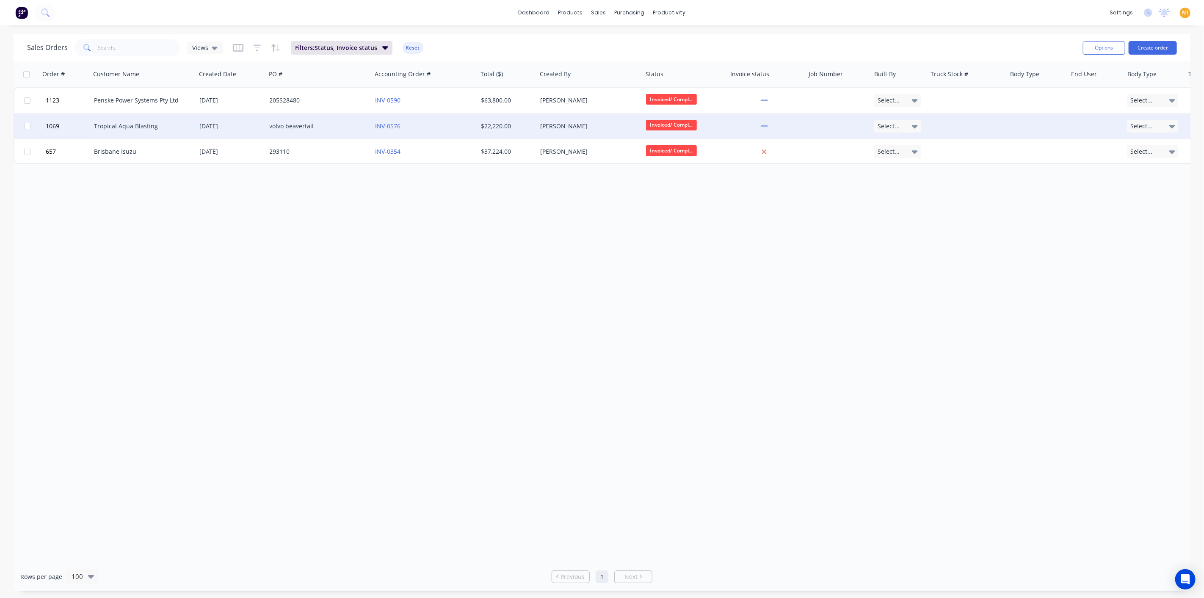
click at [326, 114] on div "volvo beavertail" at bounding box center [319, 125] width 106 height 25
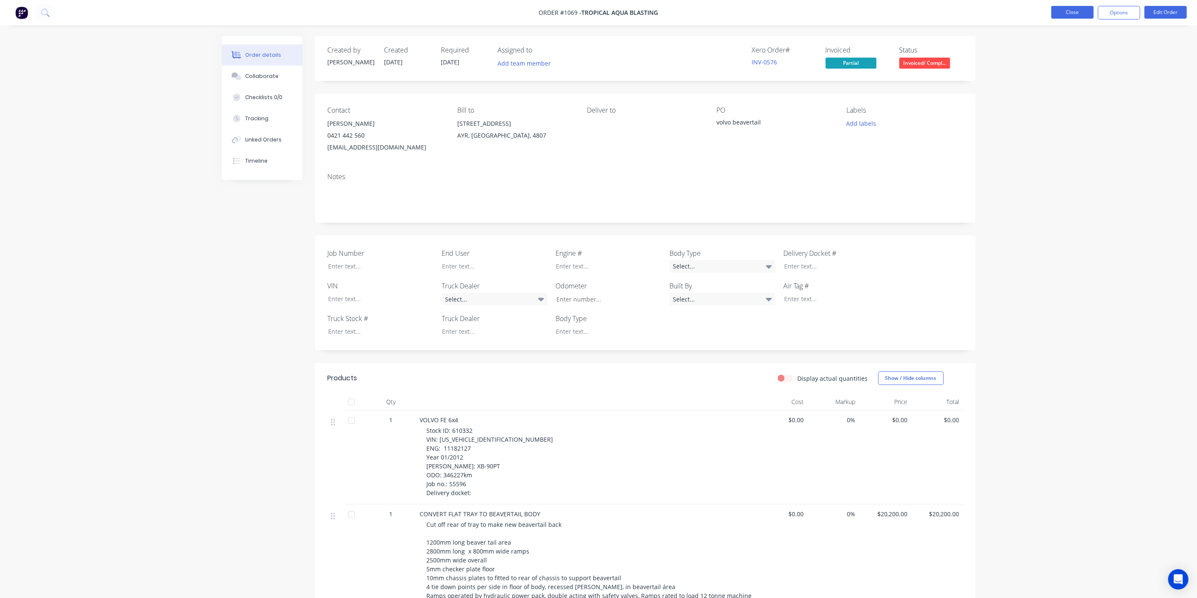
click at [1078, 16] on button "Close" at bounding box center [1072, 12] width 42 height 13
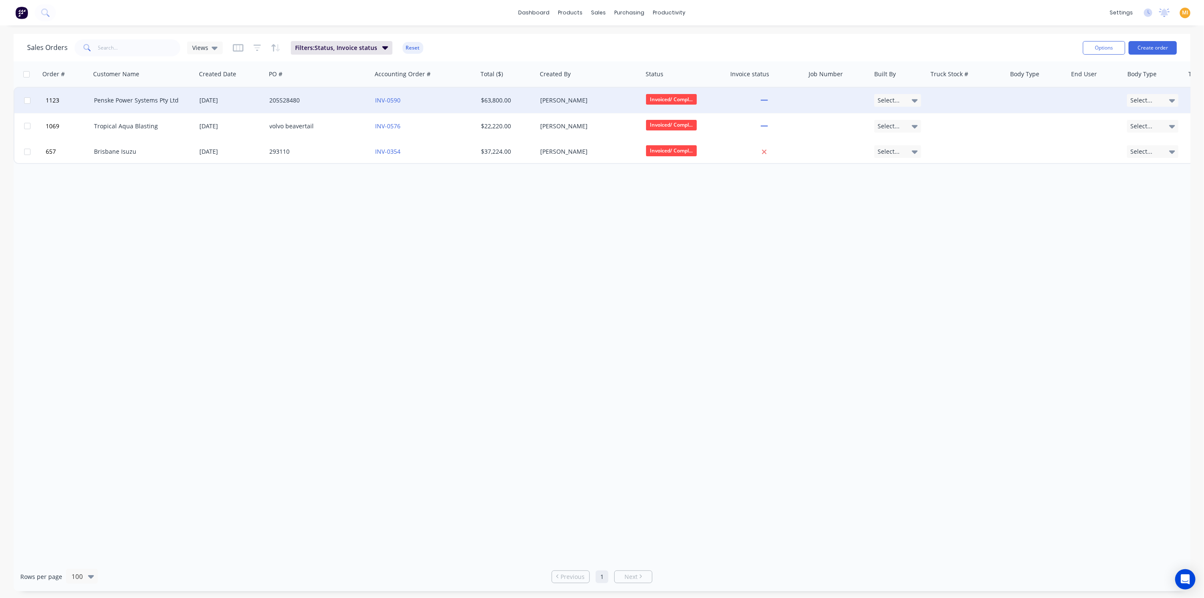
click at [595, 90] on div "Lizzie Buck" at bounding box center [590, 100] width 106 height 25
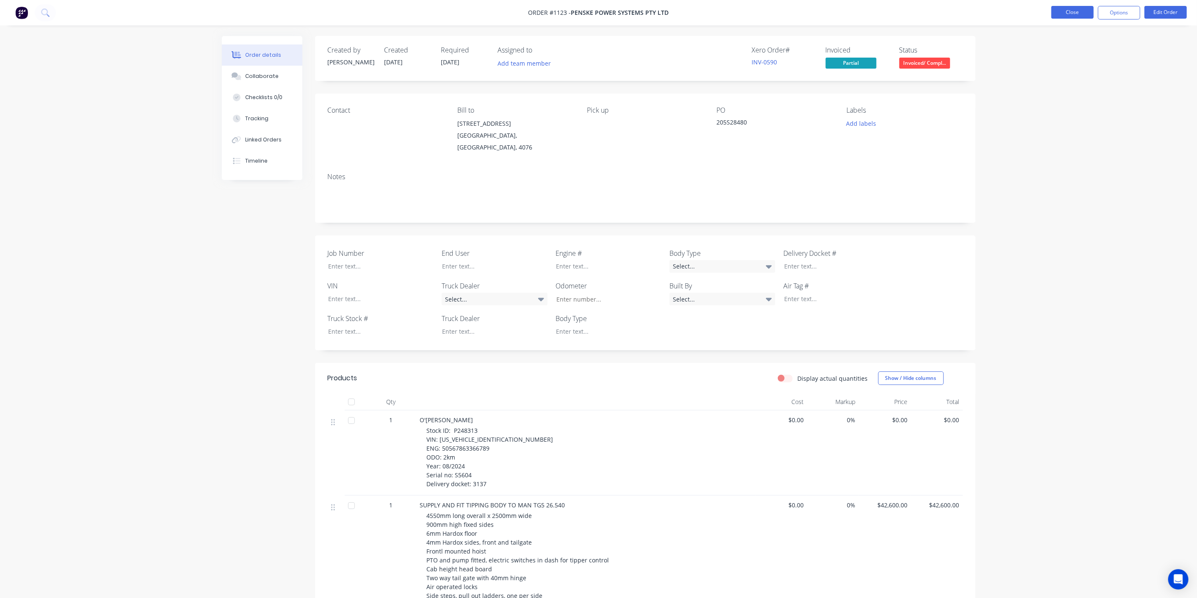
click at [1071, 13] on button "Close" at bounding box center [1072, 12] width 42 height 13
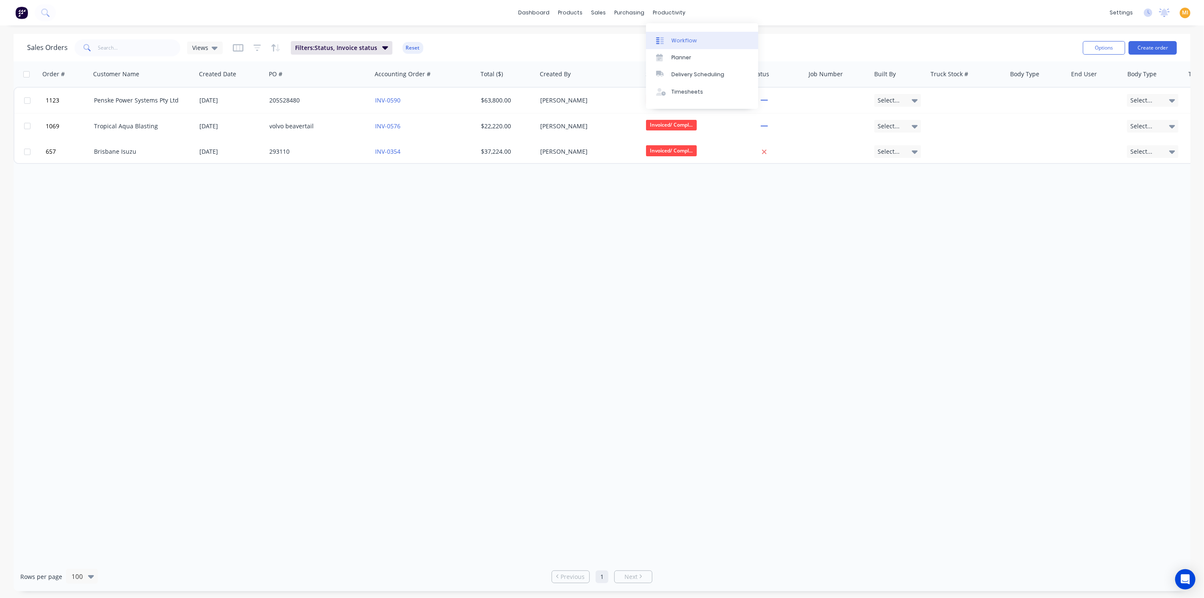
click at [695, 47] on link "Workflow" at bounding box center [702, 40] width 112 height 17
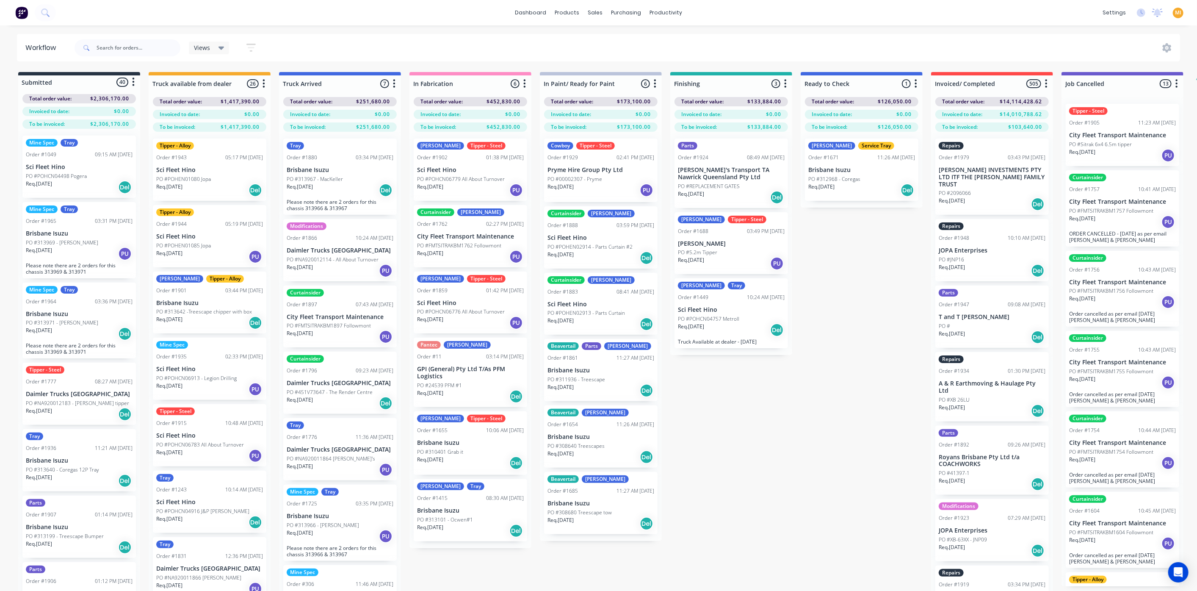
click at [978, 127] on div "To be invoiced: $103,640.00" at bounding box center [991, 126] width 113 height 9
click at [22, 14] on img at bounding box center [21, 12] width 13 height 13
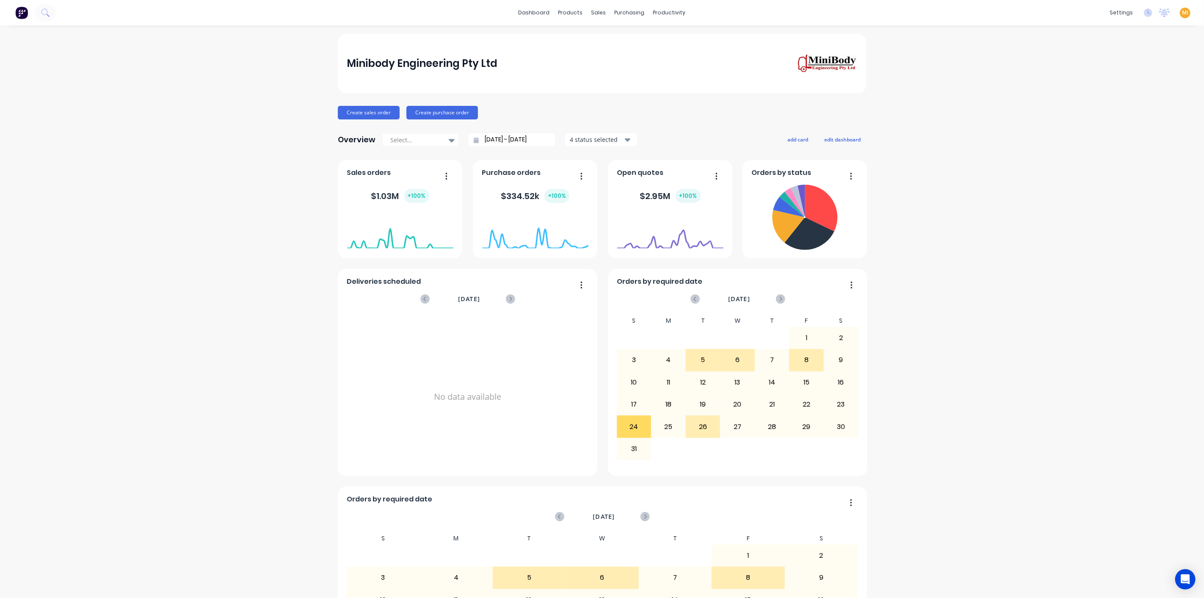
click at [1182, 13] on span "MI" at bounding box center [1185, 13] width 6 height 8
click at [1125, 110] on button "Sign out" at bounding box center [1132, 105] width 112 height 17
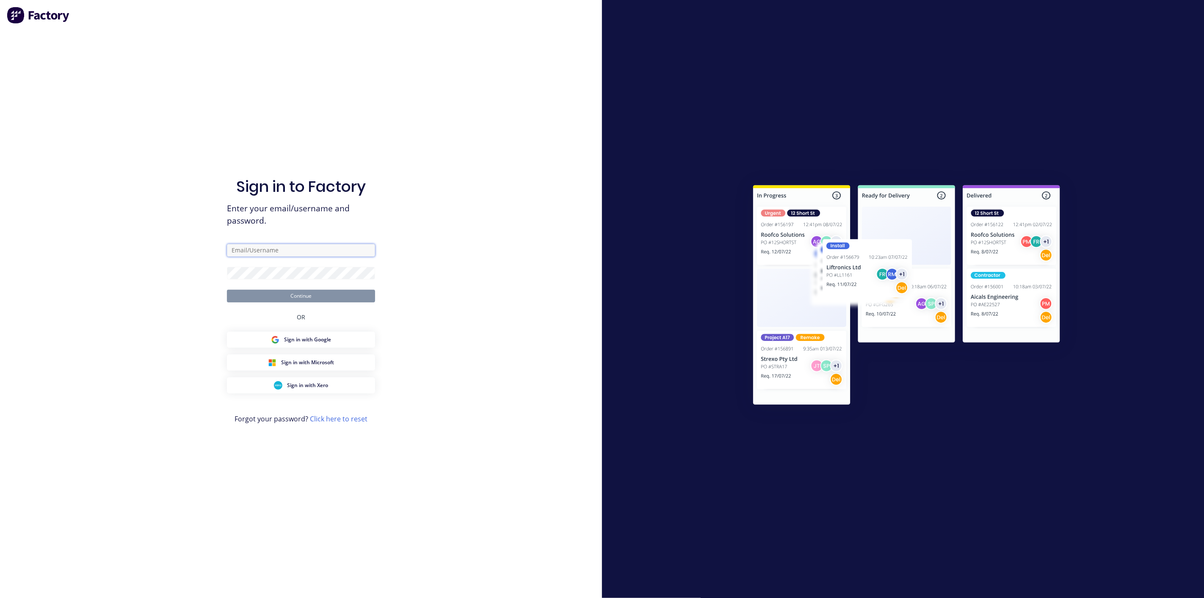
click at [302, 254] on input "text" at bounding box center [301, 250] width 148 height 13
type input "team+maricardemo@factory.app"
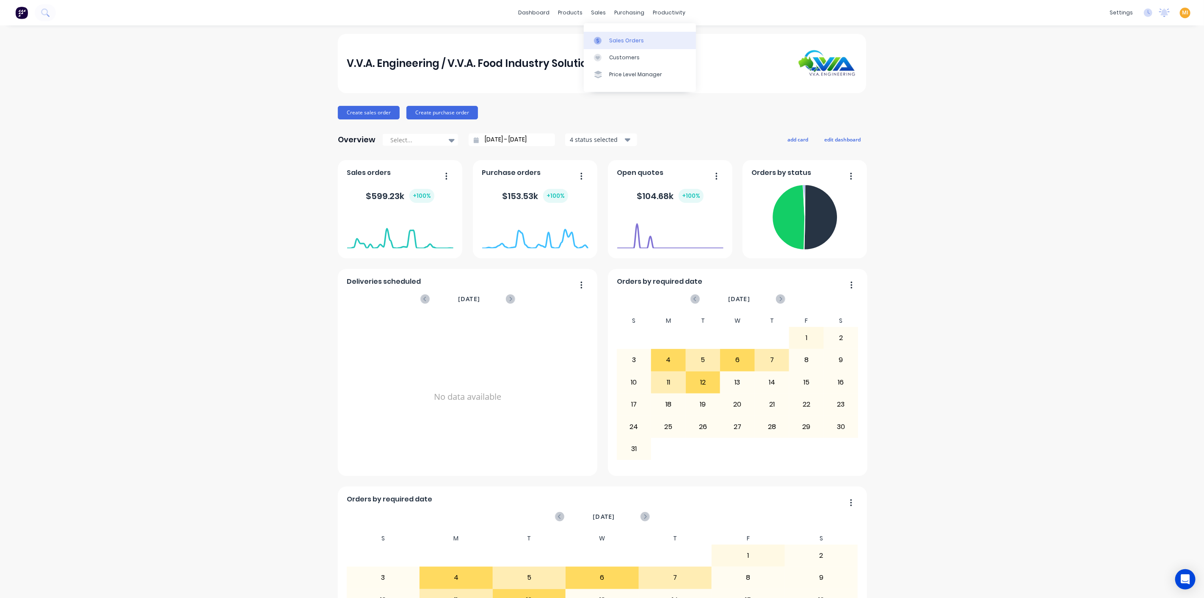
click at [626, 44] on link "Sales Orders" at bounding box center [640, 40] width 112 height 17
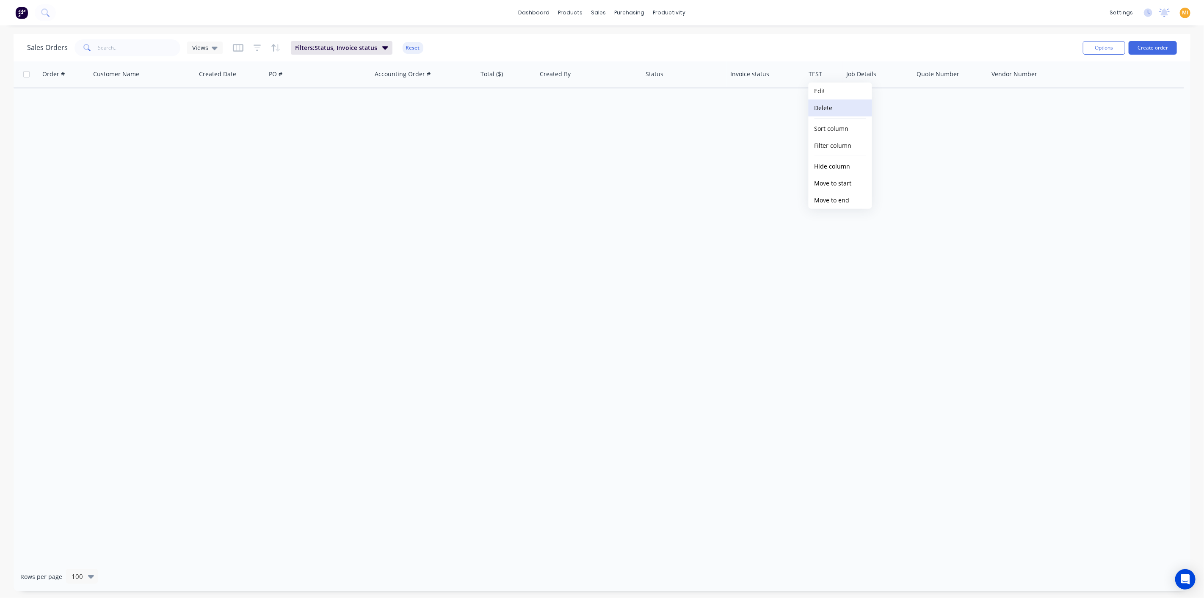
click at [823, 105] on button "Delete" at bounding box center [841, 107] width 64 height 17
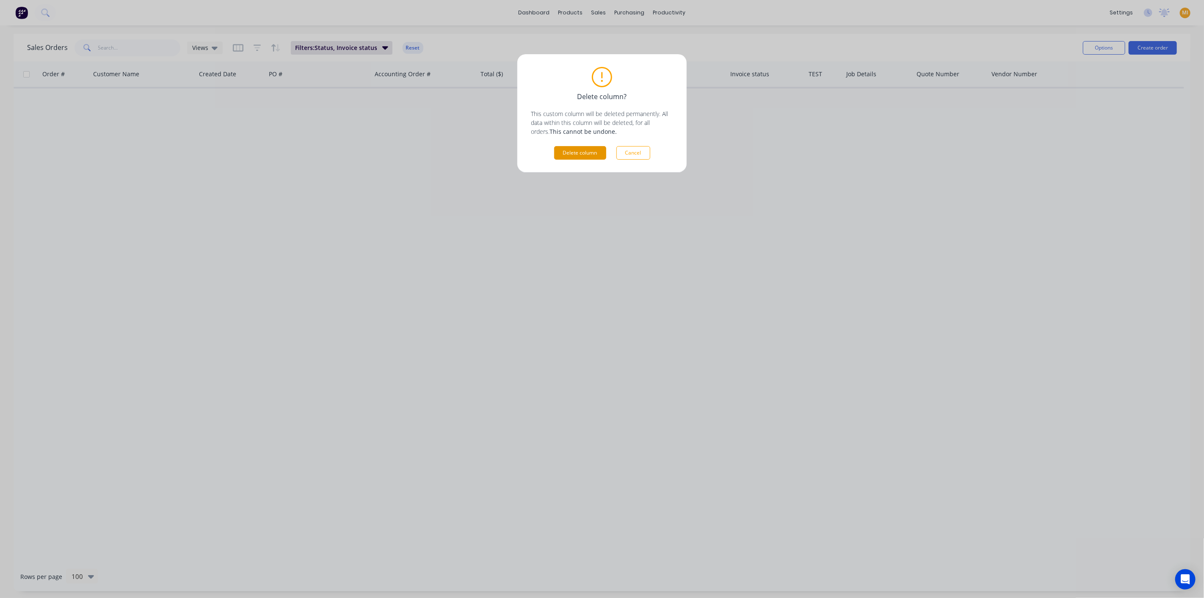
click at [579, 153] on button "Delete column" at bounding box center [580, 153] width 52 height 14
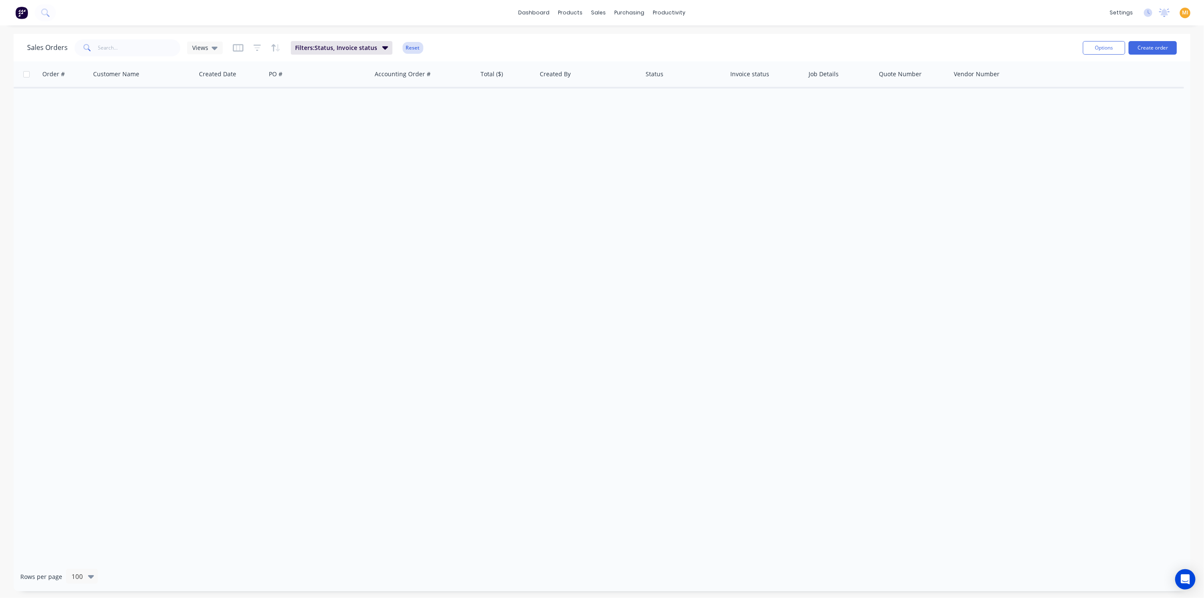
click at [404, 47] on button "Reset" at bounding box center [413, 48] width 21 height 12
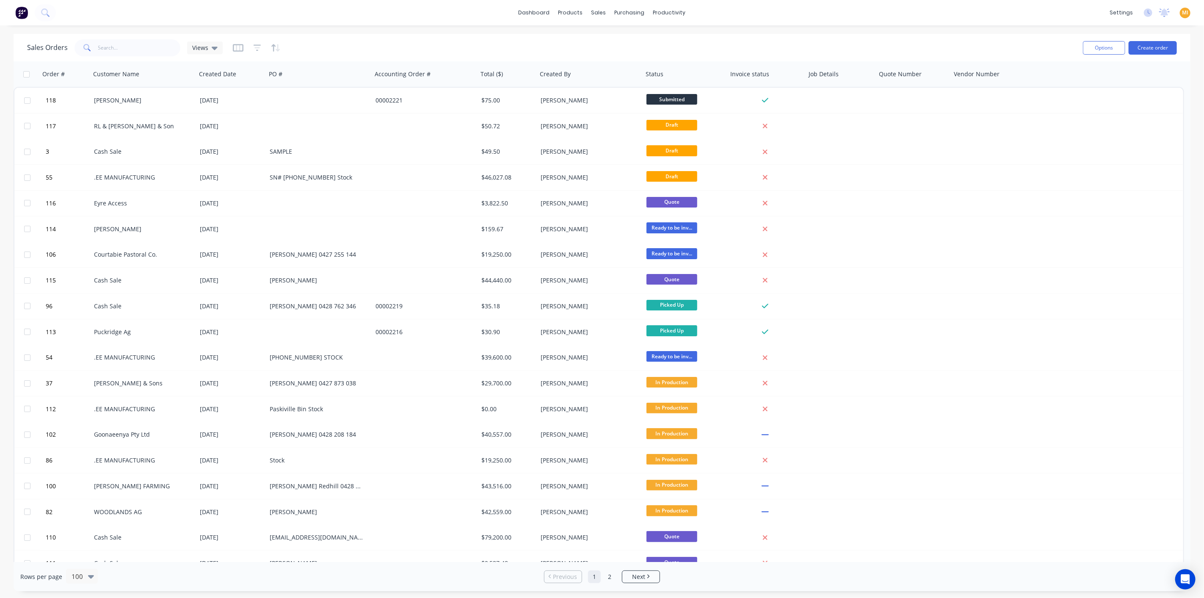
click at [19, 14] on img at bounding box center [21, 12] width 13 height 13
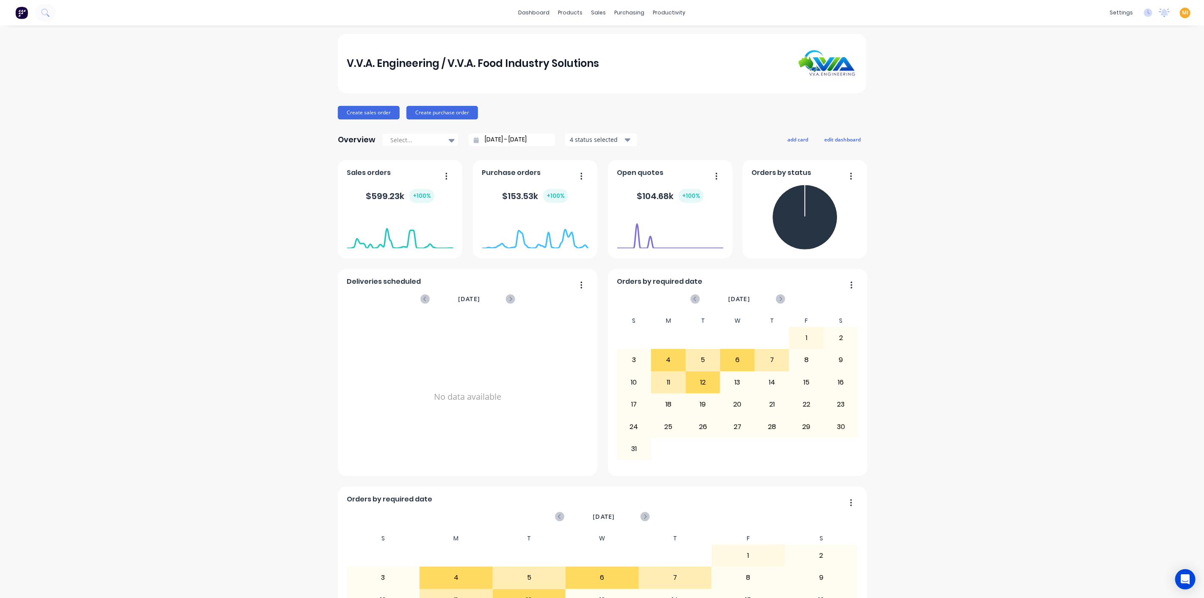
click at [1182, 11] on span "MI" at bounding box center [1185, 13] width 6 height 8
click at [1130, 108] on button "Sign out" at bounding box center [1132, 105] width 112 height 17
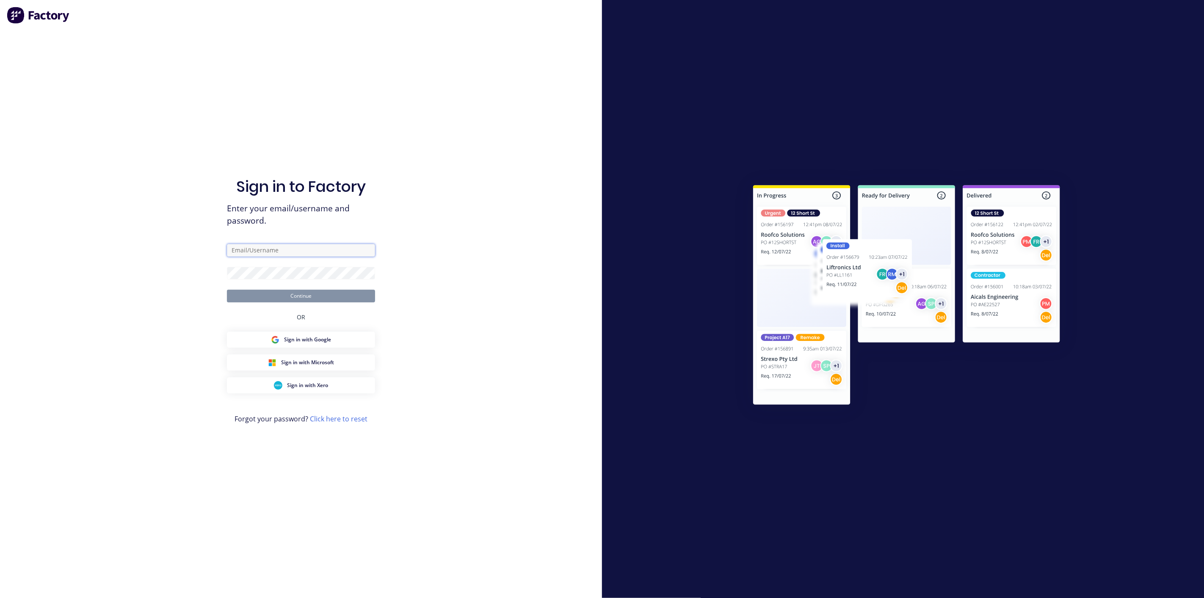
click at [296, 250] on input "text" at bounding box center [301, 250] width 148 height 13
type input "team+maricardemo@factory.app"
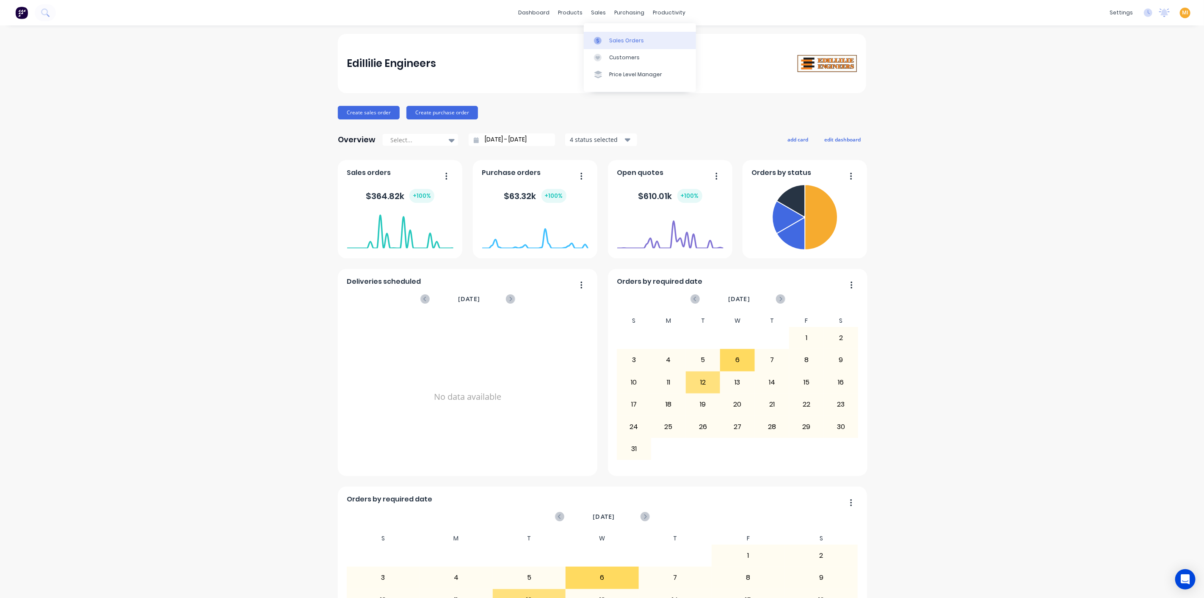
click at [624, 41] on div "Sales Orders" at bounding box center [626, 41] width 35 height 8
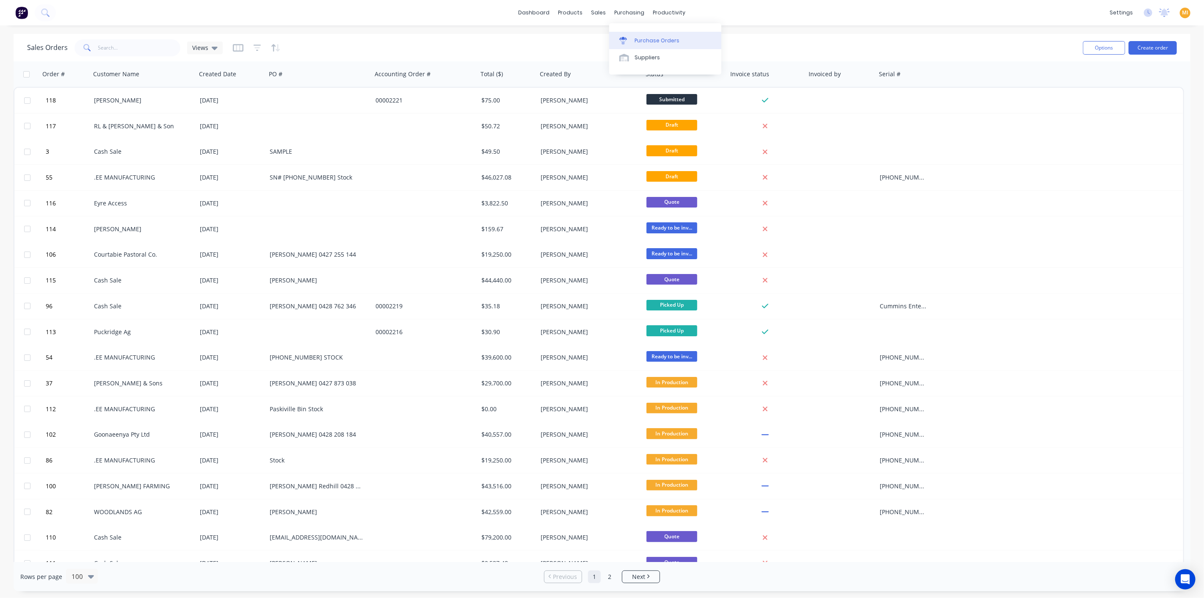
click at [632, 43] on div at bounding box center [625, 41] width 13 height 8
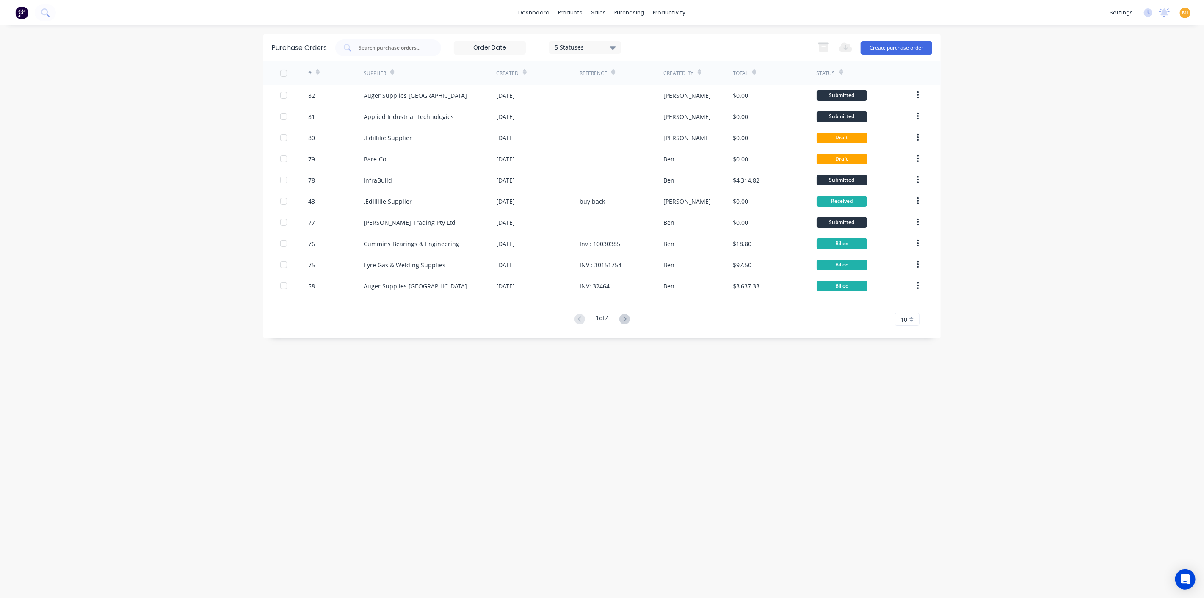
click at [321, 67] on div "#" at bounding box center [336, 72] width 56 height 23
click at [317, 69] on icon at bounding box center [318, 72] width 4 height 6
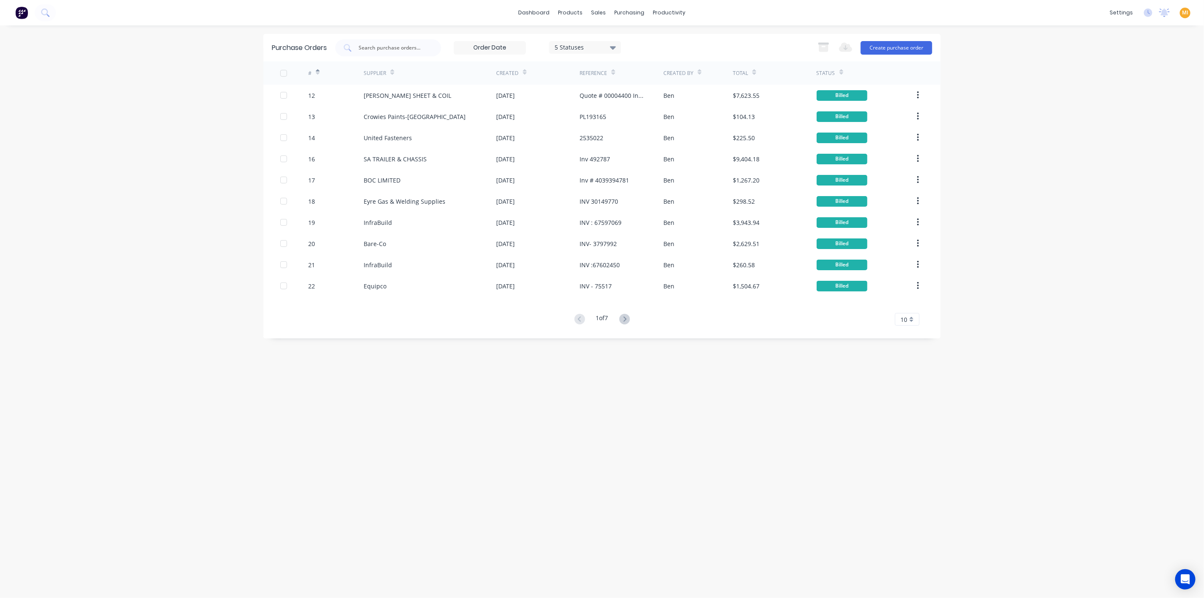
click at [317, 71] on icon at bounding box center [318, 72] width 4 height 6
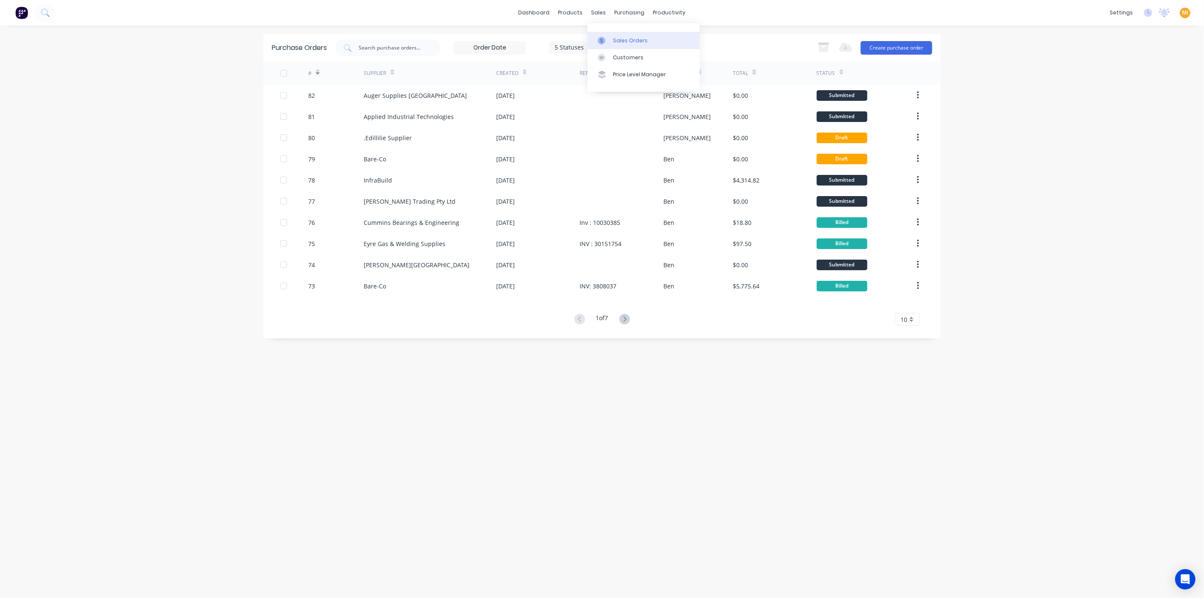
click at [622, 39] on div "Sales Orders" at bounding box center [630, 41] width 35 height 8
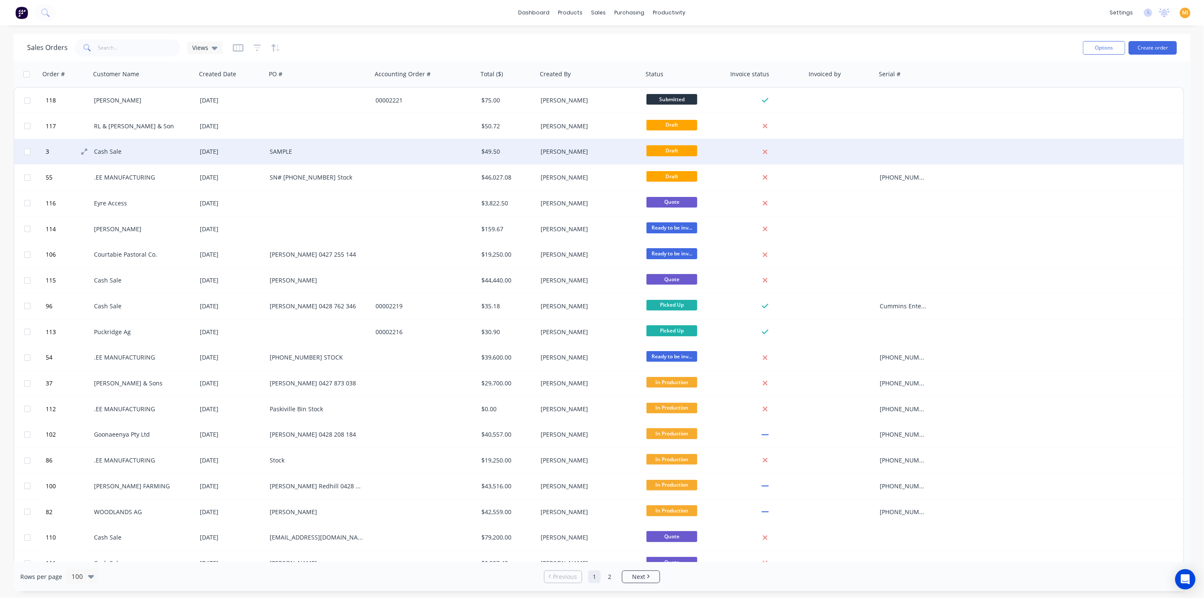
click at [61, 152] on button "3" at bounding box center [68, 151] width 51 height 25
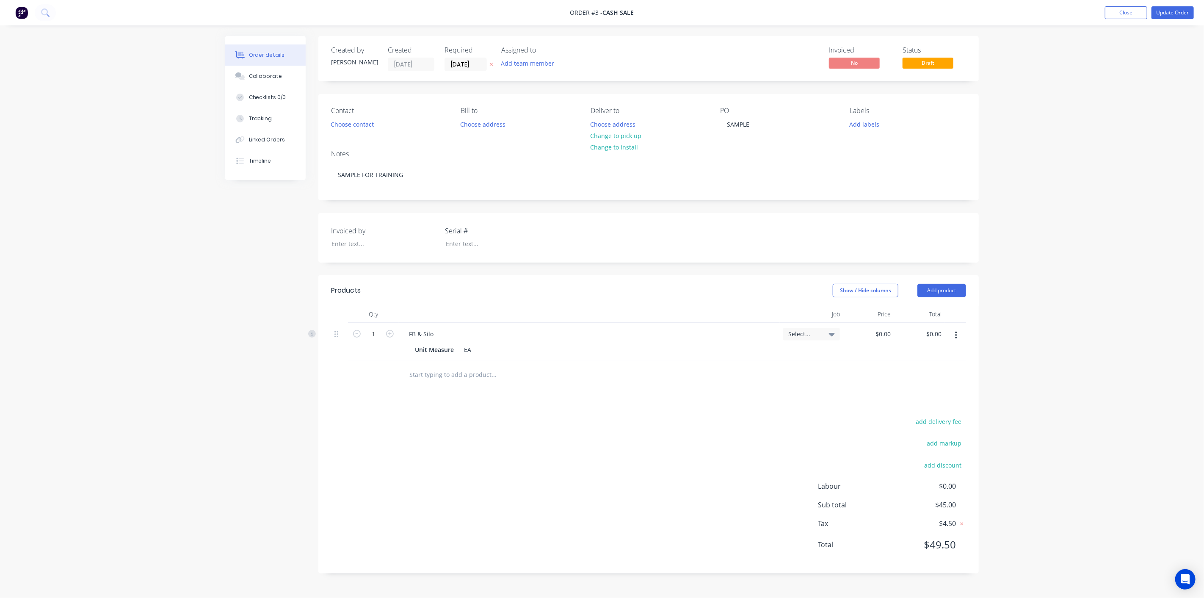
type input "$45.00"
drag, startPoint x: 432, startPoint y: 335, endPoint x: 393, endPoint y: 332, distance: 39.1
click at [393, 332] on div "1 FB & Silo Unit Measure EA Select... $45.00 $45.00 $45.00 $45.00" at bounding box center [648, 342] width 635 height 39
copy div "FB & Silo"
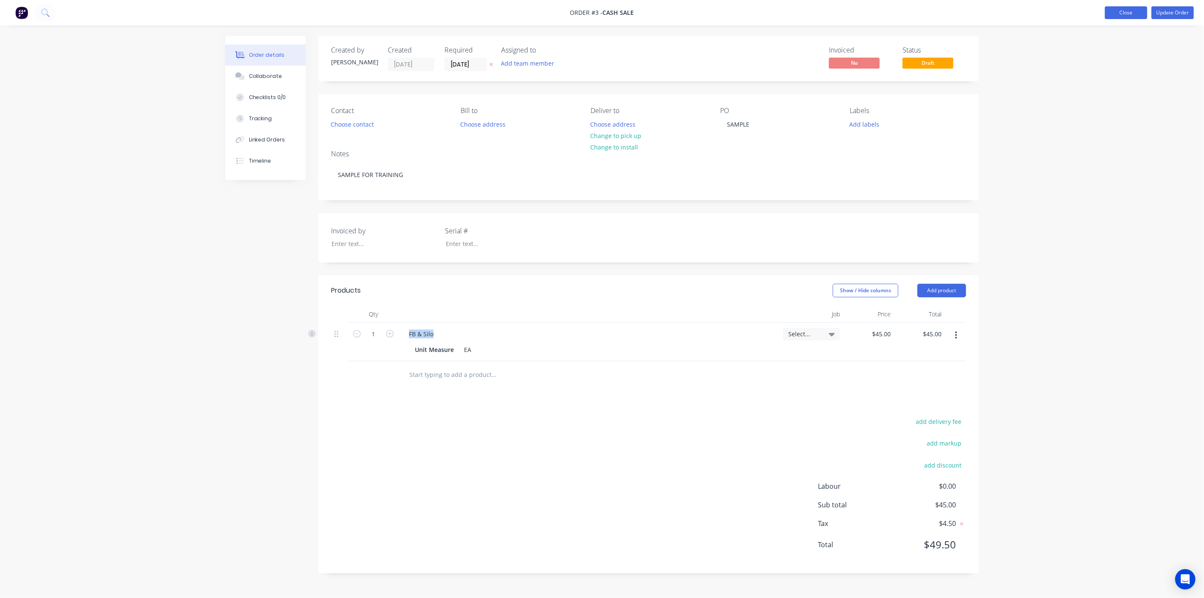
click at [1119, 8] on button "Close" at bounding box center [1126, 12] width 42 height 13
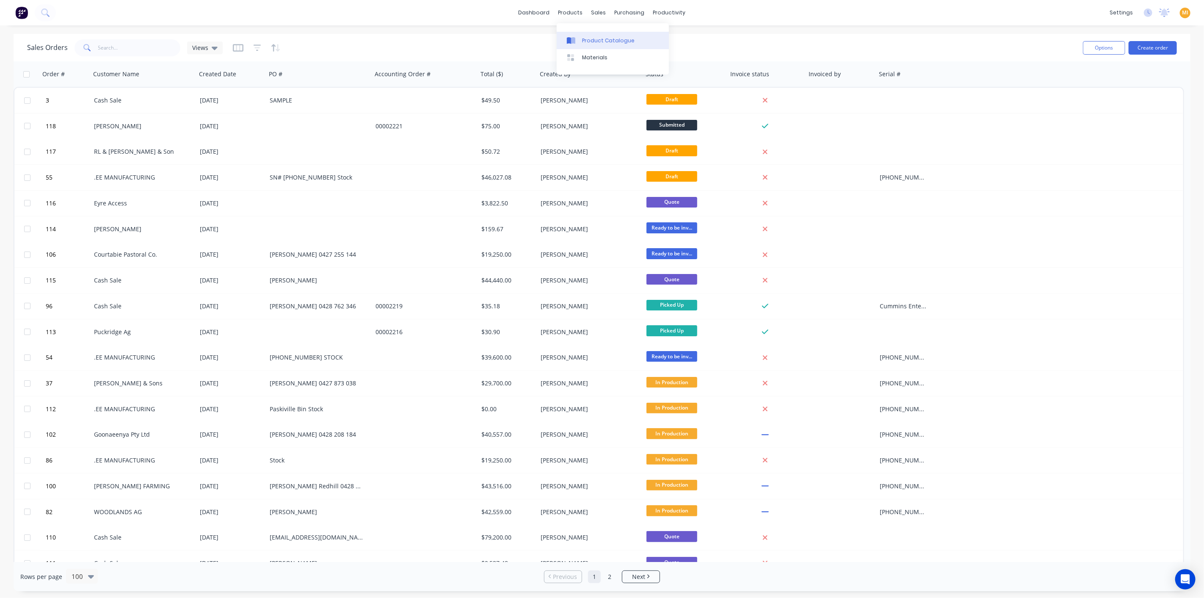
click at [610, 40] on div "Product Catalogue" at bounding box center [608, 41] width 53 height 8
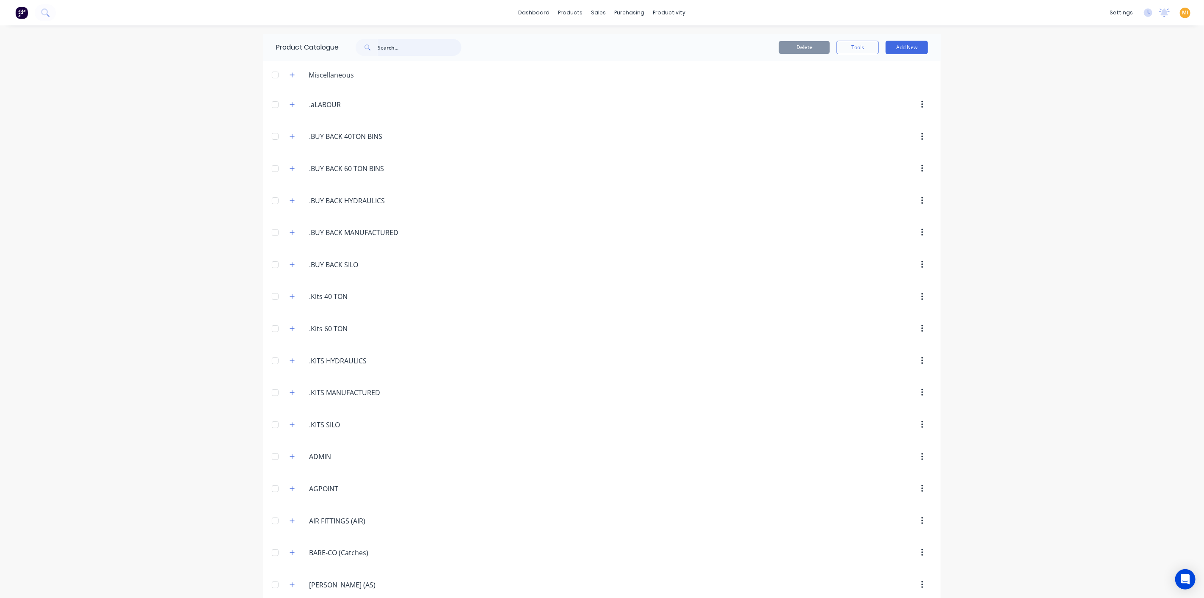
click at [422, 48] on input "text" at bounding box center [420, 47] width 84 height 17
paste input "FB & Silo"
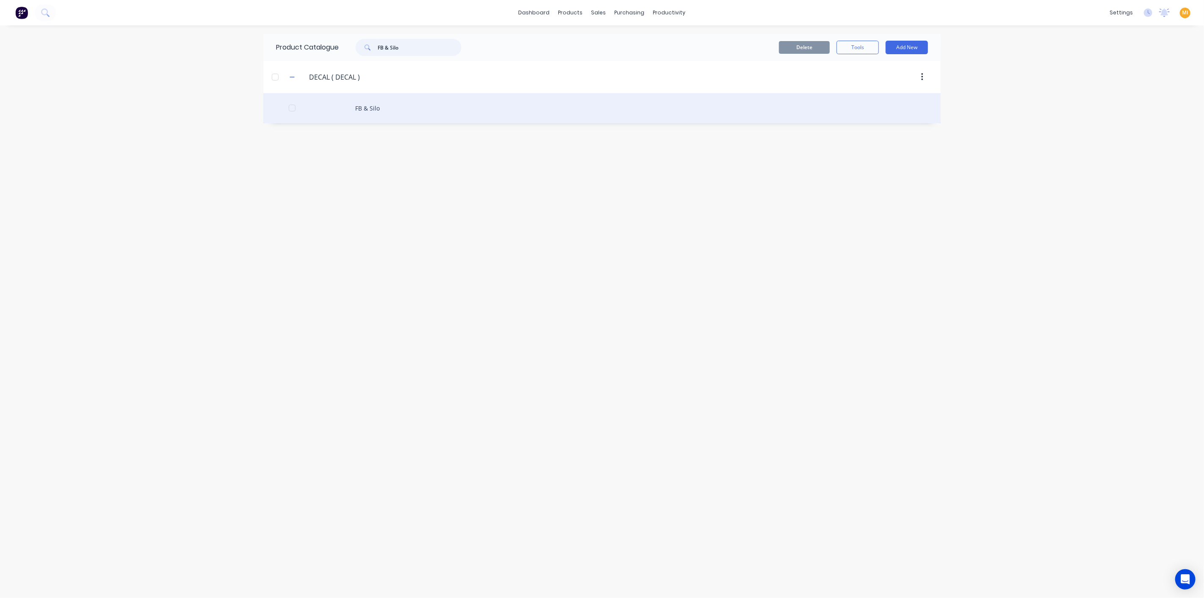
type input "FB & Silo"
click at [390, 105] on div "FB & Silo" at bounding box center [601, 108] width 677 height 30
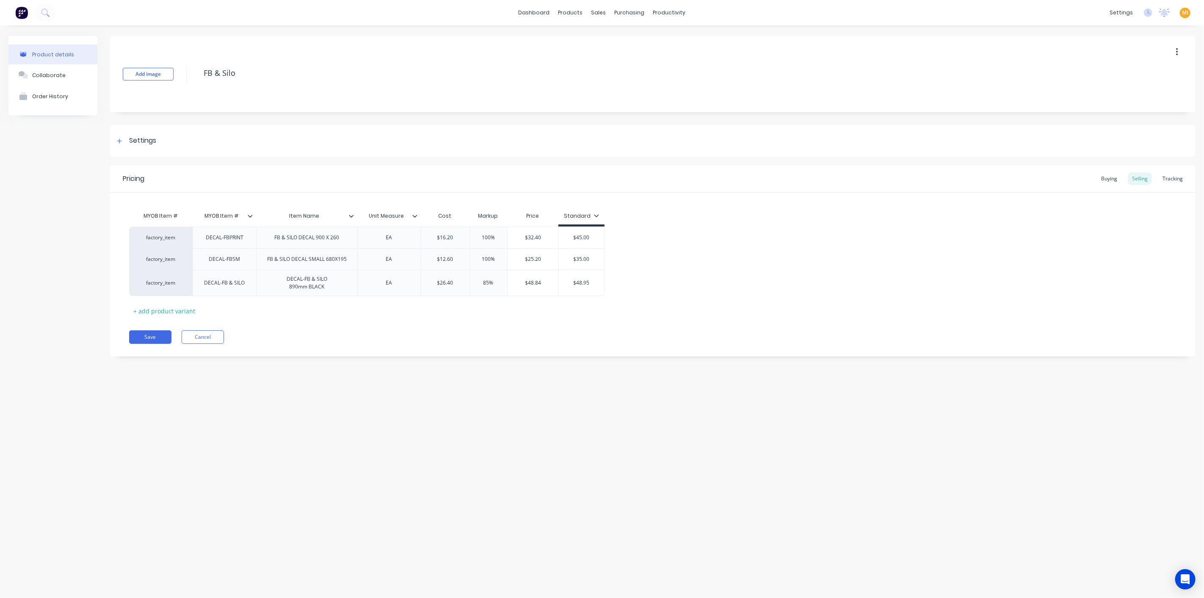
click at [253, 214] on div at bounding box center [253, 216] width 5 height 8
click at [351, 216] on icon at bounding box center [351, 215] width 5 height 5
click at [417, 215] on div at bounding box center [418, 216] width 5 height 8
click at [284, 327] on div "Pricing Buying Selling Tracking MYOB Item # MYOB Item # Item Name Unit Measure …" at bounding box center [653, 260] width 1086 height 191
click at [249, 215] on icon at bounding box center [250, 215] width 5 height 5
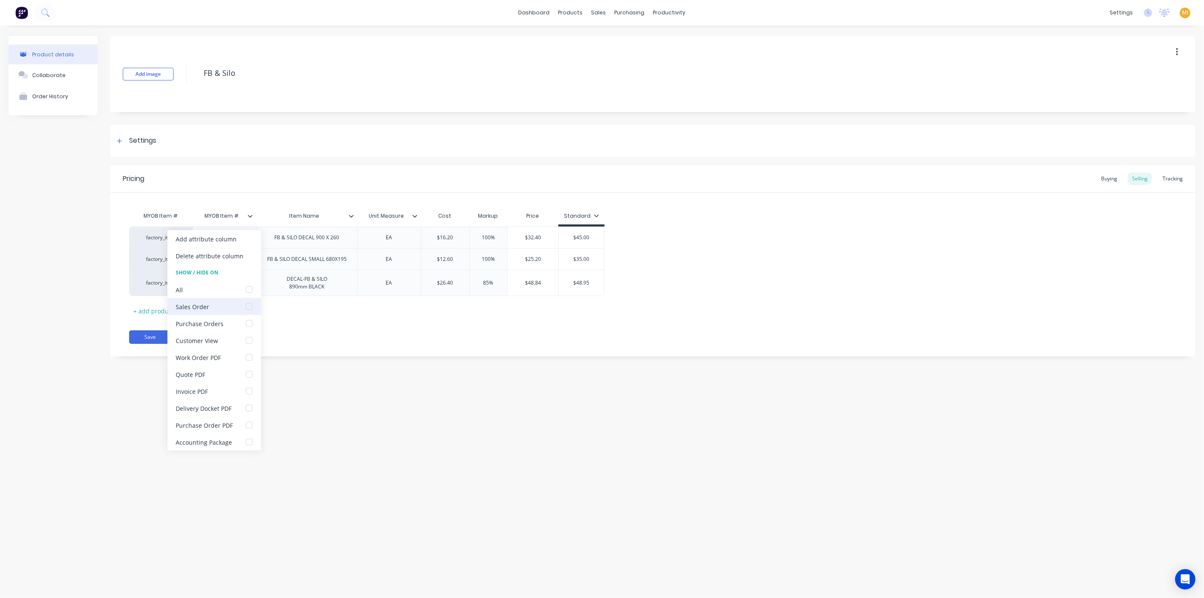
click at [245, 310] on div at bounding box center [249, 306] width 17 height 17
type textarea "x"
click at [357, 351] on div "Pricing Buying Selling Tracking MYOB Item # MYOB Item # Item Name Unit Measure …" at bounding box center [653, 260] width 1086 height 191
click at [250, 219] on div "MYOB Item #" at bounding box center [222, 215] width 58 height 21
type input "MYOB Item #"
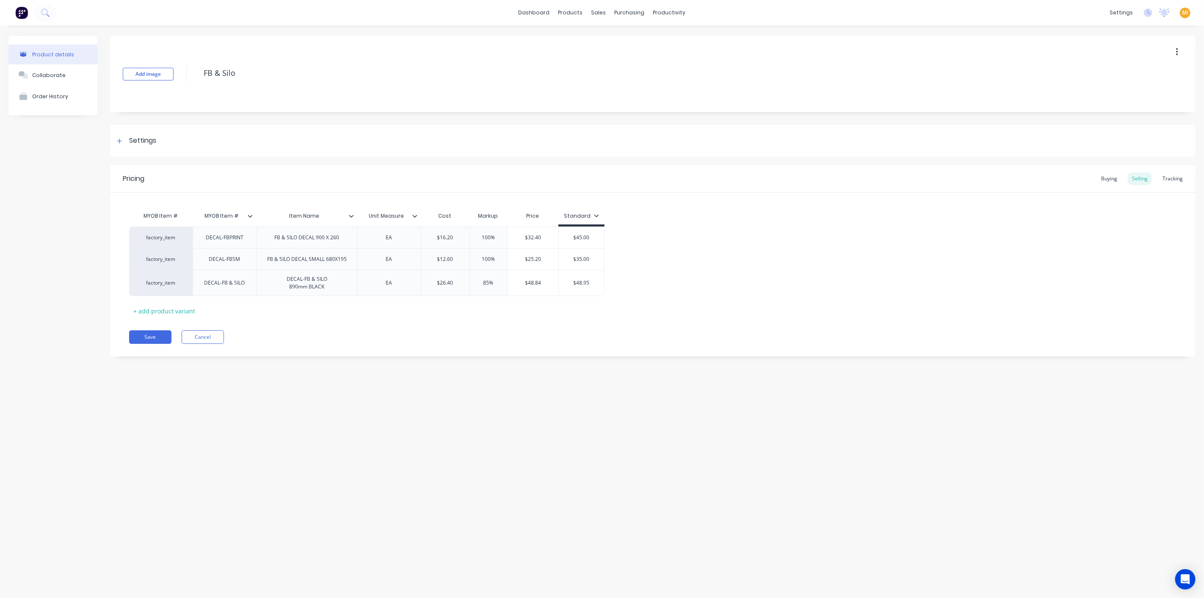
click at [250, 216] on icon at bounding box center [250, 216] width 5 height 3
click at [248, 308] on div at bounding box center [249, 306] width 17 height 17
drag, startPoint x: 329, startPoint y: 332, endPoint x: 339, endPoint y: 292, distance: 41.4
click at [330, 333] on div "Save Cancel" at bounding box center [662, 337] width 1067 height 14
click at [353, 214] on icon at bounding box center [351, 215] width 5 height 5
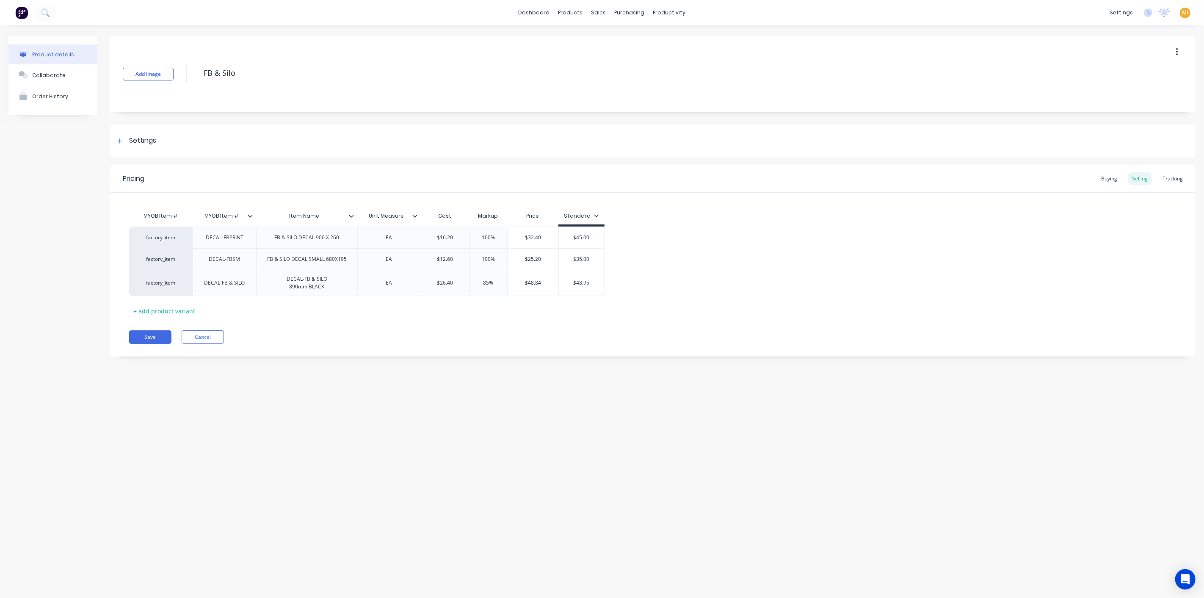
click at [394, 326] on div "Pricing Buying Selling Tracking MYOB Item # MYOB Item # Item Name Unit Measure …" at bounding box center [653, 260] width 1086 height 191
click at [353, 217] on icon at bounding box center [351, 215] width 5 height 5
type textarea "x"
click at [397, 332] on div "Save Cancel" at bounding box center [662, 337] width 1067 height 14
drag, startPoint x: 1076, startPoint y: 61, endPoint x: 1054, endPoint y: 67, distance: 22.8
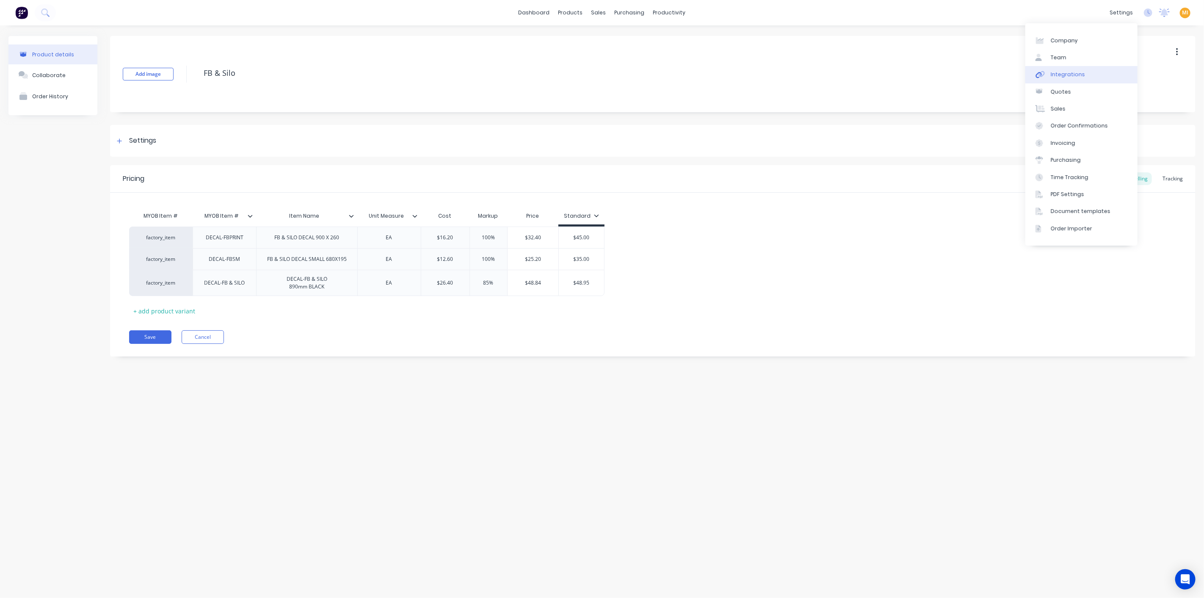
click at [1076, 61] on link "Team" at bounding box center [1081, 57] width 112 height 17
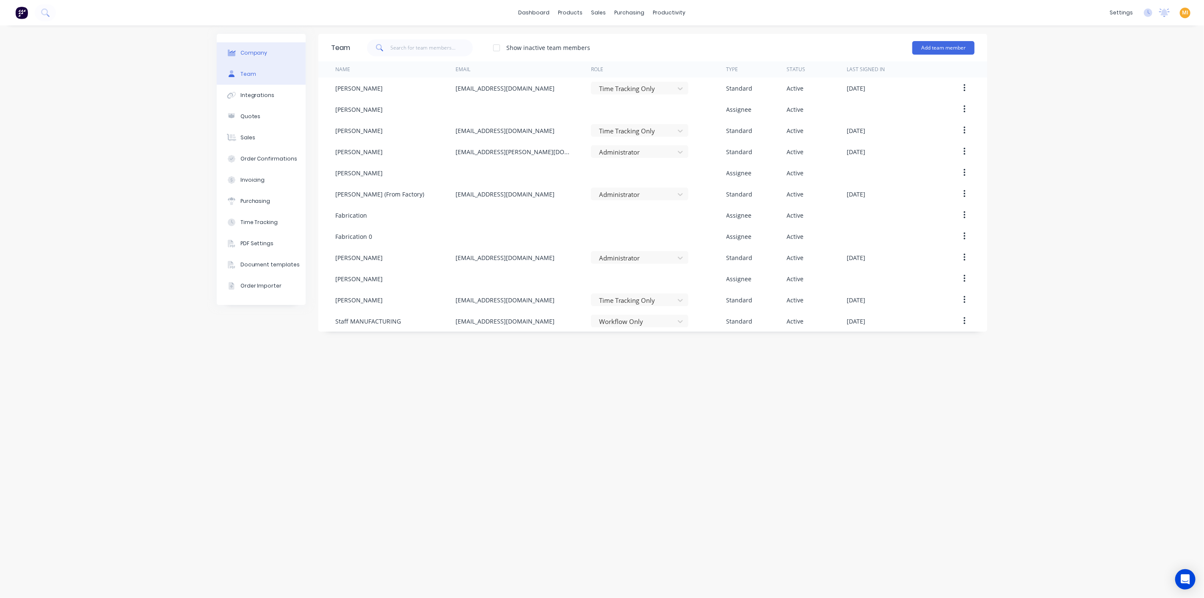
click at [265, 57] on button "Company" at bounding box center [261, 52] width 89 height 21
select select "AU"
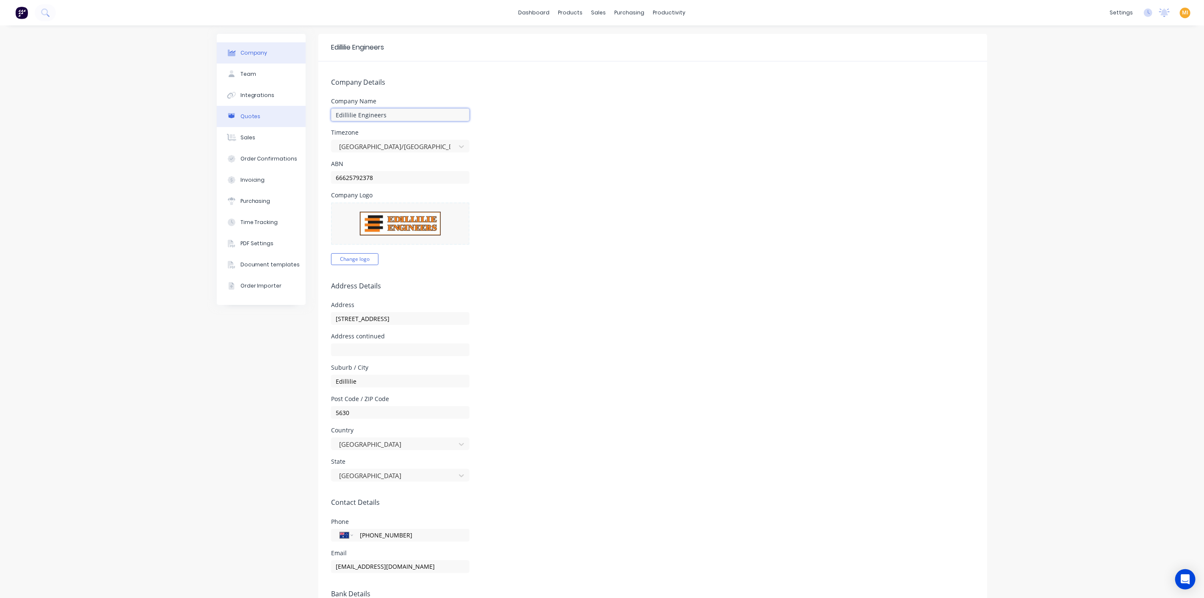
drag, startPoint x: 398, startPoint y: 116, endPoint x: 275, endPoint y: 116, distance: 123.2
click at [275, 116] on div "Company Team Integrations Quotes Sales Order Confirmations Invoicing Purchasing…" at bounding box center [602, 379] width 771 height 691
click at [23, 9] on img at bounding box center [21, 12] width 13 height 13
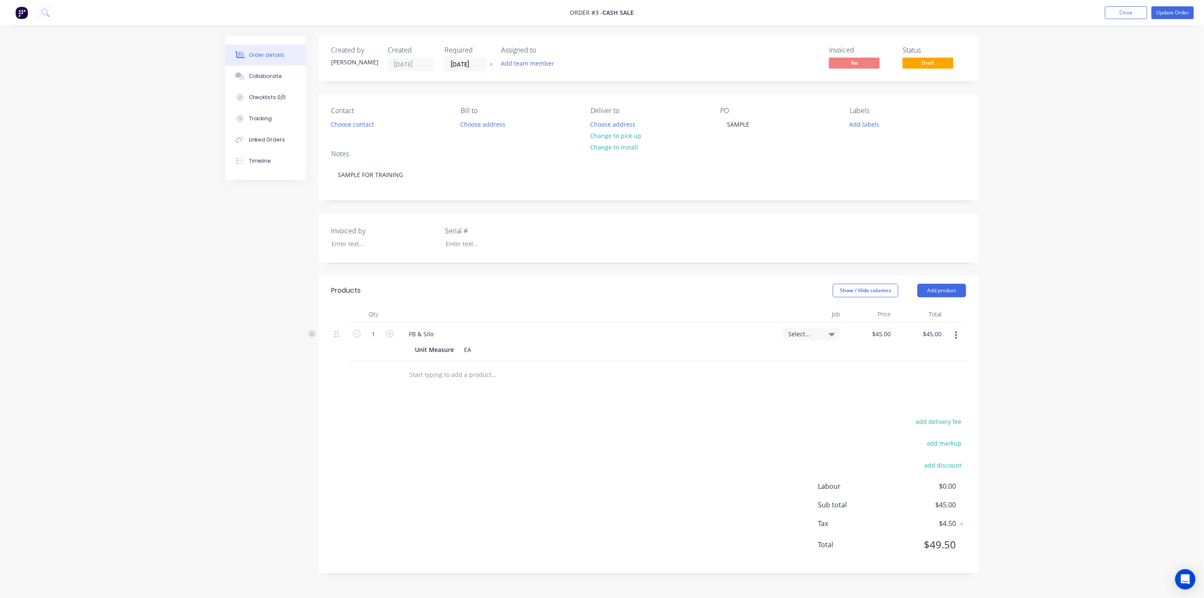
click at [265, 238] on div "Created by [PERSON_NAME] Created [DATE] Required [DATE] Assigned to Add team me…" at bounding box center [602, 311] width 754 height 550
drag, startPoint x: 433, startPoint y: 332, endPoint x: 402, endPoint y: 332, distance: 30.9
click at [402, 332] on div "FB & Silo" at bounding box center [421, 334] width 38 height 12
copy div "FB & Silo"
click at [446, 374] on input "text" at bounding box center [493, 374] width 169 height 17
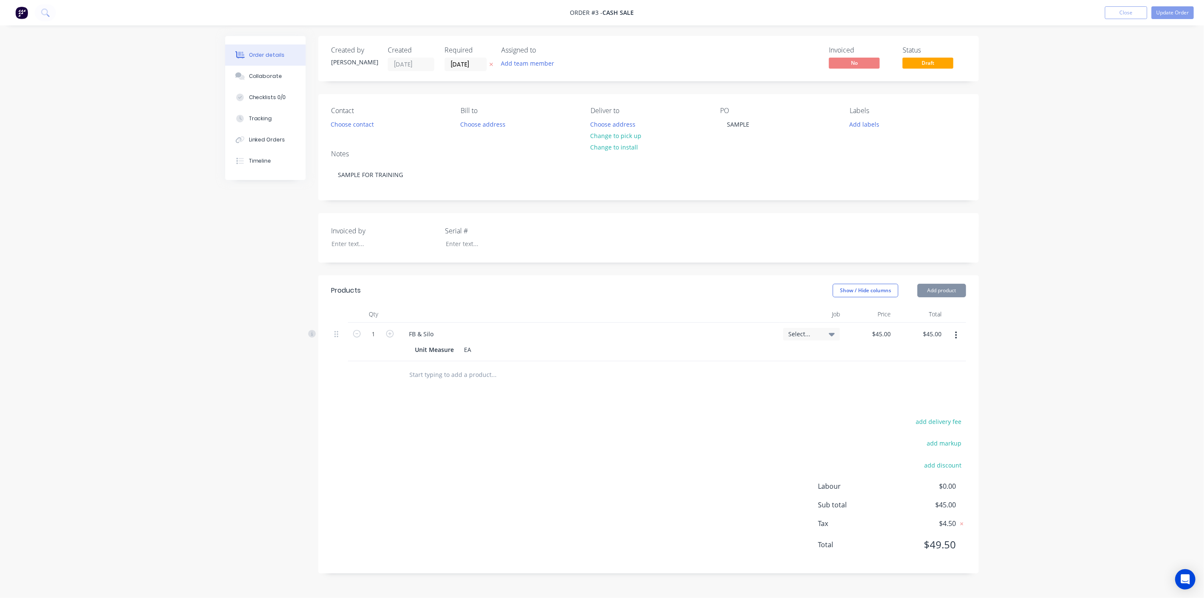
paste input "FB & Silo"
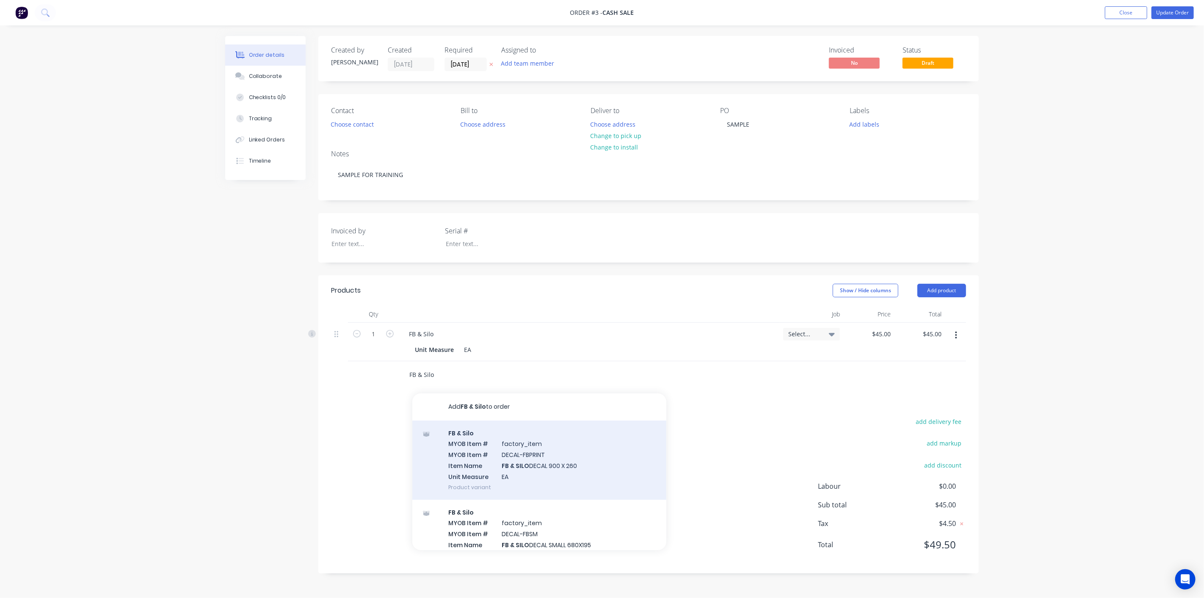
type input "FB & Silo"
click at [464, 443] on div "FB & Silo MYOB Item # factory_item MYOB Item # DECAL-FBPRINT Item Name FB & SIL…" at bounding box center [539, 459] width 254 height 79
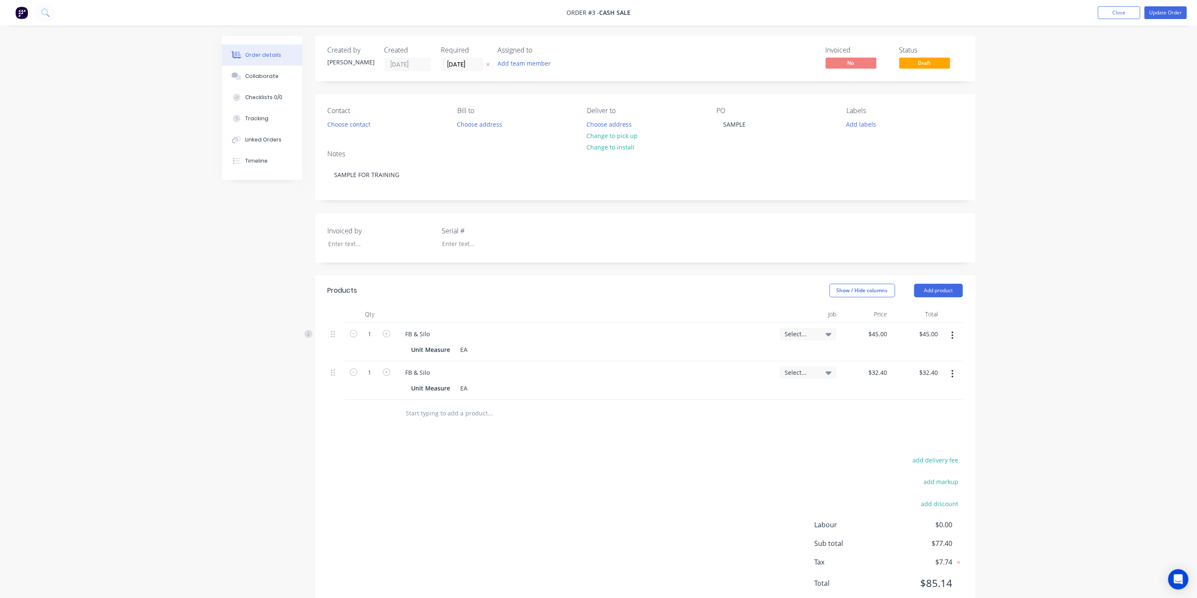
click at [953, 370] on icon "button" at bounding box center [953, 374] width 2 height 8
click at [906, 456] on div "Edit Duplicate Exclude from tax Delete" at bounding box center [922, 421] width 80 height 72
click at [902, 447] on div "Delete" at bounding box center [922, 447] width 65 height 12
click at [582, 478] on div "add delivery fee add markup add discount Labour $0.00 Sub total $45.00 Tax $4.5…" at bounding box center [648, 488] width 635 height 145
click at [1114, 11] on button "Close" at bounding box center [1126, 12] width 42 height 13
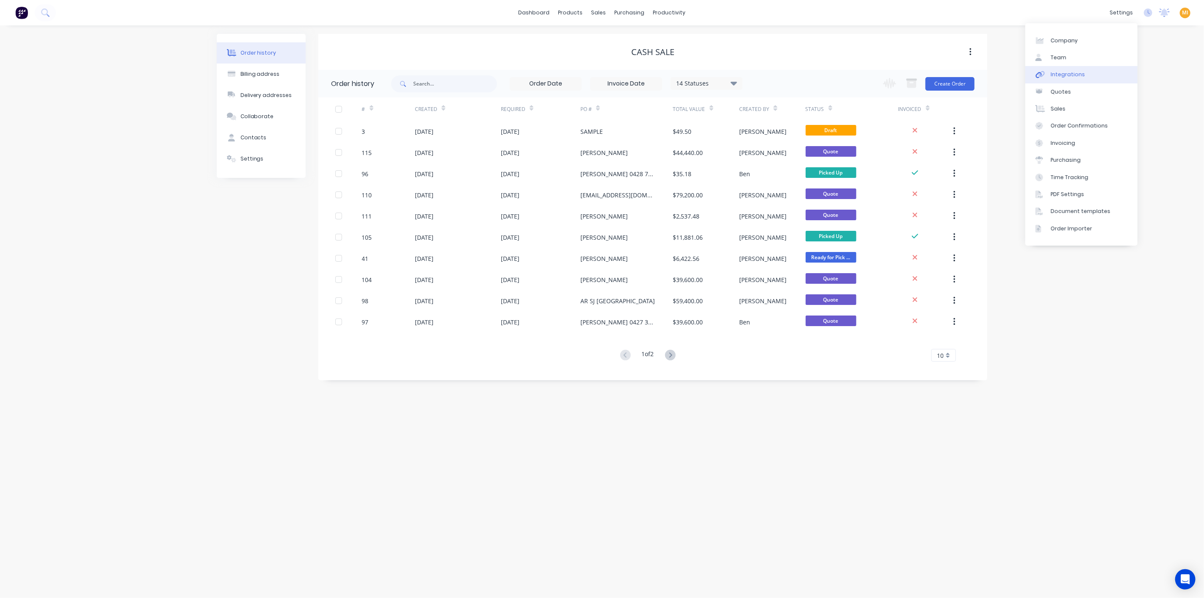
click at [1081, 71] on div "Integrations" at bounding box center [1068, 75] width 34 height 8
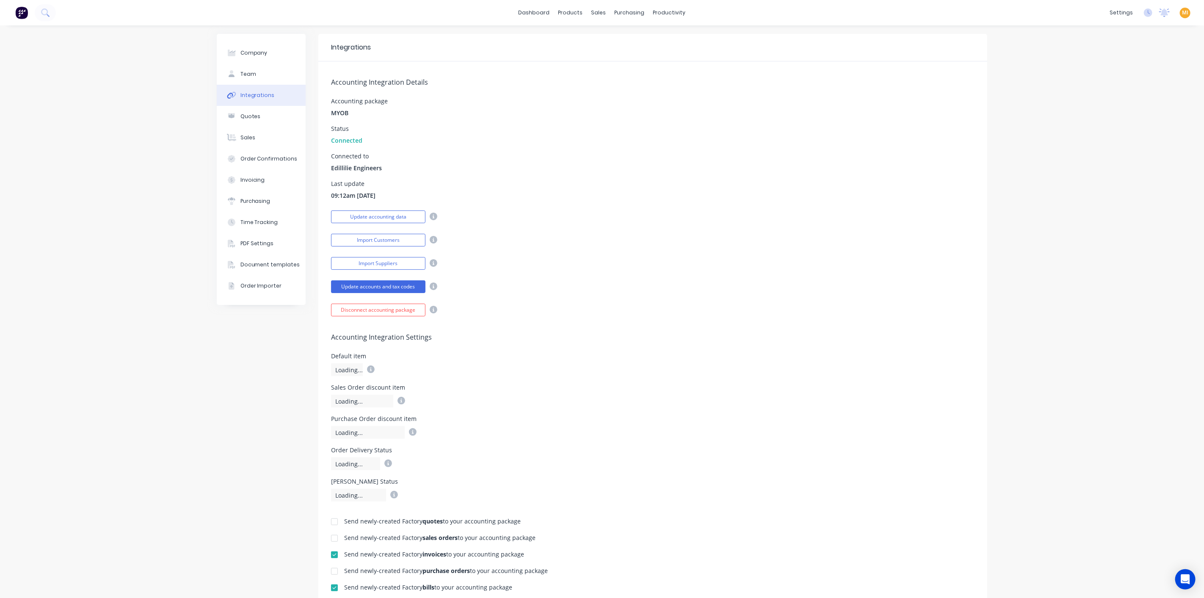
scroll to position [196, 0]
